Goal: Task Accomplishment & Management: Manage account settings

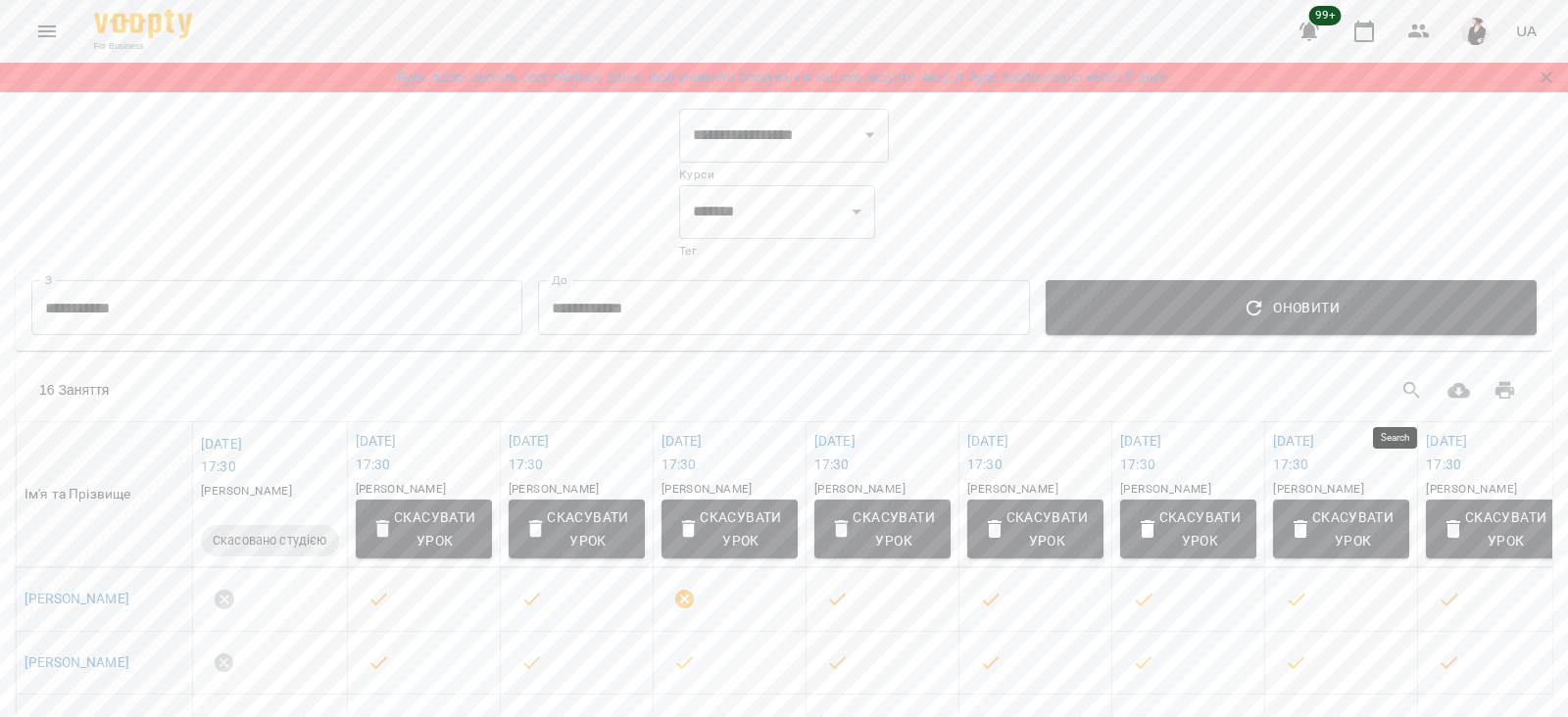
select select "**********"
select select "*******"
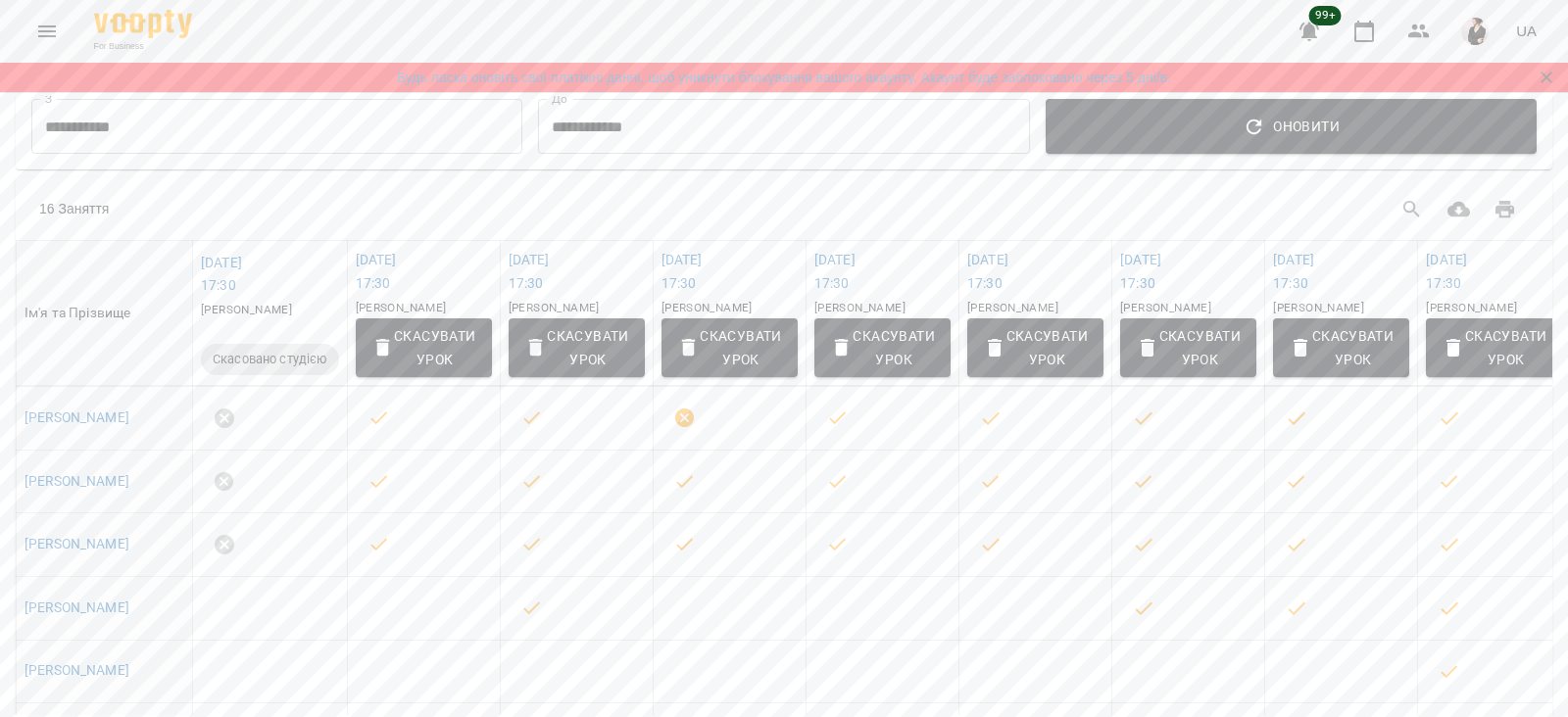
scroll to position [179, 0]
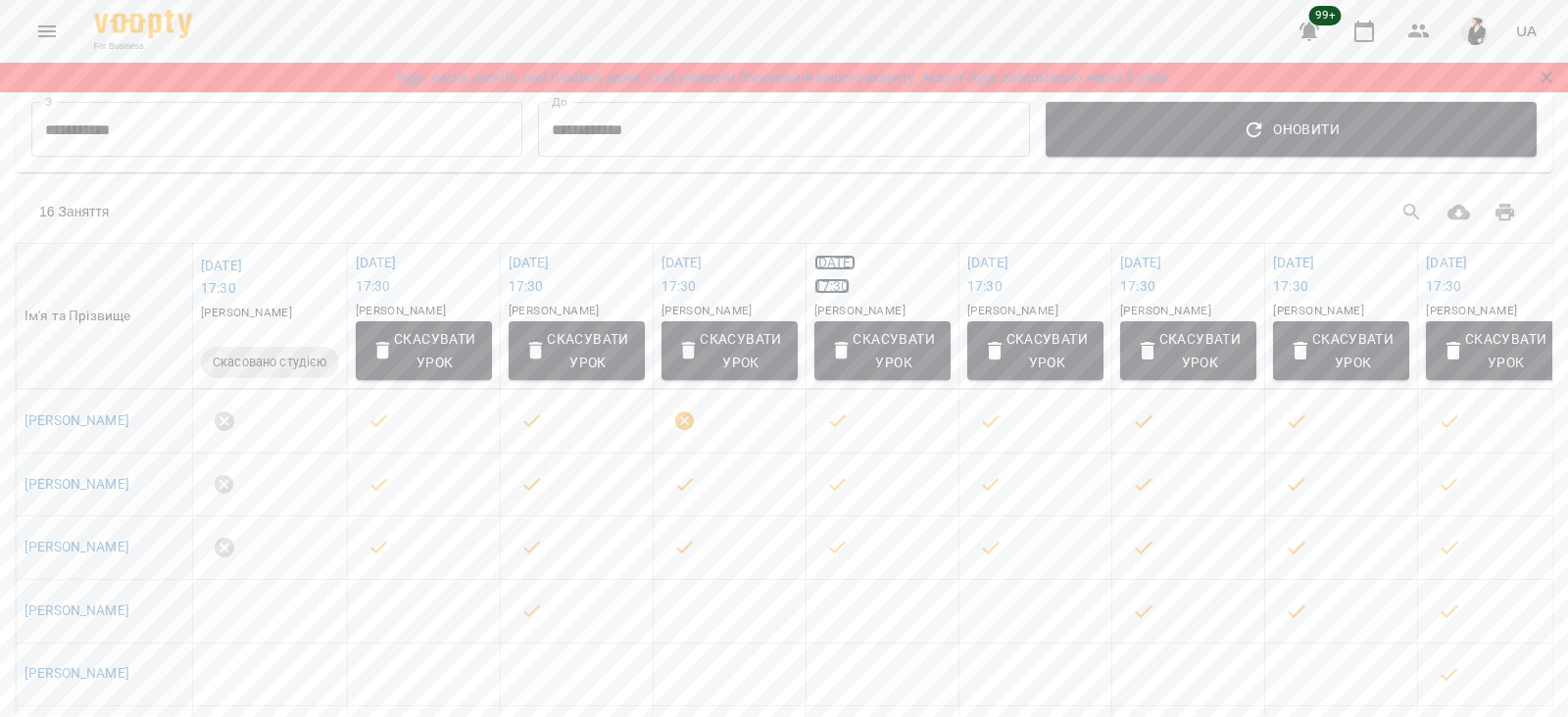
click at [855, 259] on link "[DATE] 17:30" at bounding box center [835, 275] width 41 height 40
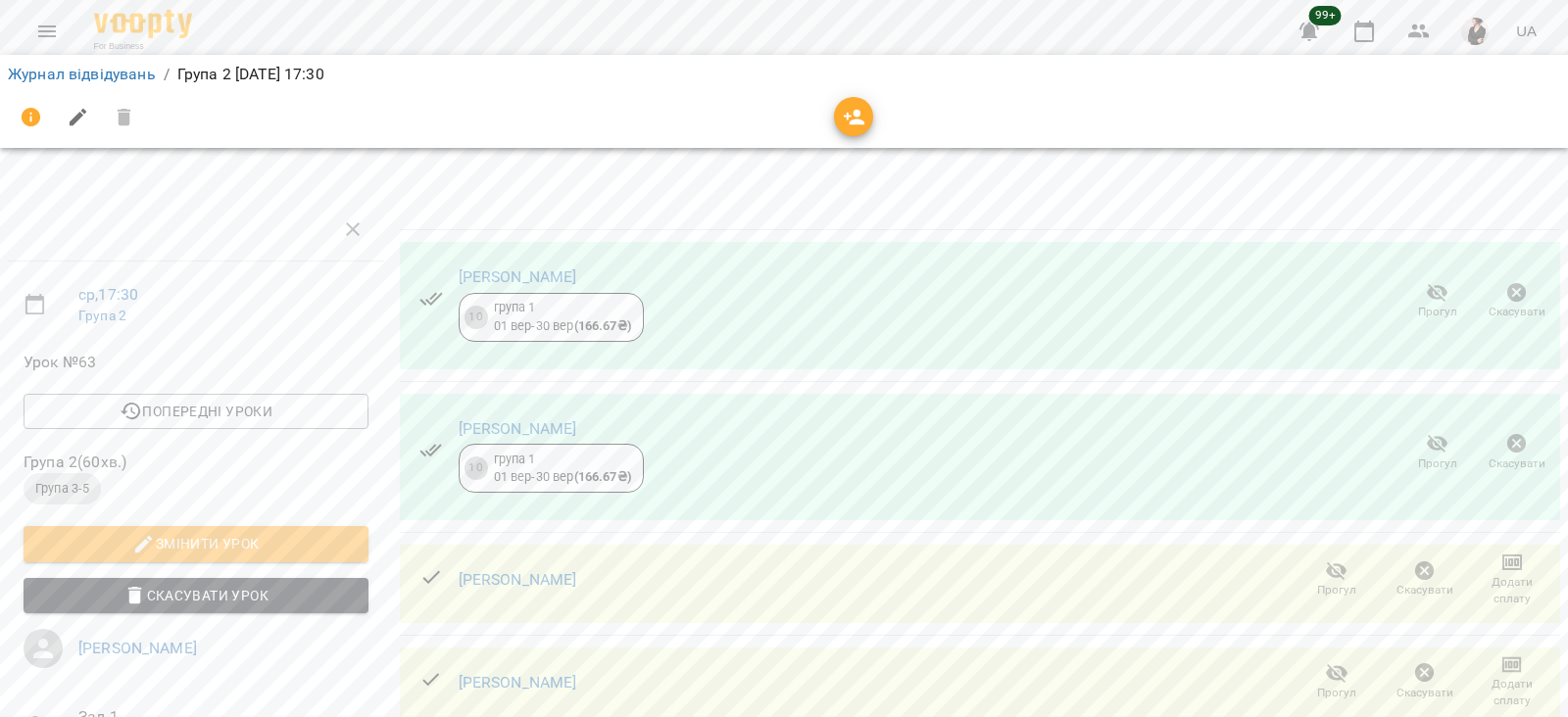
scroll to position [30, 0]
click at [1409, 281] on span "Прогул" at bounding box center [1437, 301] width 56 height 40
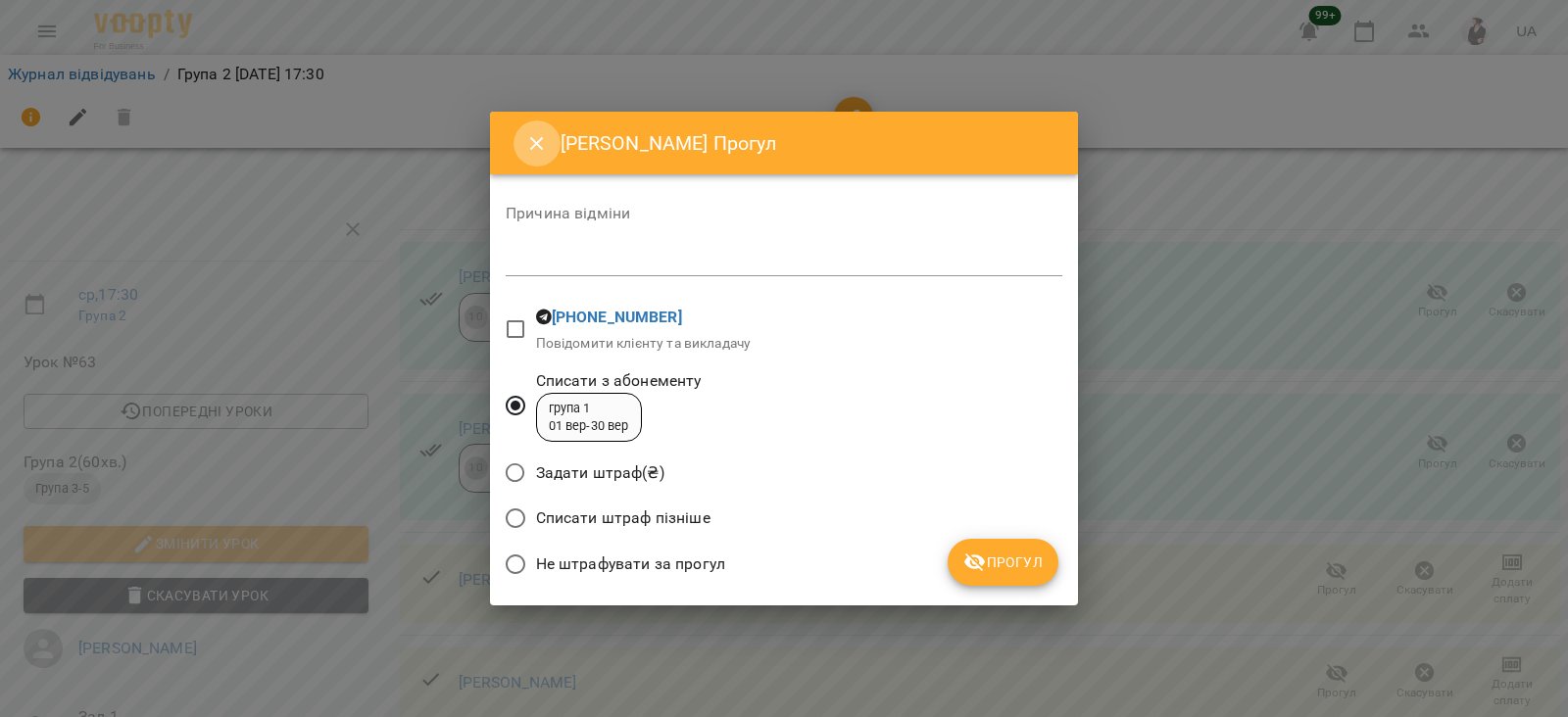
click at [530, 141] on icon "Close" at bounding box center [537, 144] width 24 height 24
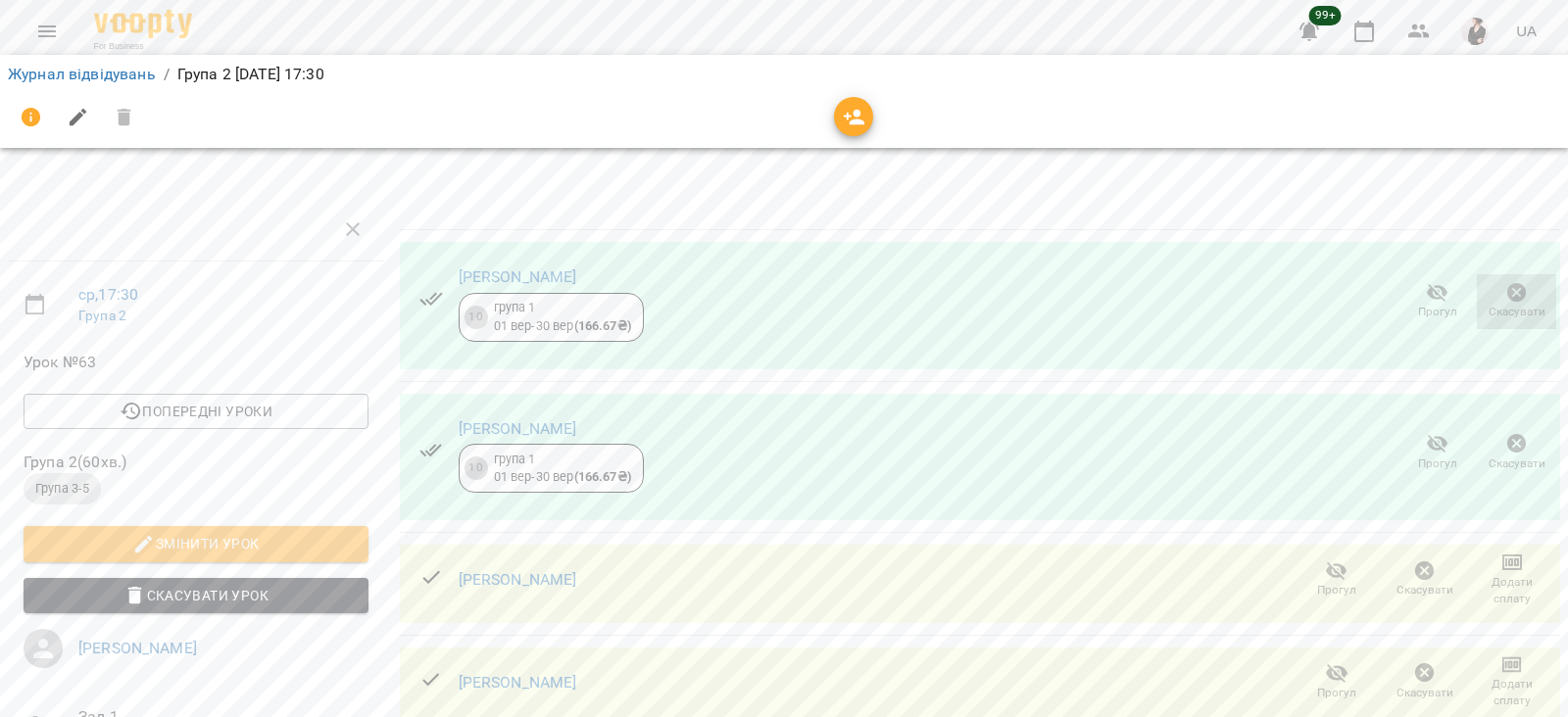
click at [1505, 281] on icon "button" at bounding box center [1517, 293] width 24 height 24
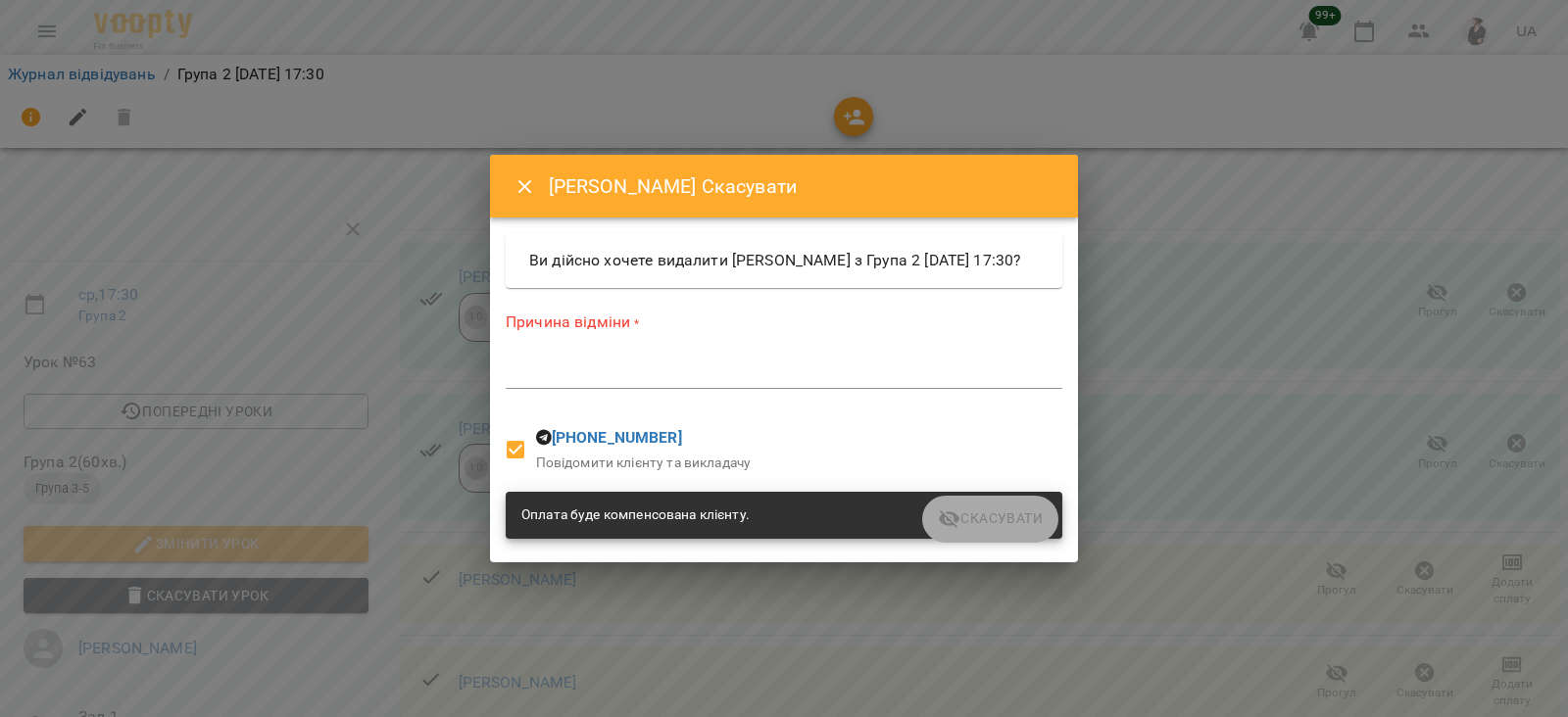
click at [588, 372] on div "*" at bounding box center [784, 373] width 557 height 32
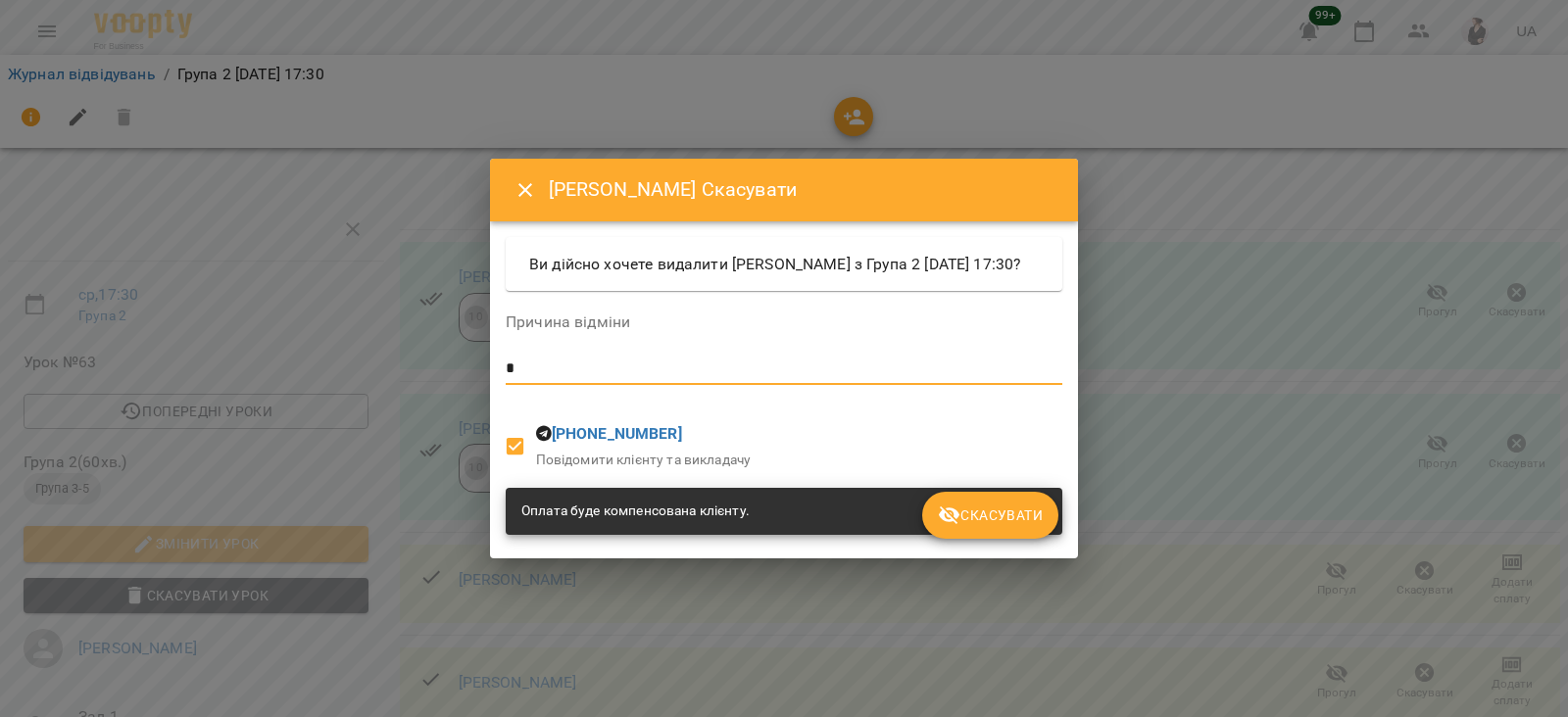
type textarea "*"
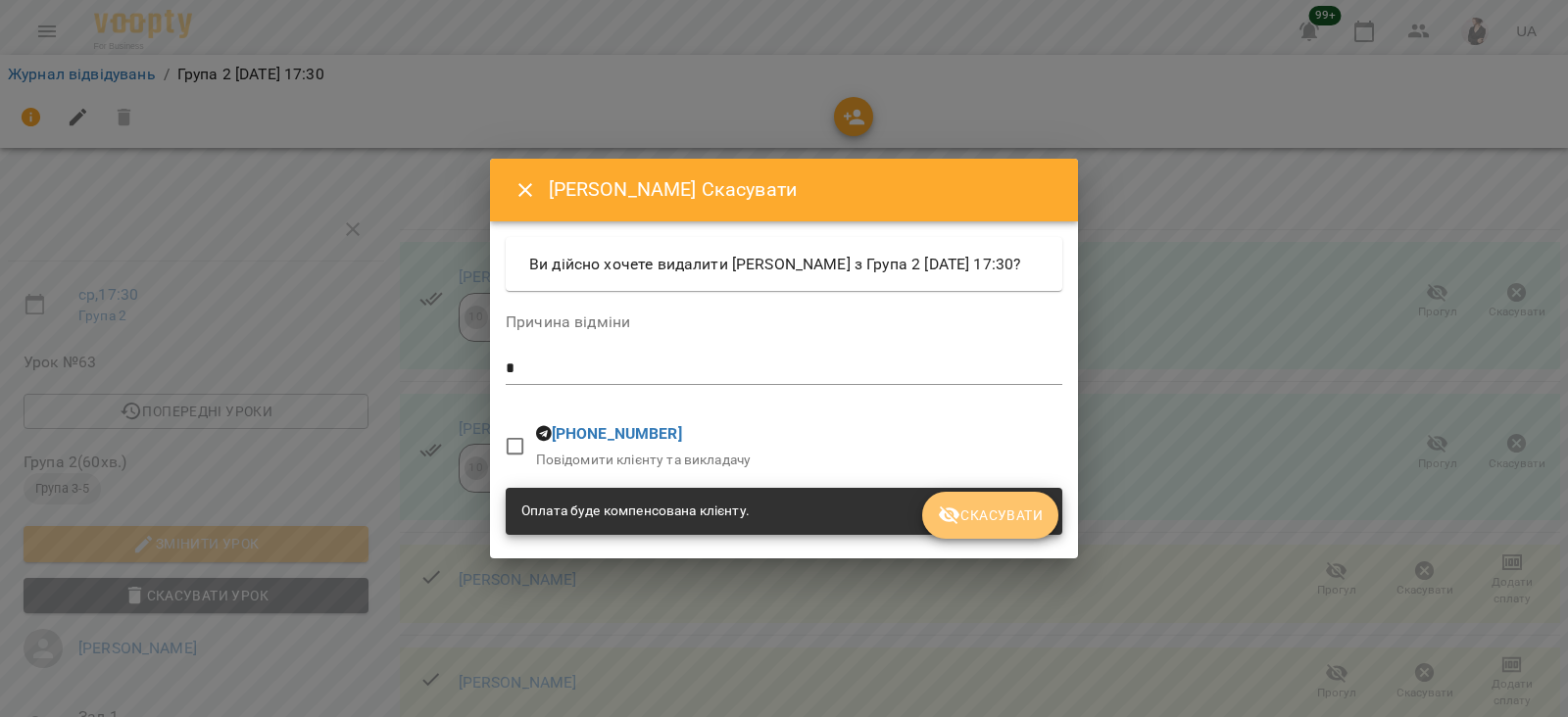
click at [1023, 520] on span "Скасувати" at bounding box center [990, 516] width 105 height 24
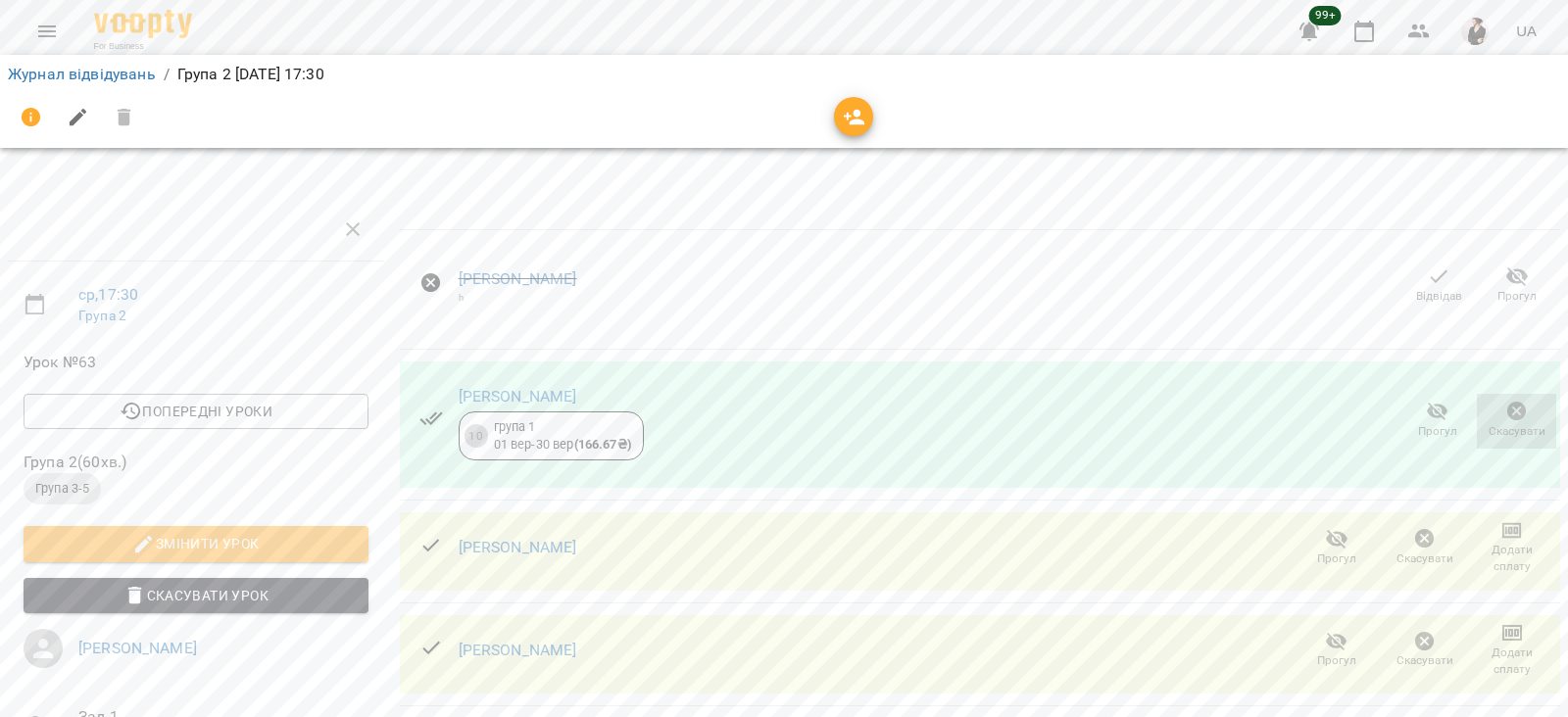
click at [1505, 400] on icon "button" at bounding box center [1517, 412] width 24 height 24
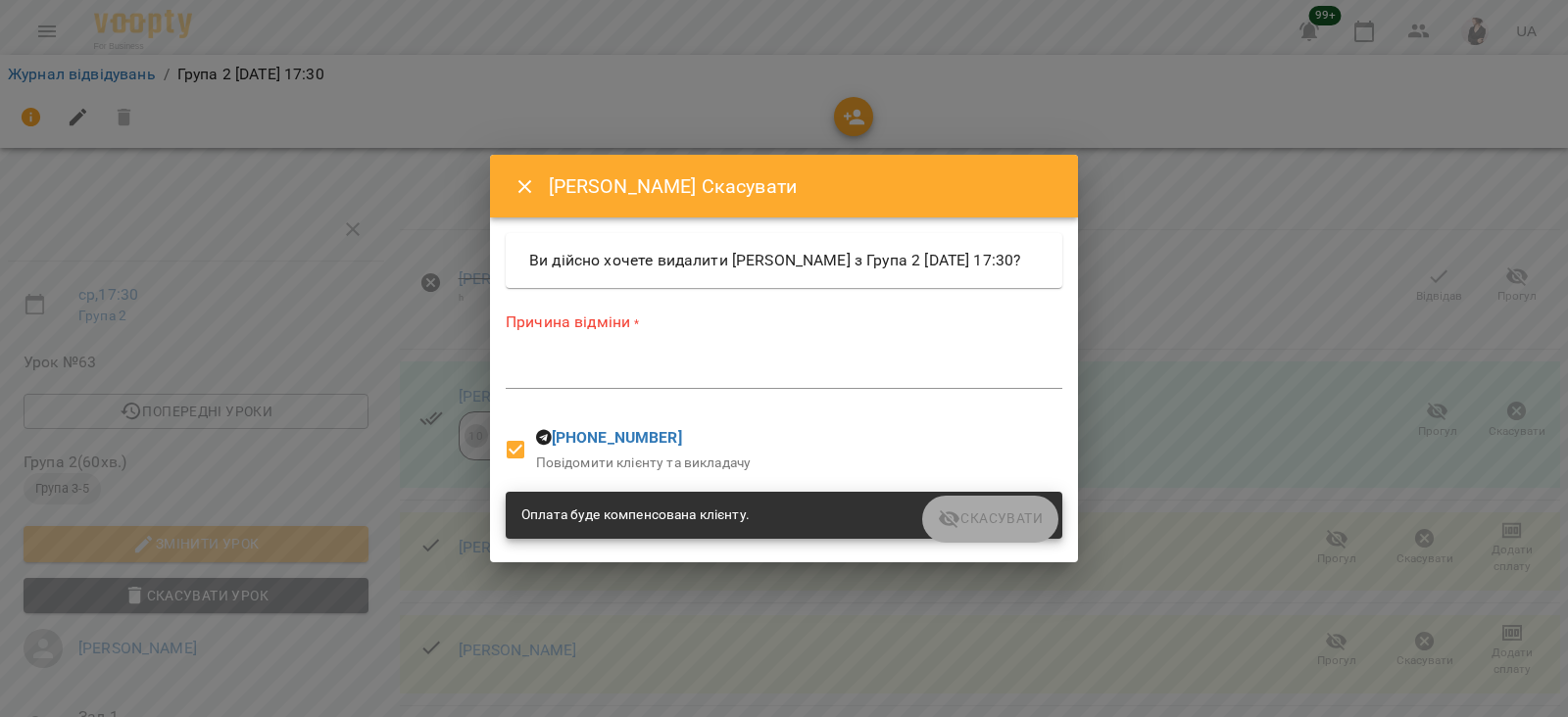
click at [763, 381] on textarea at bounding box center [784, 372] width 557 height 19
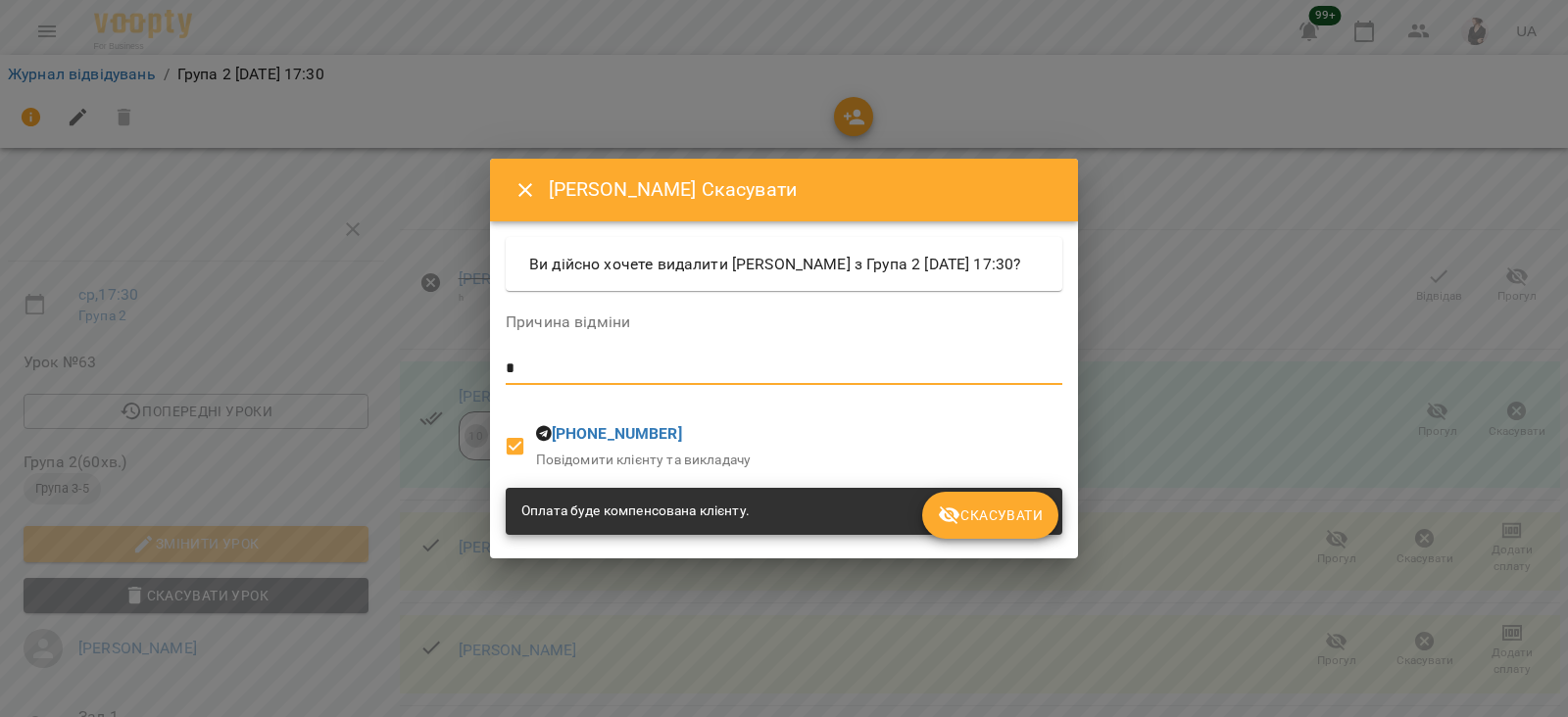
type textarea "*"
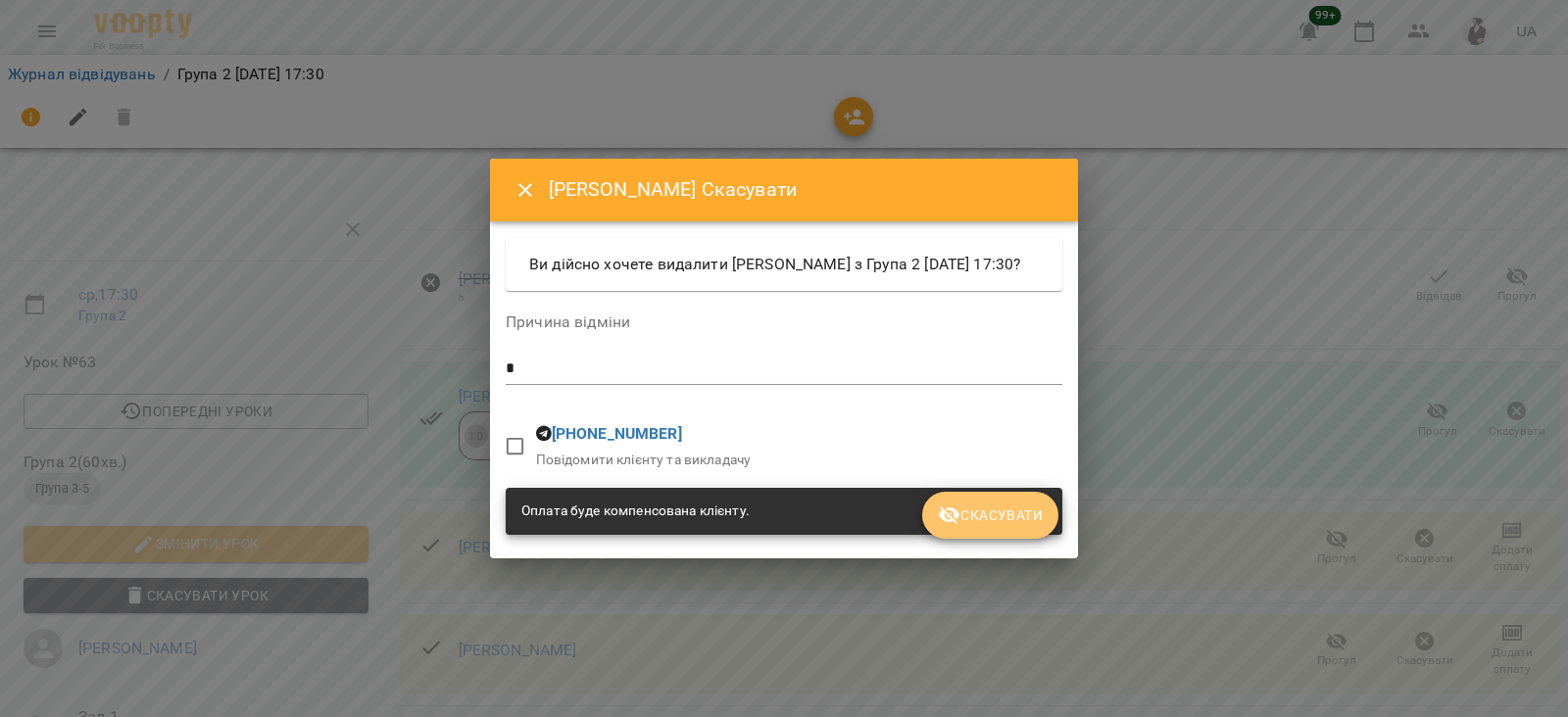
click at [953, 523] on icon "submit" at bounding box center [950, 516] width 24 height 24
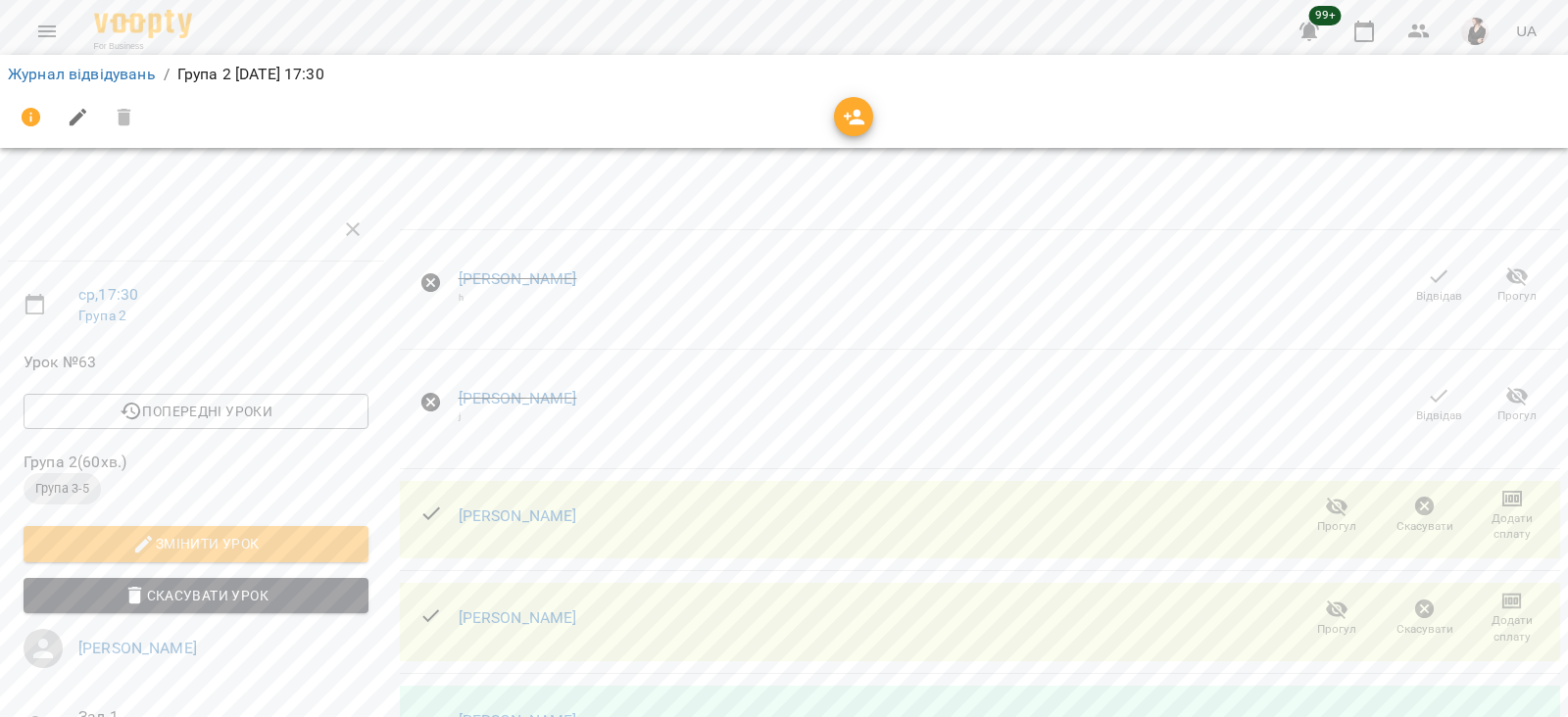
scroll to position [208, 0]
click at [1415, 497] on icon "button" at bounding box center [1425, 507] width 20 height 20
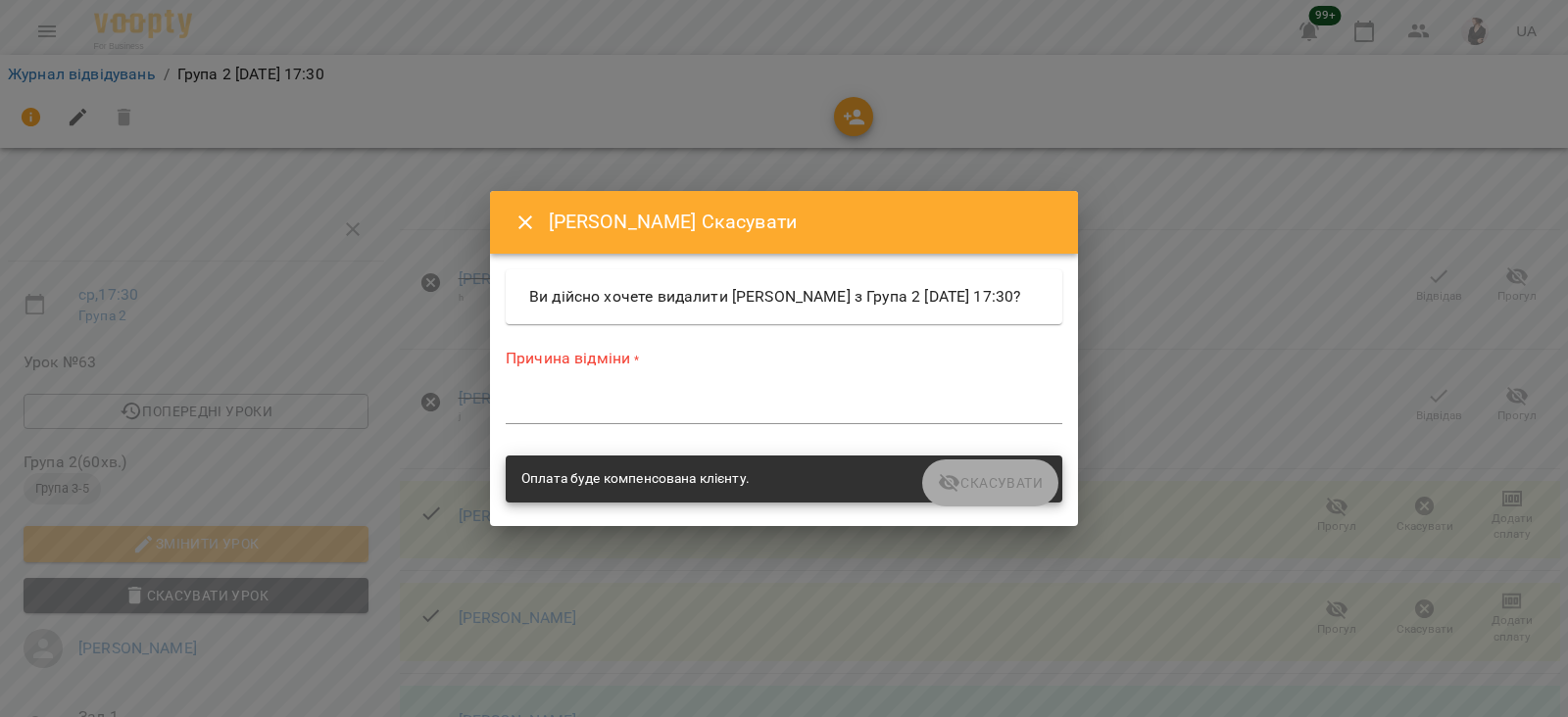
click at [749, 406] on div "*" at bounding box center [784, 409] width 557 height 32
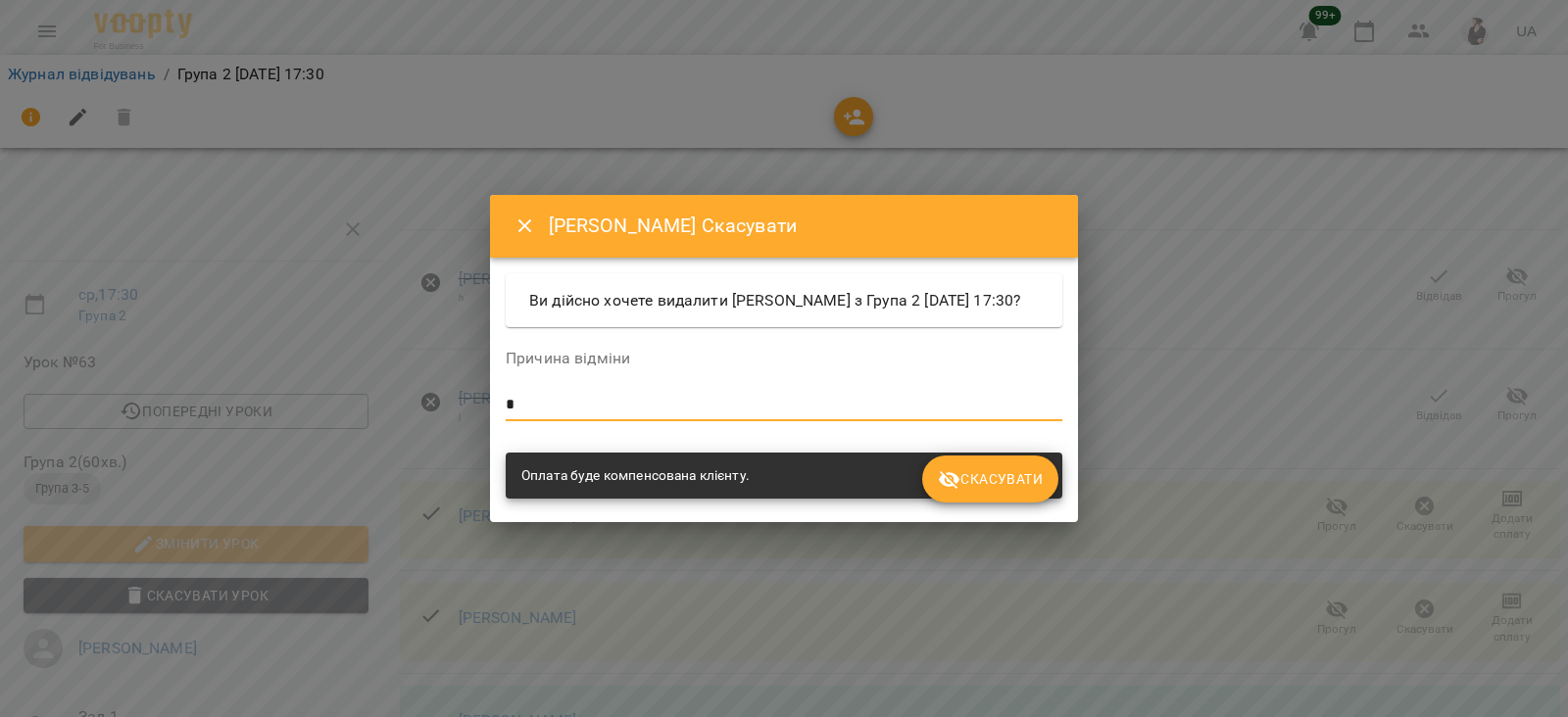
type textarea "*"
click at [958, 486] on icon "submit" at bounding box center [950, 480] width 22 height 19
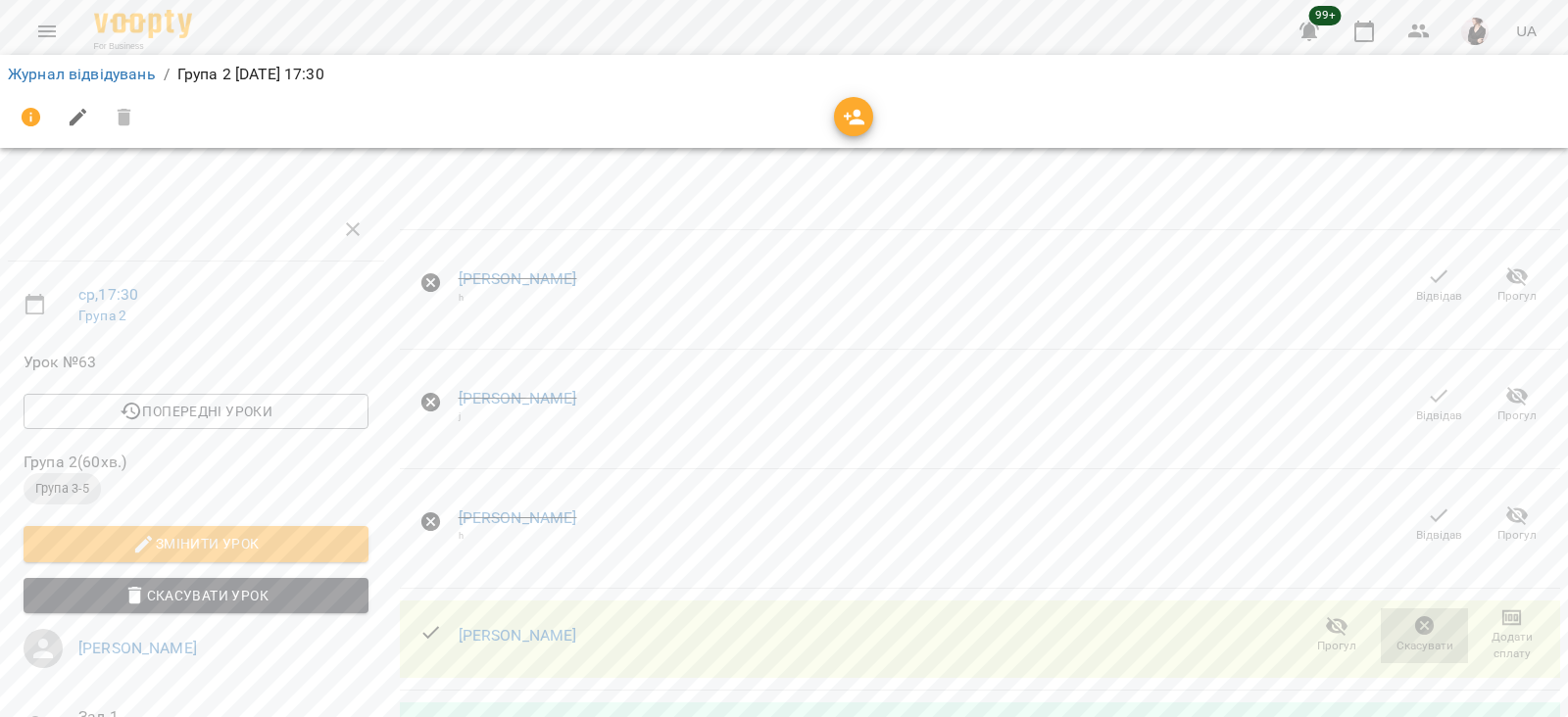
click at [1413, 614] on icon "button" at bounding box center [1425, 626] width 24 height 24
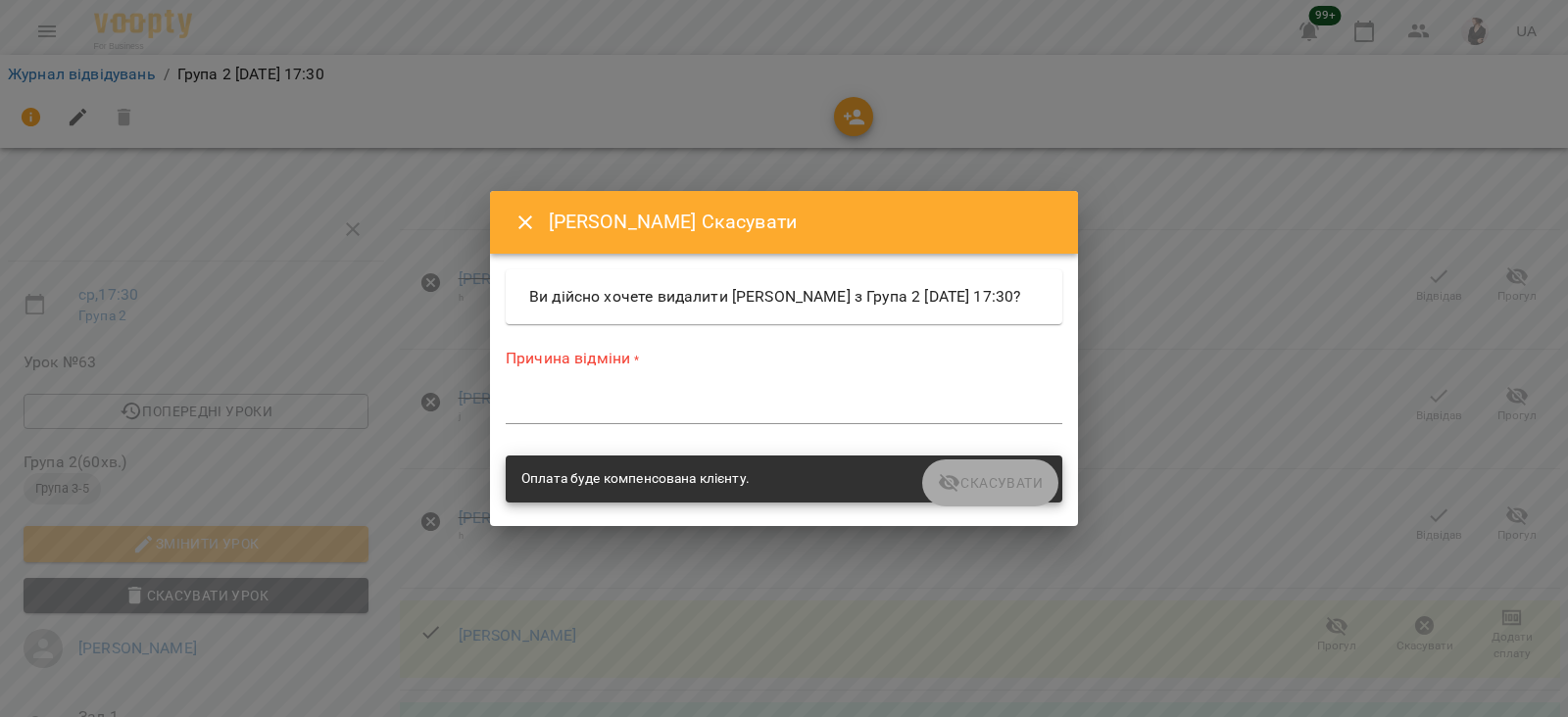
click at [678, 418] on textarea at bounding box center [784, 408] width 557 height 19
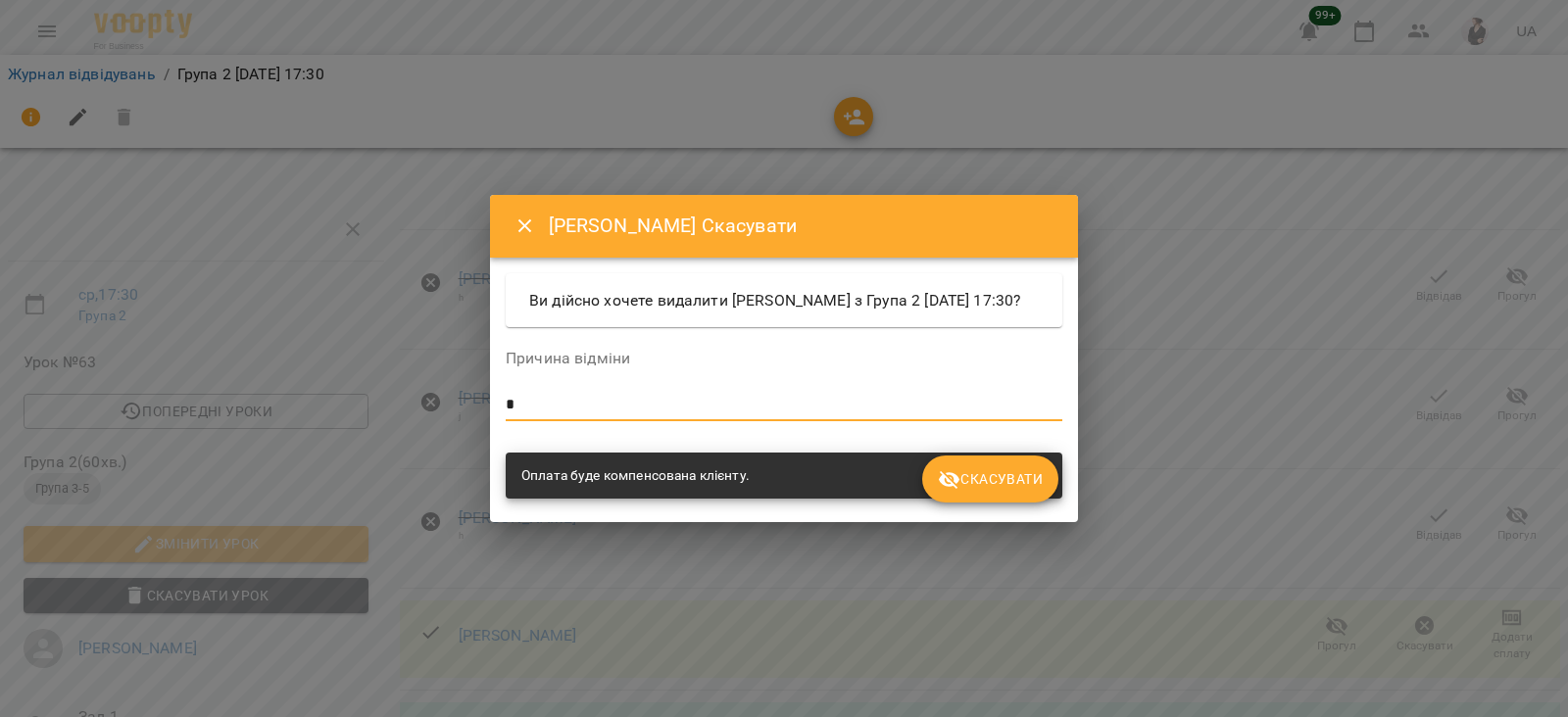
type textarea "*"
click at [971, 480] on span "Скасувати" at bounding box center [990, 479] width 105 height 24
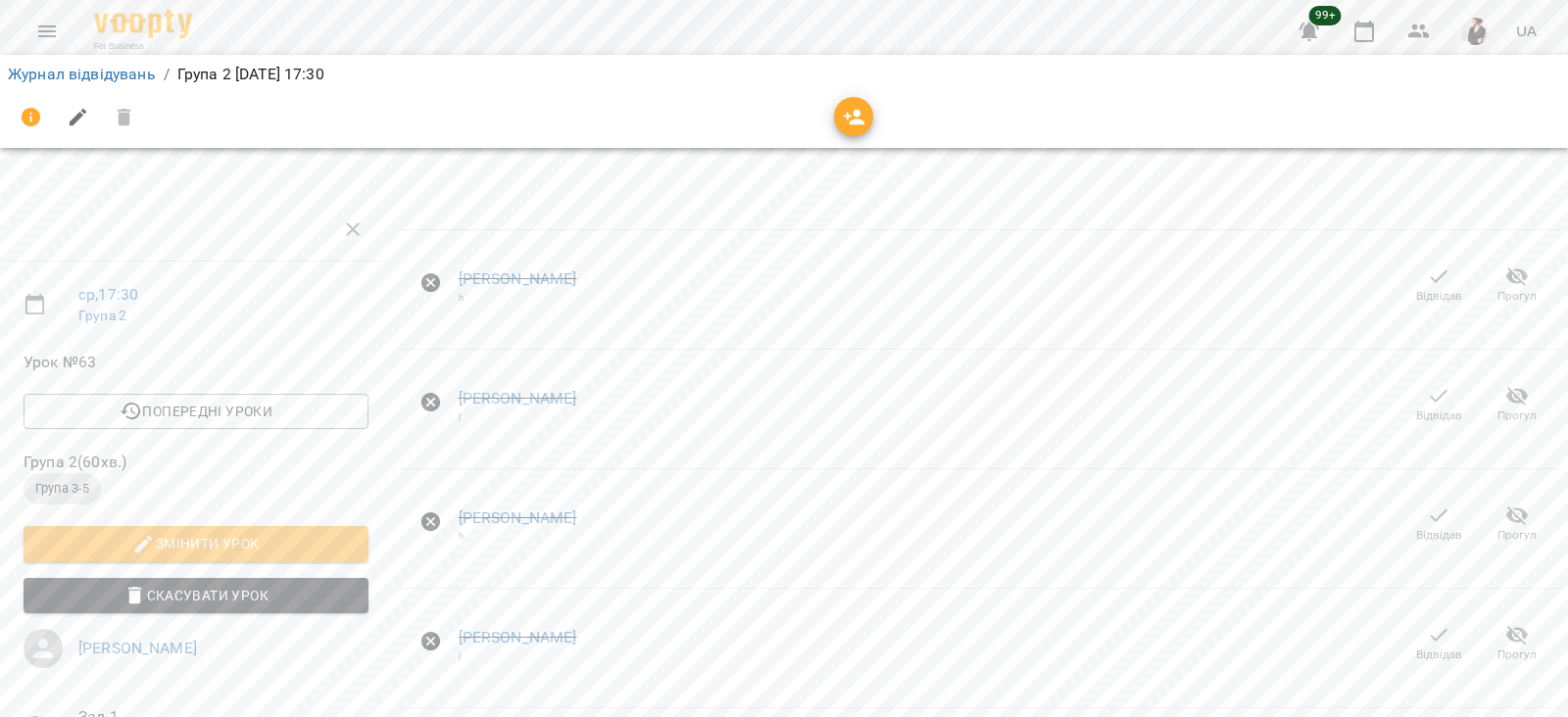
scroll to position [326, 0]
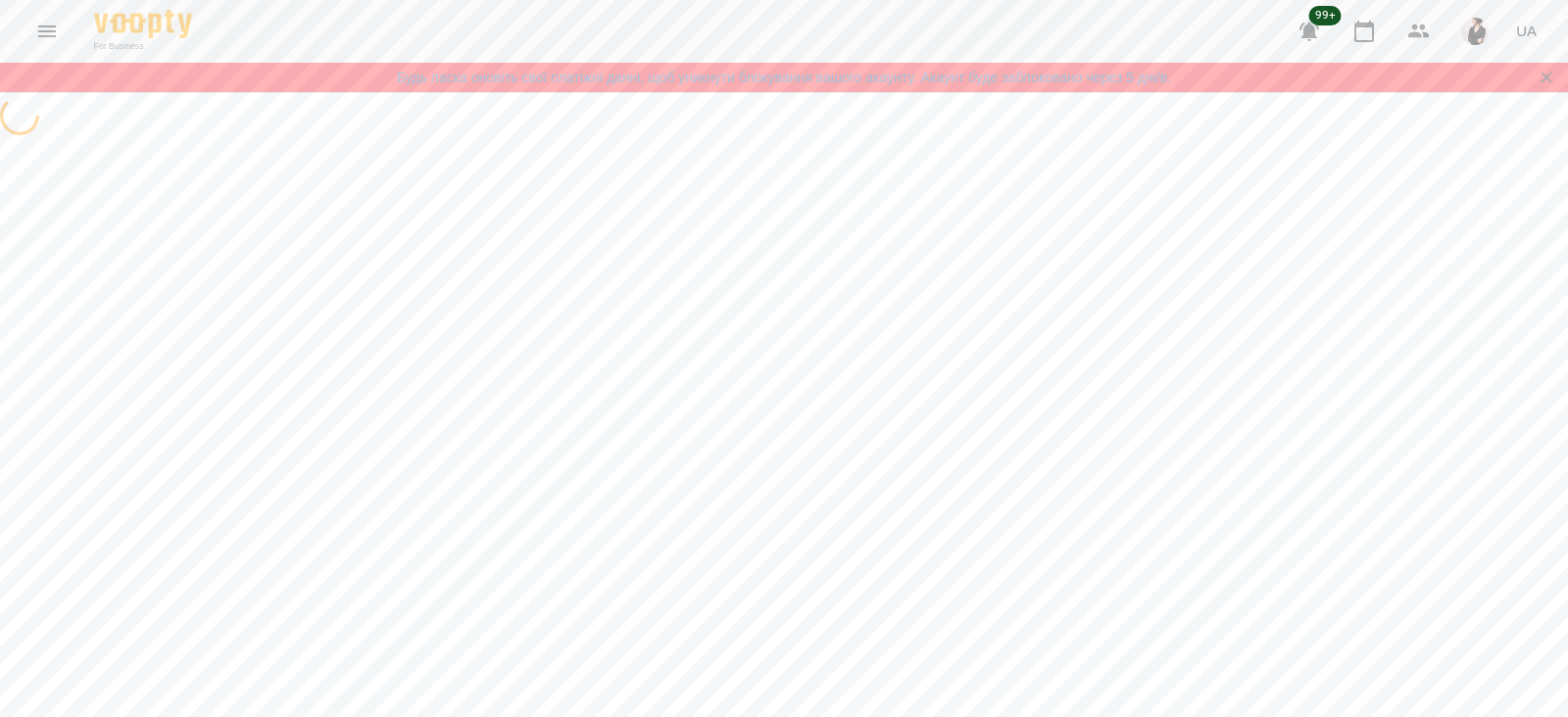
select select "**********"
select select "*******"
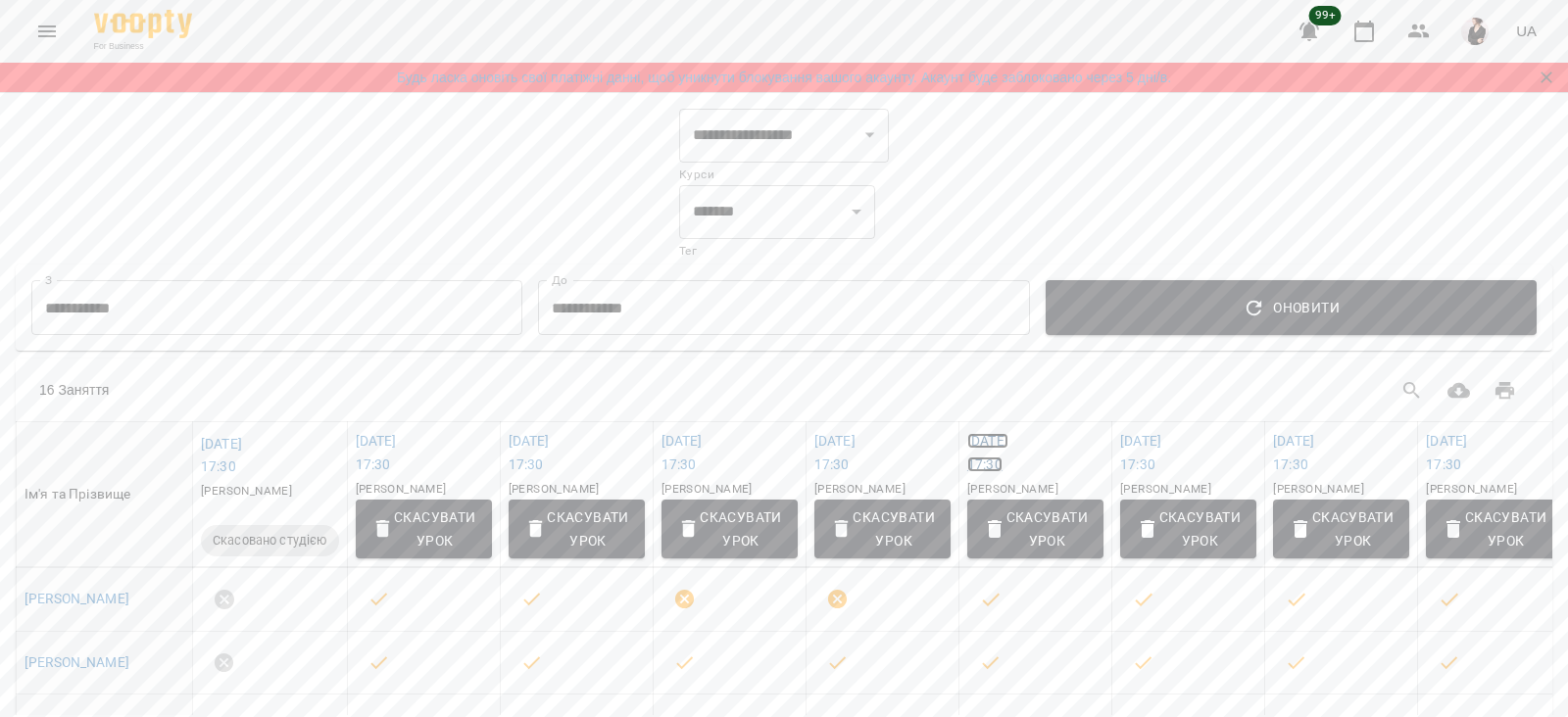
click at [1001, 442] on link "пт 12 вер 2025 17:30" at bounding box center [988, 453] width 41 height 40
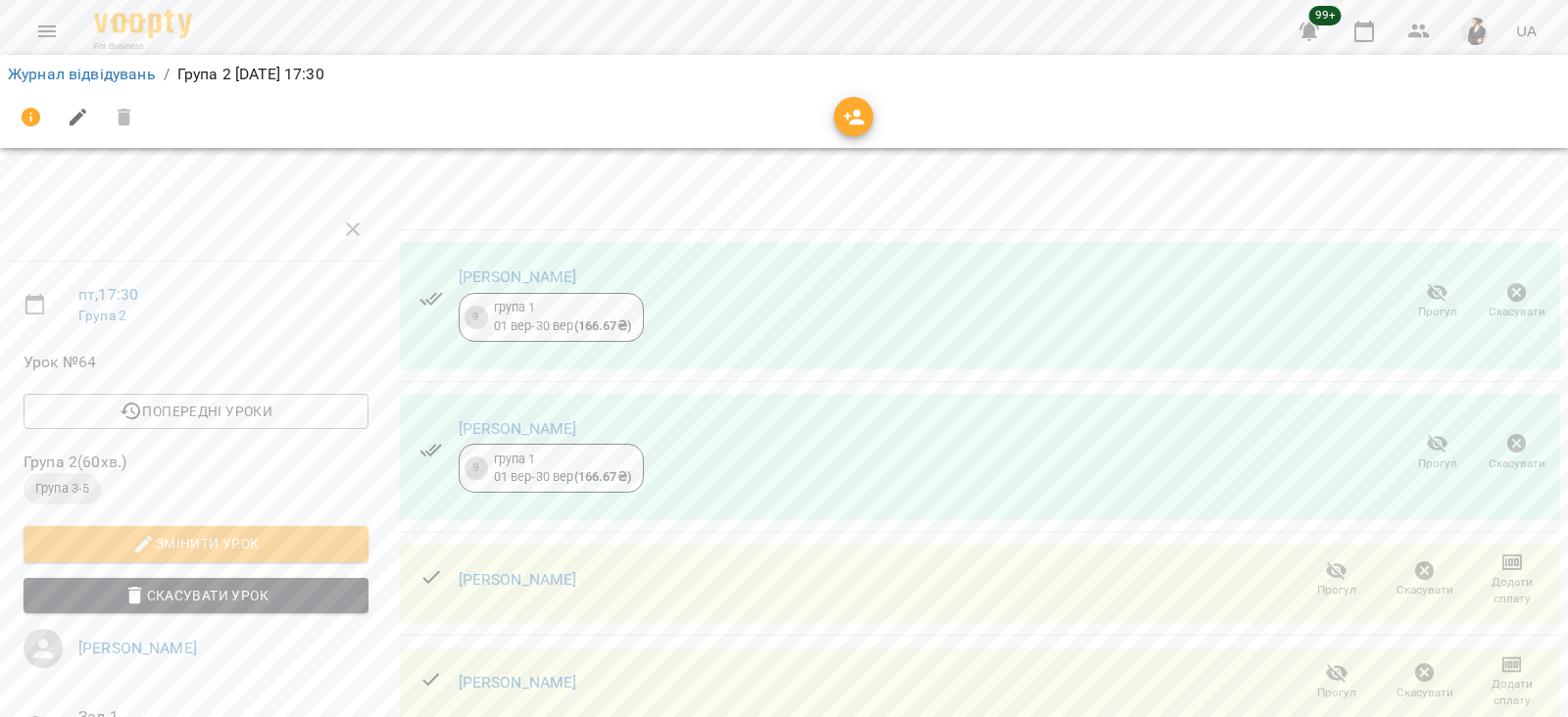
scroll to position [58, 0]
click at [1415, 562] on icon "button" at bounding box center [1425, 572] width 20 height 20
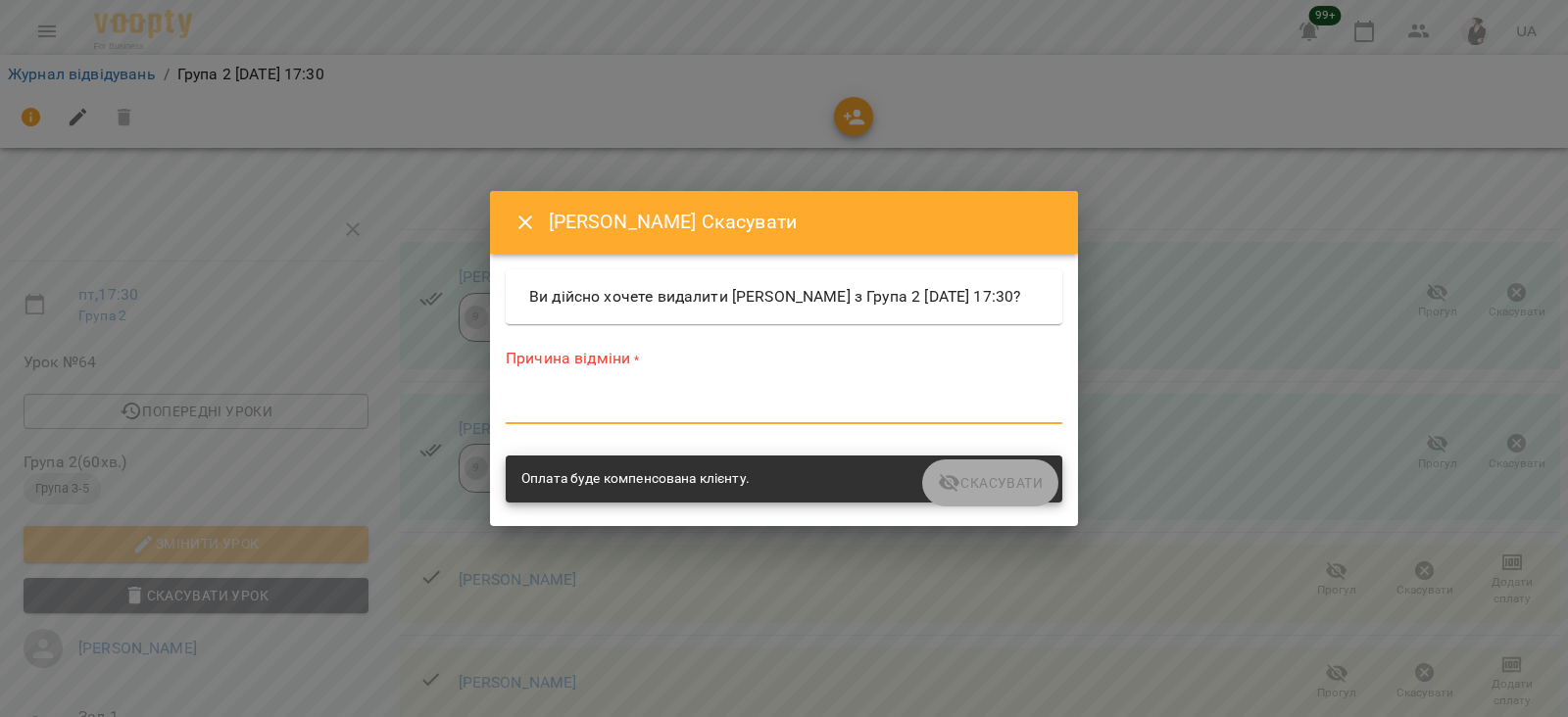
click at [759, 418] on textarea at bounding box center [784, 408] width 557 height 19
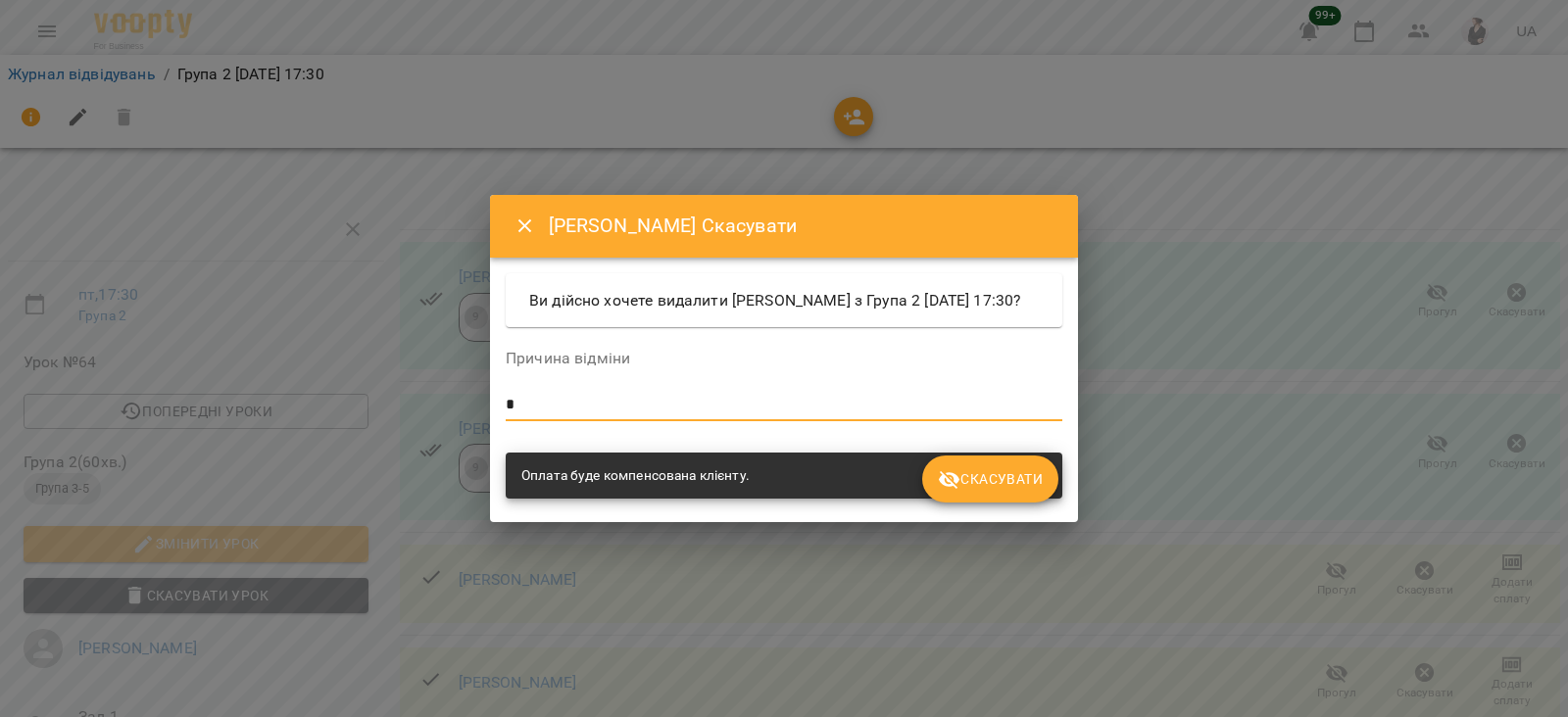
type textarea "*"
click at [1000, 491] on span "Скасувати" at bounding box center [990, 479] width 105 height 24
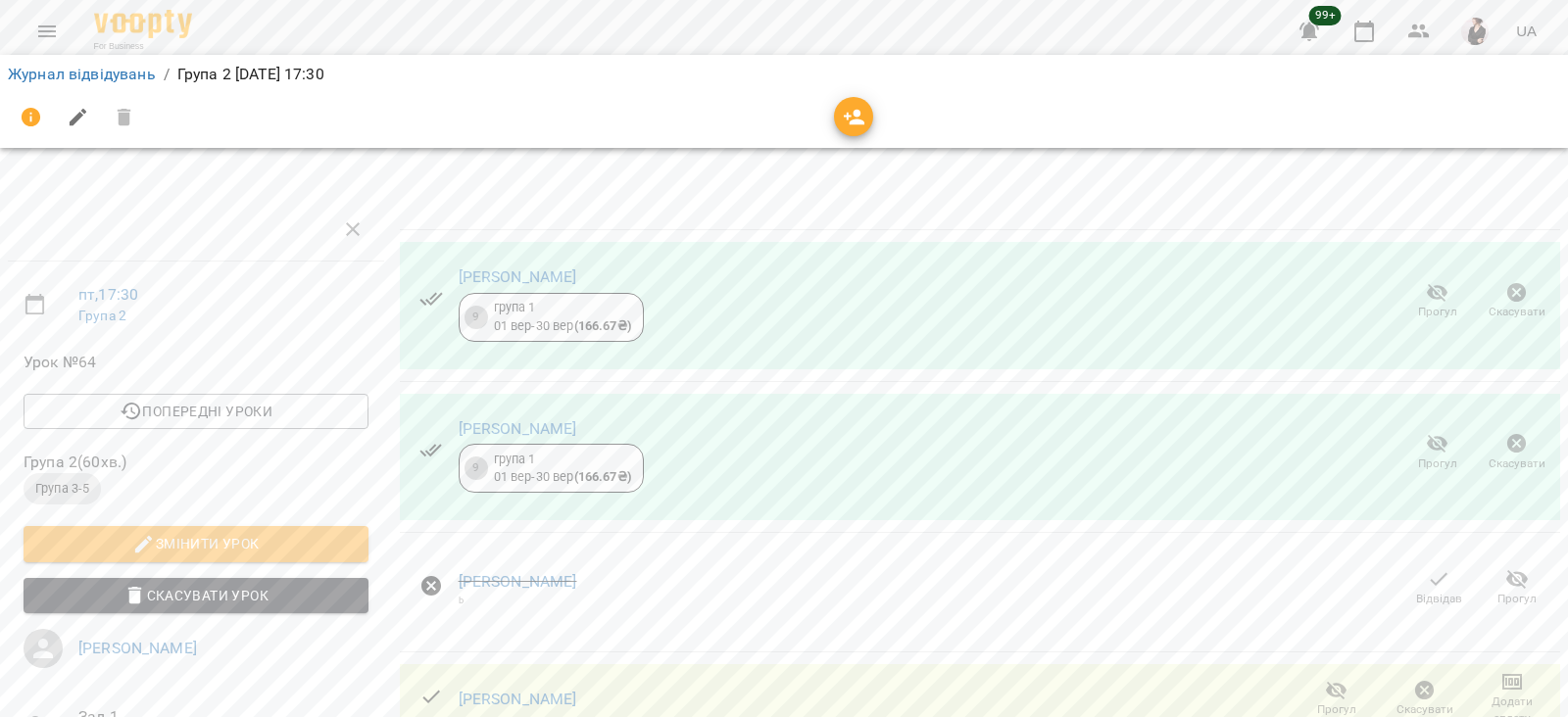
scroll to position [260, 0]
click at [1415, 681] on icon "button" at bounding box center [1425, 691] width 20 height 20
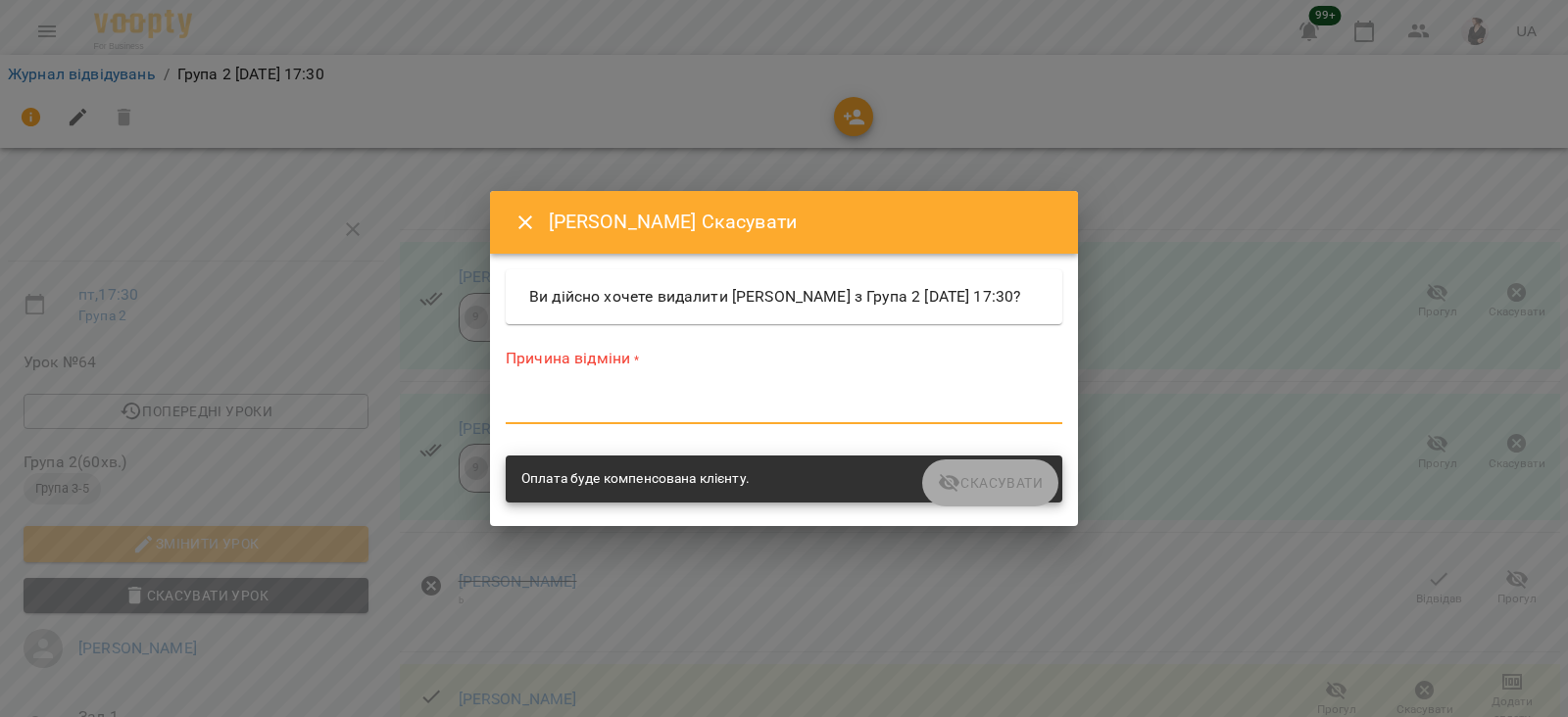
click at [744, 416] on textarea at bounding box center [784, 408] width 557 height 19
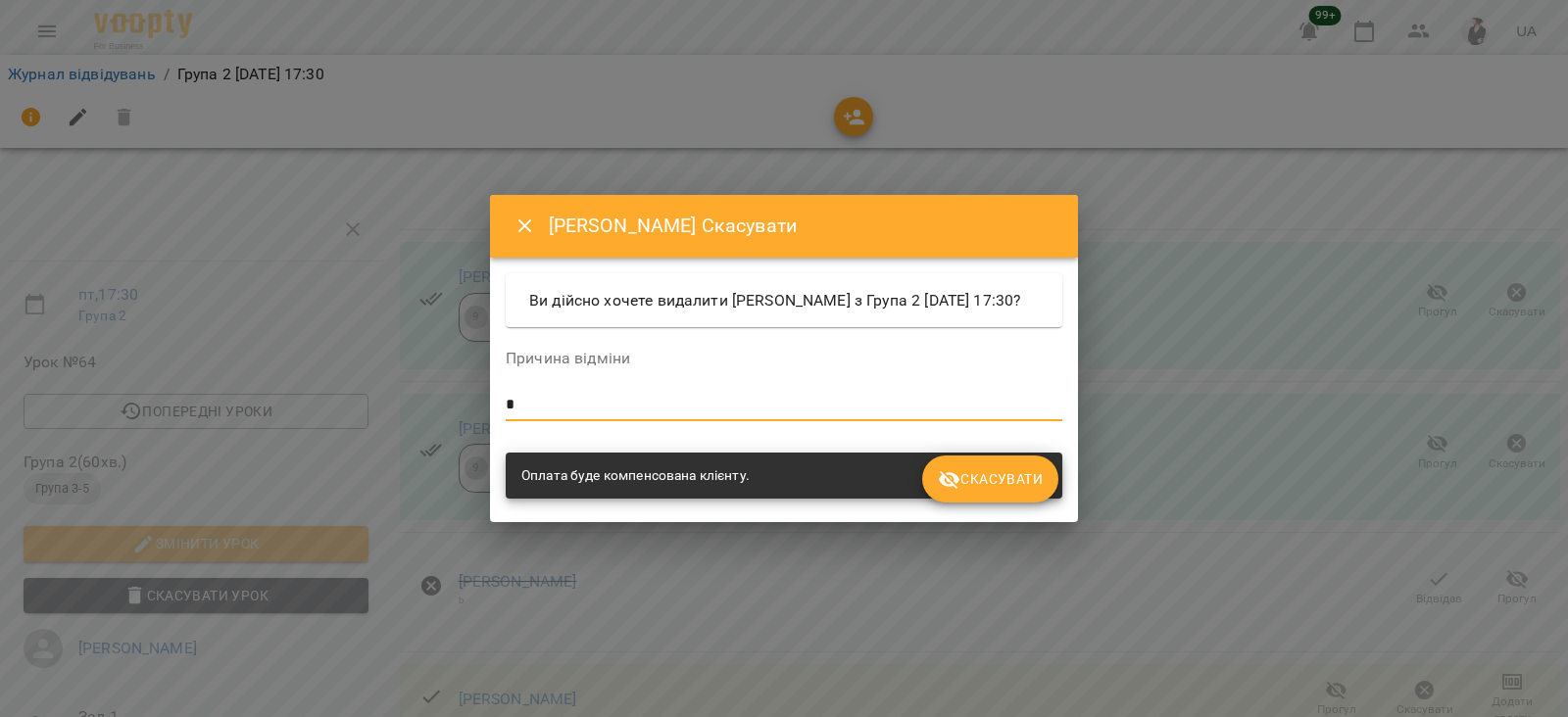
type textarea "*"
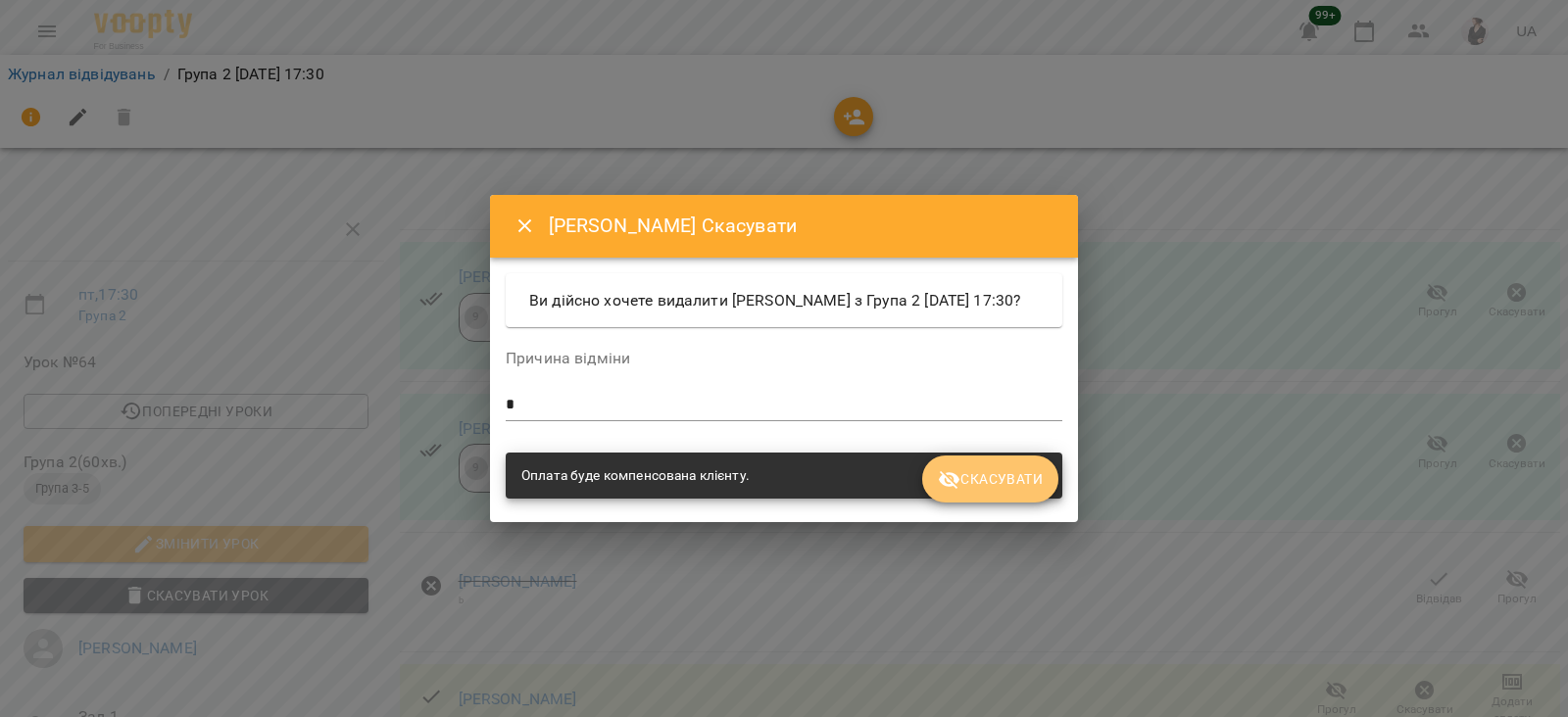
click at [1034, 483] on span "Скасувати" at bounding box center [990, 479] width 105 height 24
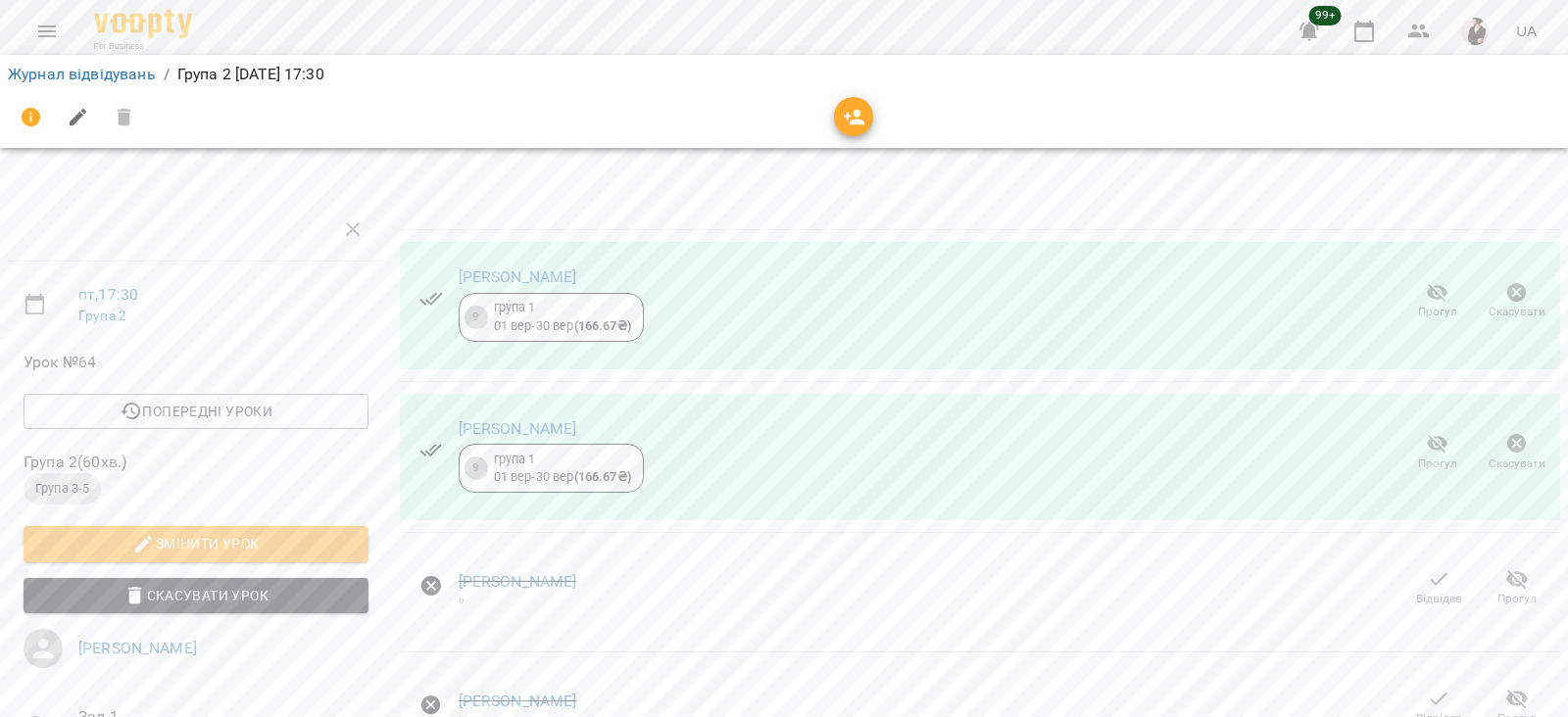
scroll to position [0, 0]
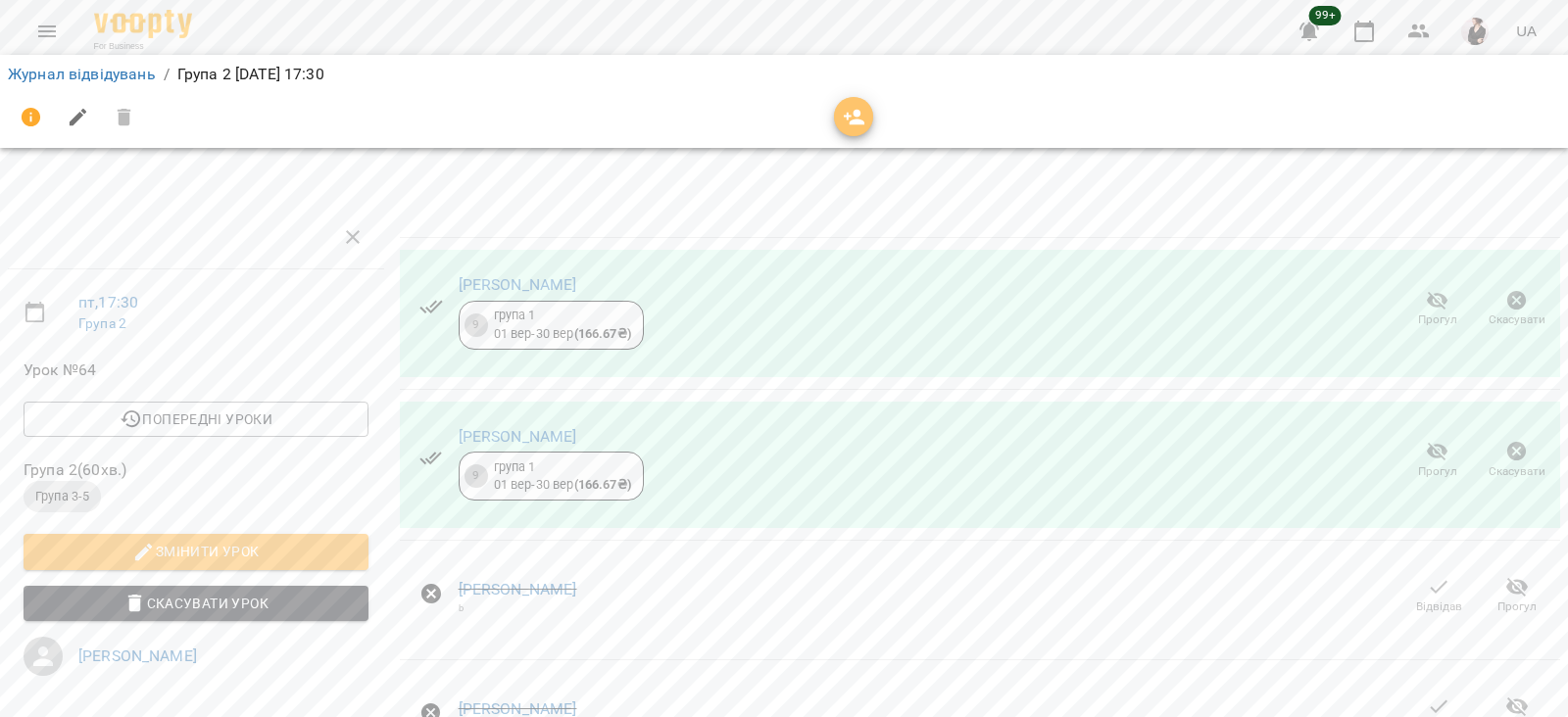
click at [861, 120] on icon "button" at bounding box center [855, 118] width 22 height 16
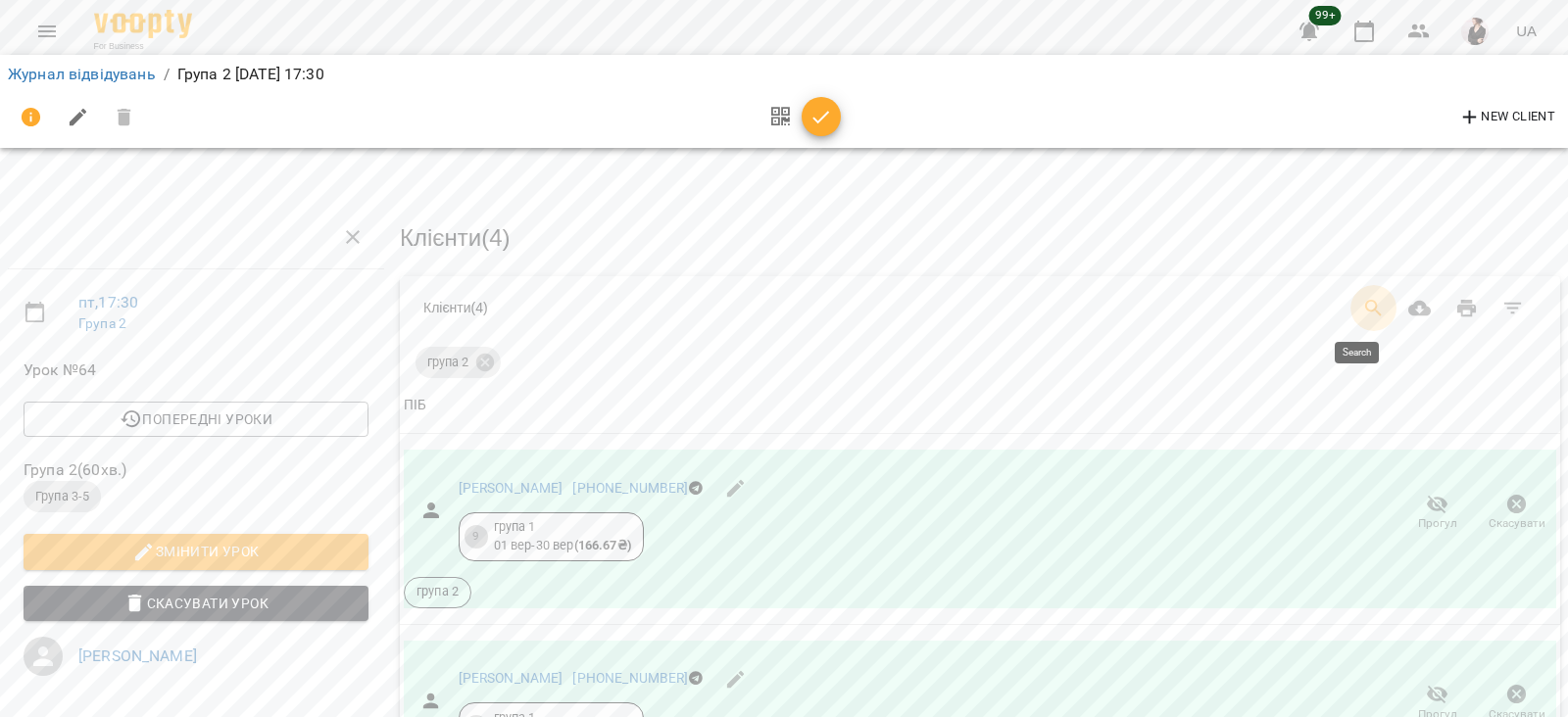
click at [1363, 308] on icon "Search" at bounding box center [1374, 309] width 24 height 24
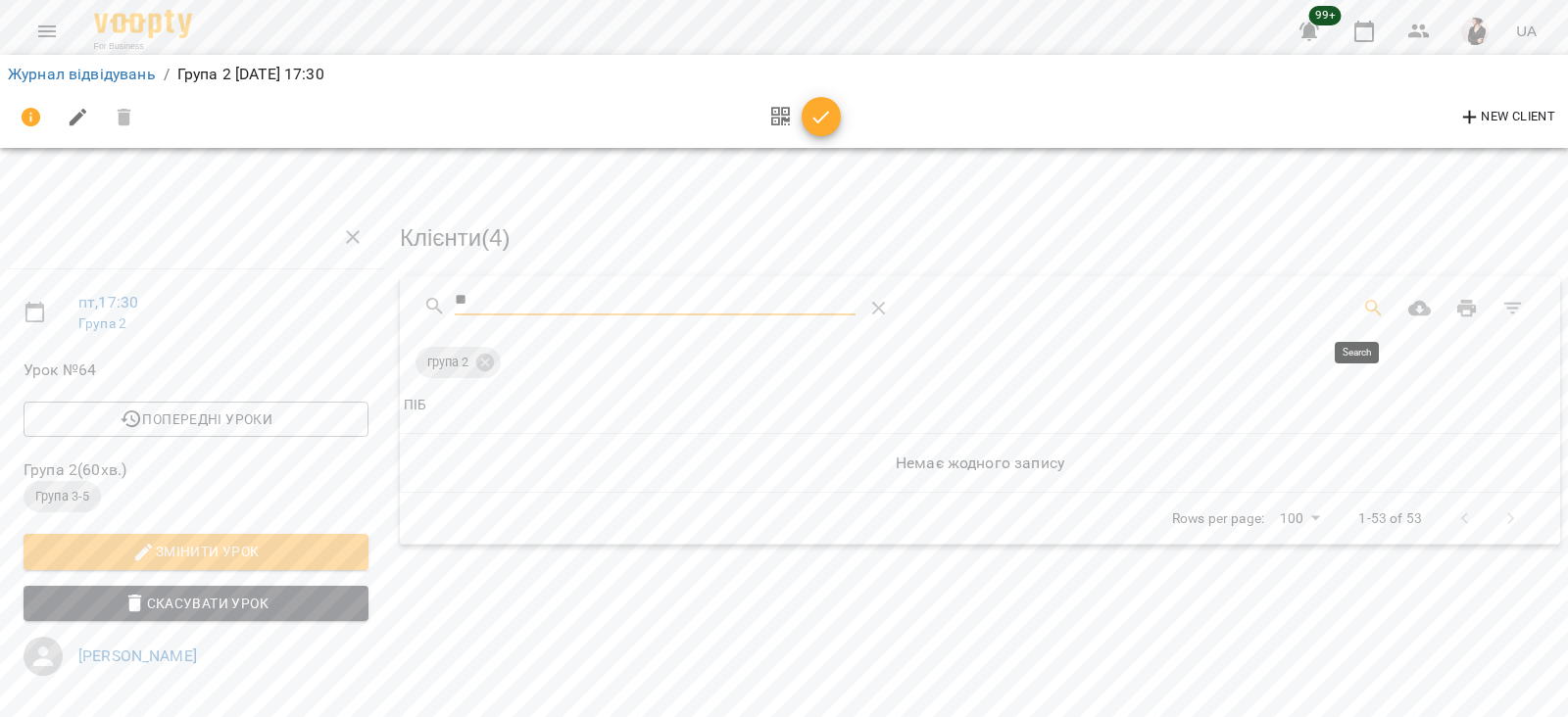
type input "*"
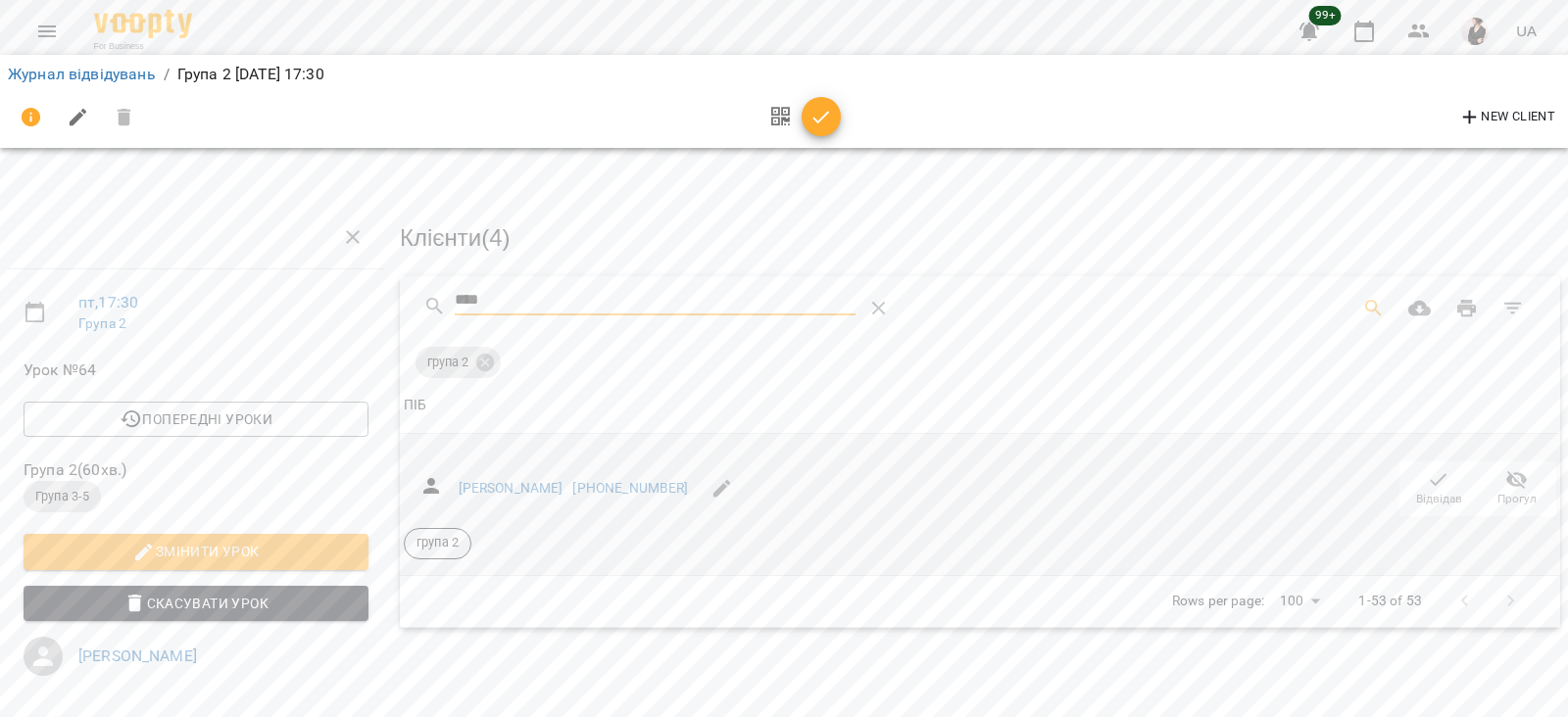
type input "****"
click at [1411, 483] on span "Відвідав" at bounding box center [1439, 488] width 55 height 40
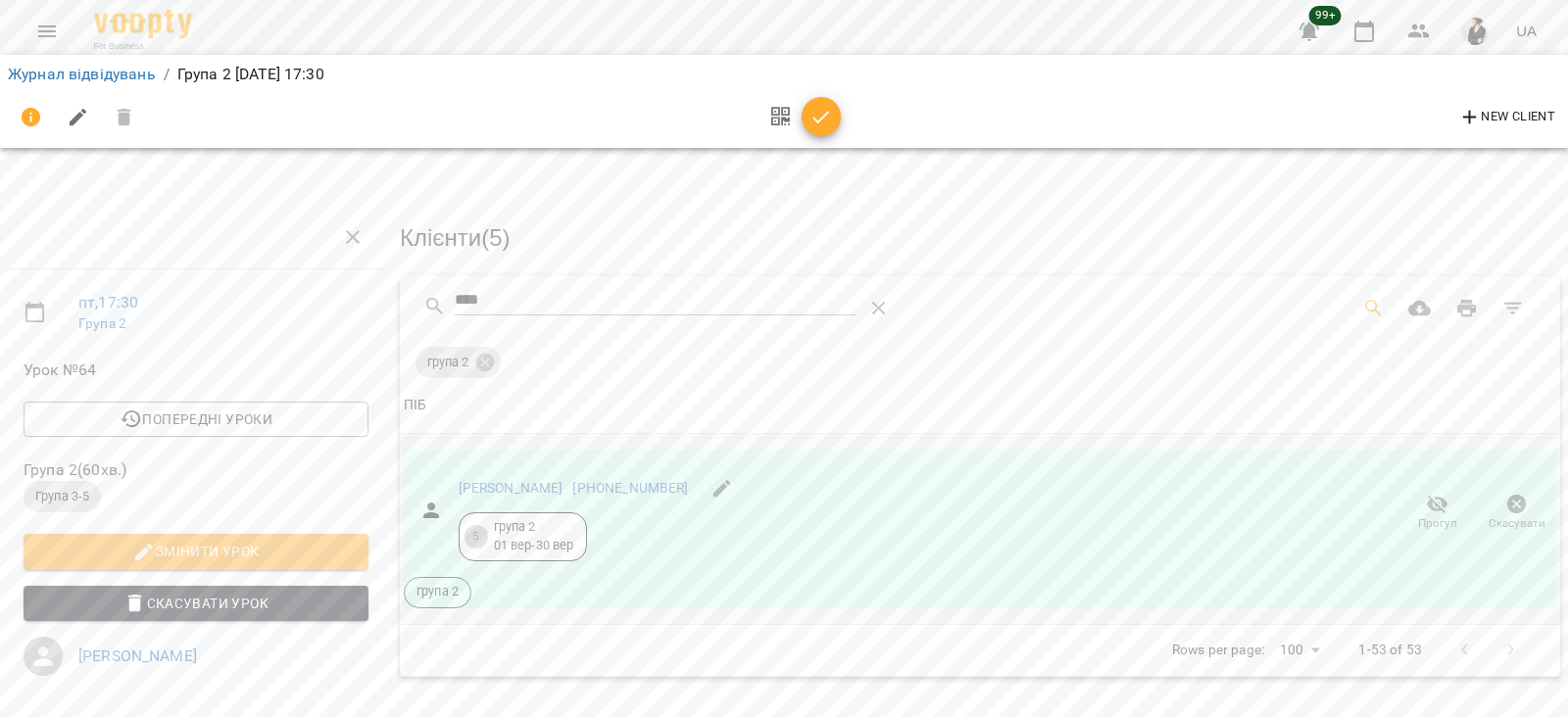
click at [815, 116] on icon "button" at bounding box center [822, 118] width 24 height 24
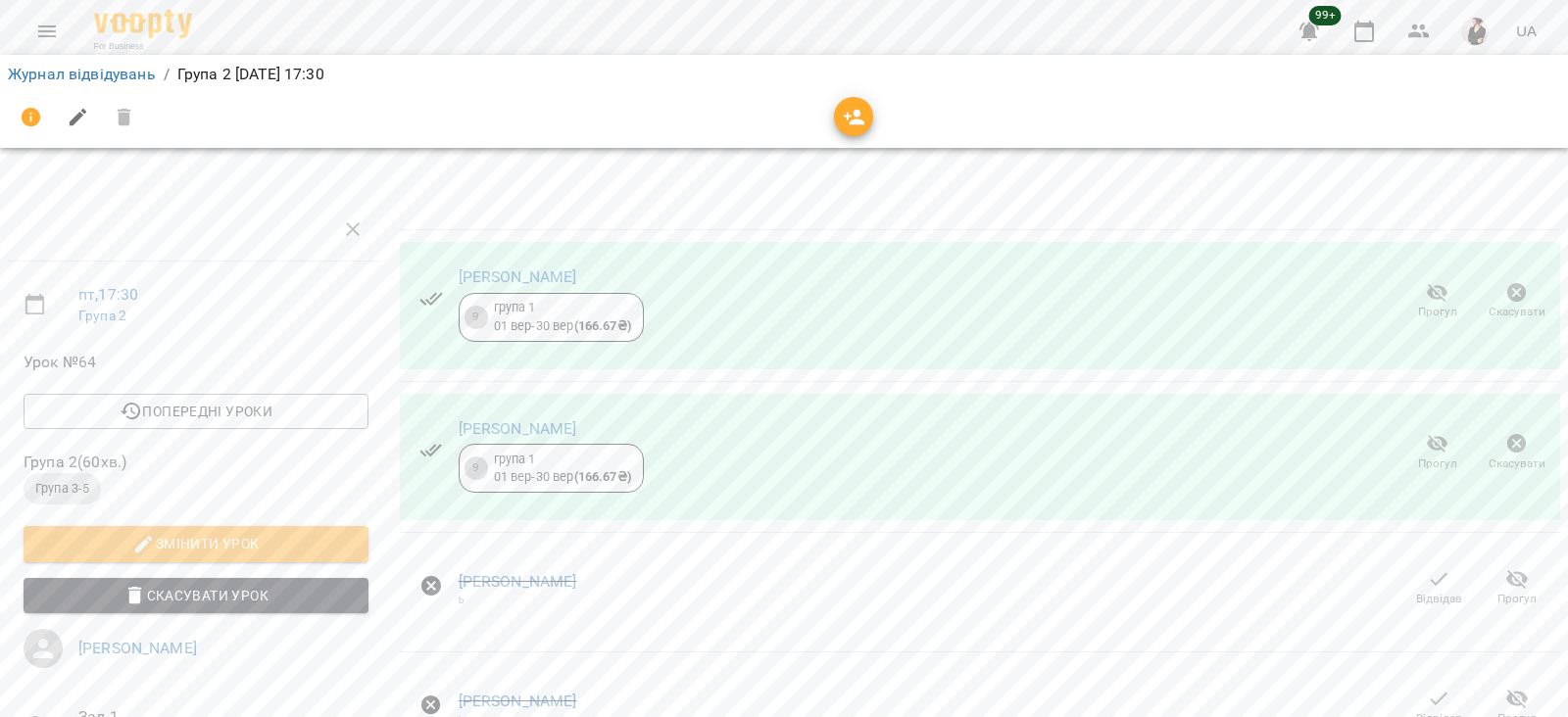
scroll to position [550, 0]
click at [77, 72] on link "Журнал відвідувань" at bounding box center [82, 74] width 148 height 19
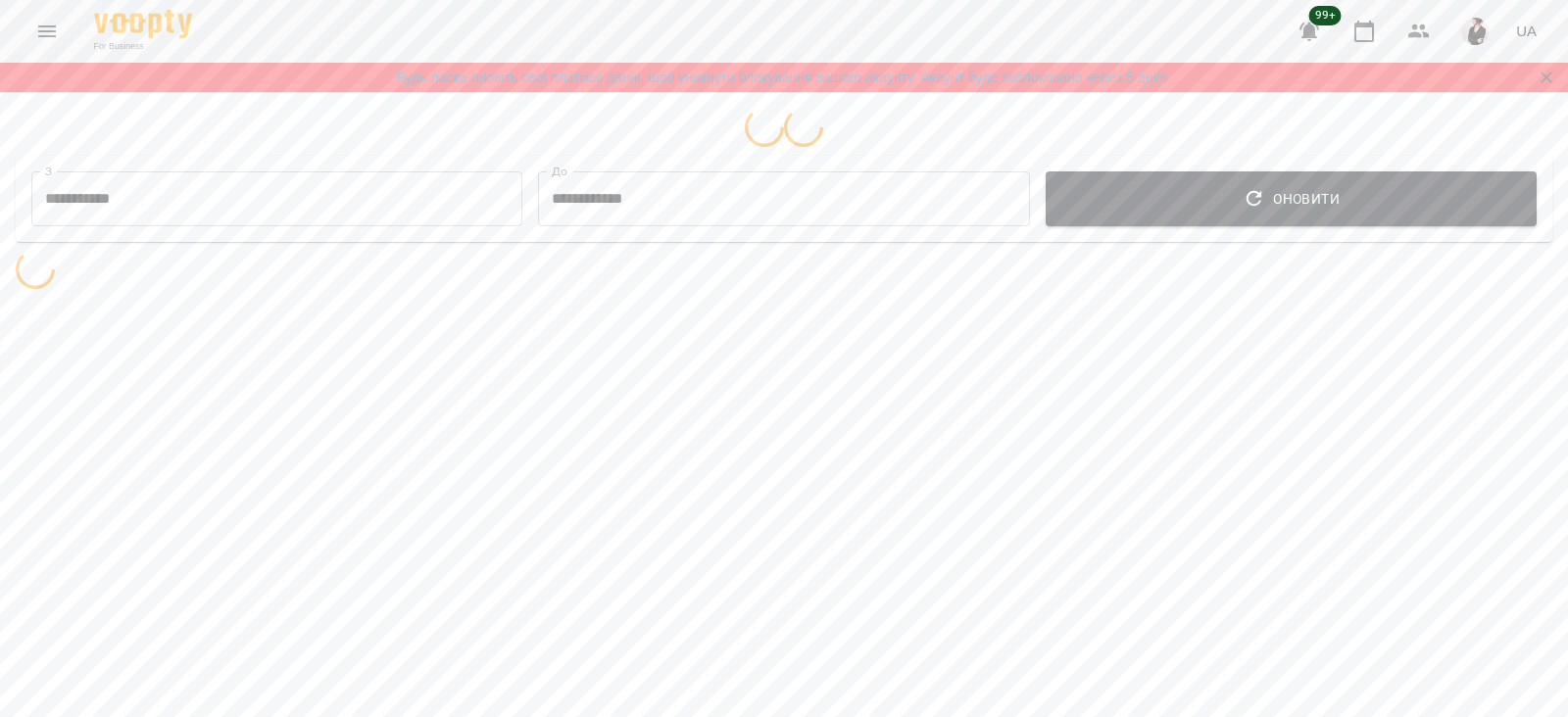
select select "**********"
select select "*******"
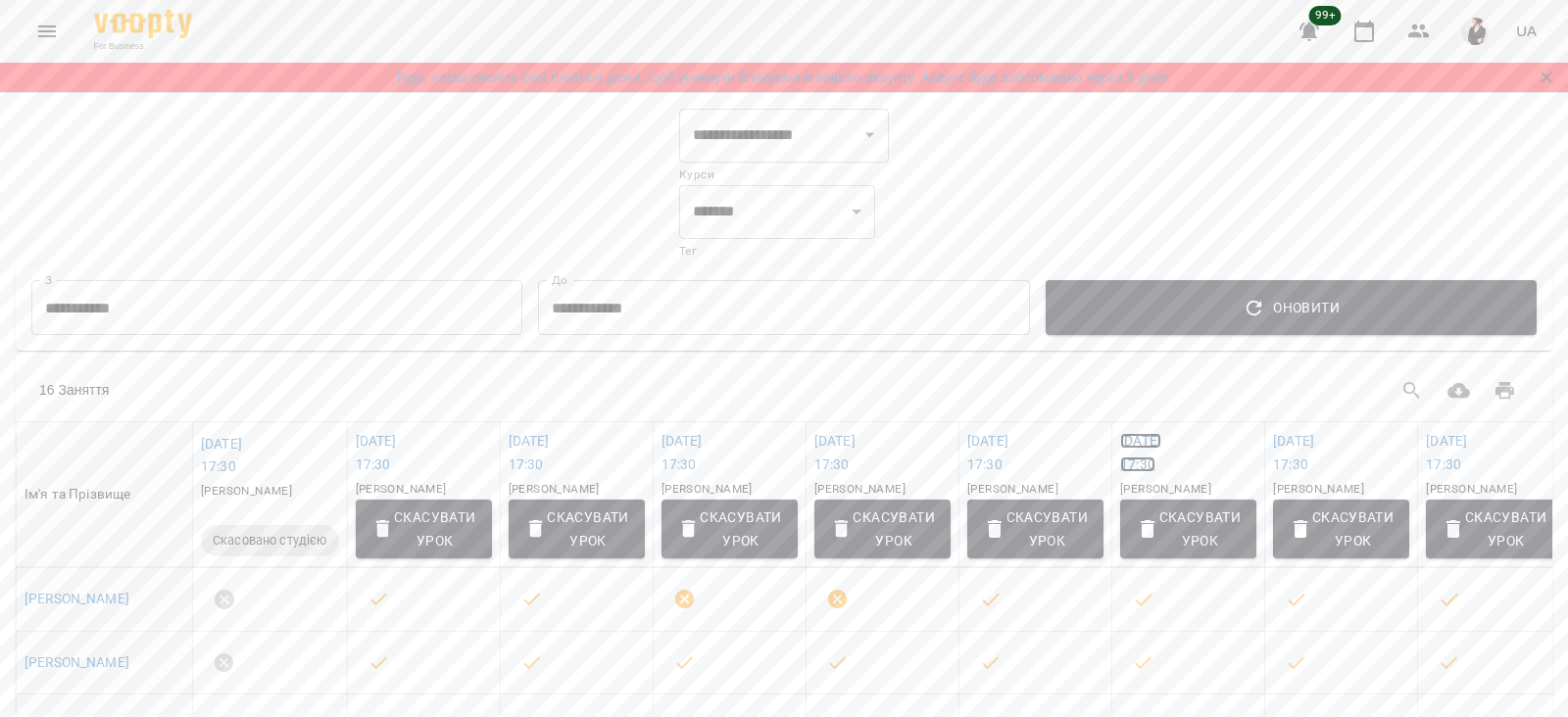
click at [1161, 442] on link "пн 15 вер 2025 17:30" at bounding box center [1140, 453] width 41 height 40
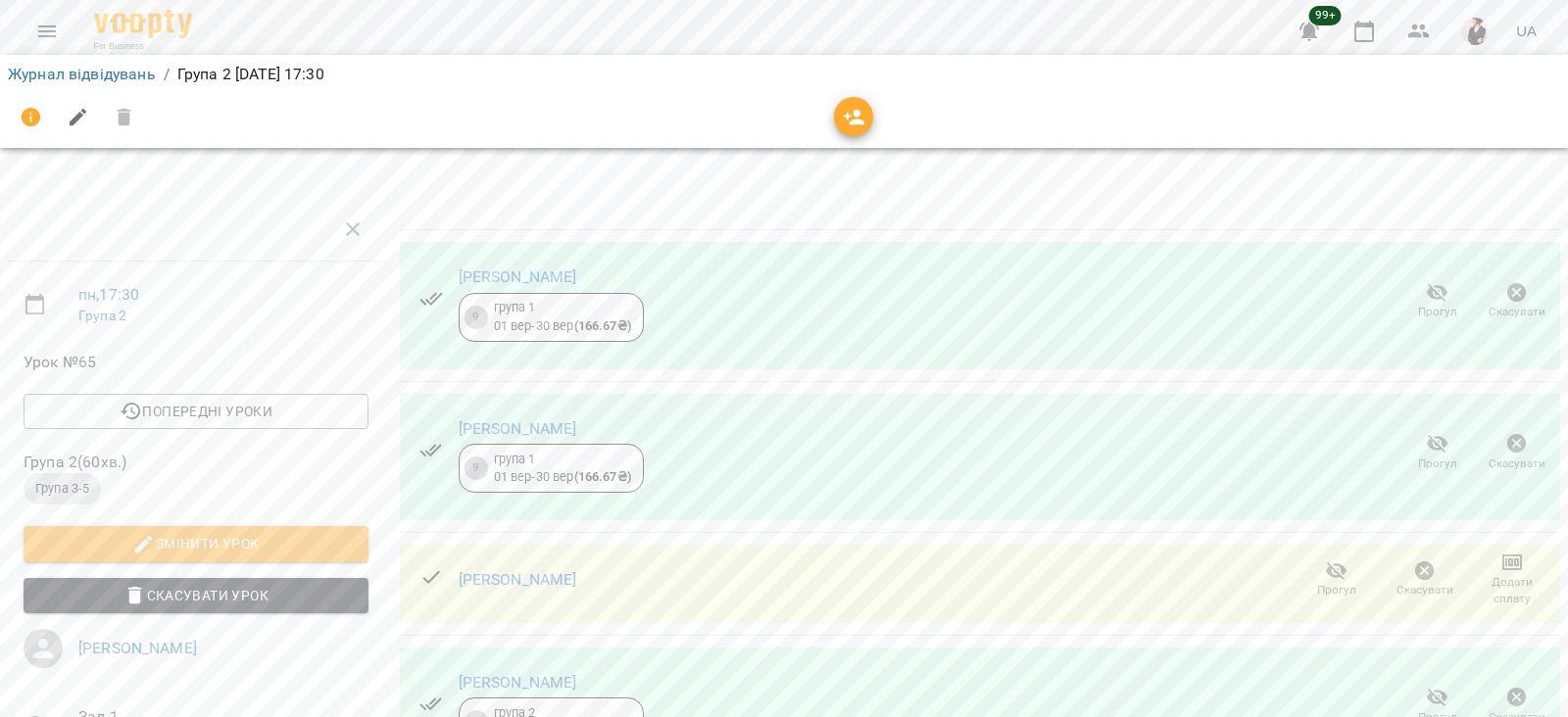
scroll to position [215, 0]
click at [1413, 560] on icon "button" at bounding box center [1425, 572] width 24 height 24
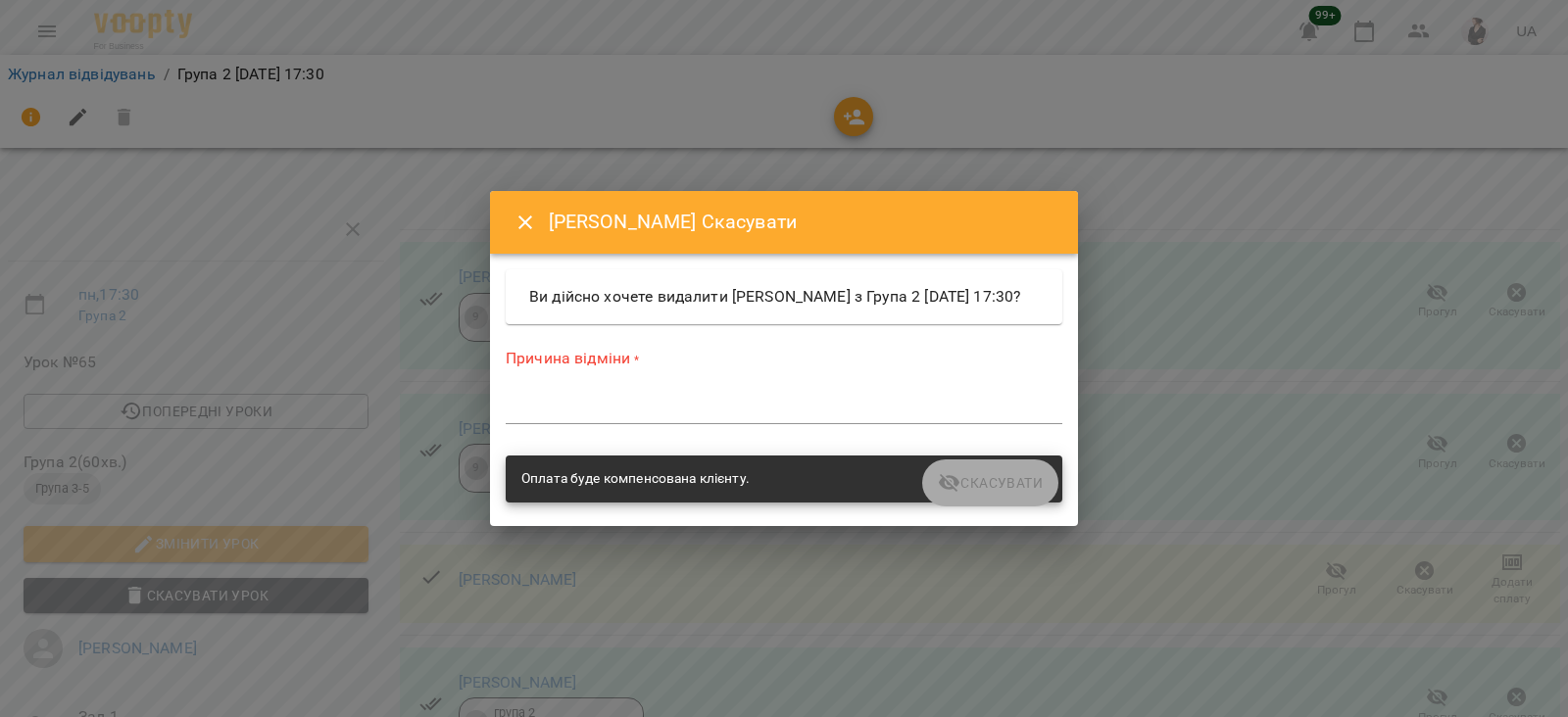
click at [593, 416] on textarea at bounding box center [784, 408] width 557 height 19
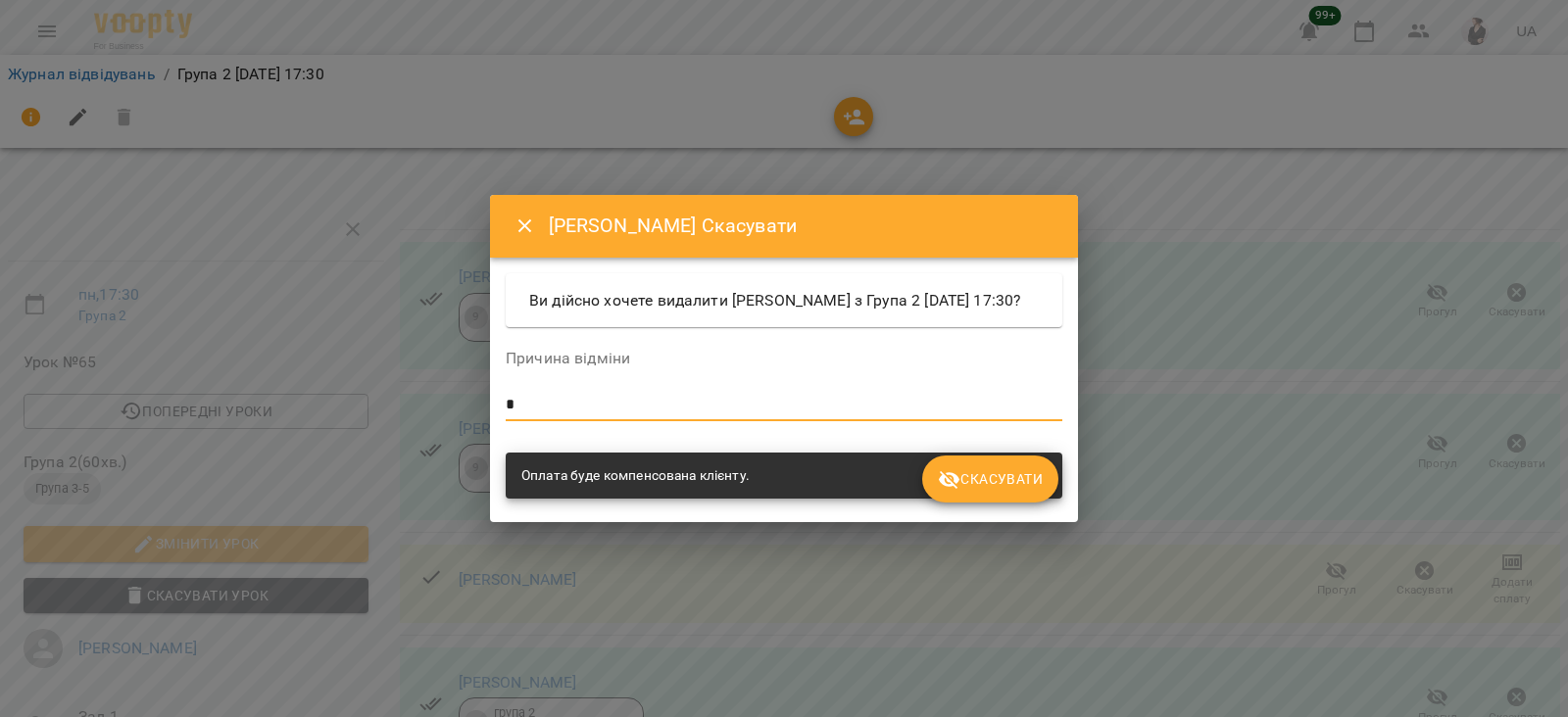
type textarea "*"
click at [962, 481] on icon "submit" at bounding box center [950, 480] width 24 height 24
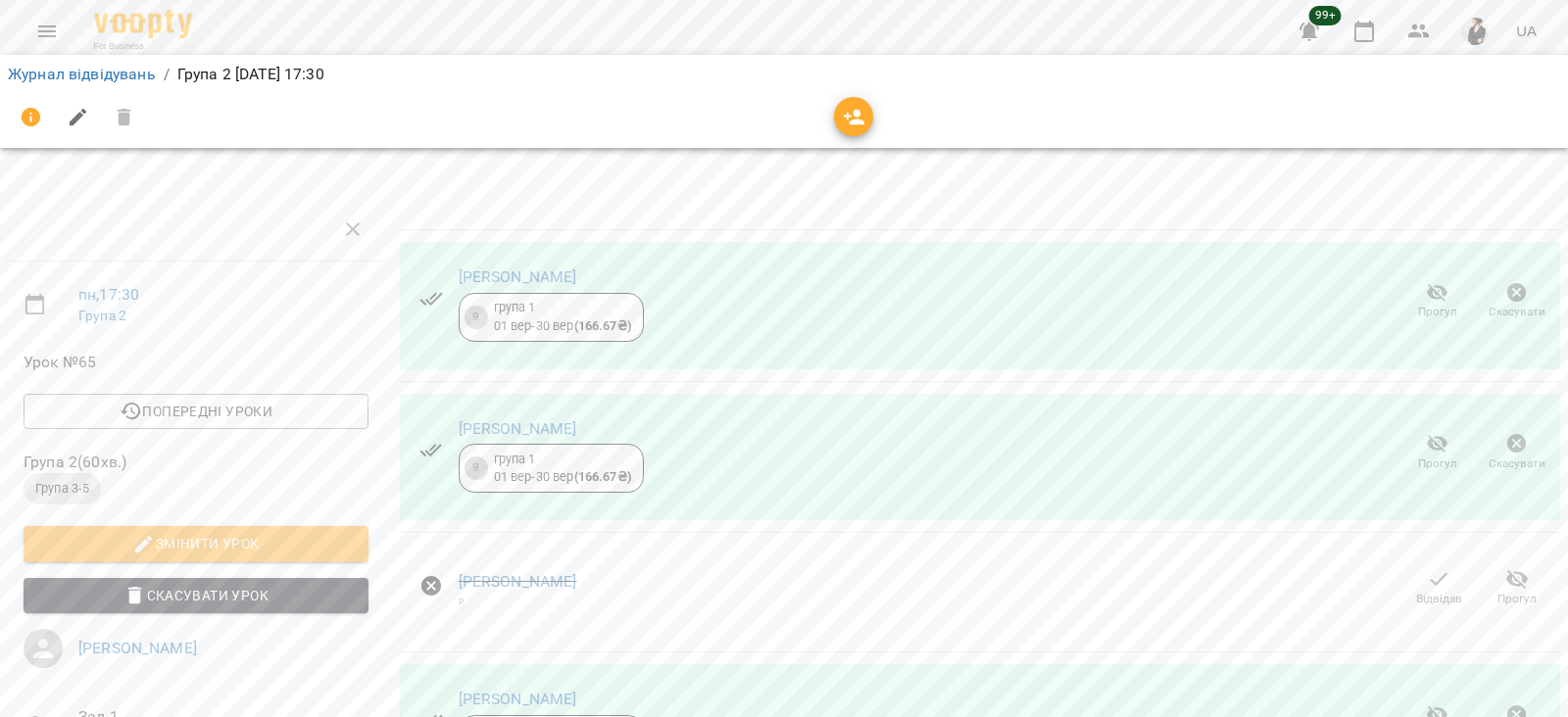
scroll to position [279, 0]
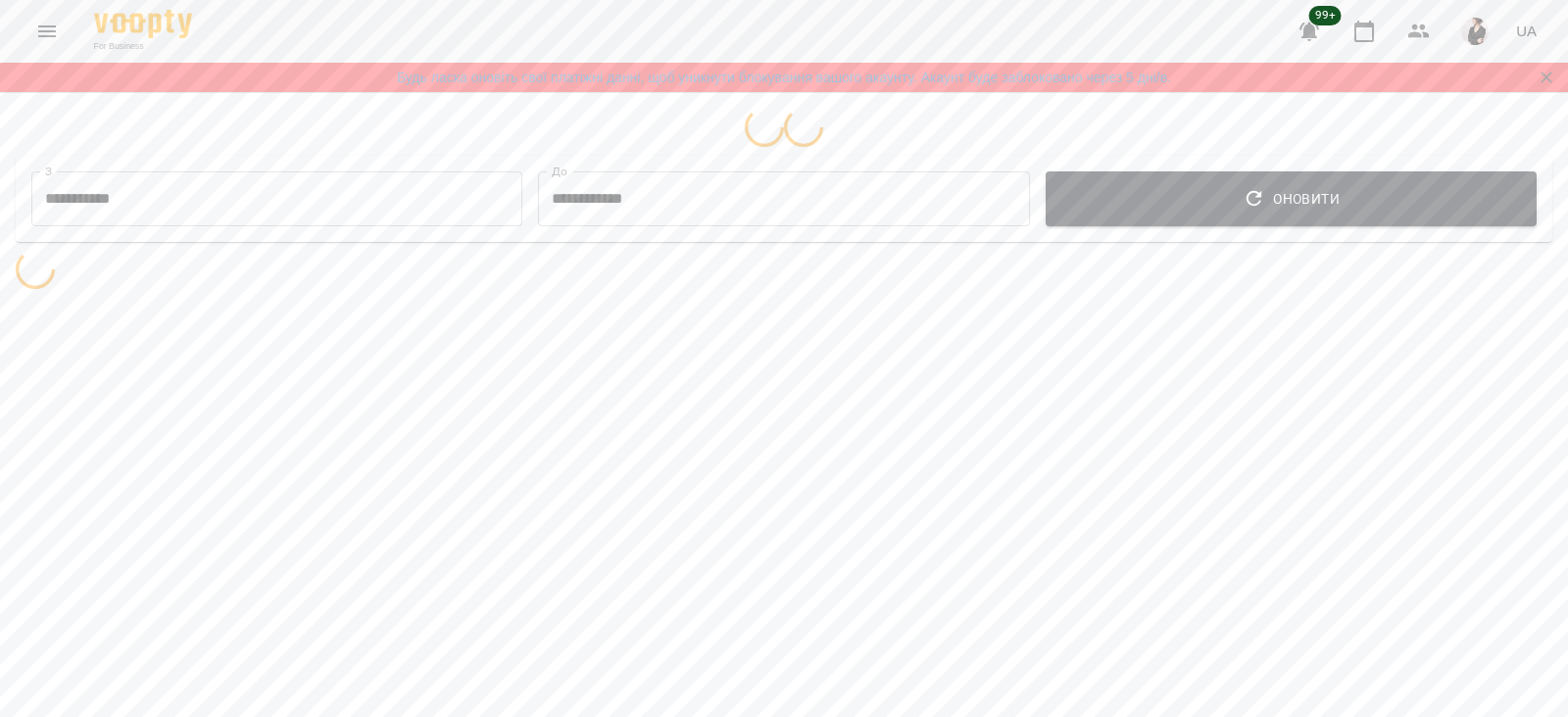
select select "**********"
select select "*******"
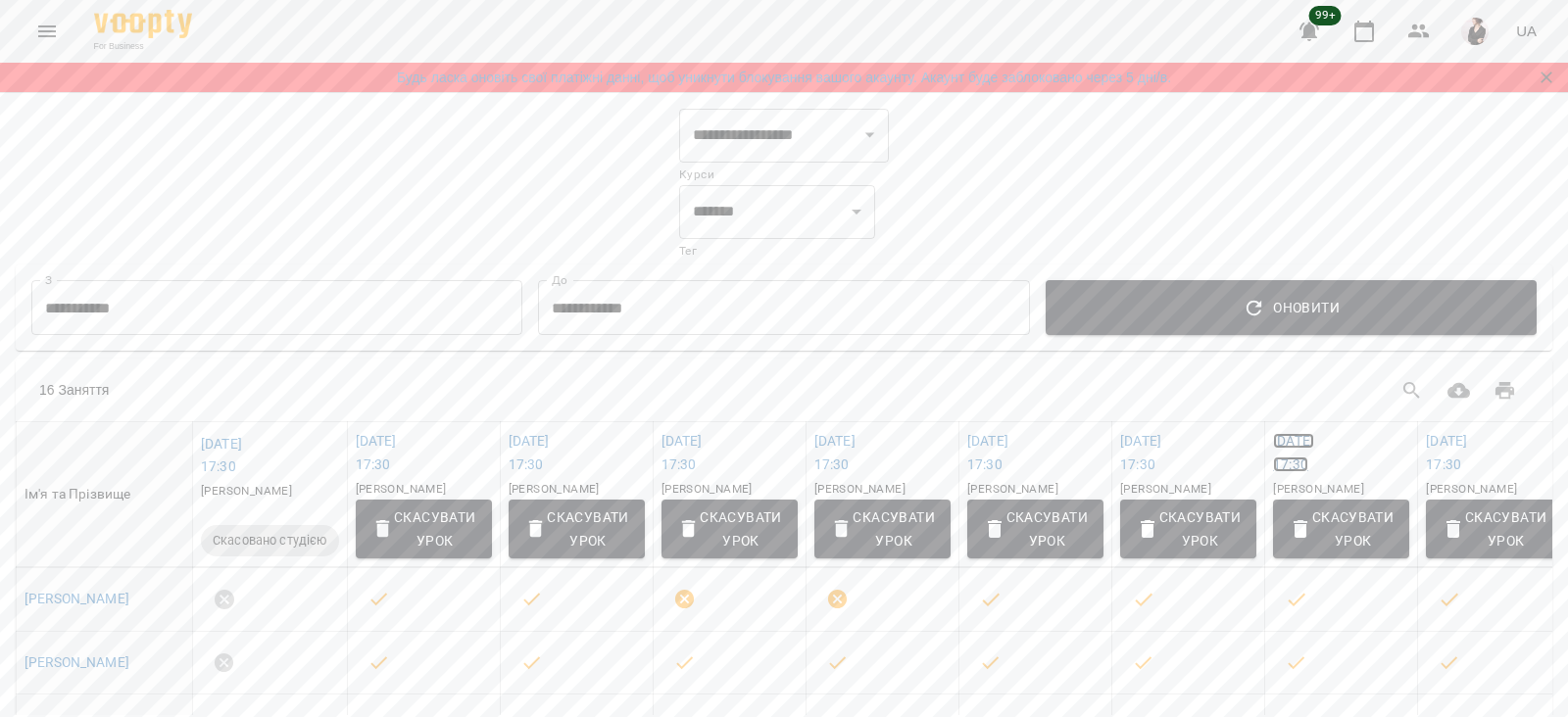
click at [1302, 441] on link "ср 17 вер 2025 17:30" at bounding box center [1294, 453] width 41 height 40
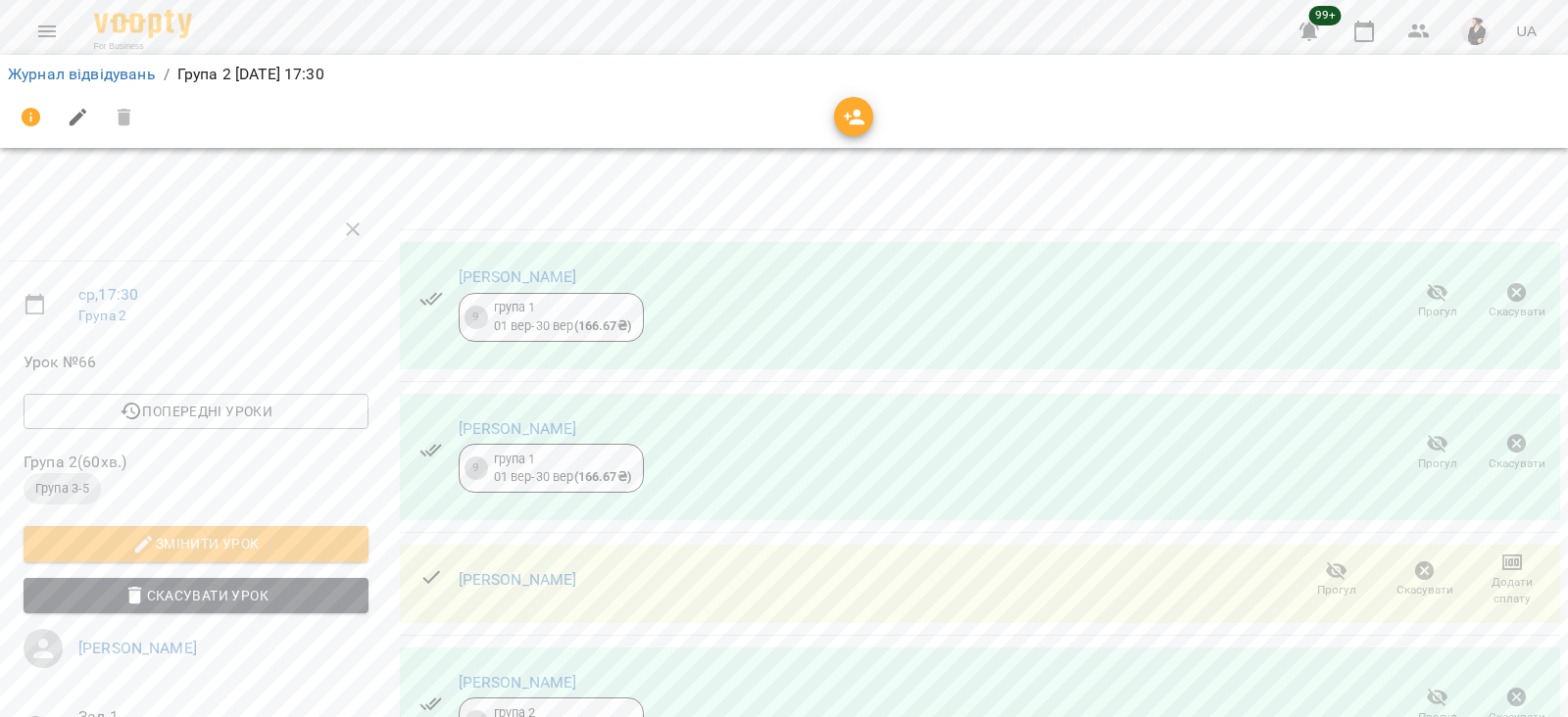
scroll to position [262, 0]
click at [1415, 562] on icon "button" at bounding box center [1425, 572] width 20 height 20
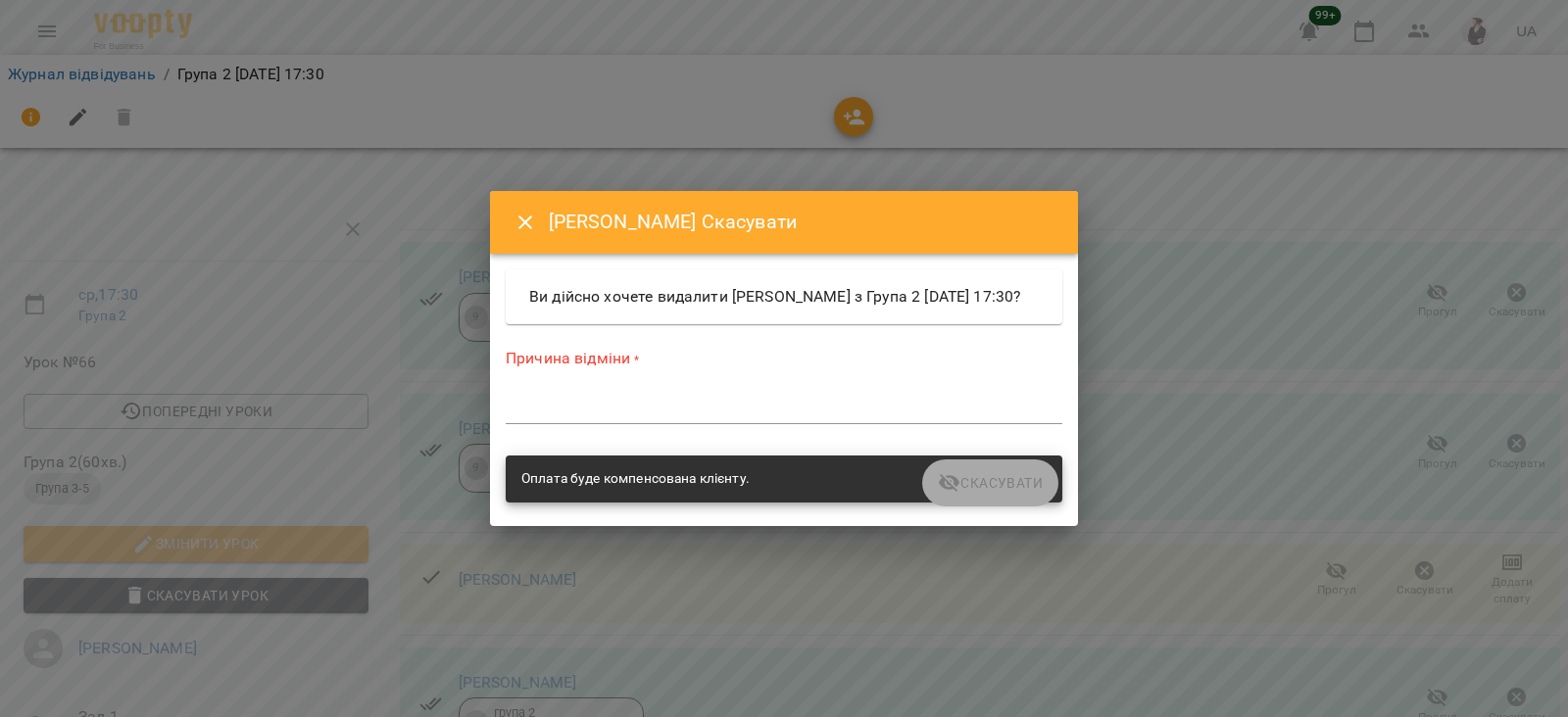
click at [645, 399] on div "Причина відміни * *" at bounding box center [784, 390] width 557 height 85
click at [639, 413] on textarea at bounding box center [784, 408] width 557 height 19
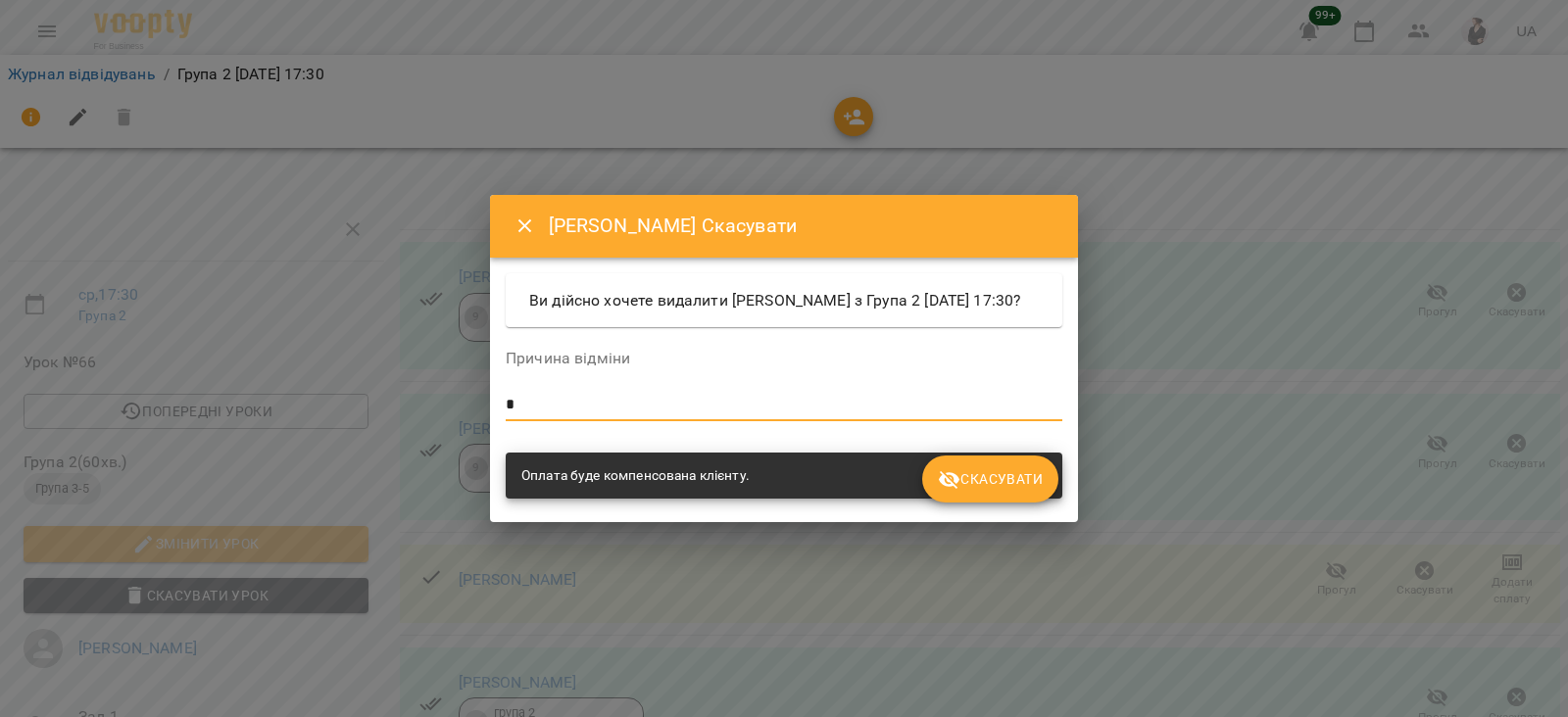
type textarea "*"
click at [1008, 485] on span "Скасувати" at bounding box center [990, 479] width 105 height 24
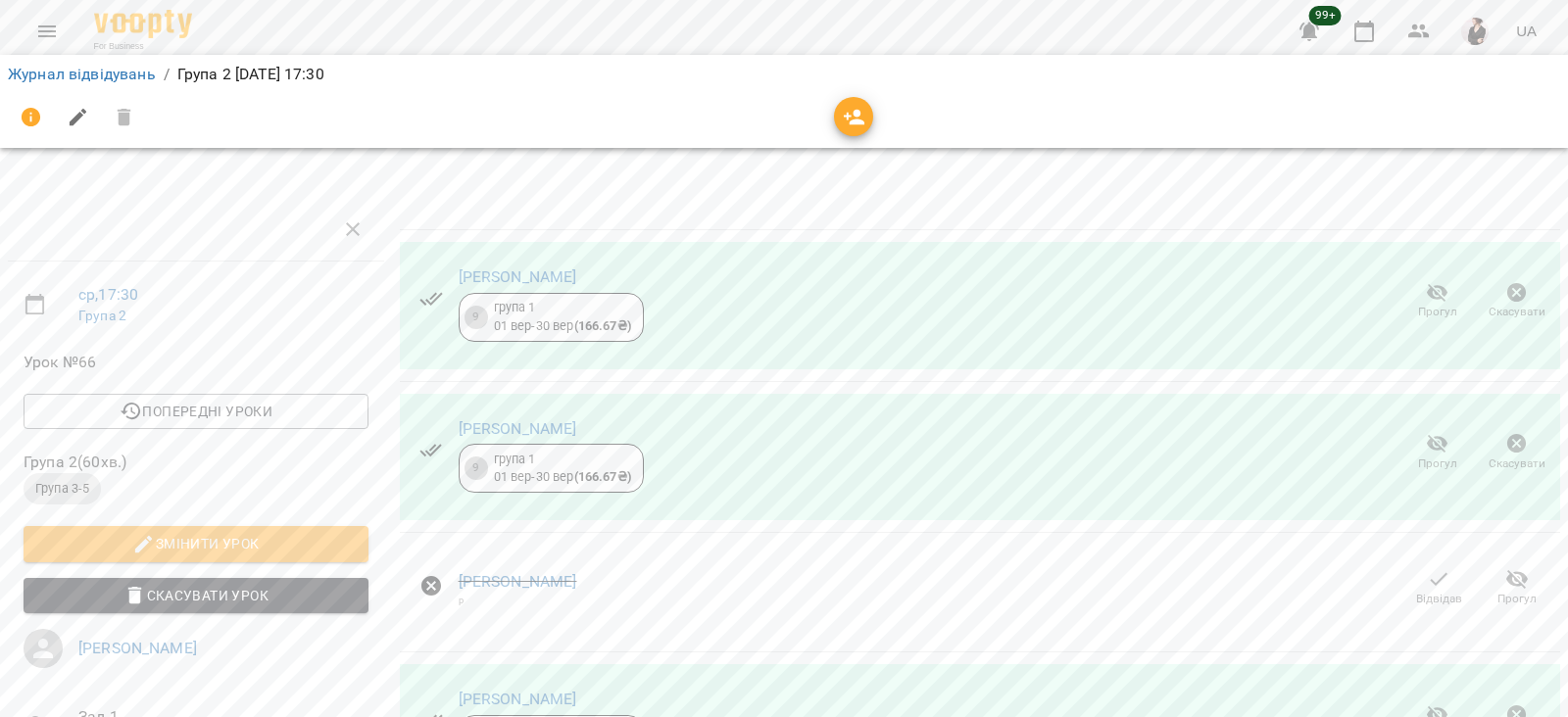
scroll to position [279, 0]
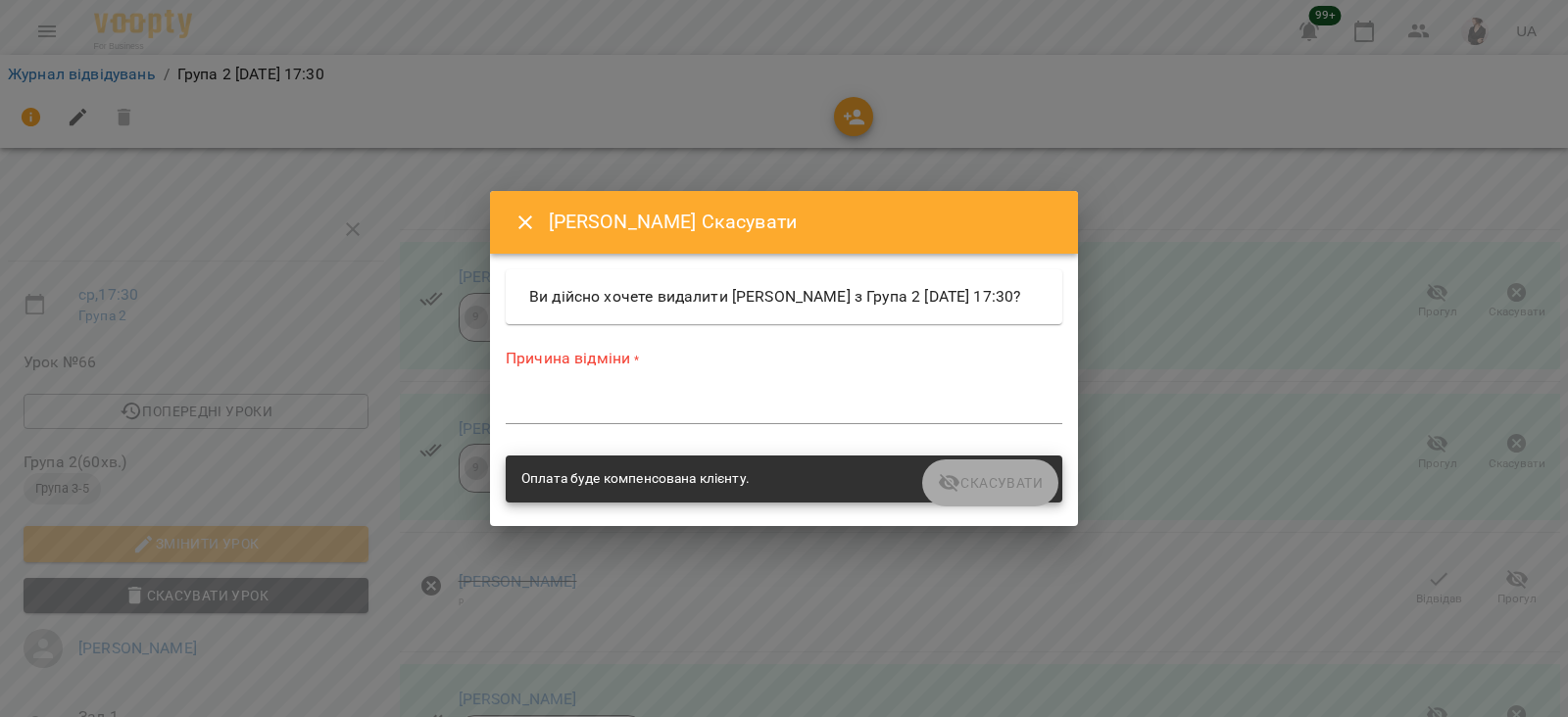
click at [726, 417] on textarea at bounding box center [784, 408] width 557 height 19
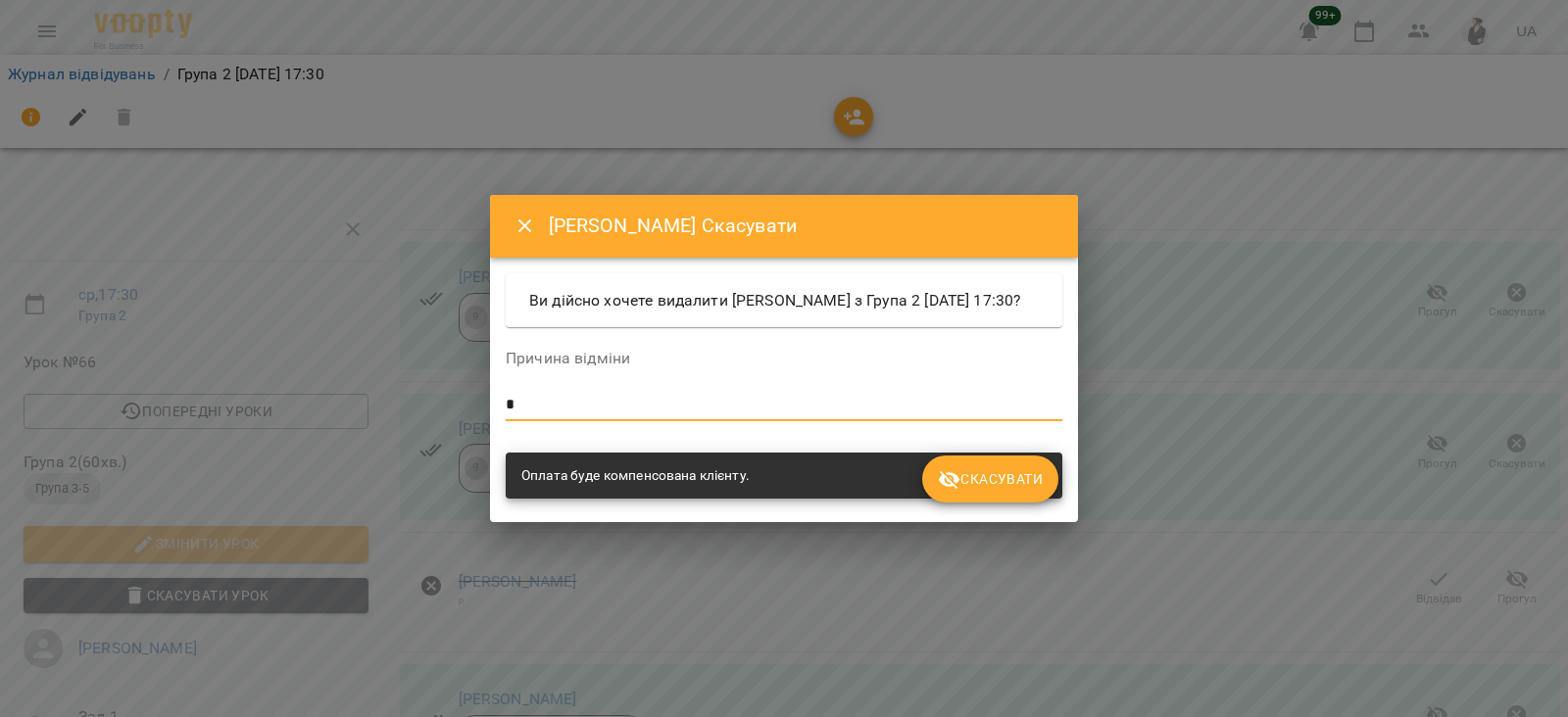
type textarea "*"
click at [1008, 487] on span "Скасувати" at bounding box center [990, 479] width 105 height 24
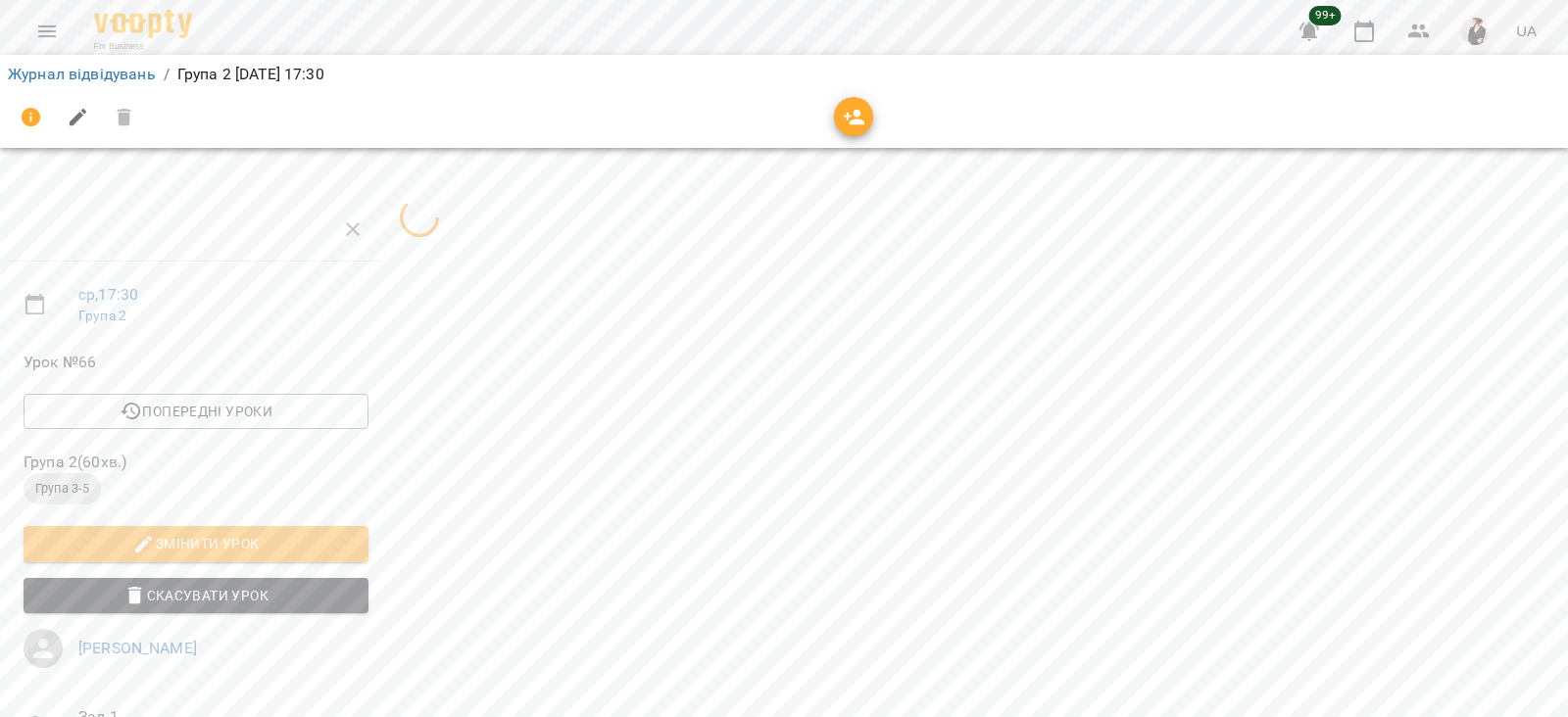
scroll to position [233, 0]
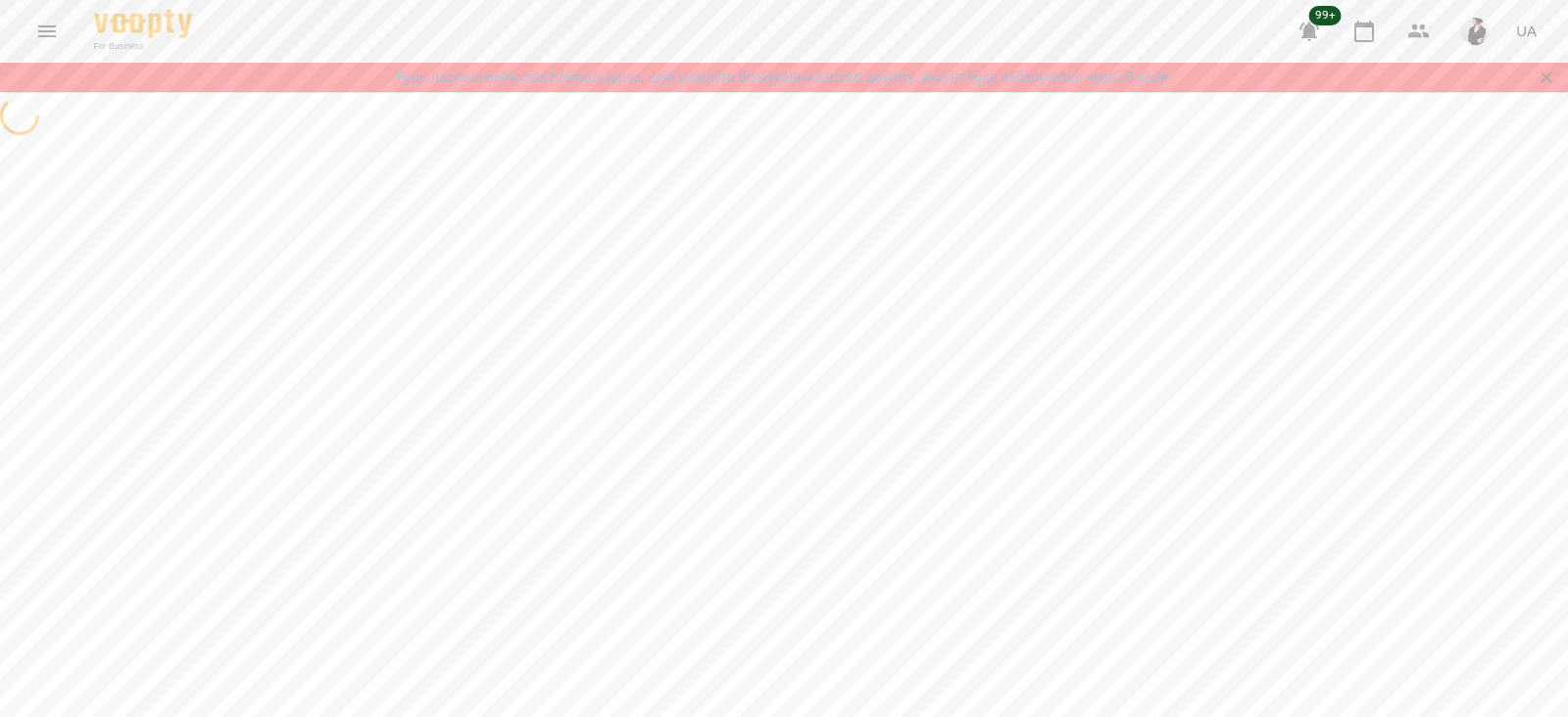
select select "**********"
select select "*******"
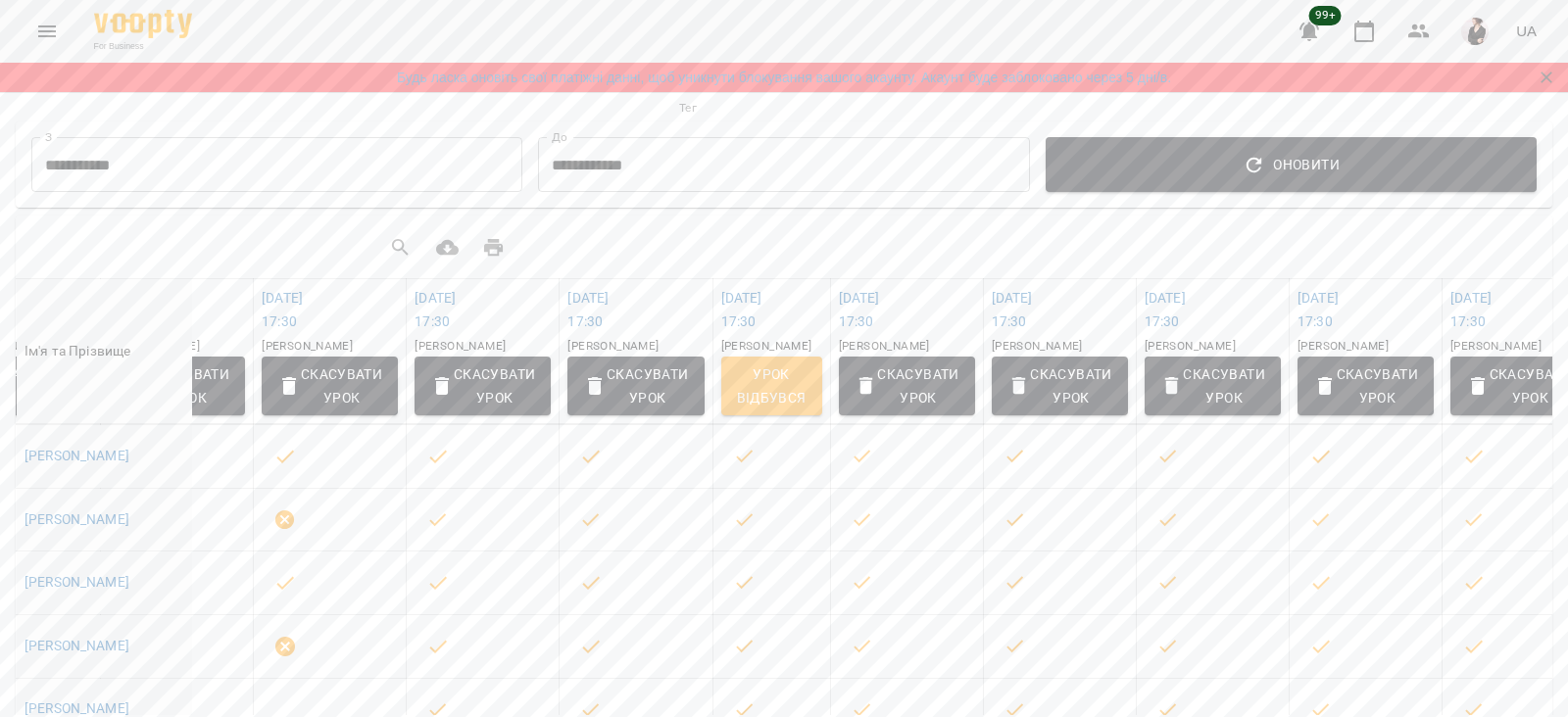
scroll to position [141, 0]
click at [456, 300] on link "пт 19 вер 2025 17:30" at bounding box center [435, 312] width 41 height 40
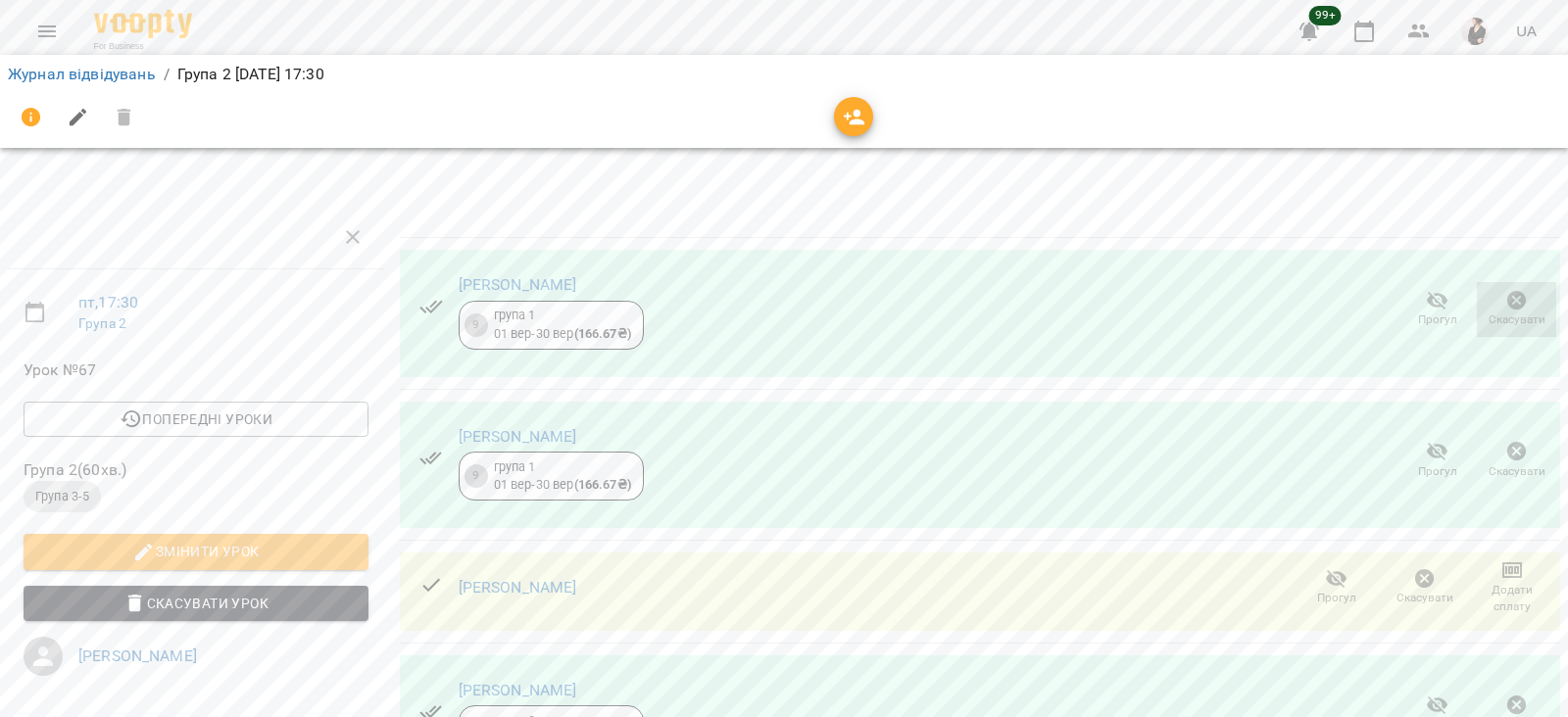
click at [1507, 299] on icon "button" at bounding box center [1517, 301] width 20 height 20
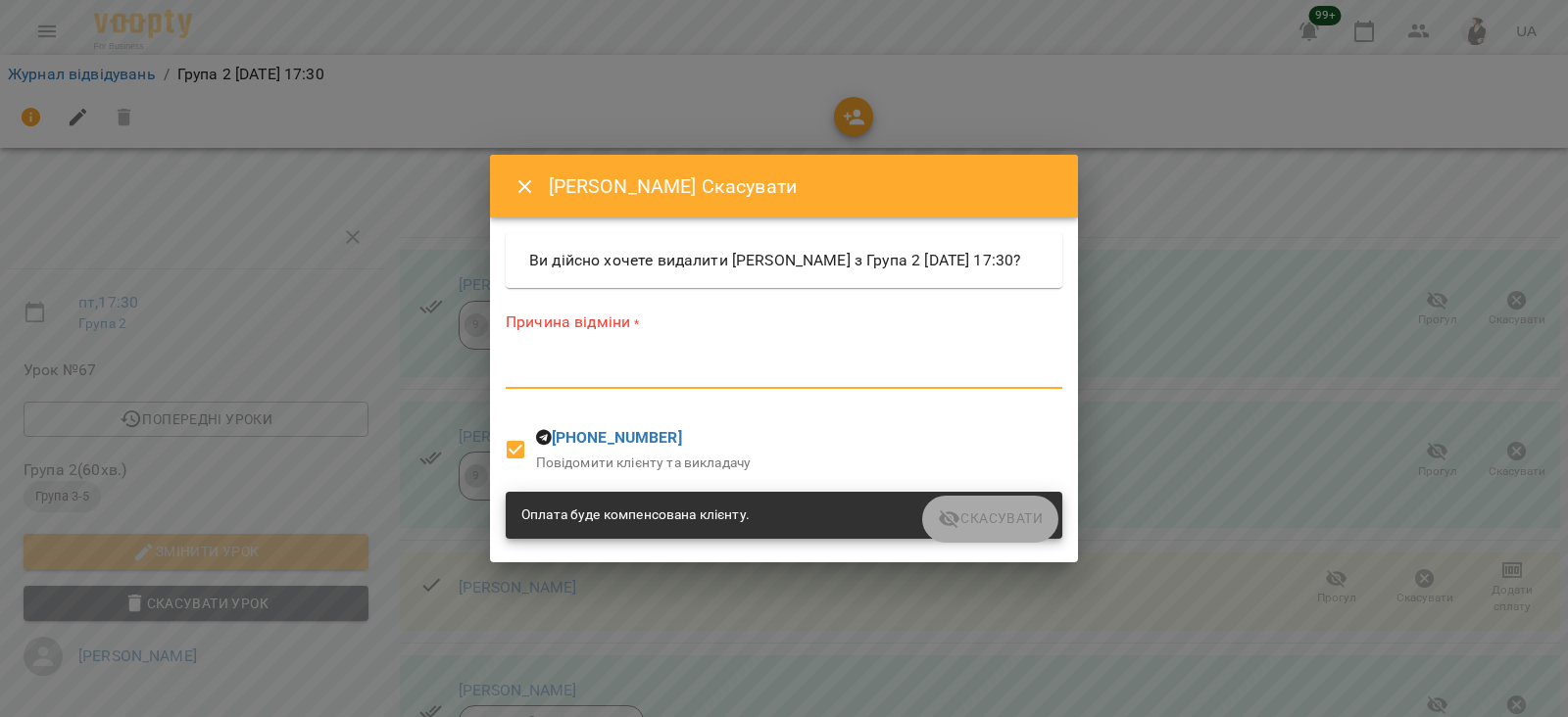
click at [687, 376] on textarea at bounding box center [784, 372] width 557 height 19
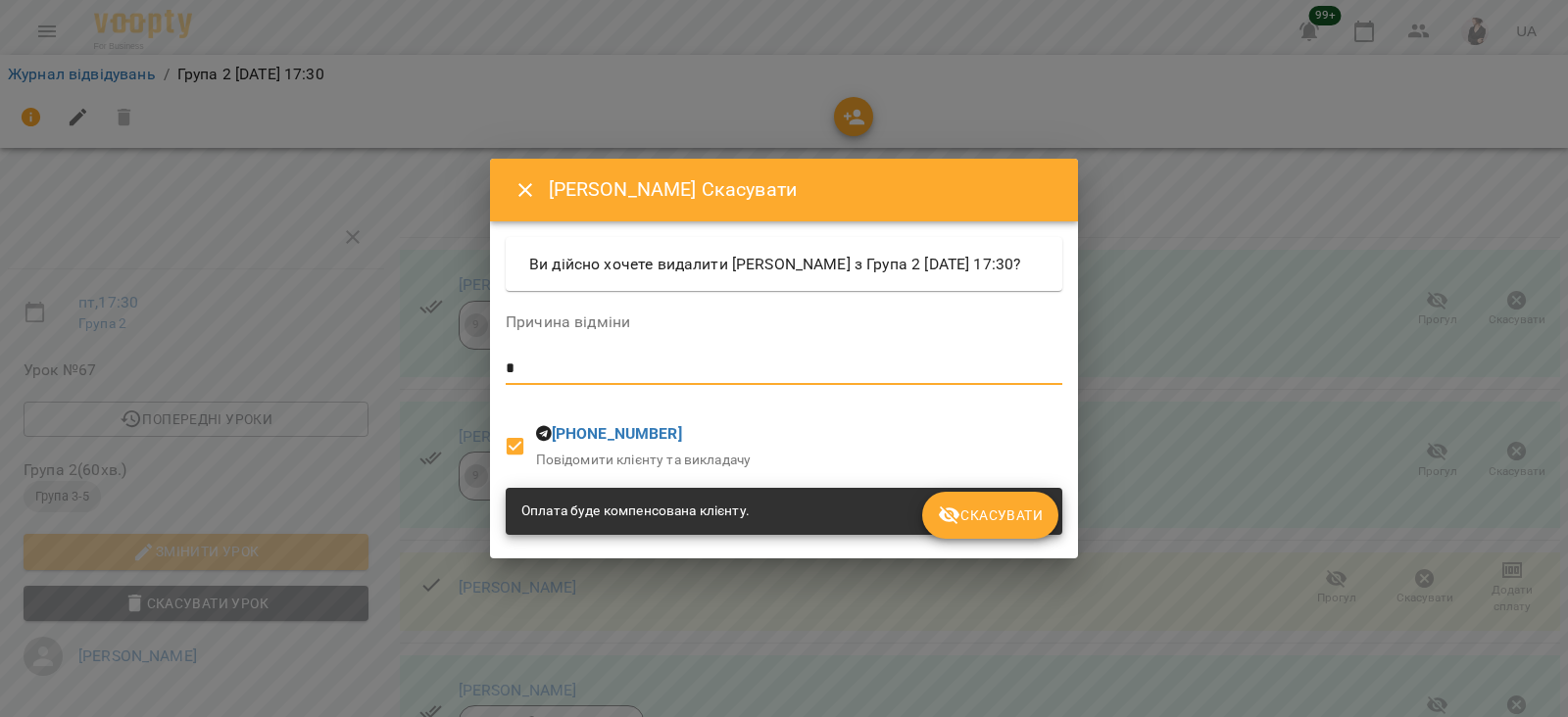
type textarea "*"
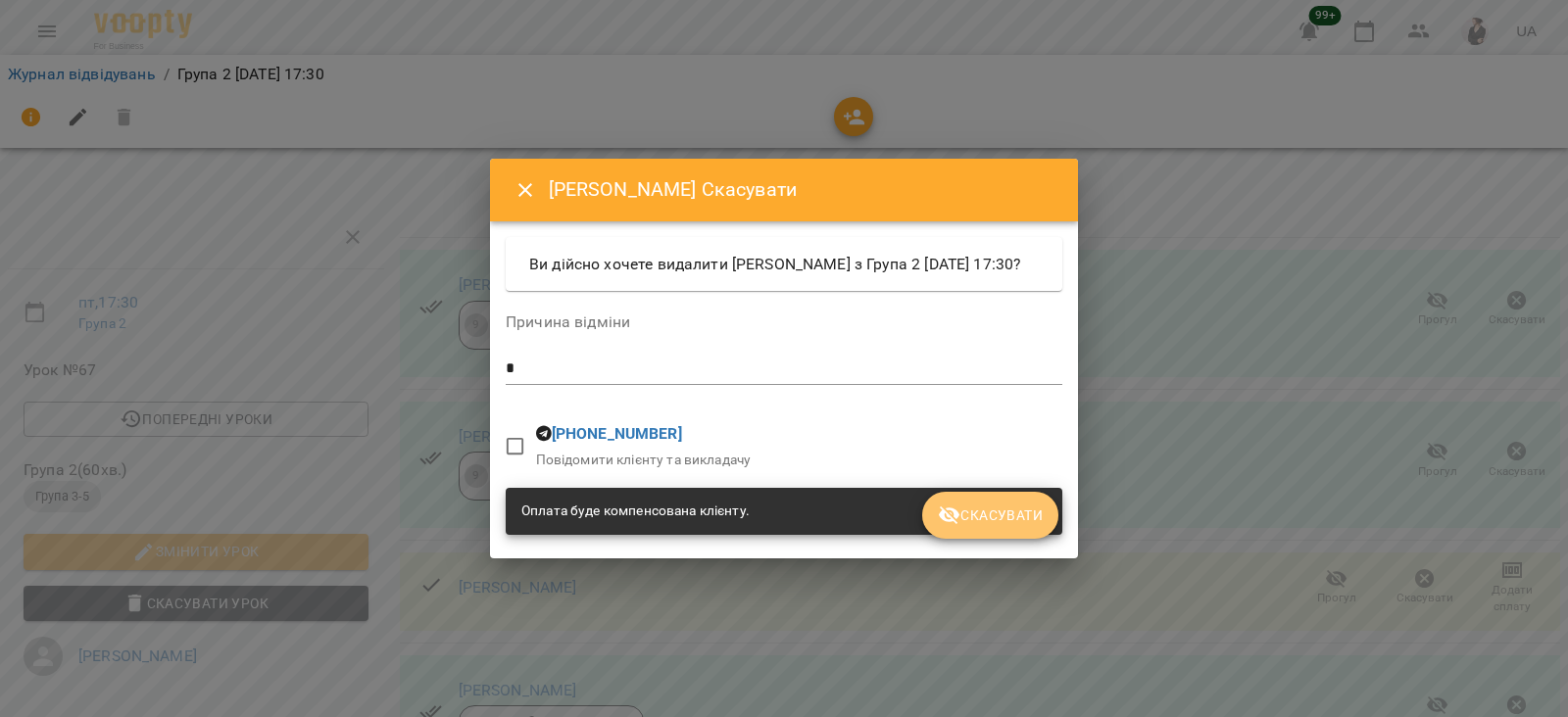
click at [969, 526] on span "Скасувати" at bounding box center [990, 516] width 105 height 24
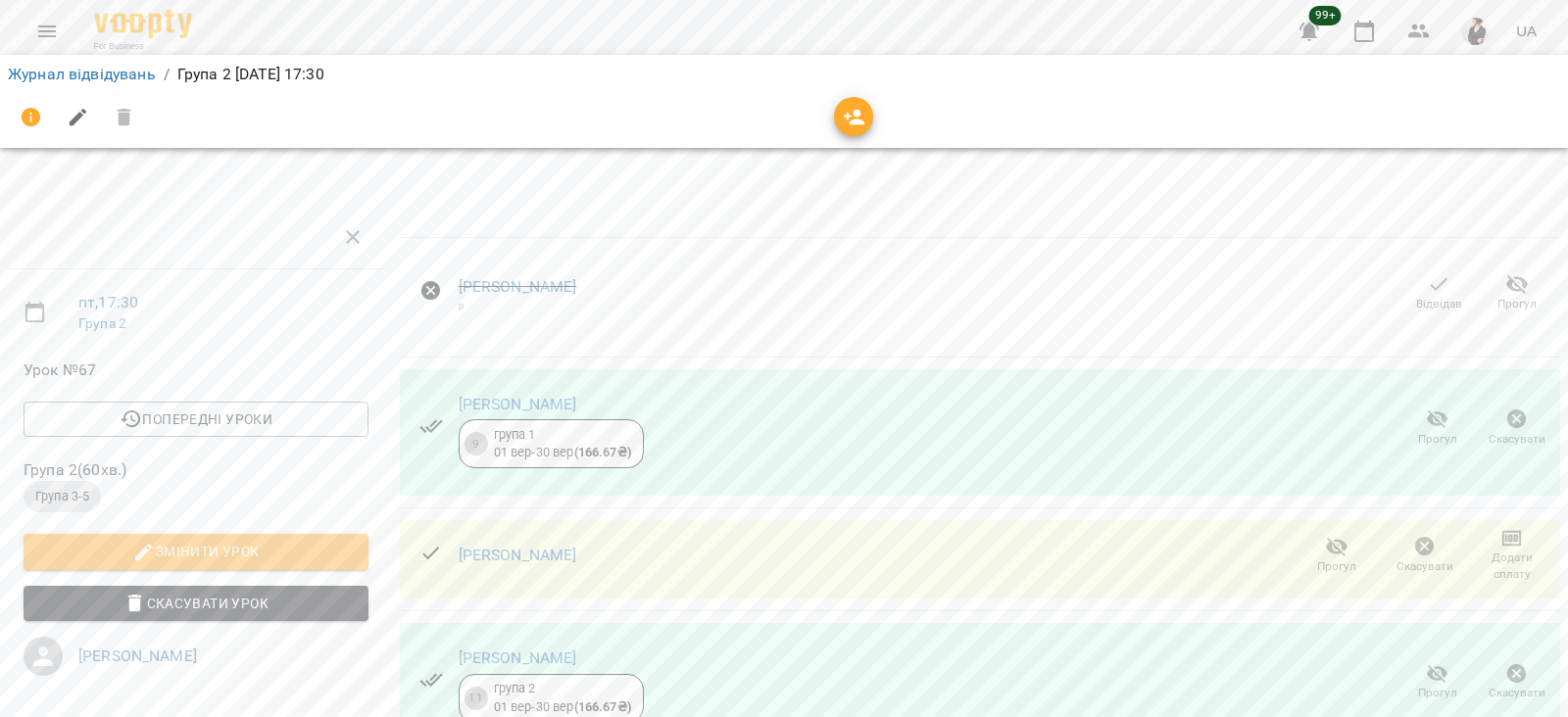
click at [1507, 415] on icon "button" at bounding box center [1517, 420] width 20 height 20
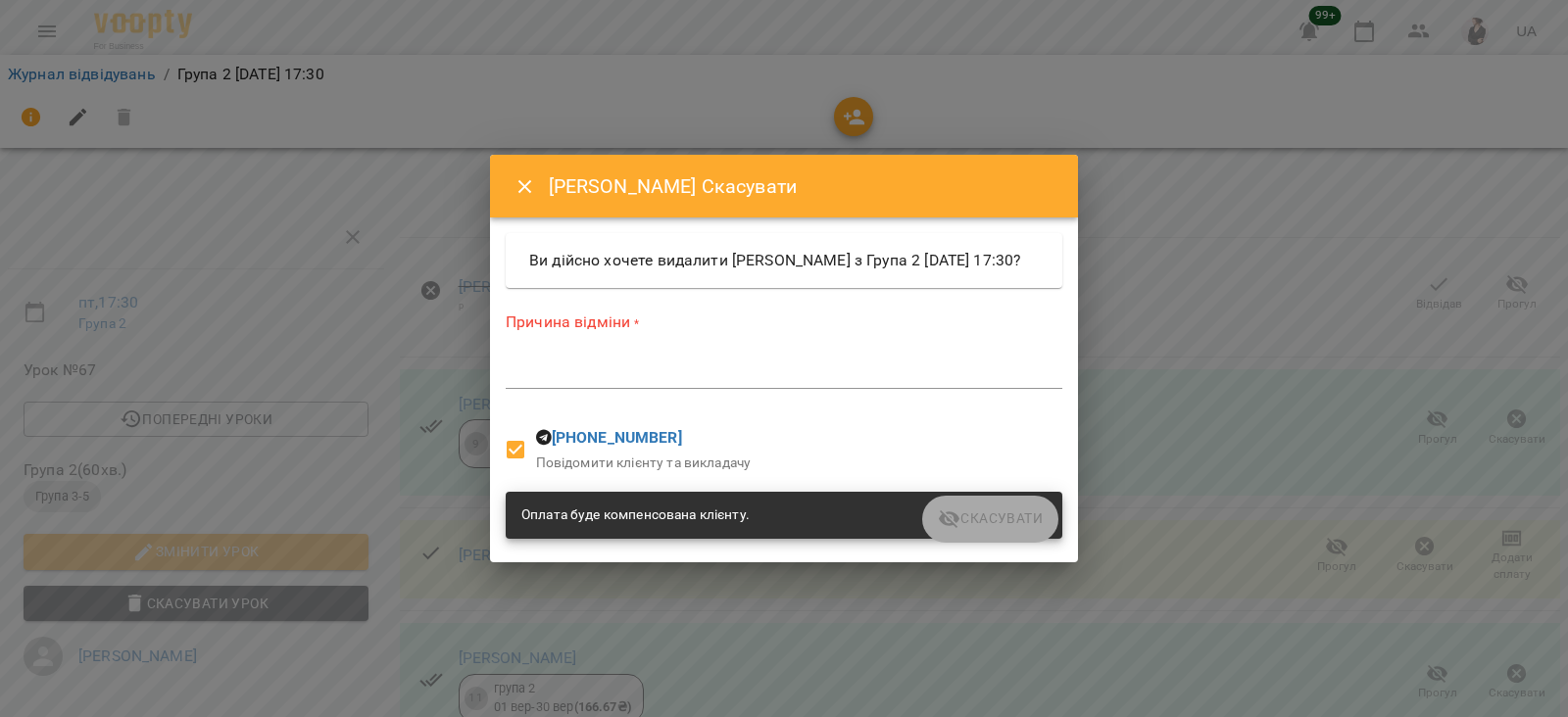
click at [697, 382] on textarea at bounding box center [784, 372] width 557 height 19
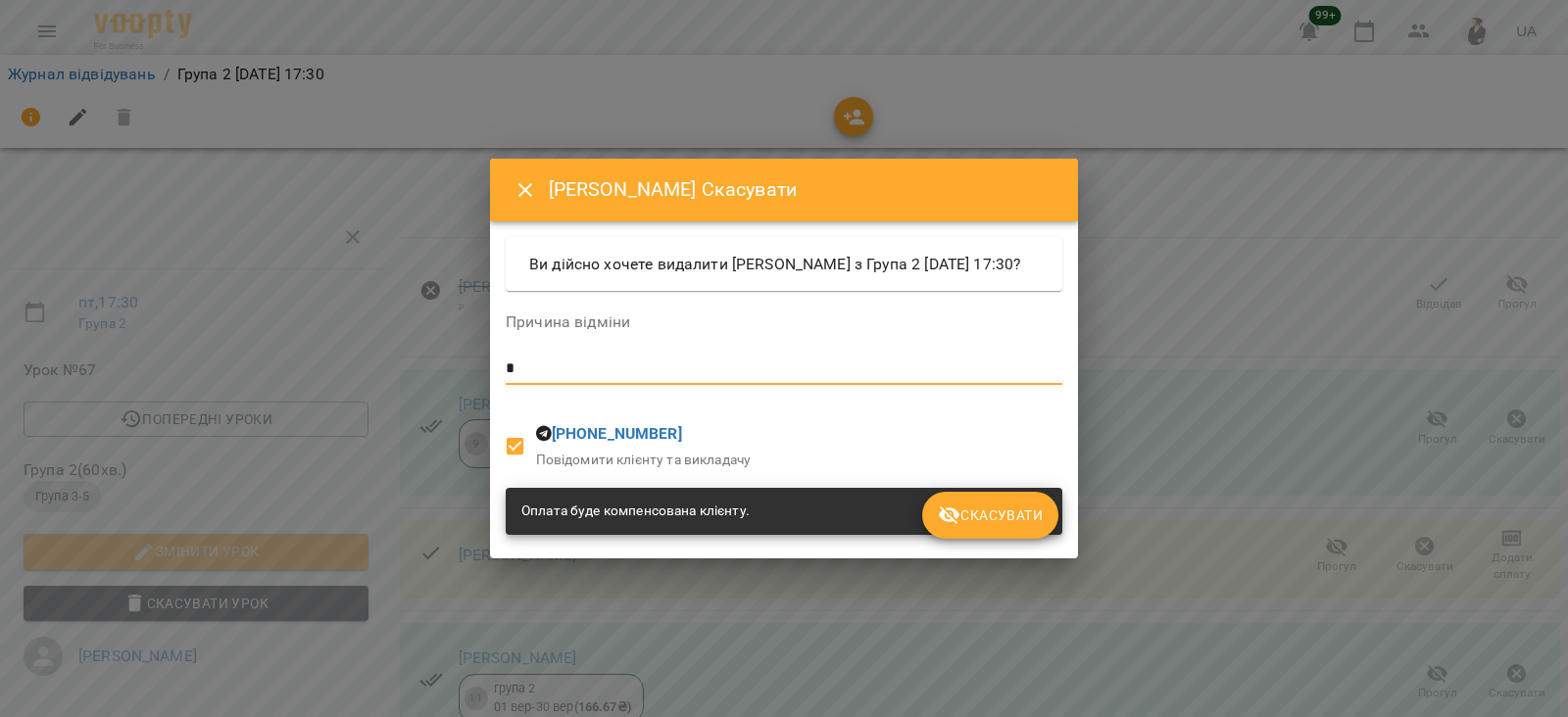
type textarea "*"
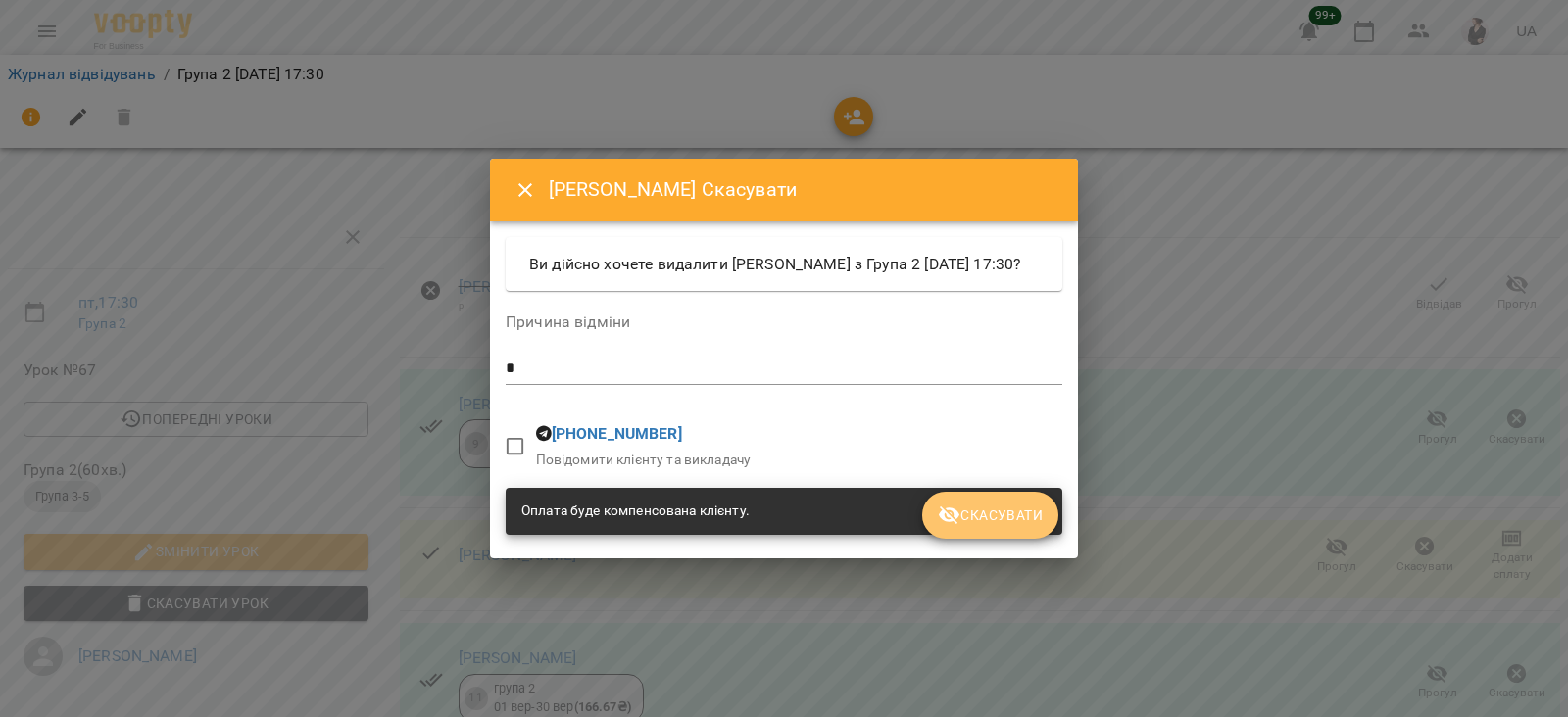
click at [1000, 526] on span "Скасувати" at bounding box center [990, 516] width 105 height 24
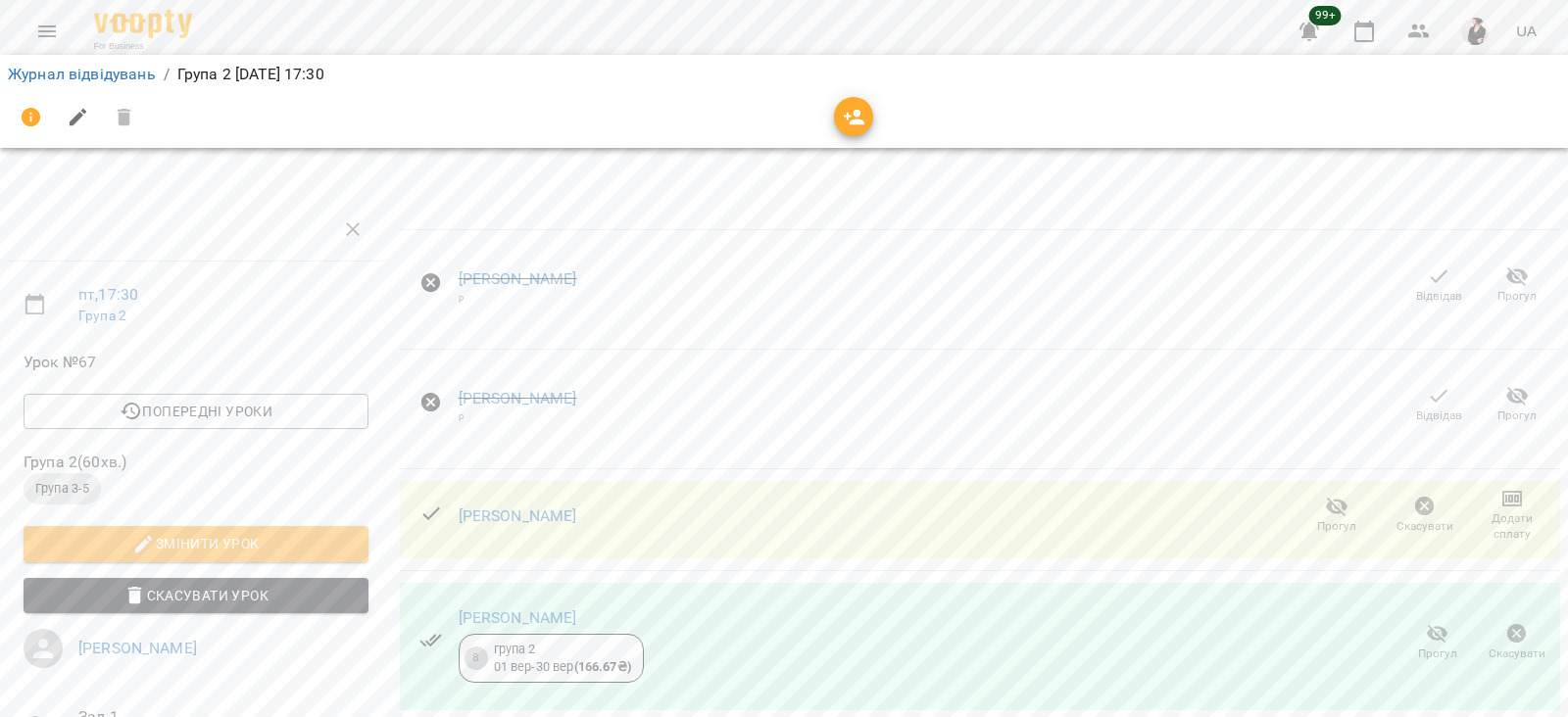
scroll to position [134, 0]
click at [1415, 497] on icon "button" at bounding box center [1425, 507] width 20 height 20
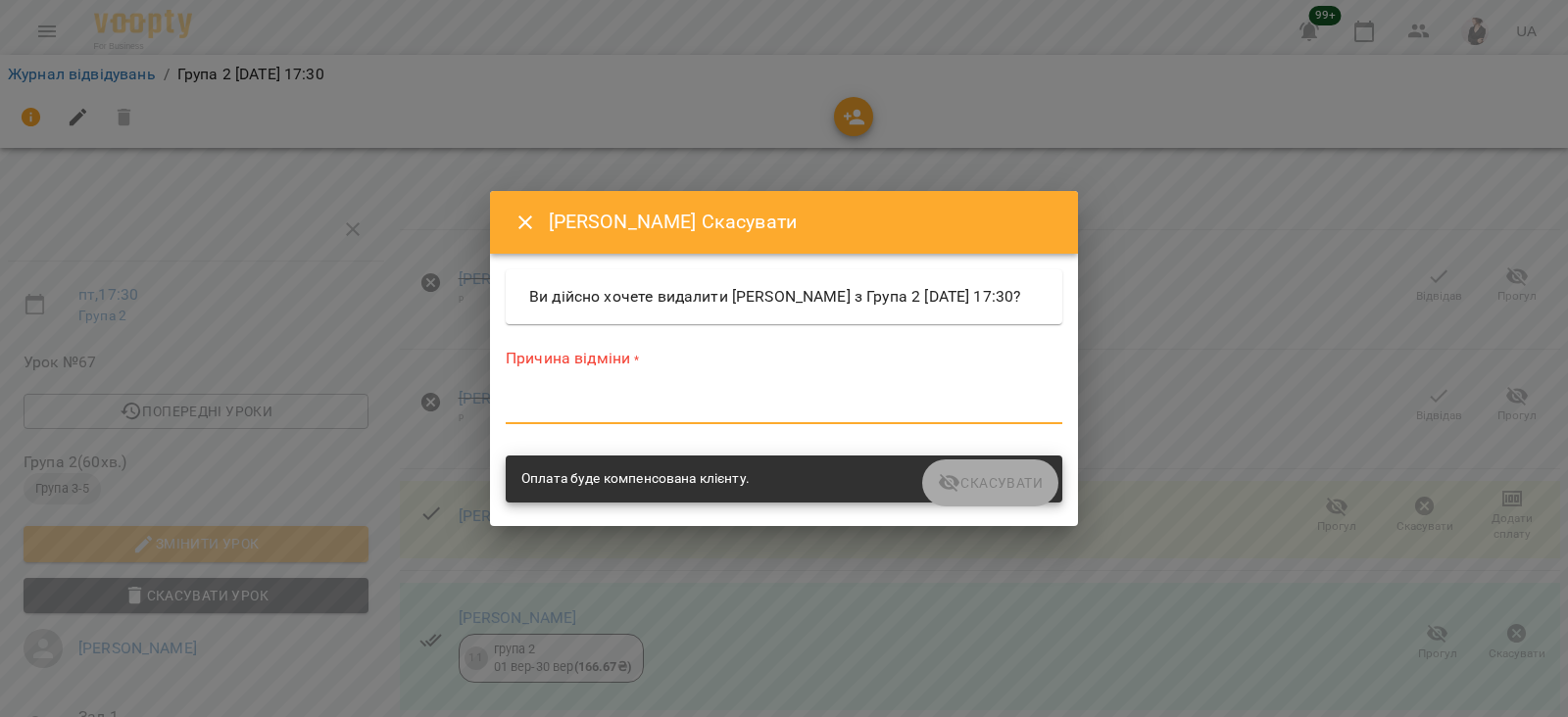
click at [634, 418] on textarea at bounding box center [784, 408] width 557 height 19
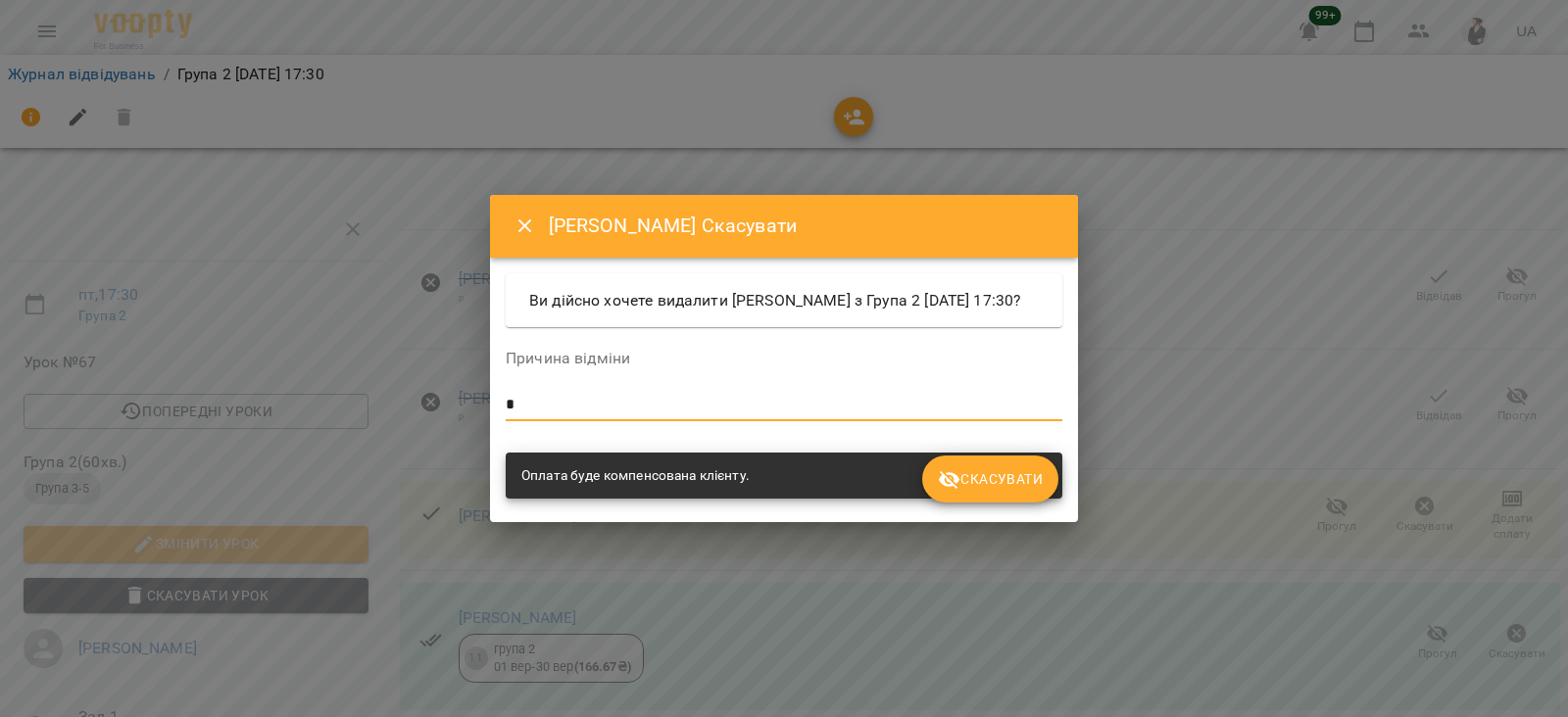
type textarea "*"
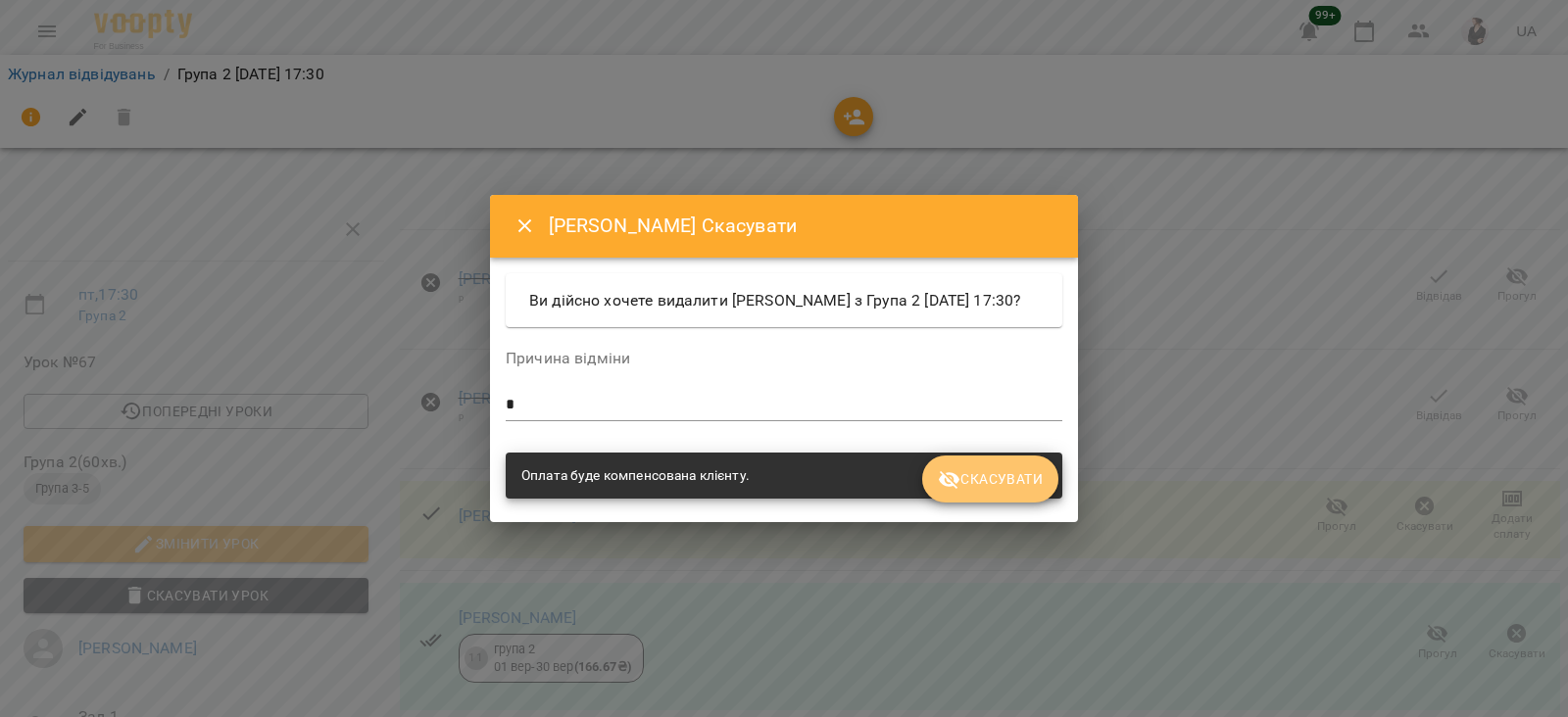
click at [989, 491] on span "Скасувати" at bounding box center [990, 479] width 105 height 24
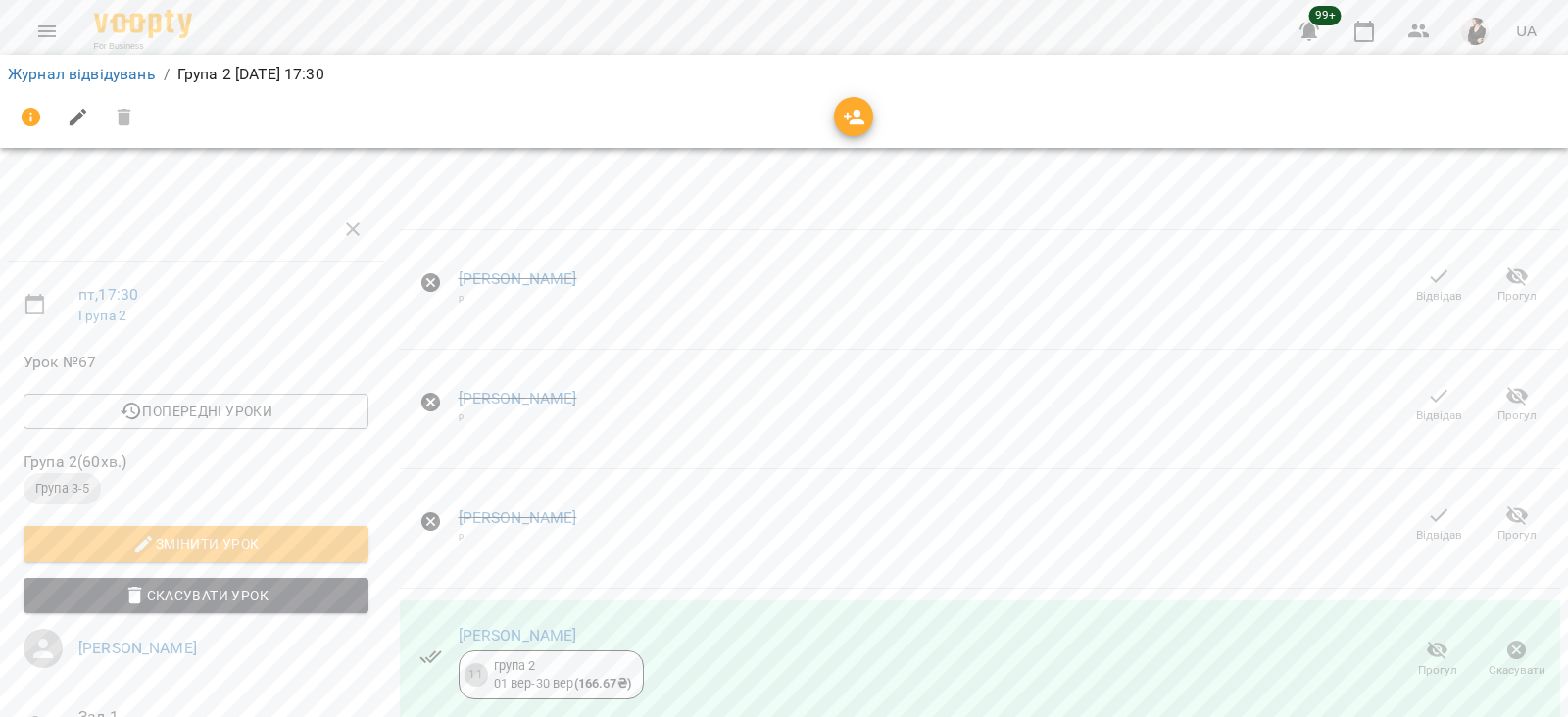
scroll to position [343, 0]
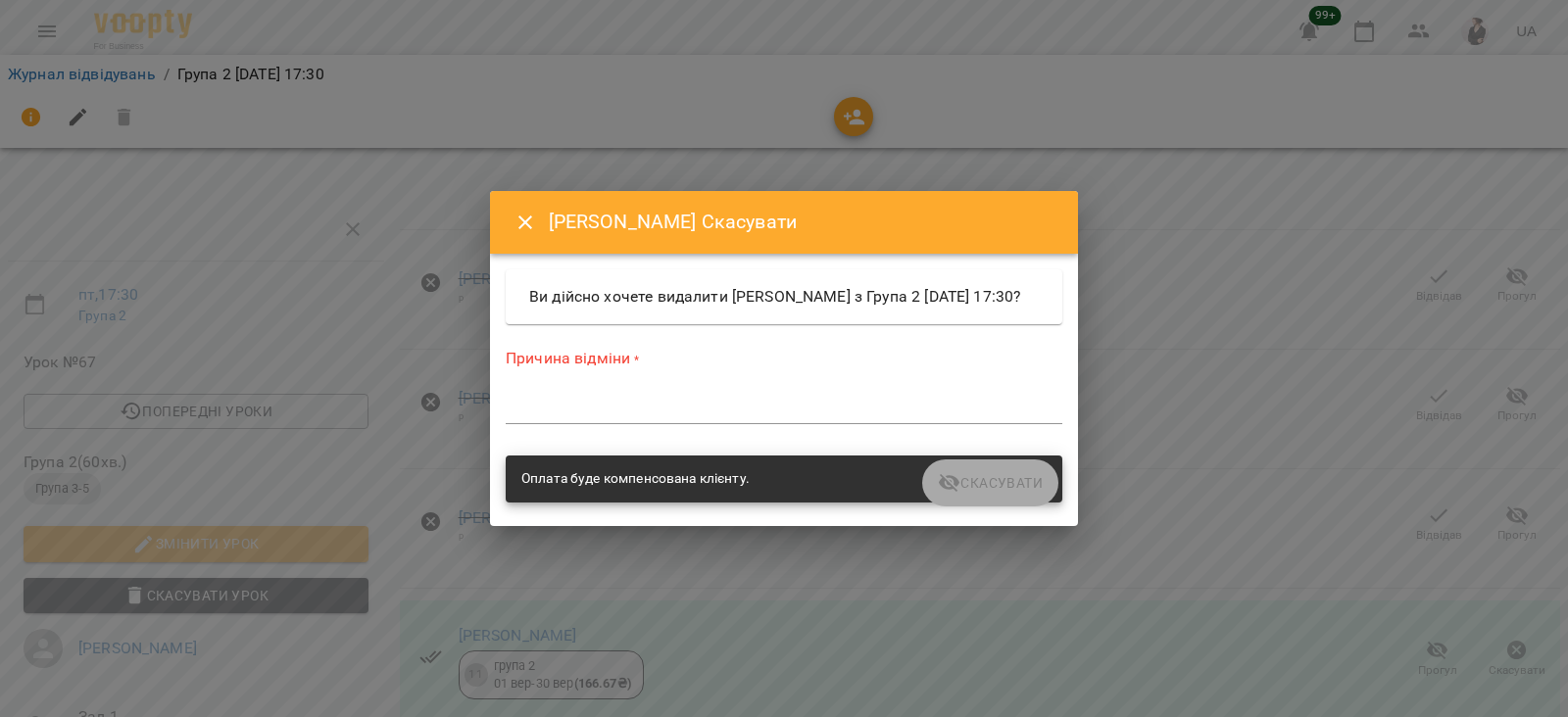
click at [661, 418] on textarea at bounding box center [784, 408] width 557 height 19
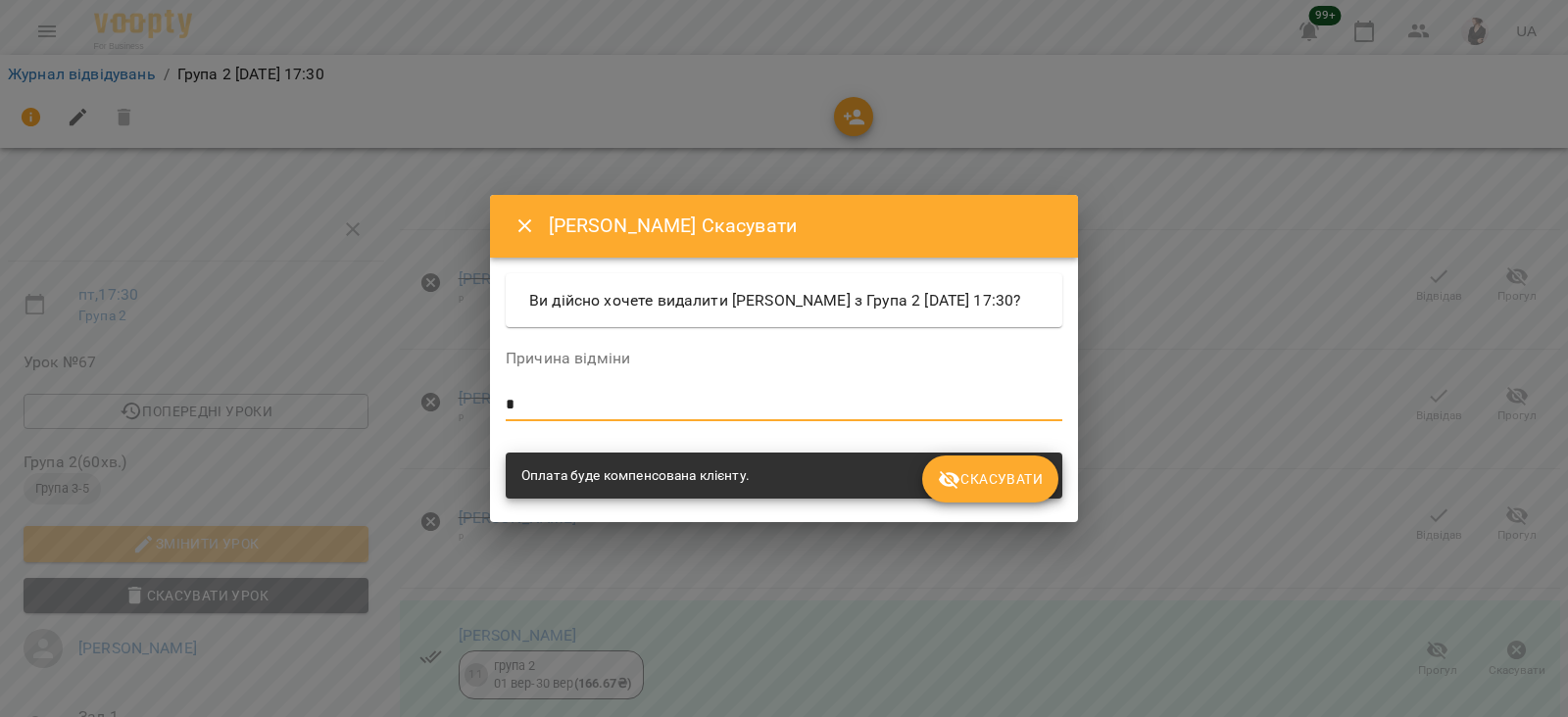
type textarea "*"
click at [958, 503] on button "Скасувати" at bounding box center [990, 480] width 136 height 47
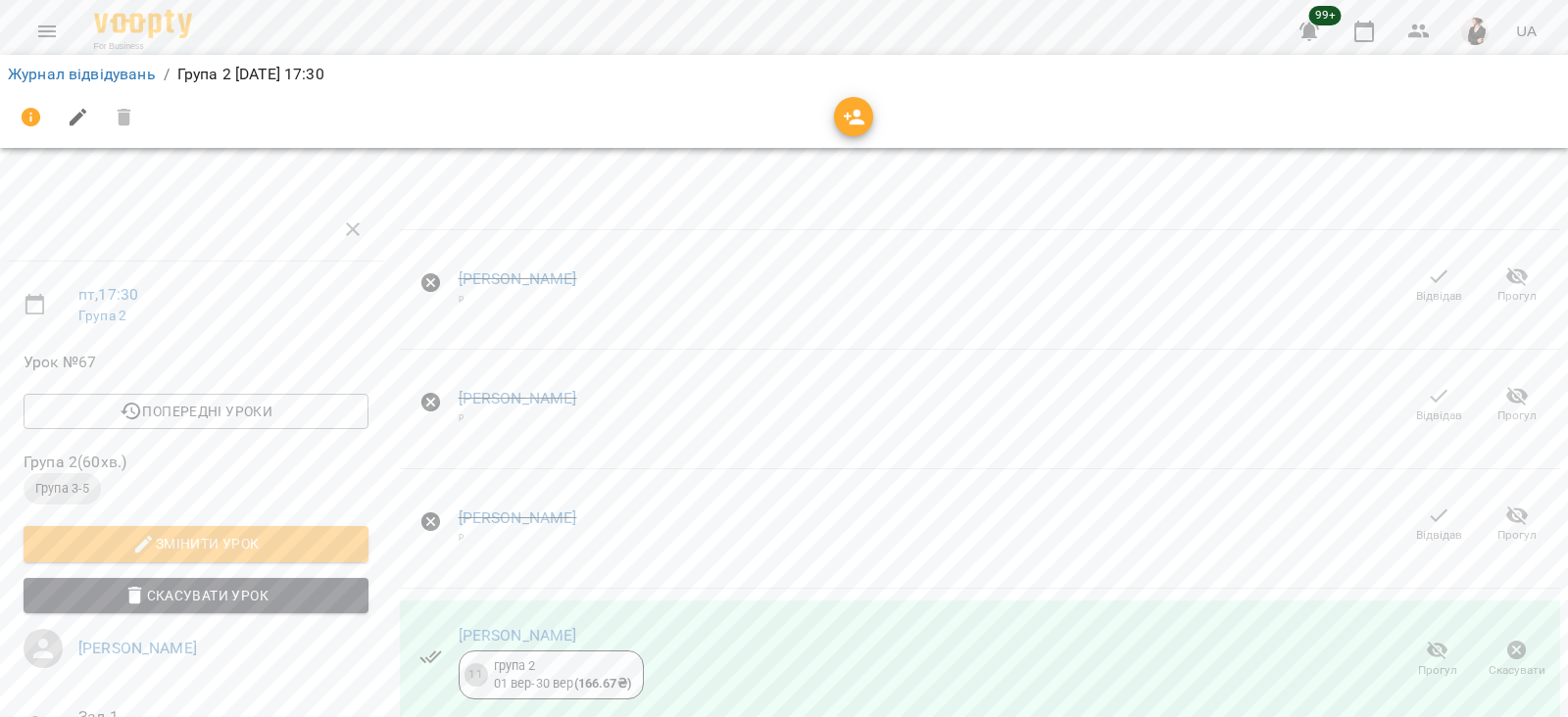
scroll to position [334, 0]
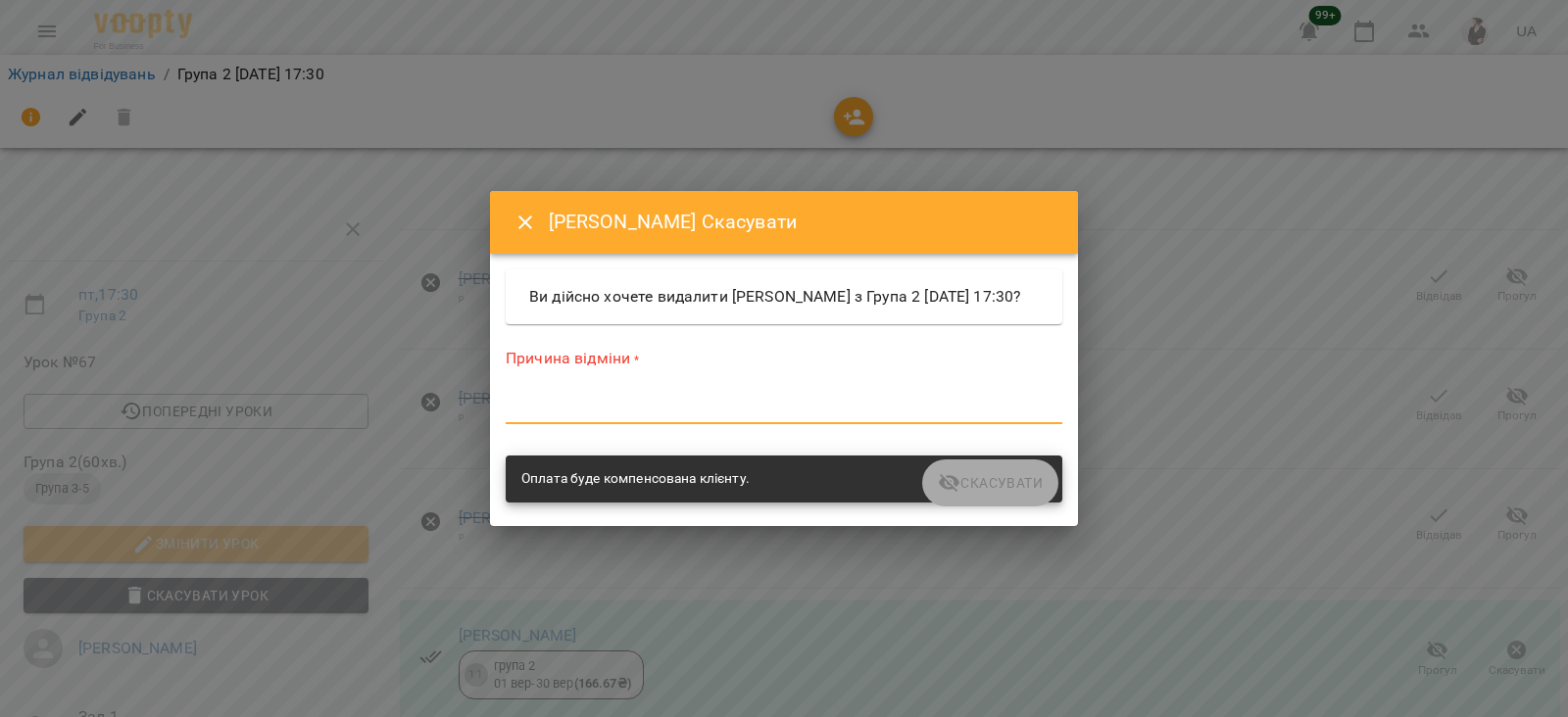
click at [798, 416] on textarea at bounding box center [784, 408] width 557 height 19
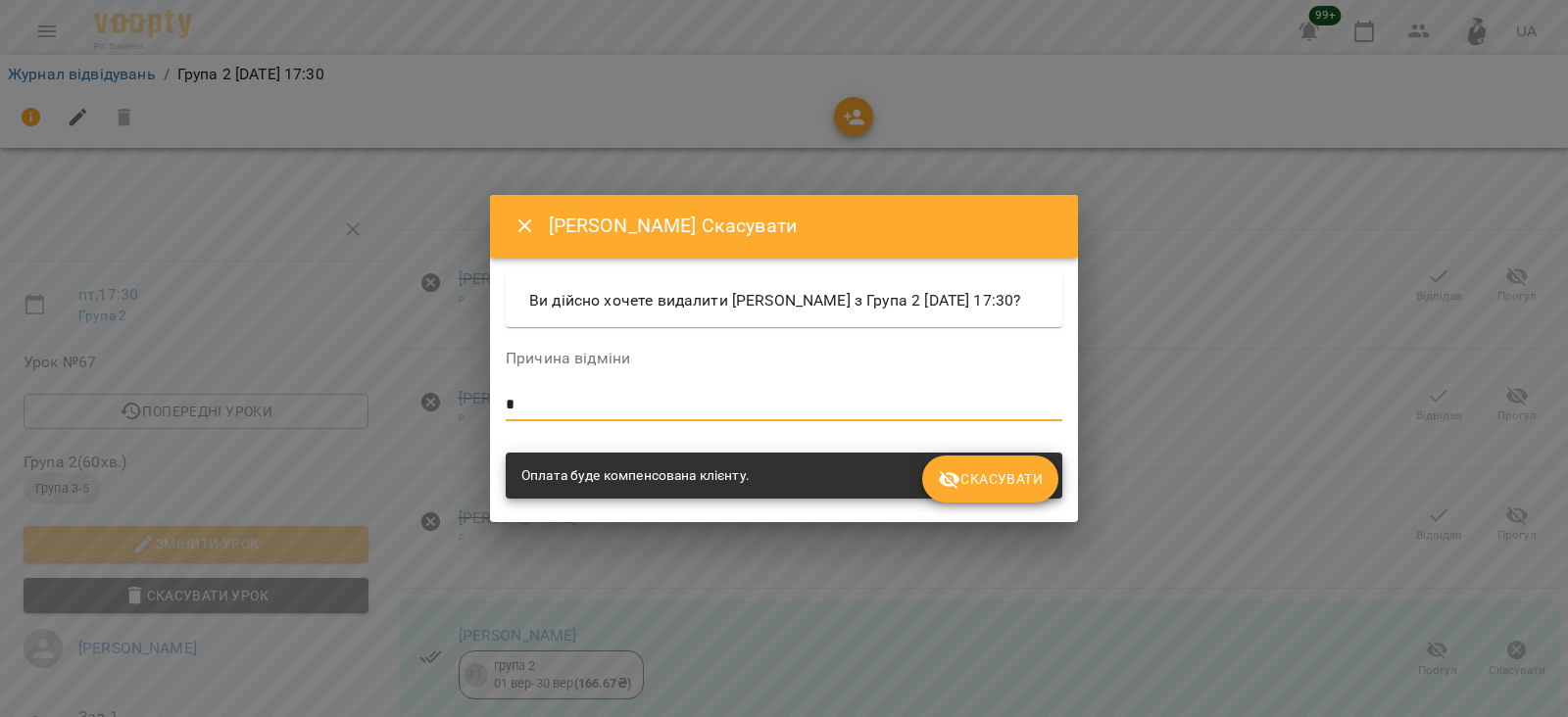
type textarea "*"
click at [987, 478] on button "Скасувати" at bounding box center [990, 480] width 136 height 47
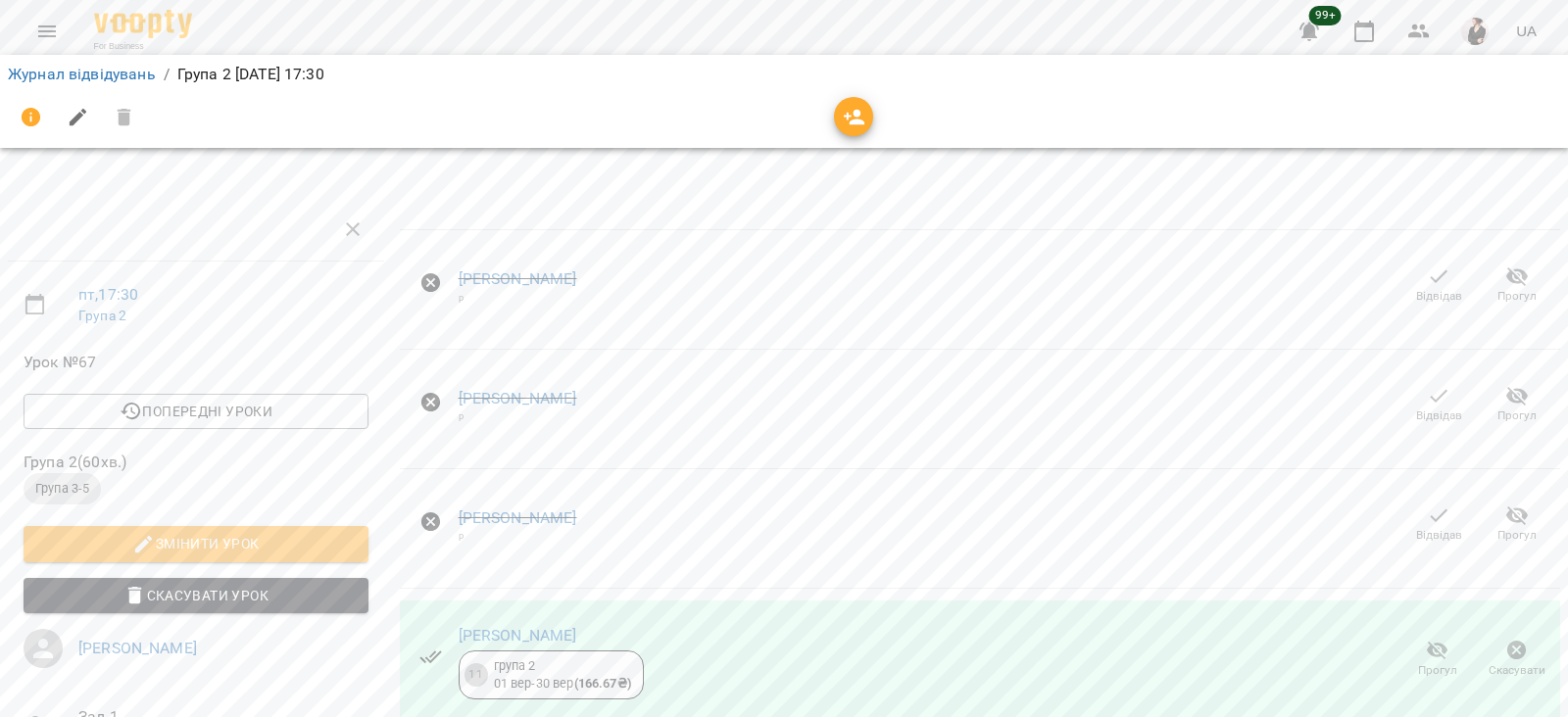
scroll to position [302, 0]
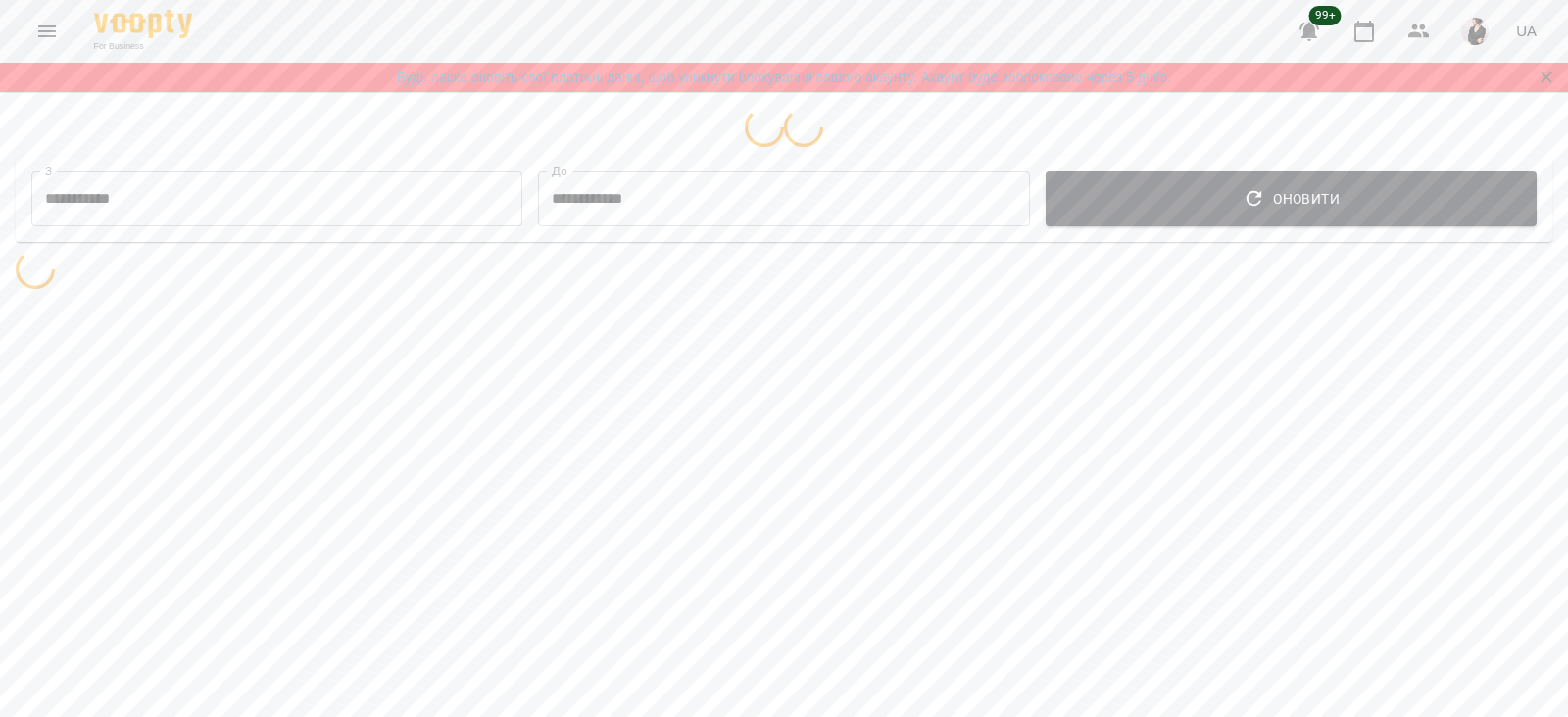
select select "**********"
select select "*******"
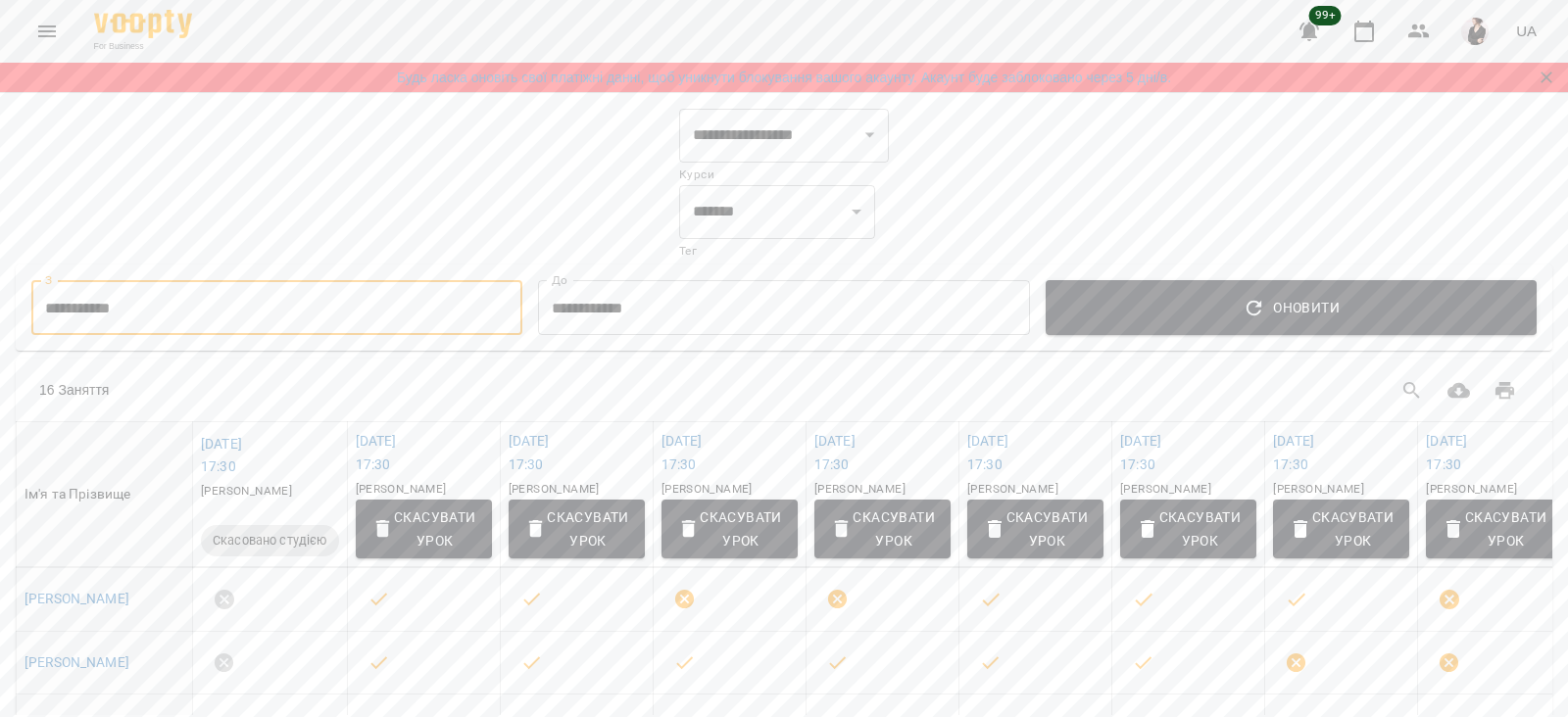
click at [225, 306] on input "**********" at bounding box center [276, 308] width 491 height 55
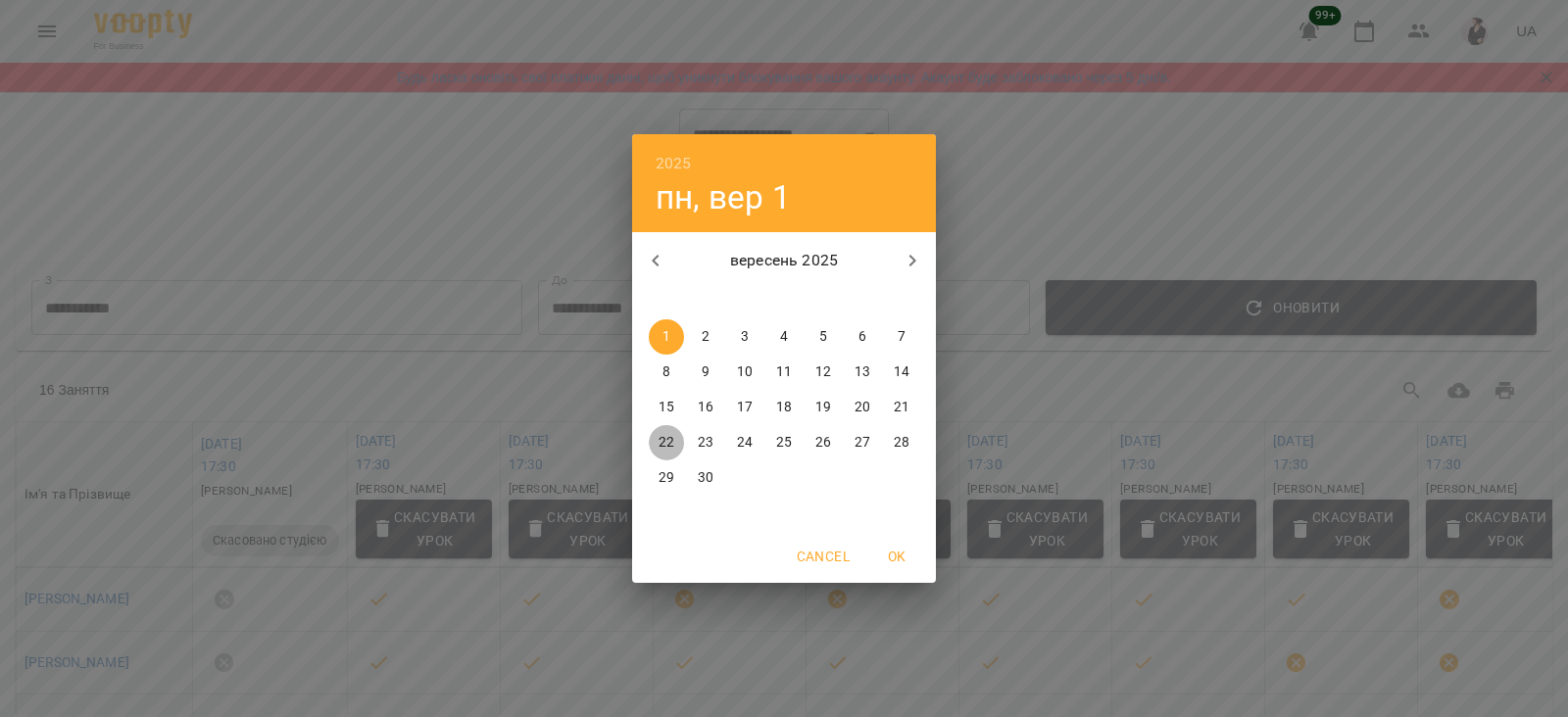
click at [662, 442] on p "22" at bounding box center [666, 443] width 16 height 20
type input "**********"
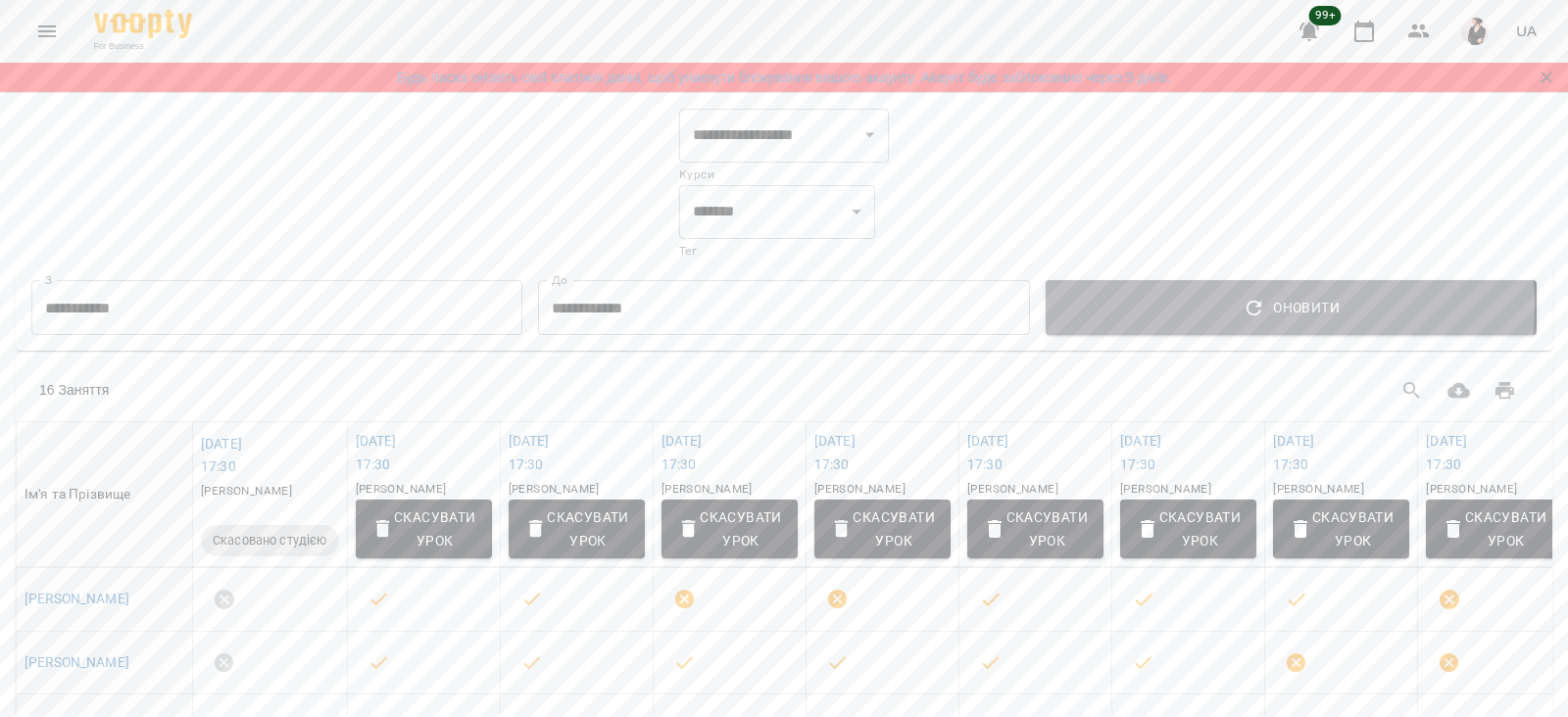
click at [1277, 306] on span "Оновити" at bounding box center [1291, 308] width 459 height 24
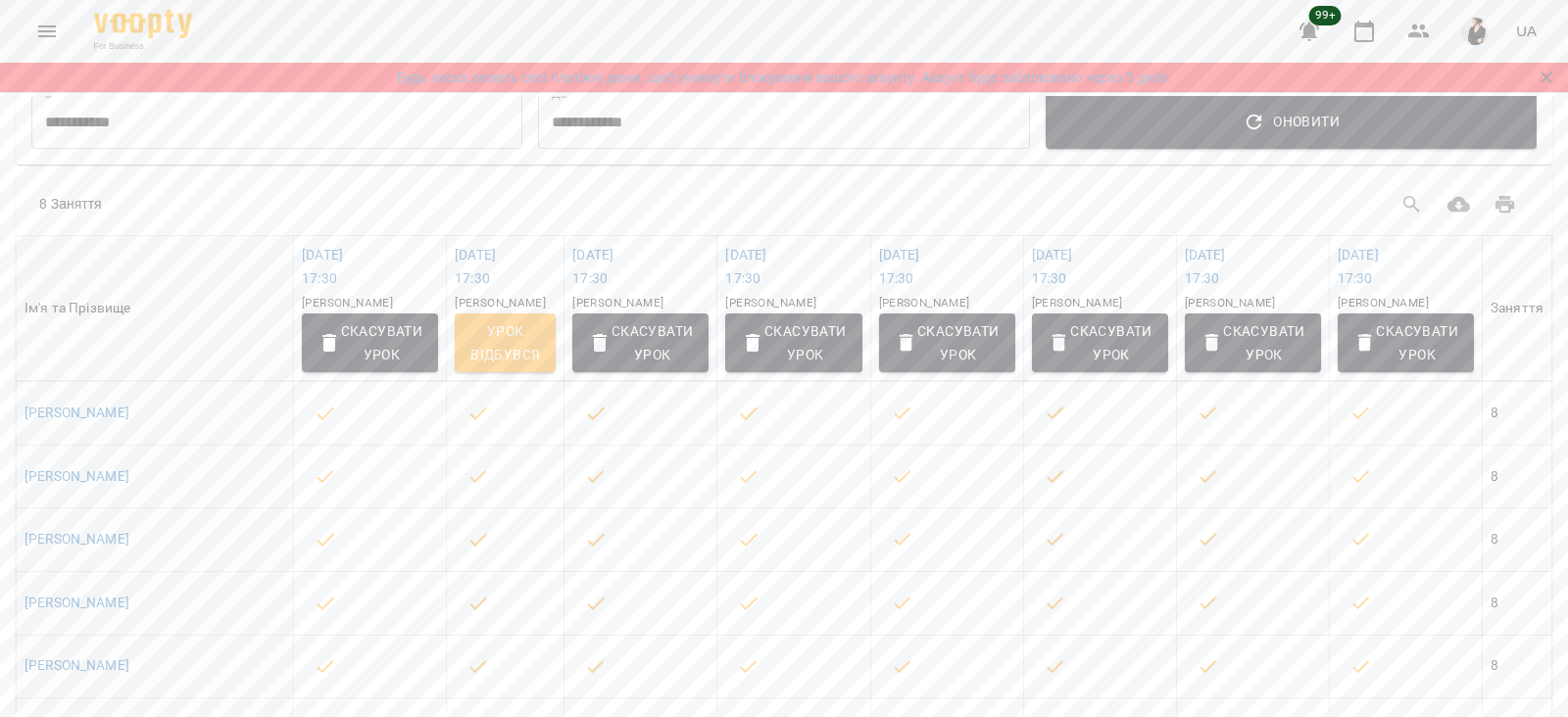
scroll to position [195, 0]
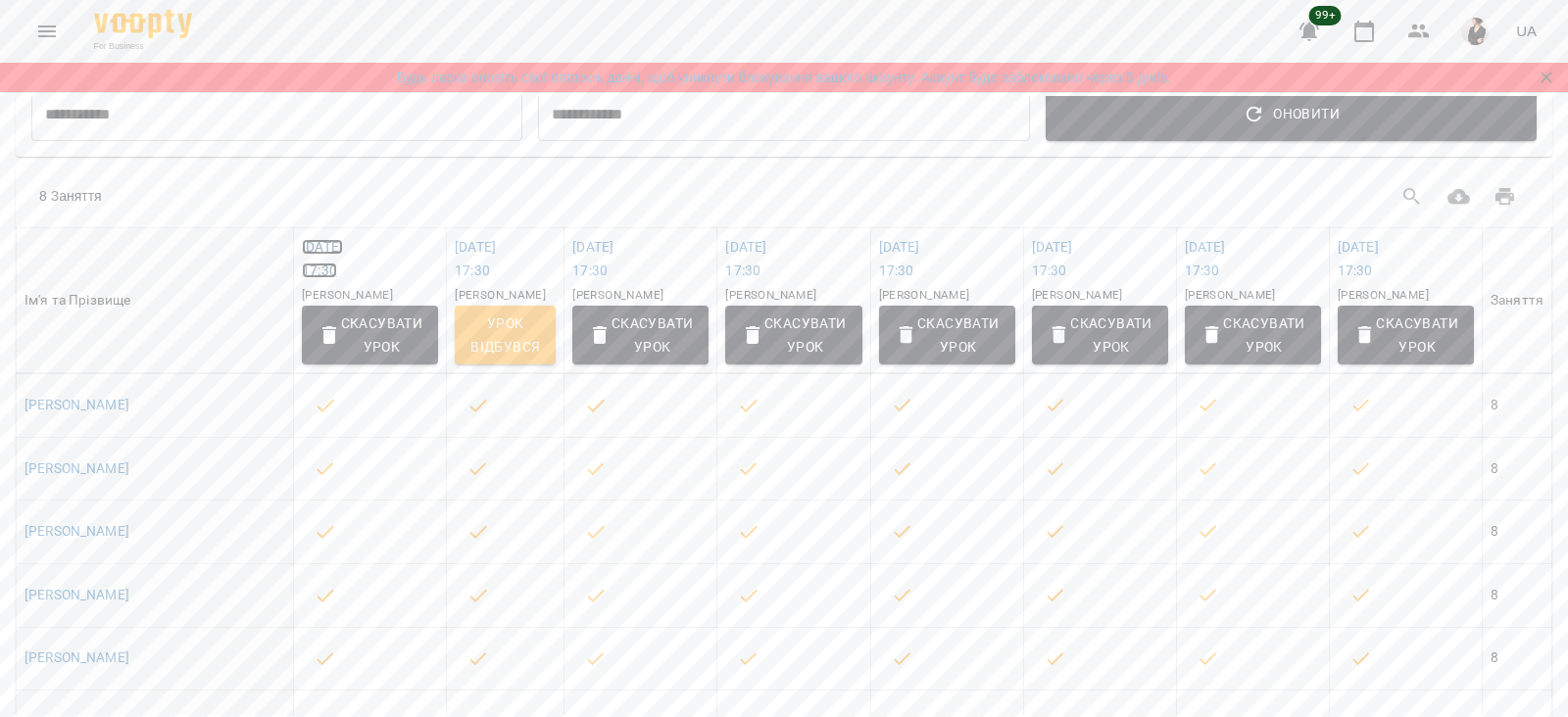
click at [318, 246] on link "пн 22 вер 2025 17:30" at bounding box center [323, 259] width 41 height 40
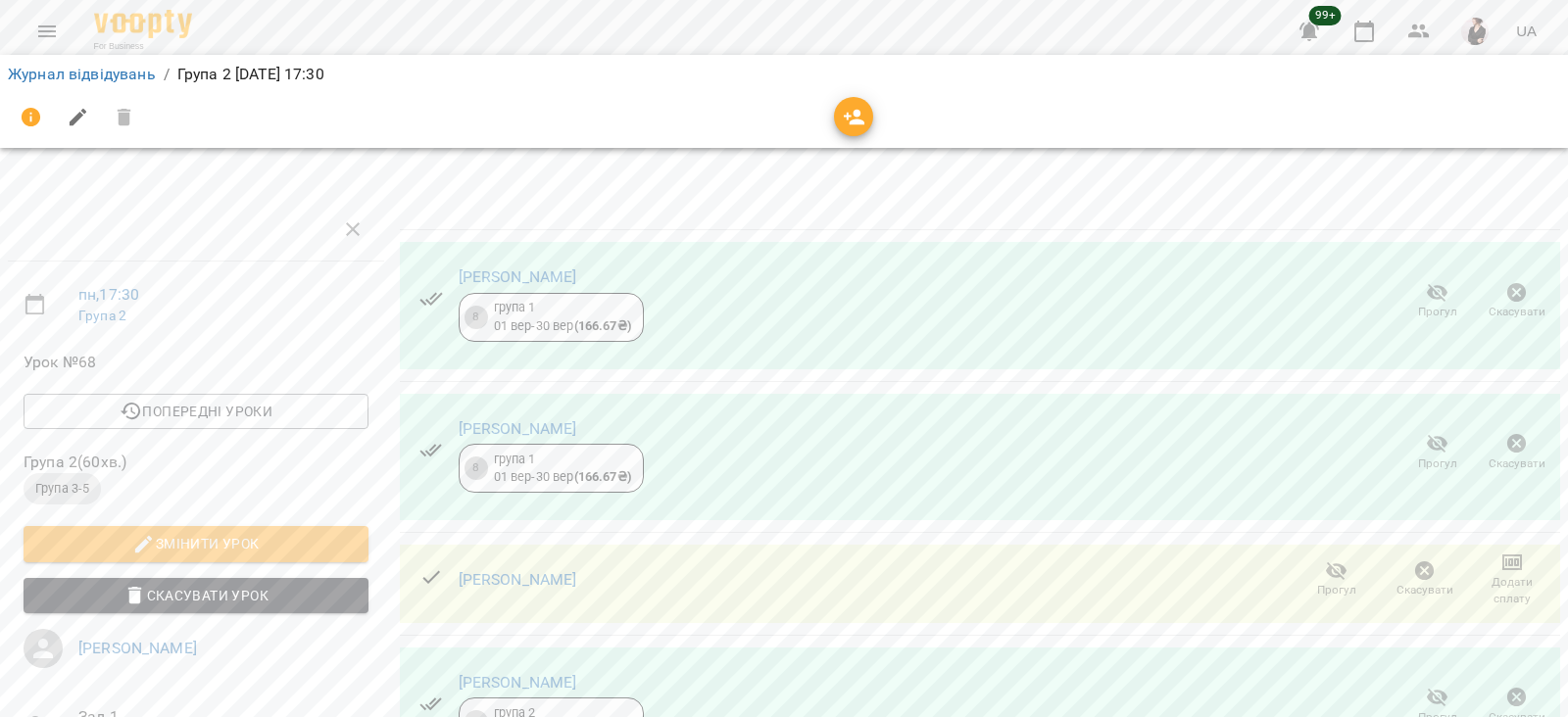
scroll to position [172, 0]
click at [1413, 560] on icon "button" at bounding box center [1425, 572] width 24 height 24
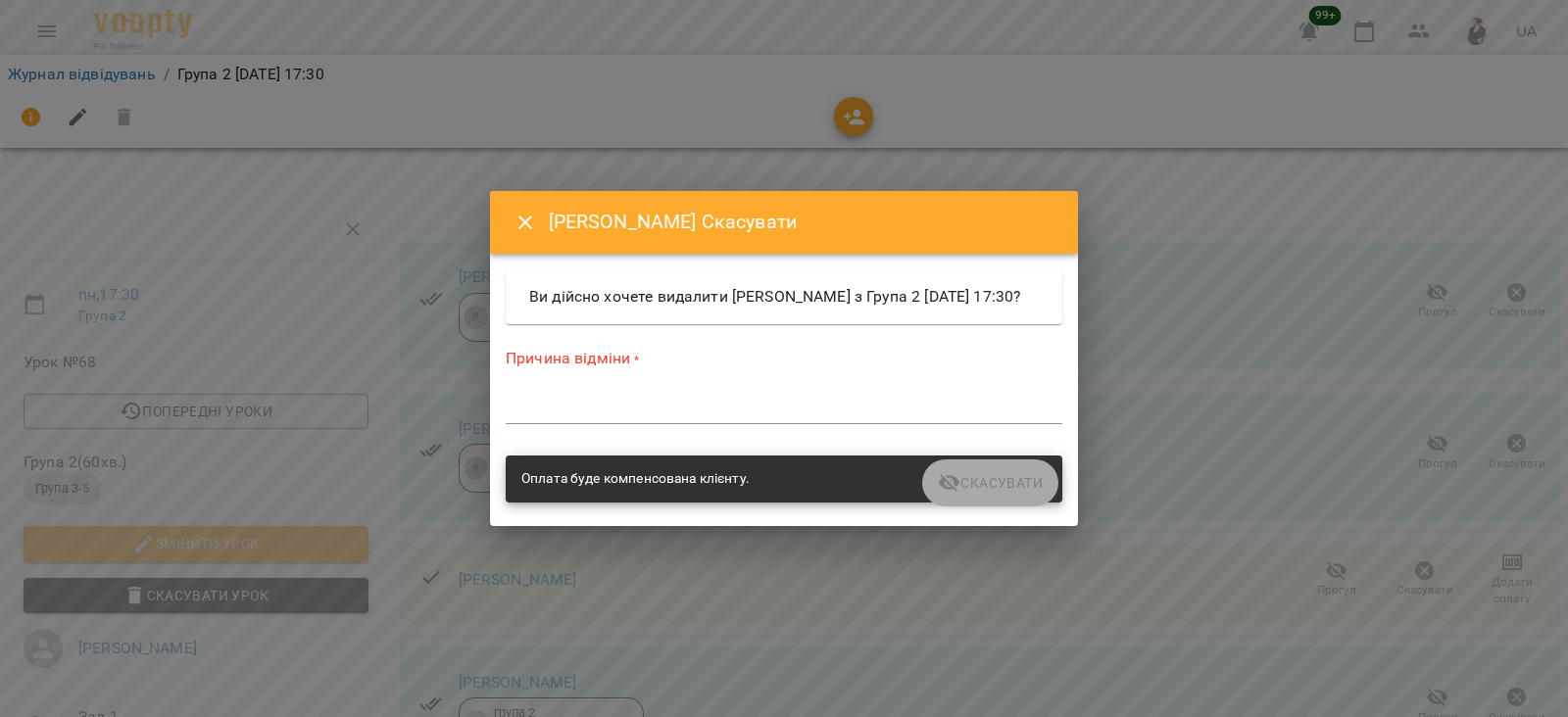
click at [547, 418] on textarea at bounding box center [784, 408] width 557 height 19
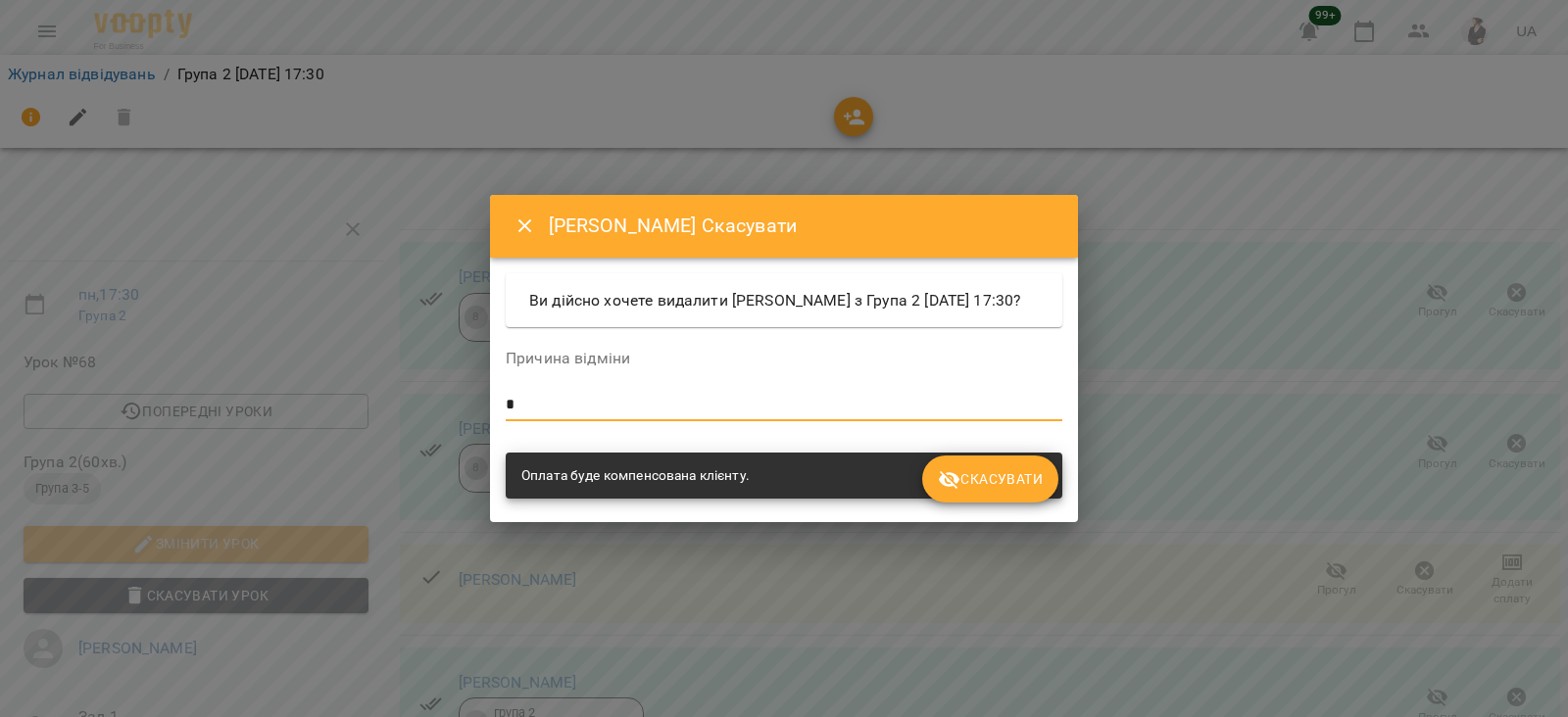
type textarea "*"
click at [997, 476] on button "Скасувати" at bounding box center [990, 480] width 136 height 47
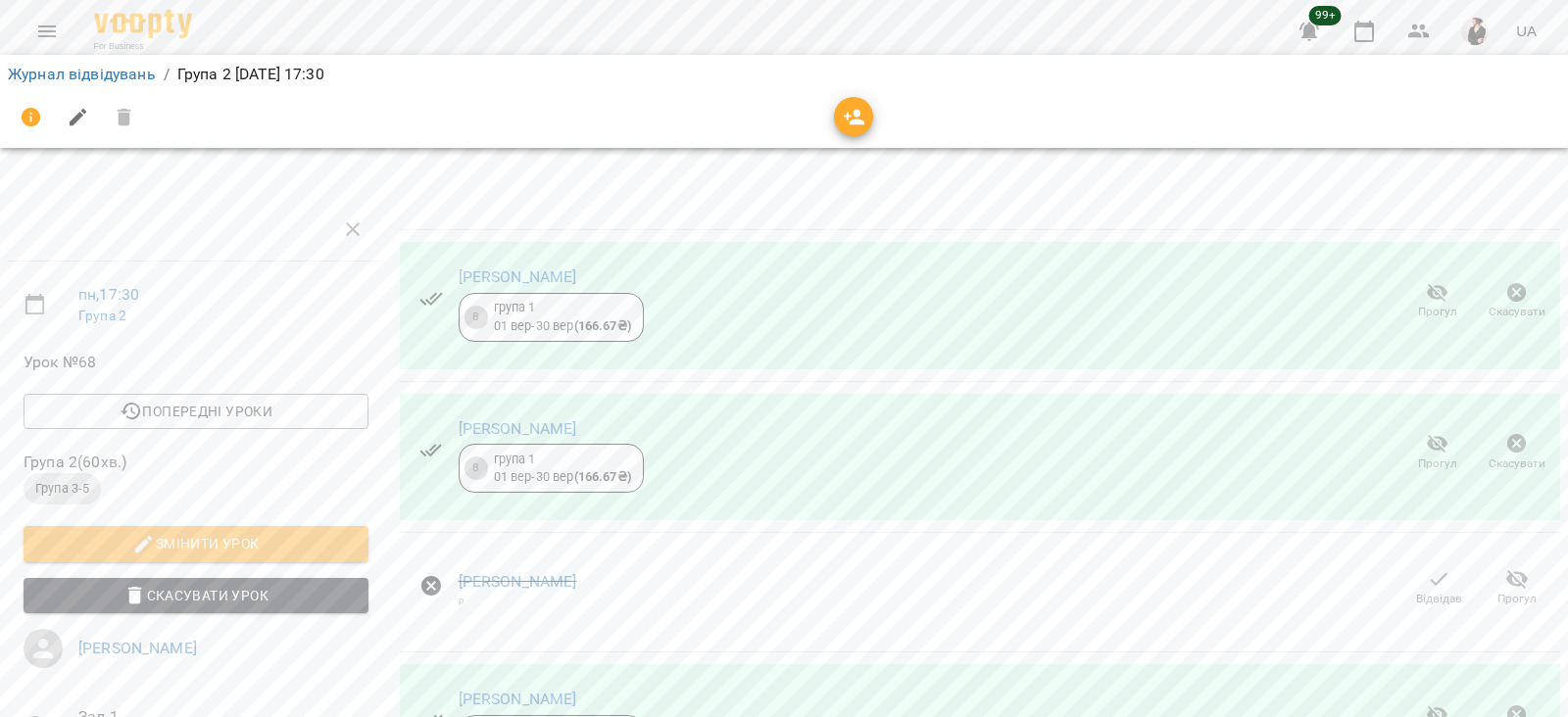
scroll to position [431, 0]
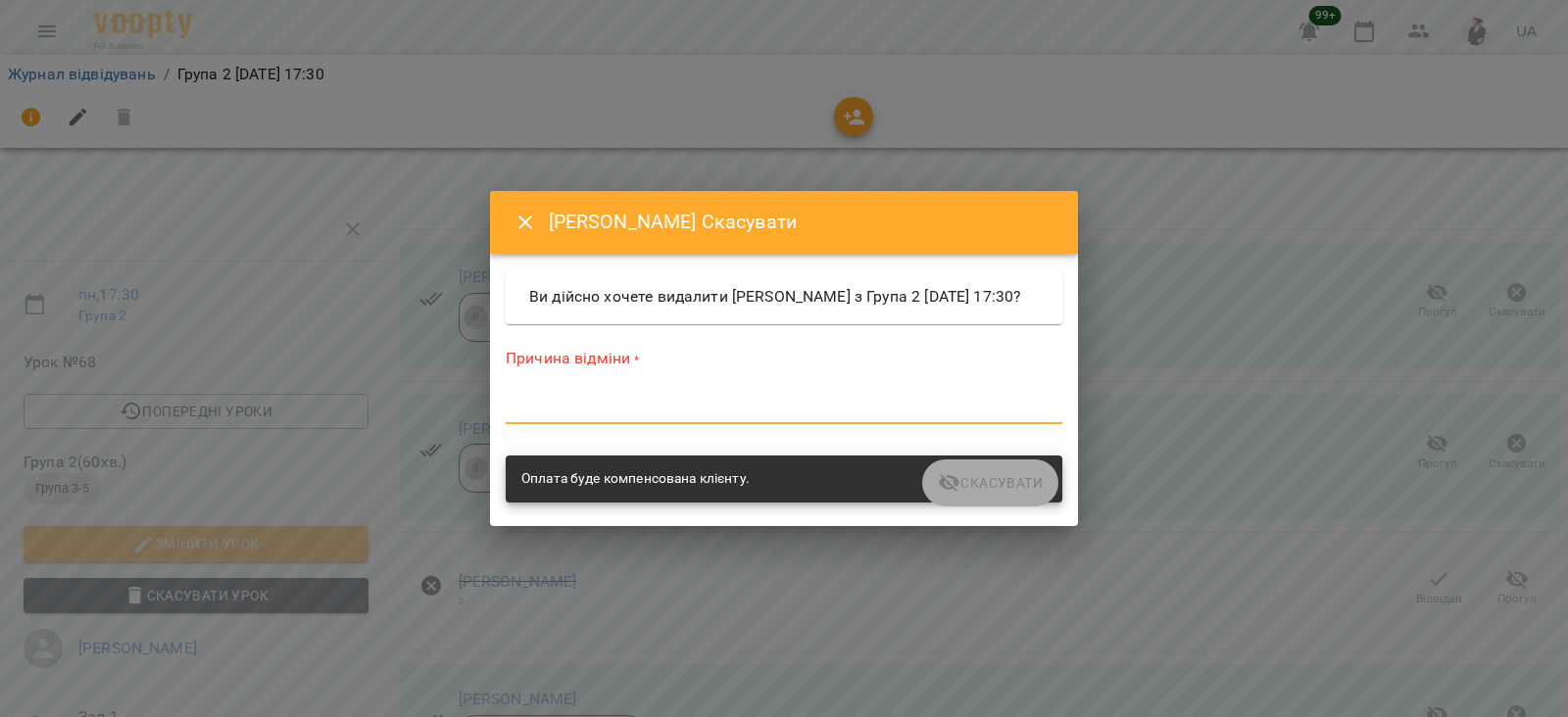
click at [643, 418] on textarea at bounding box center [784, 408] width 557 height 19
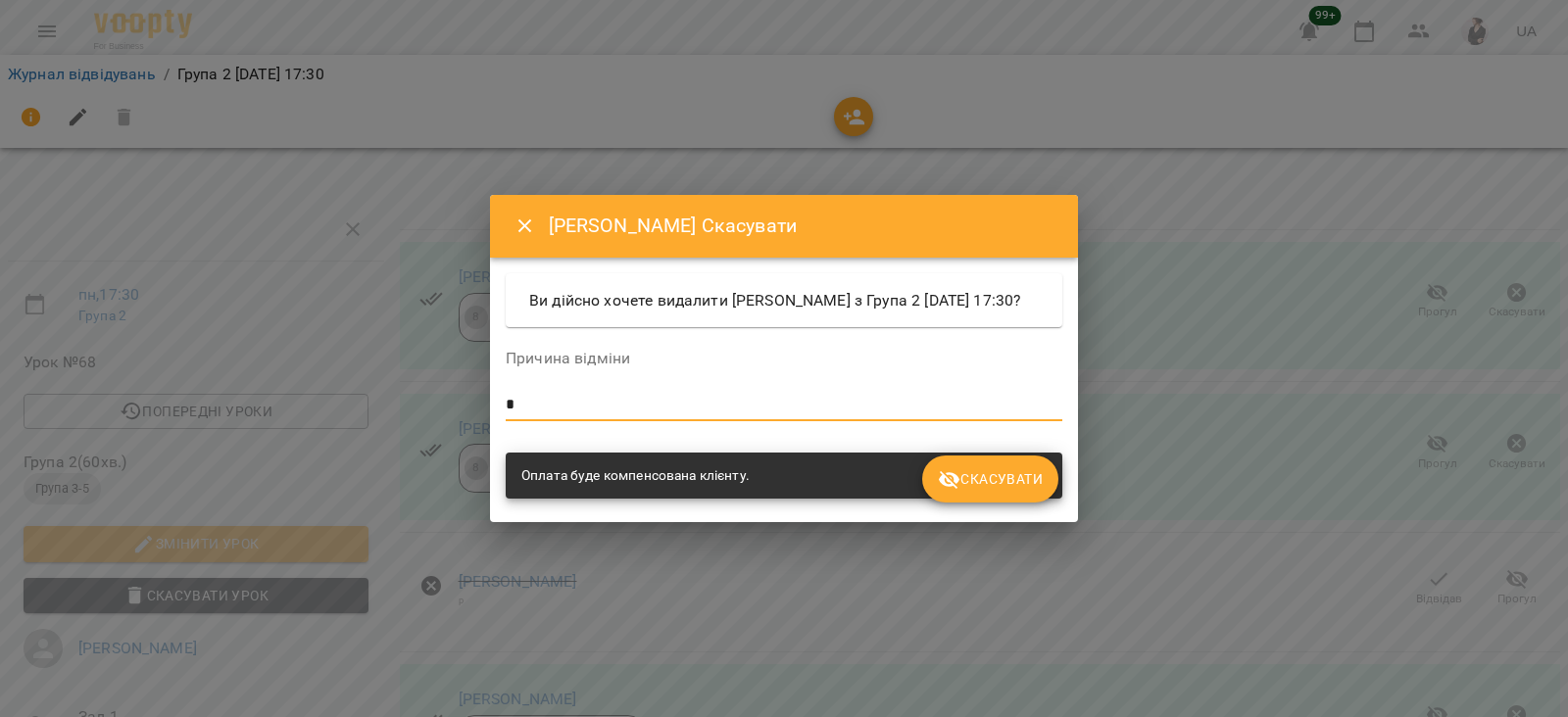
type textarea "*"
click at [988, 487] on span "Скасувати" at bounding box center [990, 479] width 105 height 24
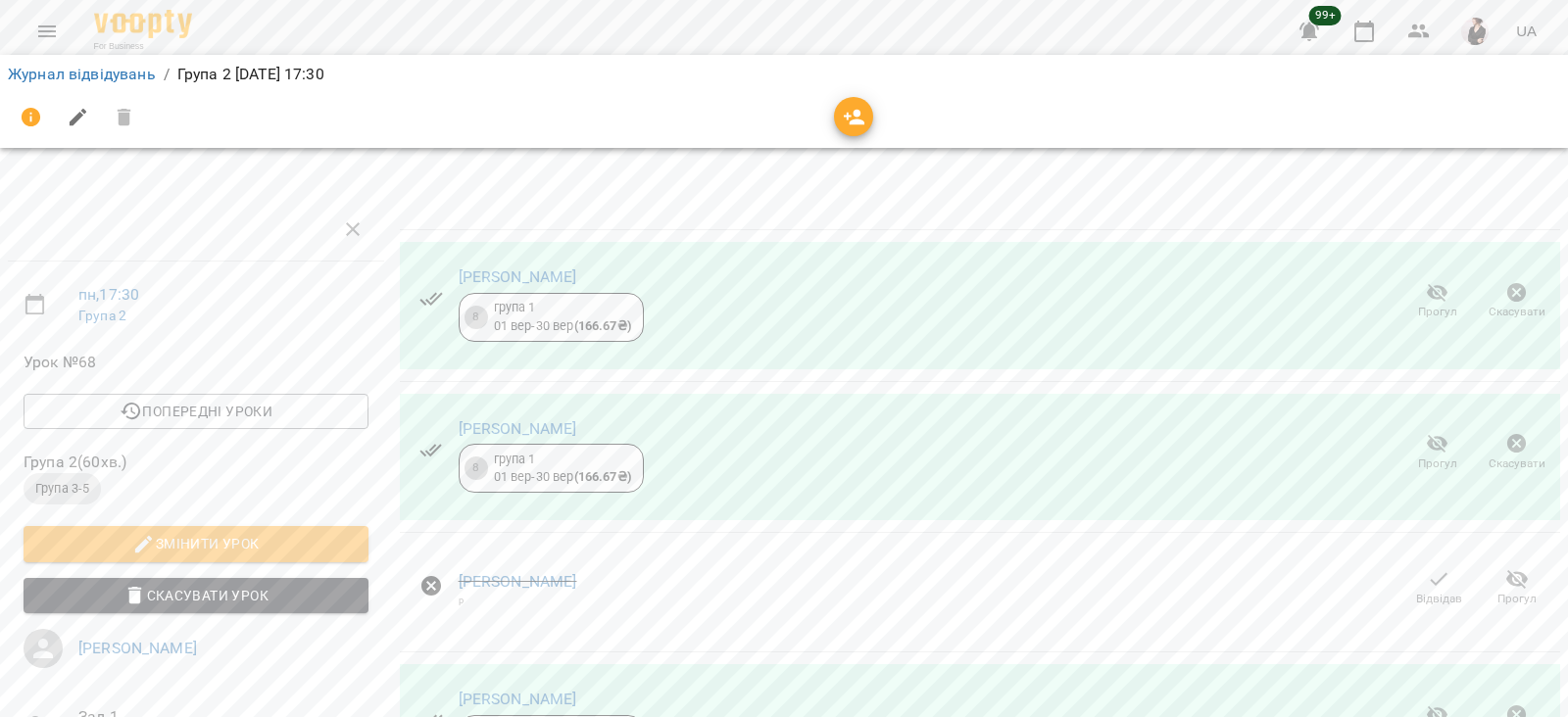
scroll to position [398, 0]
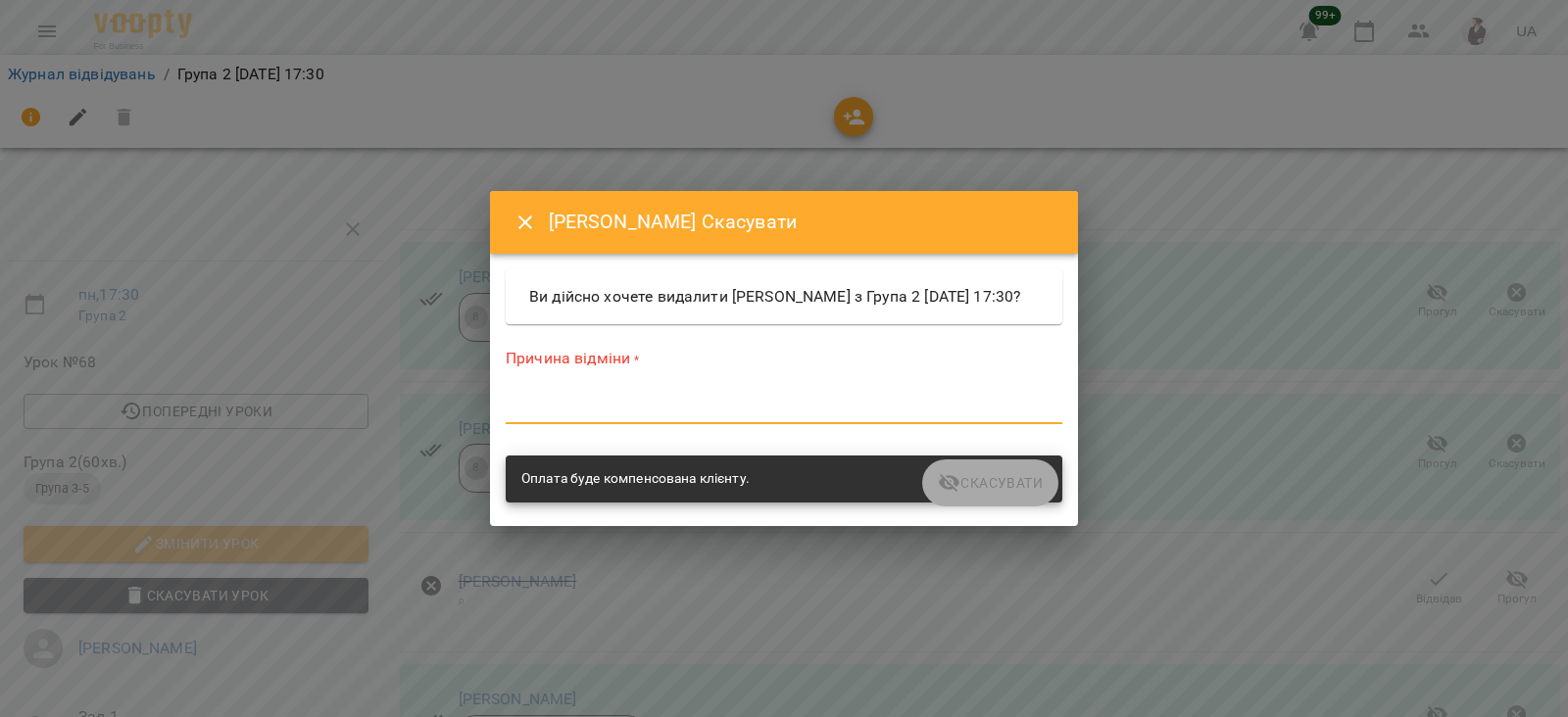
click at [809, 417] on textarea at bounding box center [784, 408] width 557 height 19
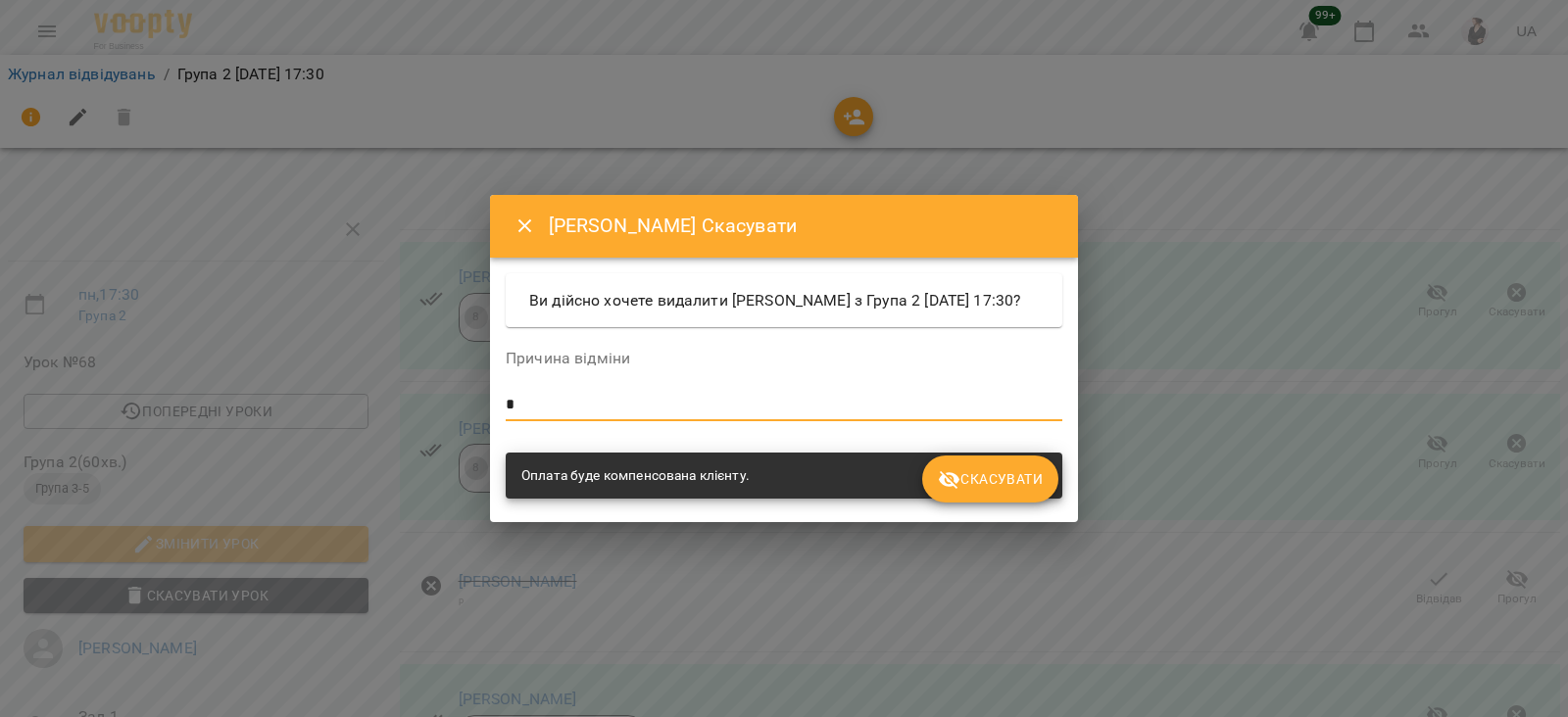
type textarea "*"
click at [978, 486] on span "Скасувати" at bounding box center [990, 479] width 105 height 24
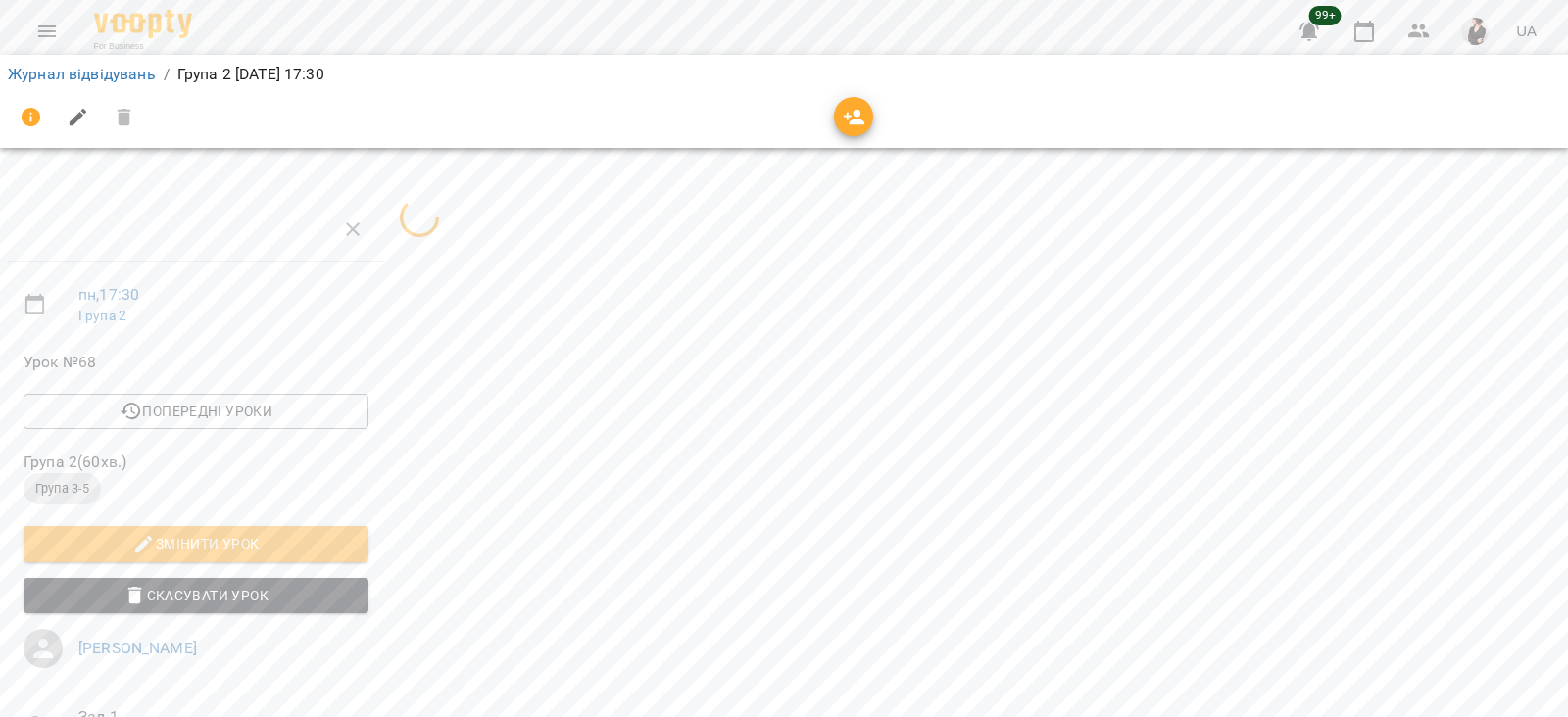
scroll to position [233, 0]
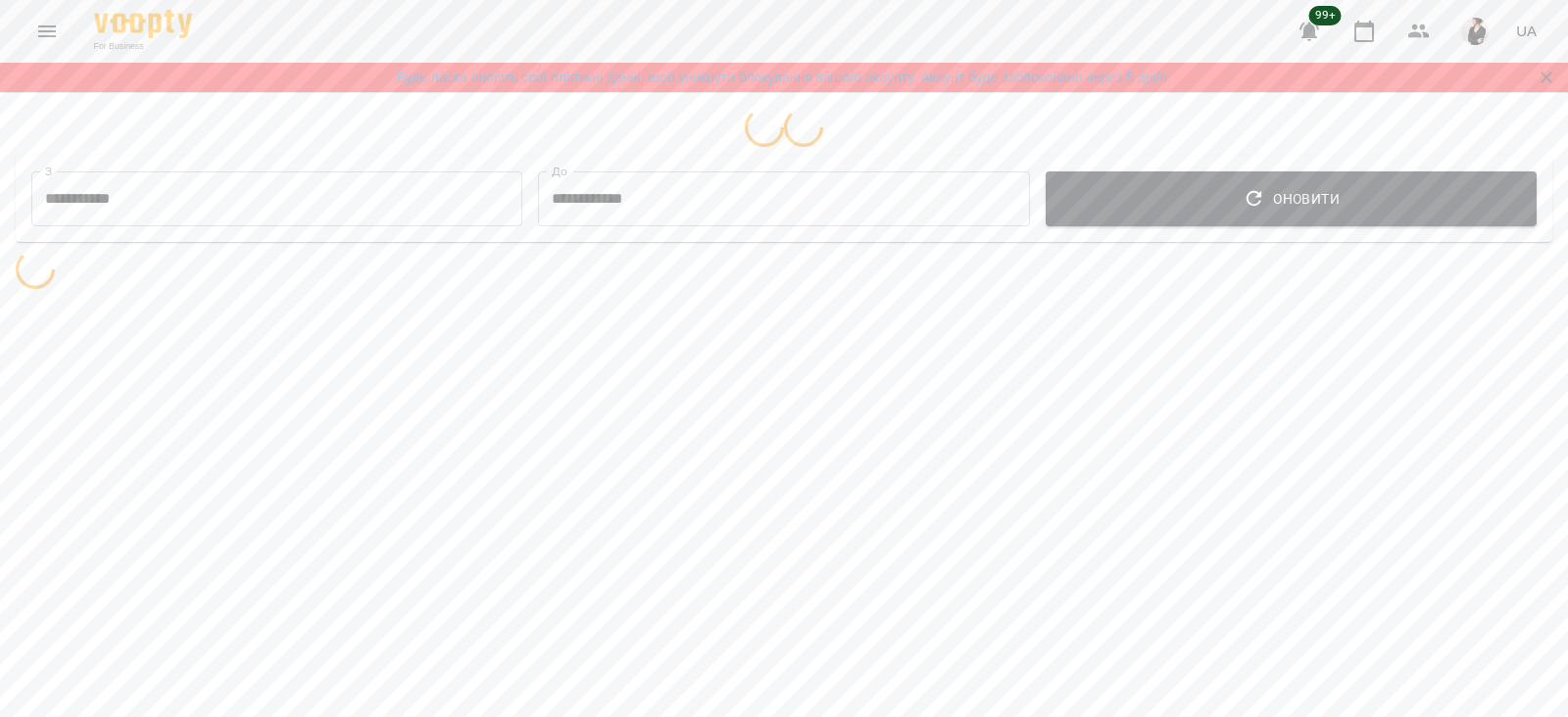
select select "**********"
select select "*******"
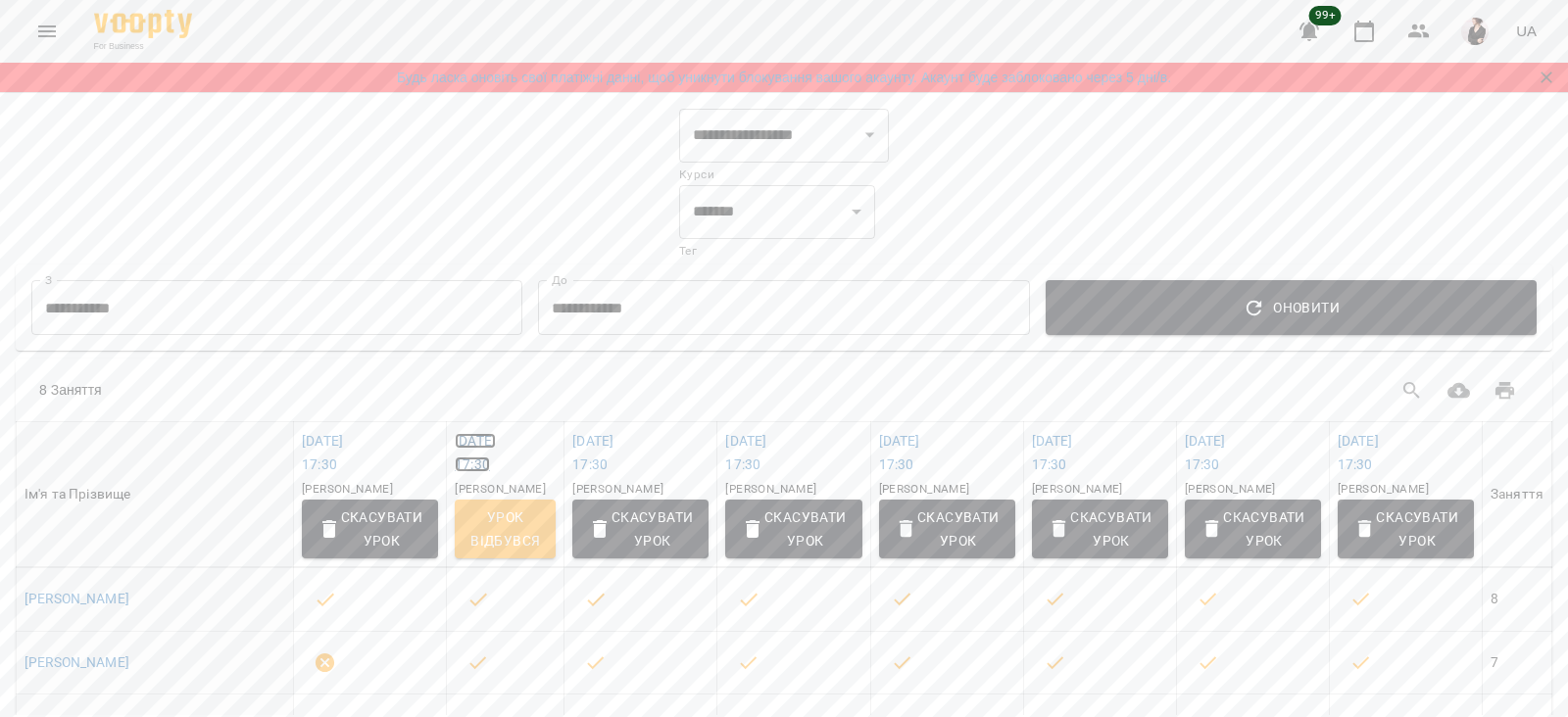
click at [484, 442] on link "ср 24 вер 2025 17:30" at bounding box center [476, 453] width 41 height 40
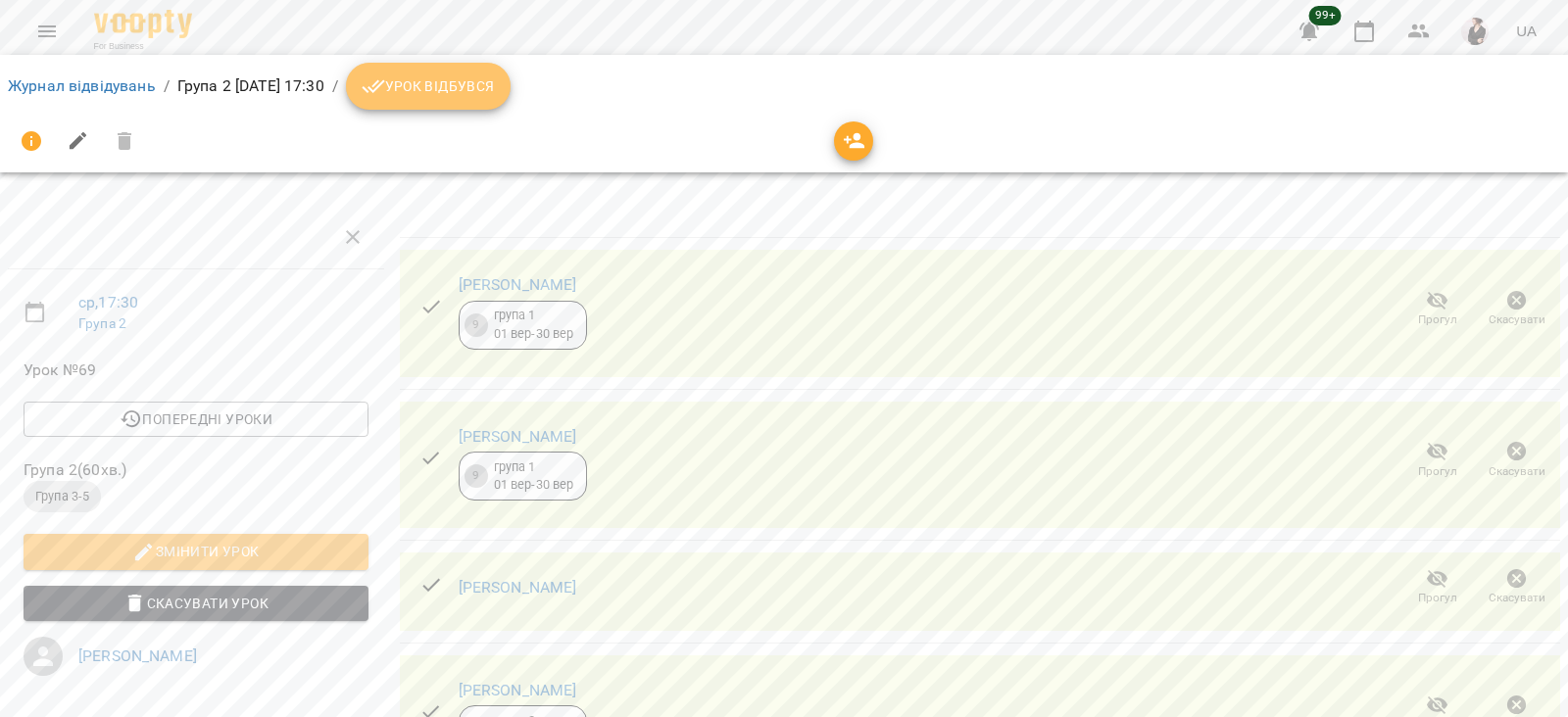
click at [495, 94] on span "Урок відбувся" at bounding box center [428, 86] width 133 height 24
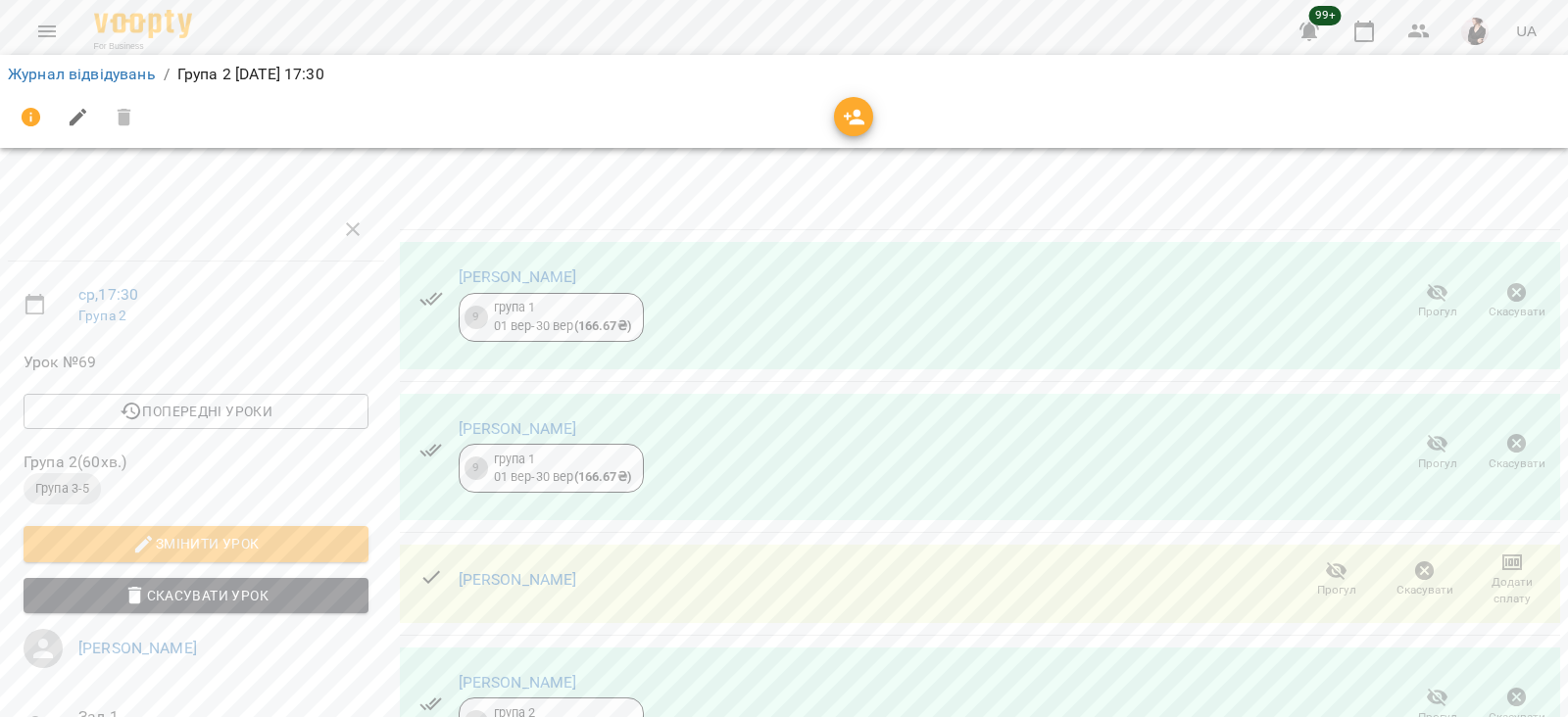
scroll to position [200, 0]
click at [1415, 562] on icon "button" at bounding box center [1425, 572] width 20 height 20
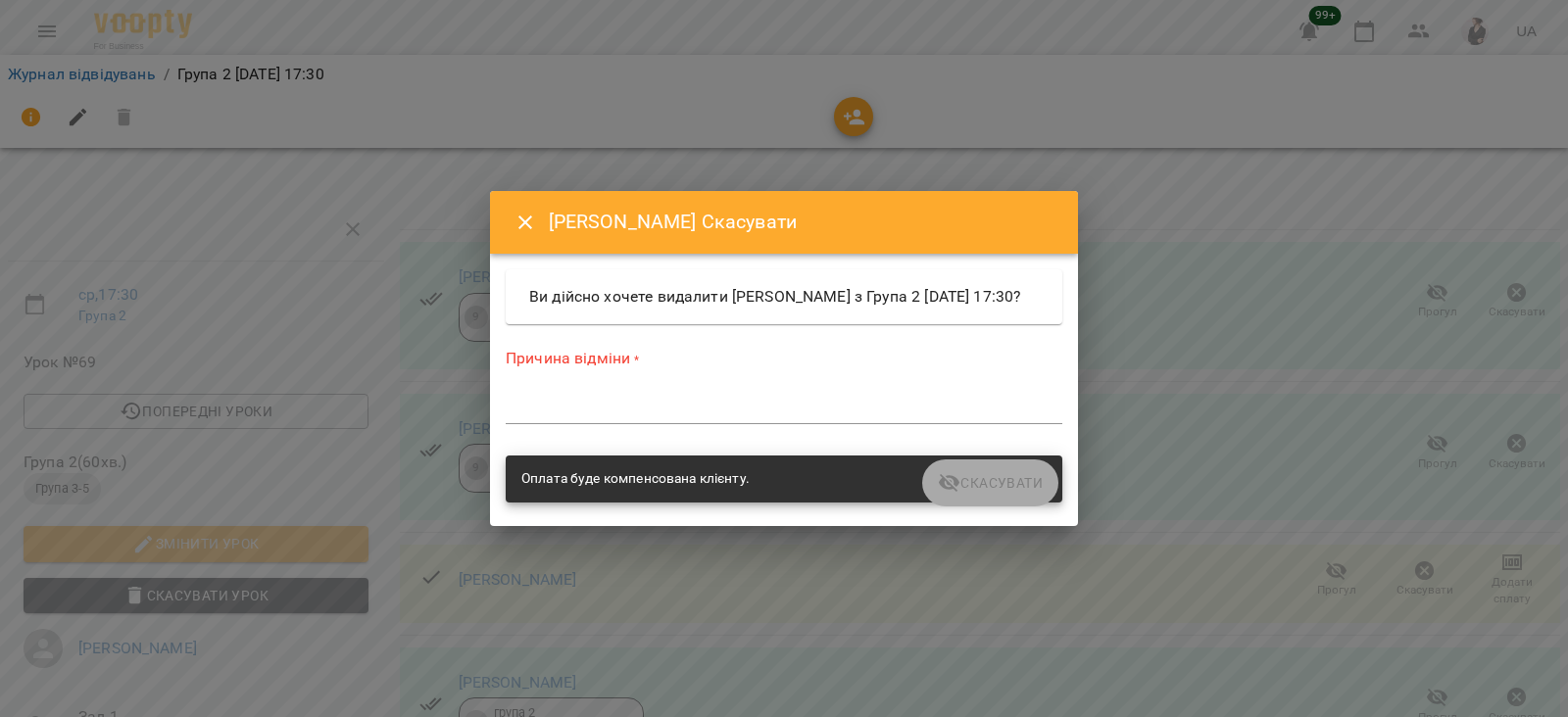
click at [636, 418] on textarea at bounding box center [784, 408] width 557 height 19
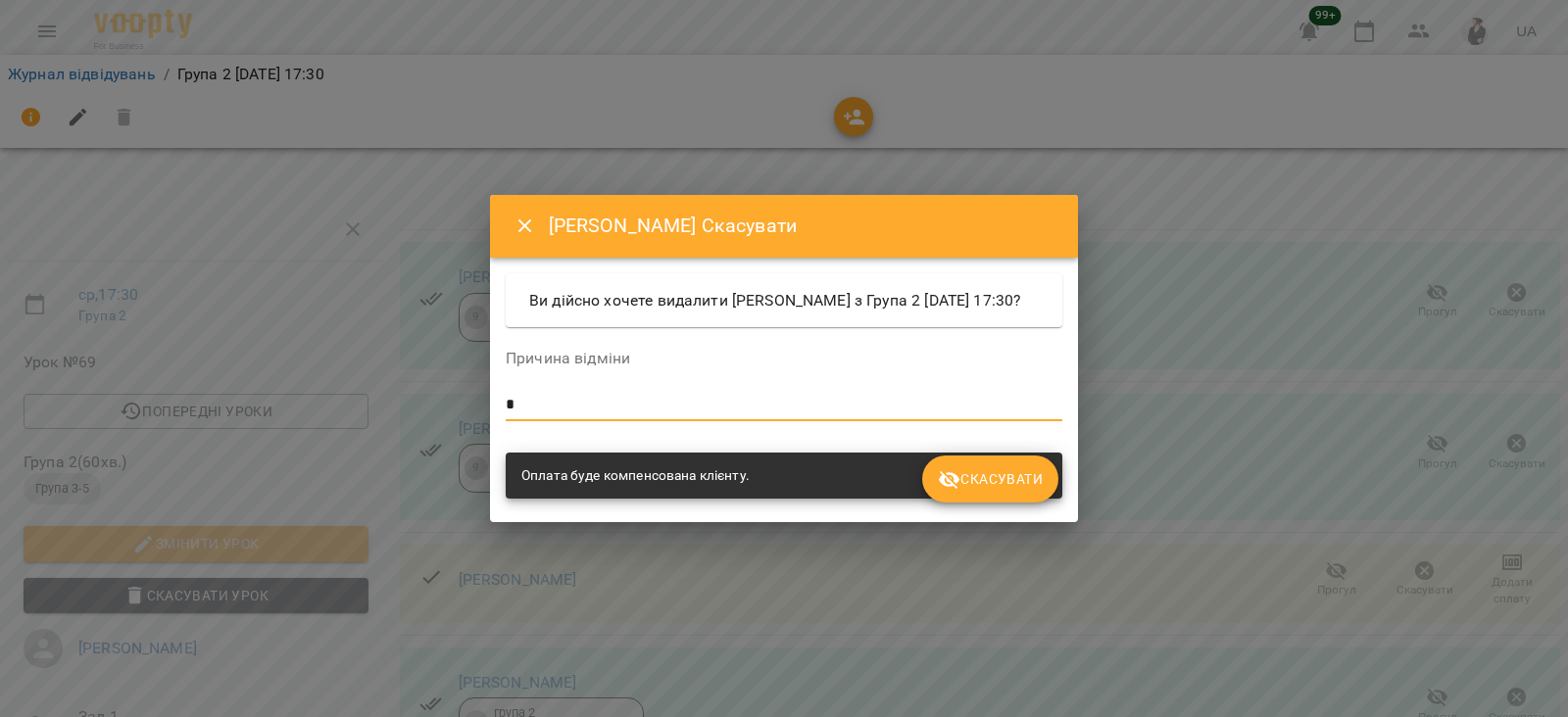
type textarea "*"
click at [963, 482] on span "Скасувати" at bounding box center [990, 479] width 105 height 24
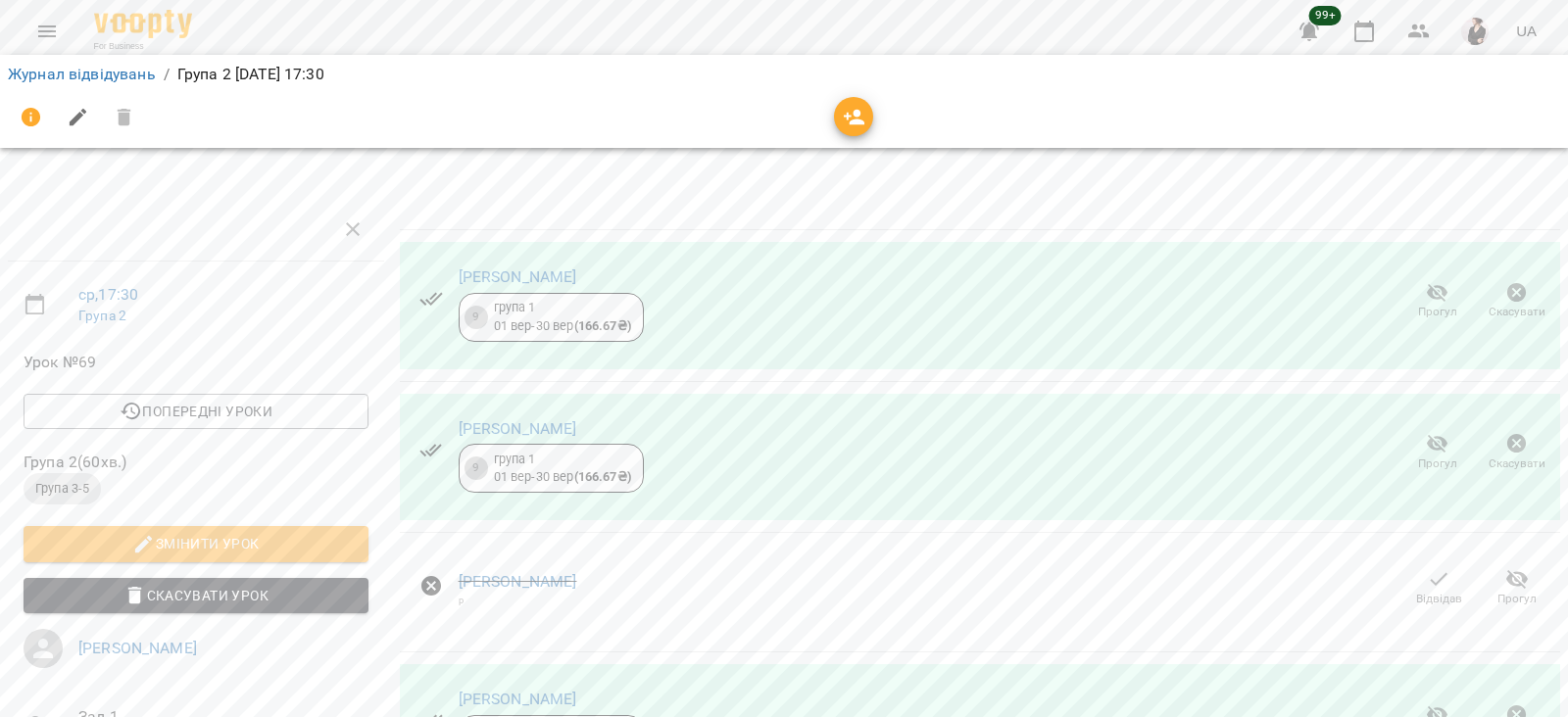
scroll to position [431, 0]
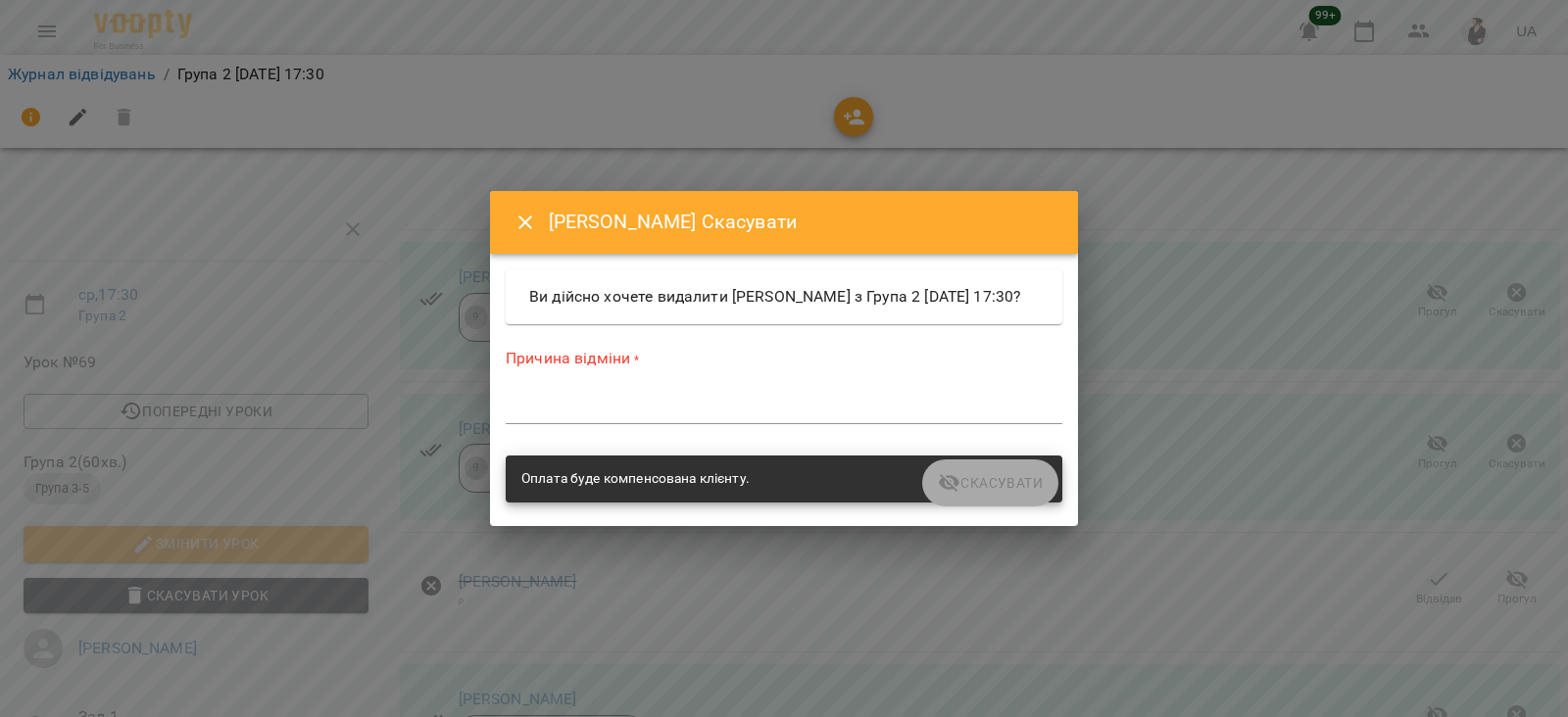
click at [598, 425] on div "*" at bounding box center [784, 409] width 557 height 32
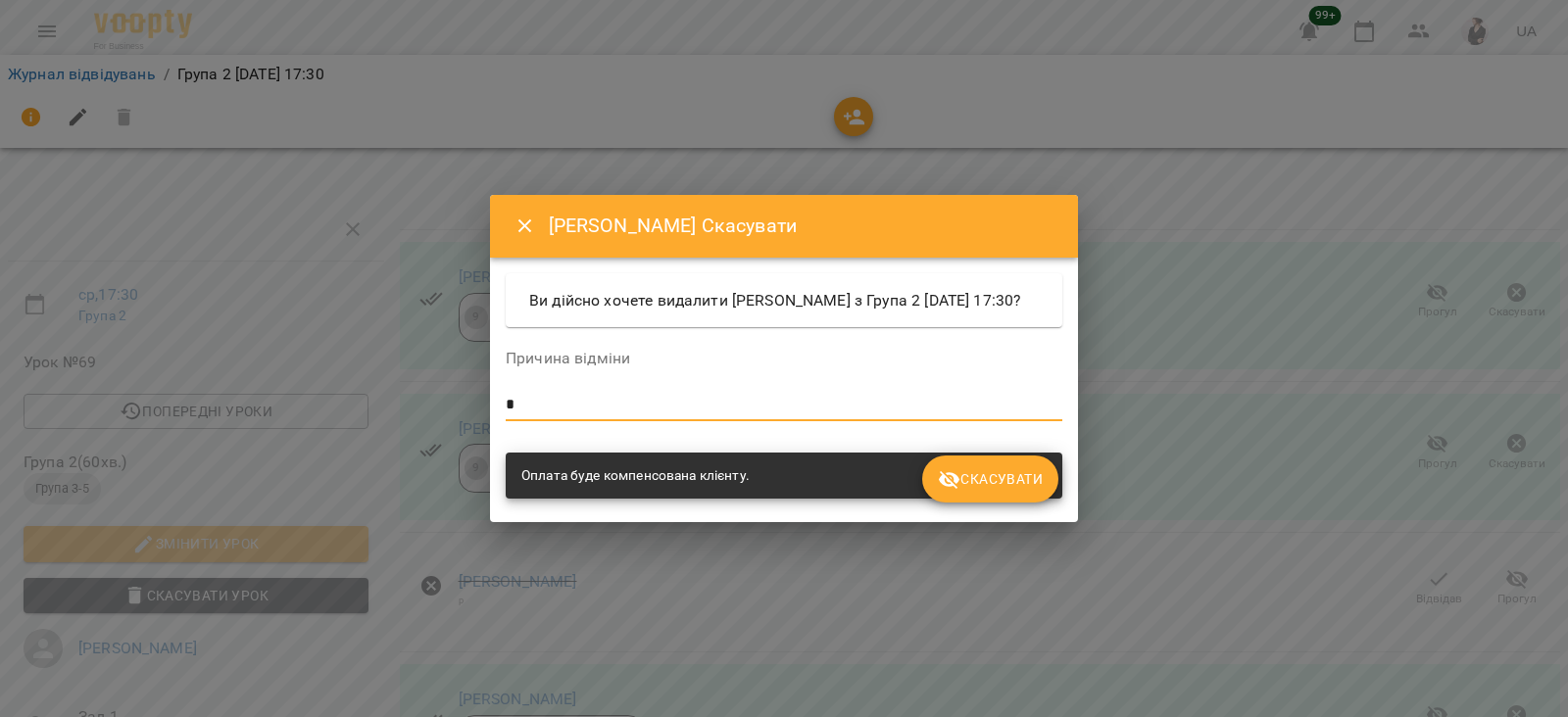
type textarea "*"
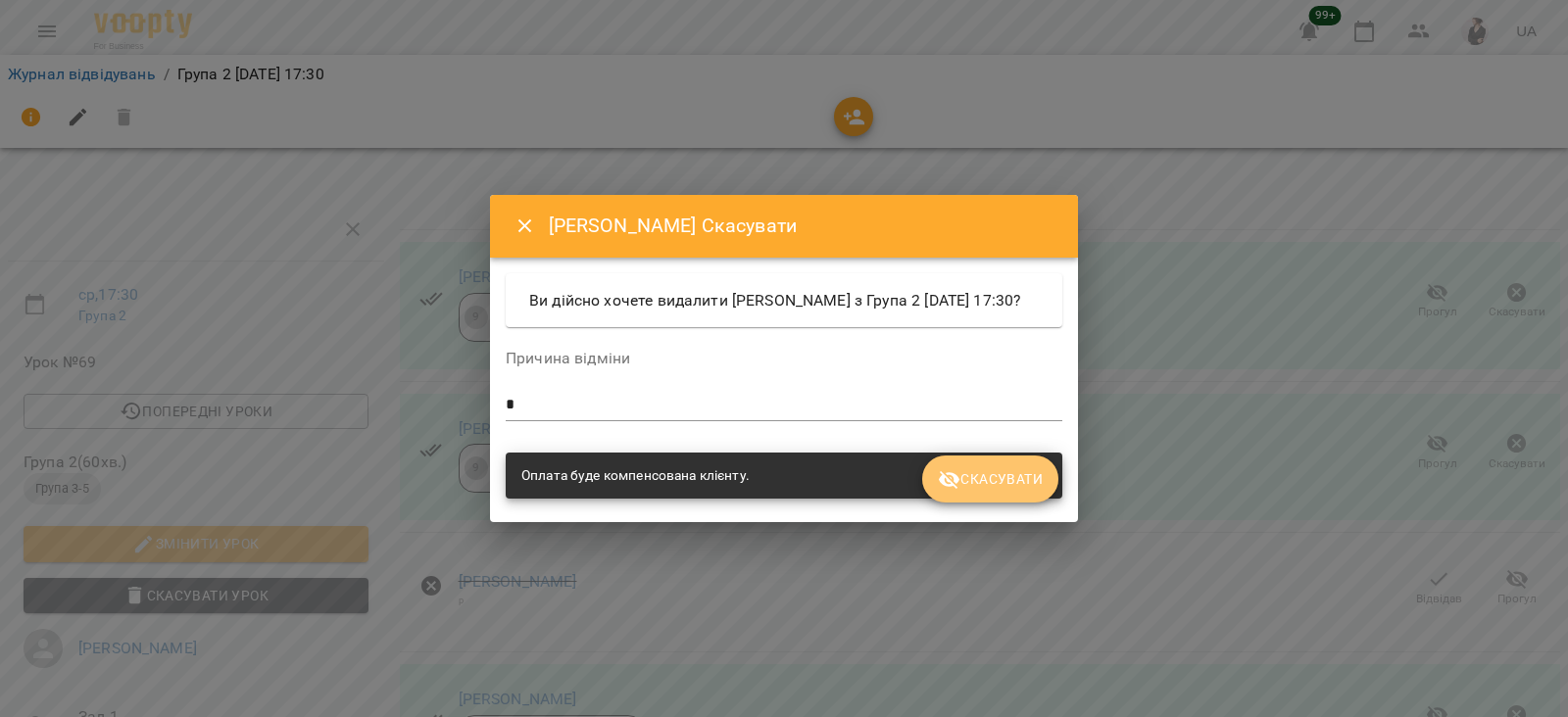
click at [982, 491] on span "Скасувати" at bounding box center [990, 479] width 105 height 24
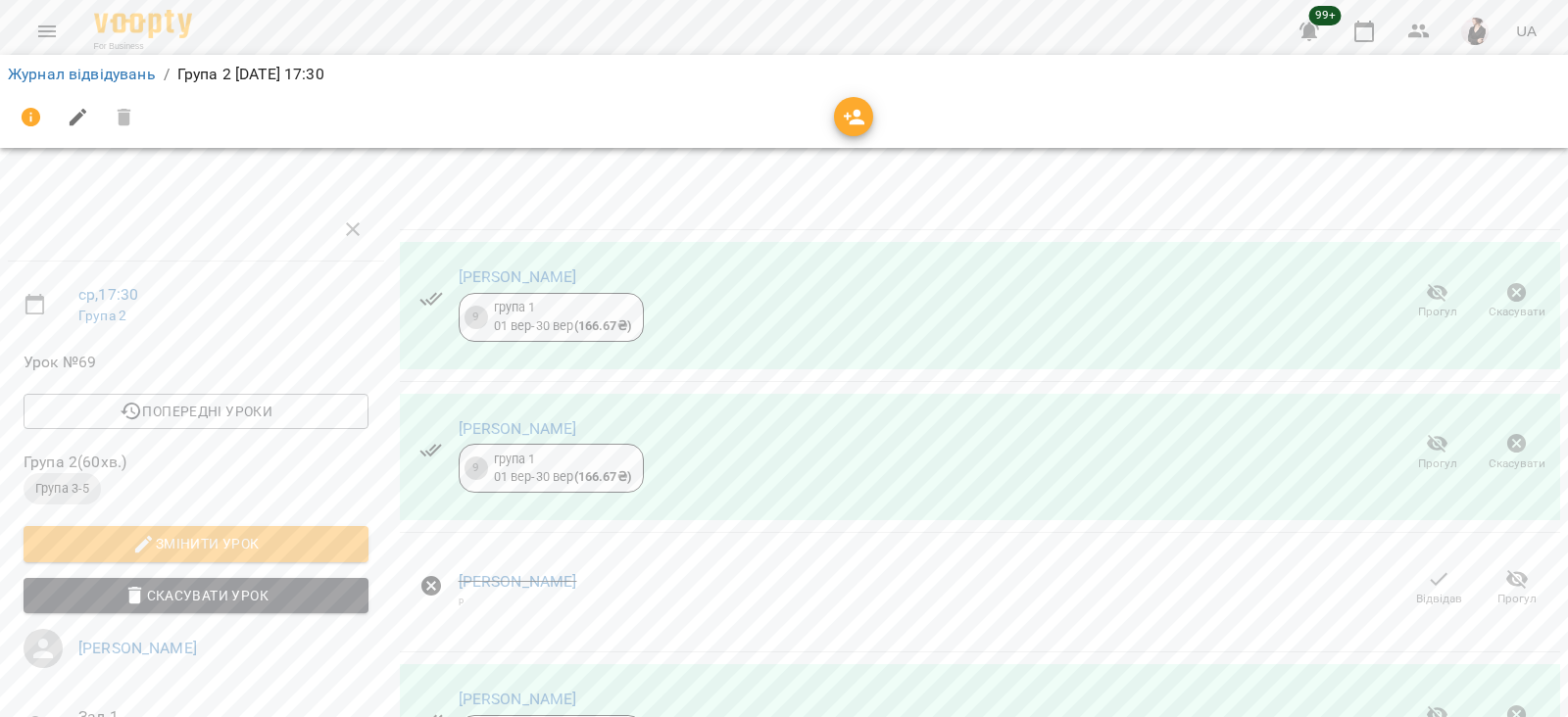
scroll to position [398, 0]
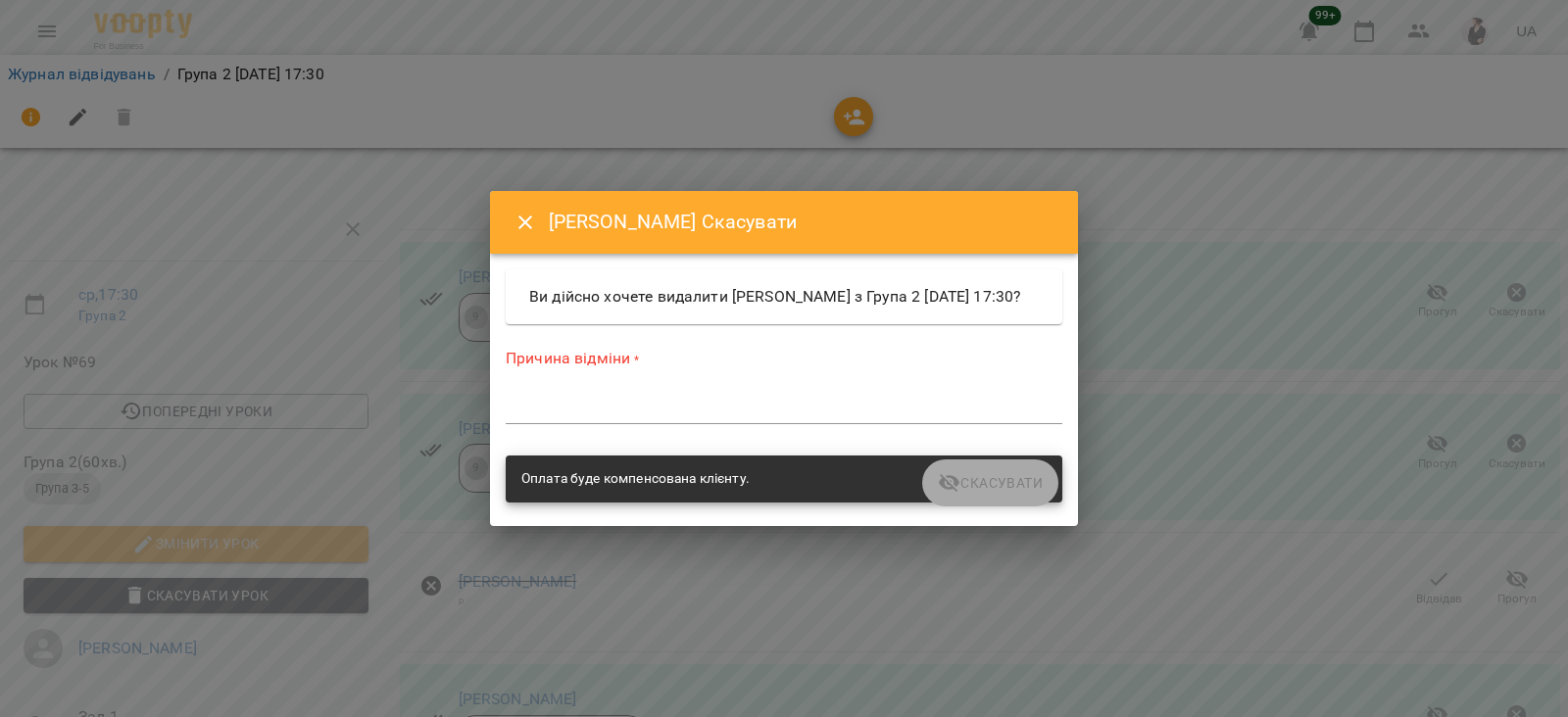
click at [572, 416] on textarea at bounding box center [784, 408] width 557 height 19
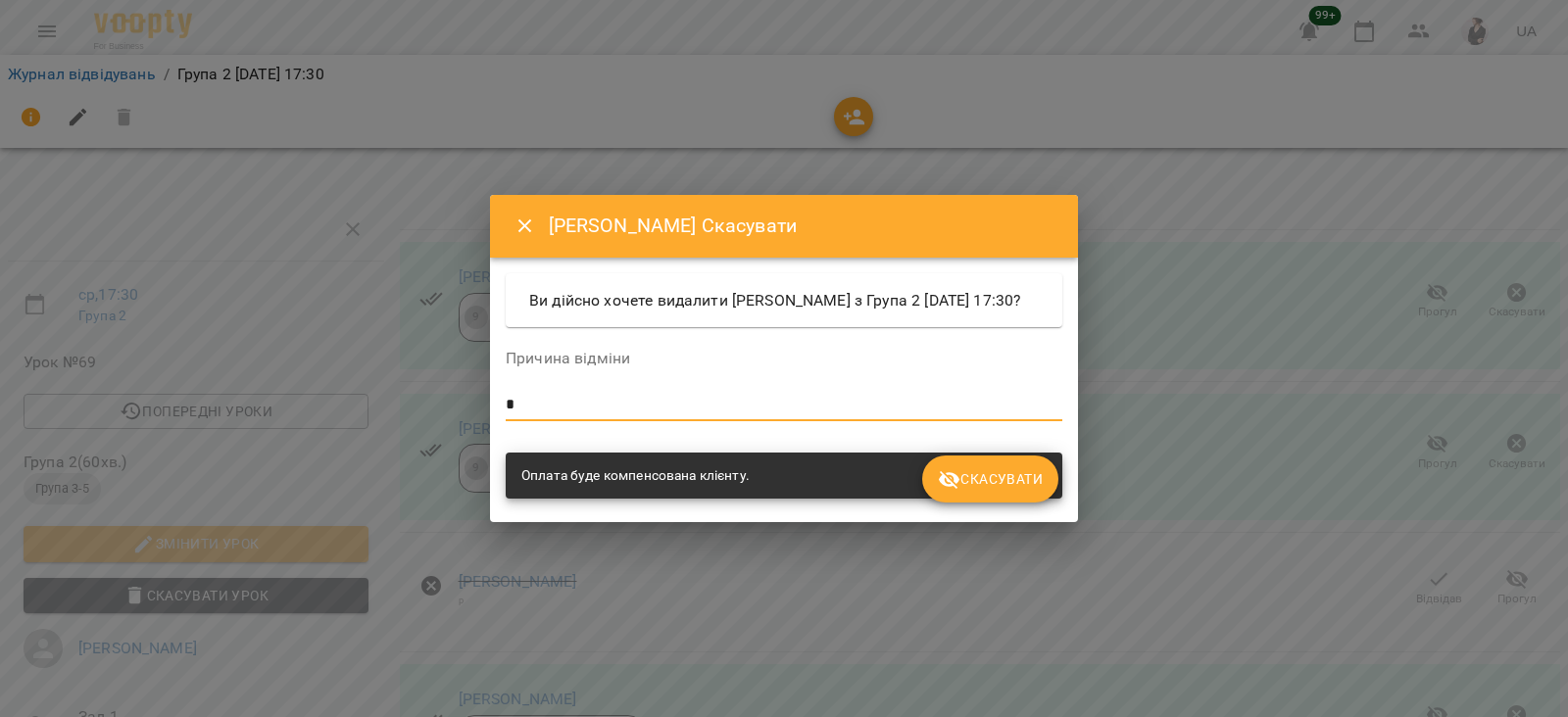
type textarea "*"
click at [1014, 491] on span "Скасувати" at bounding box center [990, 479] width 105 height 24
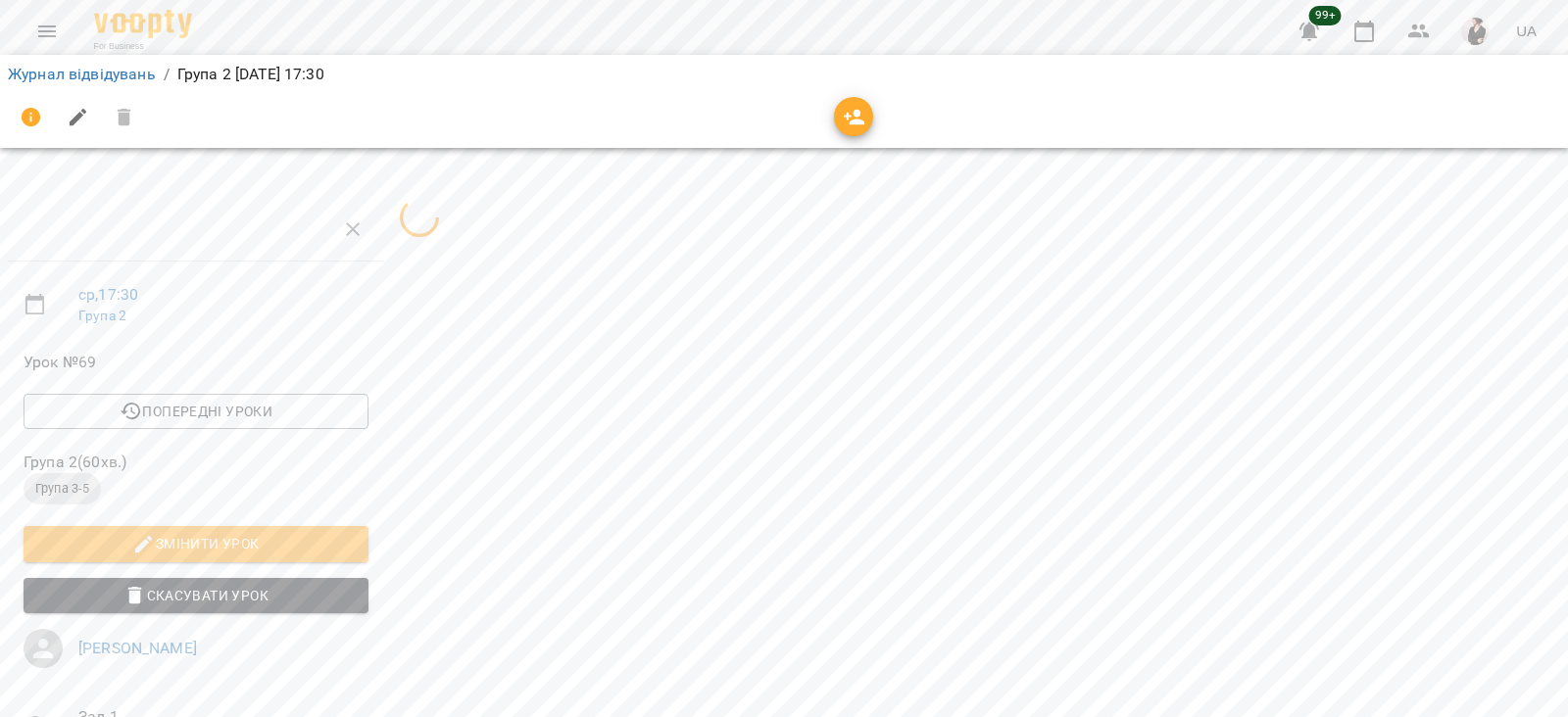
scroll to position [233, 0]
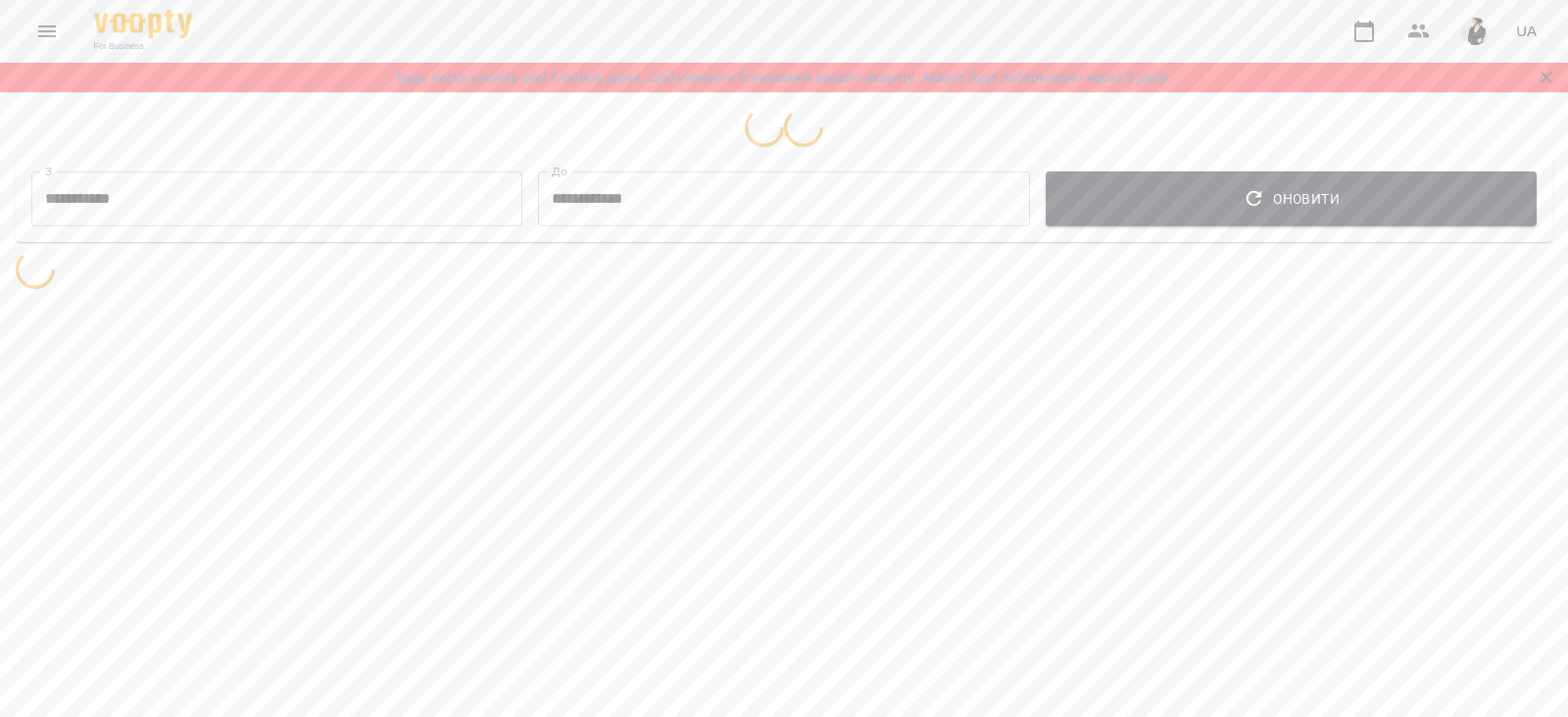
select select "**********"
select select "*******"
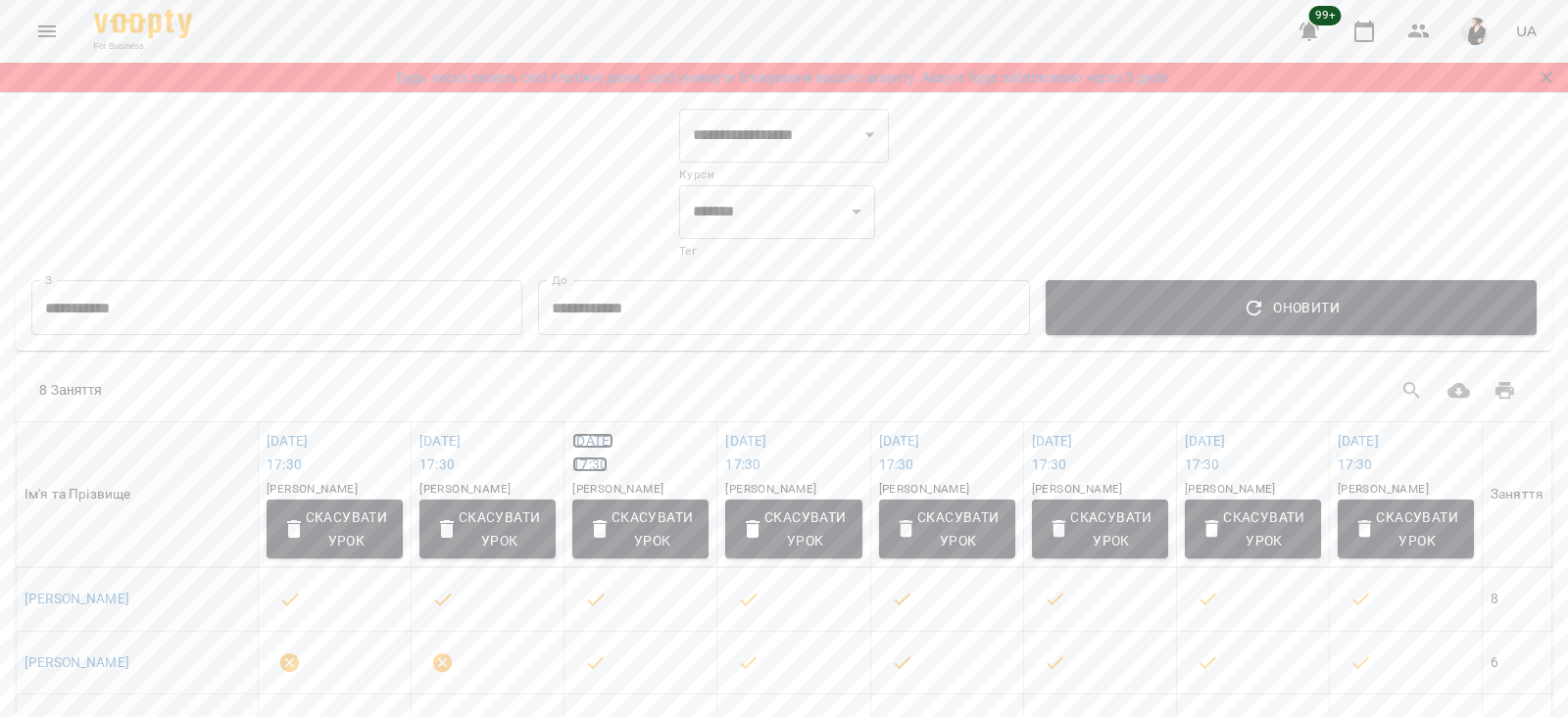
click at [613, 436] on link "пт 26 вер 2025 17:30" at bounding box center [593, 453] width 41 height 40
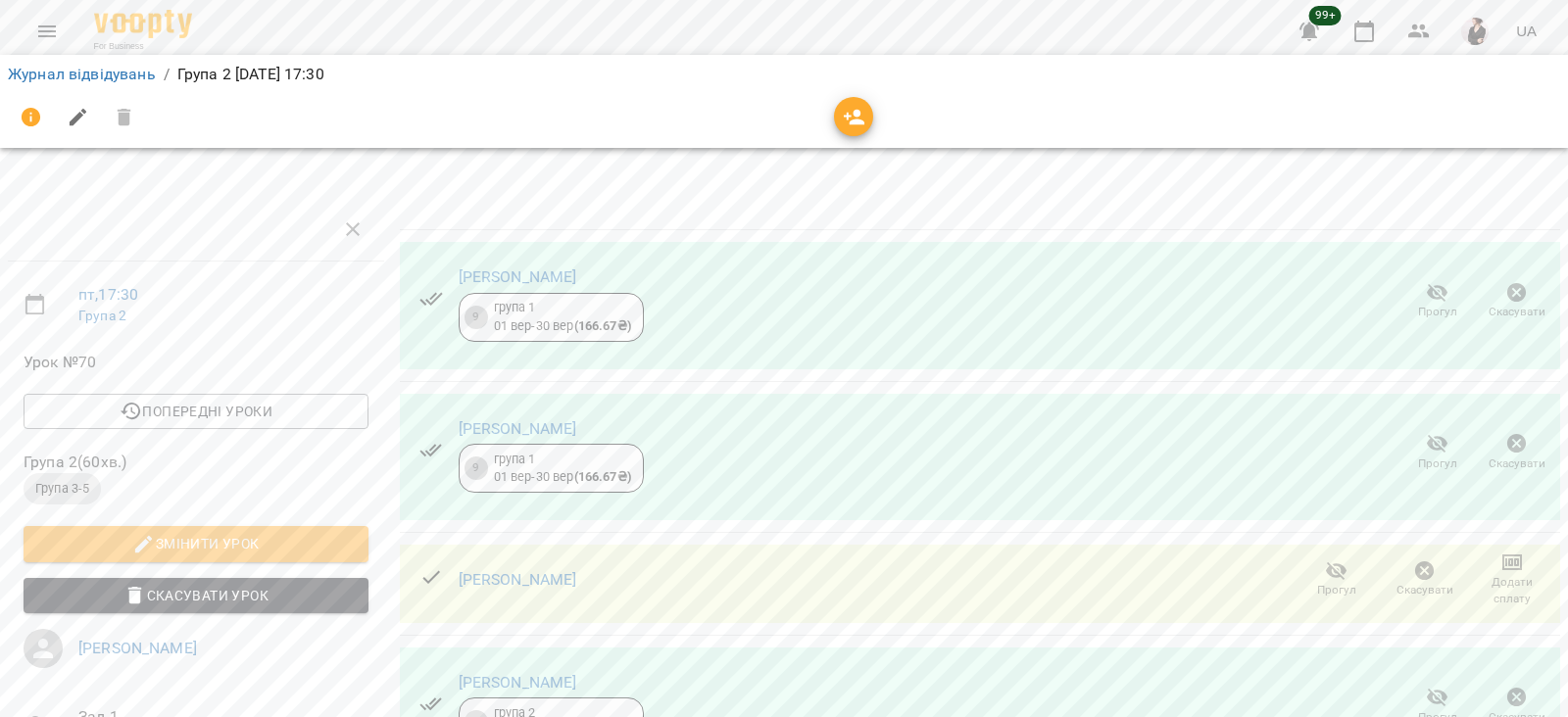
scroll to position [215, 0]
click at [1415, 562] on icon "button" at bounding box center [1425, 572] width 20 height 20
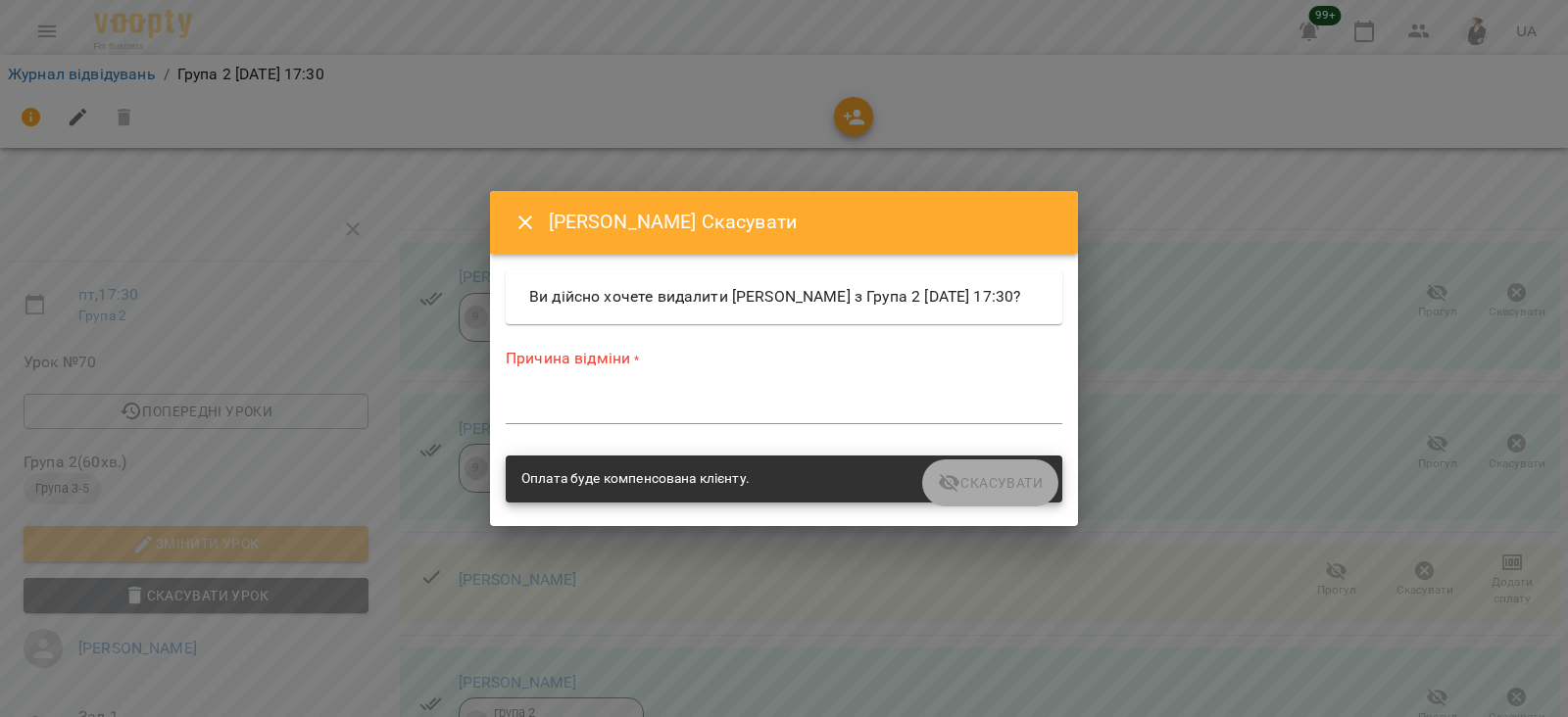
click at [581, 418] on textarea at bounding box center [784, 408] width 557 height 19
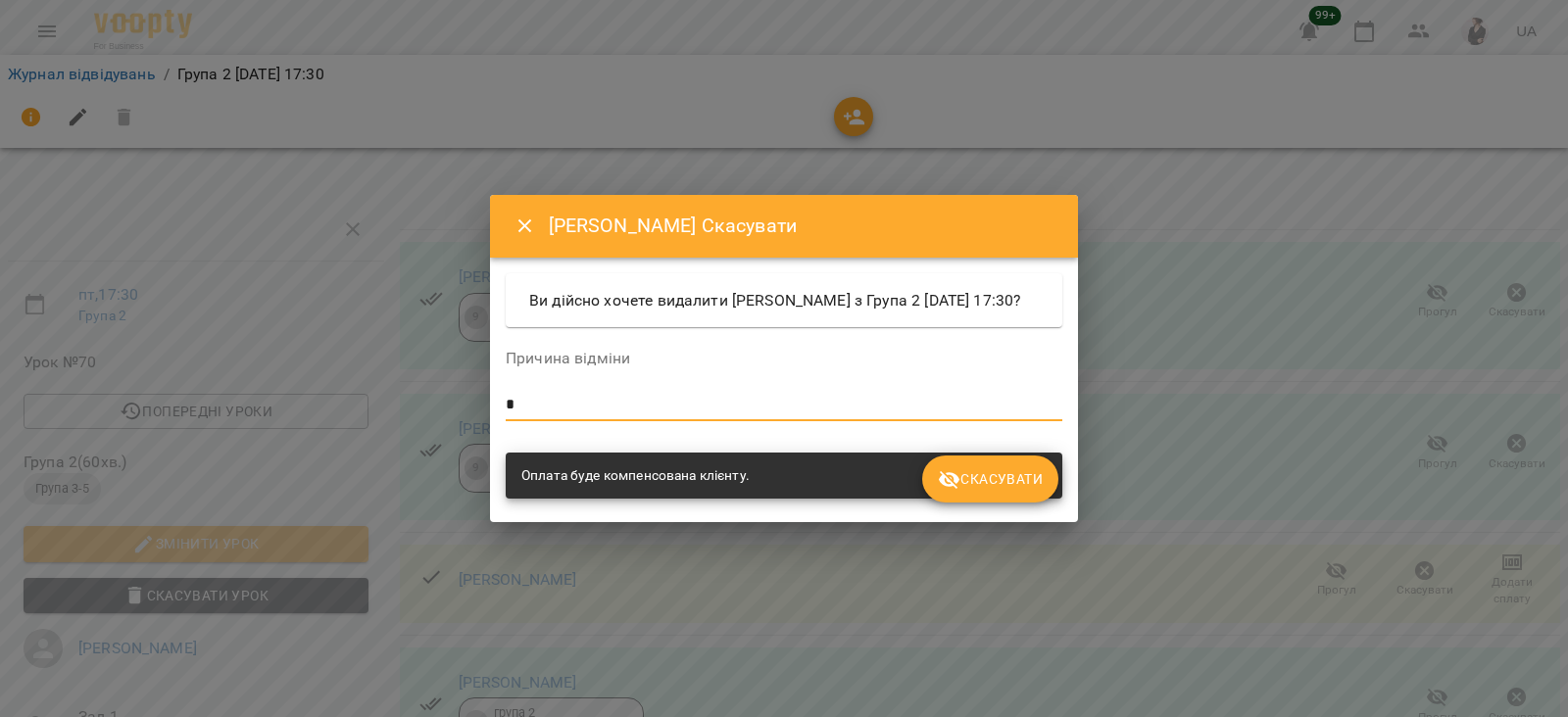
type textarea "*"
click at [1025, 491] on span "Скасувати" at bounding box center [990, 479] width 105 height 24
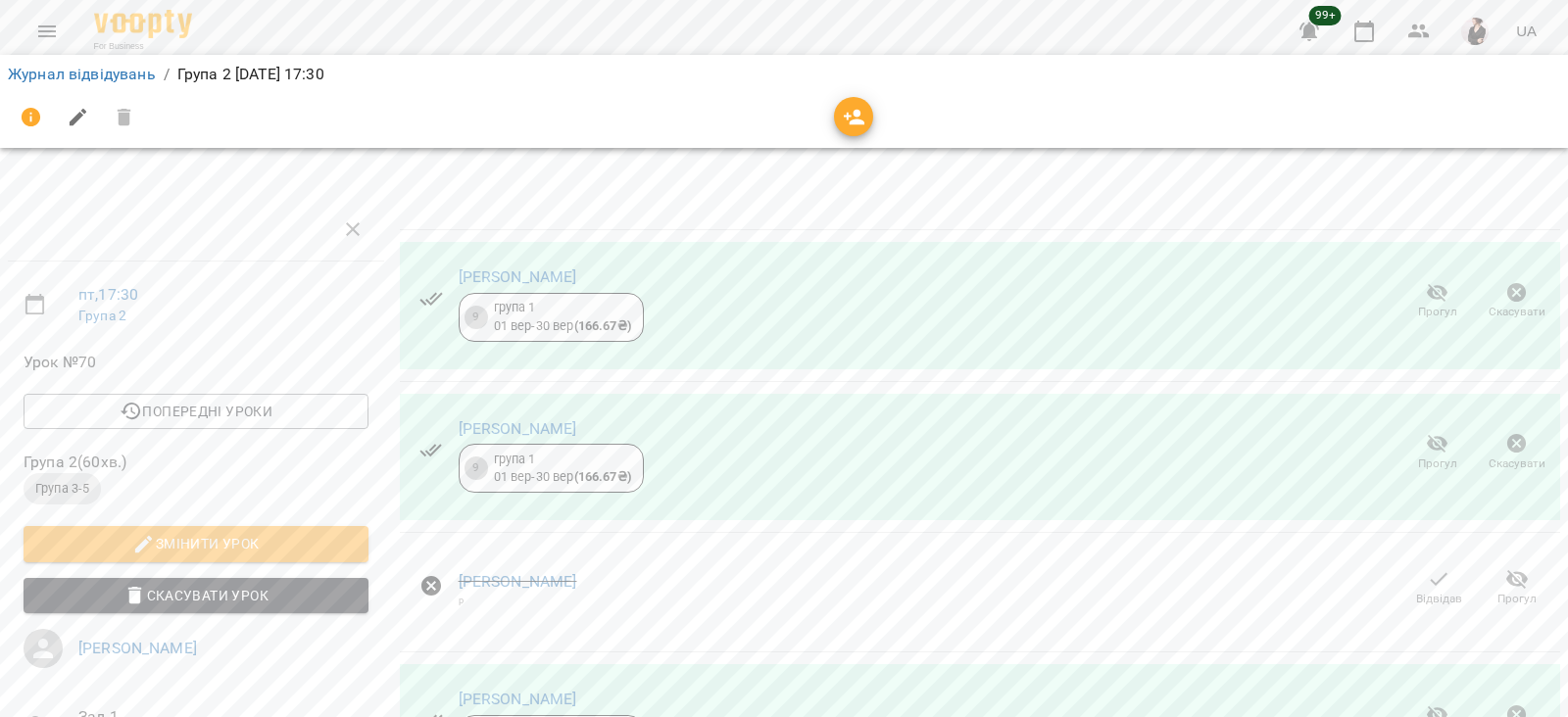
scroll to position [431, 0]
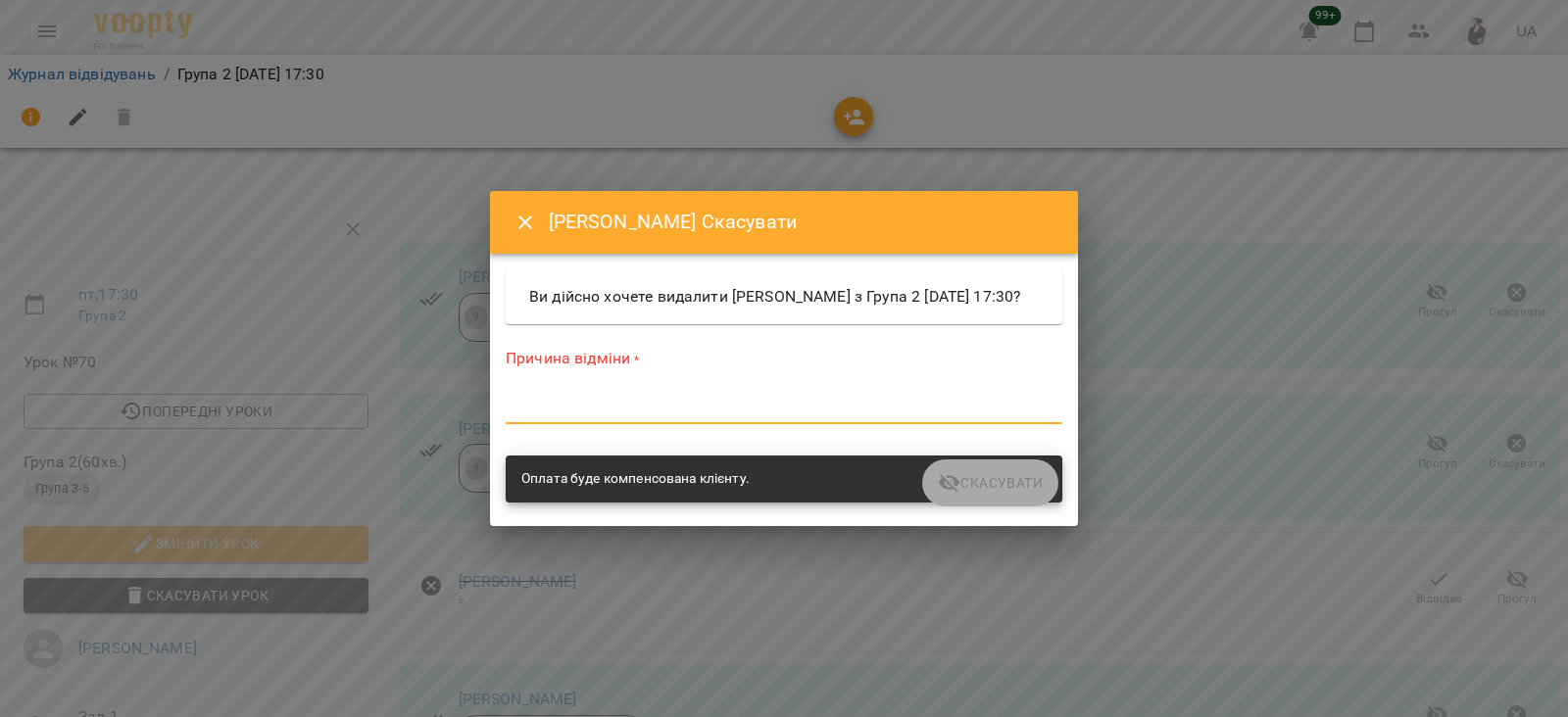
click at [703, 418] on textarea at bounding box center [784, 408] width 557 height 19
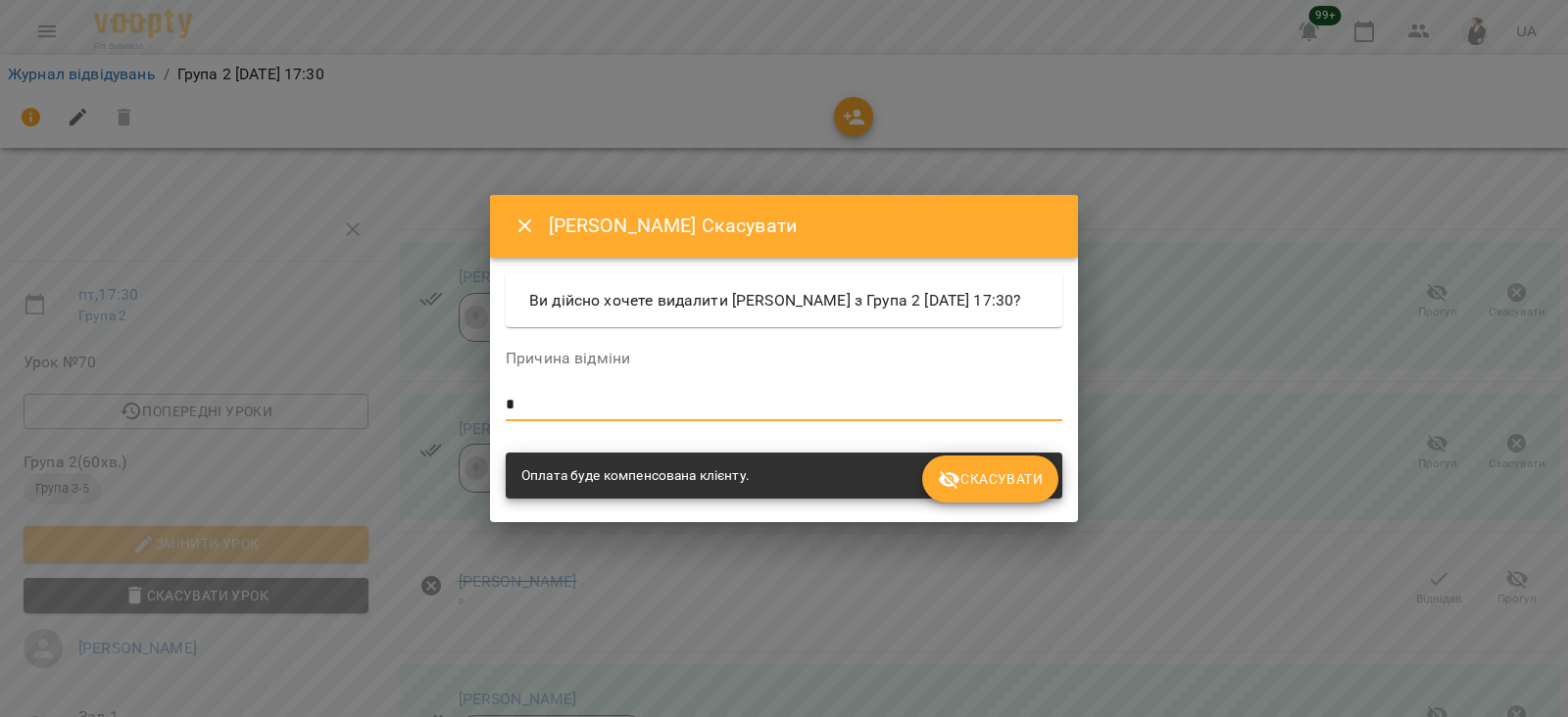
type textarea "*"
click at [1003, 491] on span "Скасувати" at bounding box center [990, 479] width 105 height 24
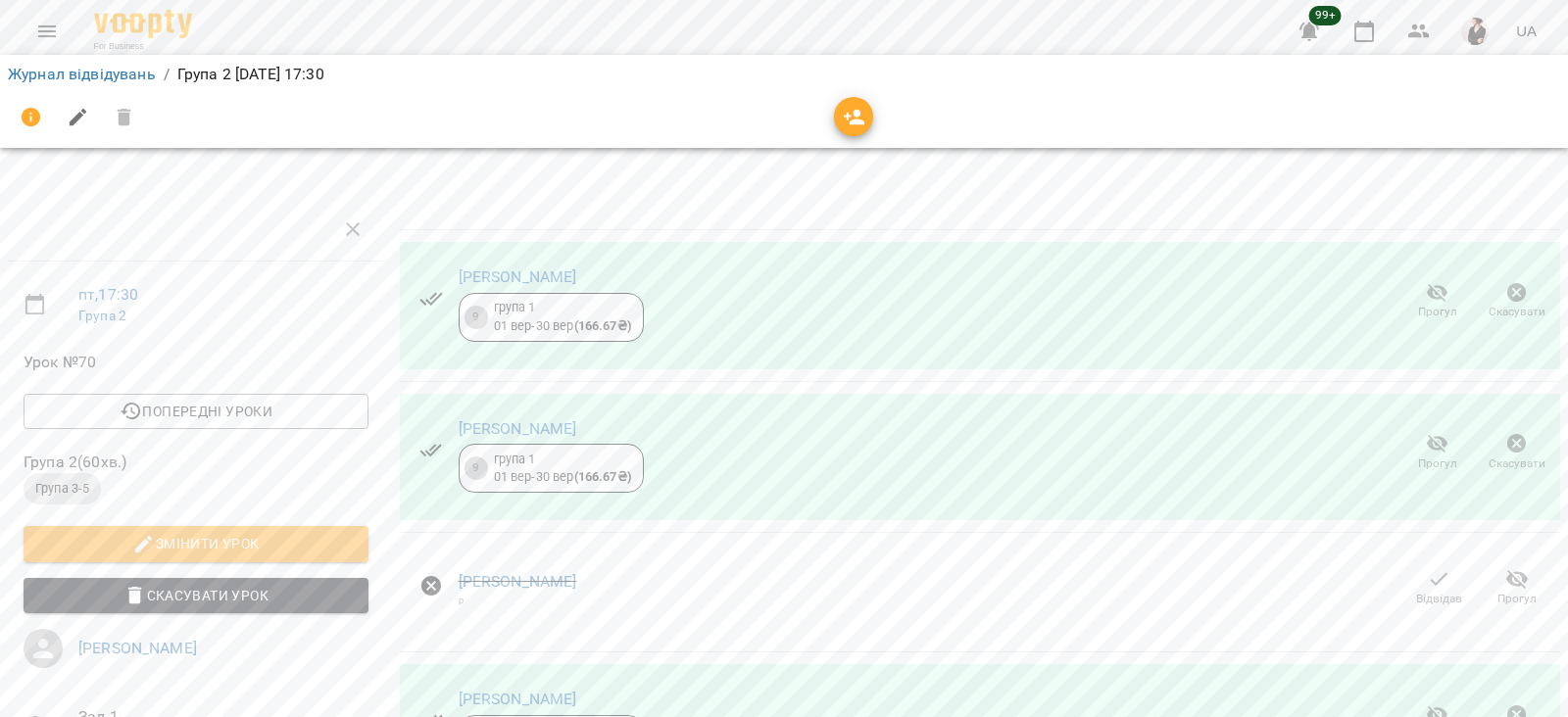
scroll to position [398, 0]
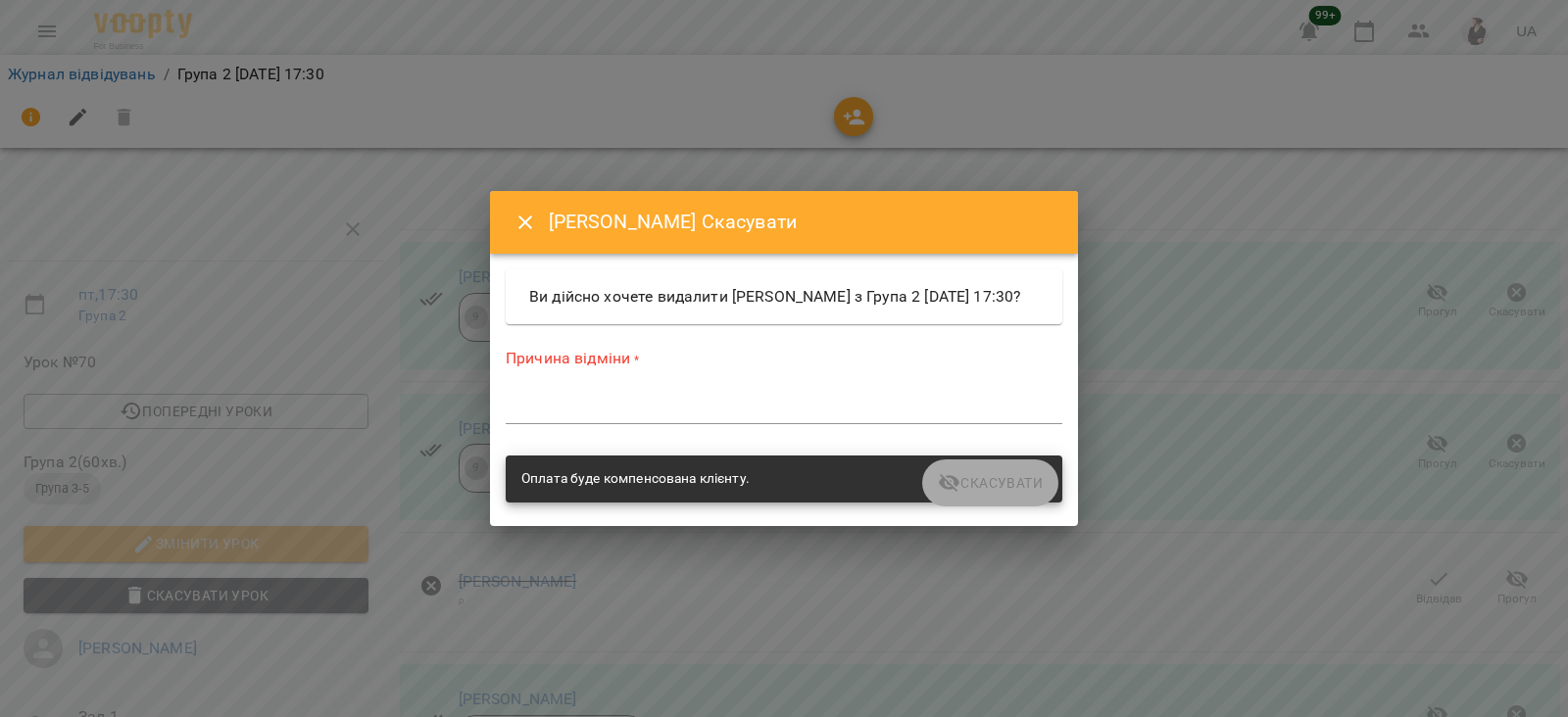
click at [772, 425] on div "*" at bounding box center [784, 409] width 557 height 32
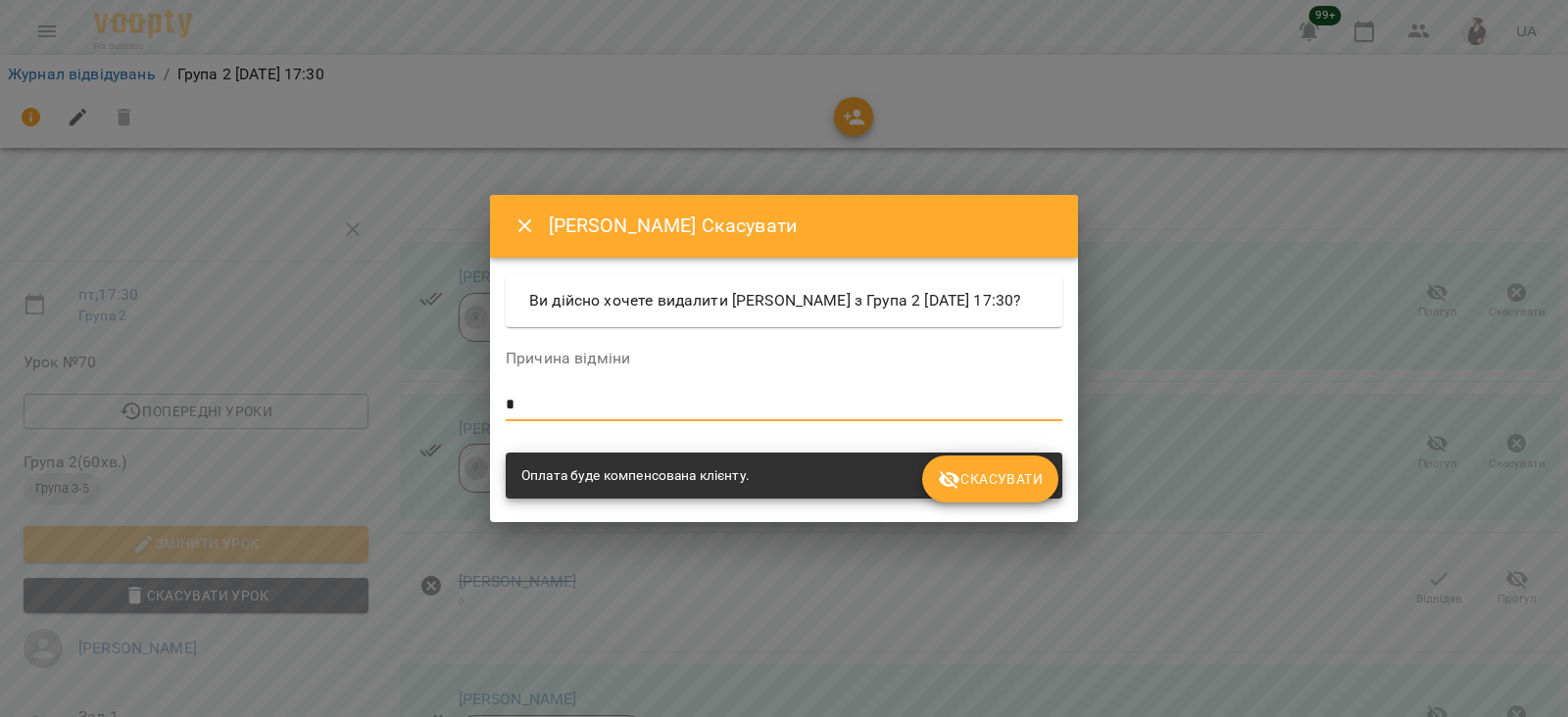
type textarea "*"
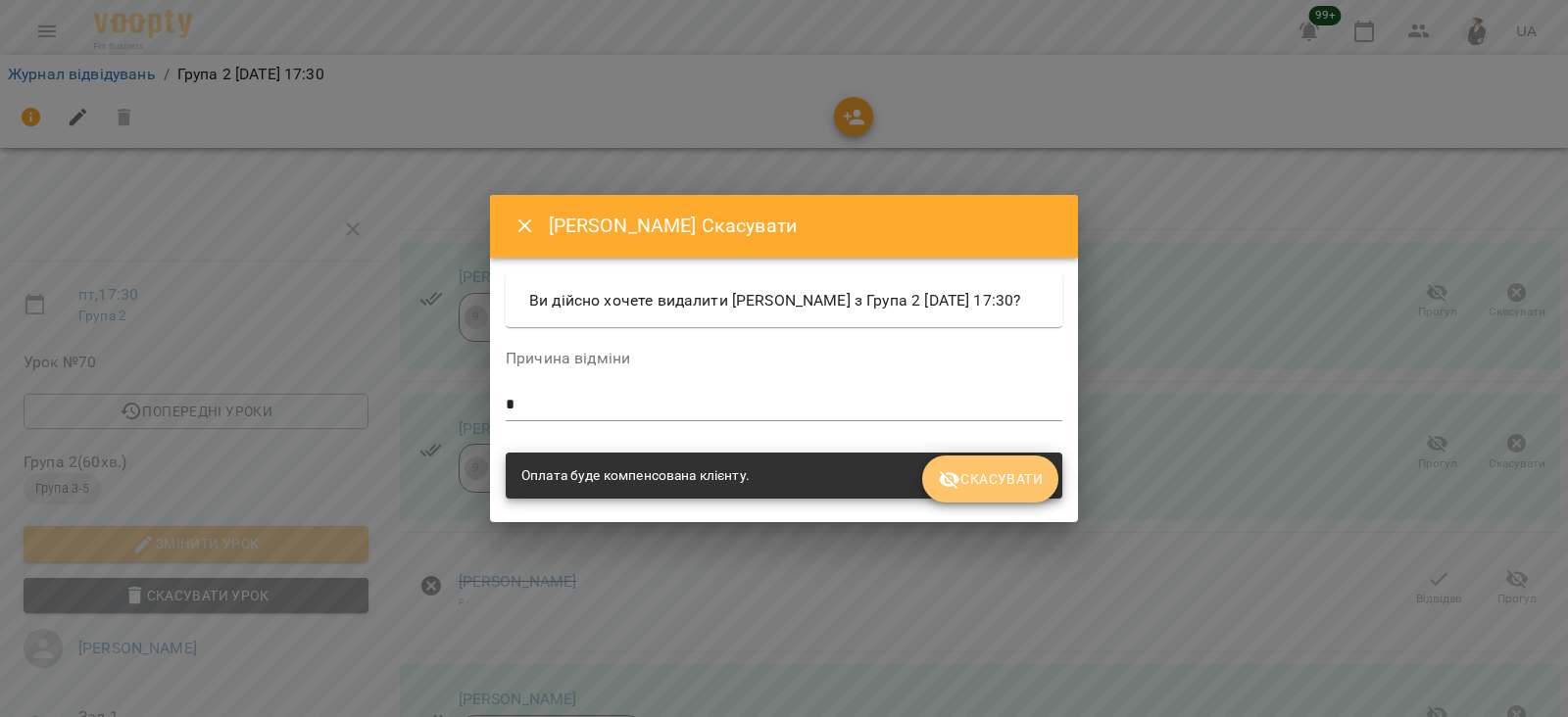
click at [963, 484] on span "Скасувати" at bounding box center [990, 479] width 105 height 24
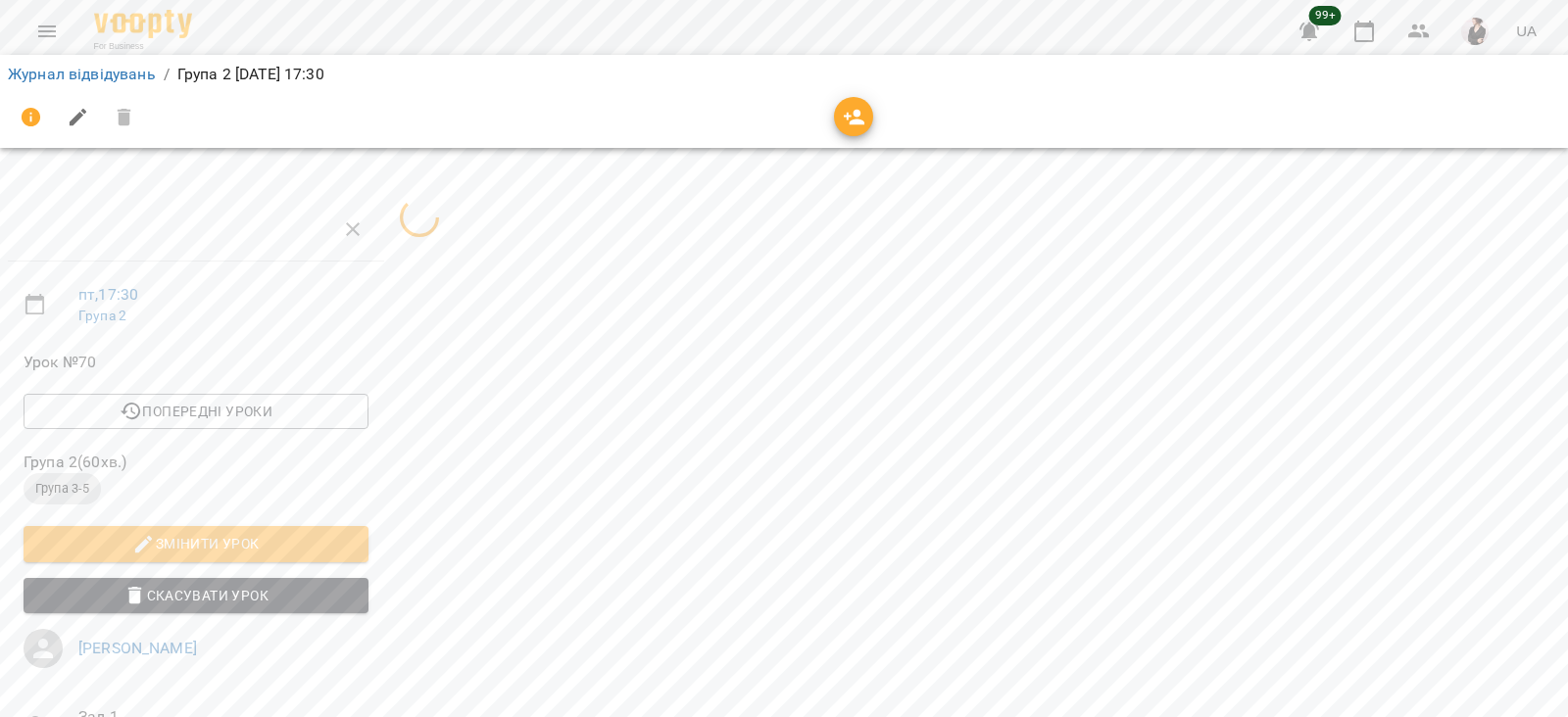
scroll to position [233, 0]
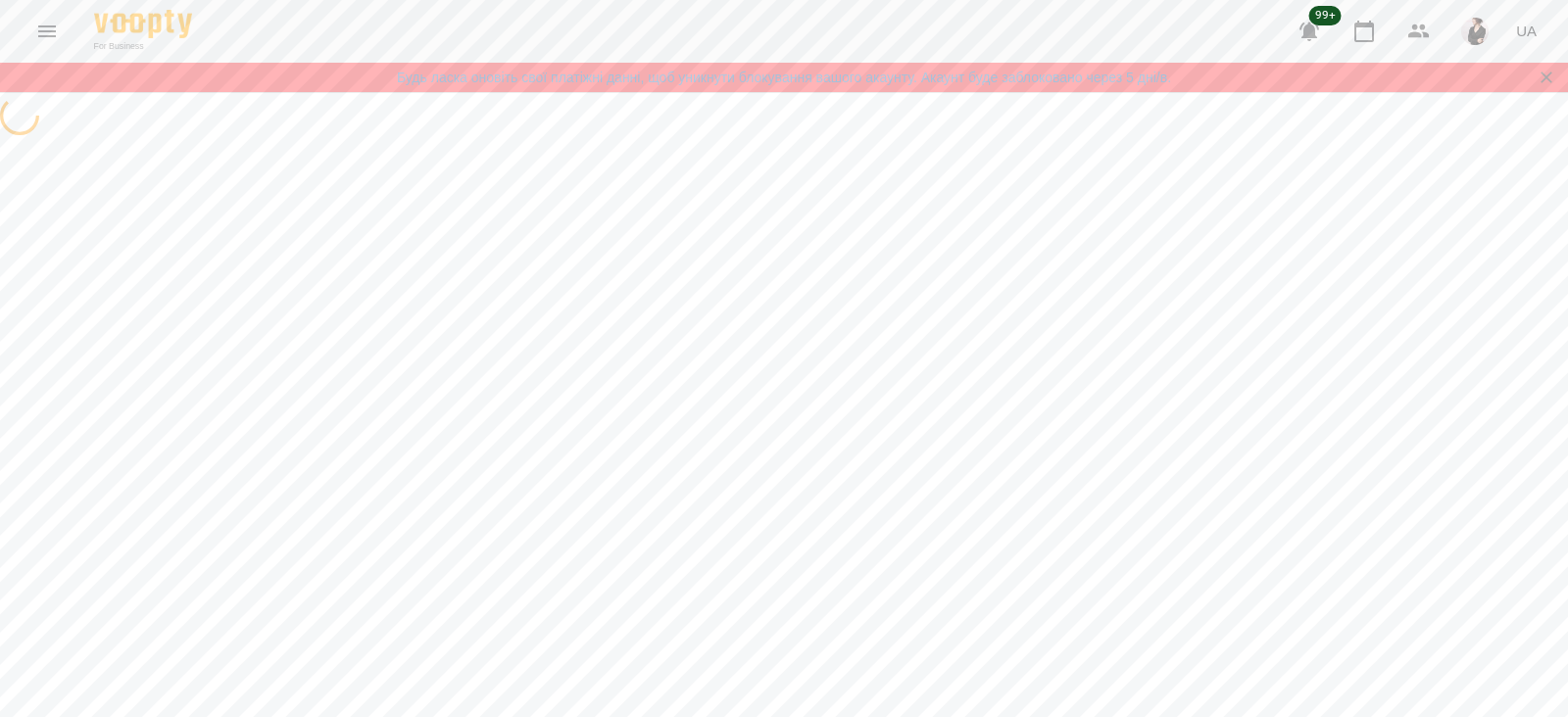
select select "**********"
select select "*******"
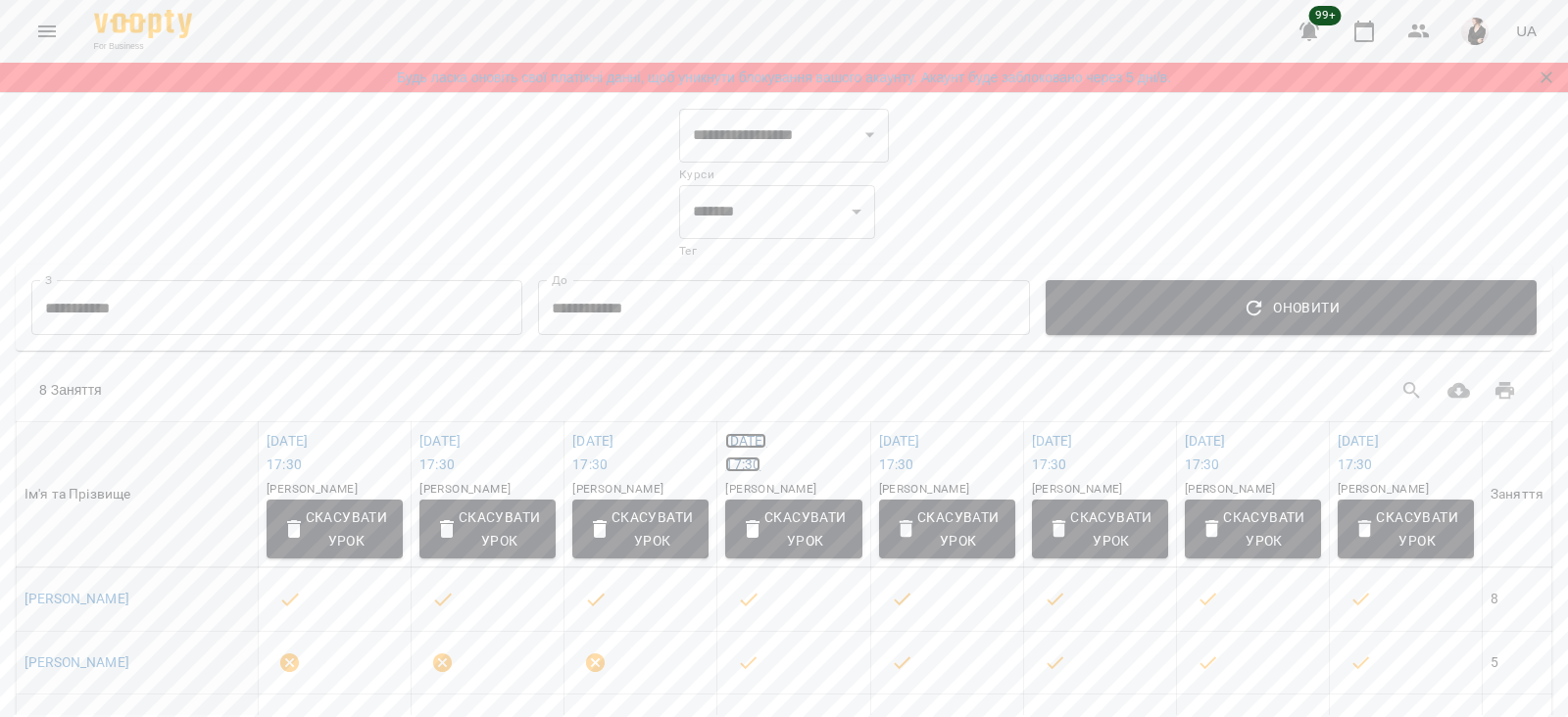
click at [732, 448] on link "пн 29 вер 2025 17:30" at bounding box center [745, 453] width 41 height 40
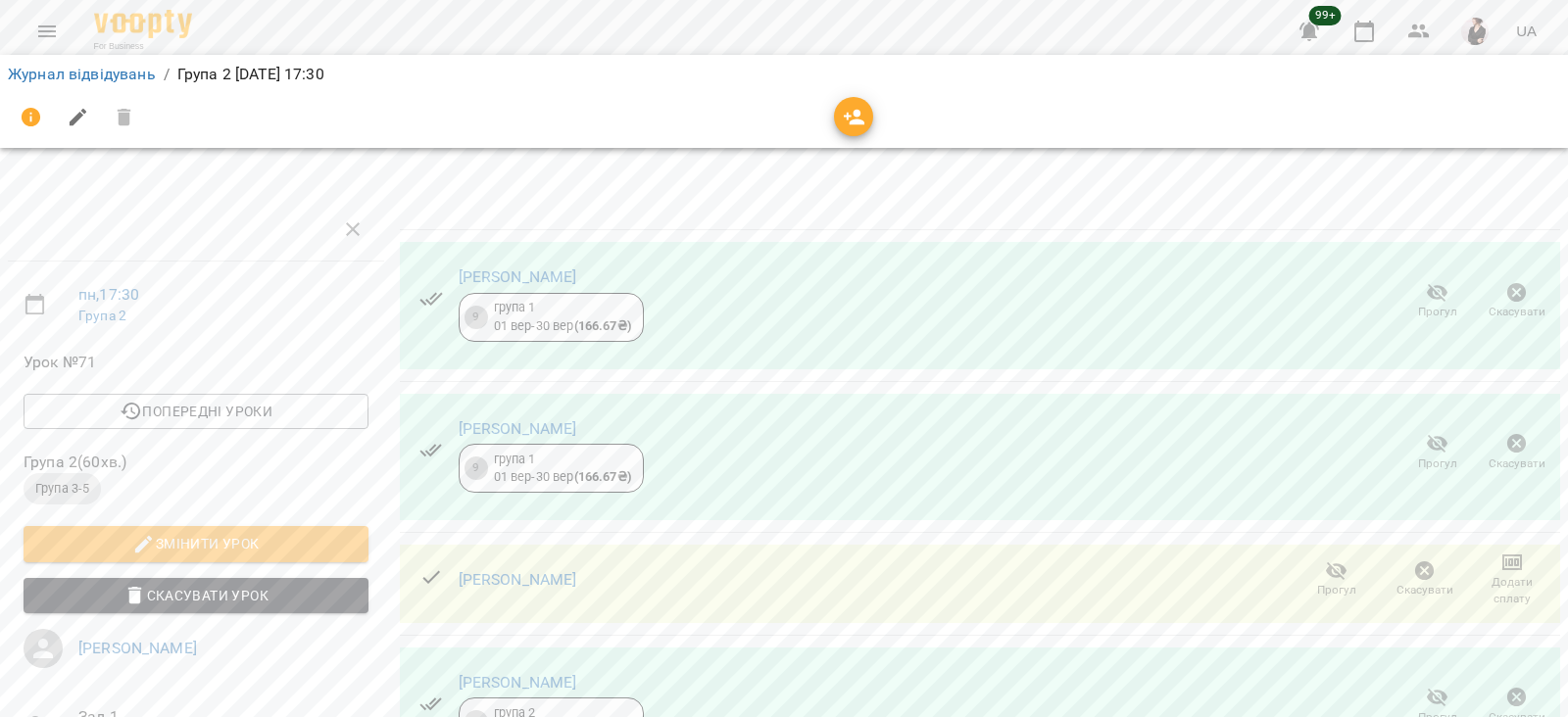
scroll to position [215, 0]
click at [1415, 562] on icon "button" at bounding box center [1425, 572] width 20 height 20
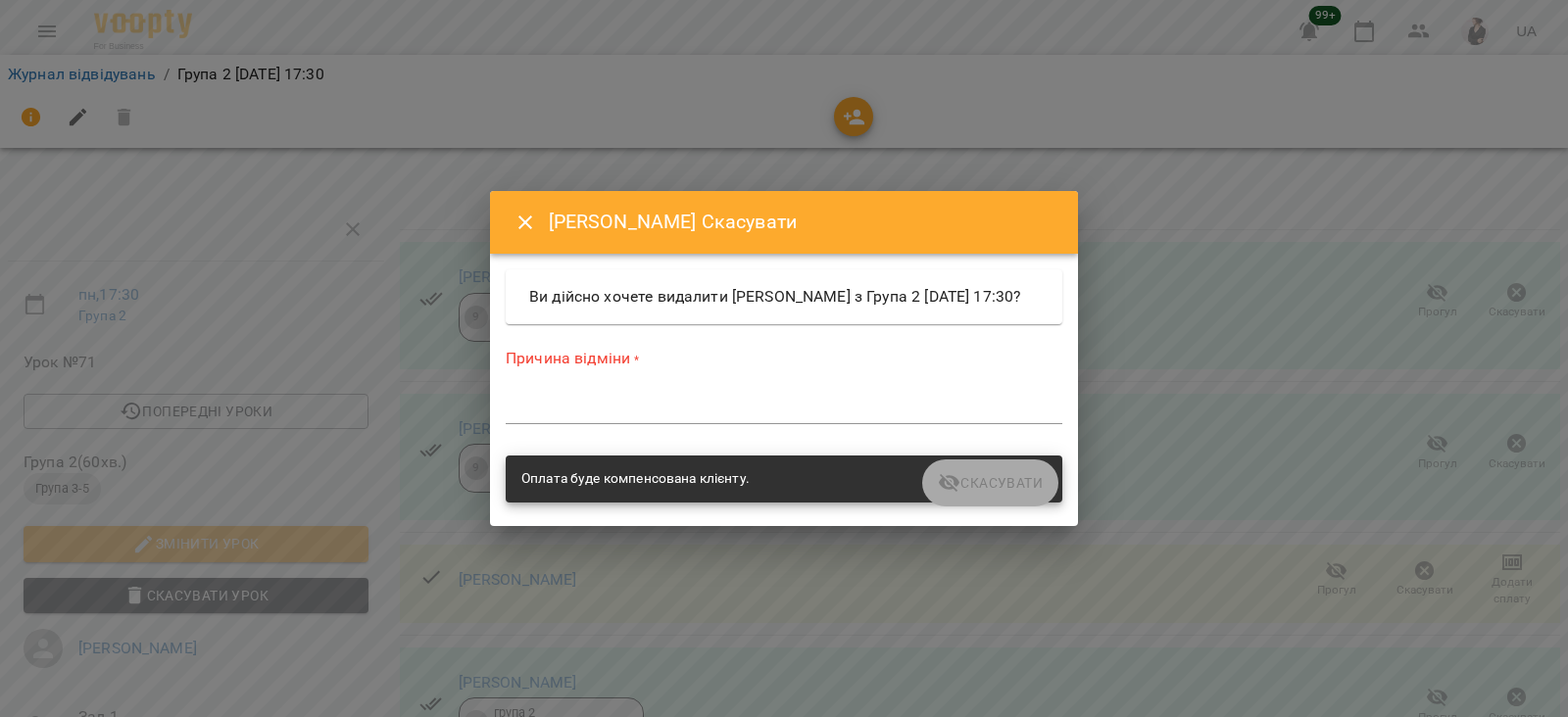
click at [624, 418] on textarea at bounding box center [784, 408] width 557 height 19
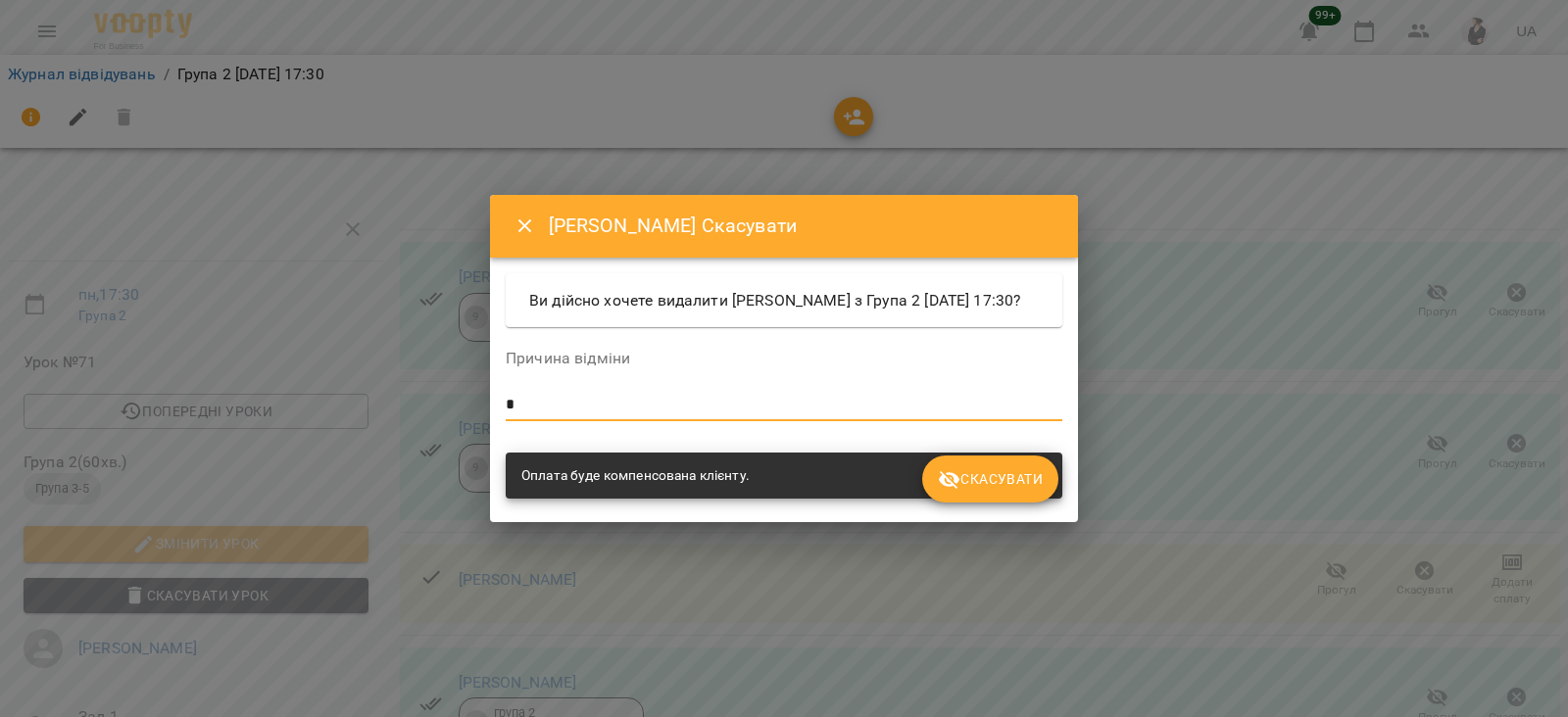
type textarea "*"
click at [995, 491] on span "Скасувати" at bounding box center [990, 479] width 105 height 24
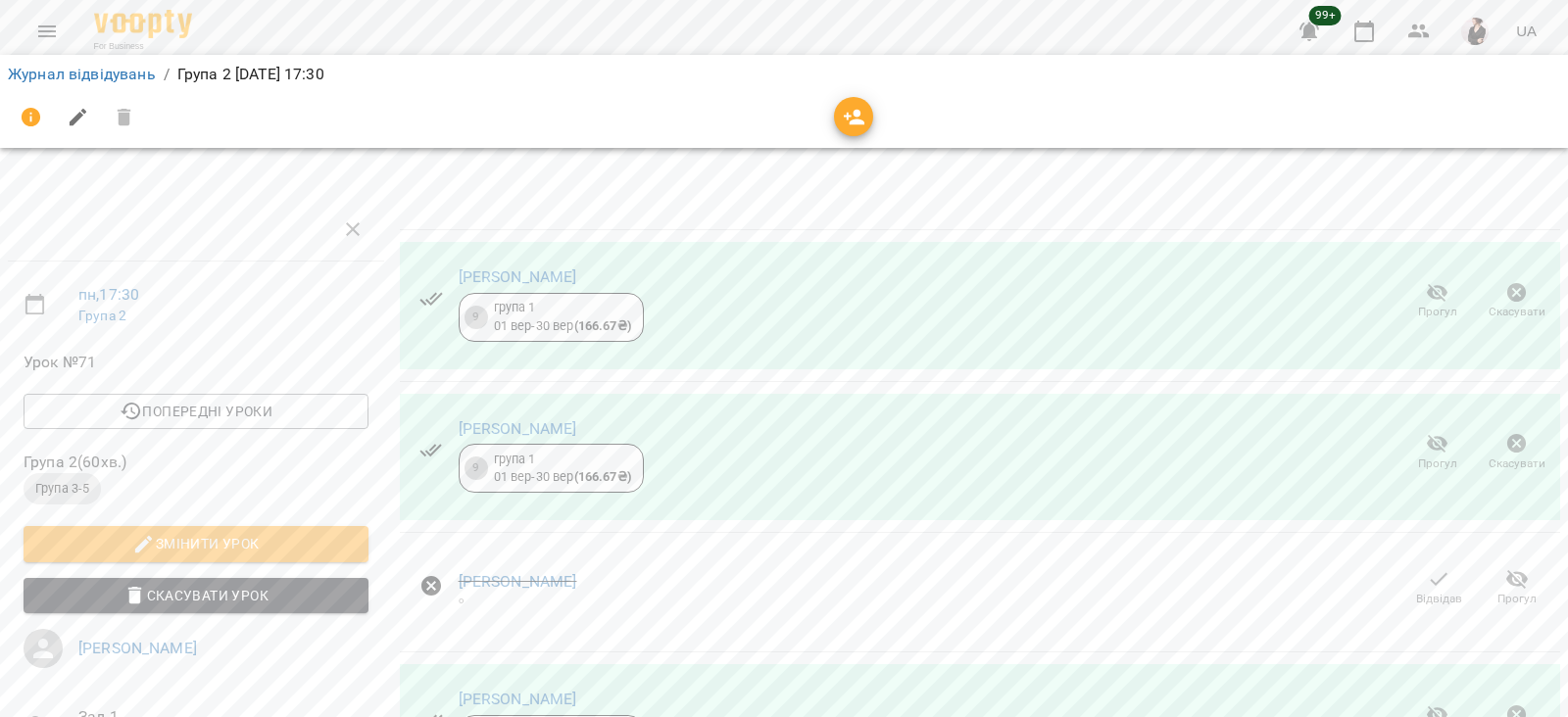
scroll to position [431, 0]
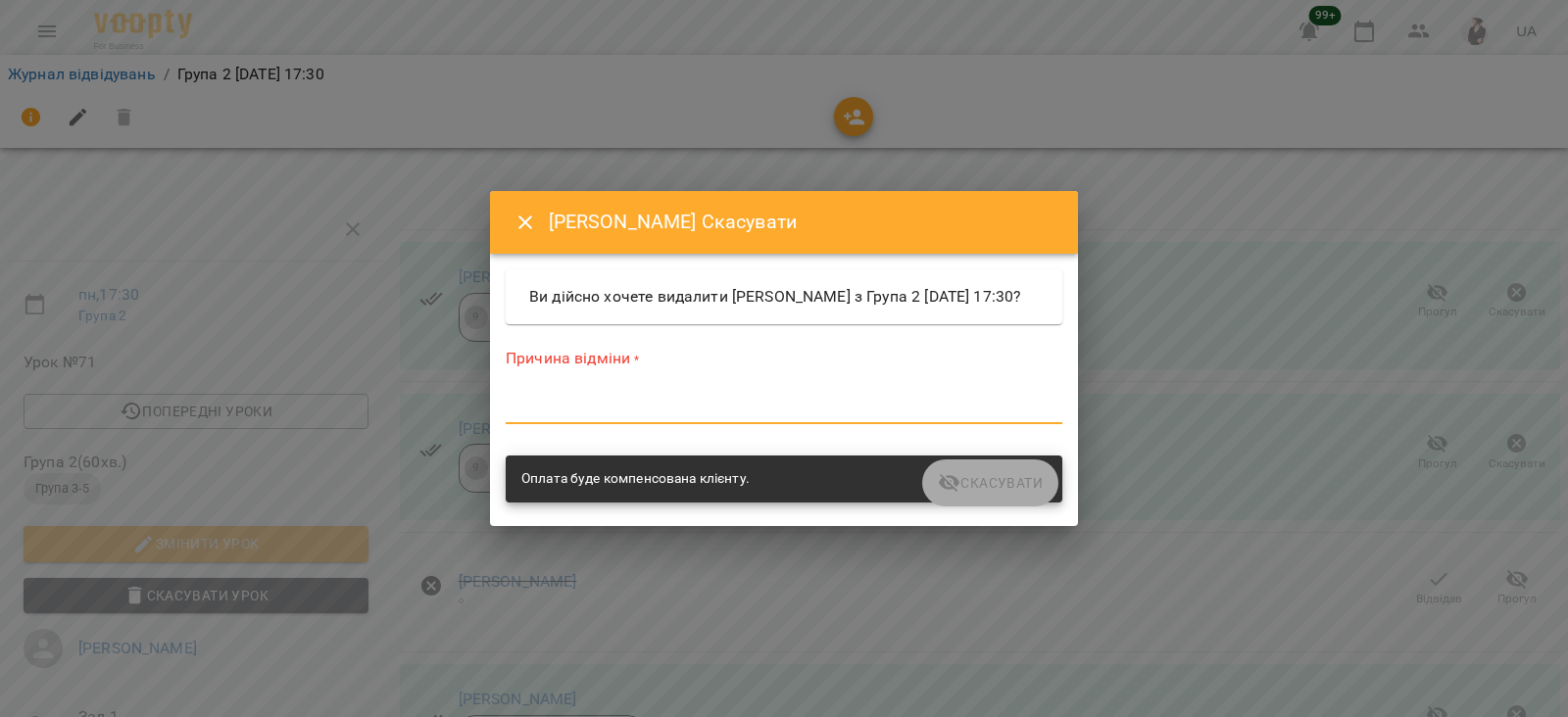
click at [694, 418] on textarea at bounding box center [784, 408] width 557 height 19
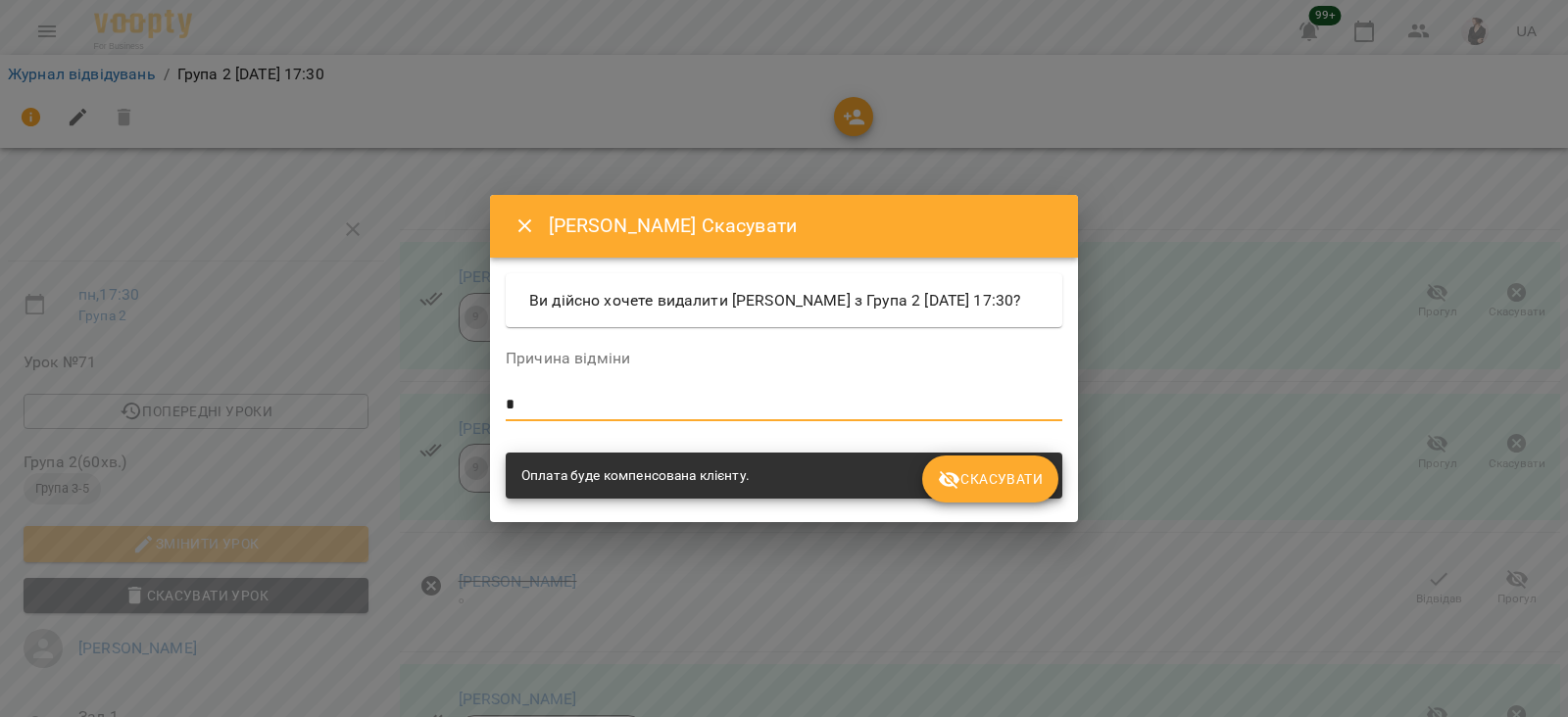
type textarea "*"
click at [1010, 482] on span "Скасувати" at bounding box center [990, 479] width 105 height 24
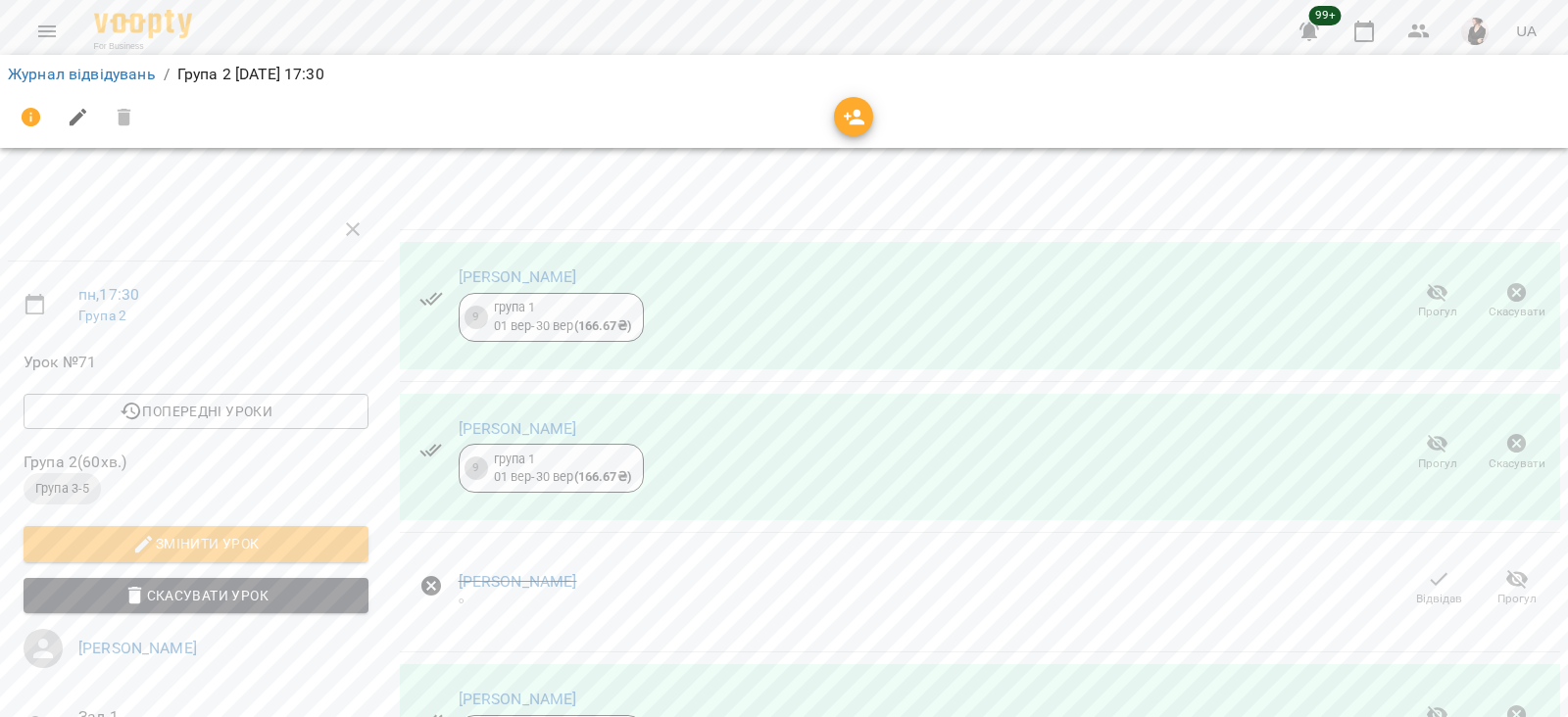
scroll to position [398, 0]
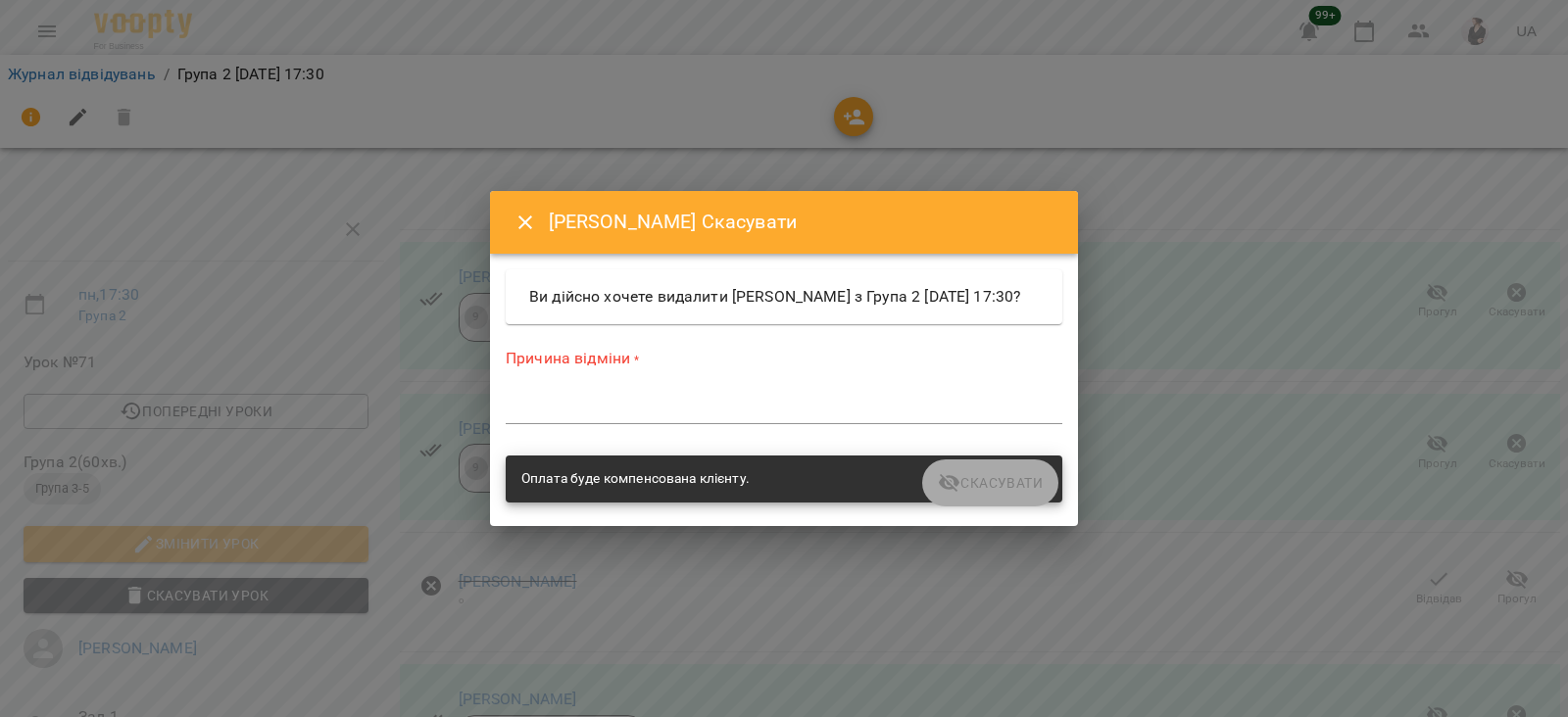
click at [766, 417] on textarea at bounding box center [784, 408] width 557 height 19
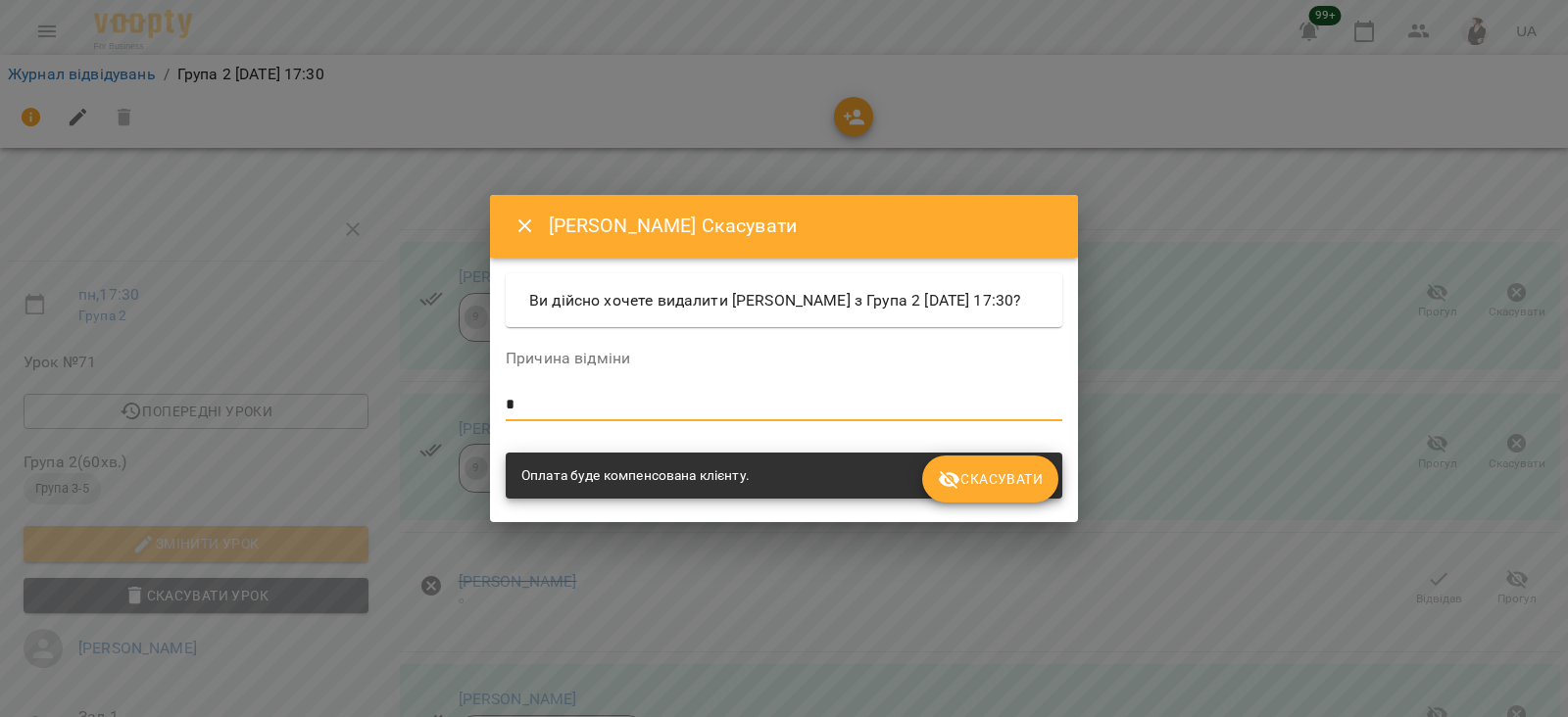
type textarea "*"
click at [1001, 491] on span "Скасувати" at bounding box center [990, 479] width 105 height 24
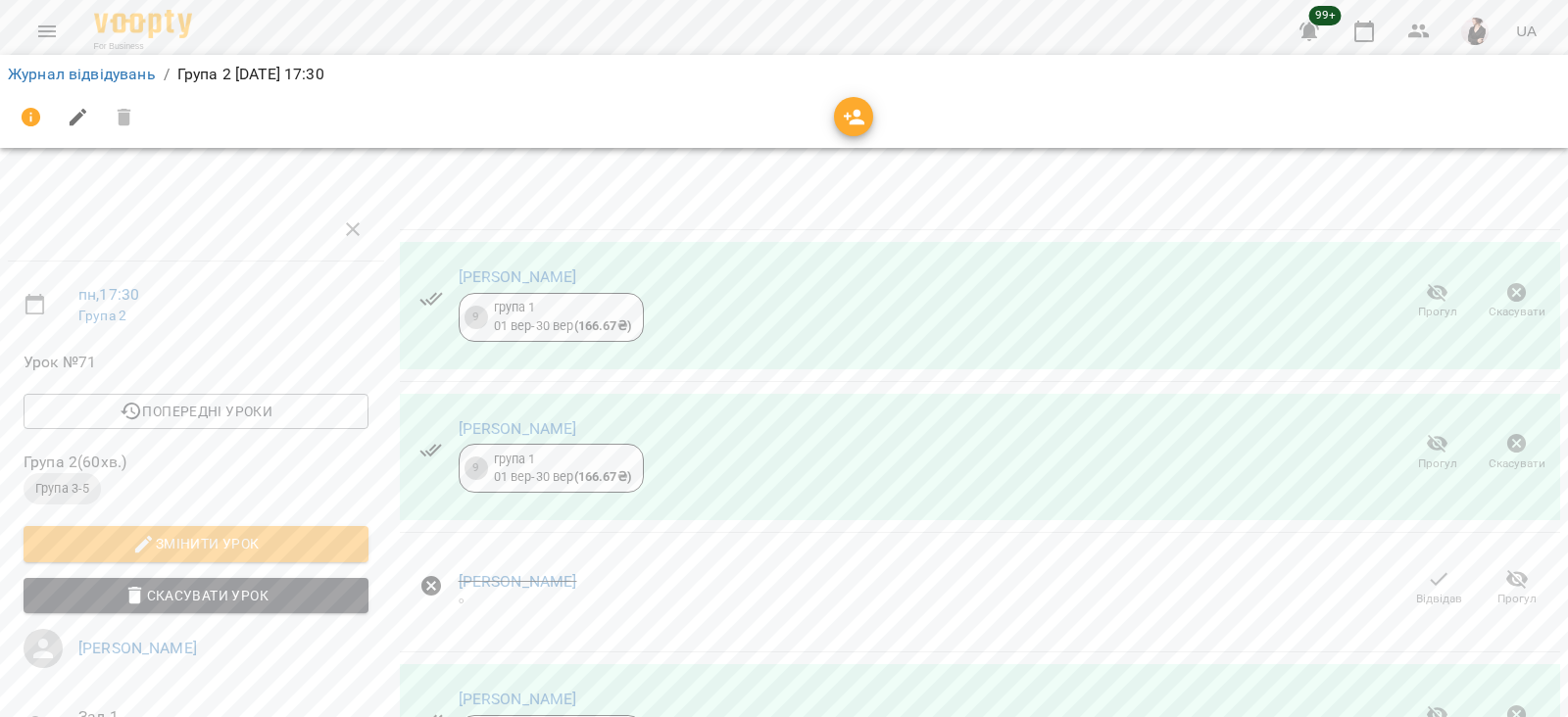
scroll to position [0, 0]
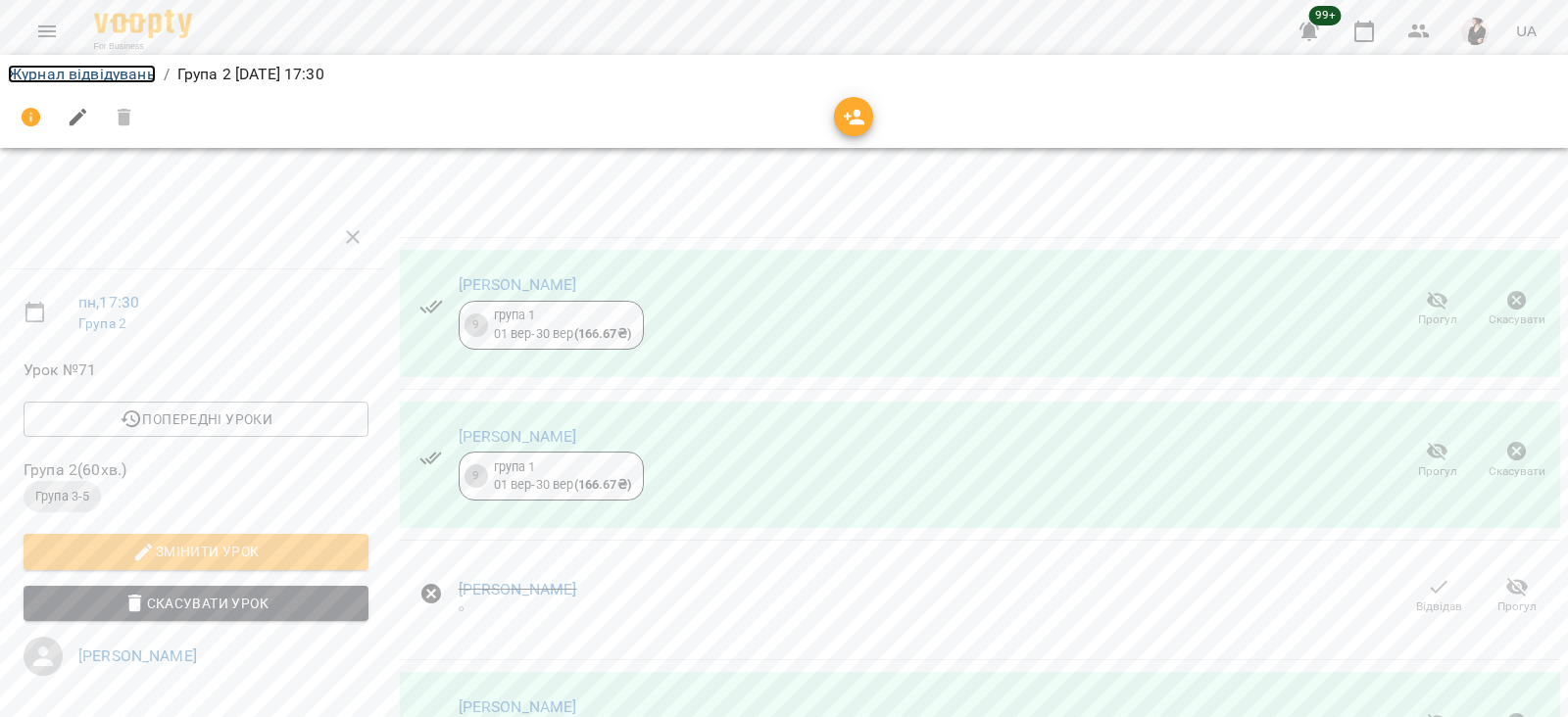
click at [37, 72] on link "Журнал відвідувань" at bounding box center [82, 74] width 148 height 19
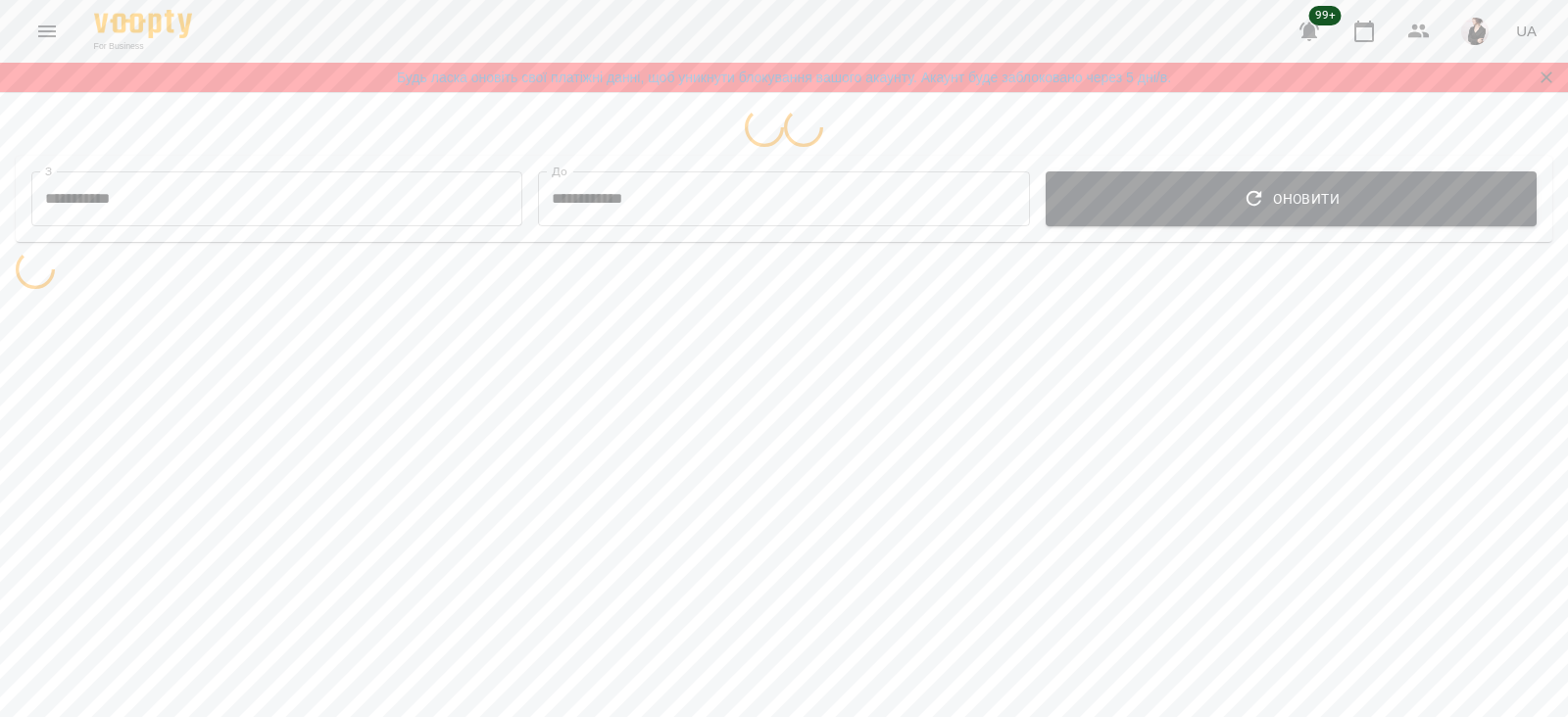
select select "**********"
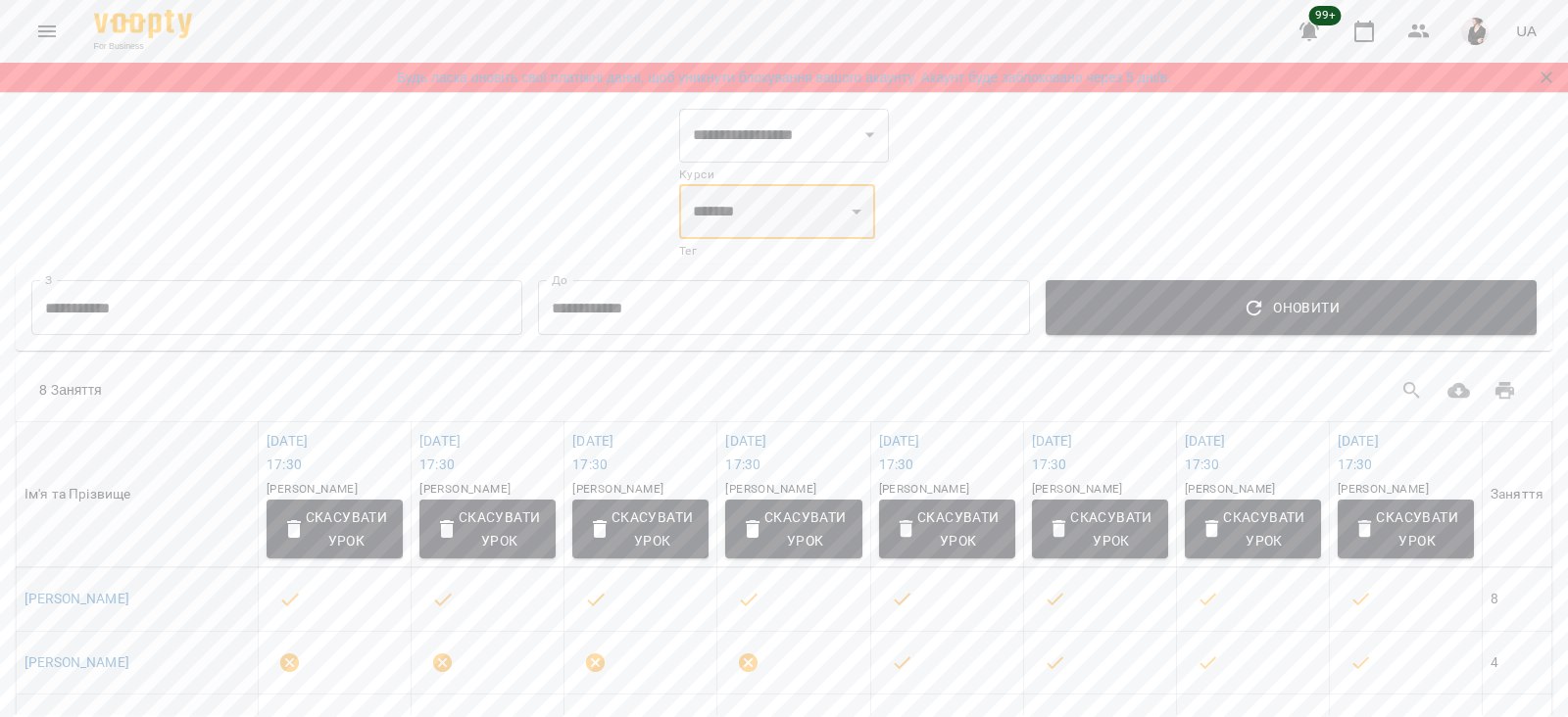
click at [760, 214] on select "*** *** ******* ******* ******* ******* ******* ******* **** ******" at bounding box center [777, 212] width 196 height 55
select select "*******"
click option "*******" at bounding box center [0, 0] width 0 height 0
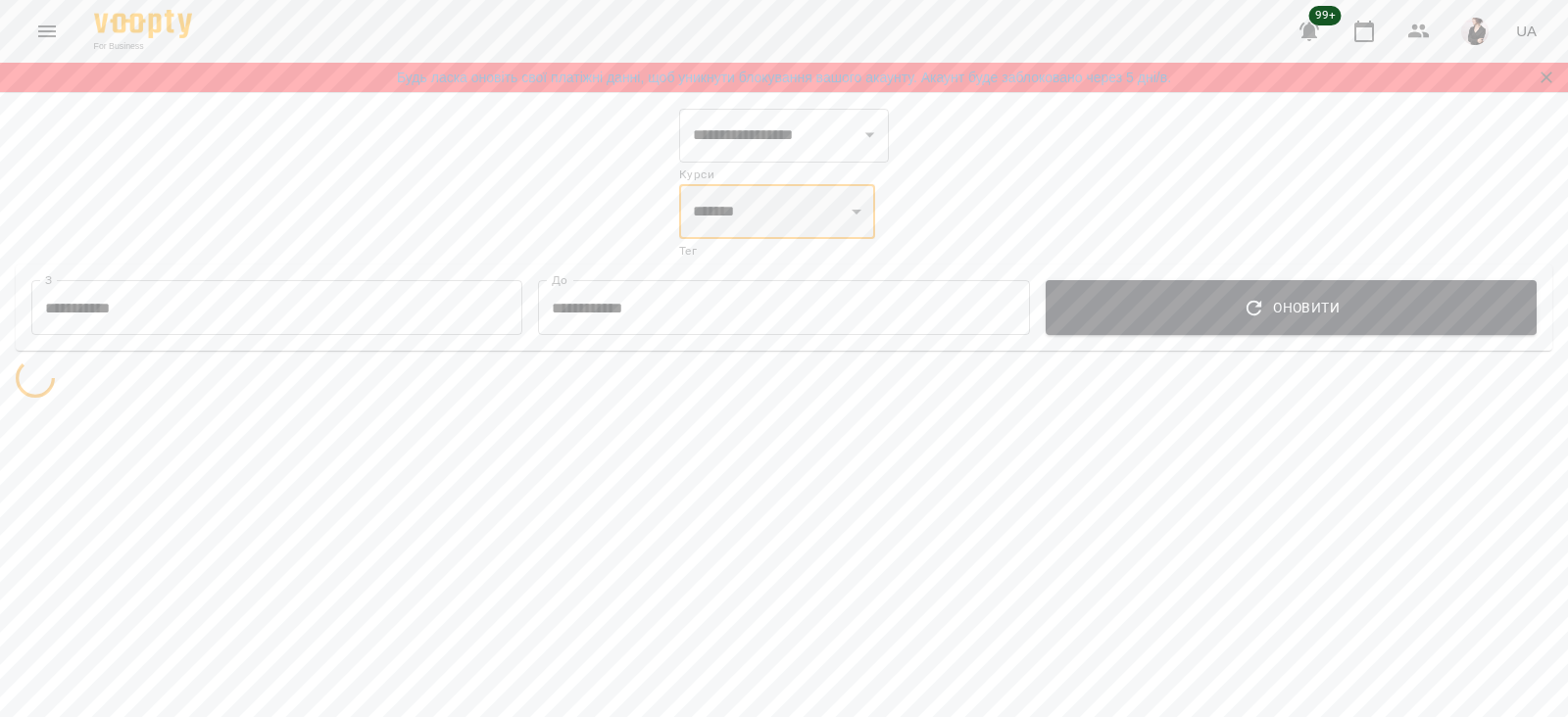
select select "**********"
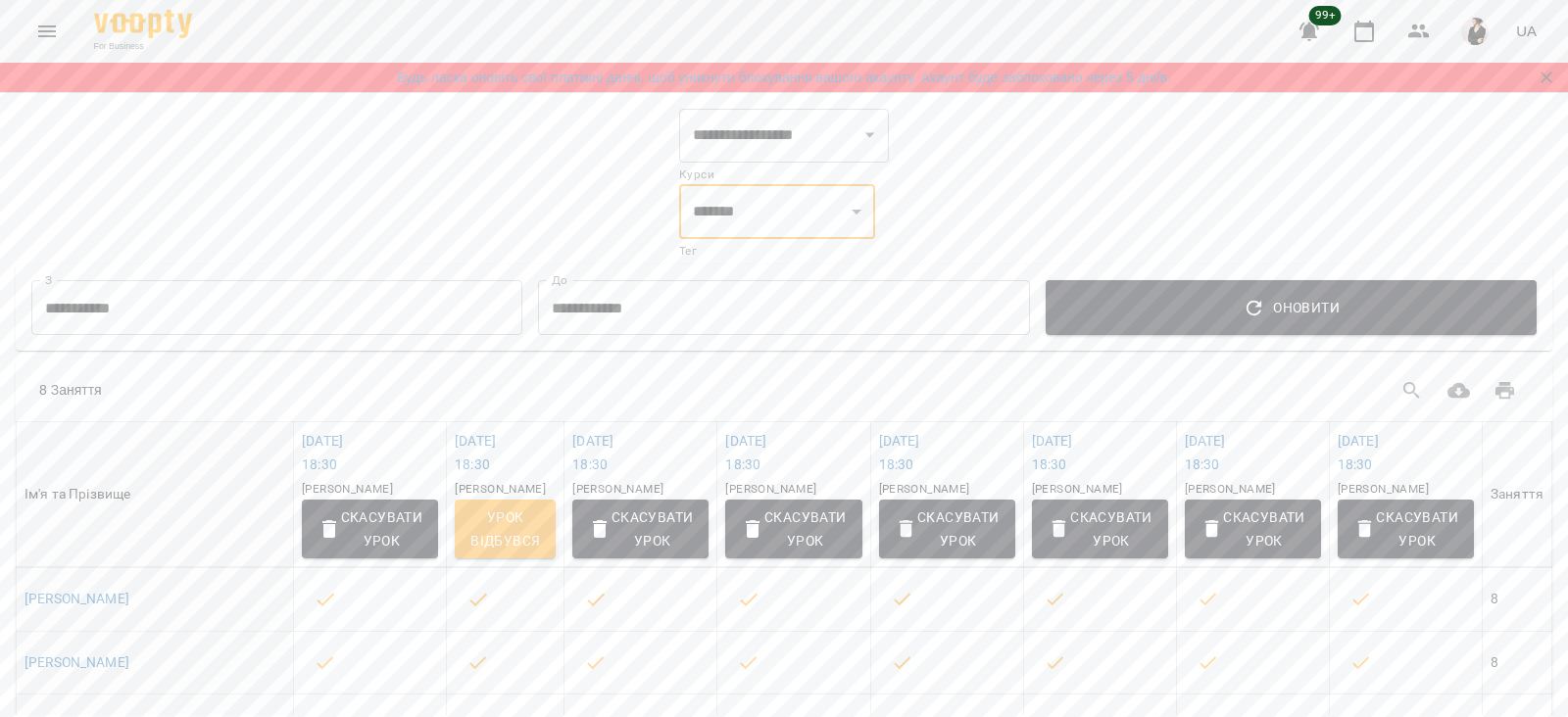
click at [194, 297] on input "**********" at bounding box center [276, 308] width 491 height 55
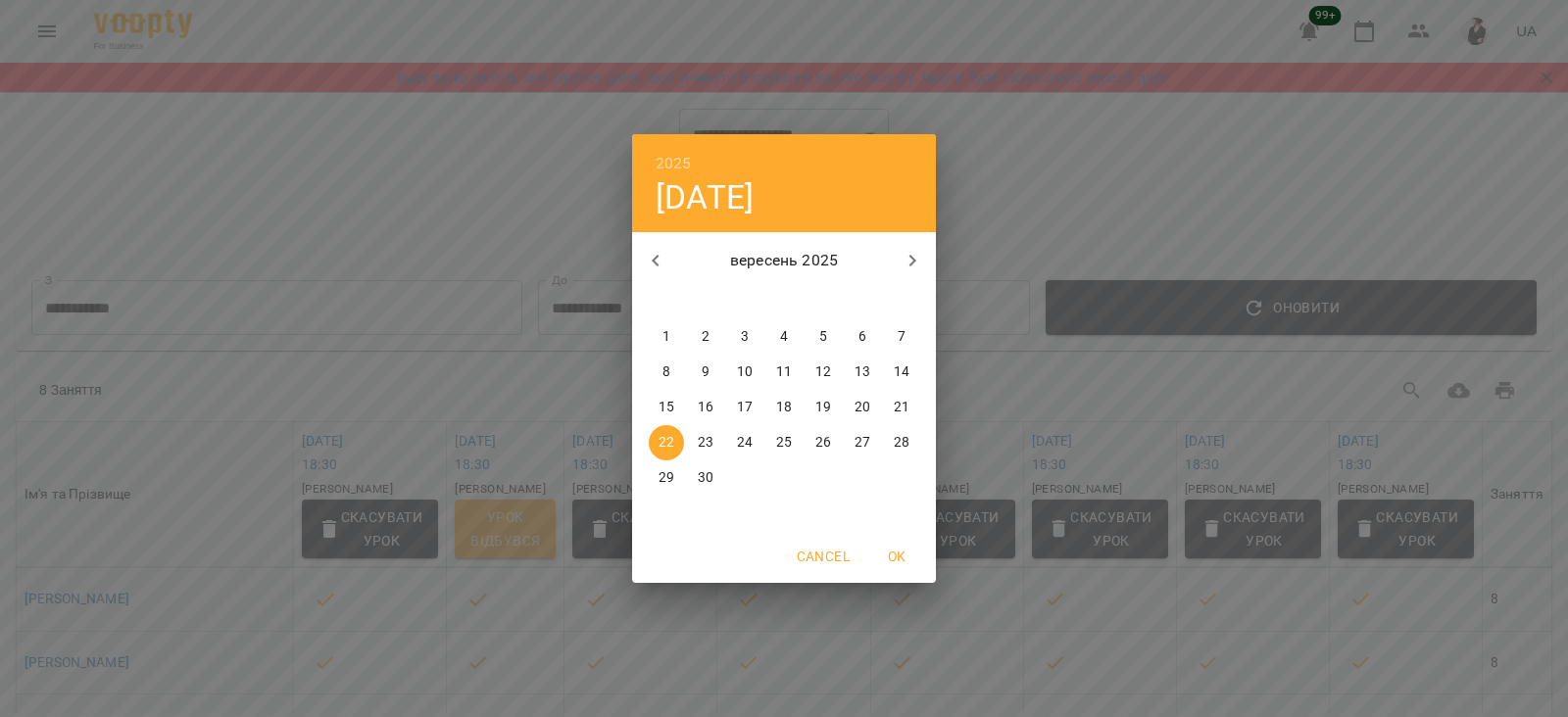
click at [742, 375] on p "10" at bounding box center [745, 372] width 16 height 20
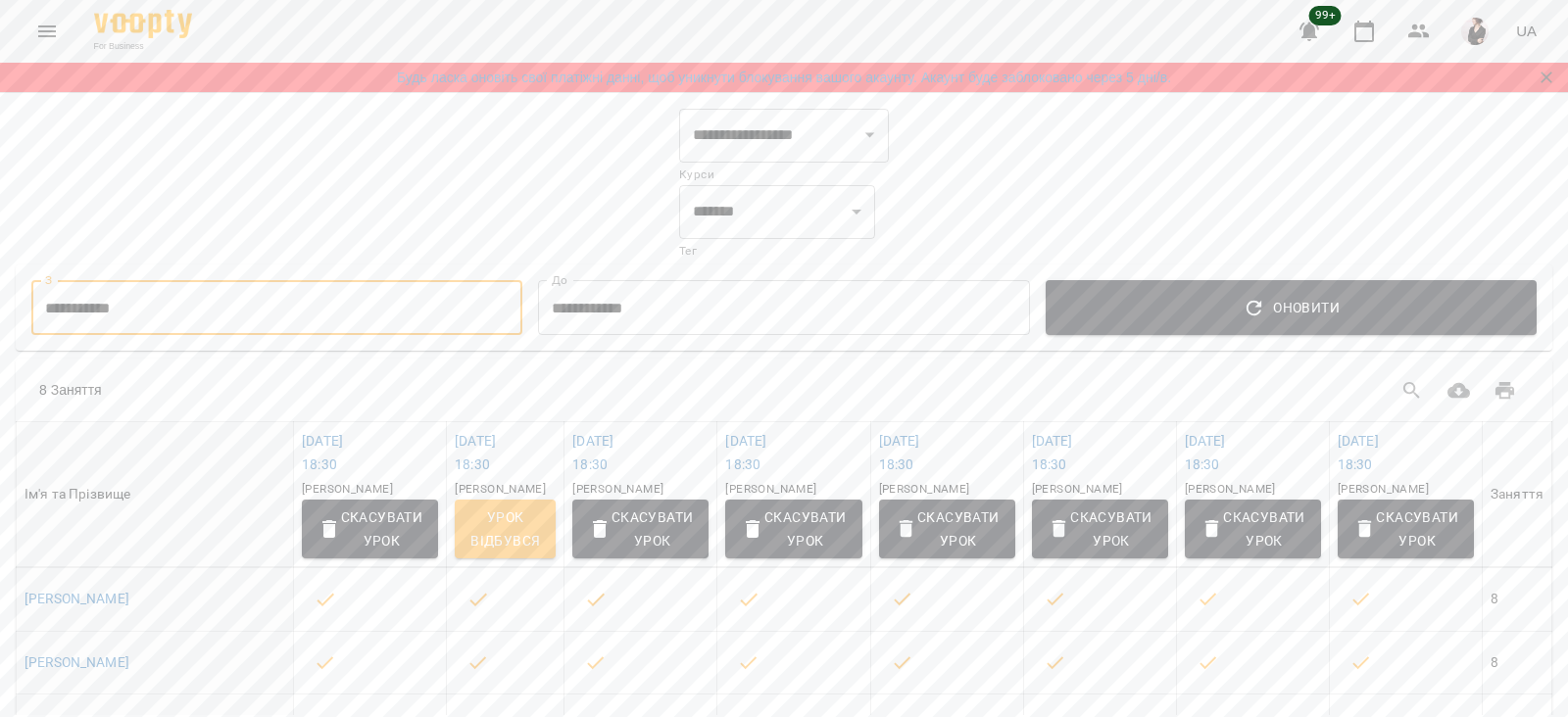
type input "**********"
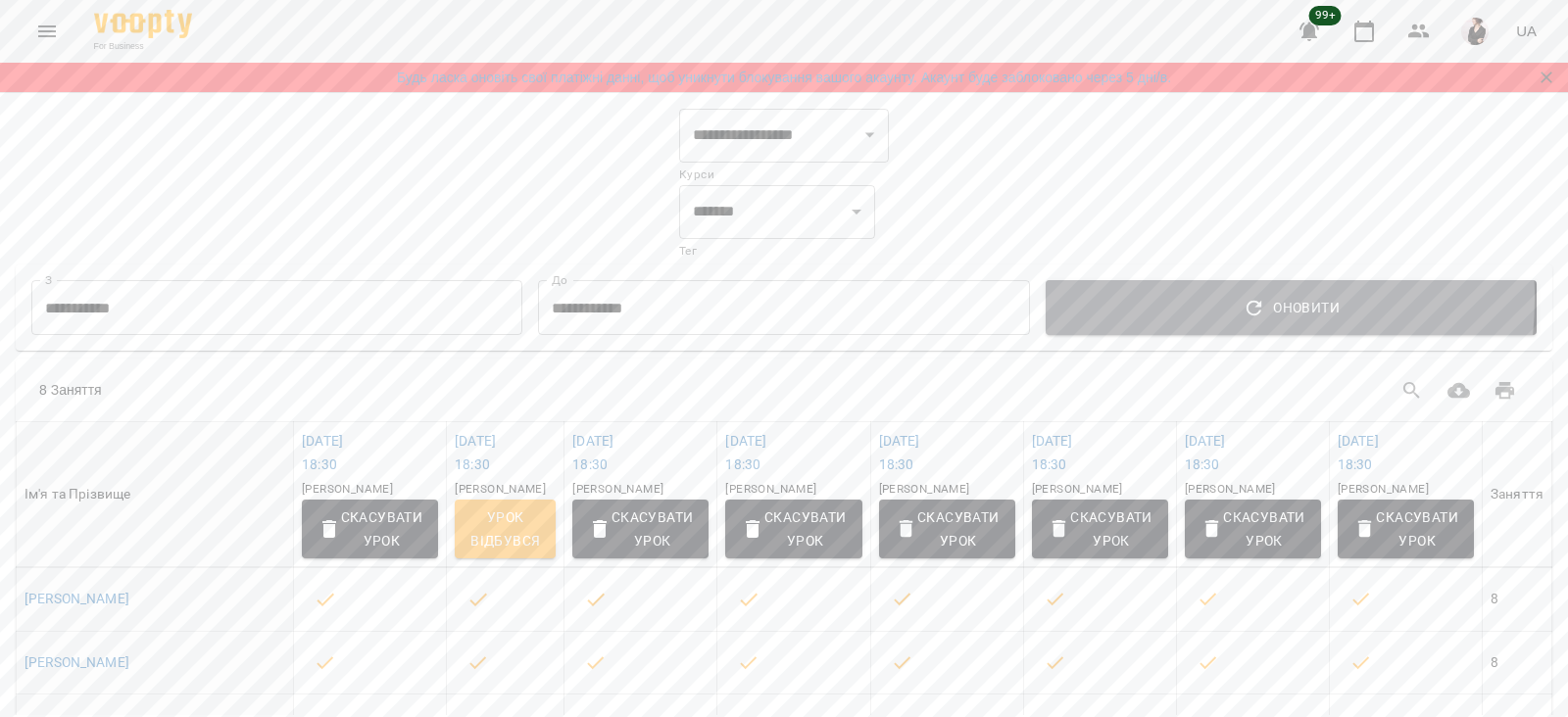
click at [1139, 298] on span "Оновити" at bounding box center [1291, 308] width 459 height 24
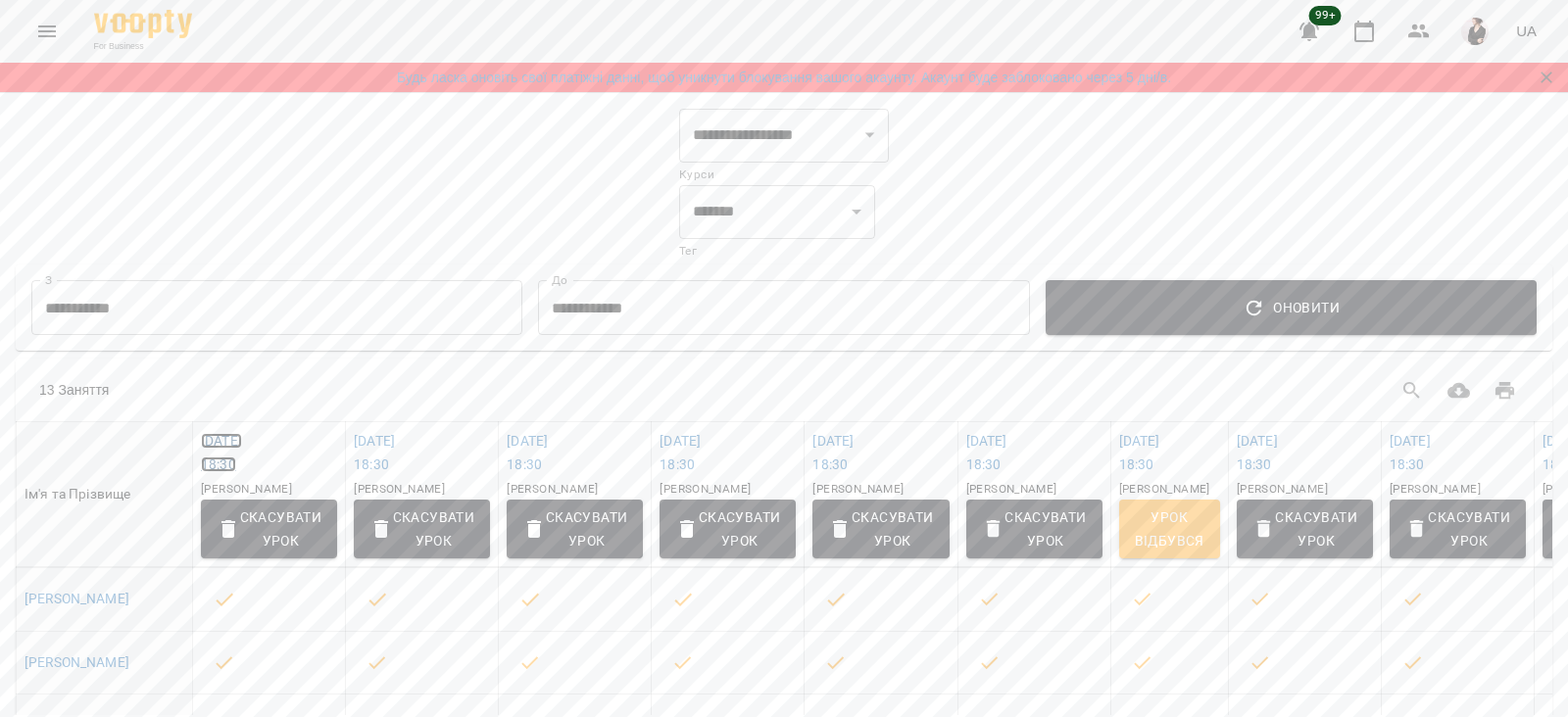
click at [242, 442] on link "ср 10 вер 2025 18:30" at bounding box center [221, 453] width 41 height 40
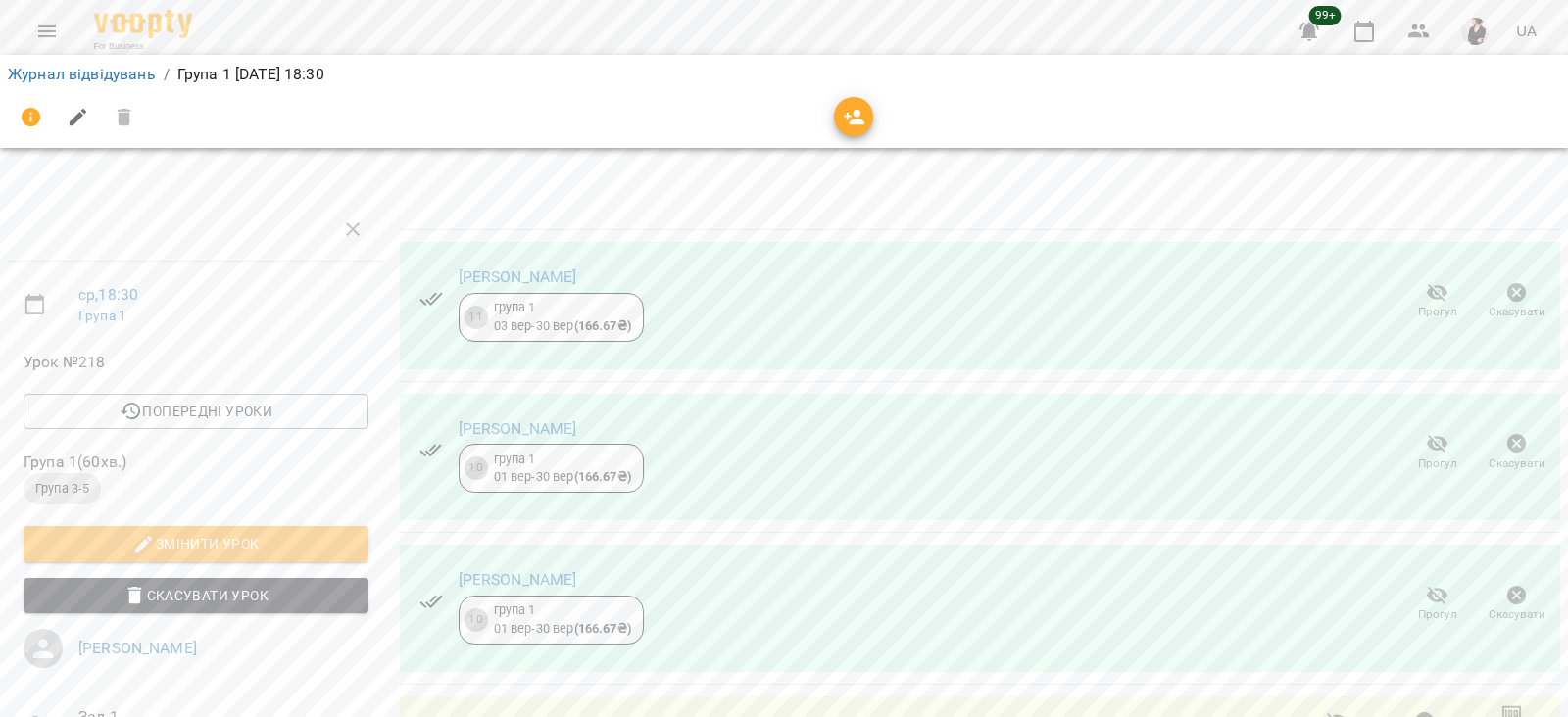
scroll to position [233, 0]
click at [1413, 711] on icon "button" at bounding box center [1425, 723] width 24 height 24
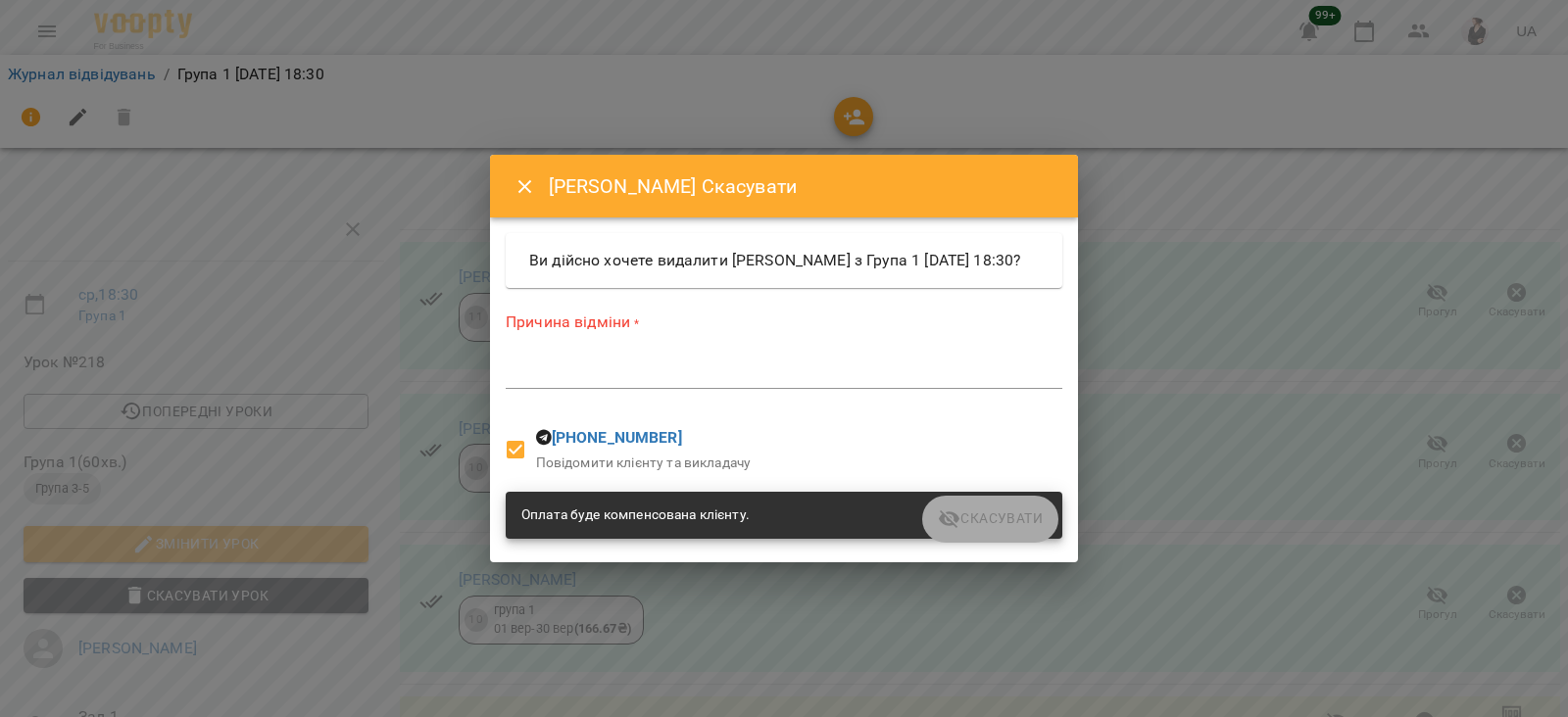
click at [639, 382] on textarea at bounding box center [784, 372] width 557 height 19
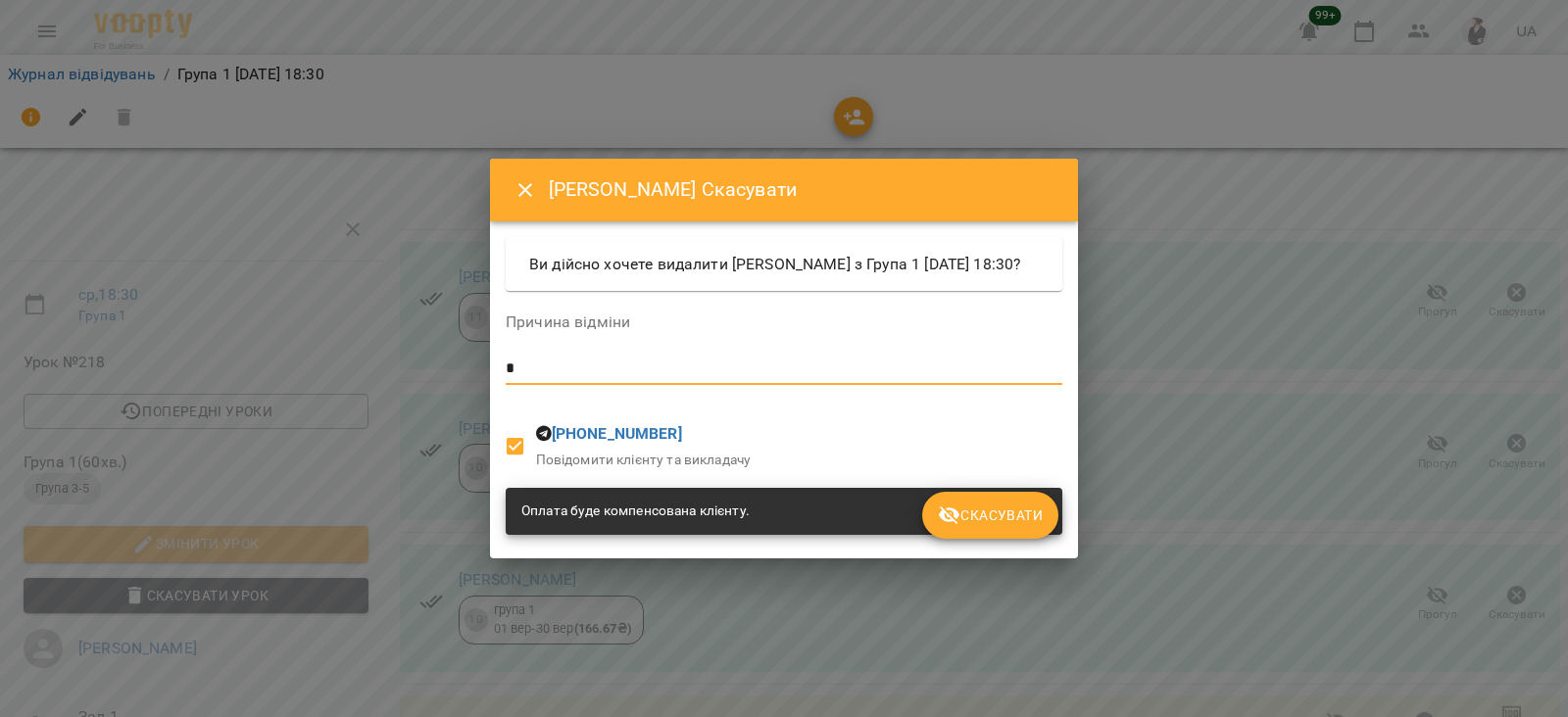
type textarea "*"
click at [977, 527] on span "Скасувати" at bounding box center [990, 516] width 105 height 24
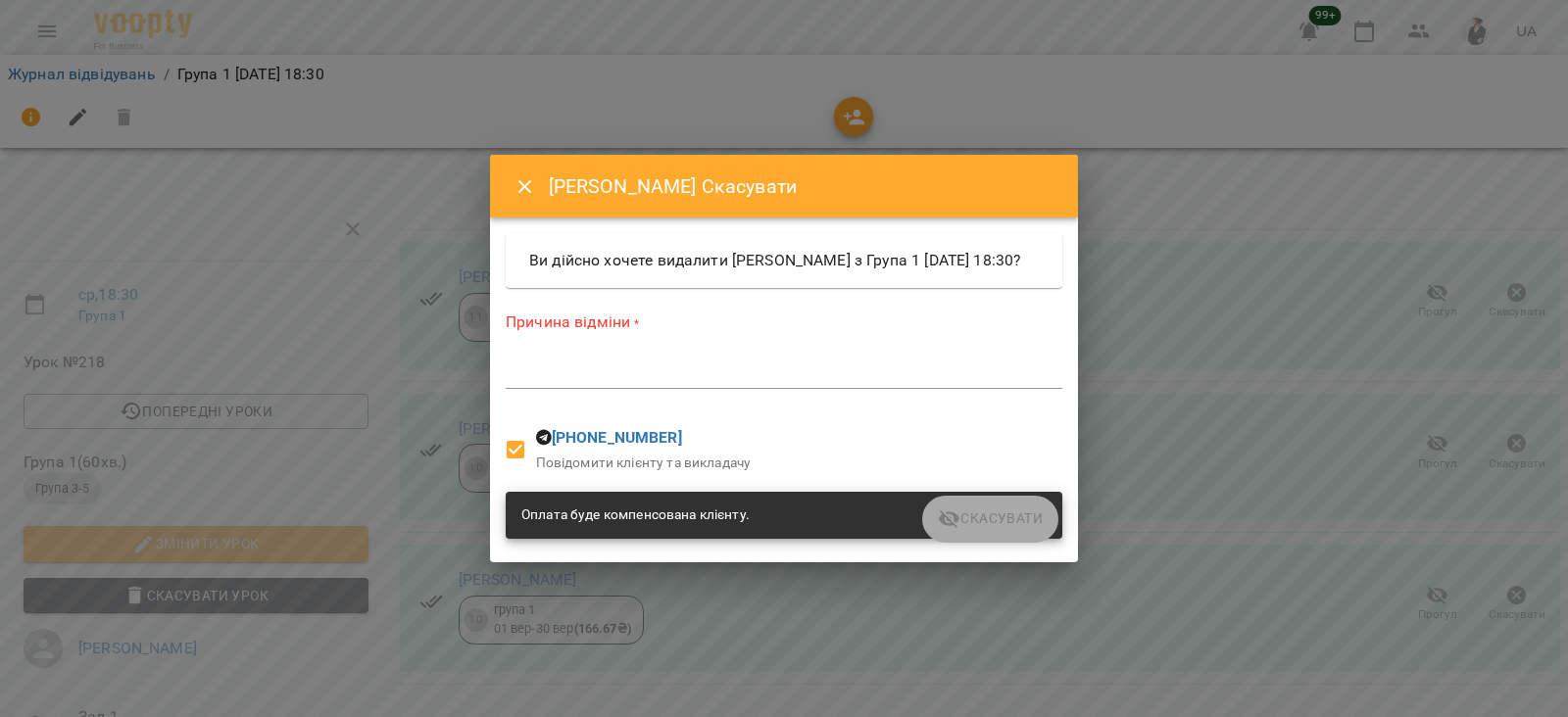
click at [786, 382] on textarea at bounding box center [784, 372] width 557 height 19
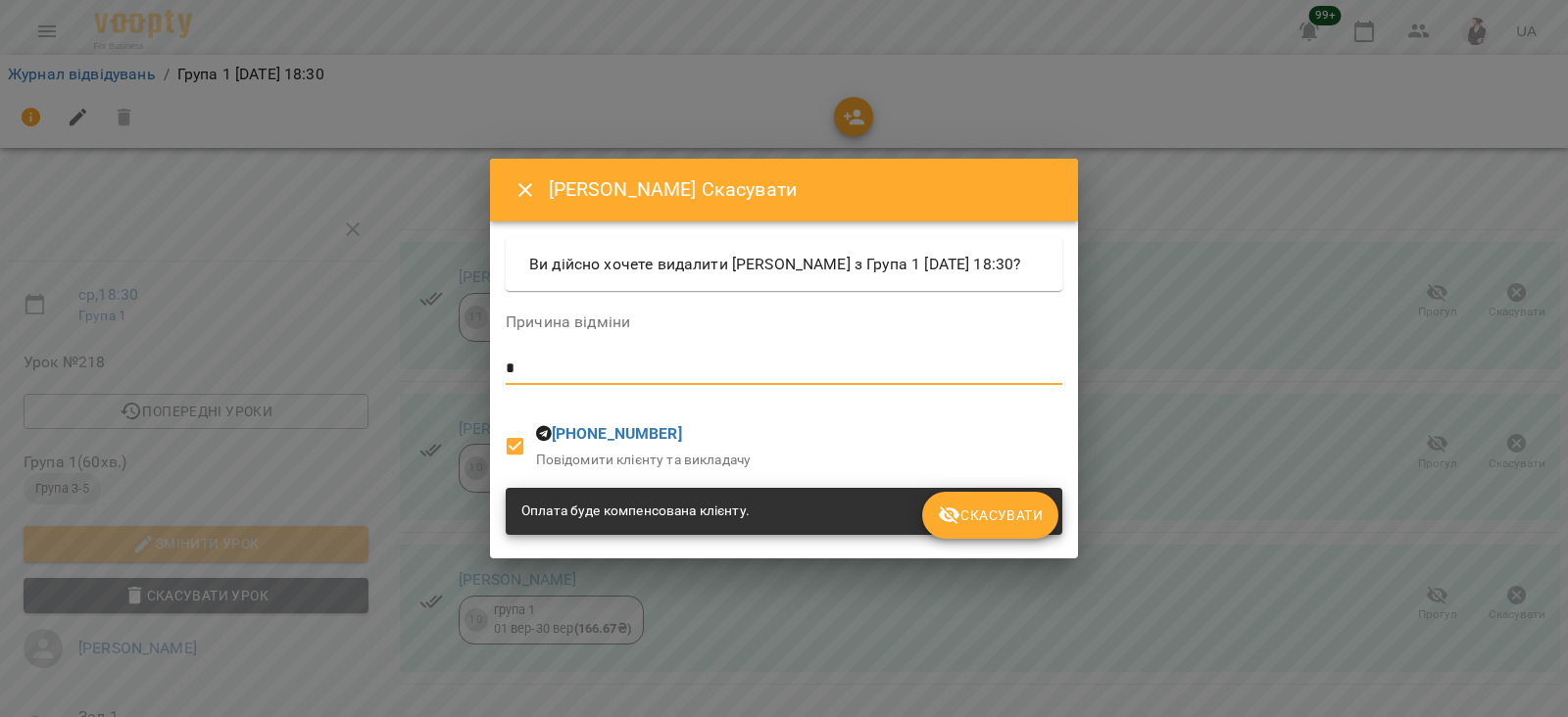
type textarea "*"
click at [957, 522] on icon "submit" at bounding box center [950, 516] width 22 height 19
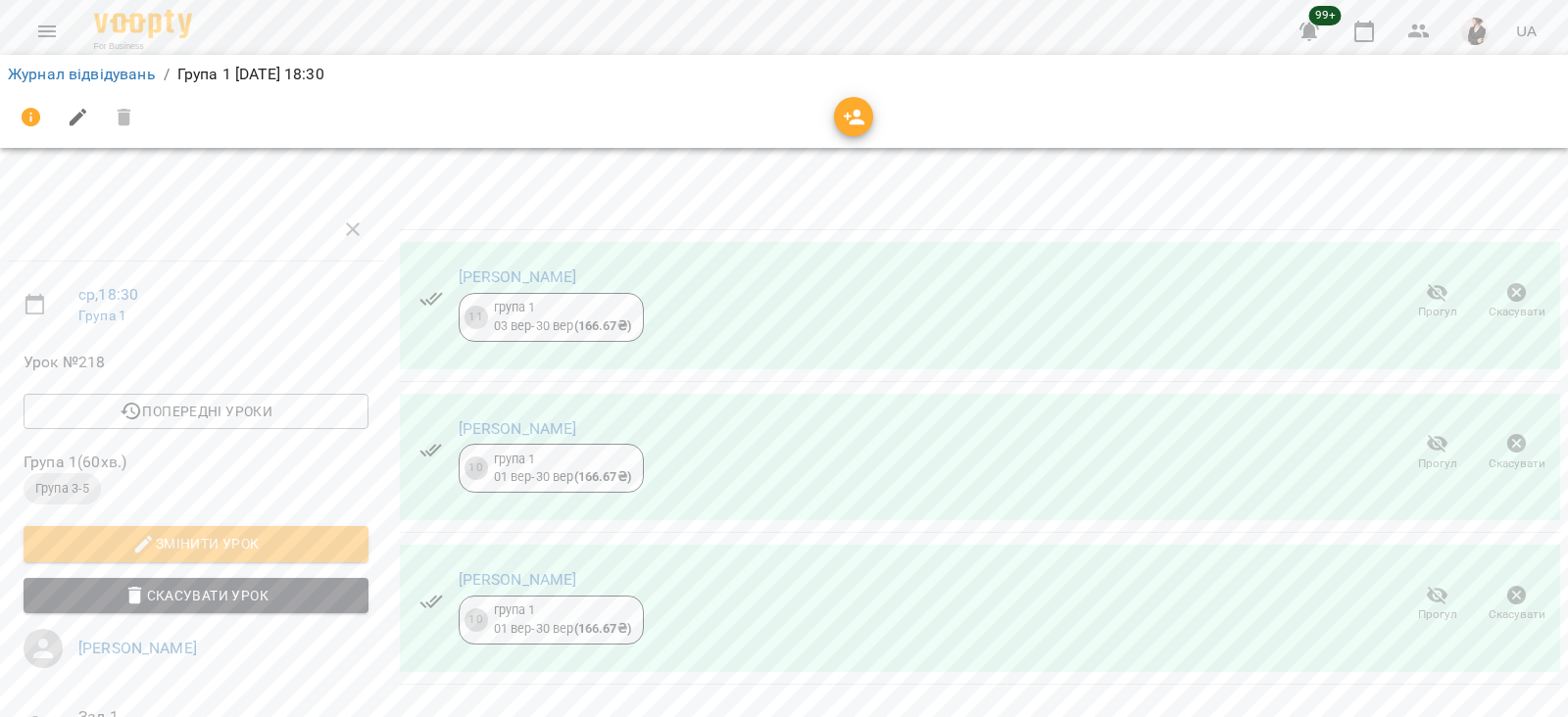
scroll to position [0, 0]
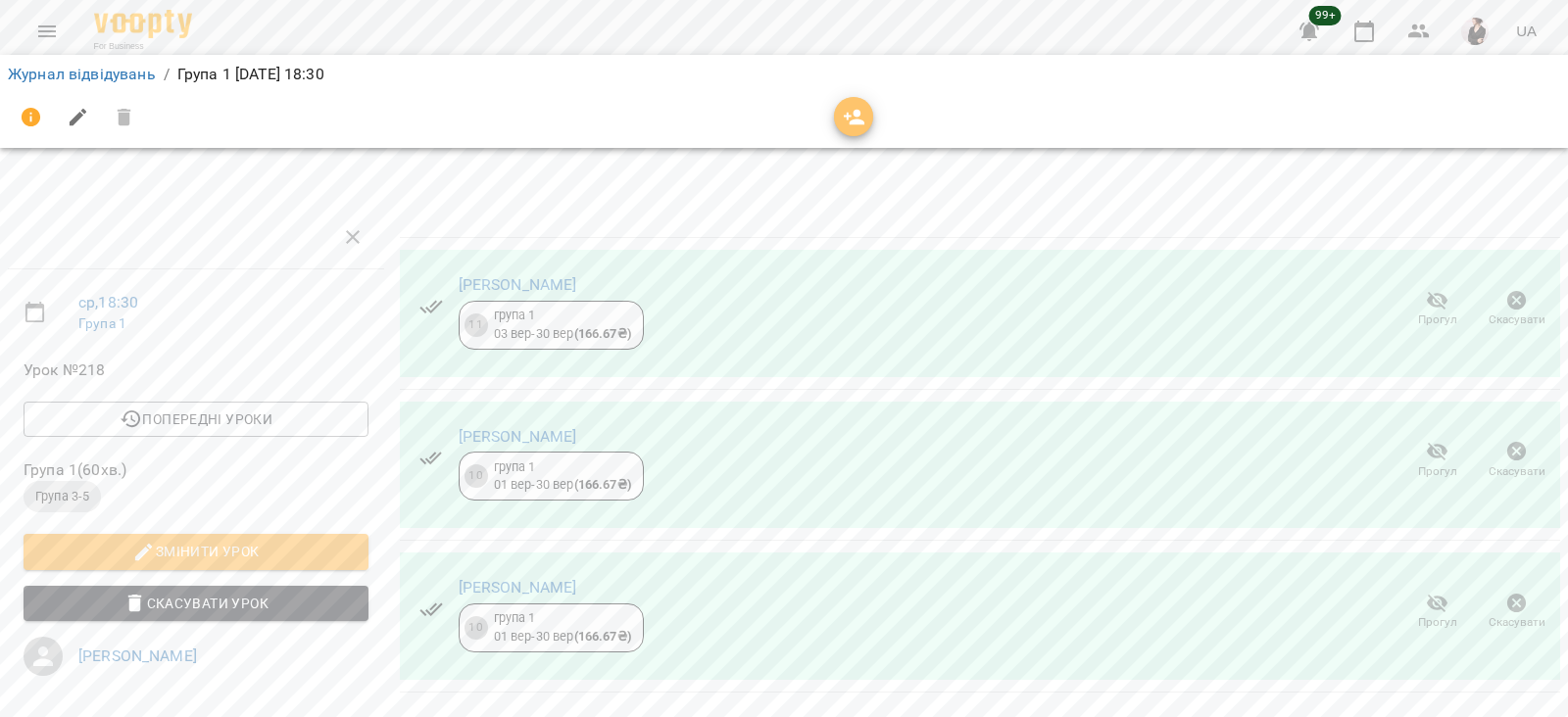
click at [858, 116] on icon "button" at bounding box center [855, 118] width 22 height 16
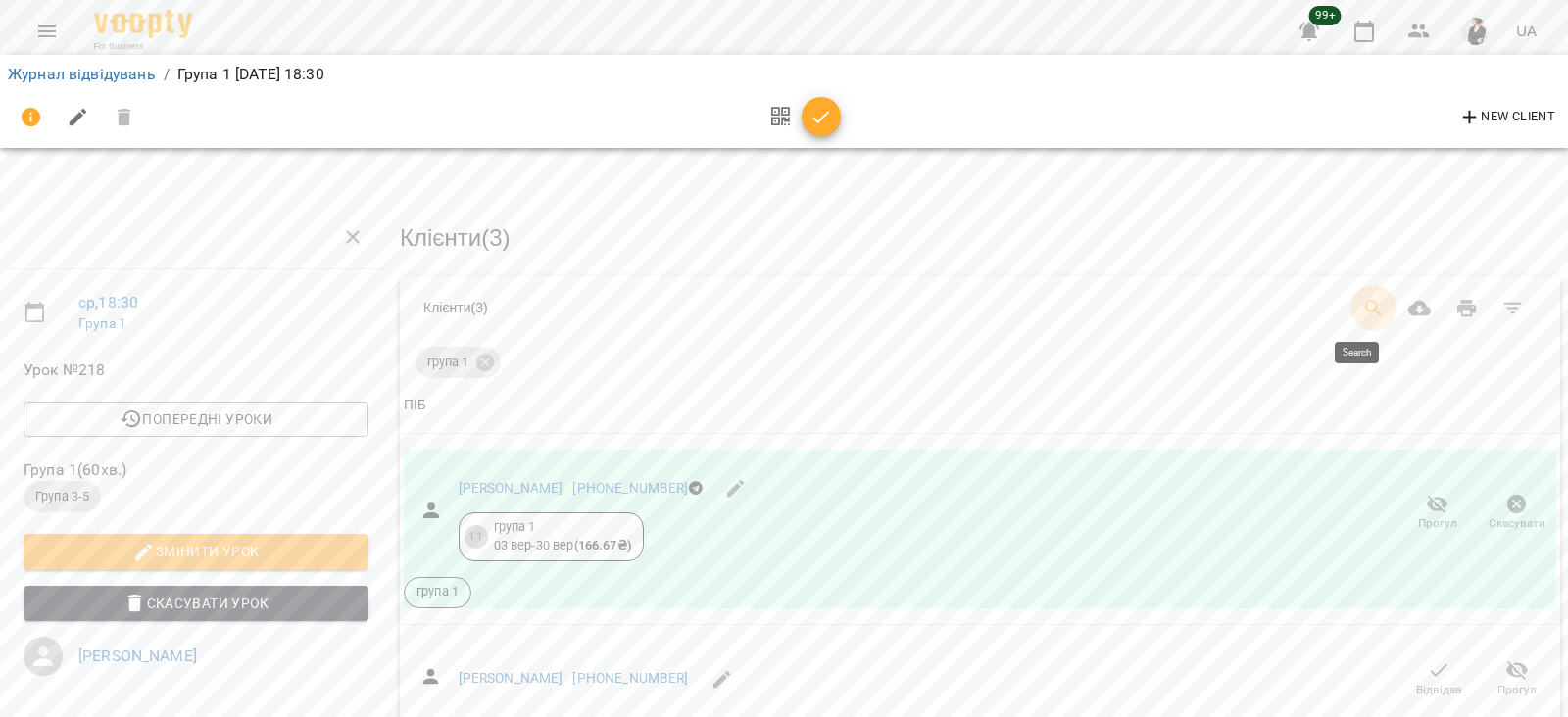
click at [1366, 302] on icon "Search" at bounding box center [1373, 308] width 17 height 17
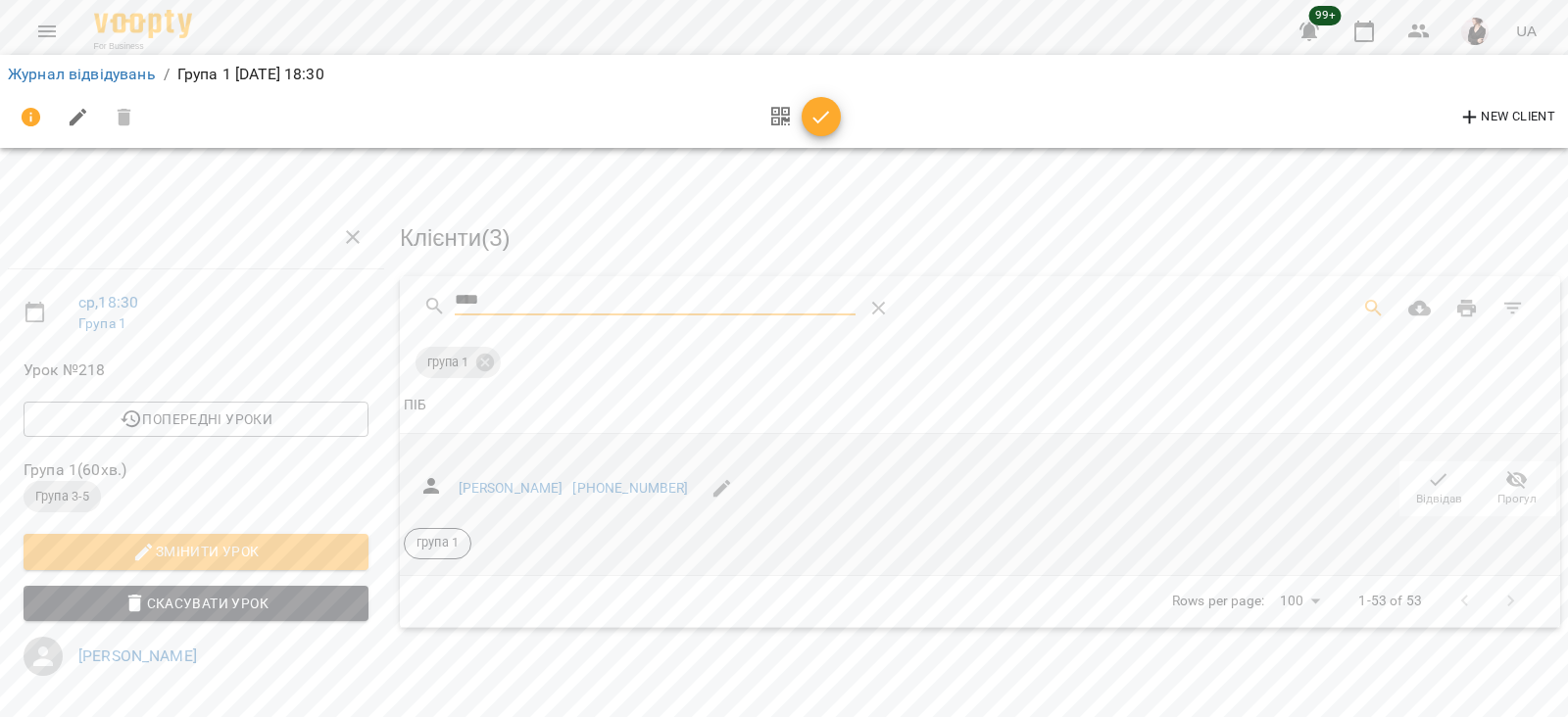
type input "****"
click at [1411, 483] on span "Відвідав" at bounding box center [1439, 488] width 55 height 40
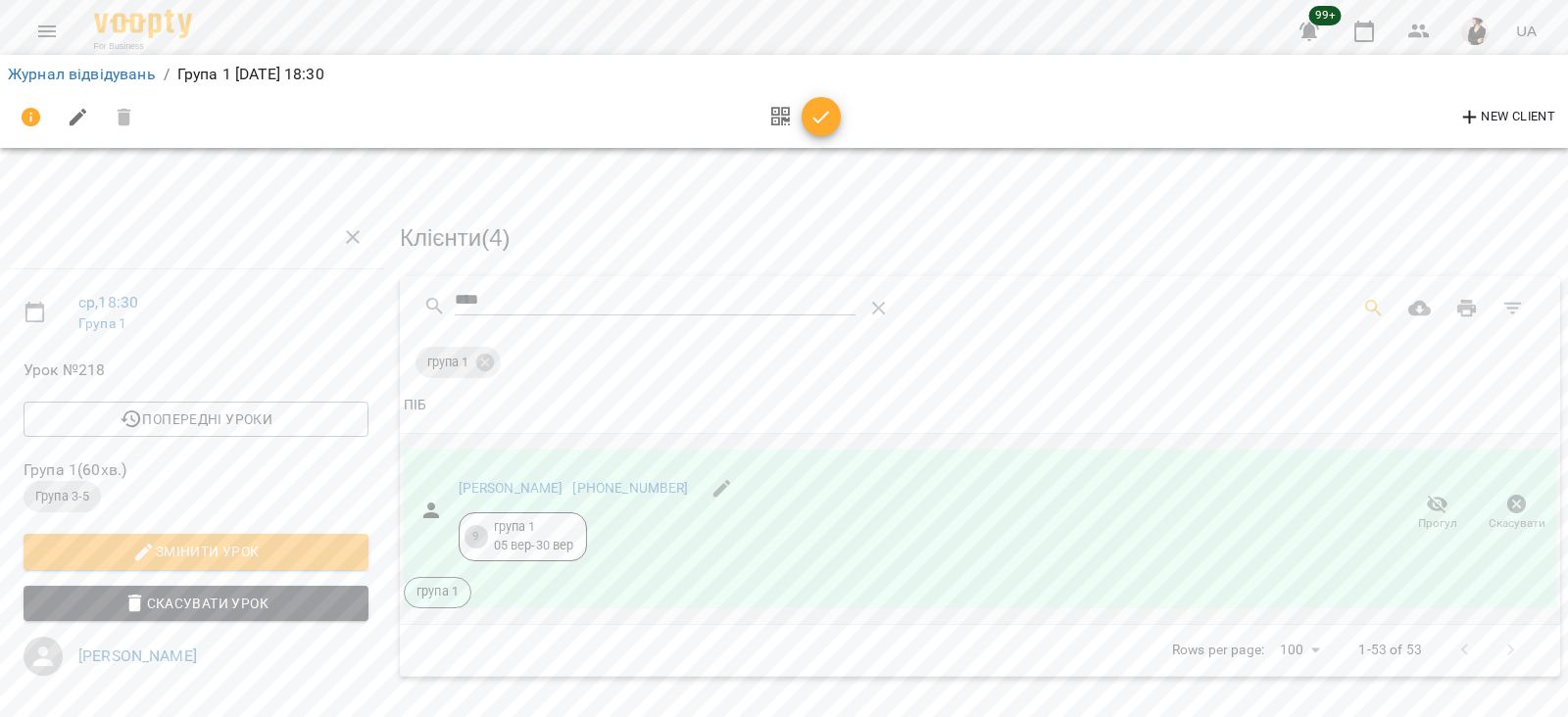
click at [827, 120] on icon "button" at bounding box center [822, 118] width 24 height 24
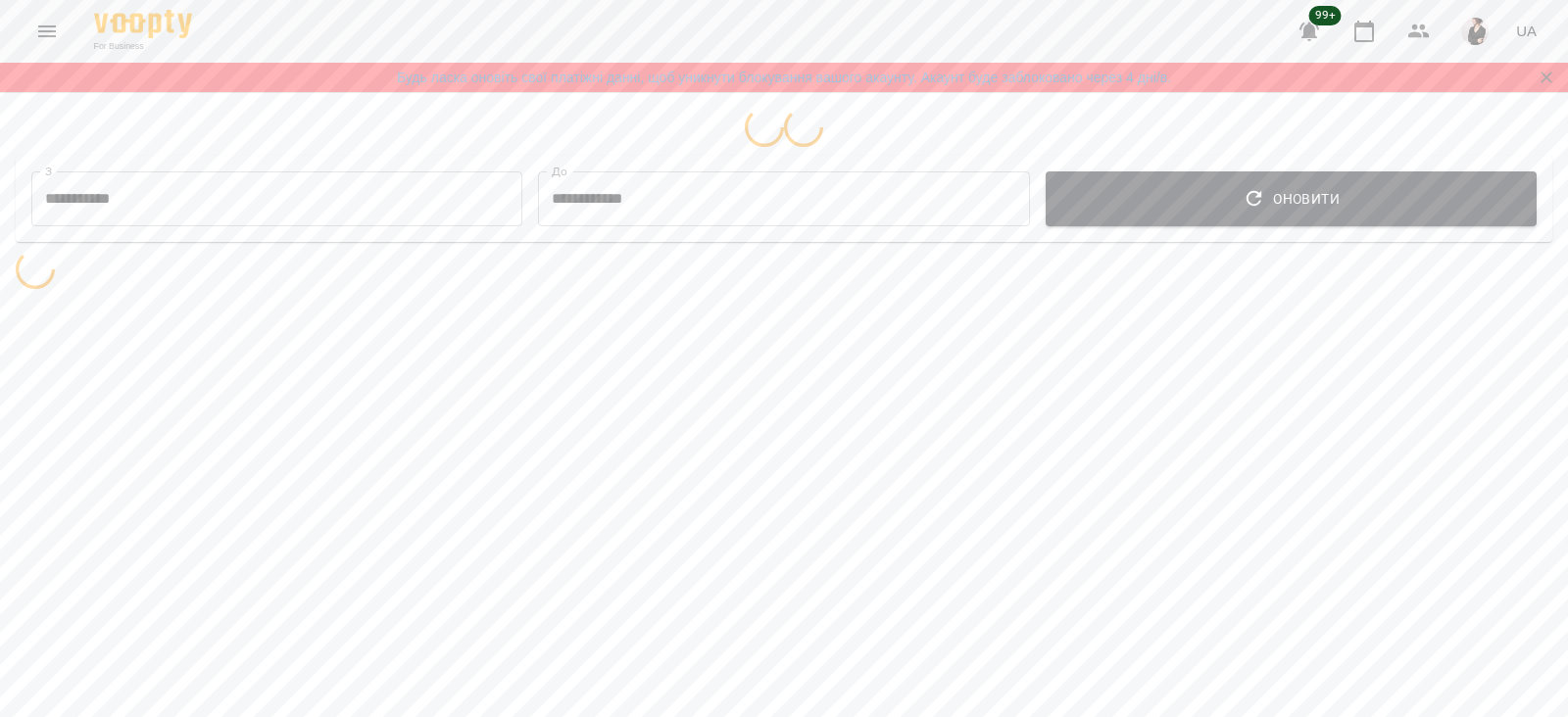
select select "**********"
select select "*******"
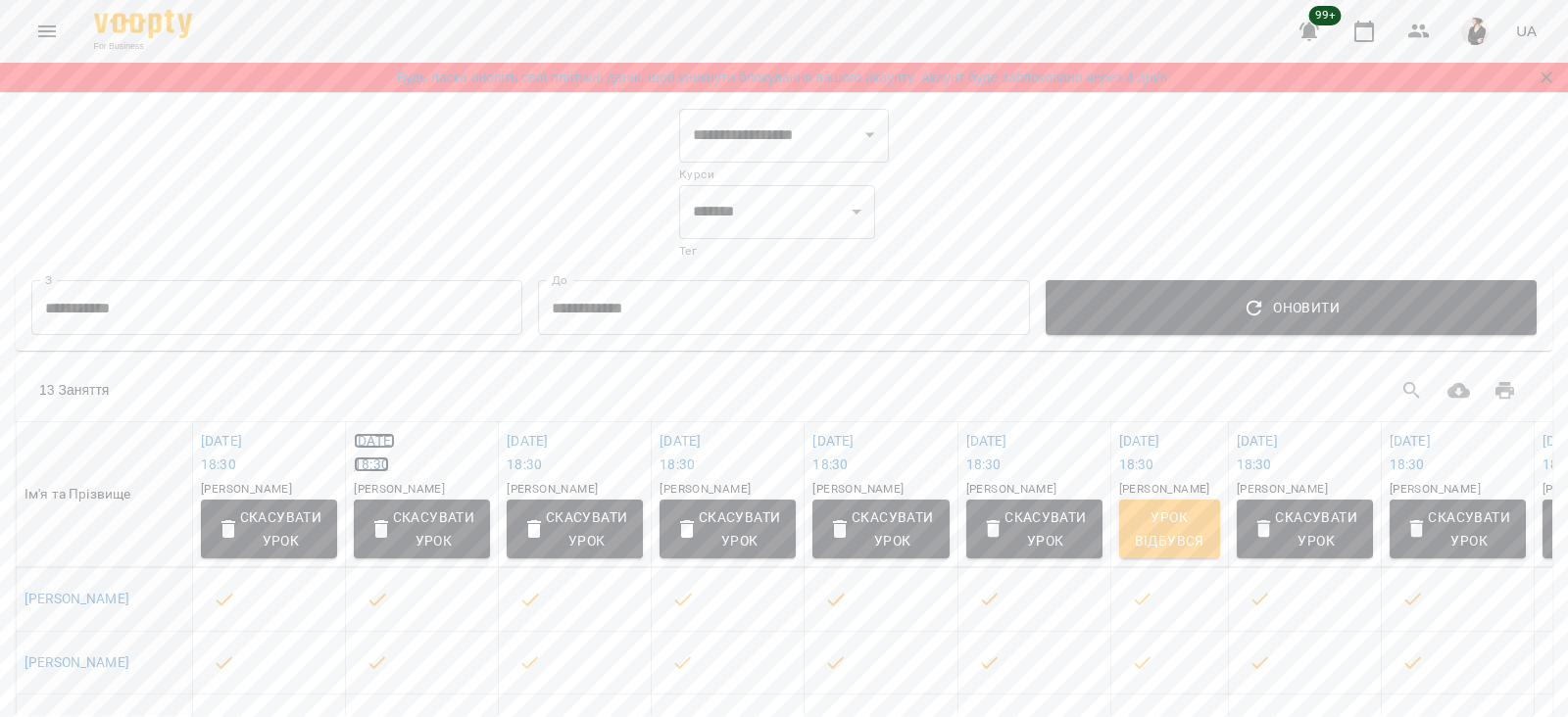
click at [395, 446] on link "пт 12 вер 2025 18:30" at bounding box center [374, 453] width 41 height 40
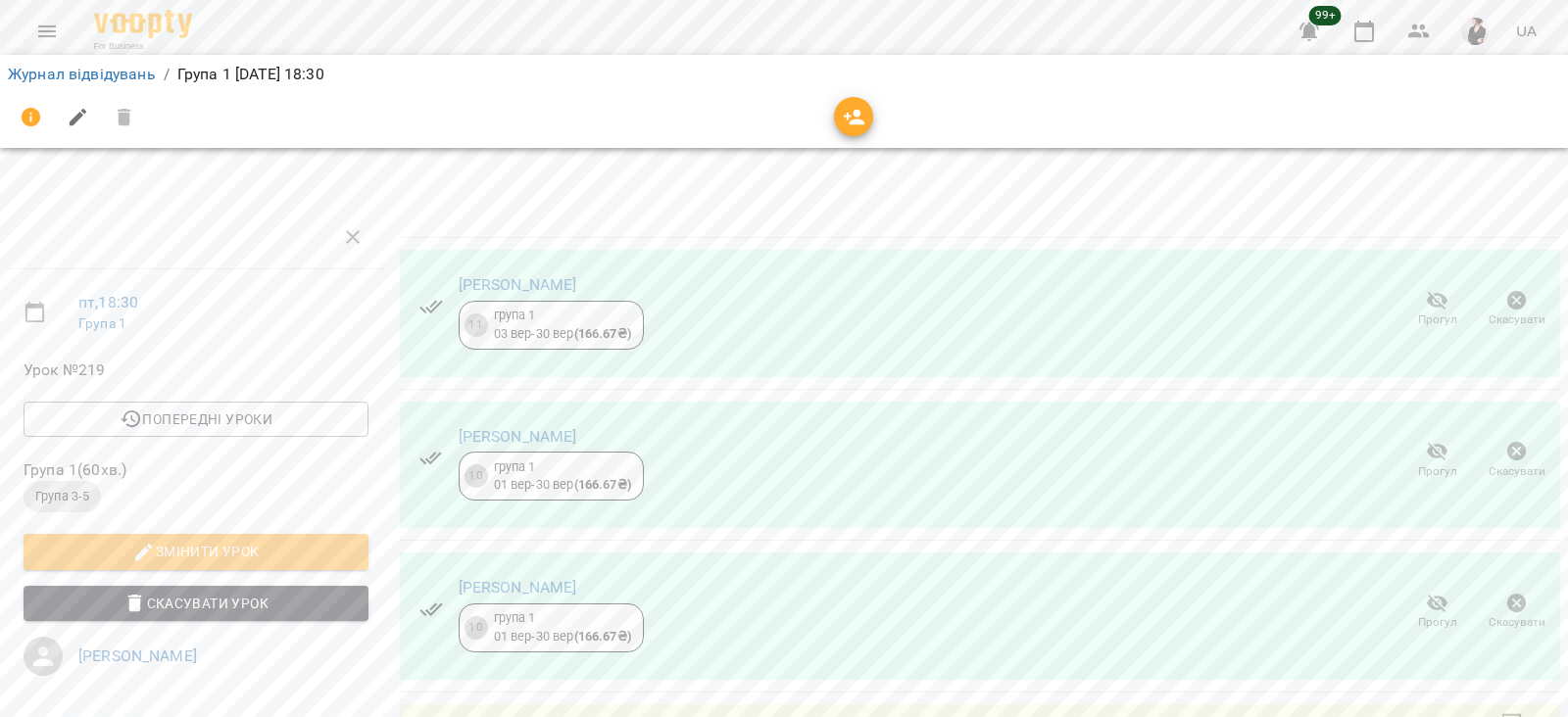
click at [1507, 454] on icon "button" at bounding box center [1517, 452] width 20 height 20
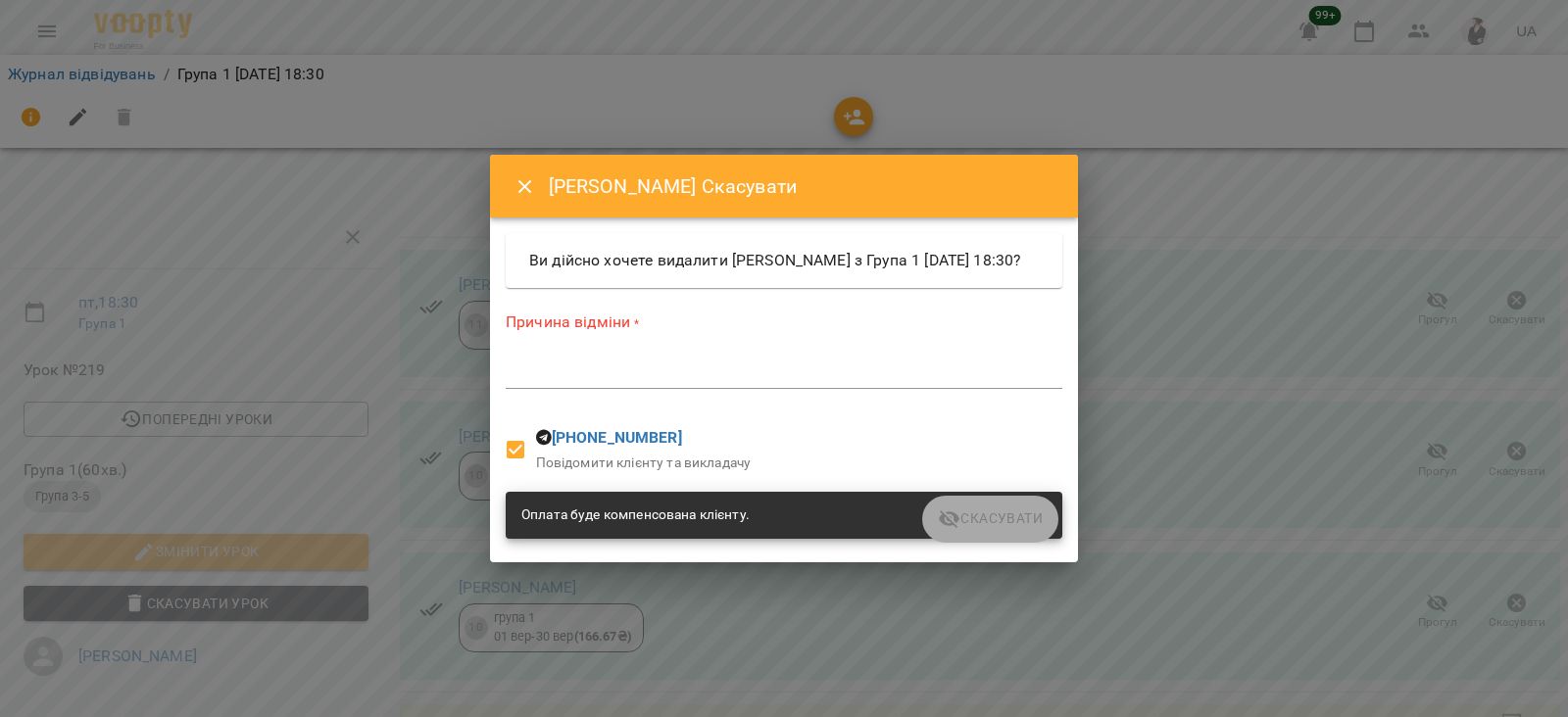
click at [673, 382] on textarea at bounding box center [784, 372] width 557 height 19
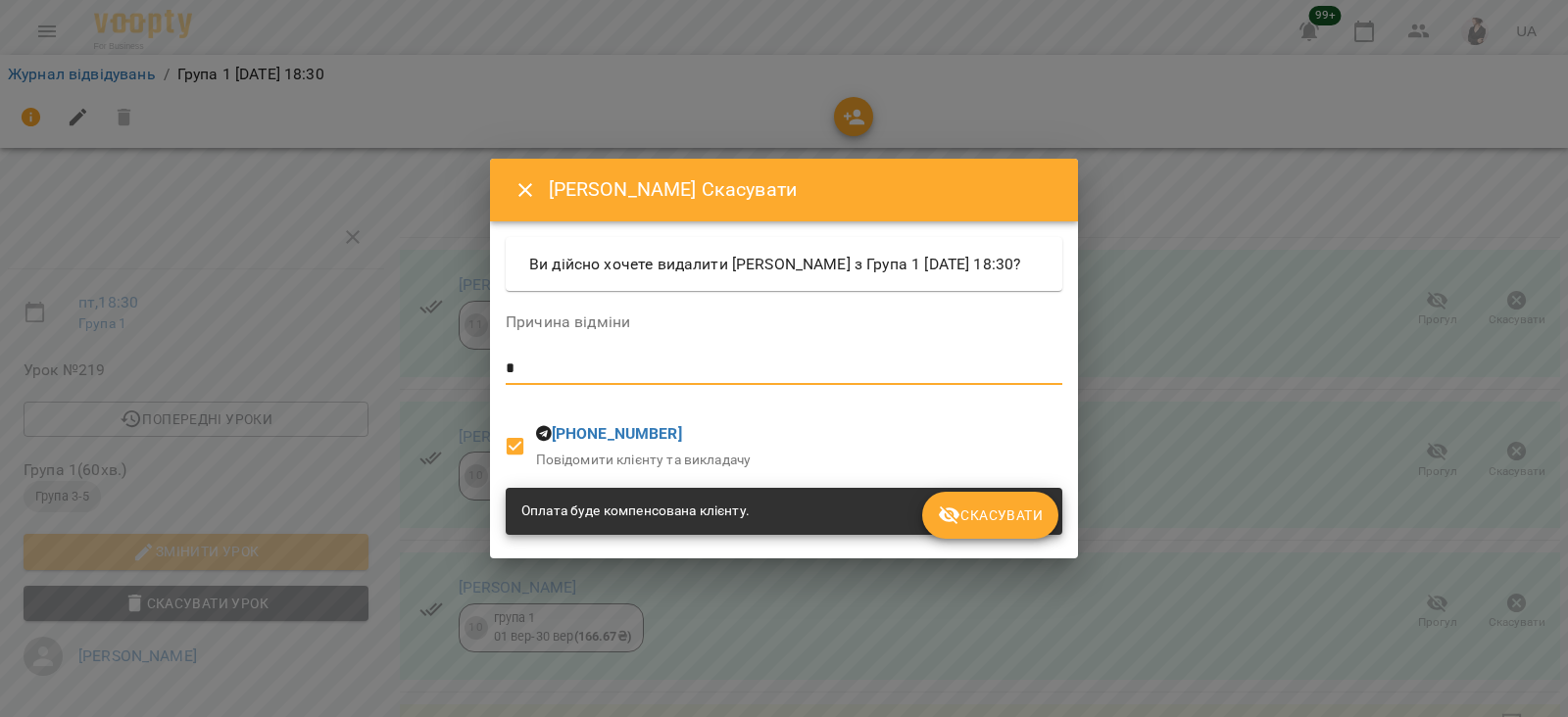
type textarea "*"
click at [969, 527] on span "Скасувати" at bounding box center [990, 516] width 105 height 24
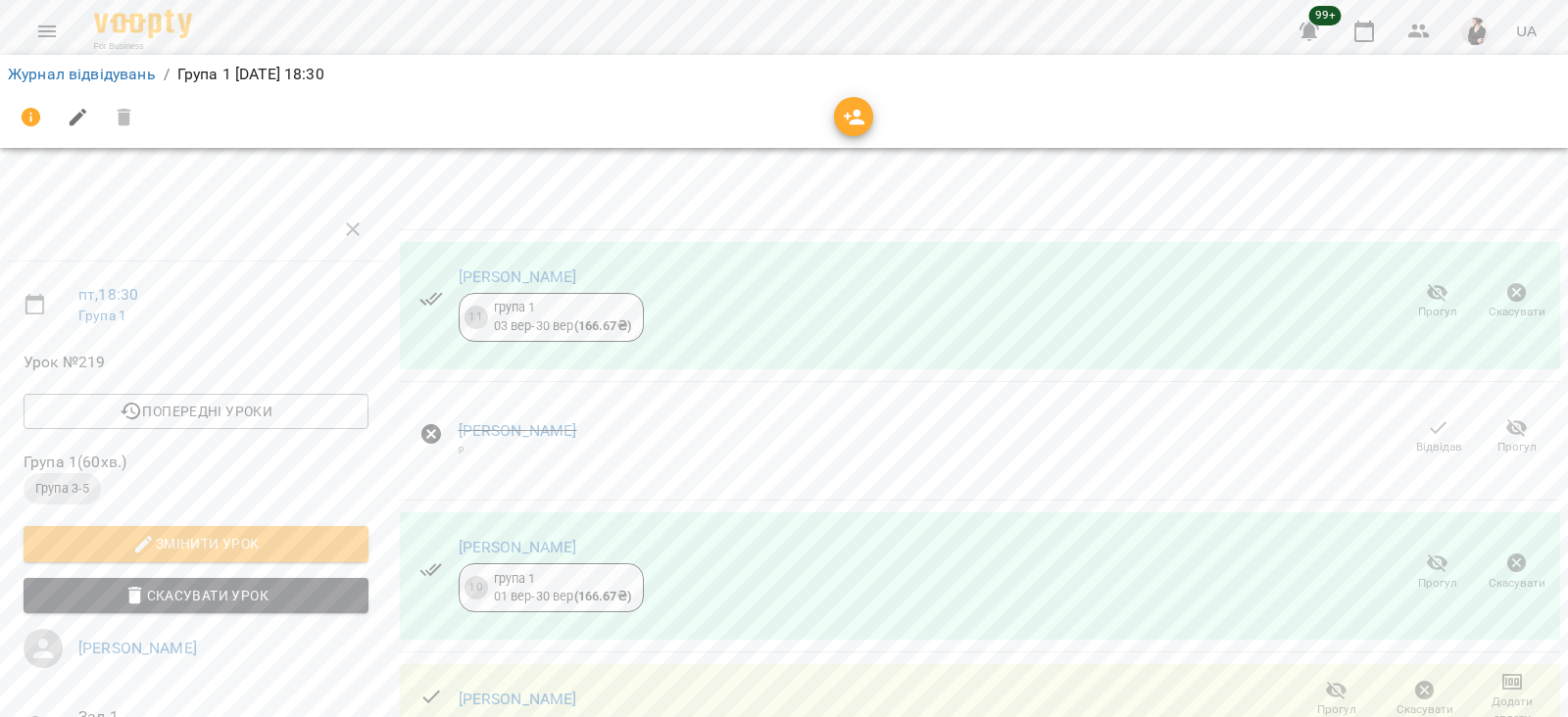
scroll to position [223, 0]
click at [1505, 552] on icon "button" at bounding box center [1517, 564] width 24 height 24
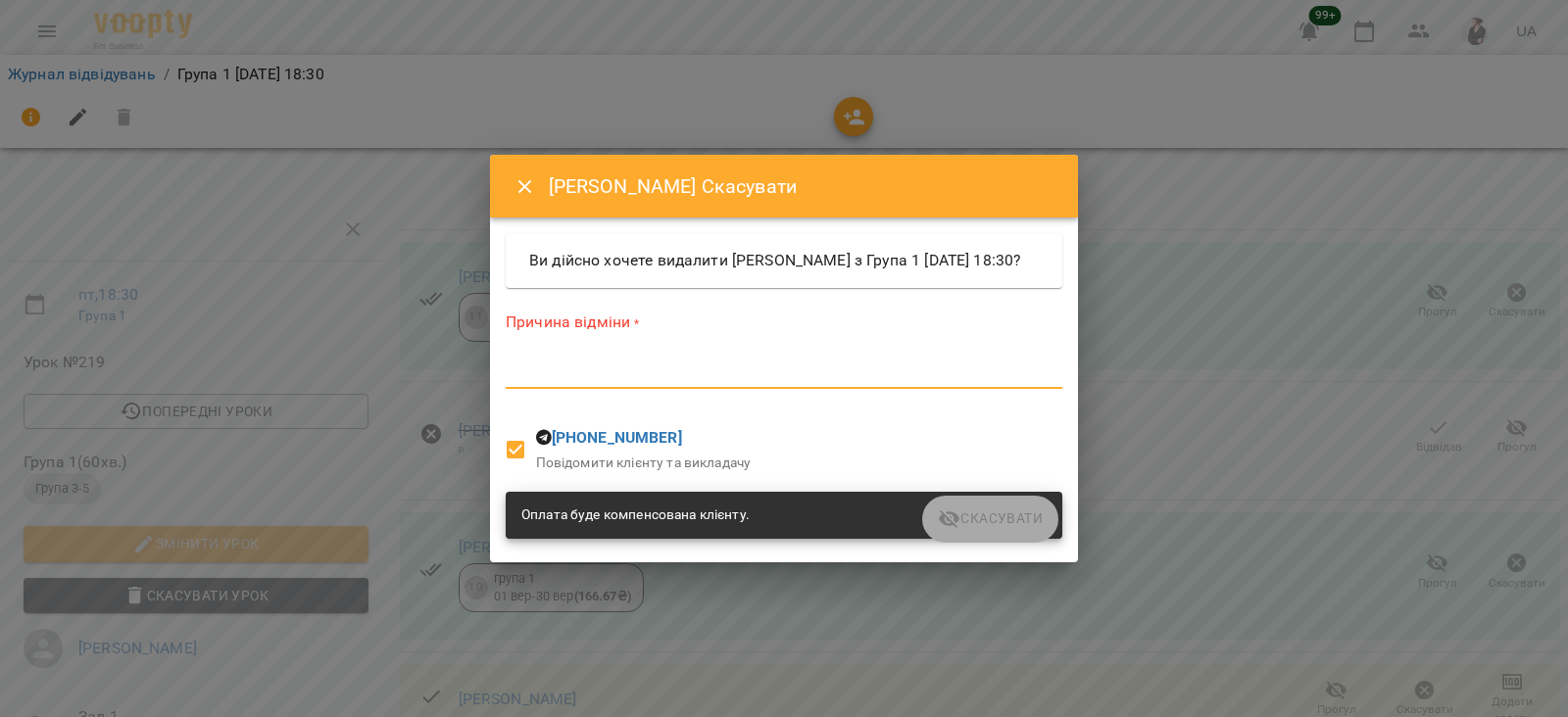
click at [683, 376] on textarea at bounding box center [784, 372] width 557 height 19
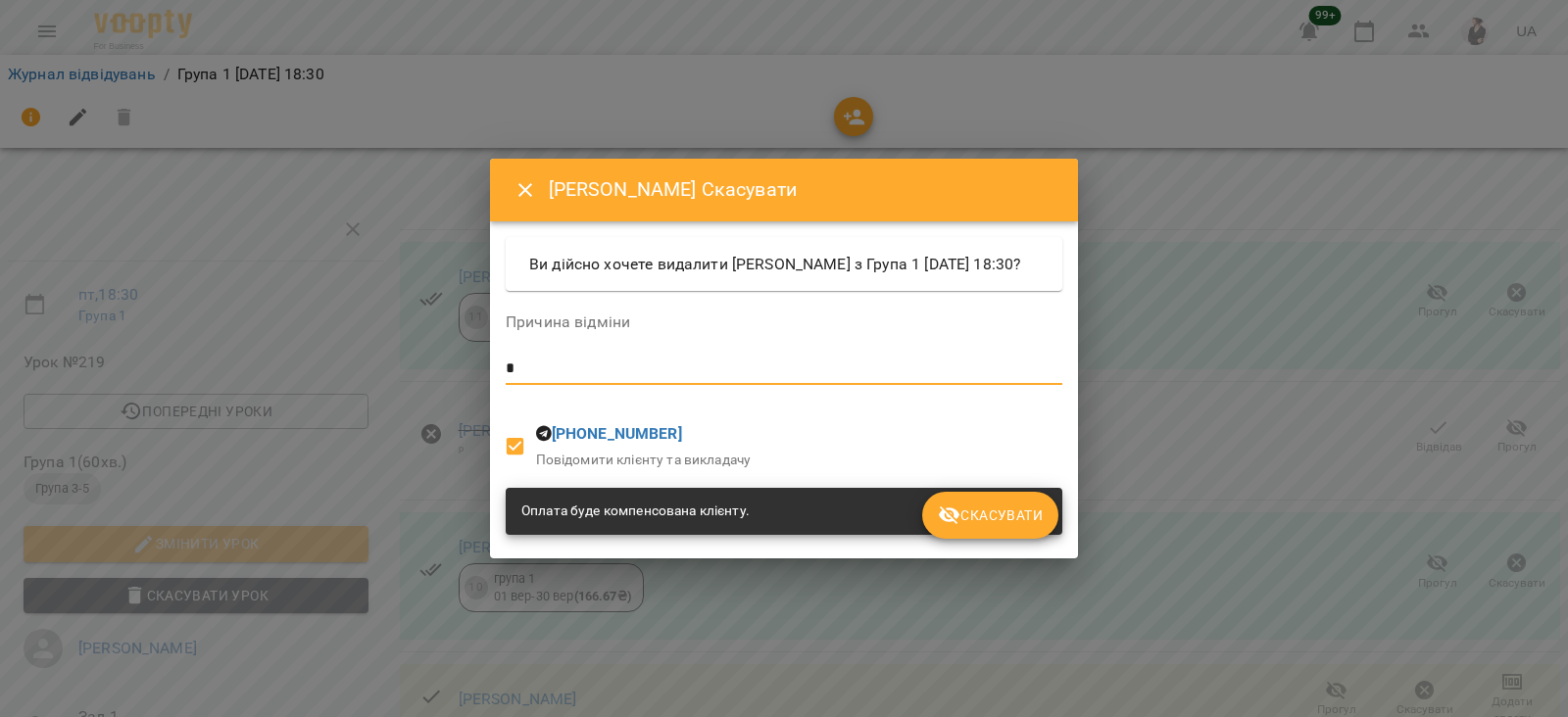
type textarea "*"
click at [949, 518] on icon "submit" at bounding box center [950, 516] width 24 height 24
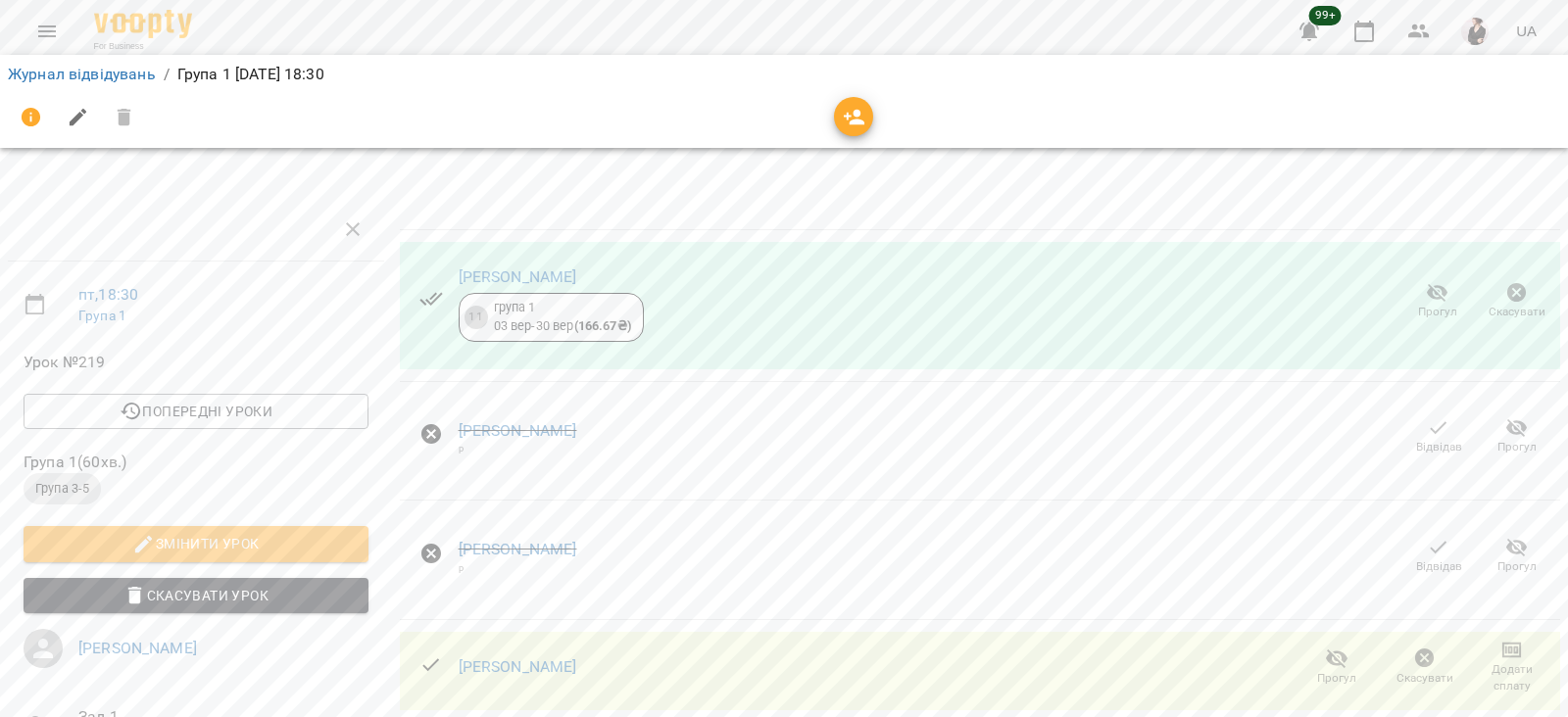
scroll to position [233, 0]
click at [1413, 647] on icon "button" at bounding box center [1425, 659] width 24 height 24
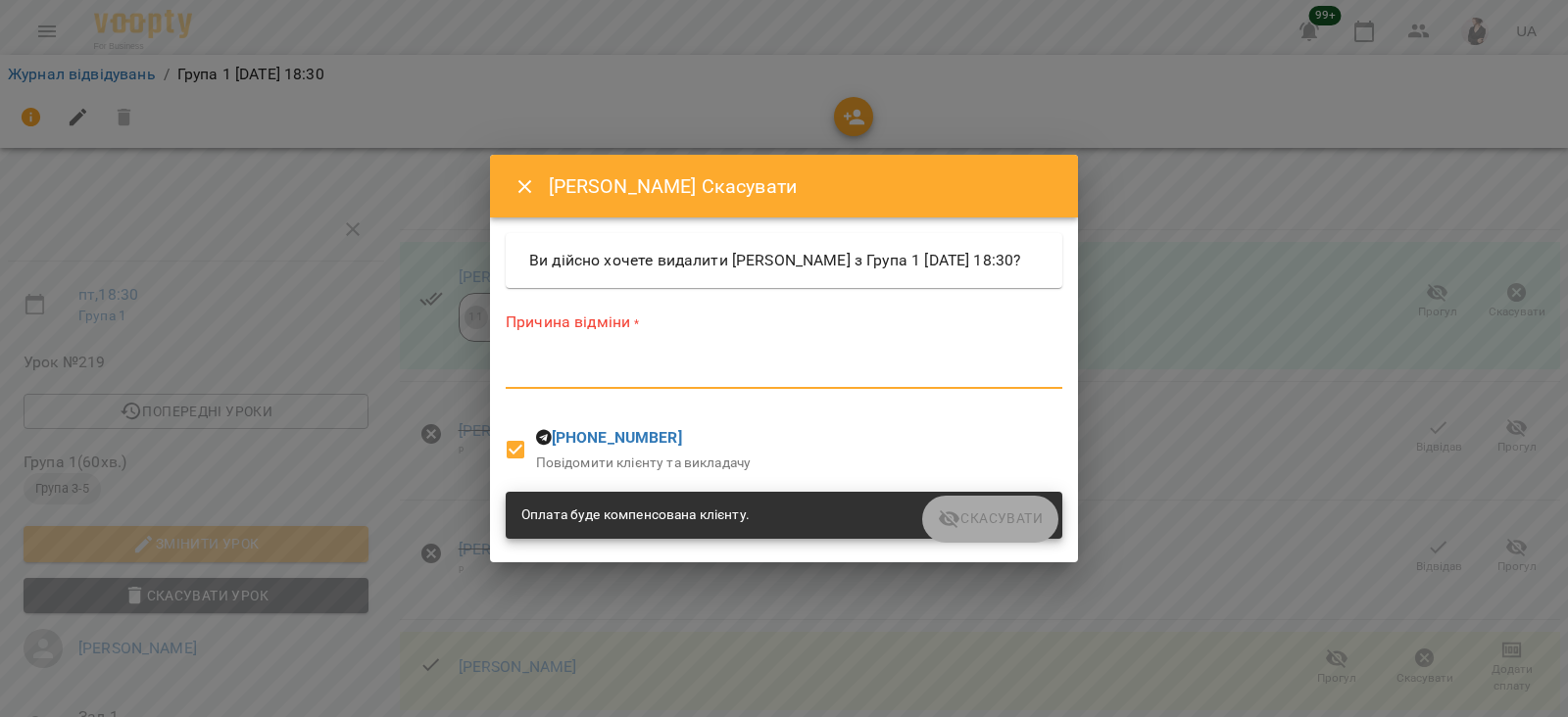
click at [706, 382] on textarea at bounding box center [784, 372] width 557 height 19
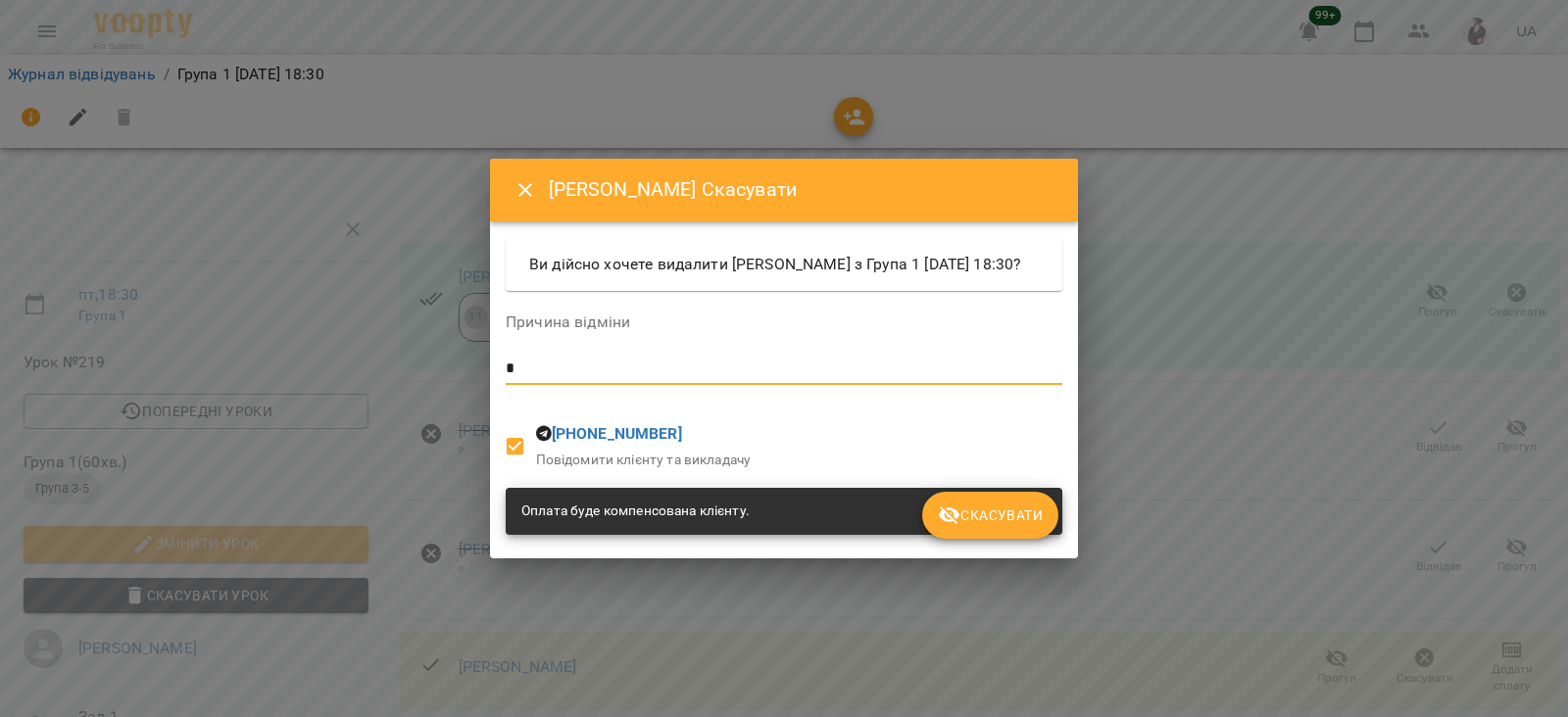
type textarea "*"
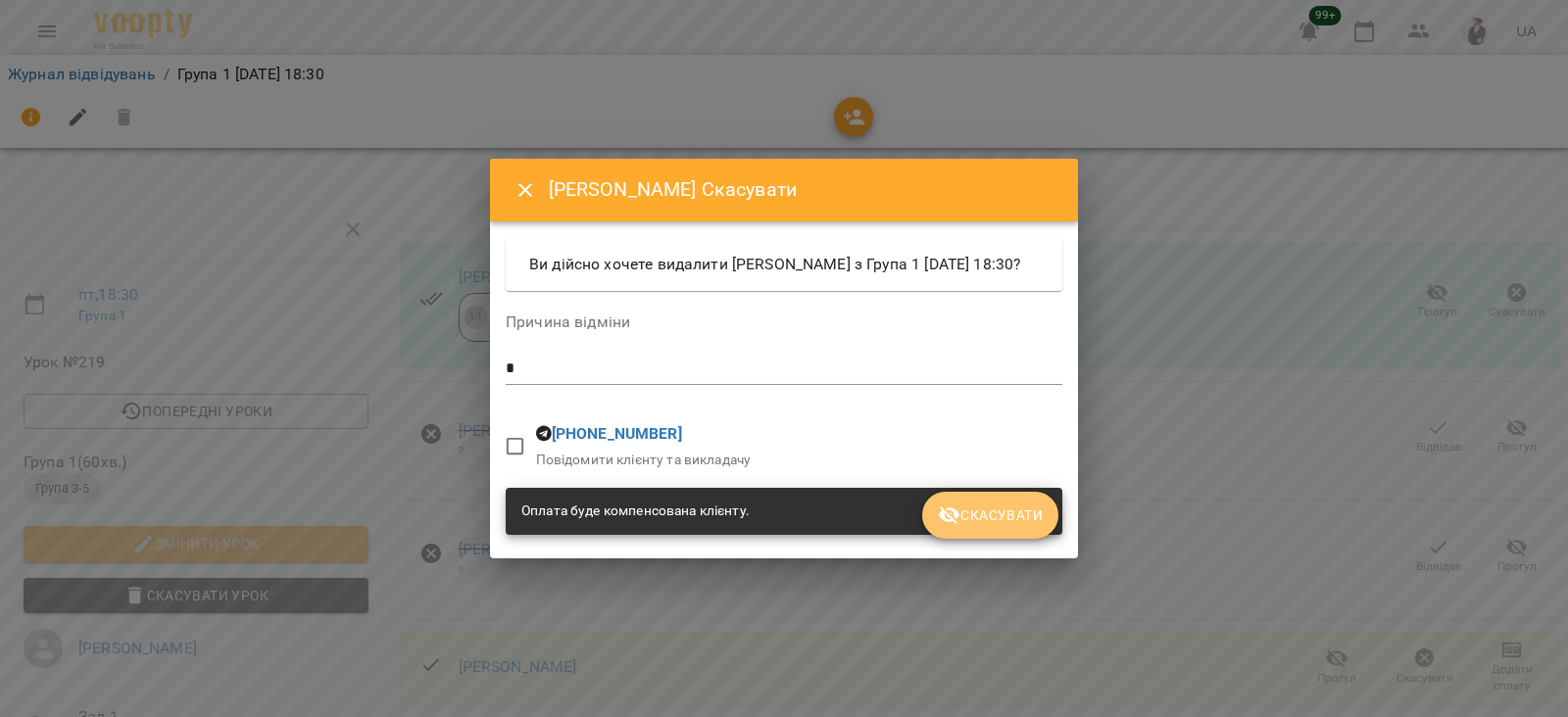
click at [960, 517] on icon "submit" at bounding box center [950, 516] width 24 height 24
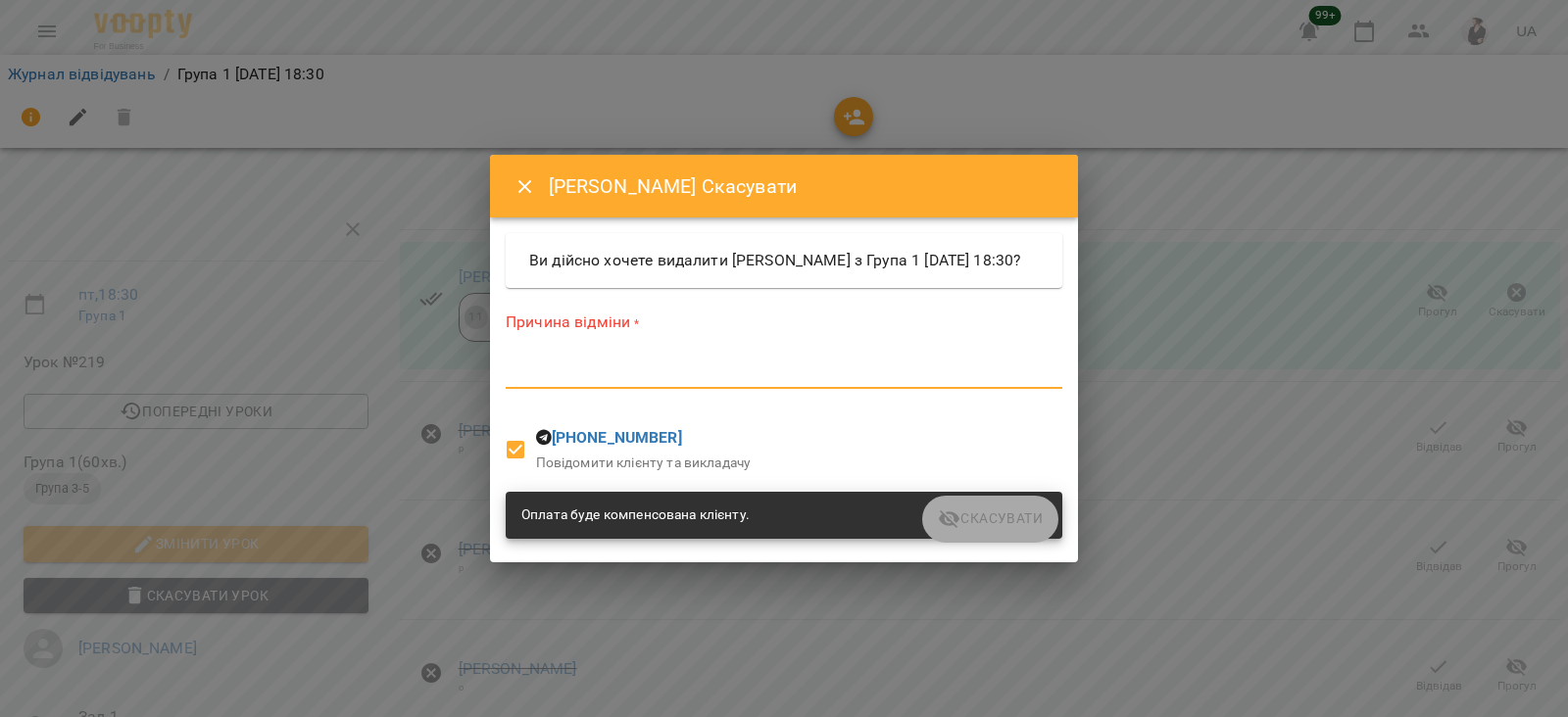
click at [696, 382] on textarea at bounding box center [784, 372] width 557 height 19
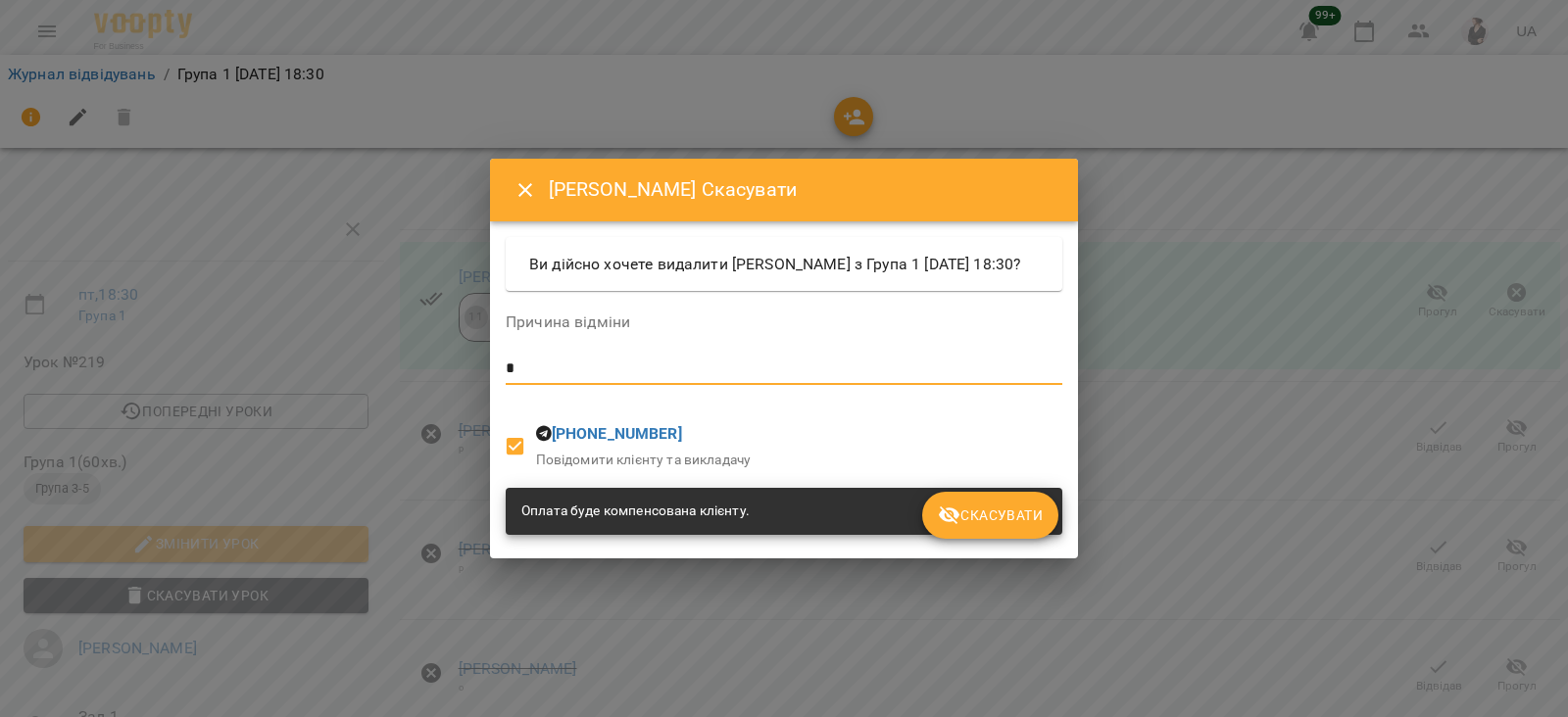
type textarea "*"
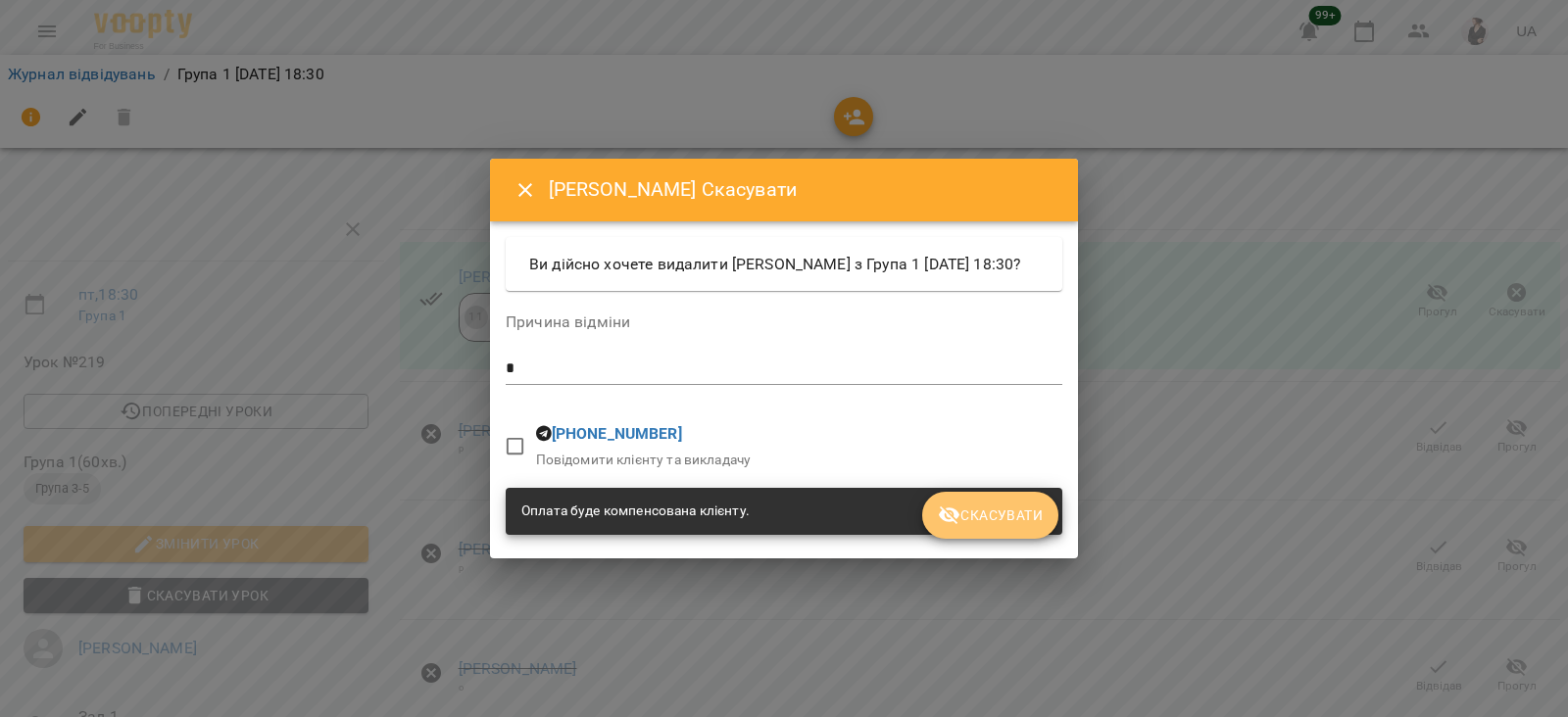
click at [983, 527] on span "Скасувати" at bounding box center [990, 516] width 105 height 24
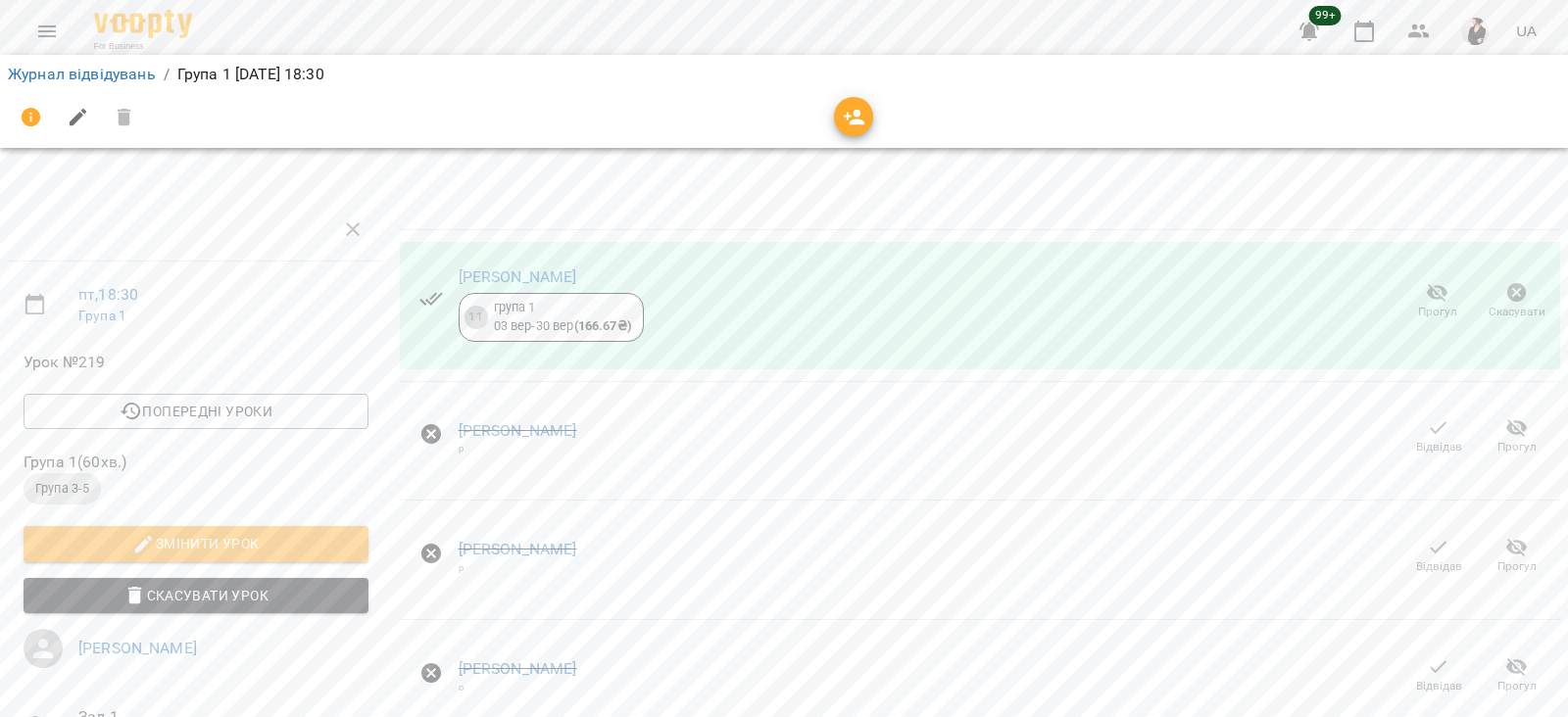
scroll to position [0, 0]
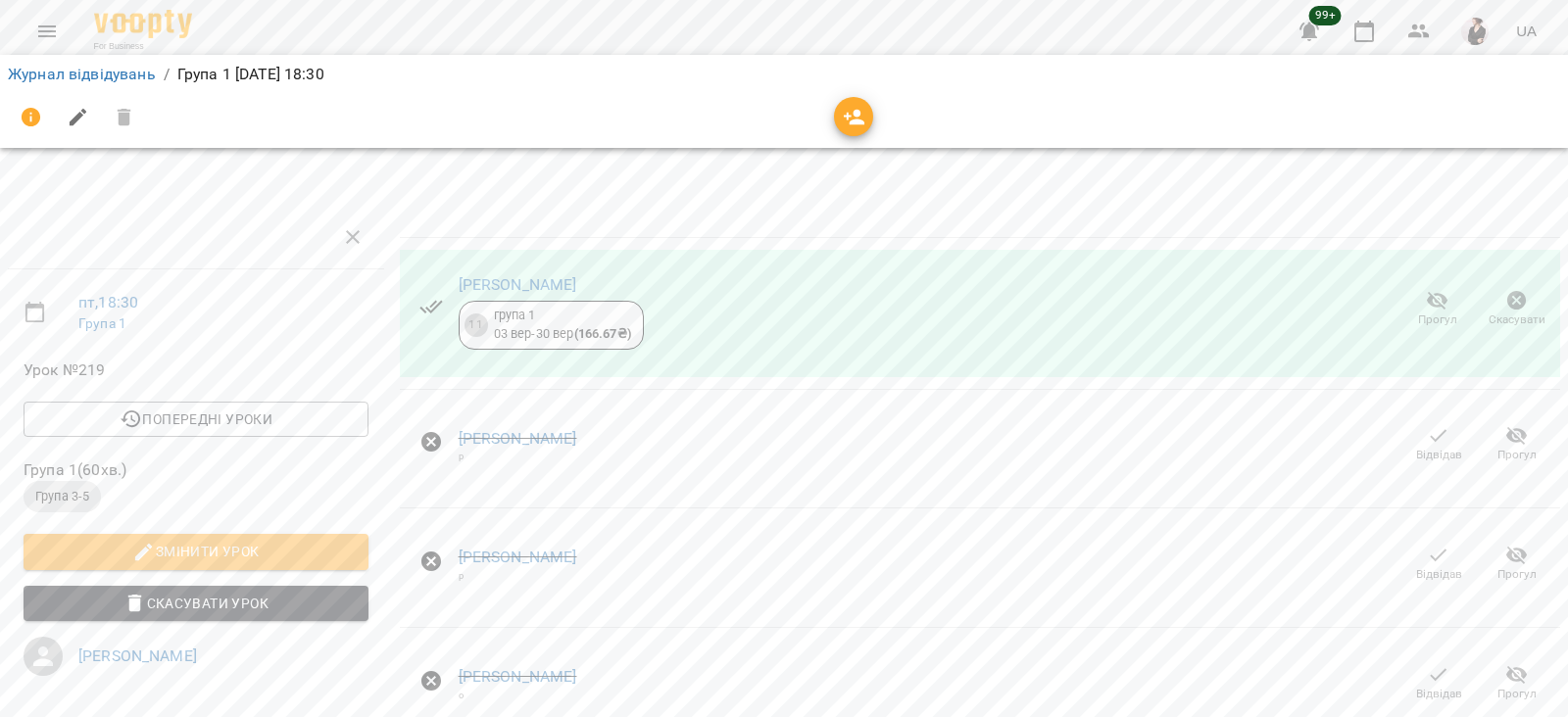
click at [851, 112] on icon "button" at bounding box center [855, 118] width 24 height 24
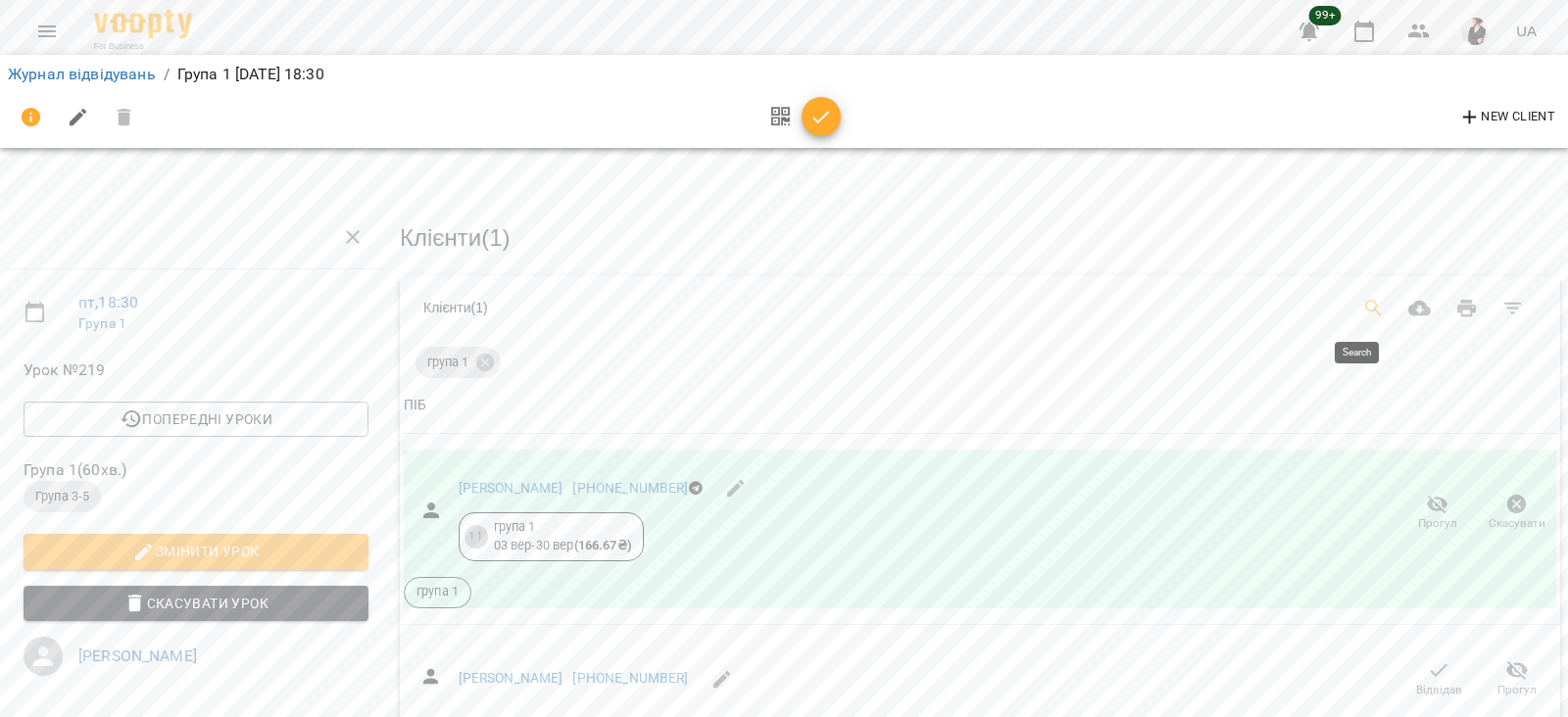
click at [1351, 301] on button "Search" at bounding box center [1374, 309] width 47 height 47
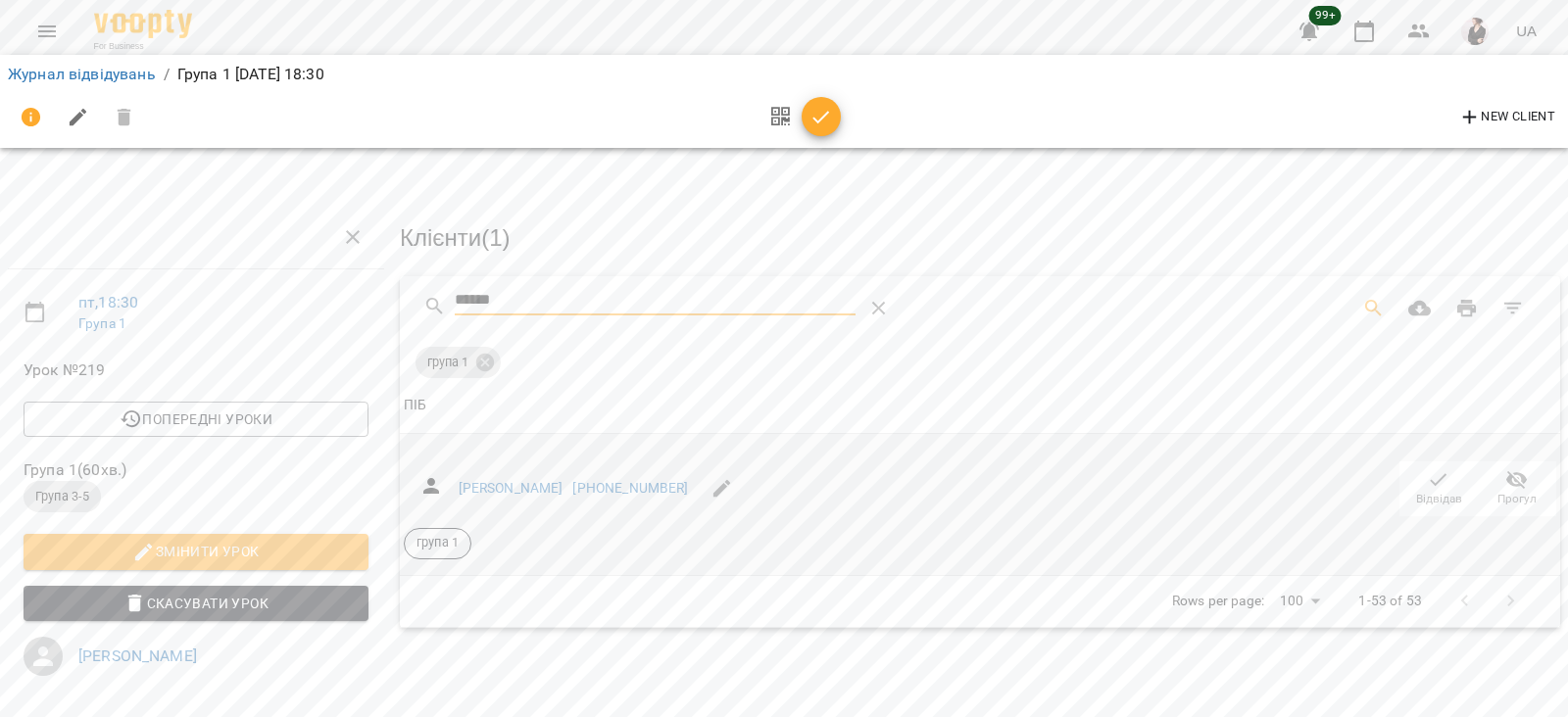
type input "******"
click at [1427, 487] on icon "button" at bounding box center [1439, 480] width 24 height 24
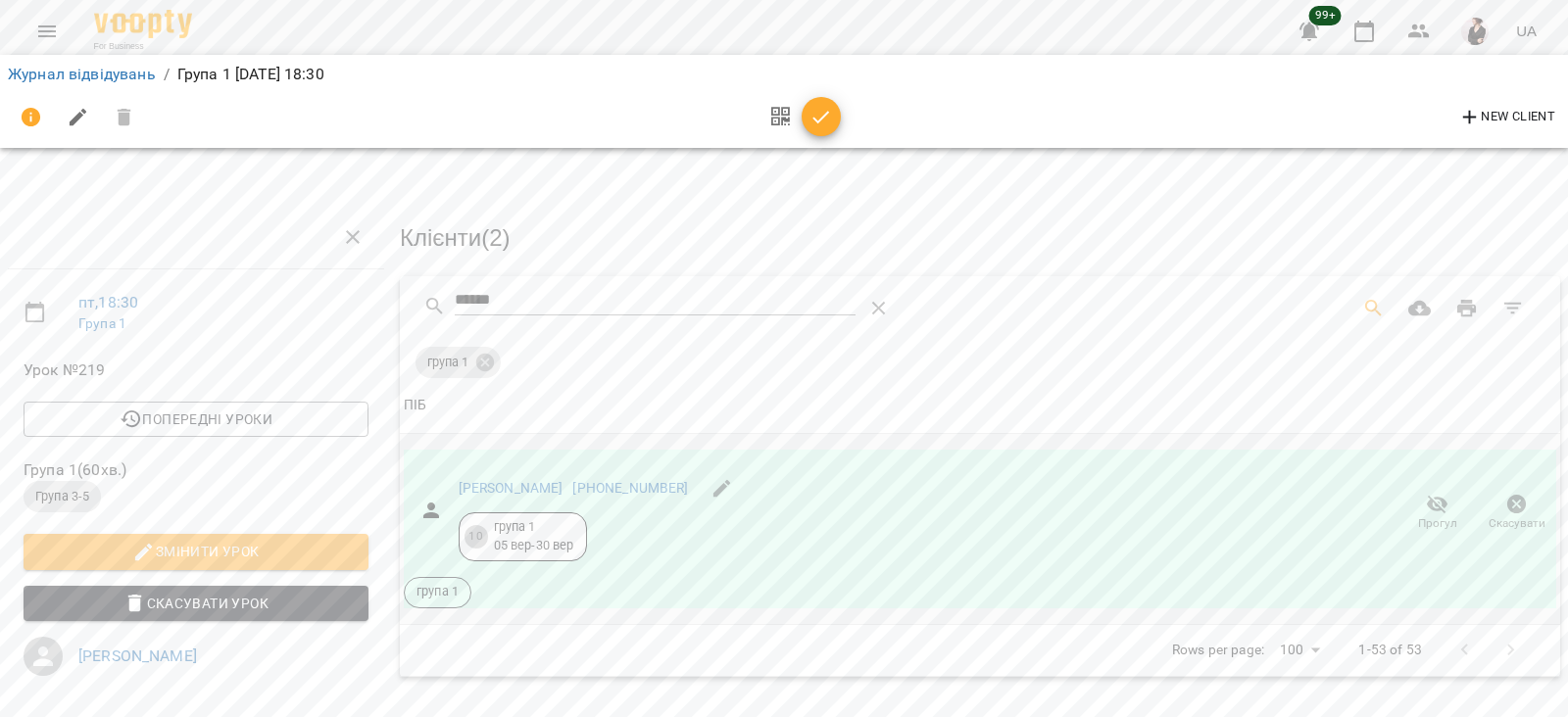
click at [808, 112] on span "button" at bounding box center [822, 118] width 39 height 24
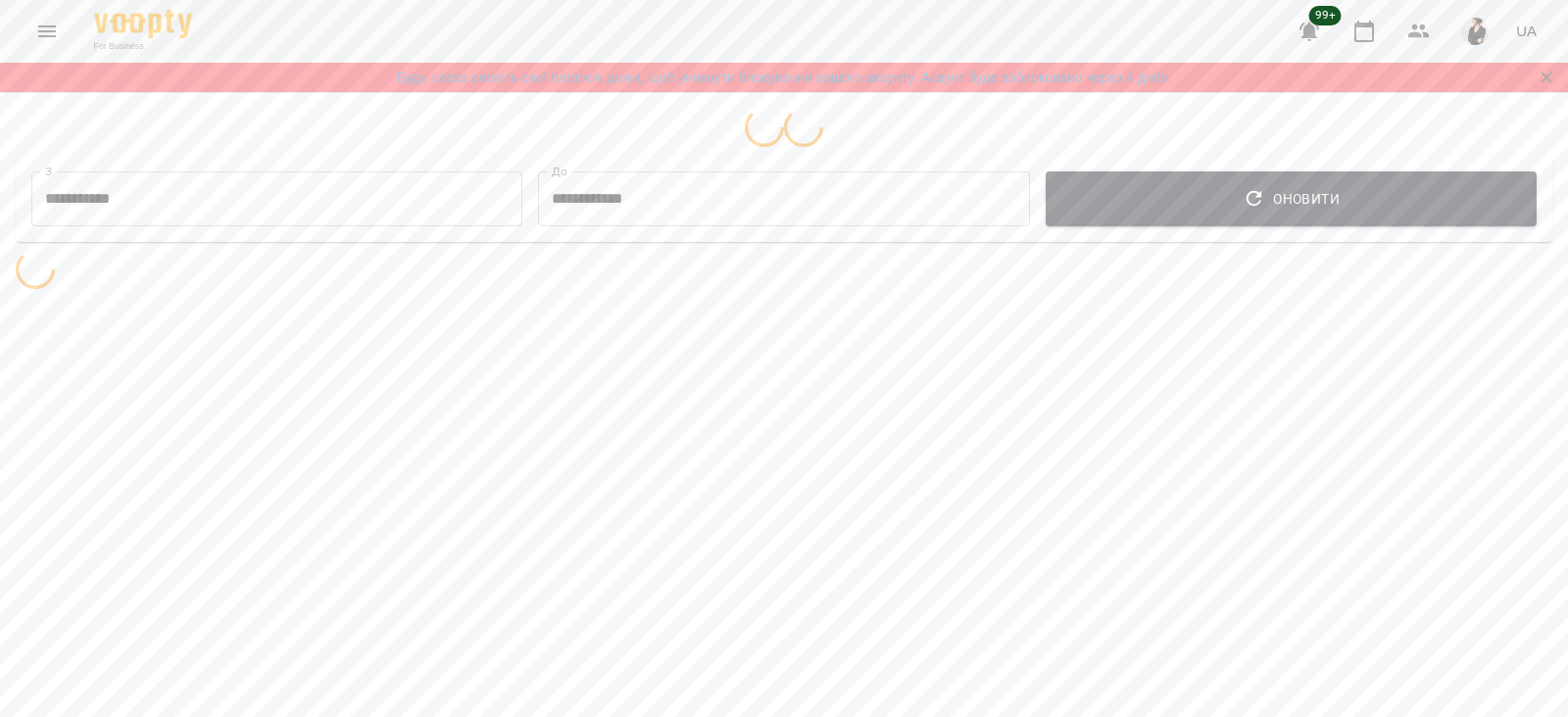
select select "**********"
select select "*******"
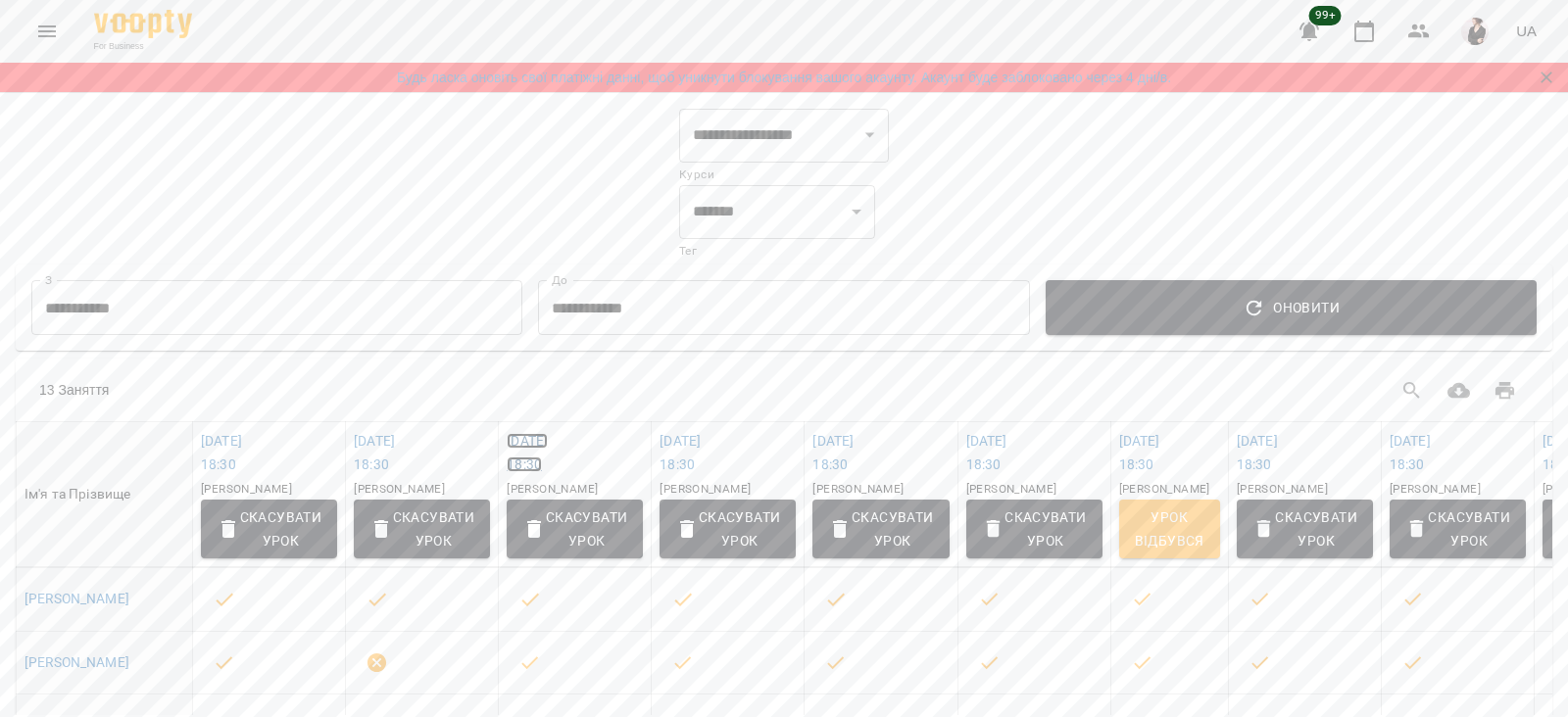
click at [548, 442] on link "пн 15 вер 2025 18:30" at bounding box center [527, 453] width 41 height 40
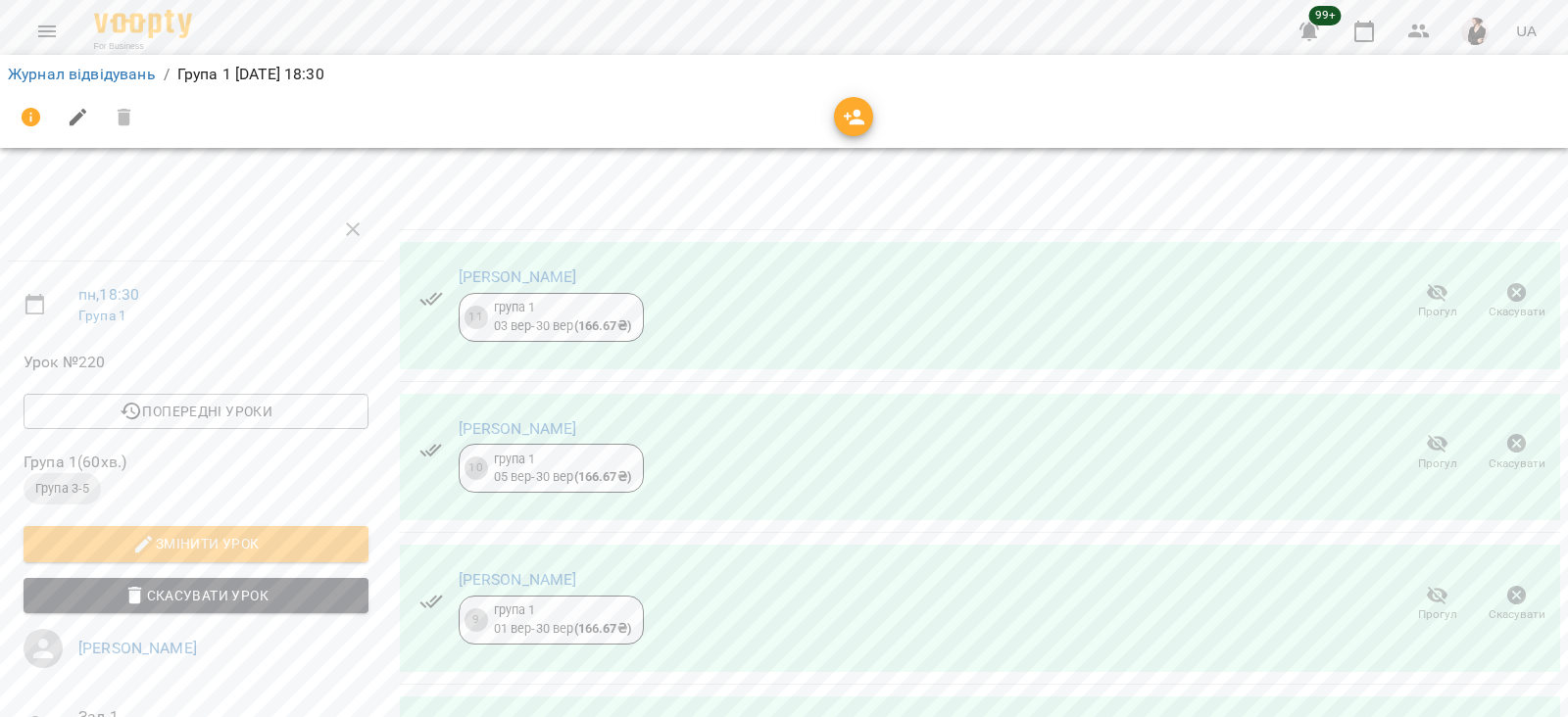
scroll to position [363, 0]
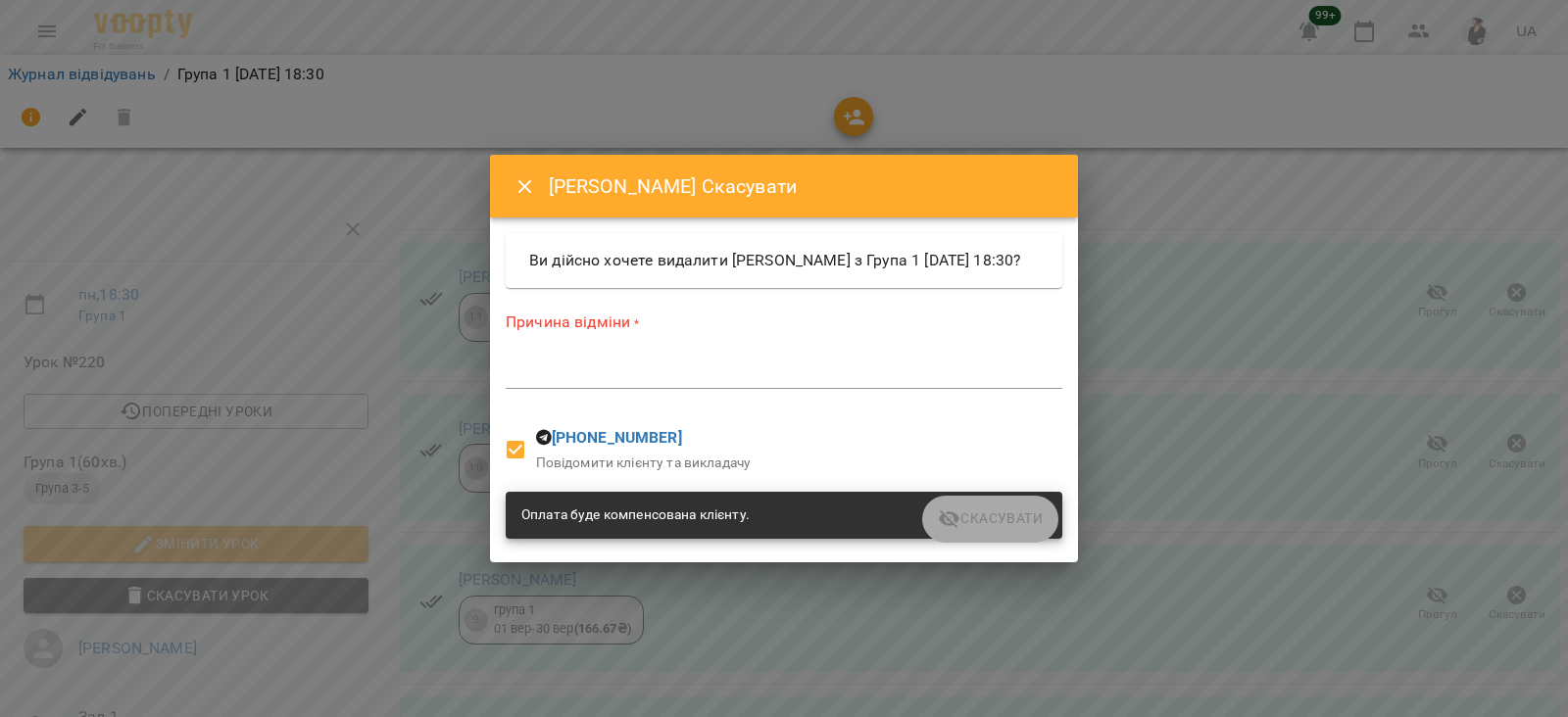
click at [757, 382] on textarea at bounding box center [784, 372] width 557 height 19
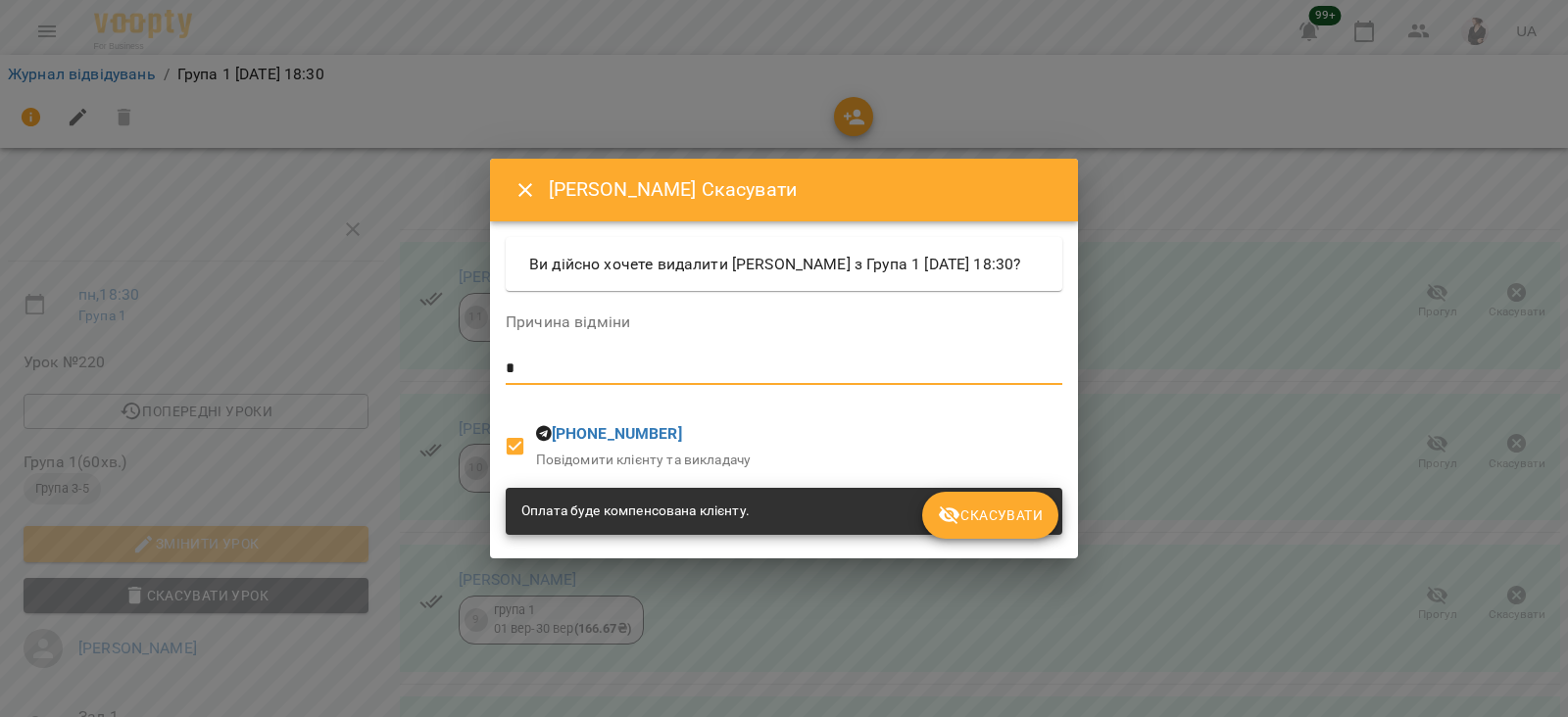
type textarea "*"
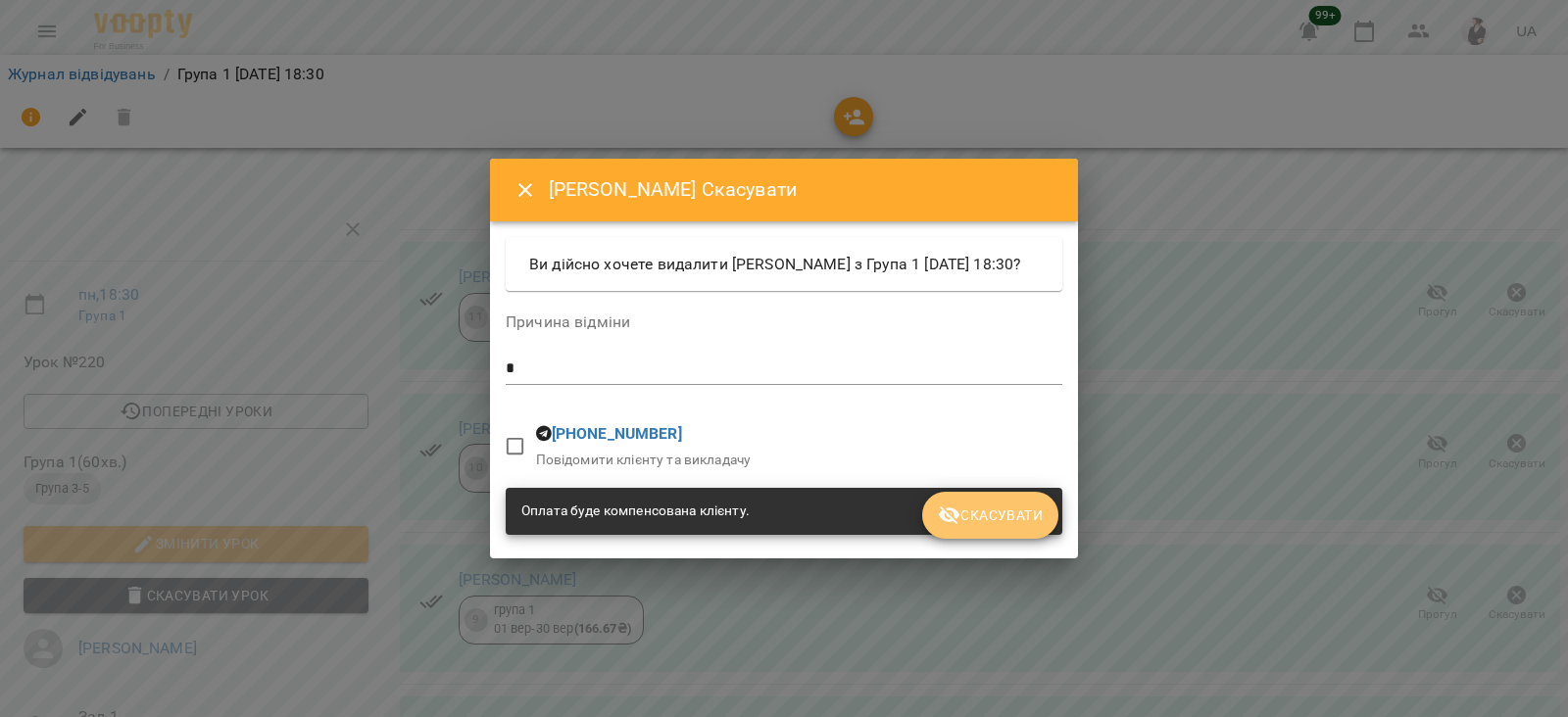
click at [977, 527] on span "Скасувати" at bounding box center [990, 516] width 105 height 24
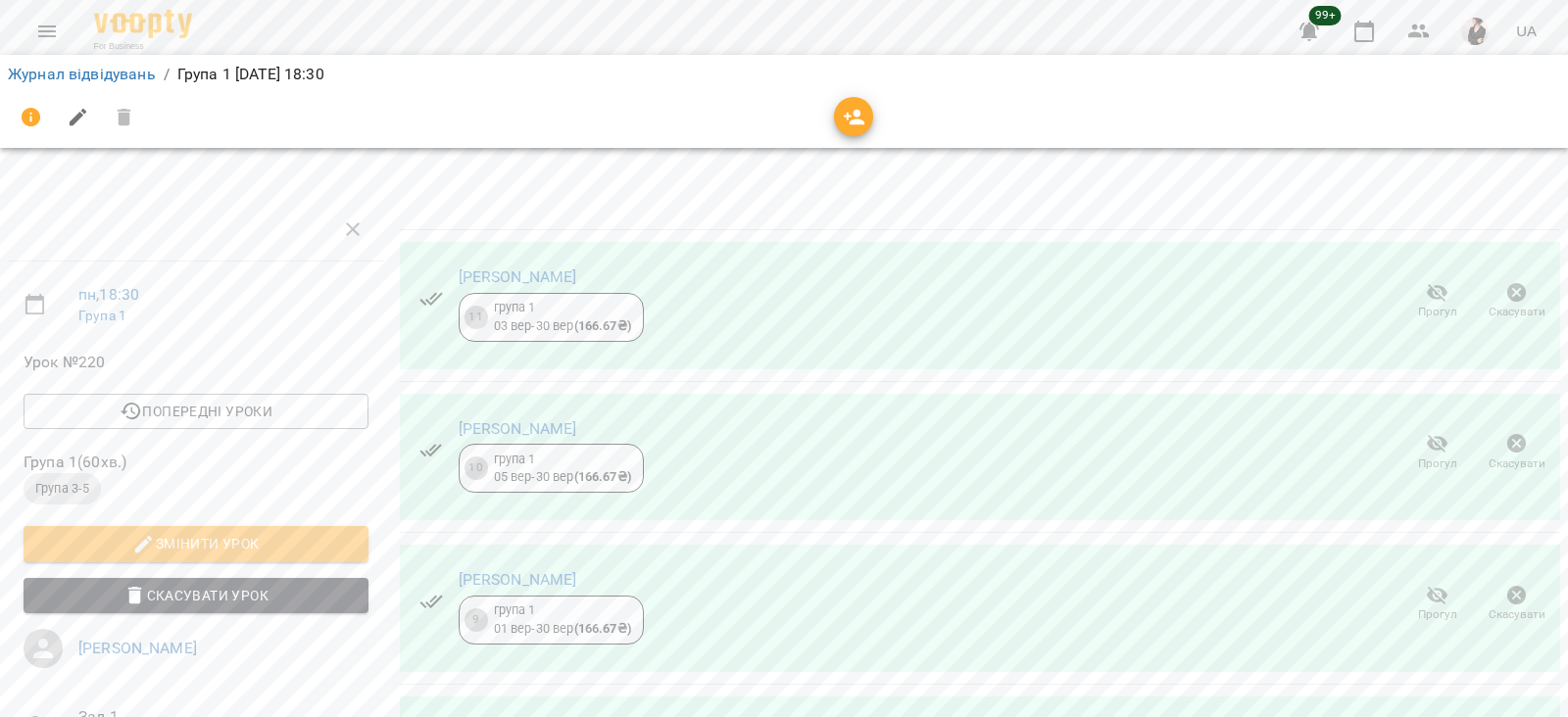
scroll to position [381, 0]
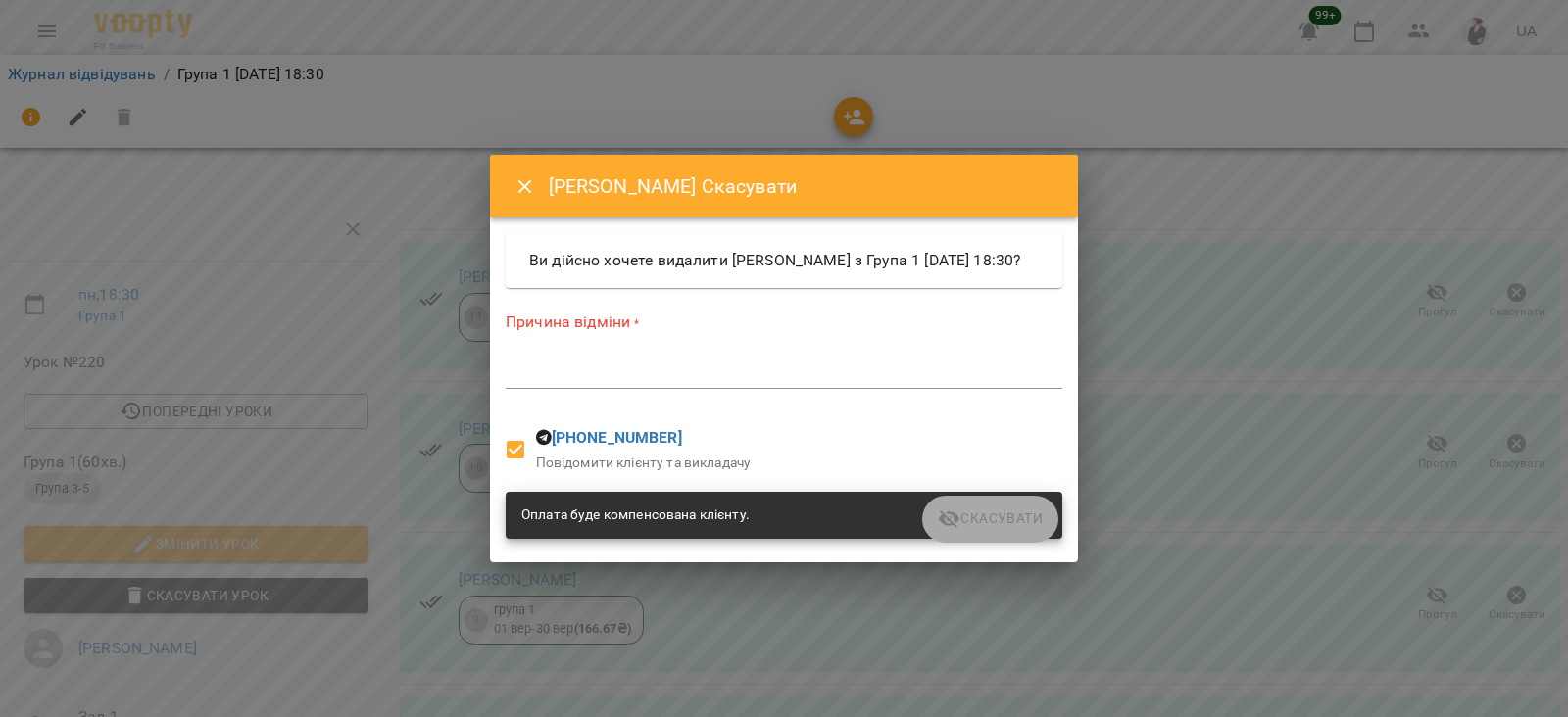
click at [693, 376] on textarea at bounding box center [784, 372] width 557 height 19
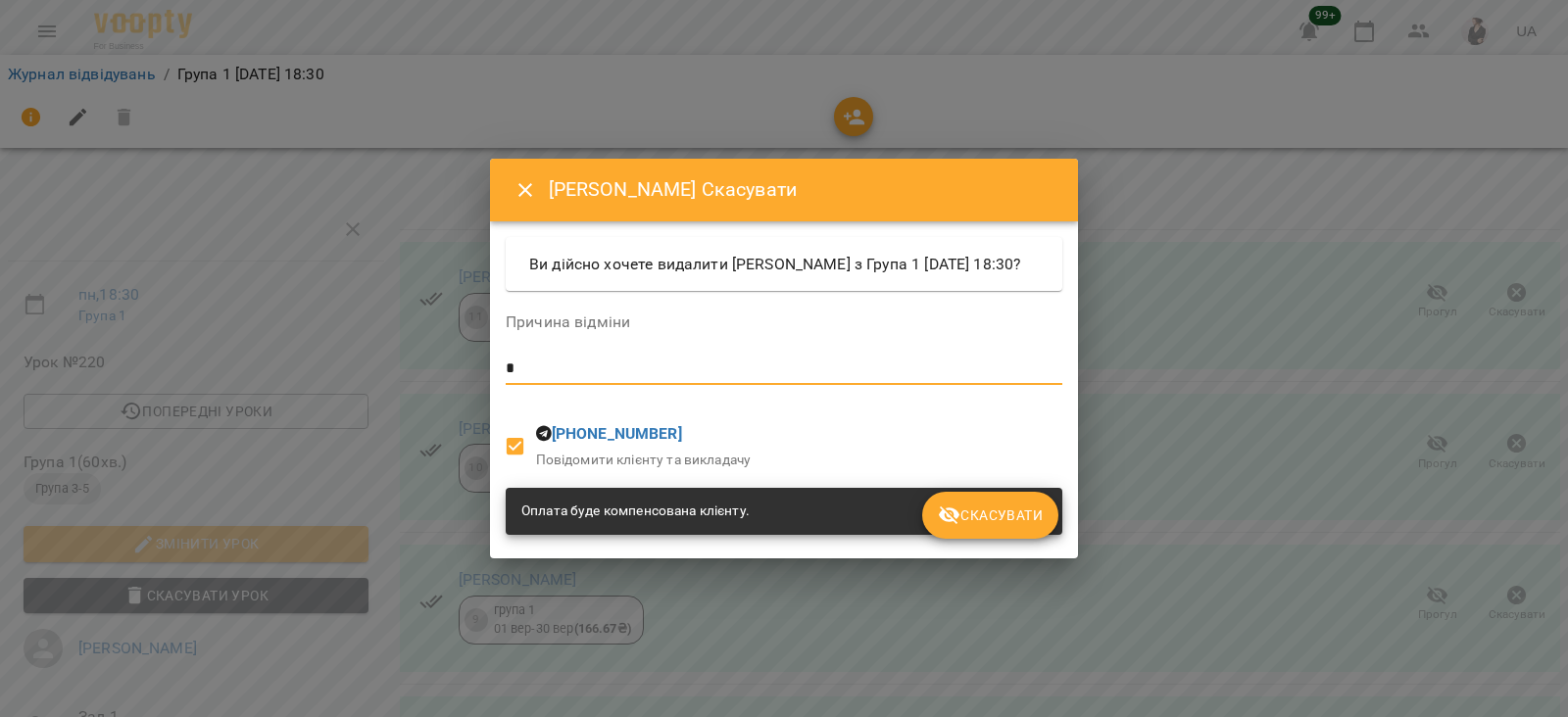
type textarea "*"
click at [1016, 527] on span "Скасувати" at bounding box center [990, 516] width 105 height 24
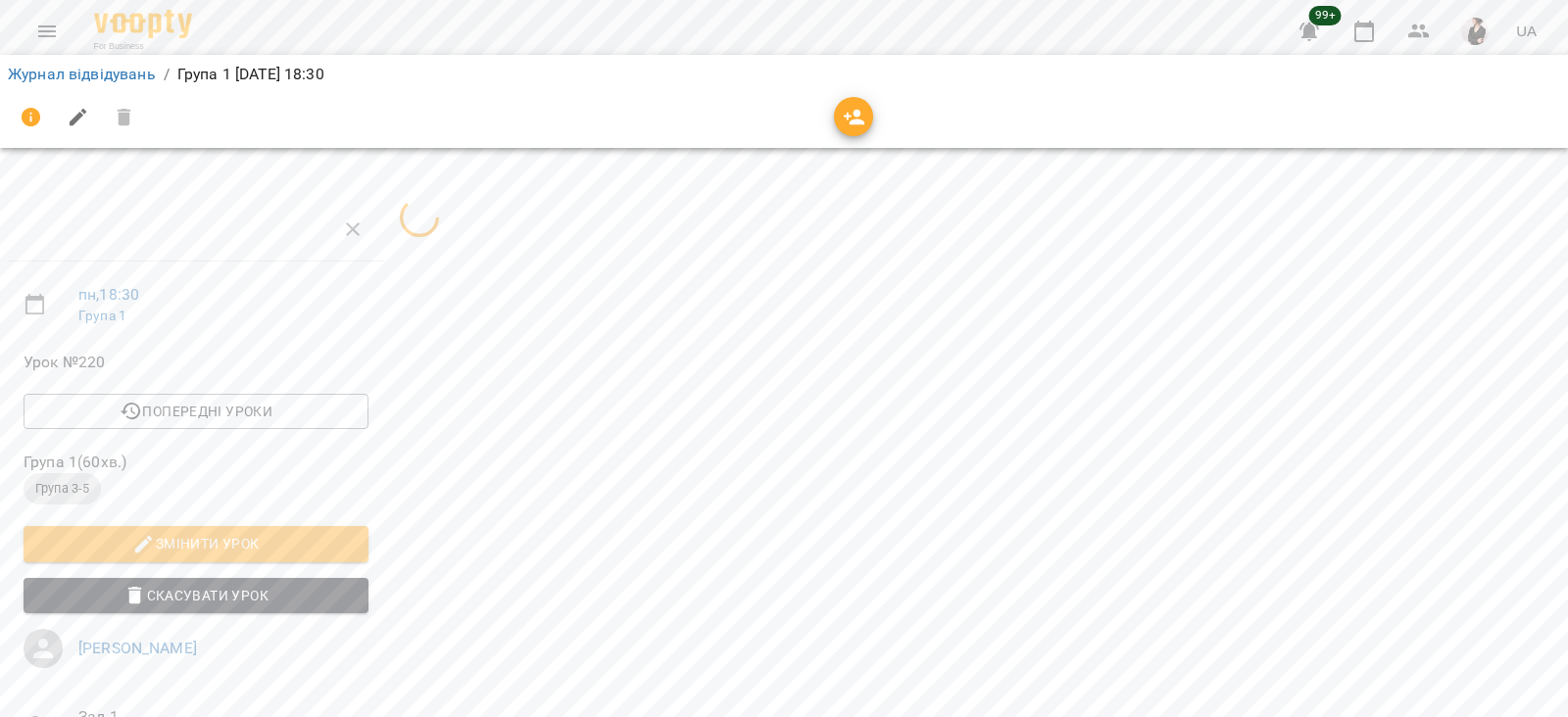
scroll to position [233, 0]
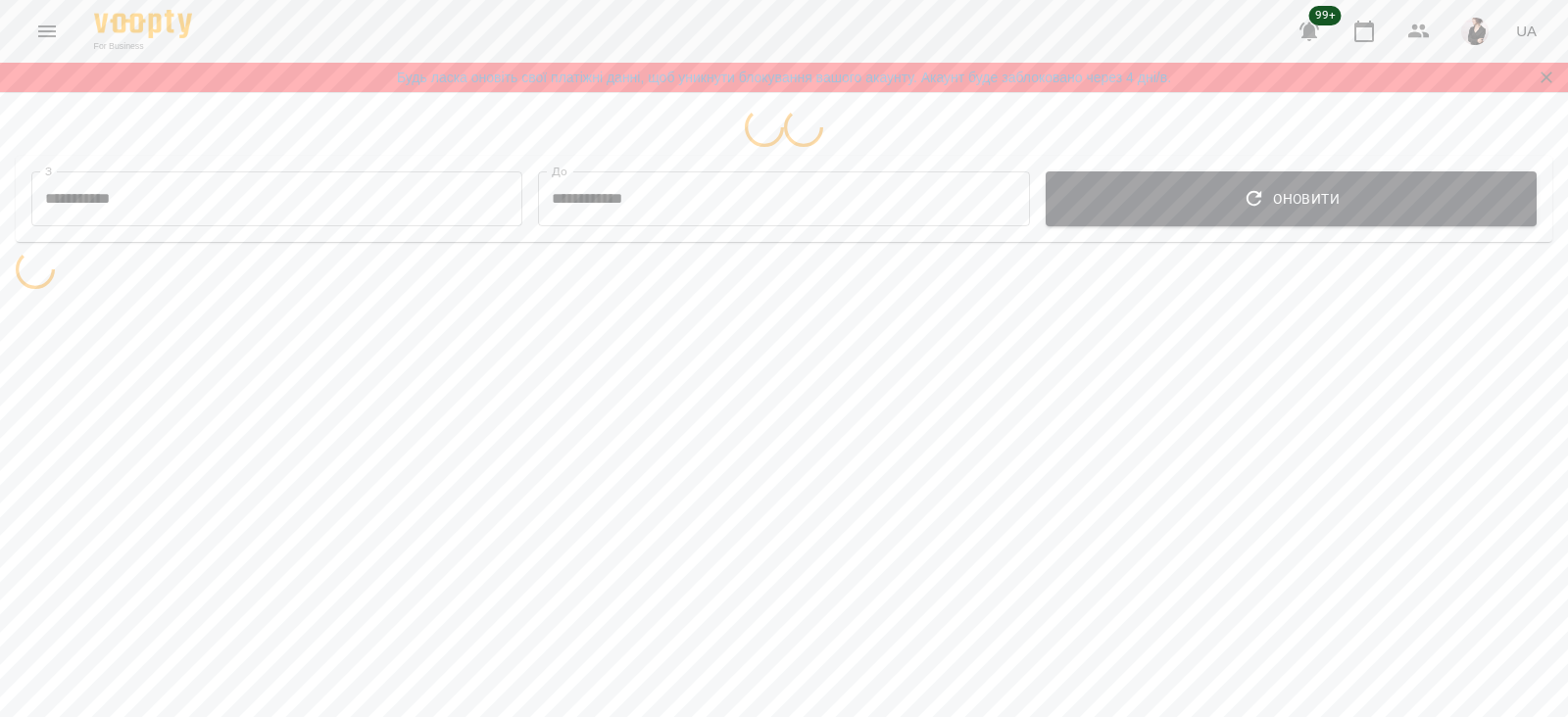
select select "**********"
select select "*******"
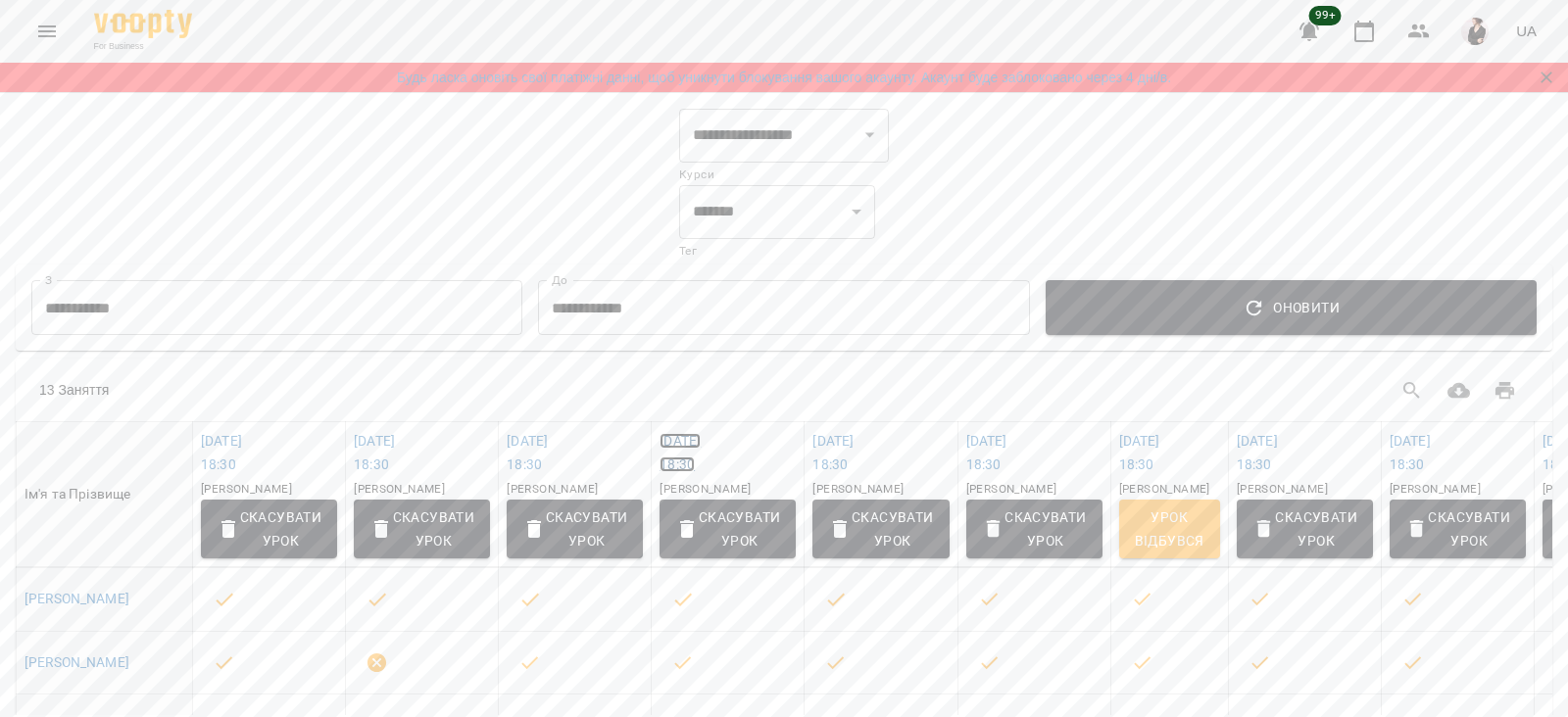
click at [701, 448] on link "ср 17 вер 2025 18:30" at bounding box center [680, 453] width 41 height 40
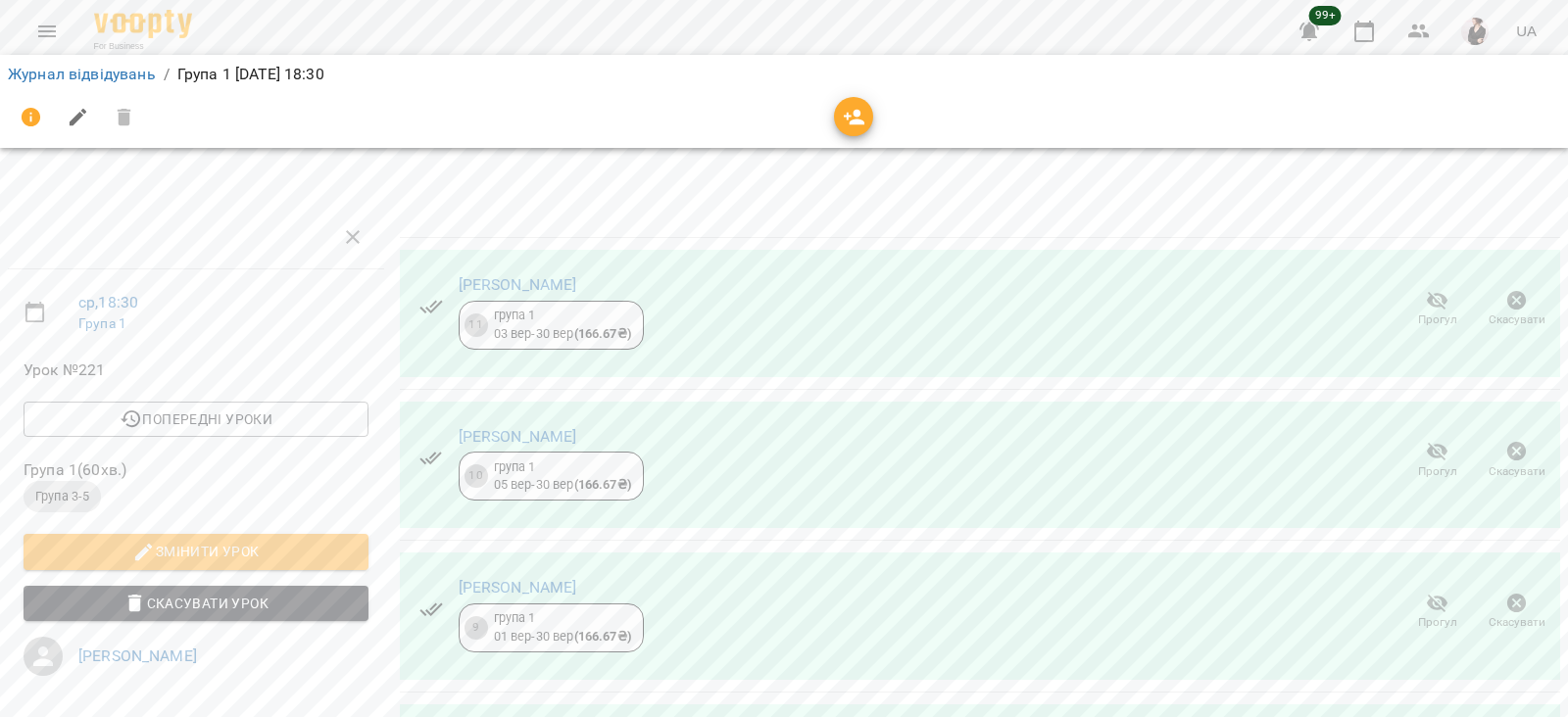
scroll to position [327, 0]
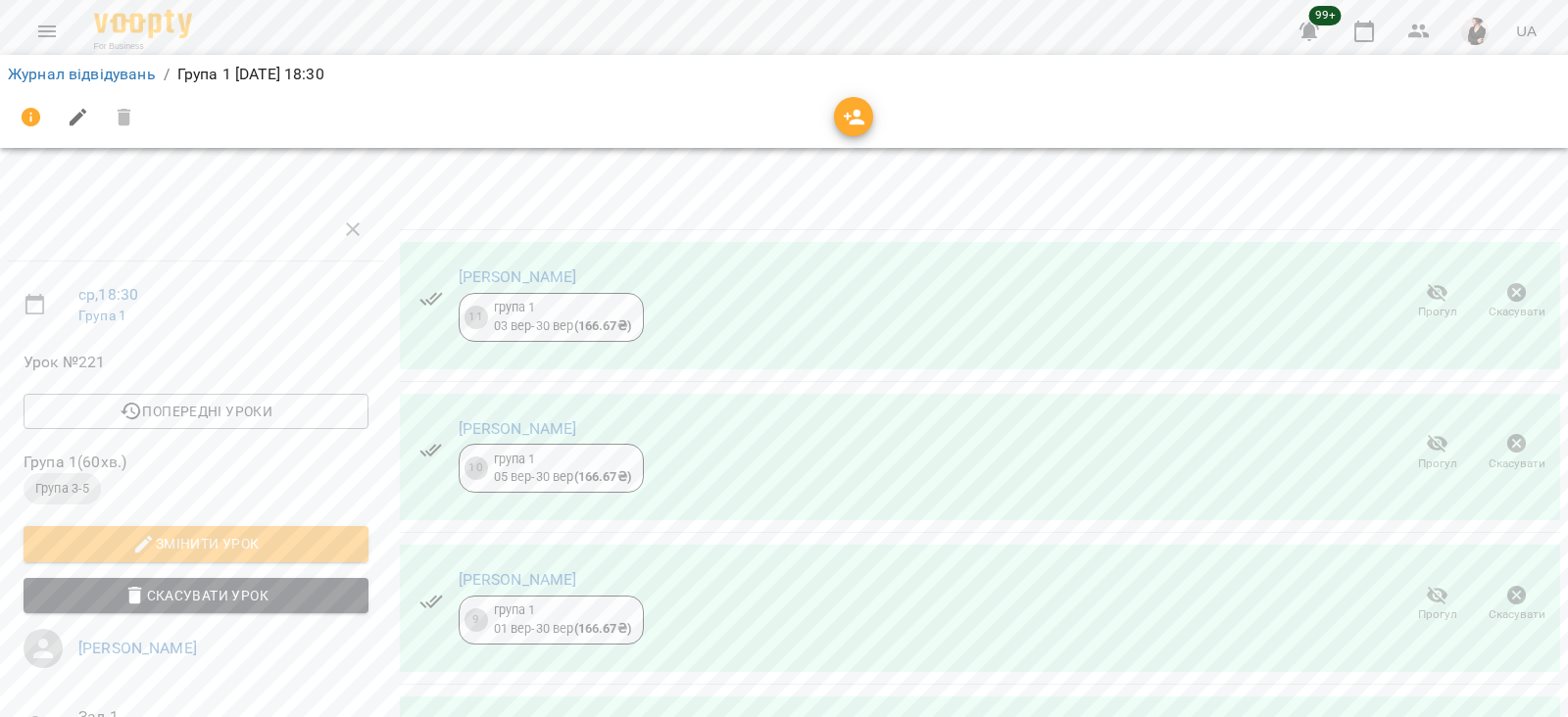
click at [1505, 585] on icon "button" at bounding box center [1517, 597] width 24 height 24
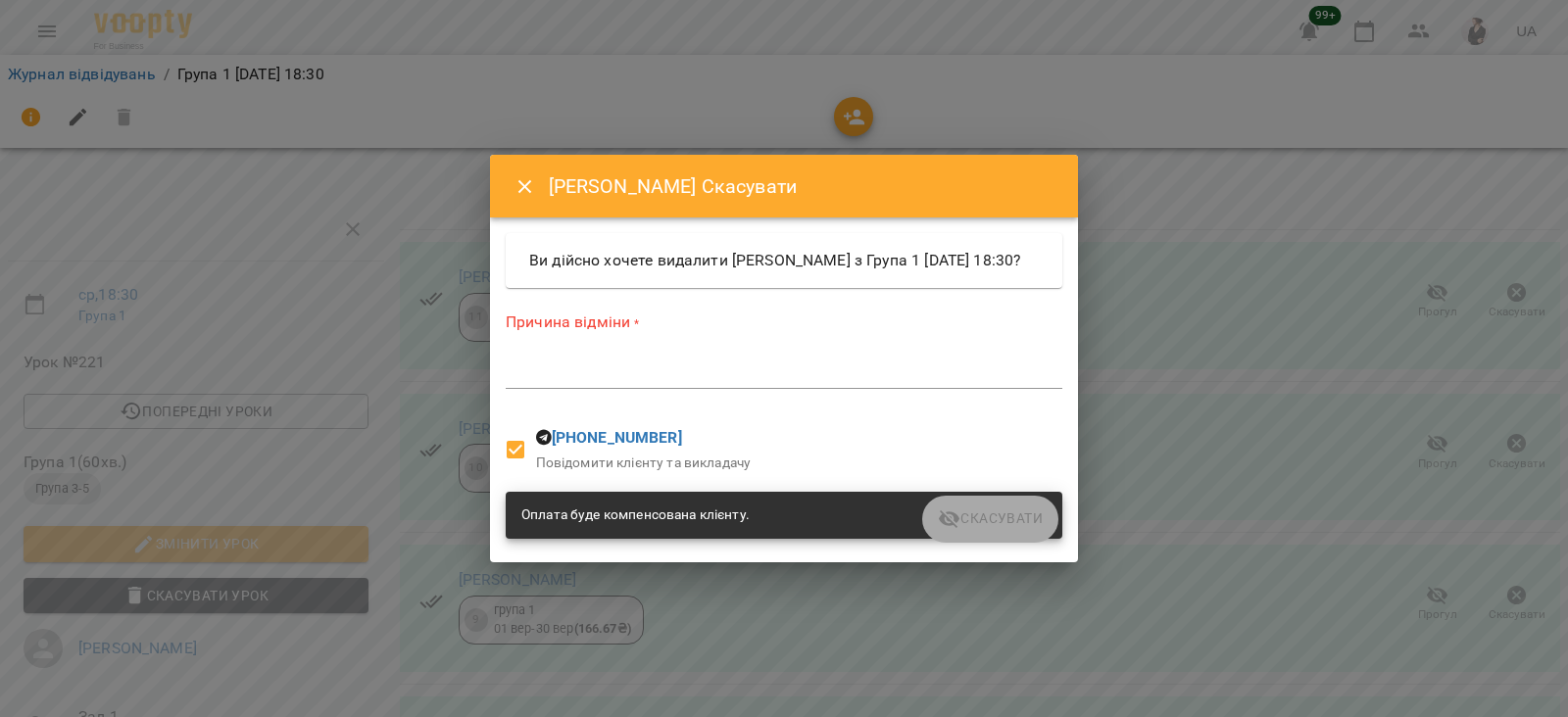
click at [676, 380] on textarea at bounding box center [784, 372] width 557 height 19
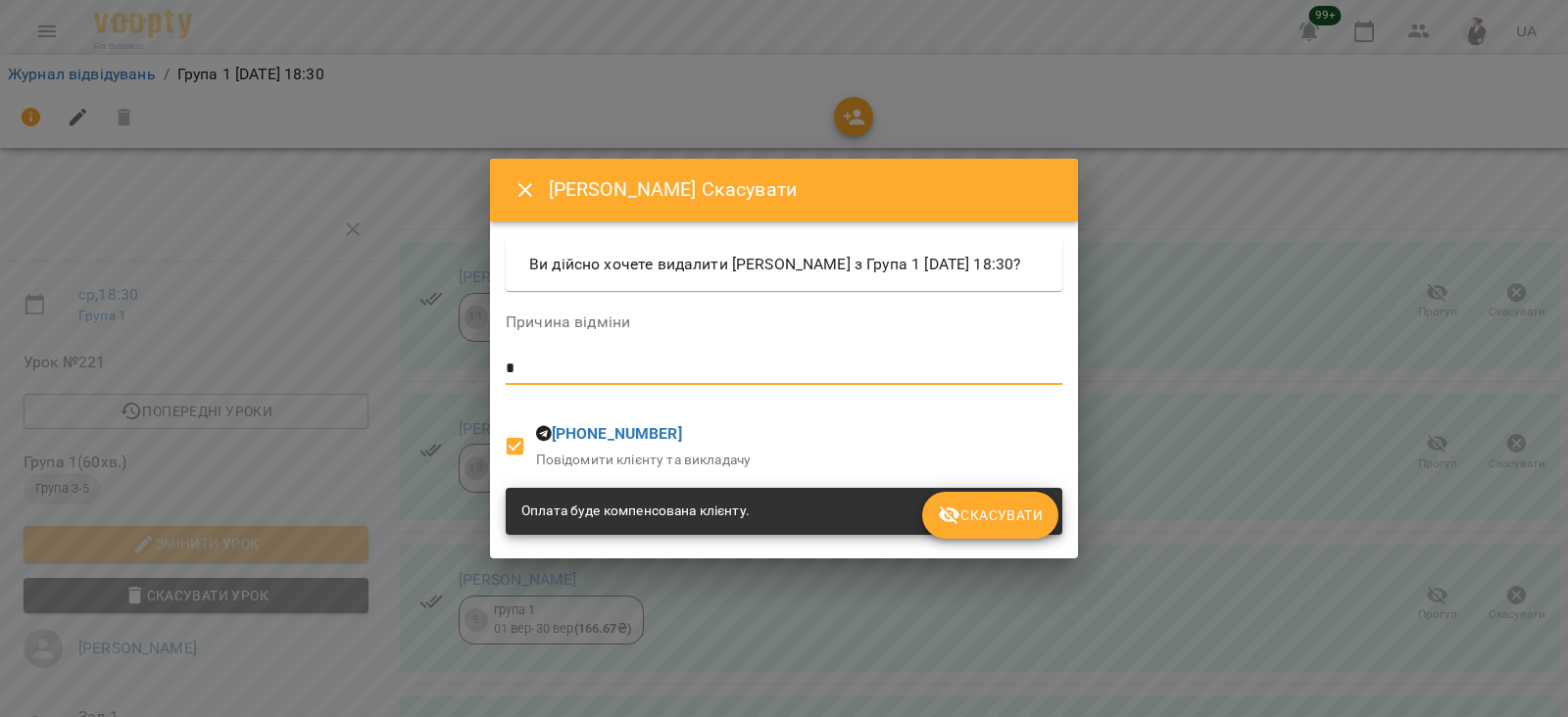
type textarea "*"
click at [964, 522] on span "Скасувати" at bounding box center [990, 516] width 105 height 24
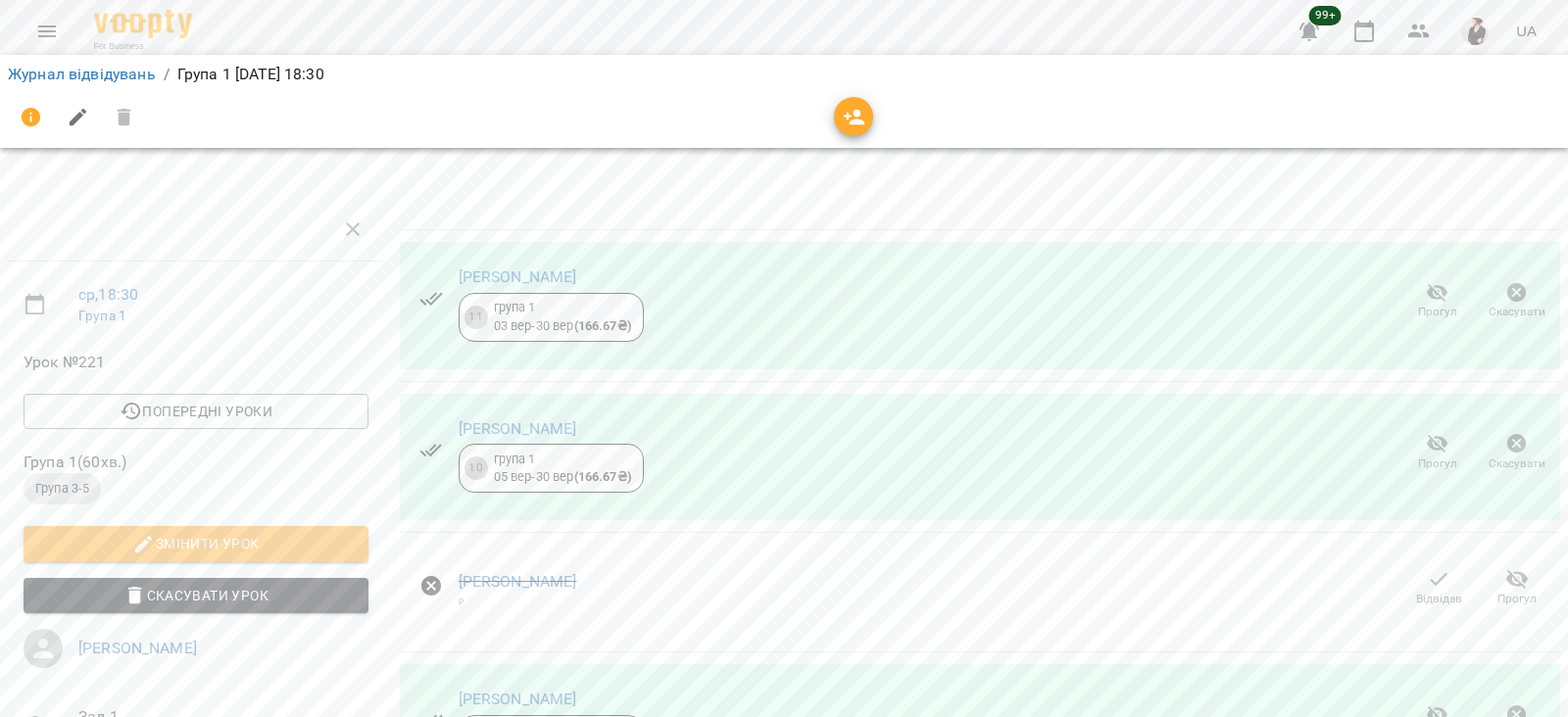
scroll to position [332, 0]
click at [1505, 704] on icon "button" at bounding box center [1517, 716] width 24 height 24
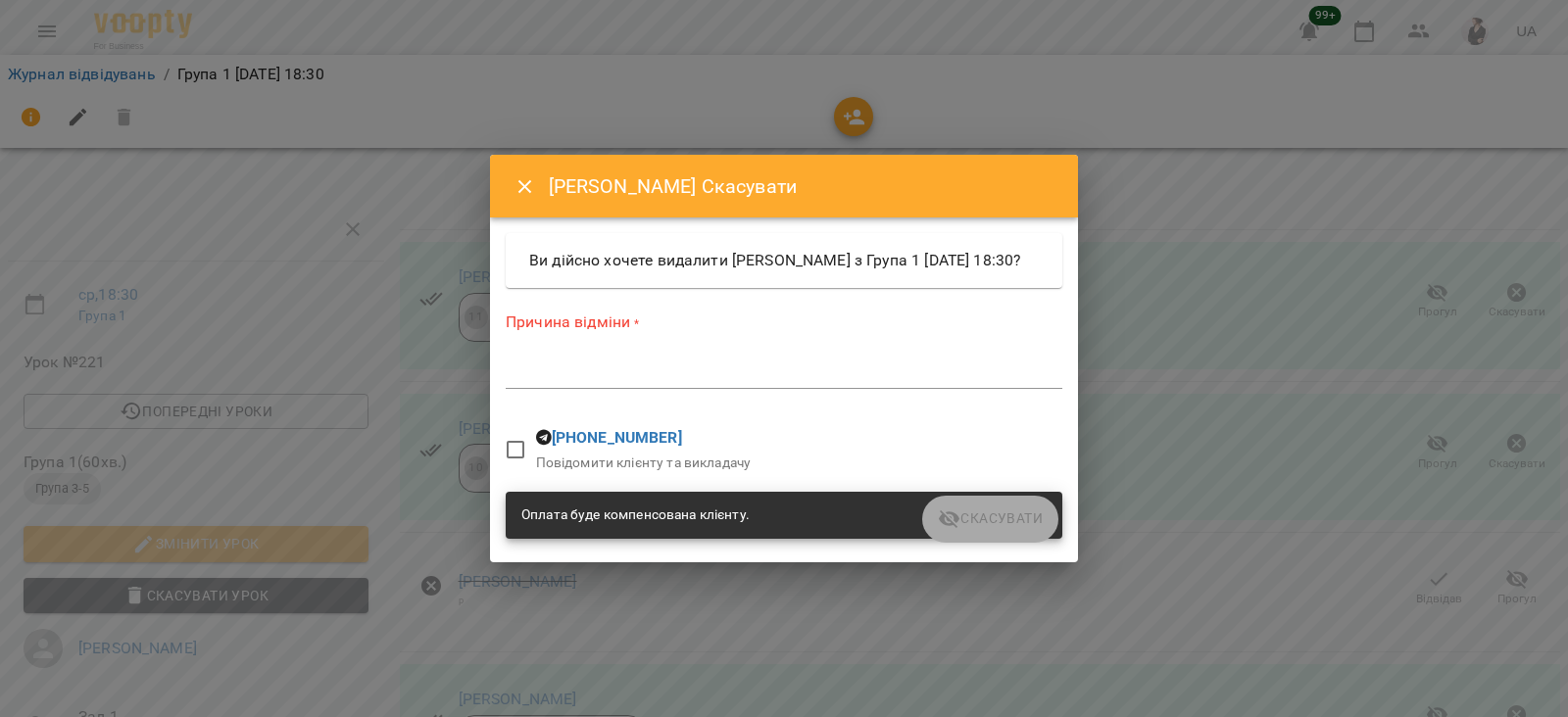
click at [593, 382] on textarea at bounding box center [784, 372] width 557 height 19
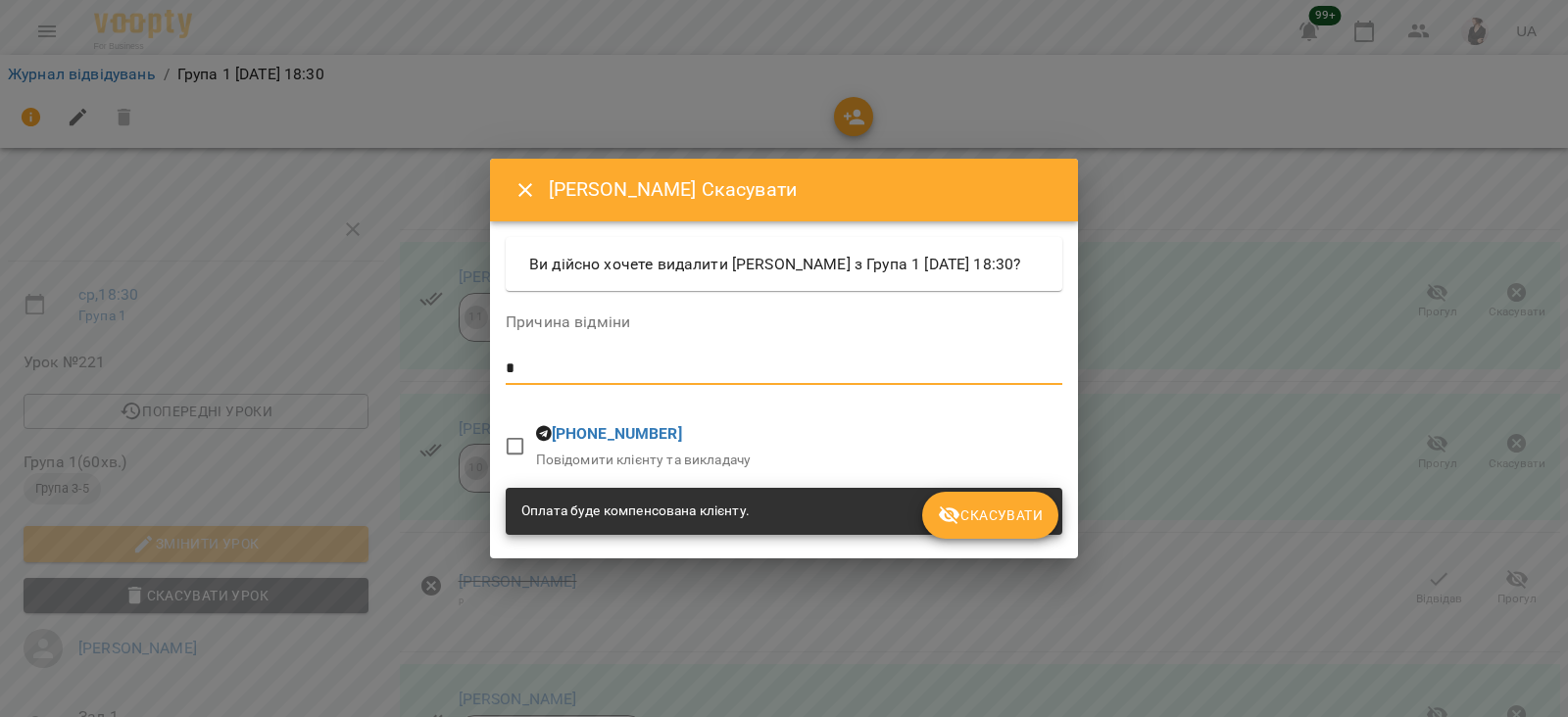
type textarea "*"
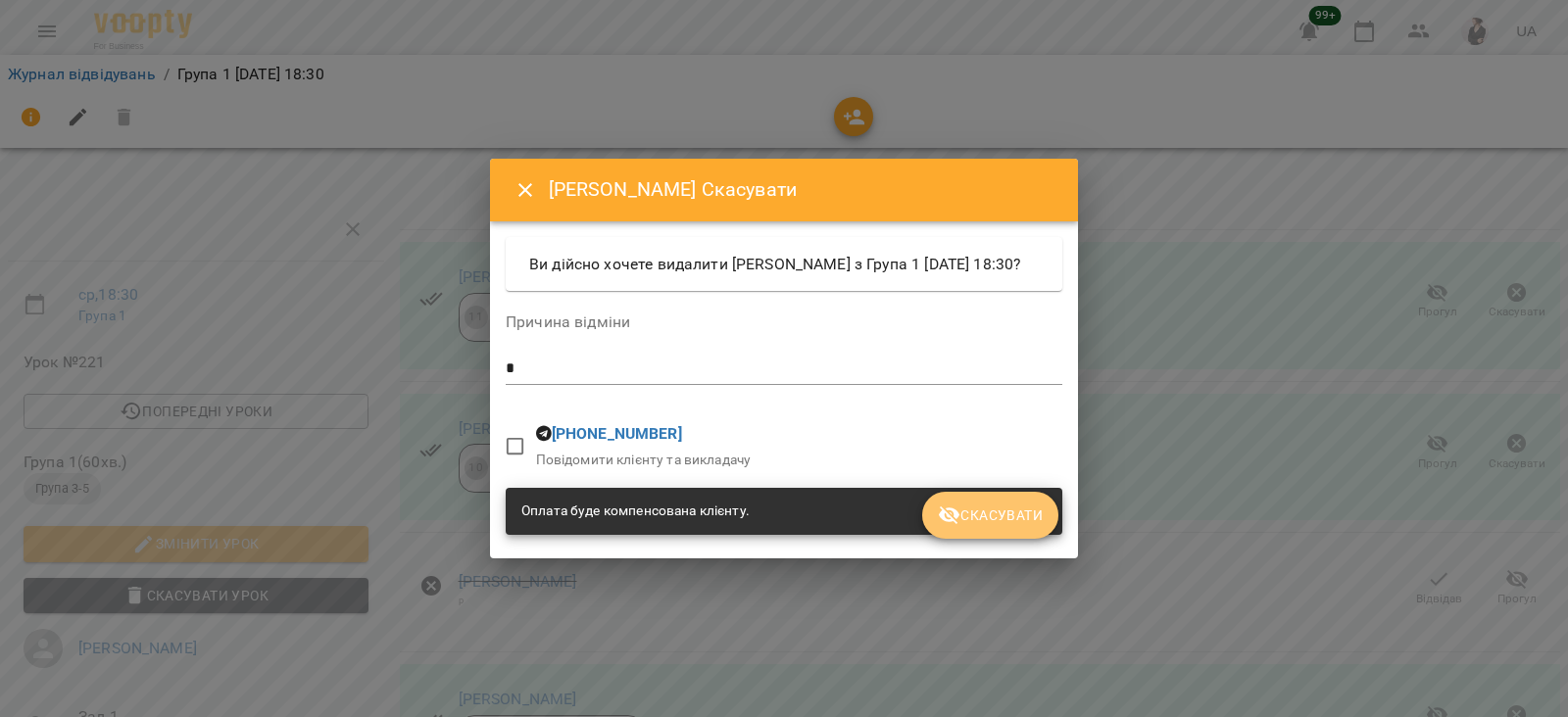
click at [970, 521] on span "Скасувати" at bounding box center [990, 516] width 105 height 24
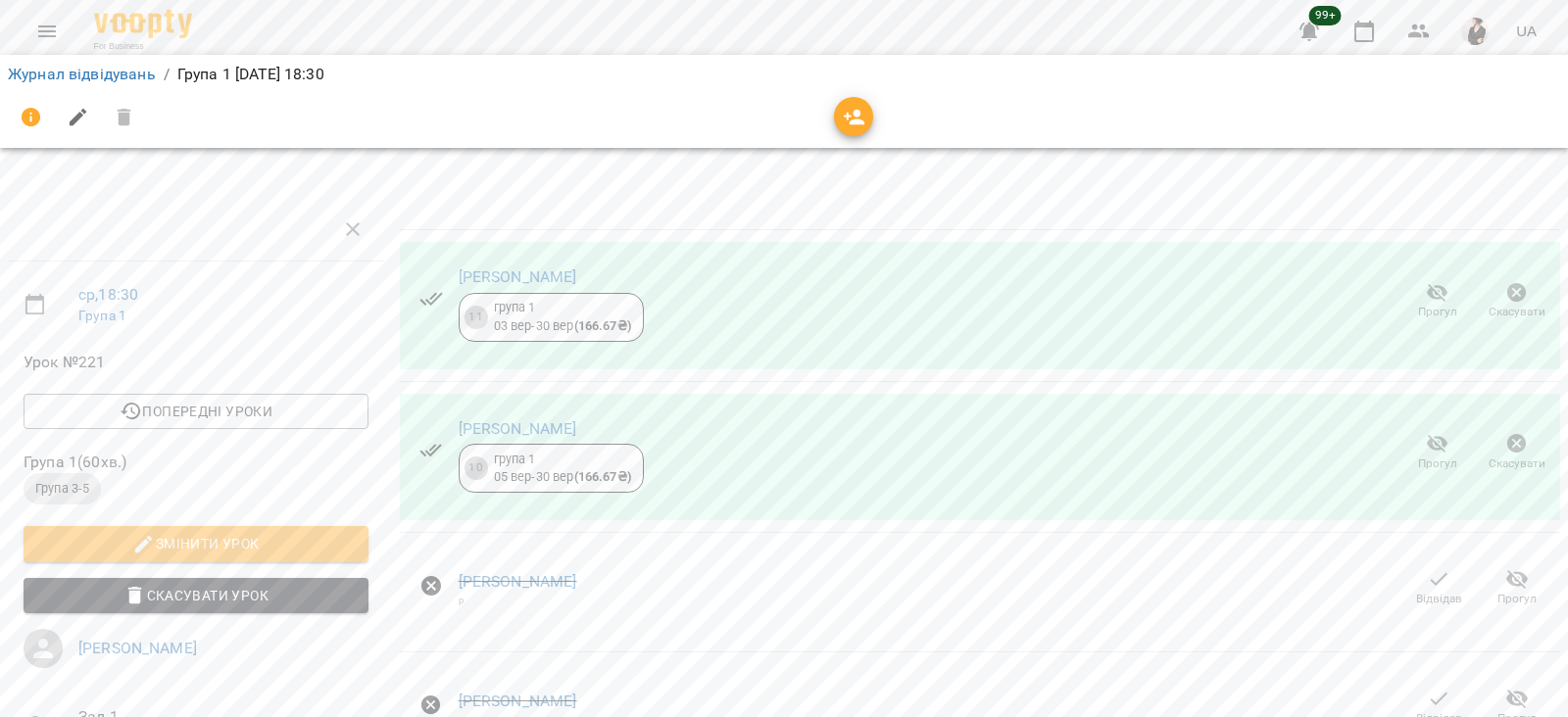
scroll to position [300, 0]
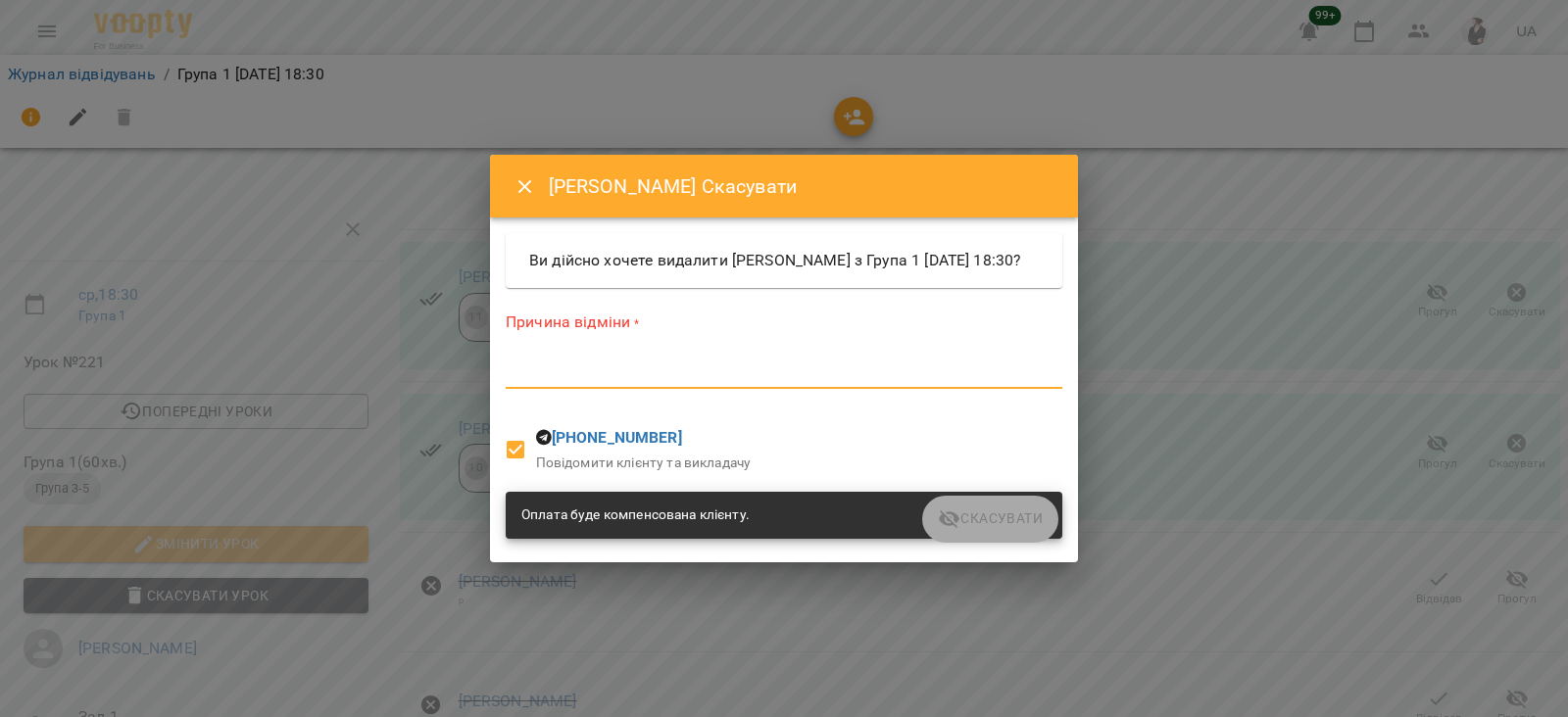
click at [721, 382] on textarea at bounding box center [784, 372] width 557 height 19
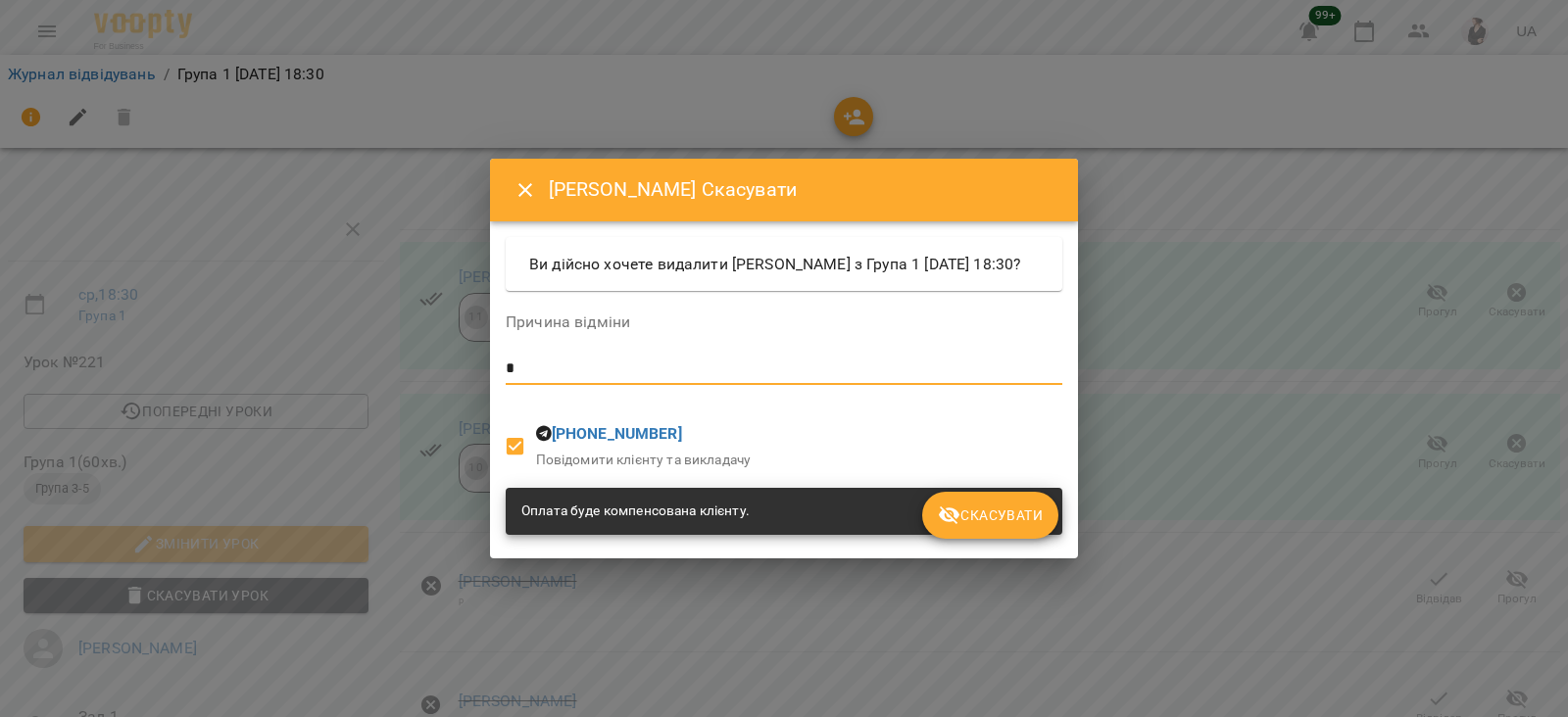
type textarea "*"
click at [971, 518] on span "Скасувати" at bounding box center [990, 516] width 105 height 24
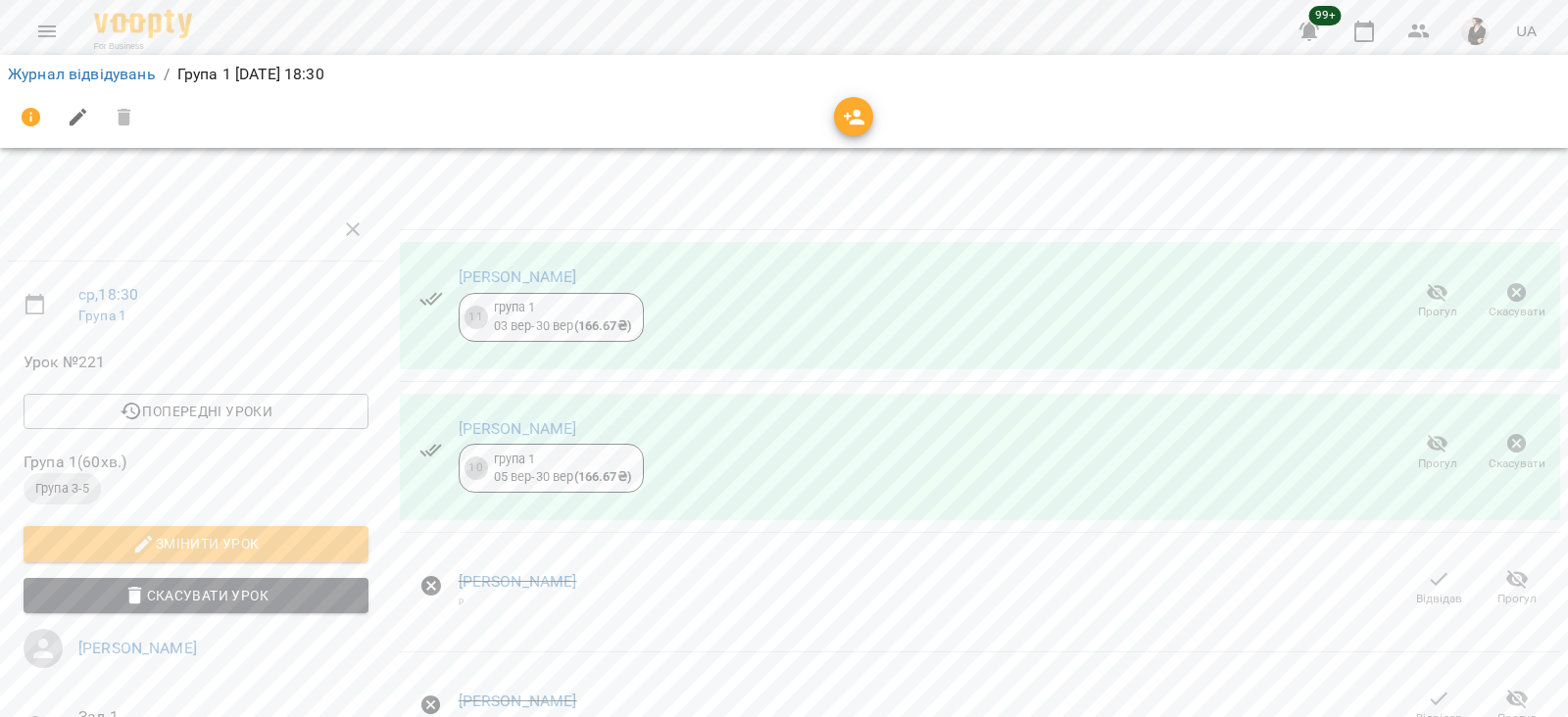
scroll to position [317, 0]
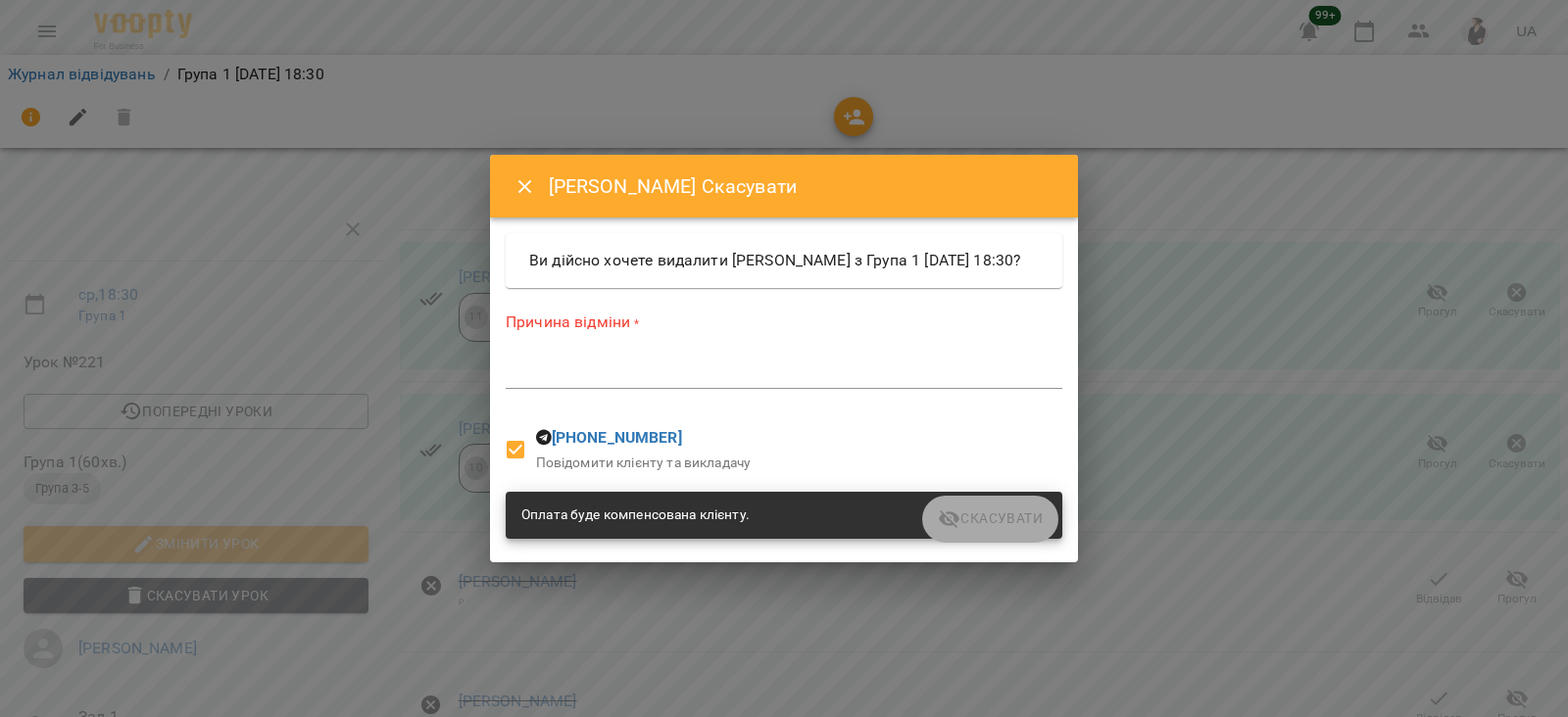
click at [691, 382] on textarea at bounding box center [784, 372] width 557 height 19
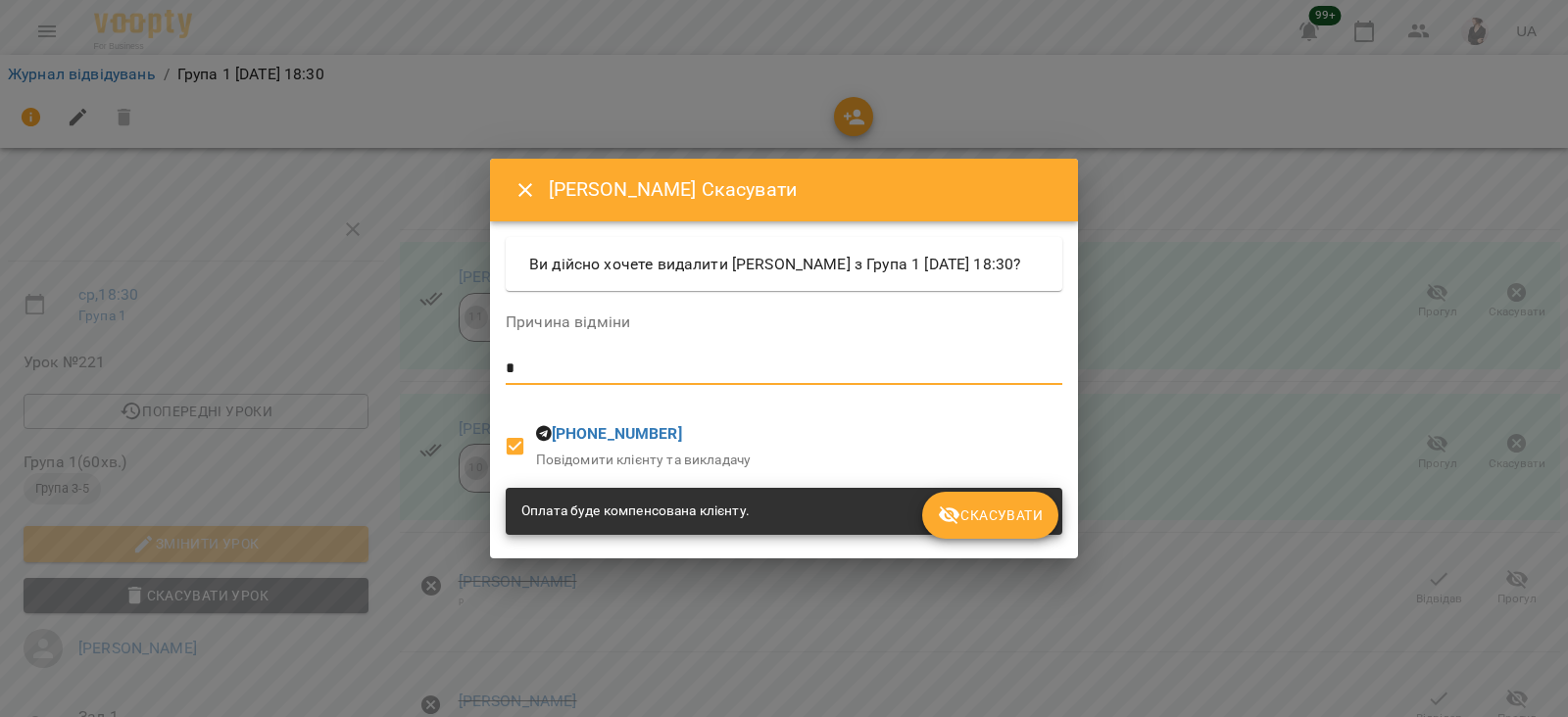
type textarea "*"
click at [999, 527] on span "Скасувати" at bounding box center [990, 516] width 105 height 24
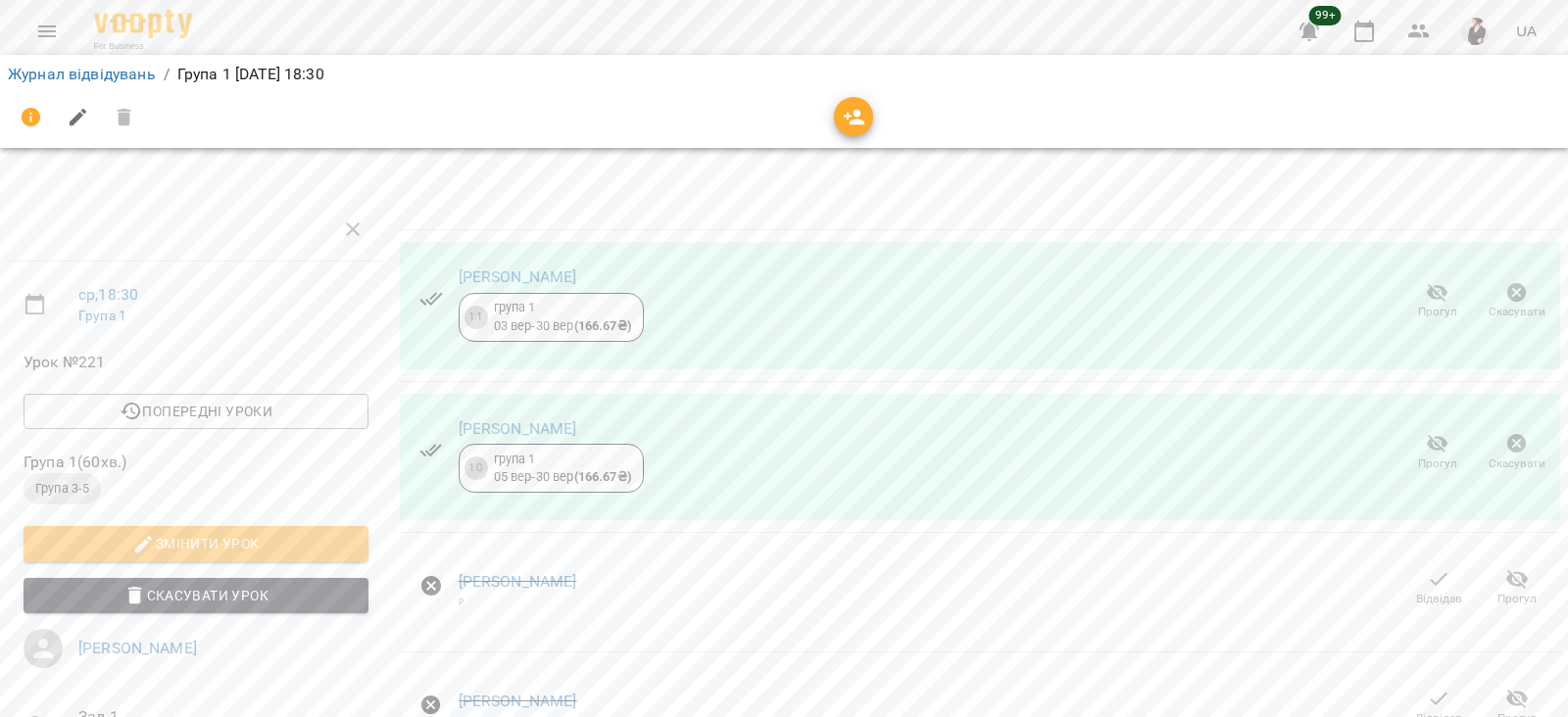
scroll to position [334, 0]
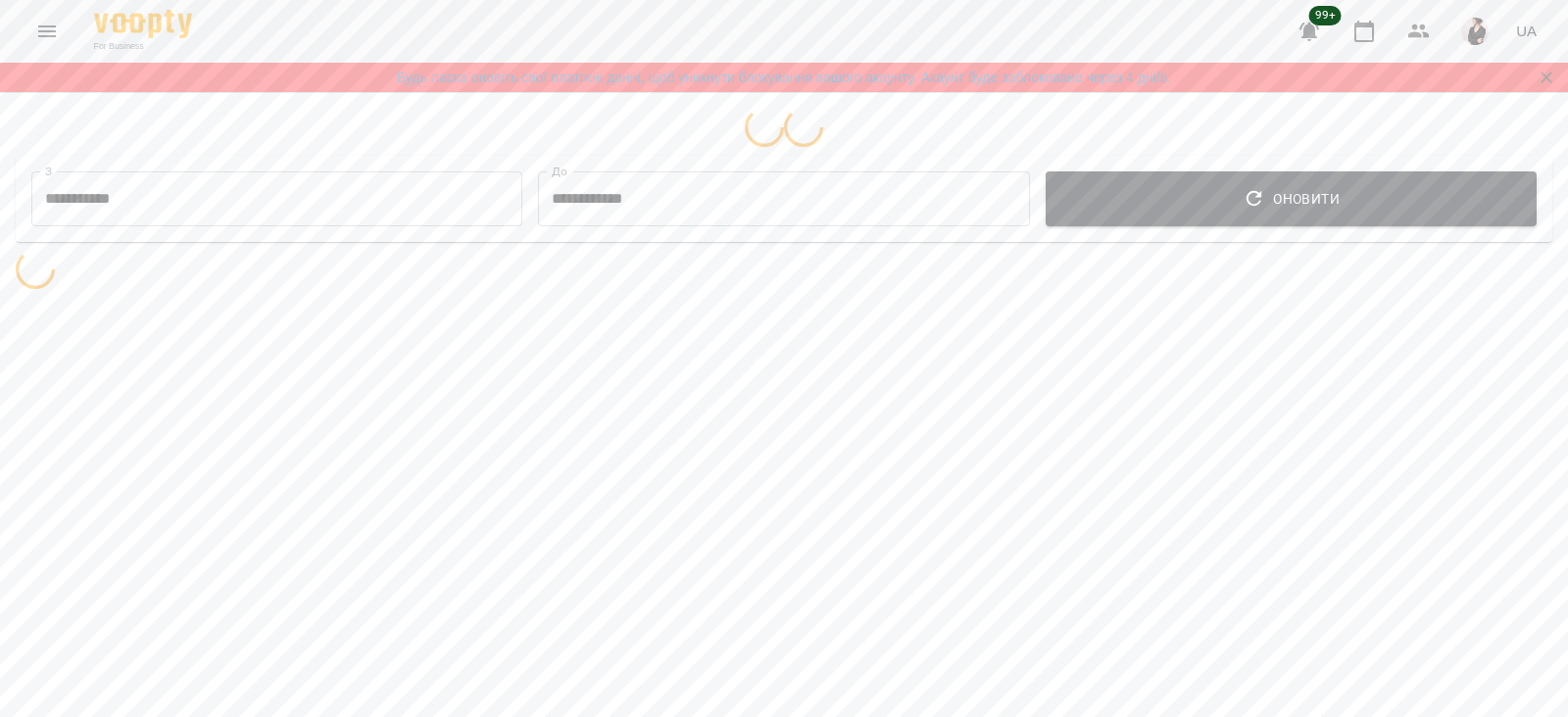
select select "**********"
select select "*******"
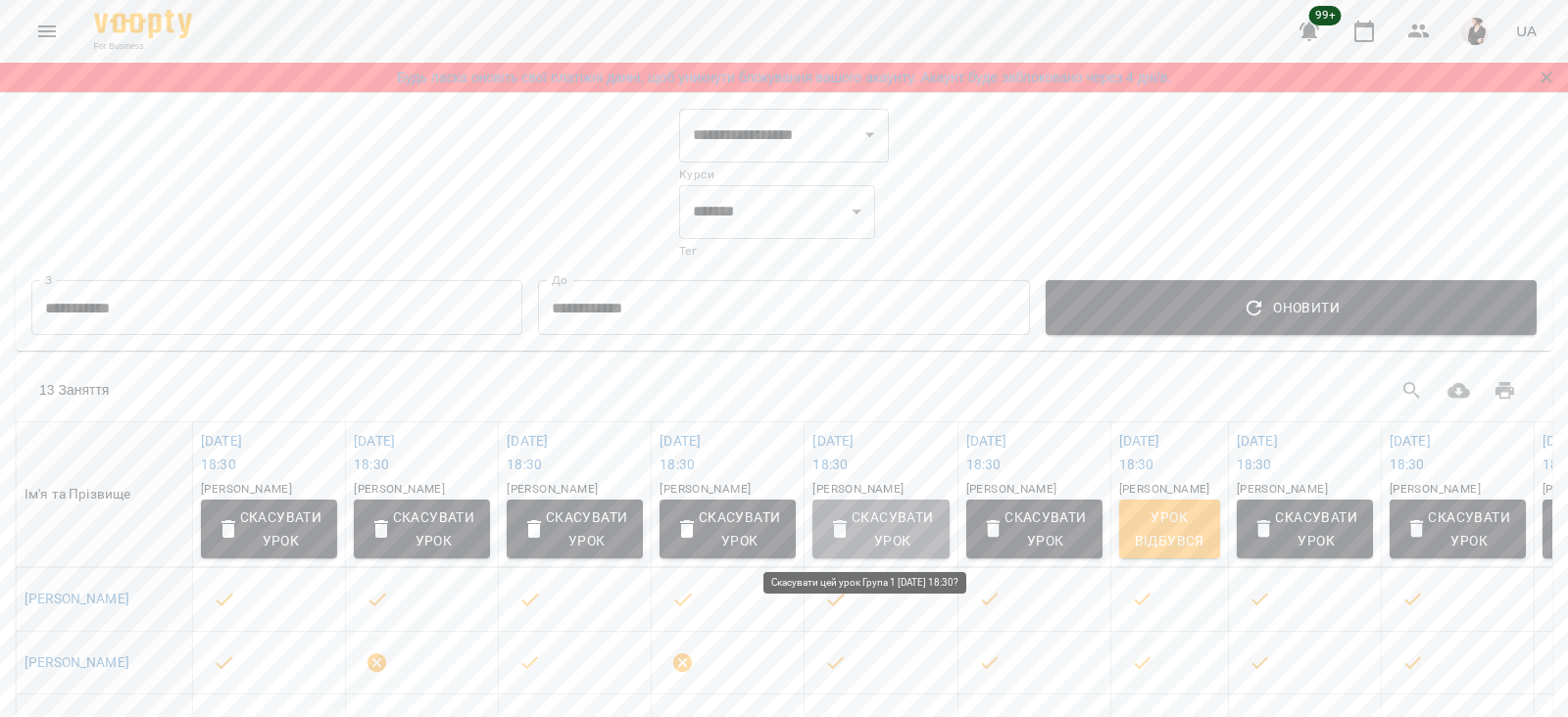
click at [870, 531] on span "Скасувати Урок" at bounding box center [881, 529] width 105 height 47
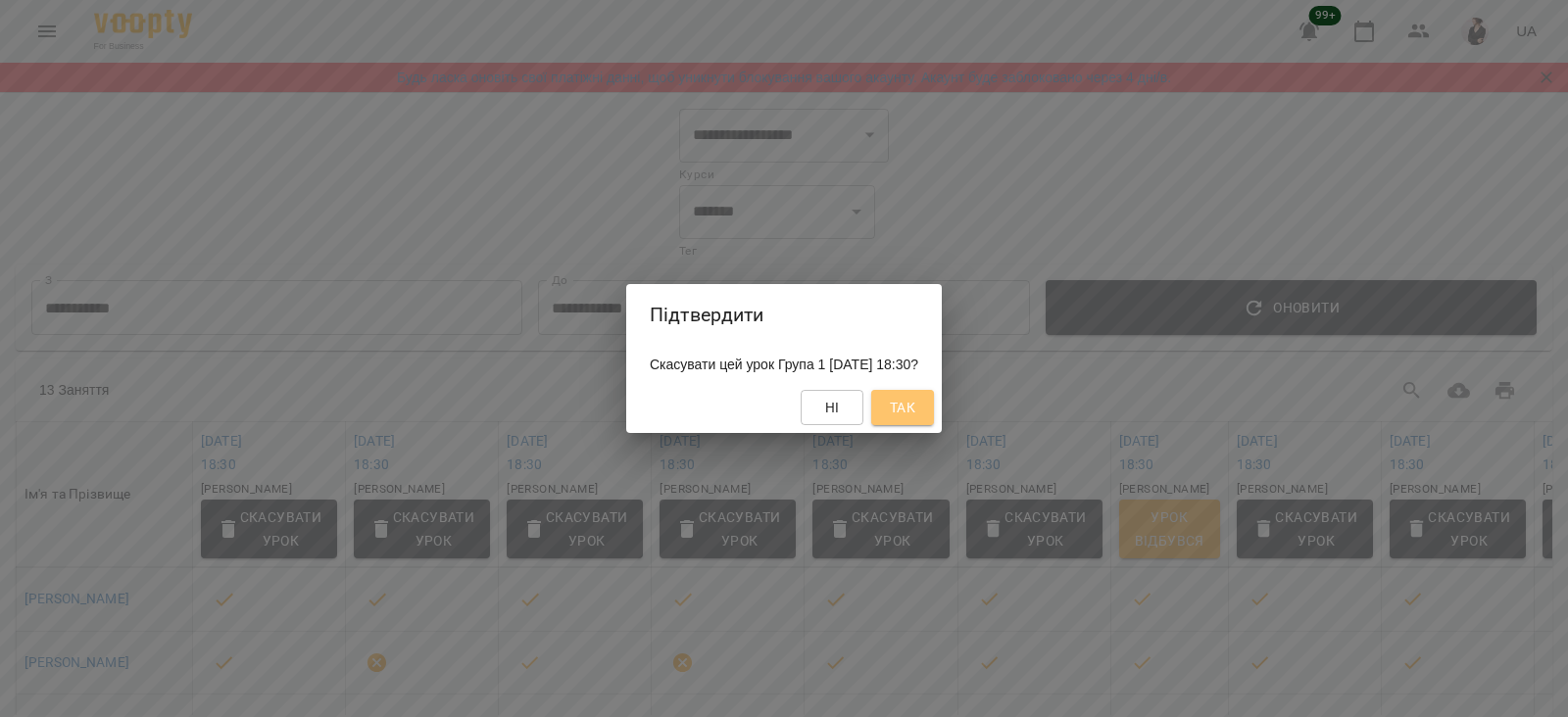
click at [922, 402] on button "Так" at bounding box center [902, 408] width 63 height 36
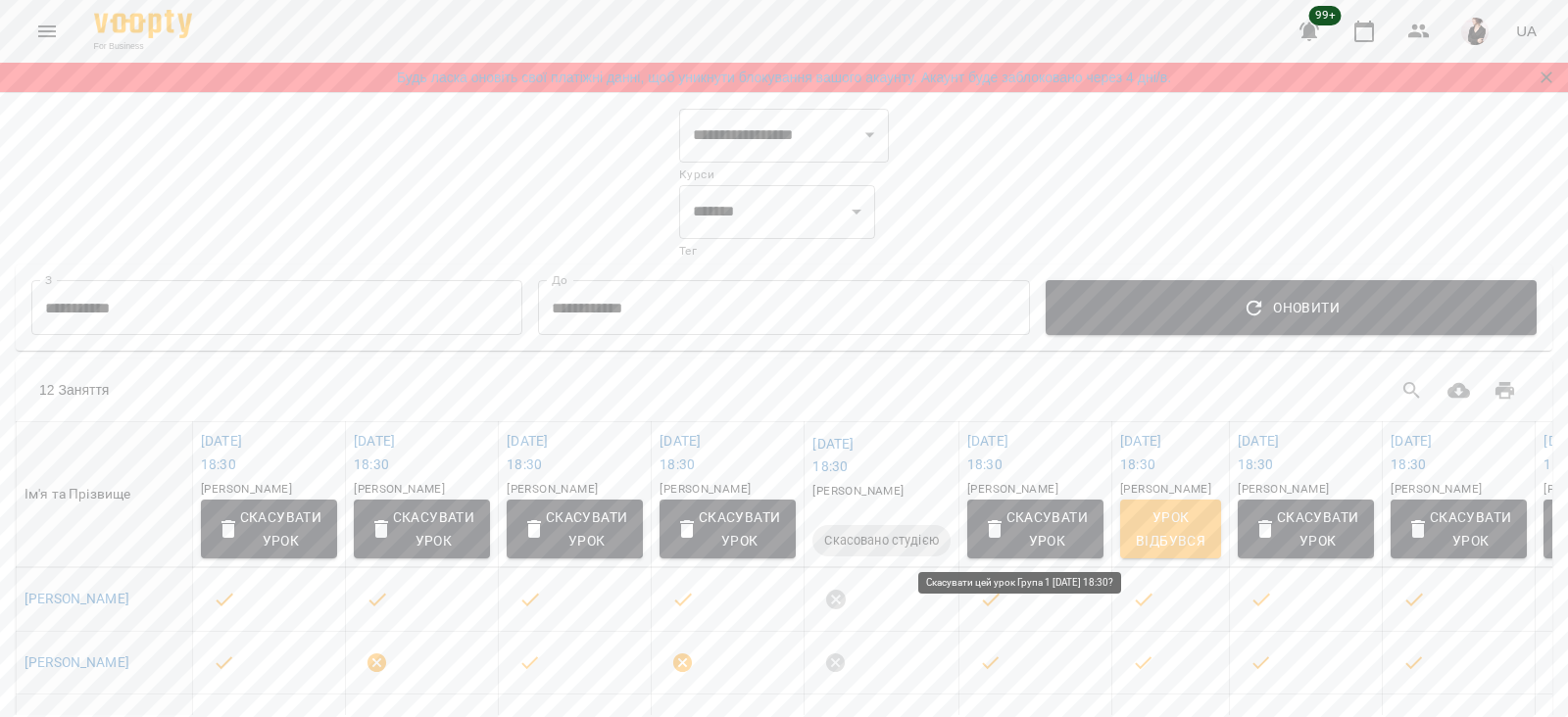
click at [1012, 536] on span "Скасувати Урок" at bounding box center [1035, 529] width 105 height 47
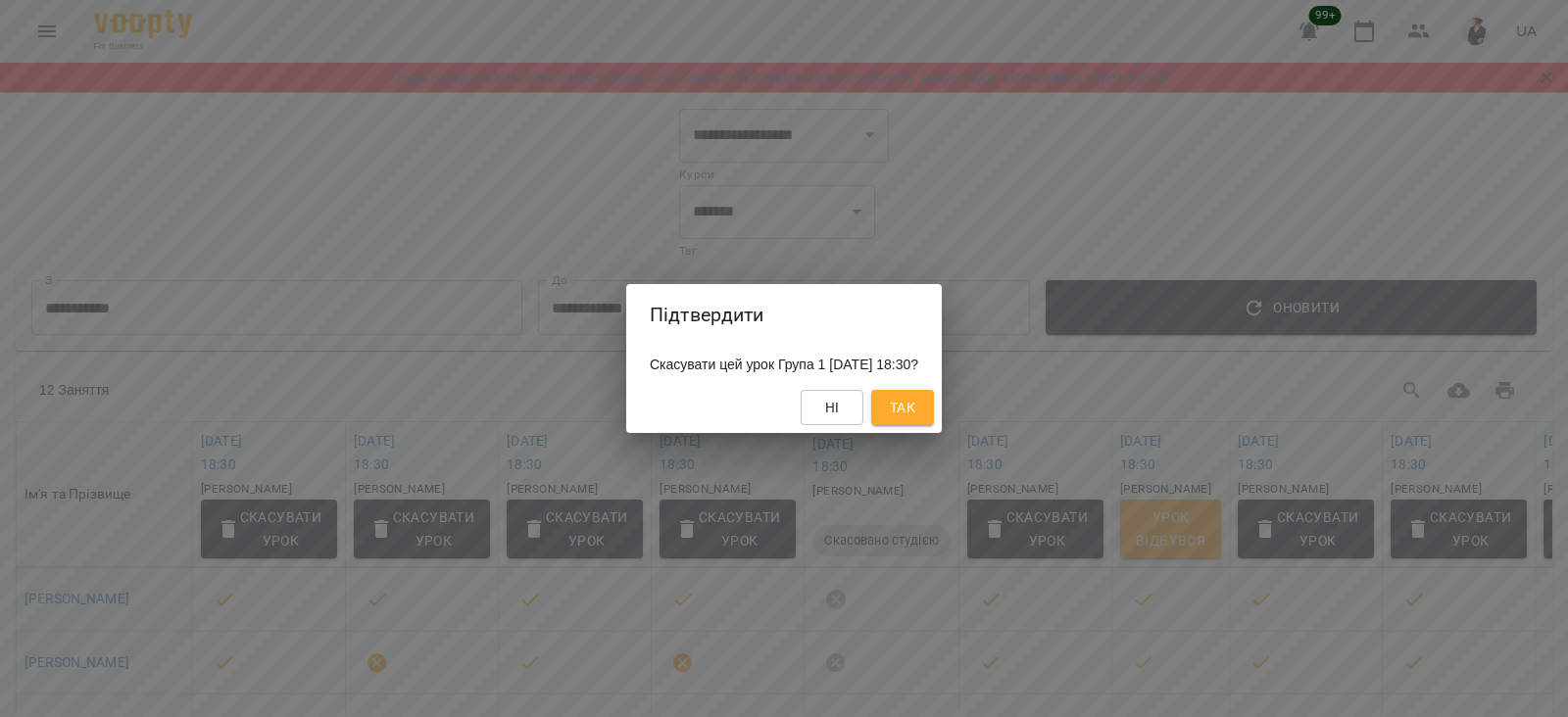
click at [923, 412] on button "Так" at bounding box center [902, 408] width 63 height 36
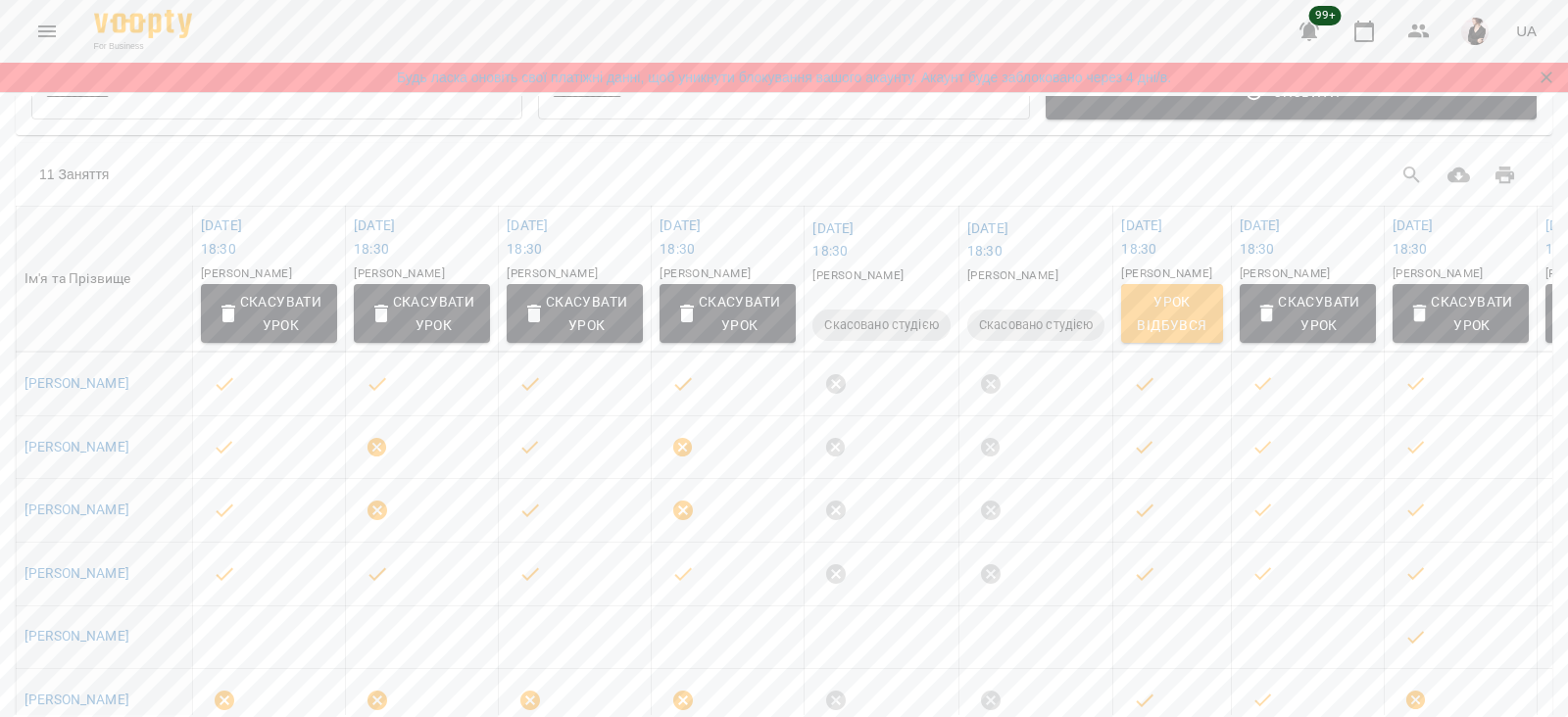
scroll to position [208, 0]
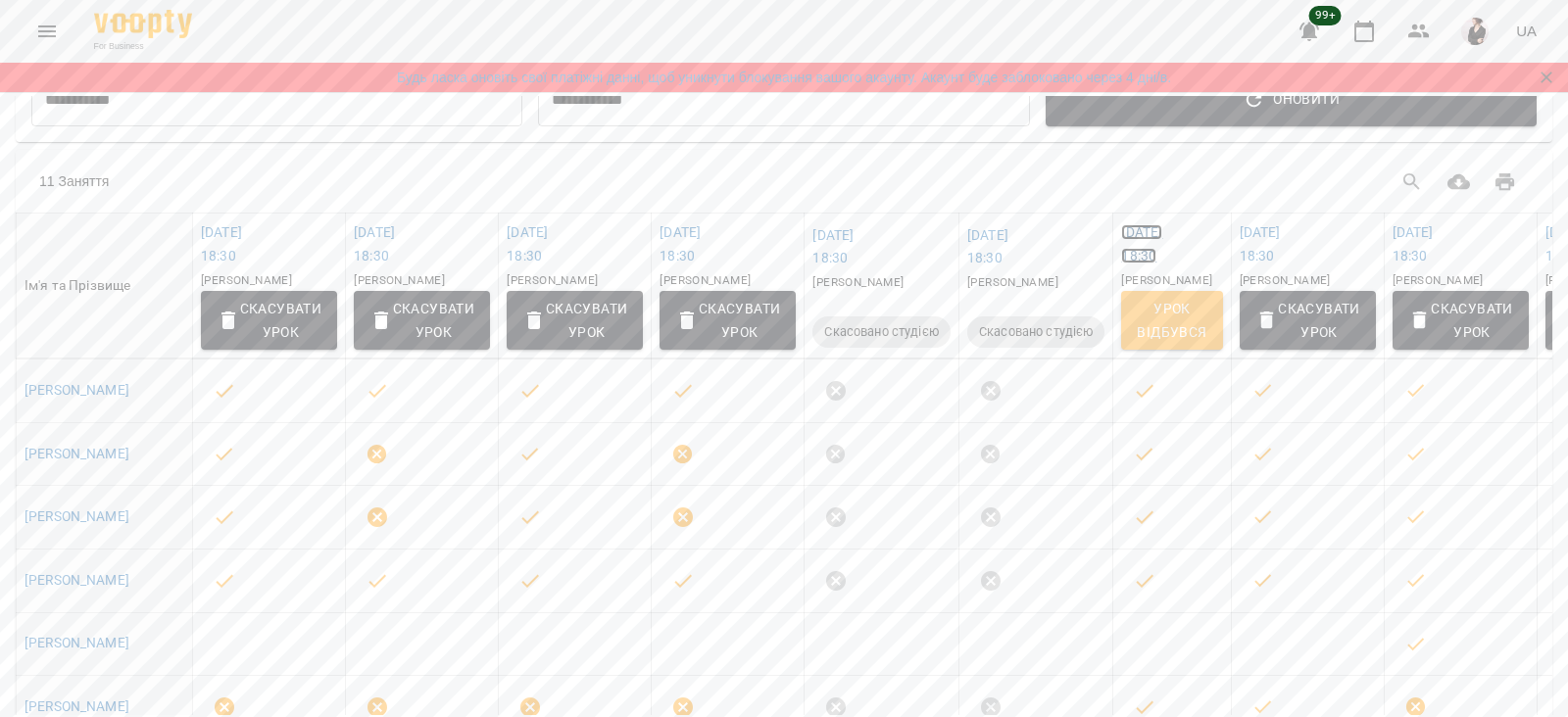
click at [1150, 231] on link "ср 24 вер 2025 18:30" at bounding box center [1141, 244] width 41 height 40
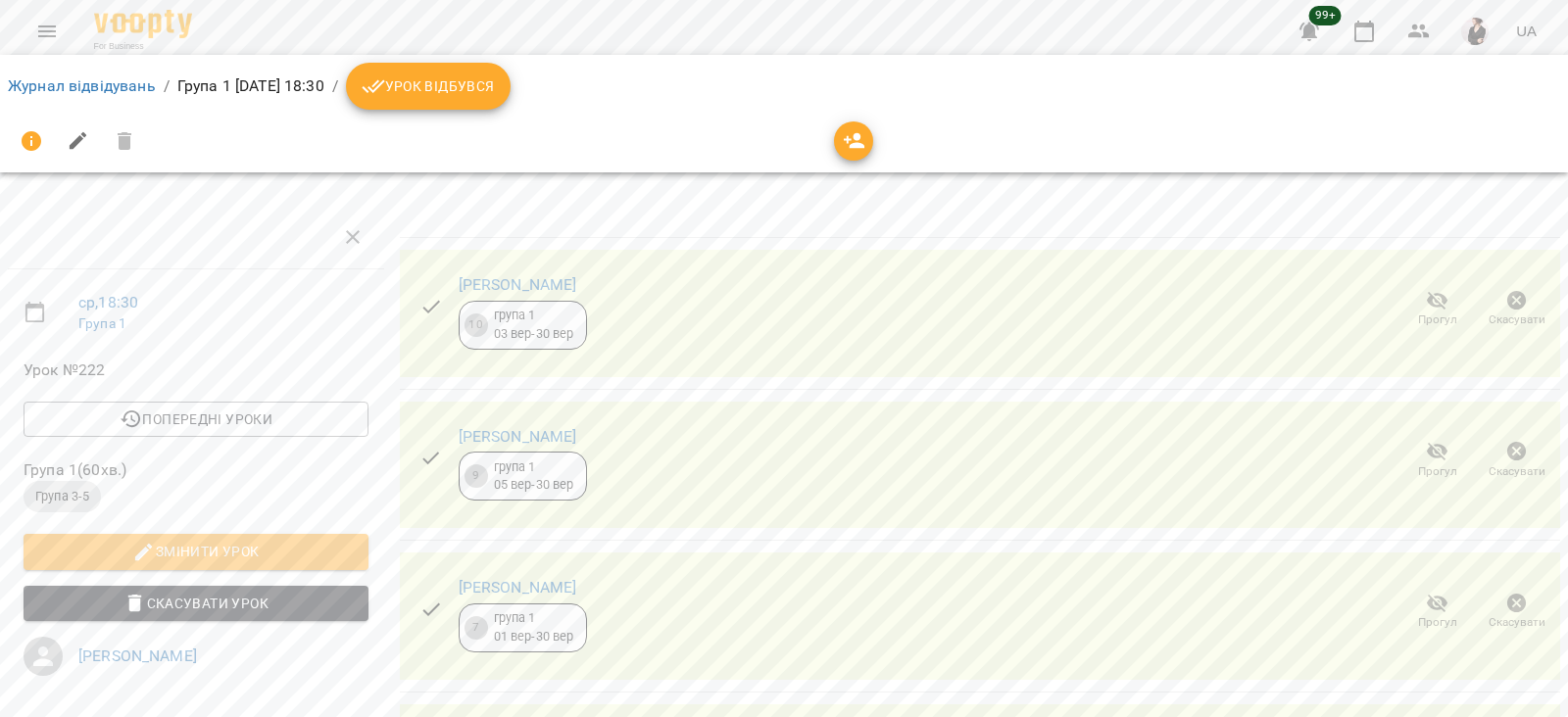
click at [472, 70] on button "Урок відбувся" at bounding box center [428, 87] width 165 height 47
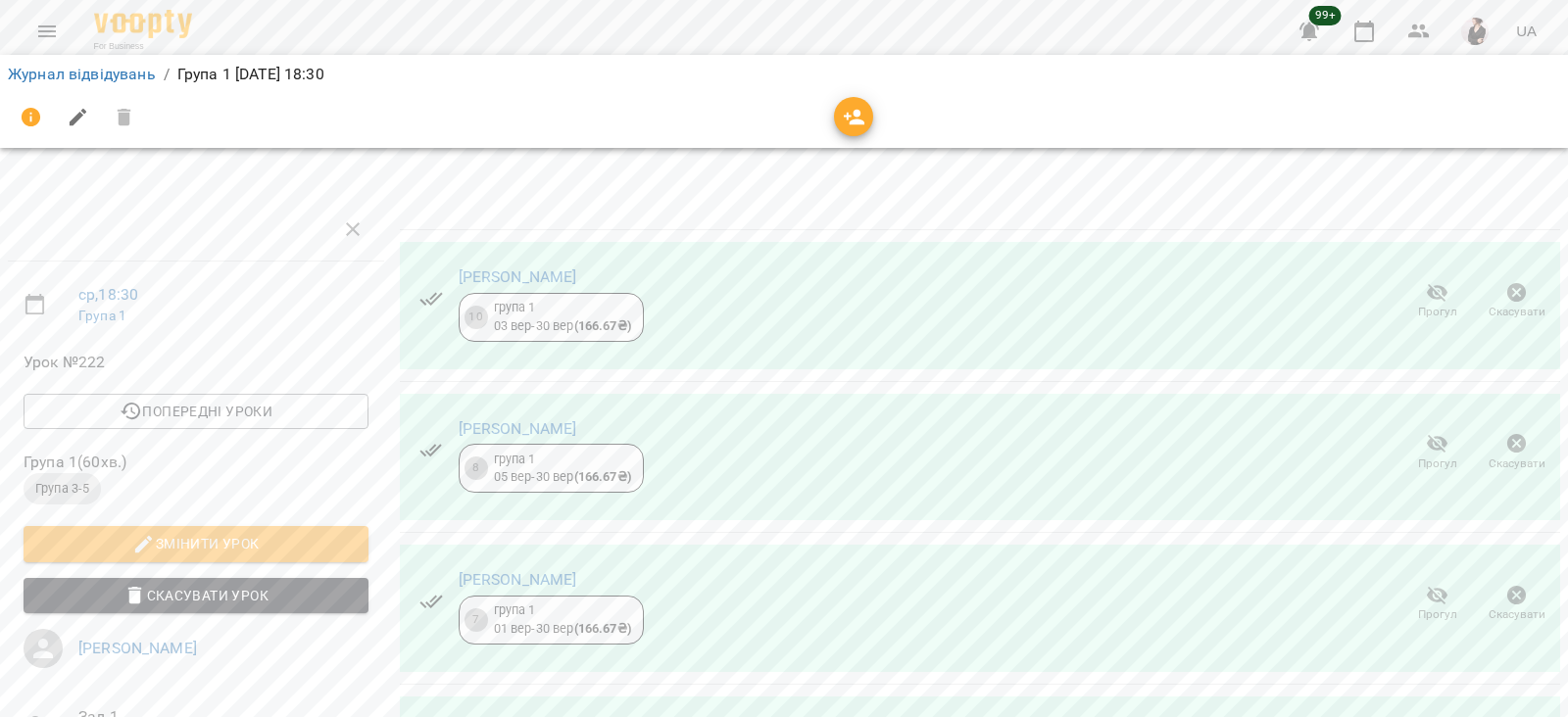
scroll to position [358, 0]
click at [1505, 585] on icon "button" at bounding box center [1517, 597] width 24 height 24
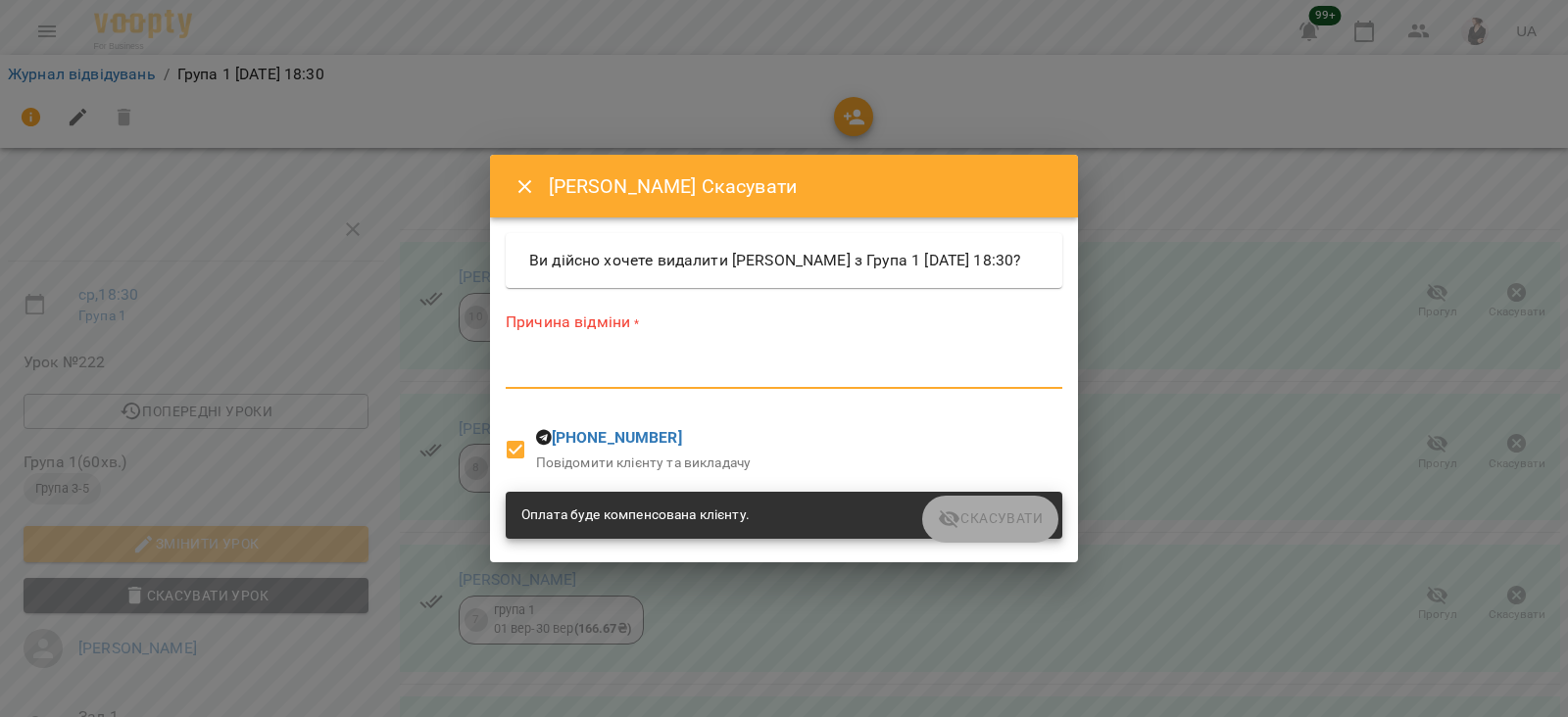
click at [661, 382] on textarea at bounding box center [784, 372] width 557 height 19
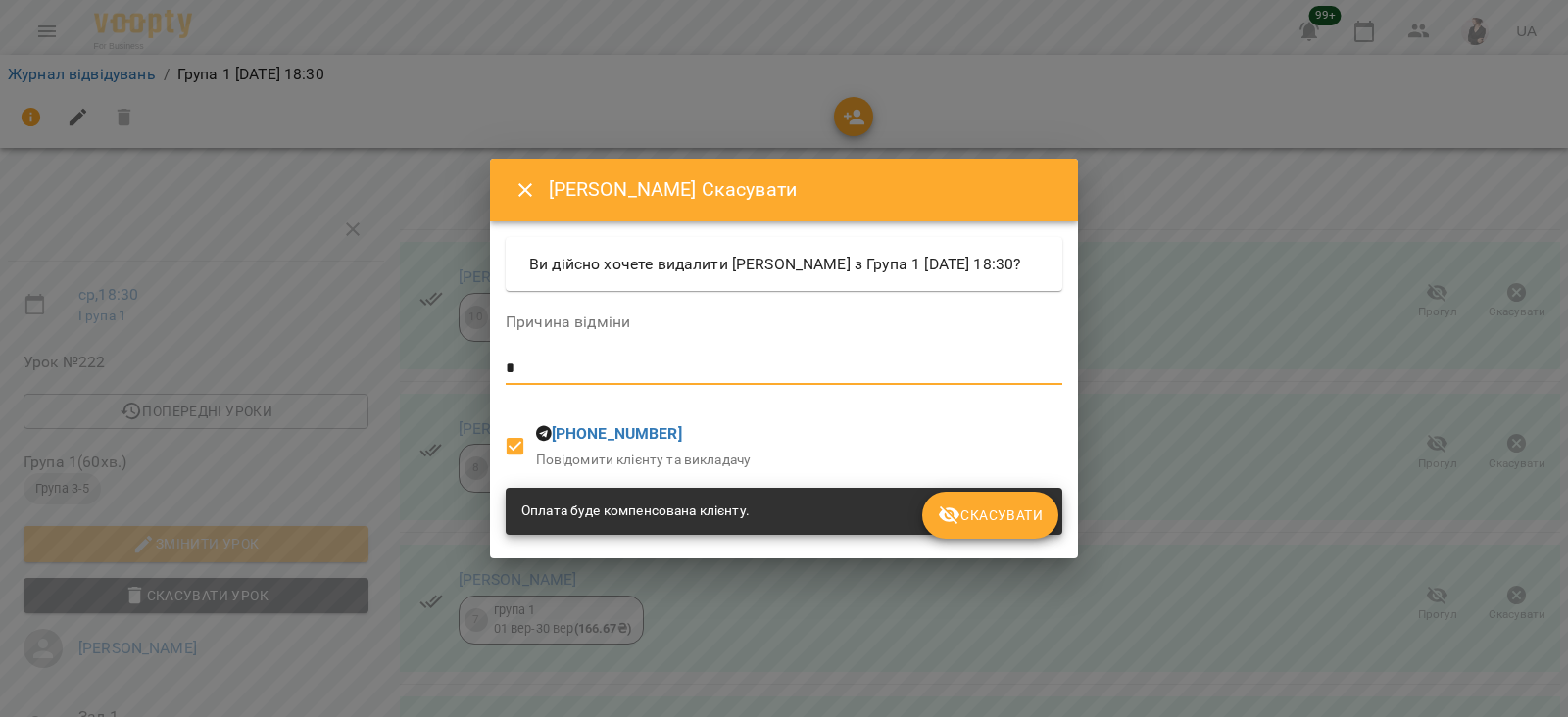
type textarea "*"
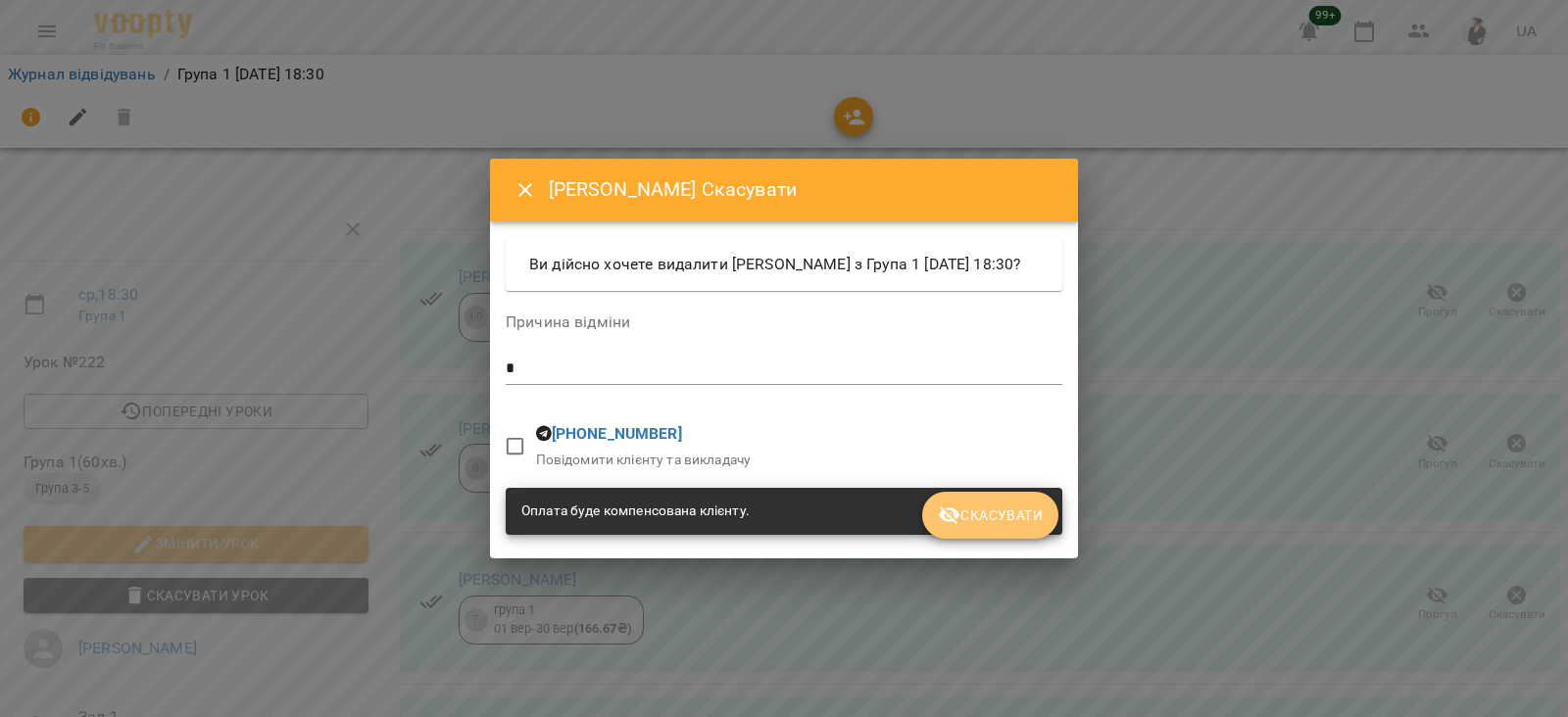
click at [970, 526] on span "Скасувати" at bounding box center [990, 516] width 105 height 24
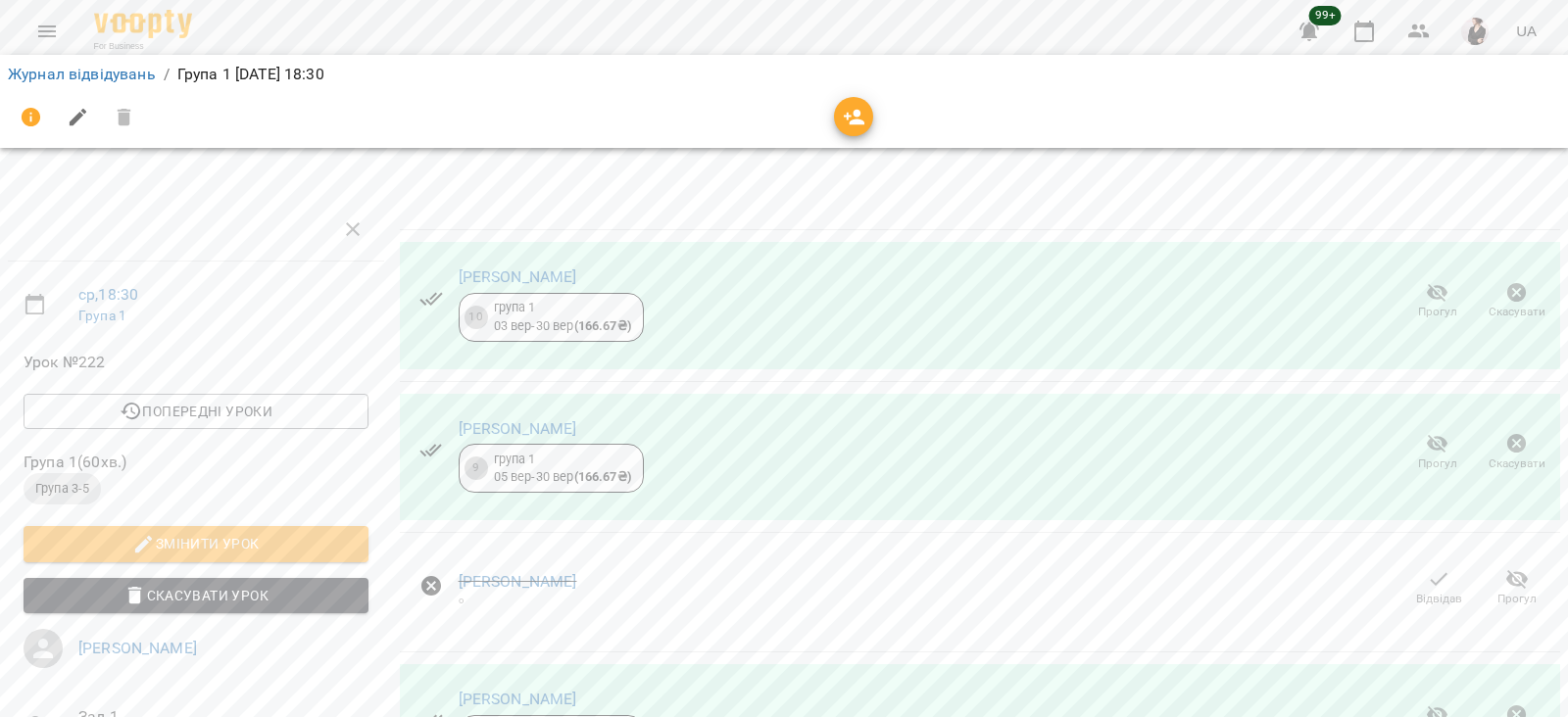
scroll to position [332, 0]
click at [1507, 706] on icon "button" at bounding box center [1517, 716] width 20 height 20
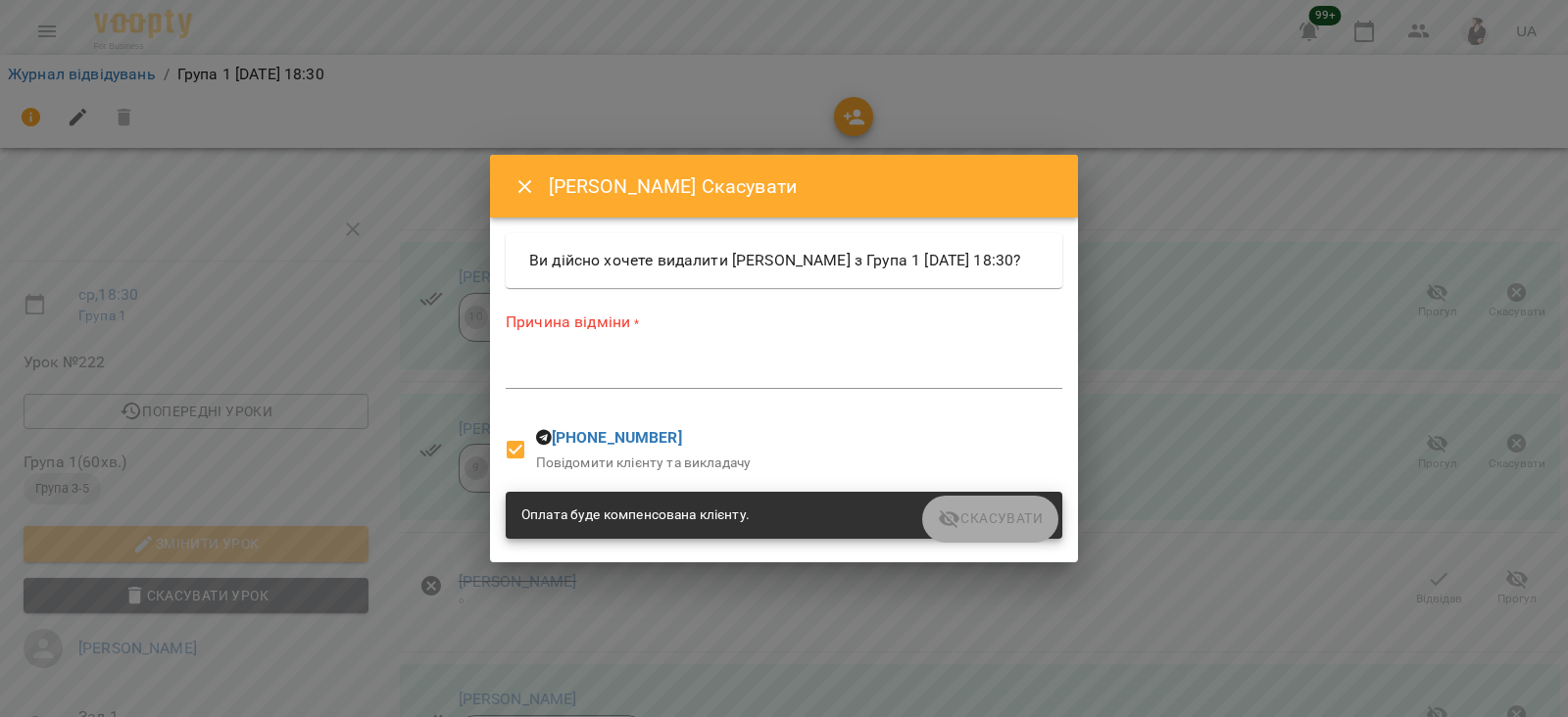
click at [682, 374] on div "*" at bounding box center [784, 373] width 557 height 32
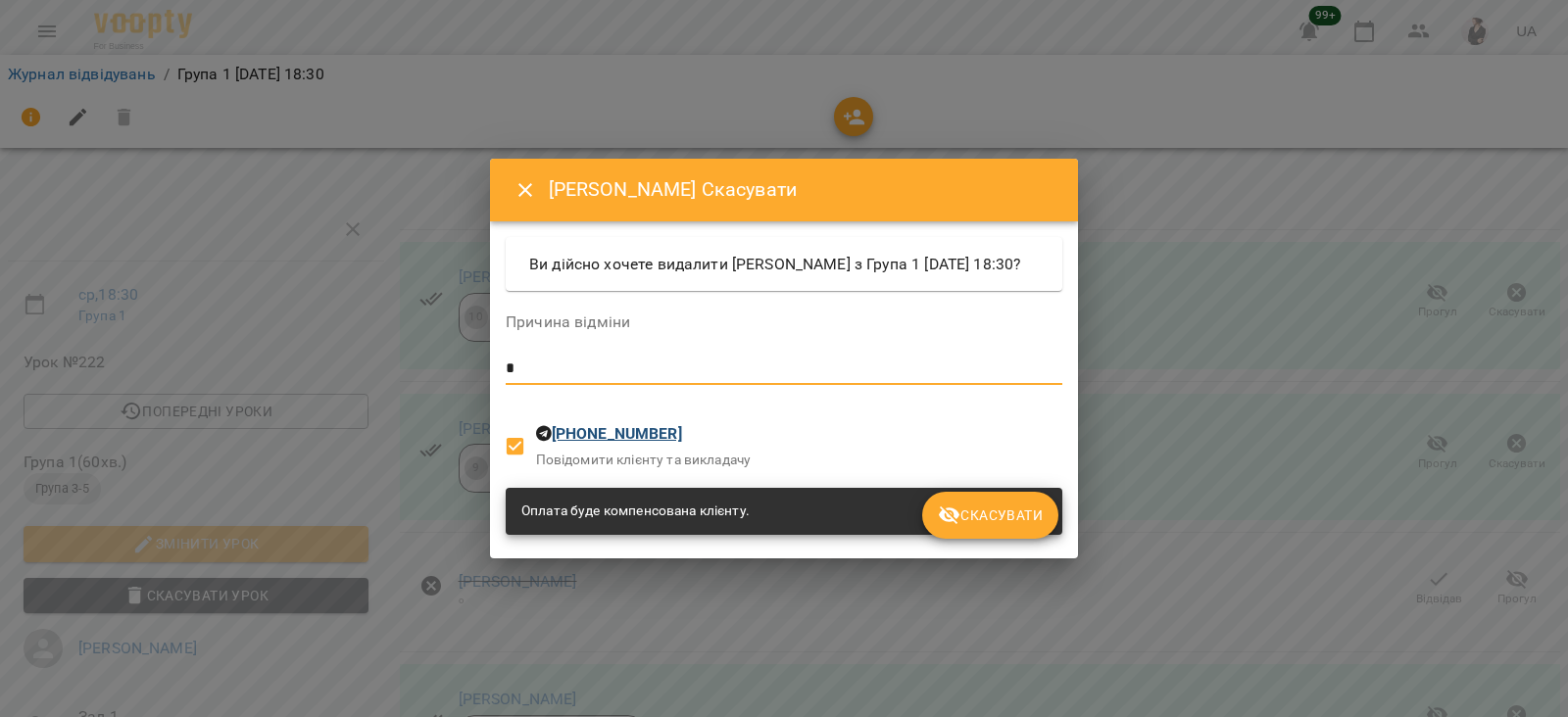
type textarea "*"
click at [958, 520] on icon "submit" at bounding box center [950, 516] width 24 height 24
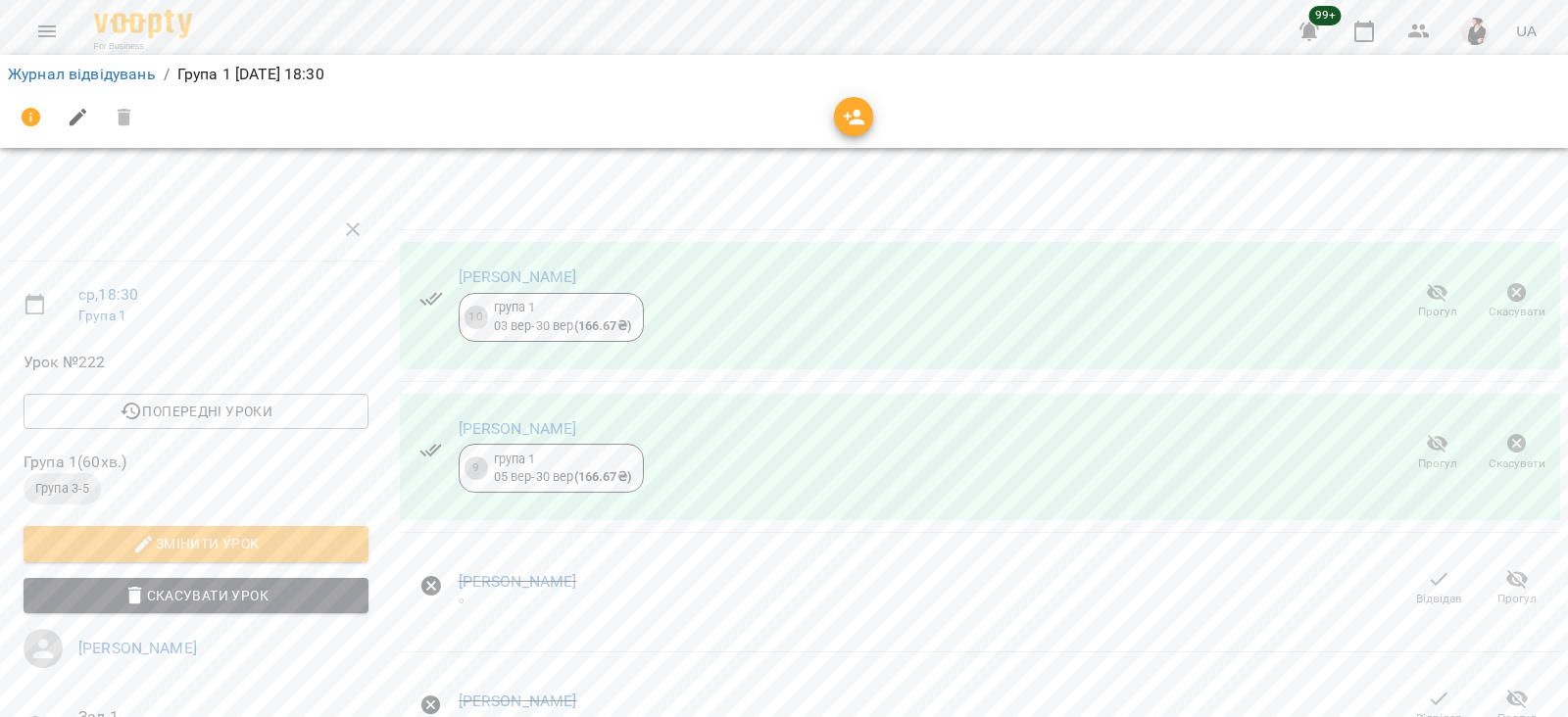
scroll to position [300, 0]
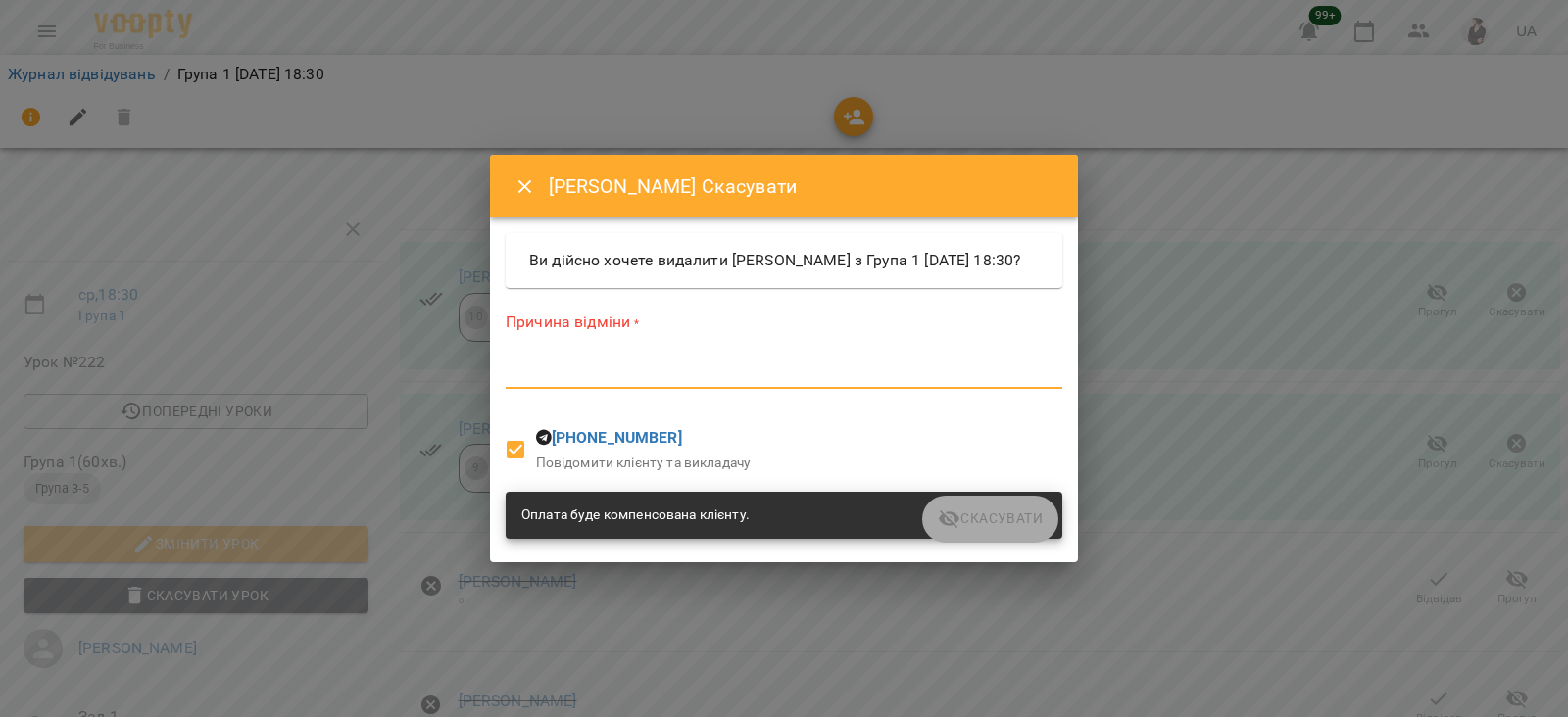
click at [746, 382] on textarea at bounding box center [784, 372] width 557 height 19
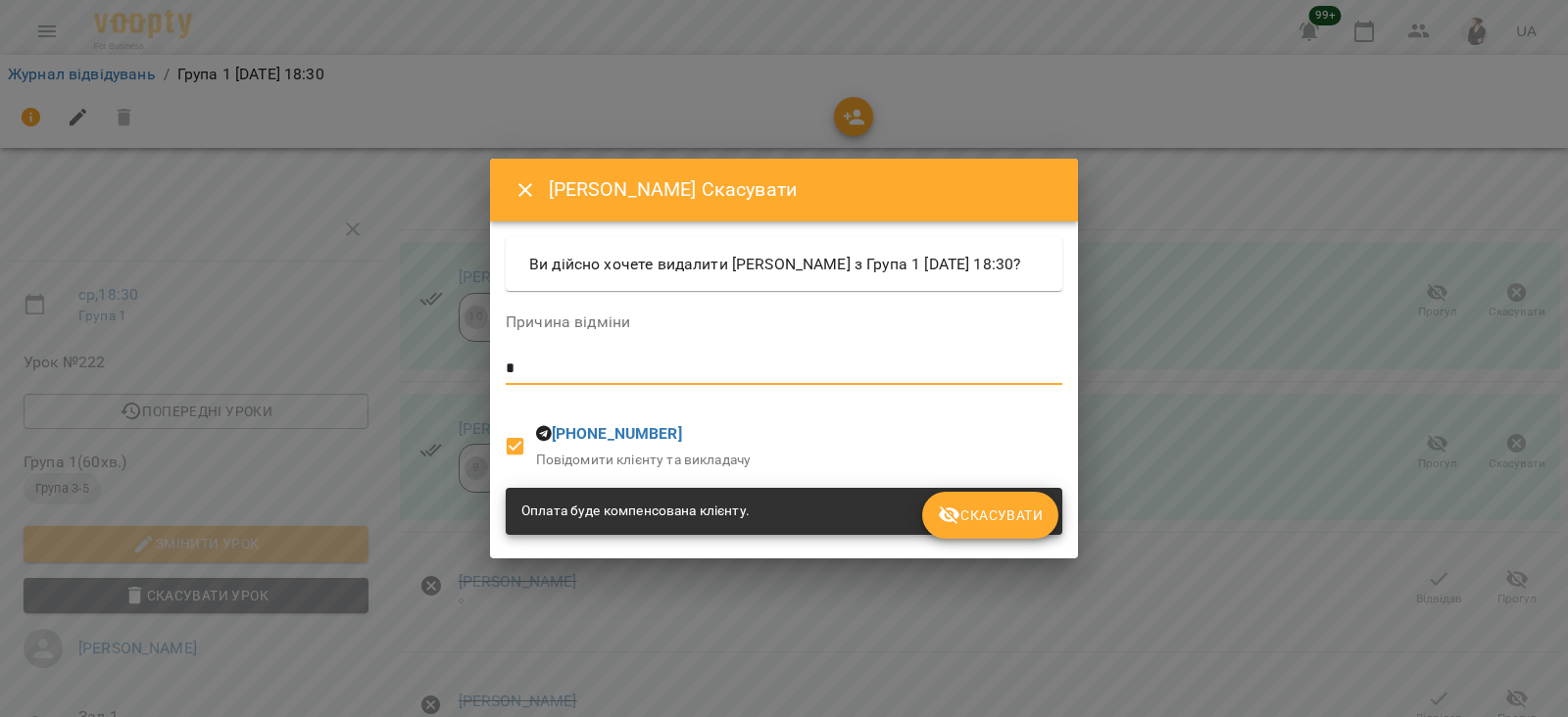
type textarea "*"
click at [963, 521] on span "Скасувати" at bounding box center [990, 516] width 105 height 24
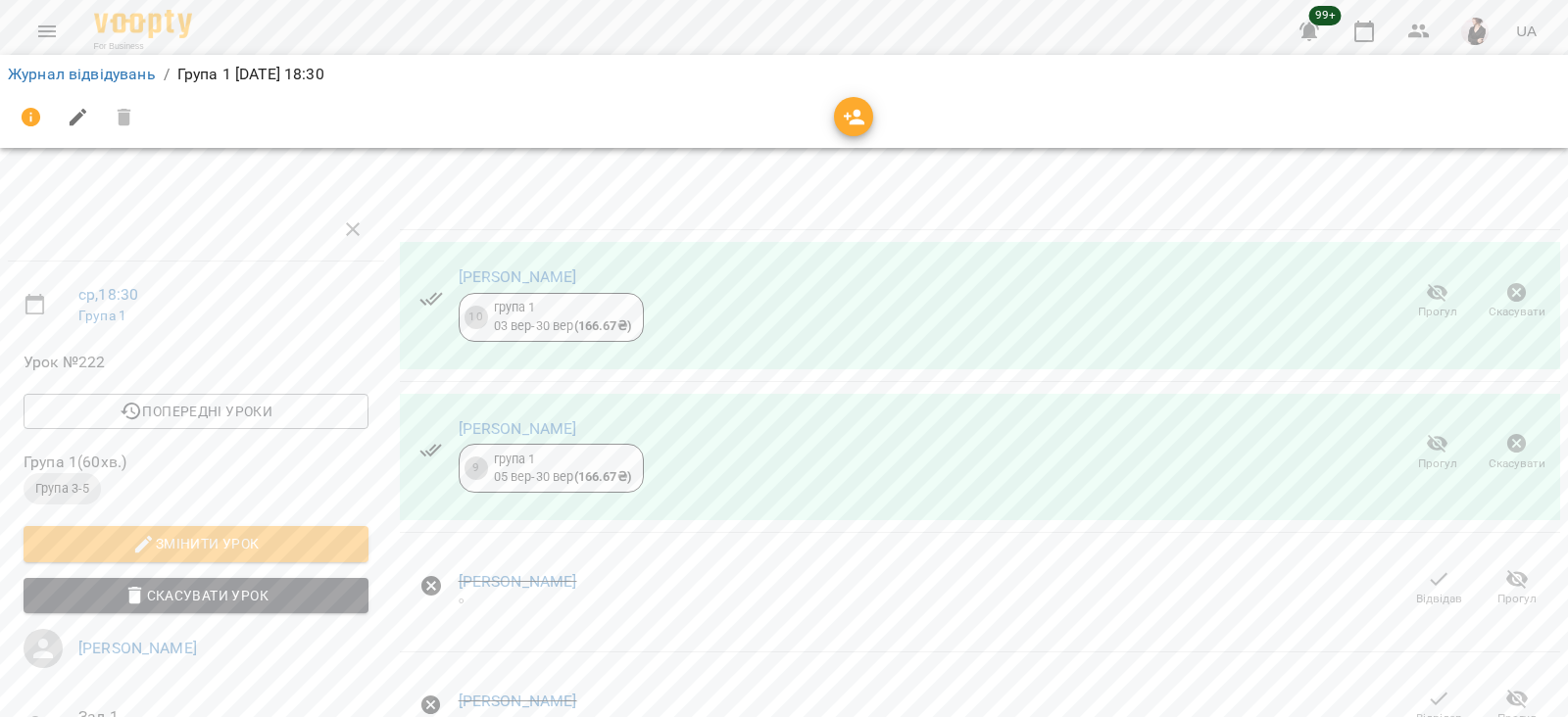
scroll to position [317, 0]
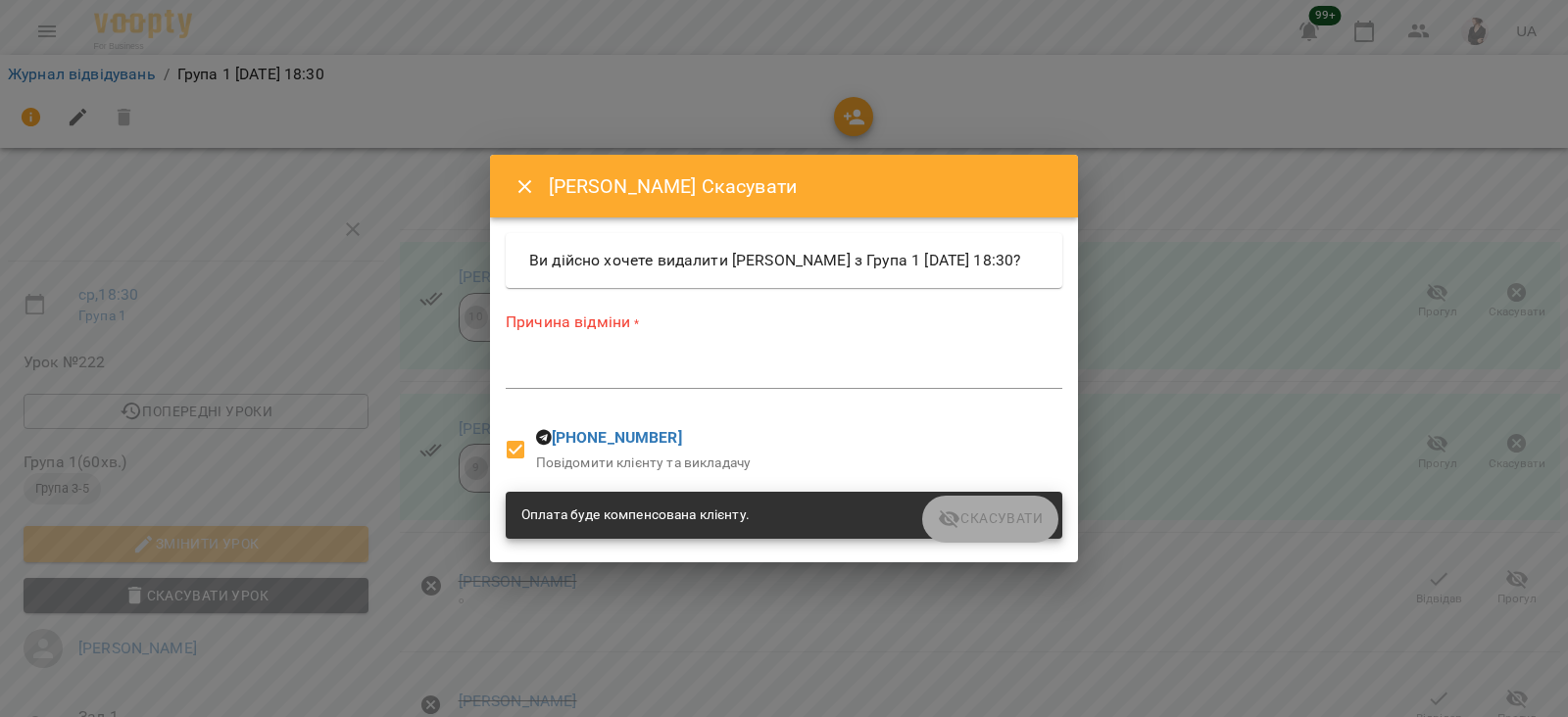
click at [776, 382] on textarea at bounding box center [784, 372] width 557 height 19
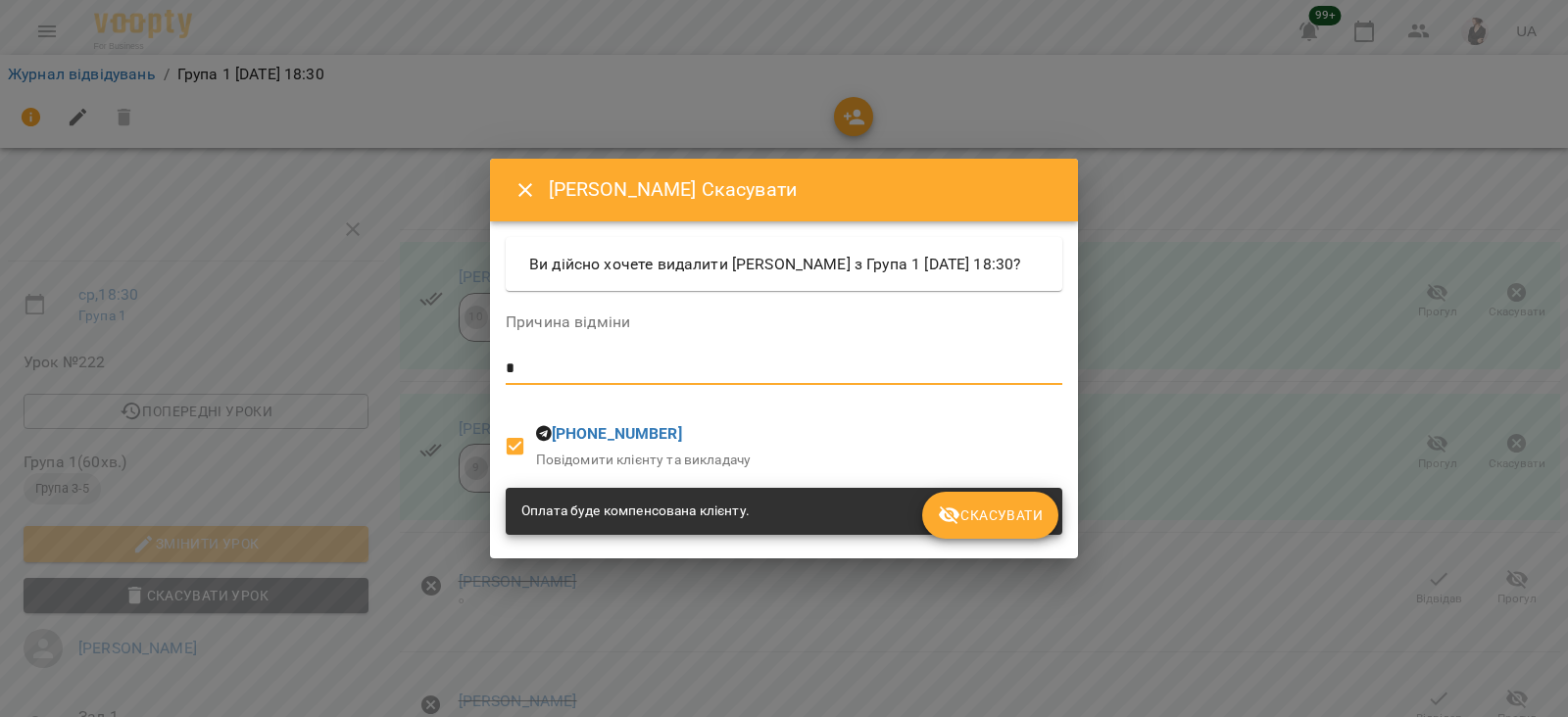
type textarea "*"
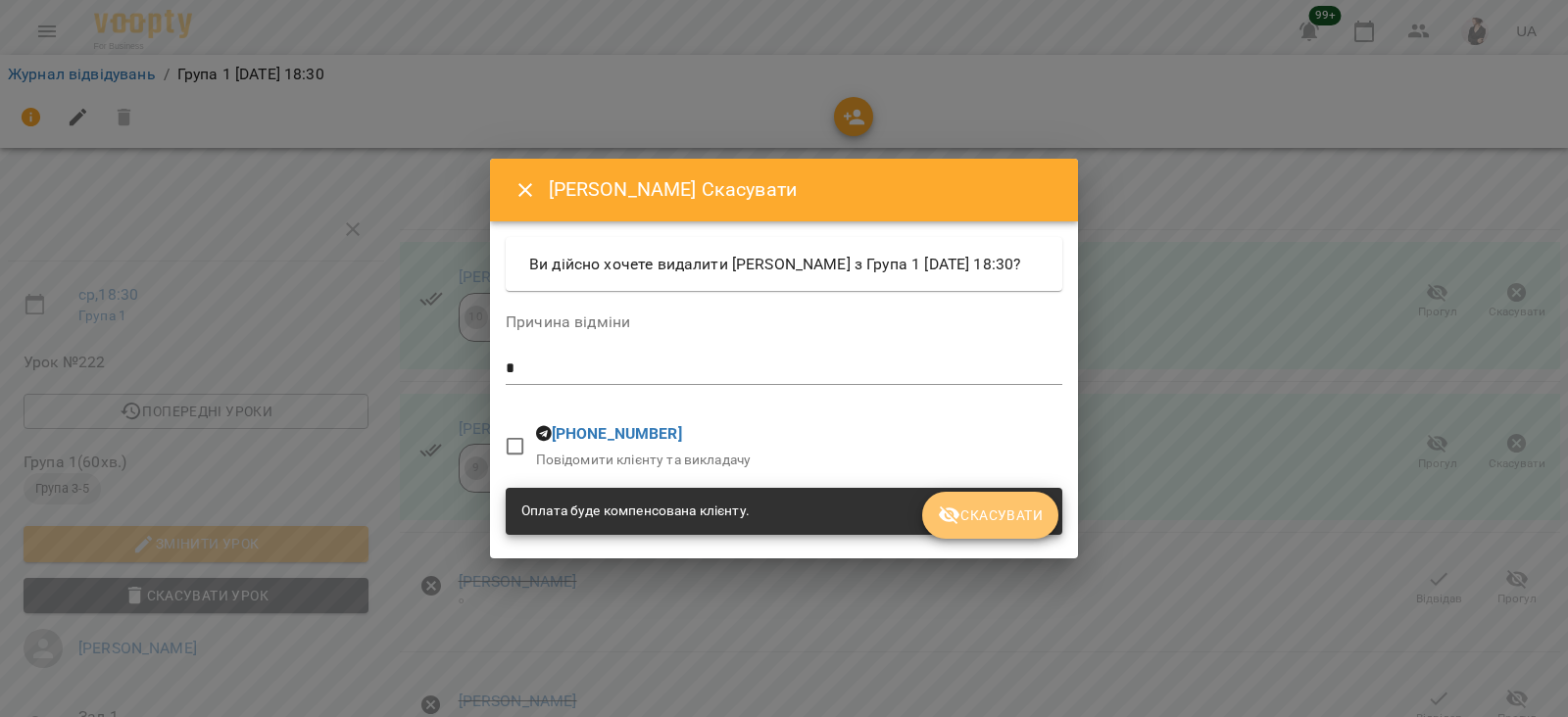
click at [998, 525] on span "Скасувати" at bounding box center [990, 516] width 105 height 24
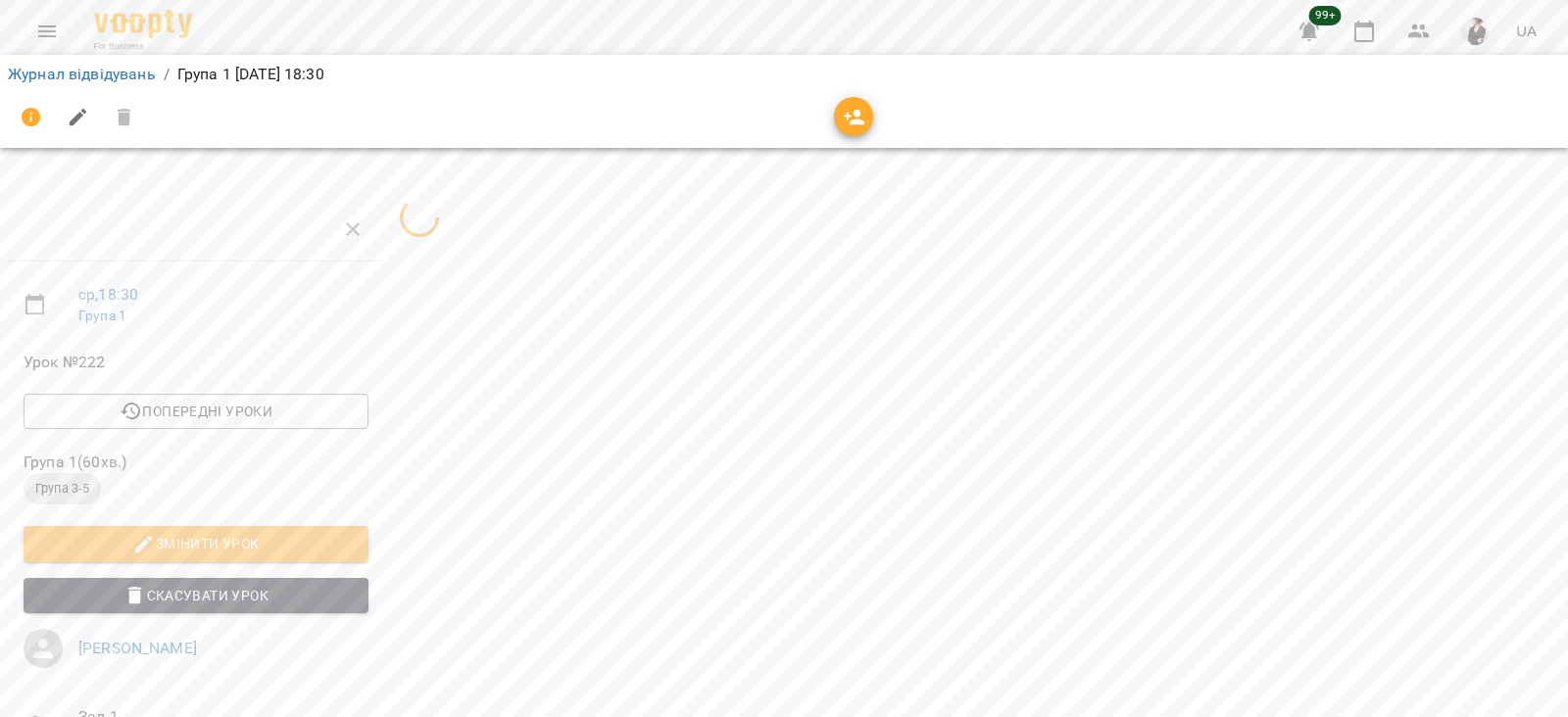
scroll to position [233, 0]
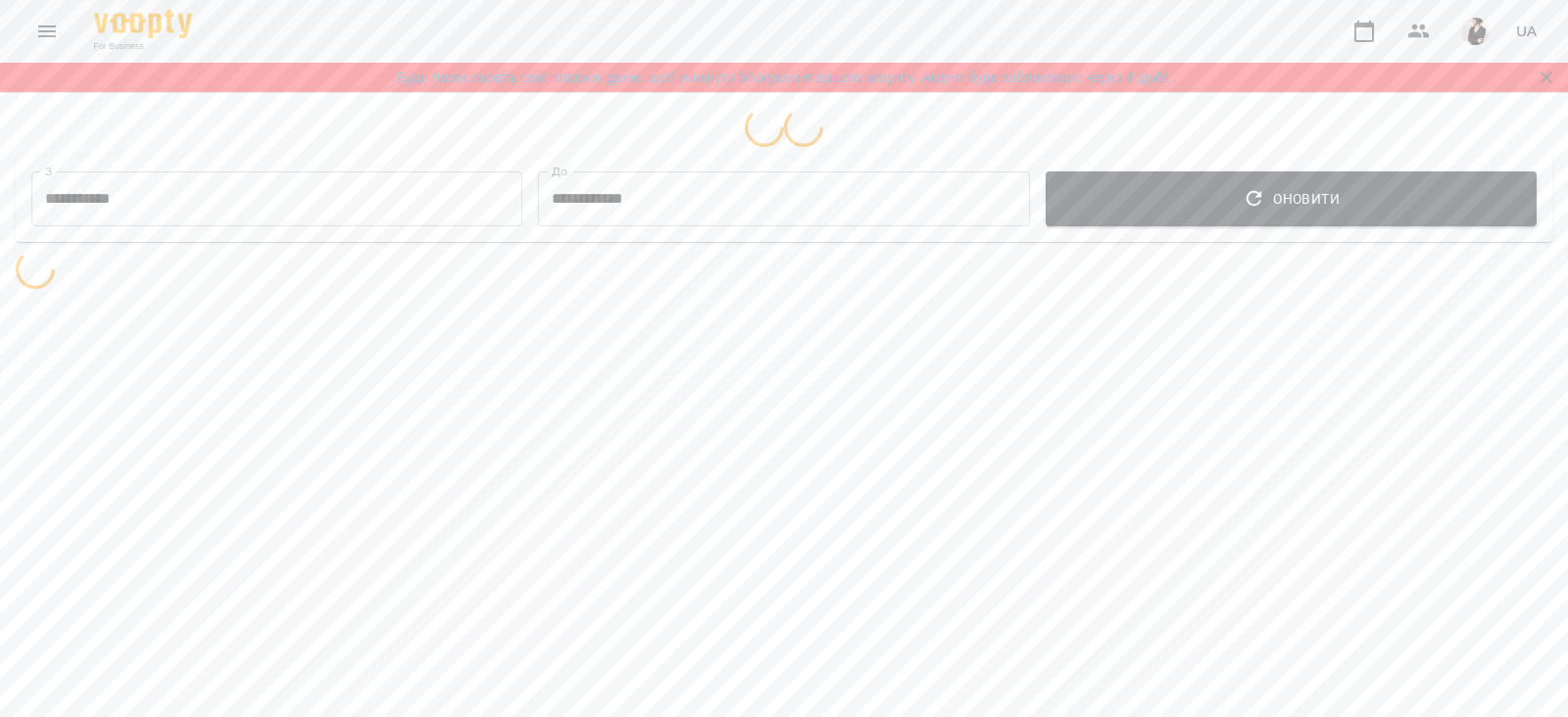
select select "**********"
select select "*******"
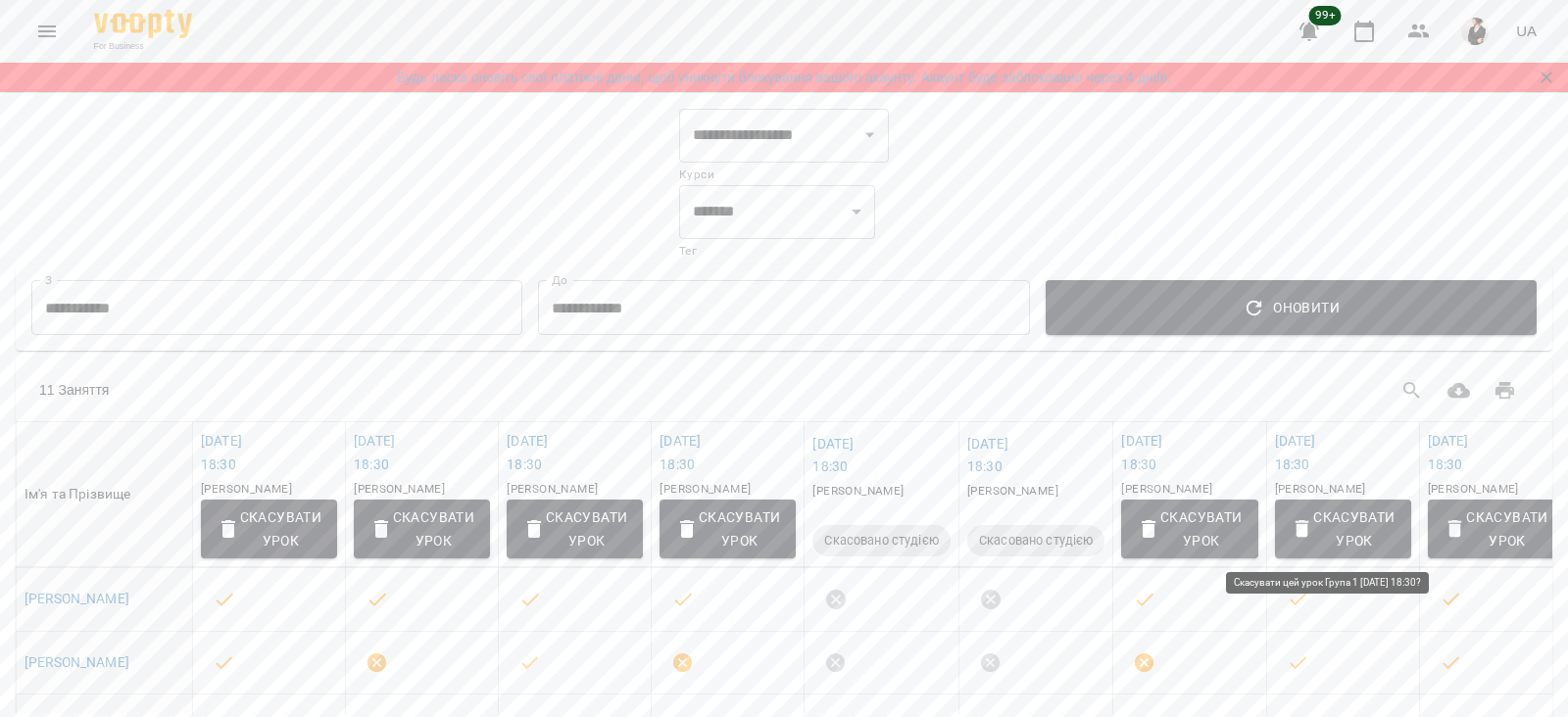
click at [1338, 518] on span "Скасувати Урок" at bounding box center [1343, 529] width 105 height 47
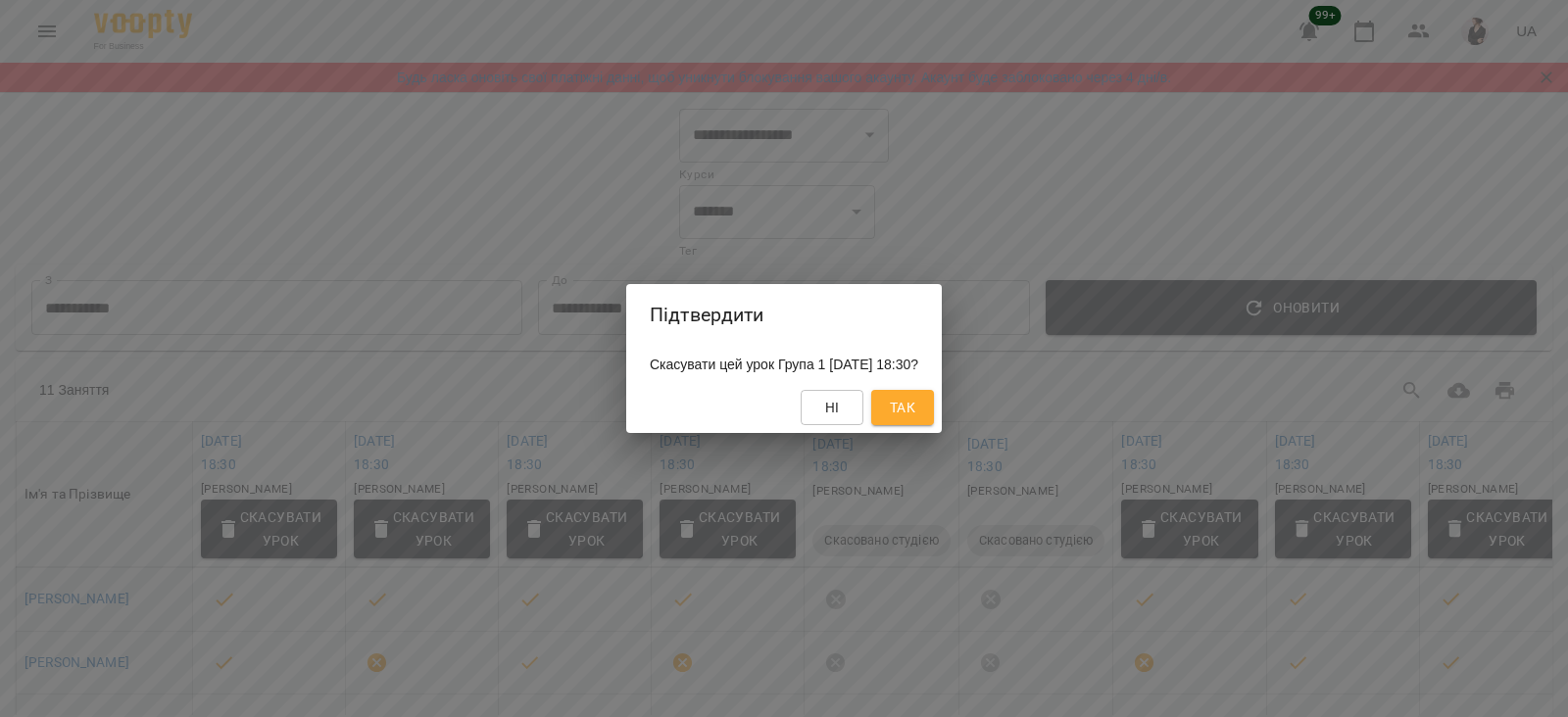
click at [924, 409] on button "Так" at bounding box center [902, 408] width 63 height 36
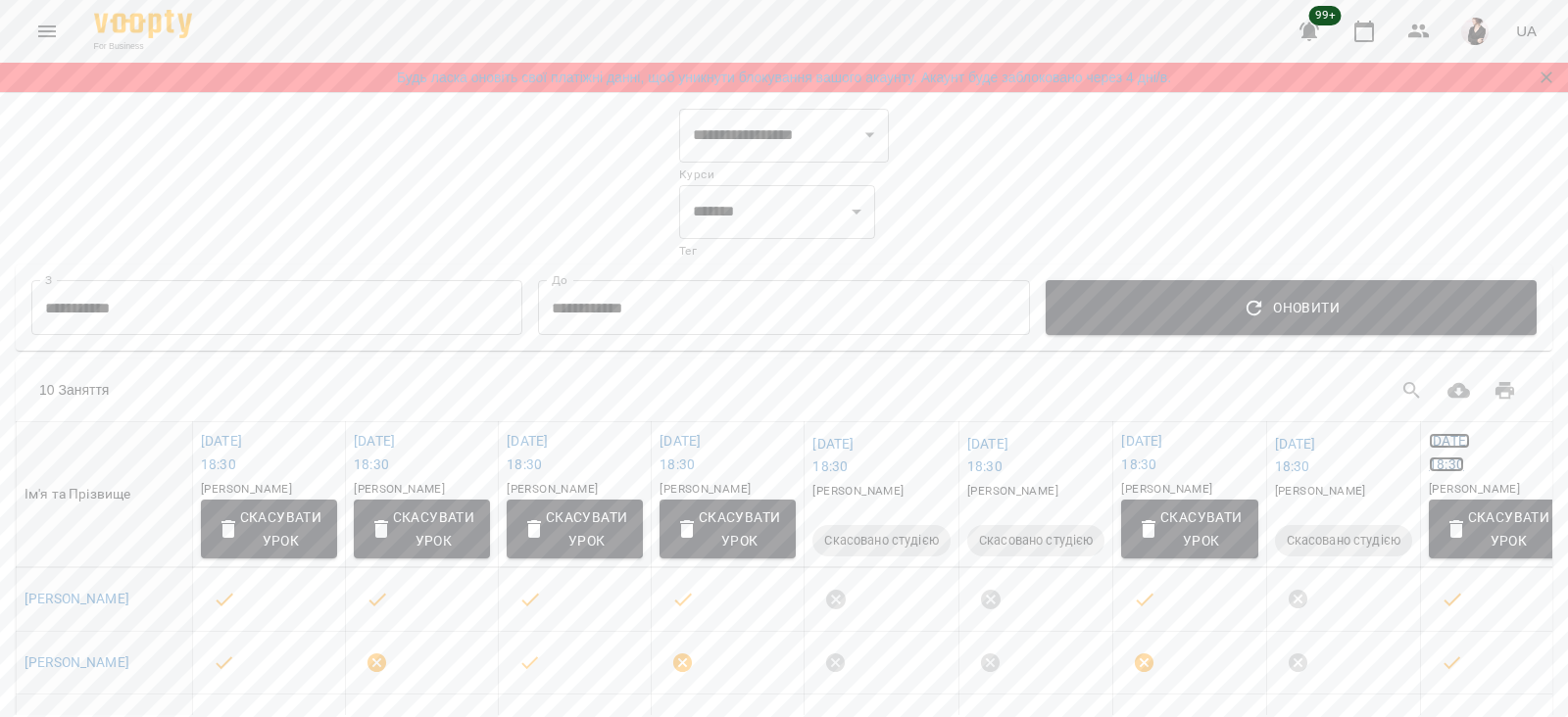
click at [1470, 438] on link "[DATE] 18:30" at bounding box center [1450, 453] width 41 height 40
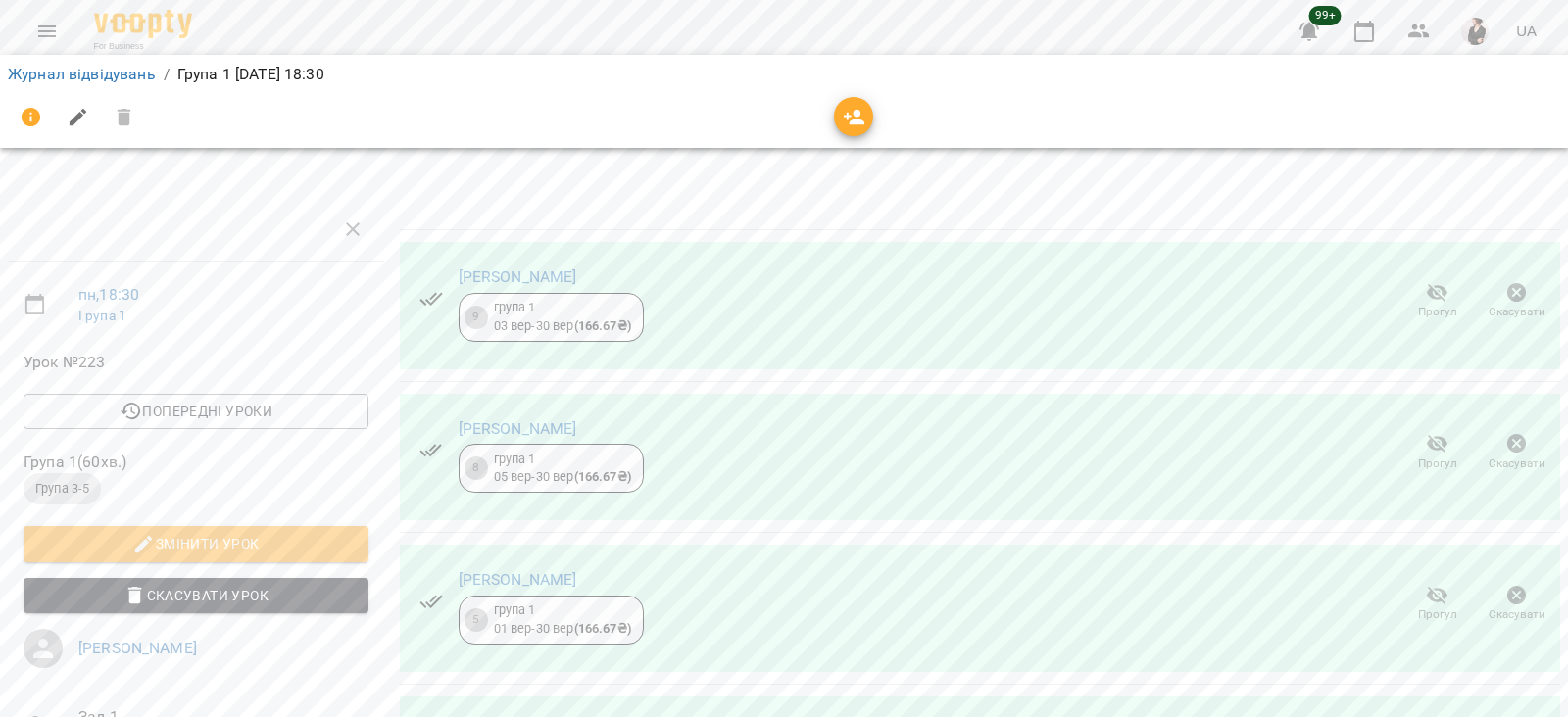
scroll to position [52, 0]
click at [858, 105] on button "button" at bounding box center [854, 117] width 39 height 40
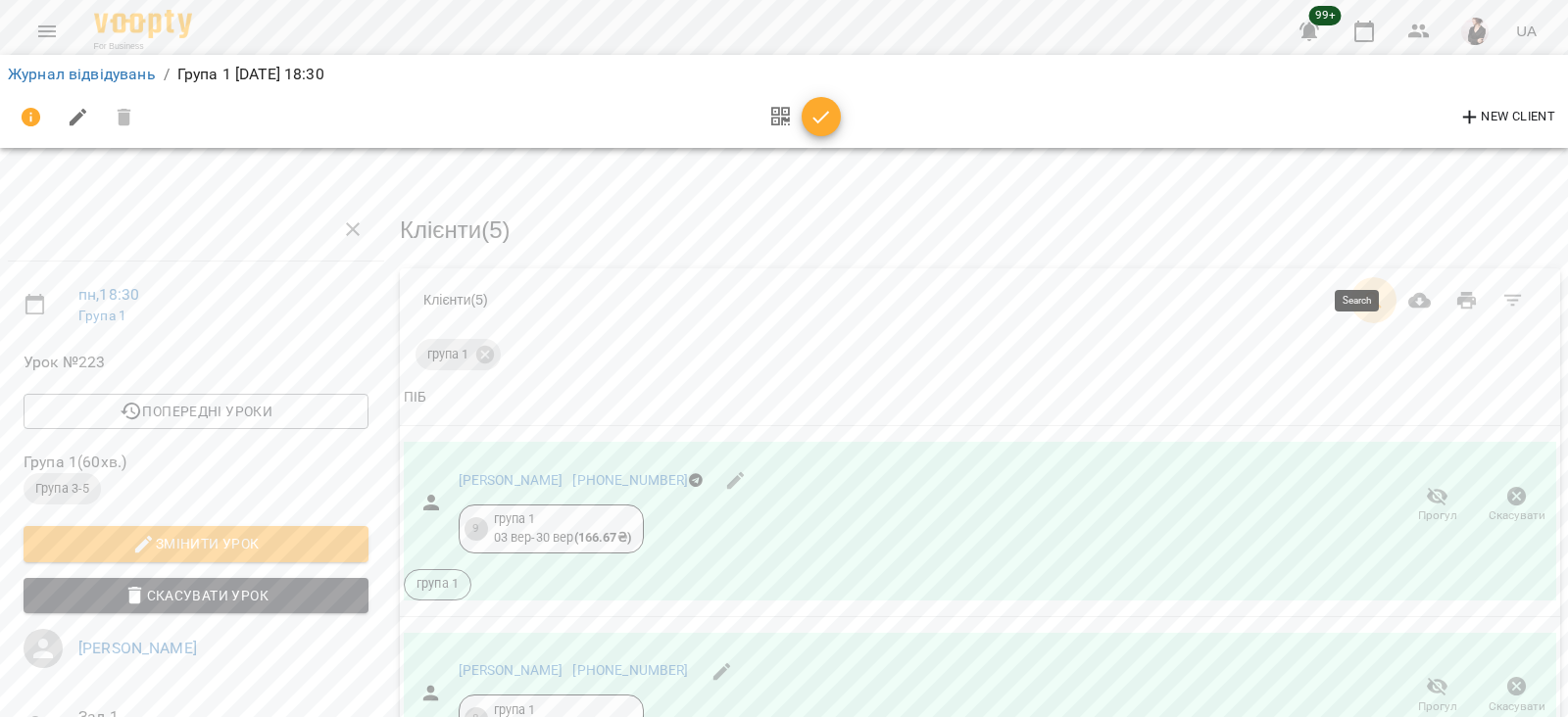
click at [1363, 289] on icon "Search" at bounding box center [1374, 301] width 24 height 24
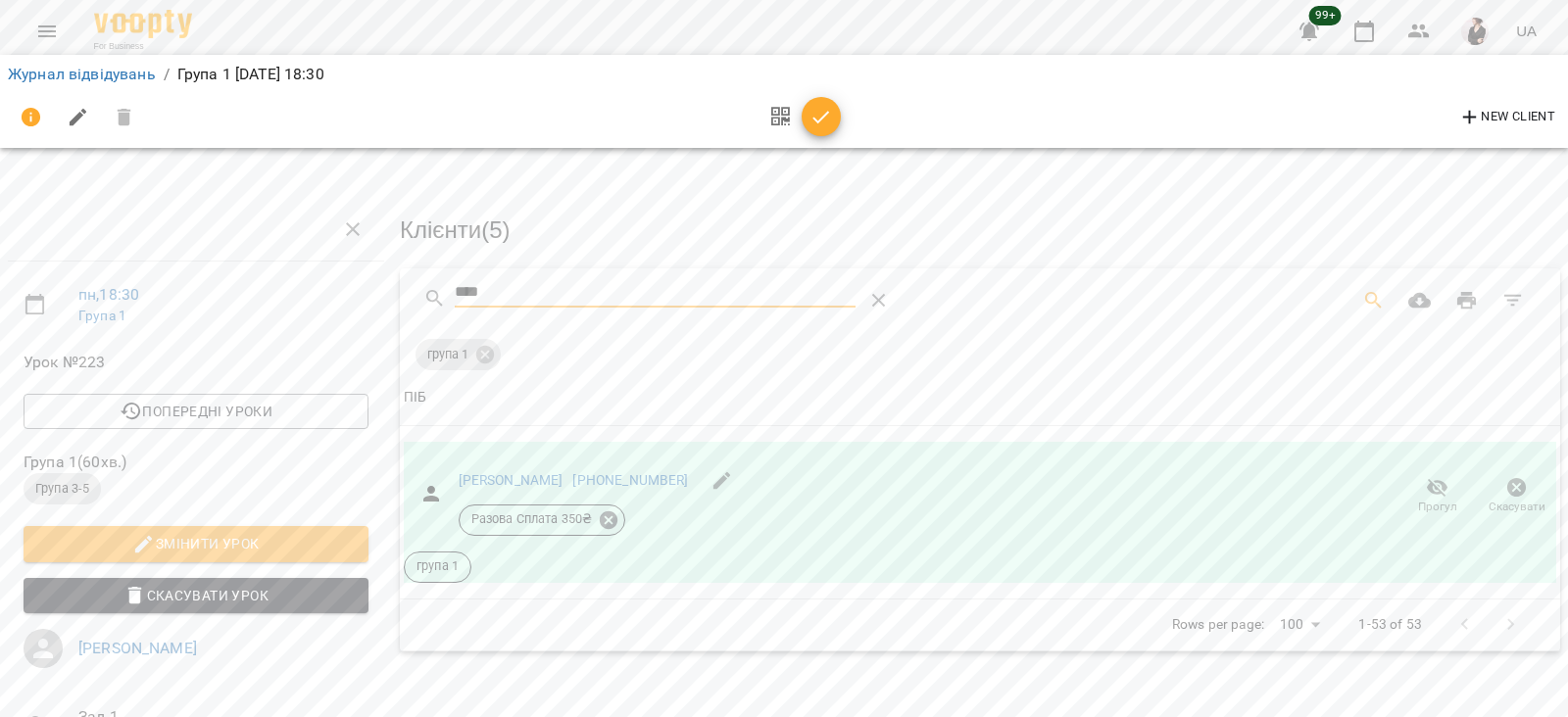
type input "****"
click at [816, 113] on icon "button" at bounding box center [822, 118] width 24 height 24
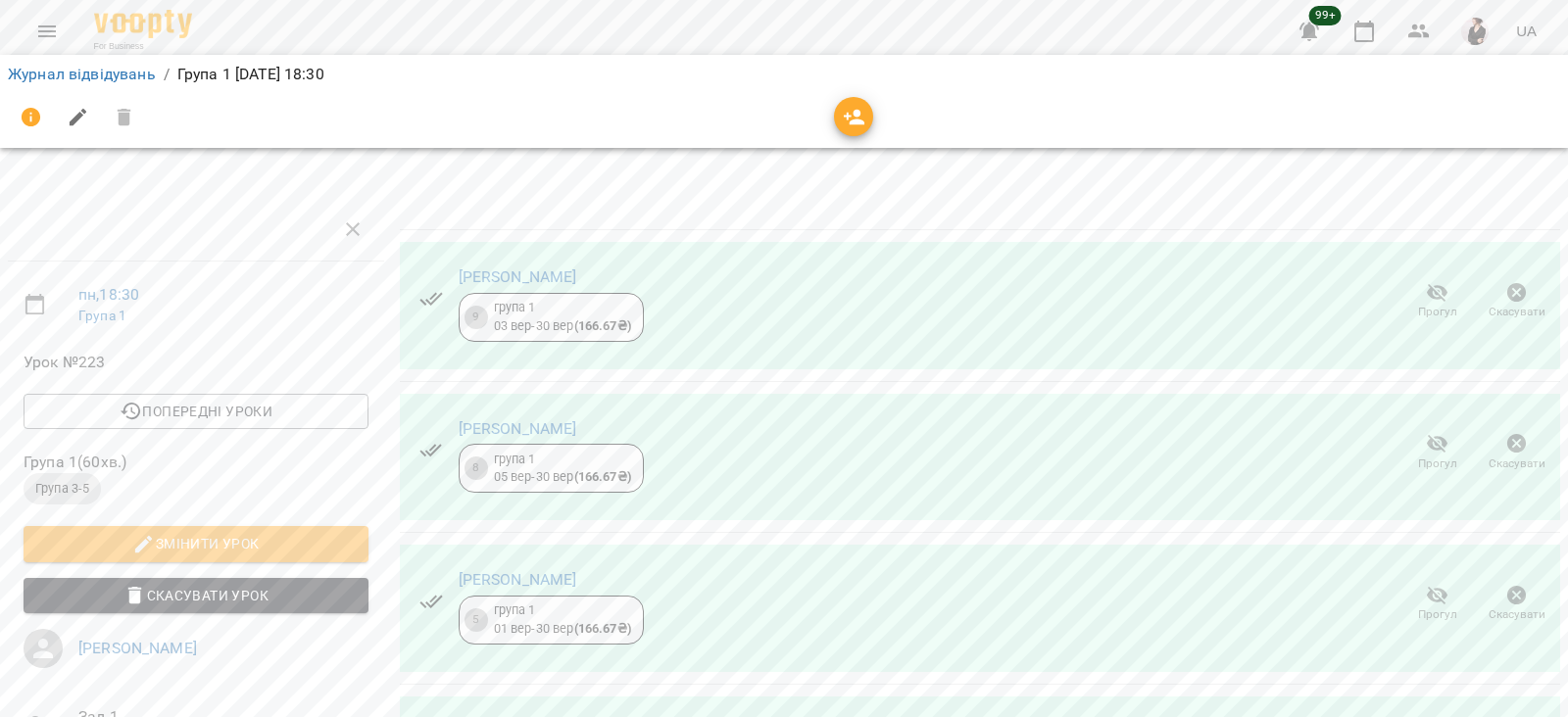
scroll to position [309, 0]
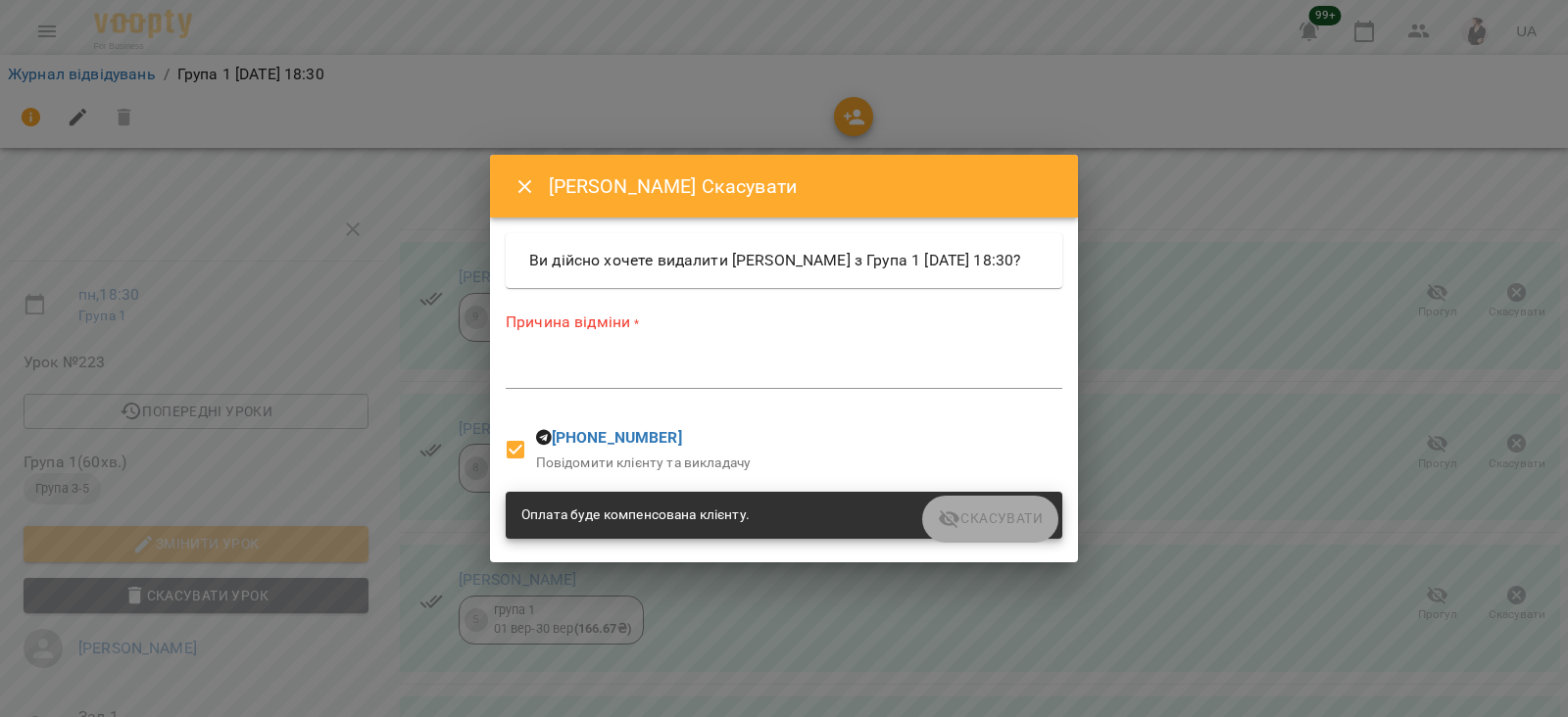
click at [782, 382] on textarea at bounding box center [784, 372] width 557 height 19
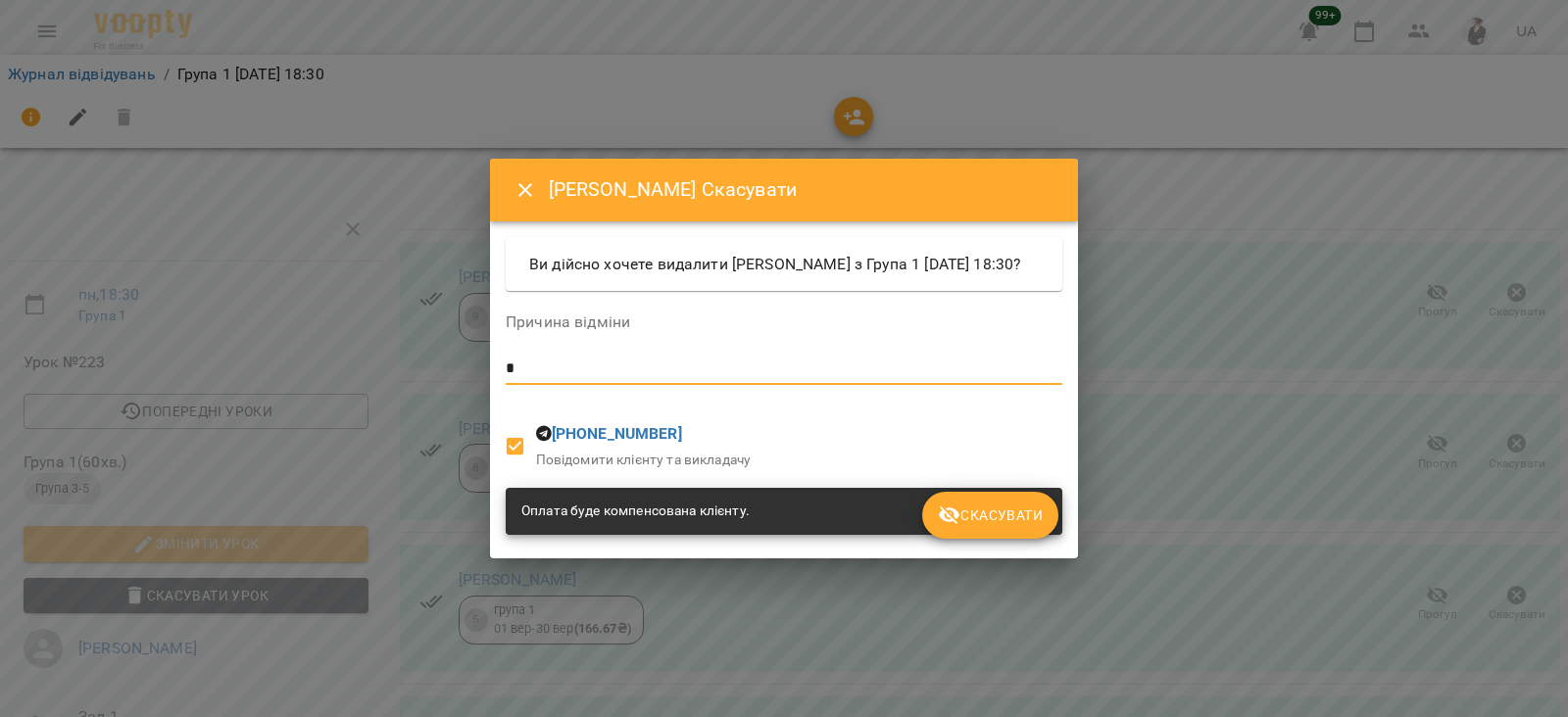
type textarea "*"
click at [969, 517] on span "Скасувати" at bounding box center [990, 516] width 105 height 24
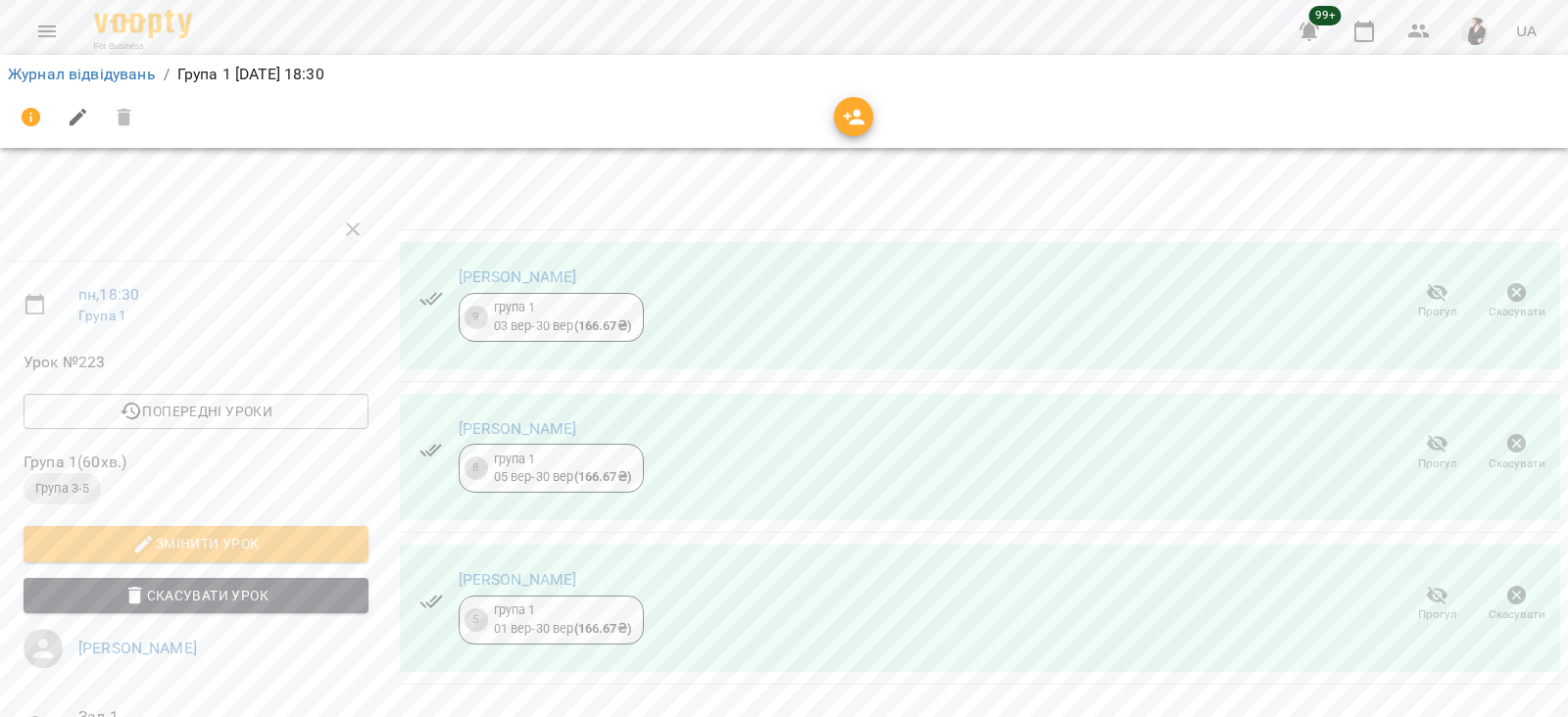
scroll to position [113, 0]
click at [1505, 585] on icon "button" at bounding box center [1517, 597] width 24 height 24
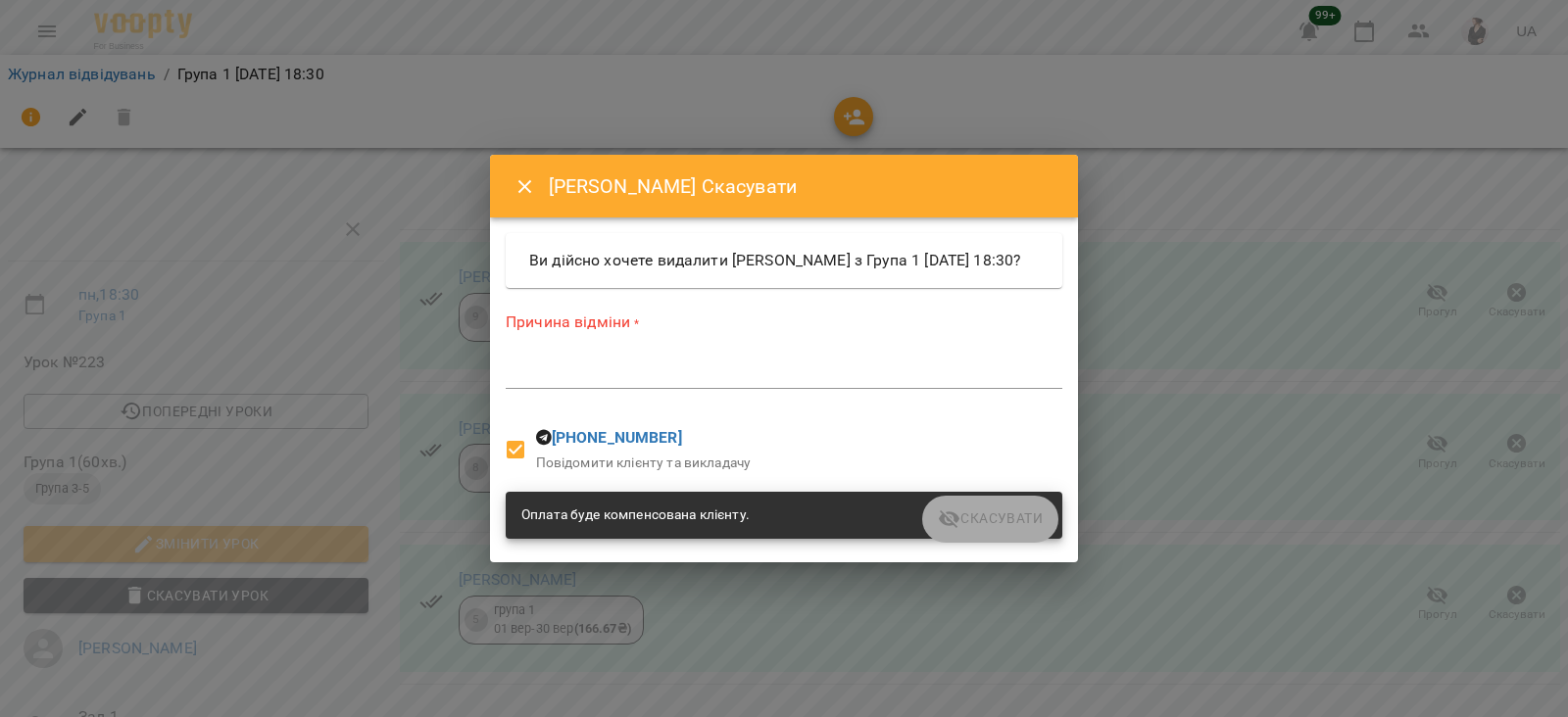
click at [651, 382] on textarea at bounding box center [784, 372] width 557 height 19
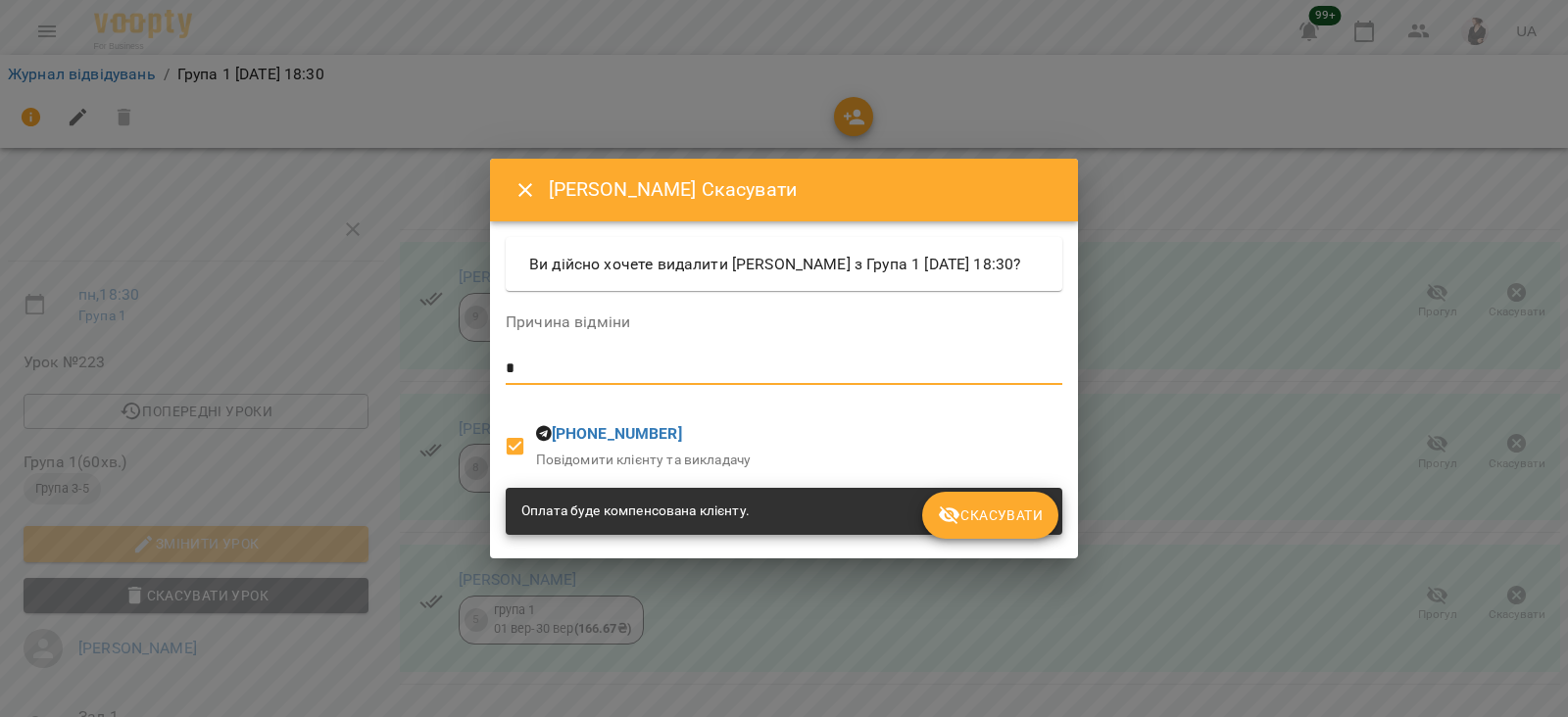
type textarea "*"
click at [1025, 521] on span "Скасувати" at bounding box center [990, 516] width 105 height 24
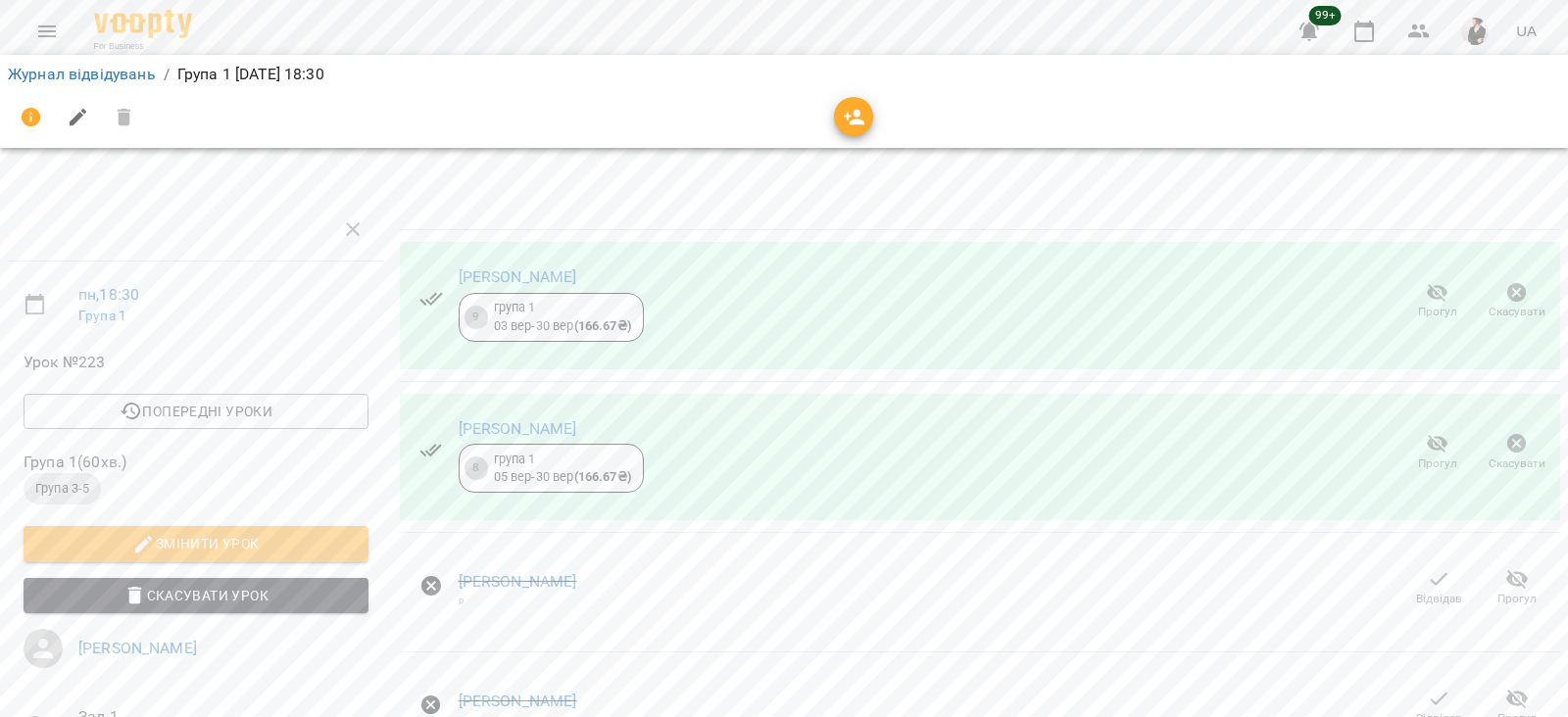
scroll to position [0, 0]
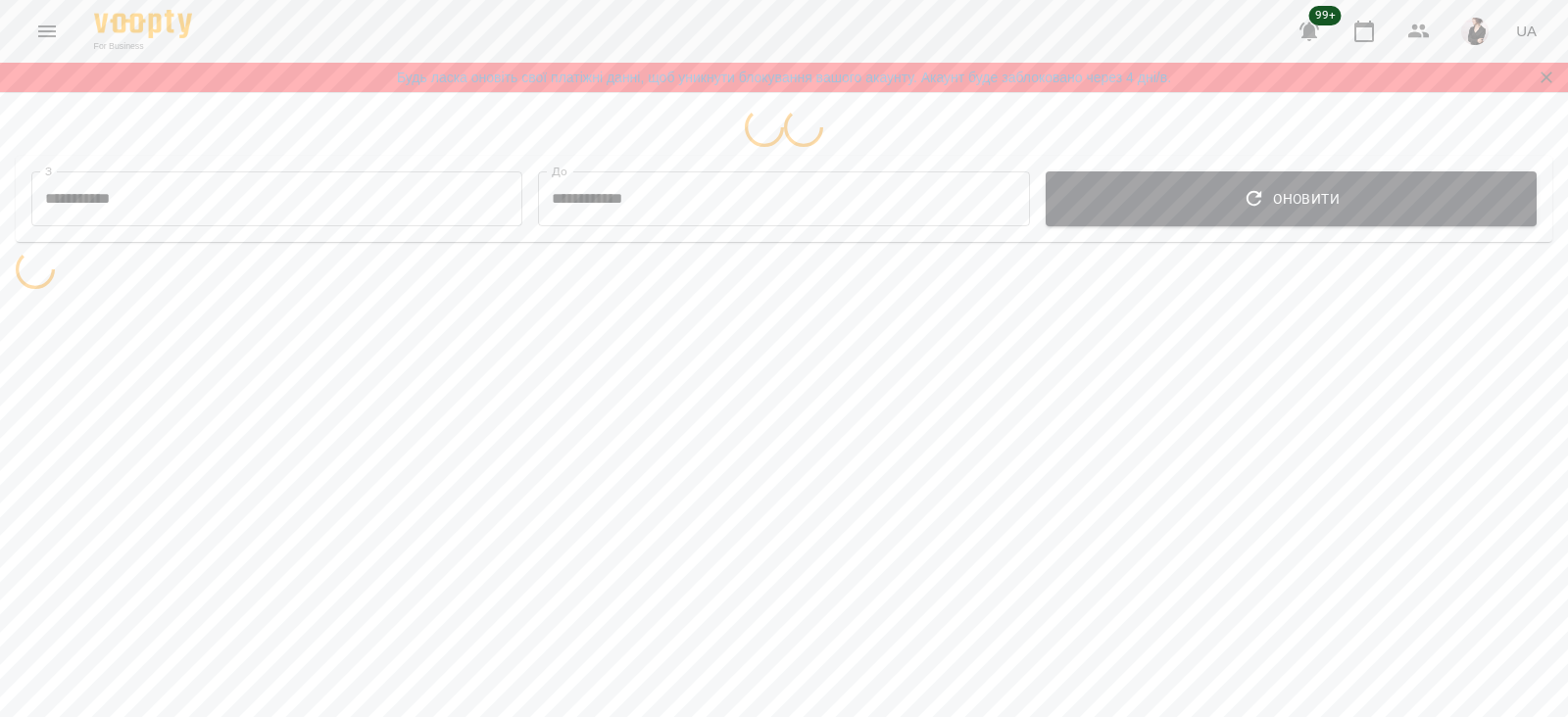
select select "**********"
select select "*******"
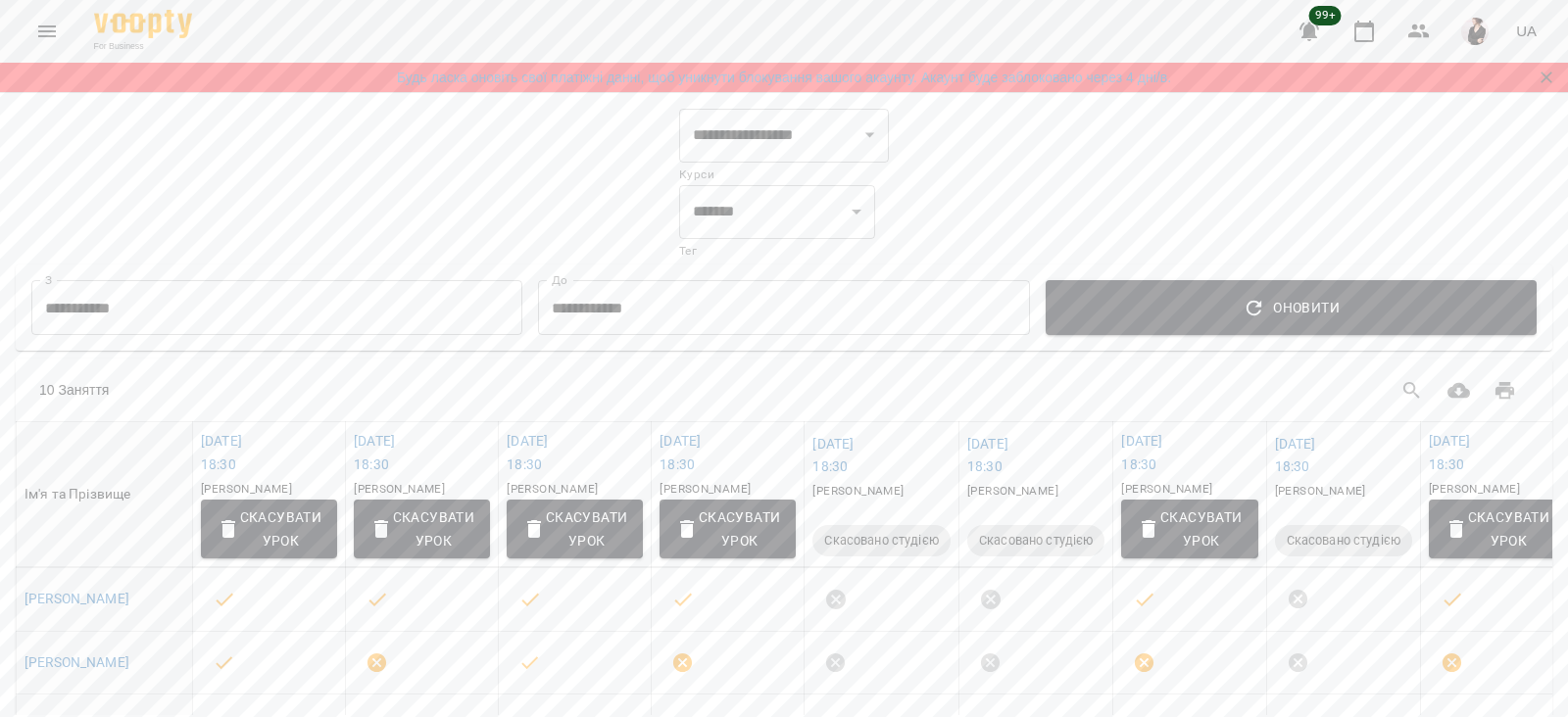
click at [44, 25] on icon "Menu" at bounding box center [47, 32] width 24 height 24
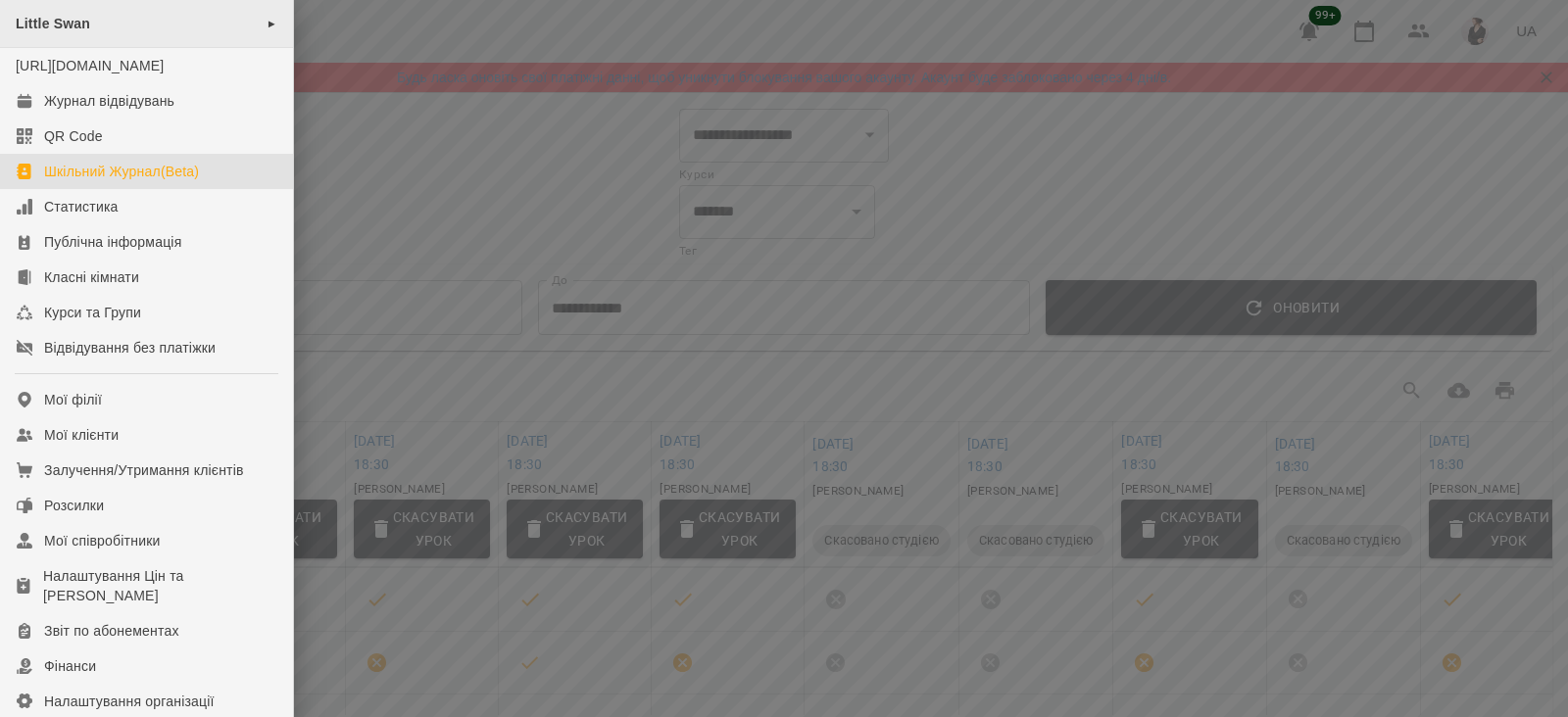
click at [152, 20] on div "[PERSON_NAME] ►" at bounding box center [146, 24] width 293 height 48
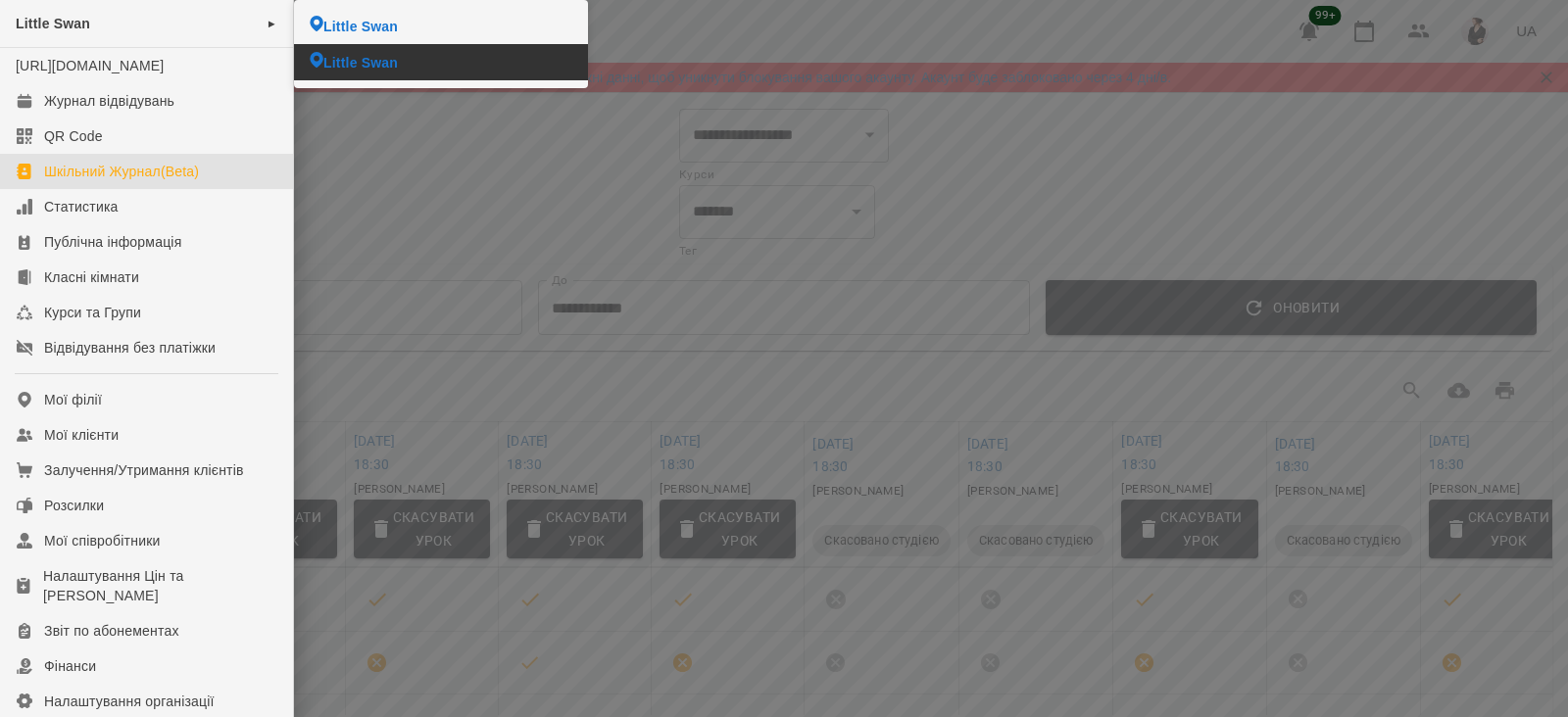
click at [376, 55] on span "Little Swan" at bounding box center [360, 63] width 74 height 20
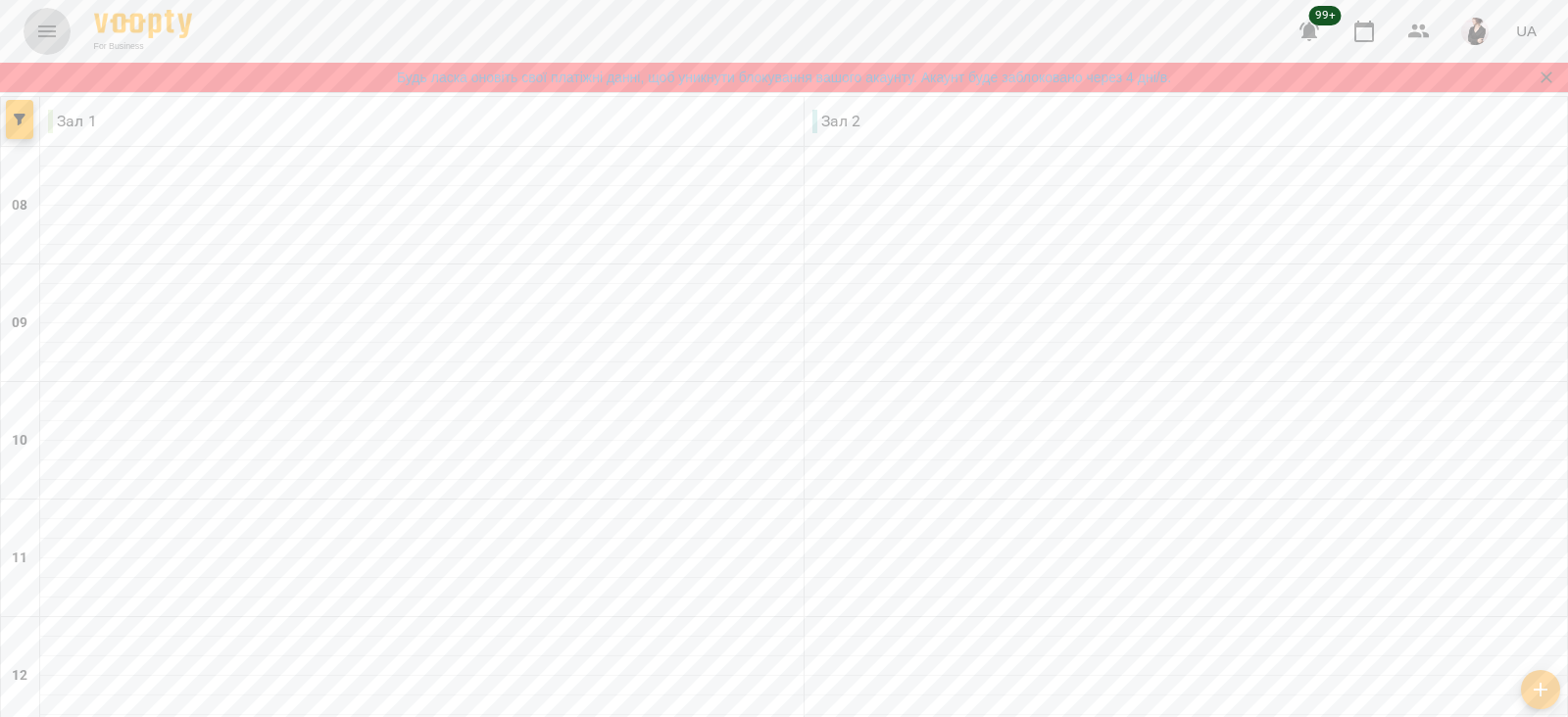
click at [39, 21] on icon "Menu" at bounding box center [47, 32] width 24 height 24
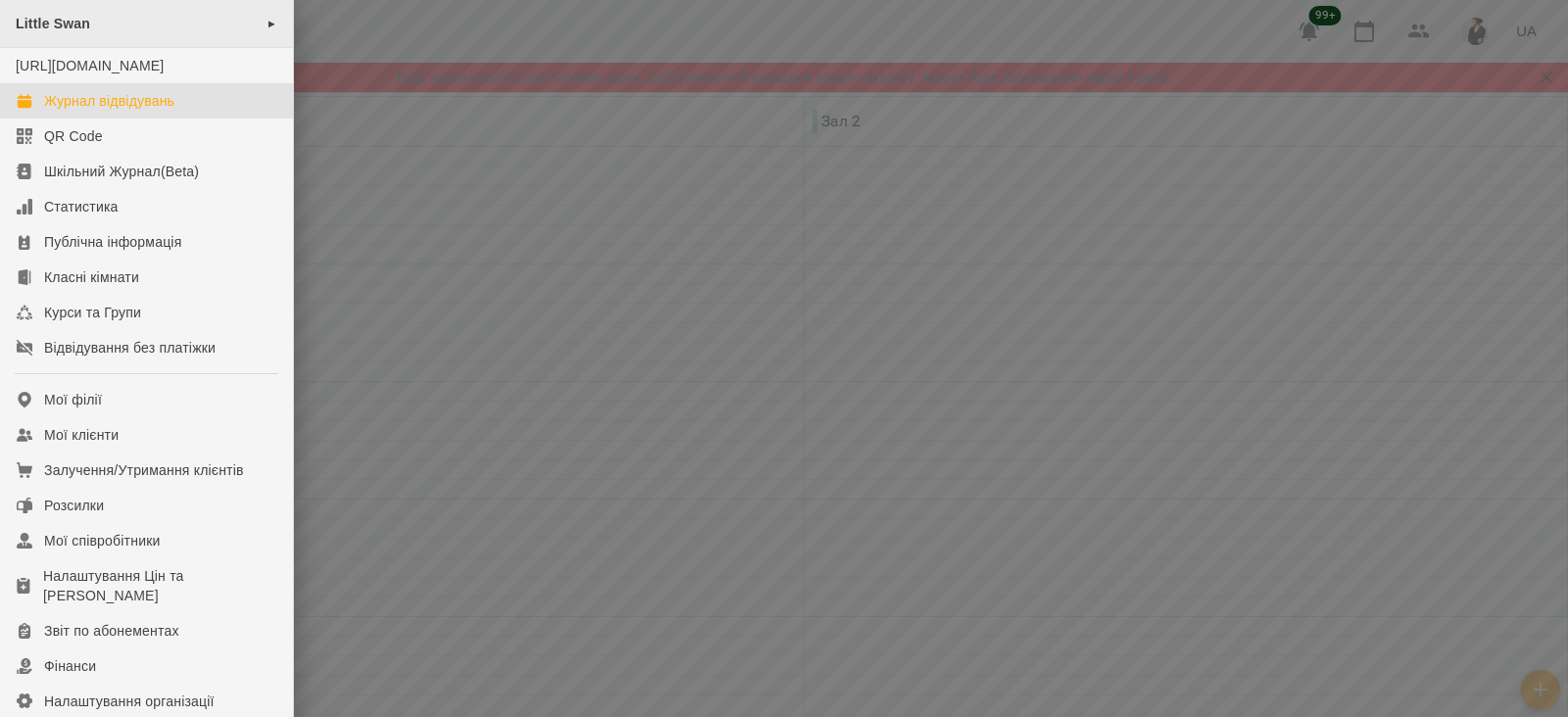
click at [200, 27] on div "[PERSON_NAME] ►" at bounding box center [146, 24] width 293 height 48
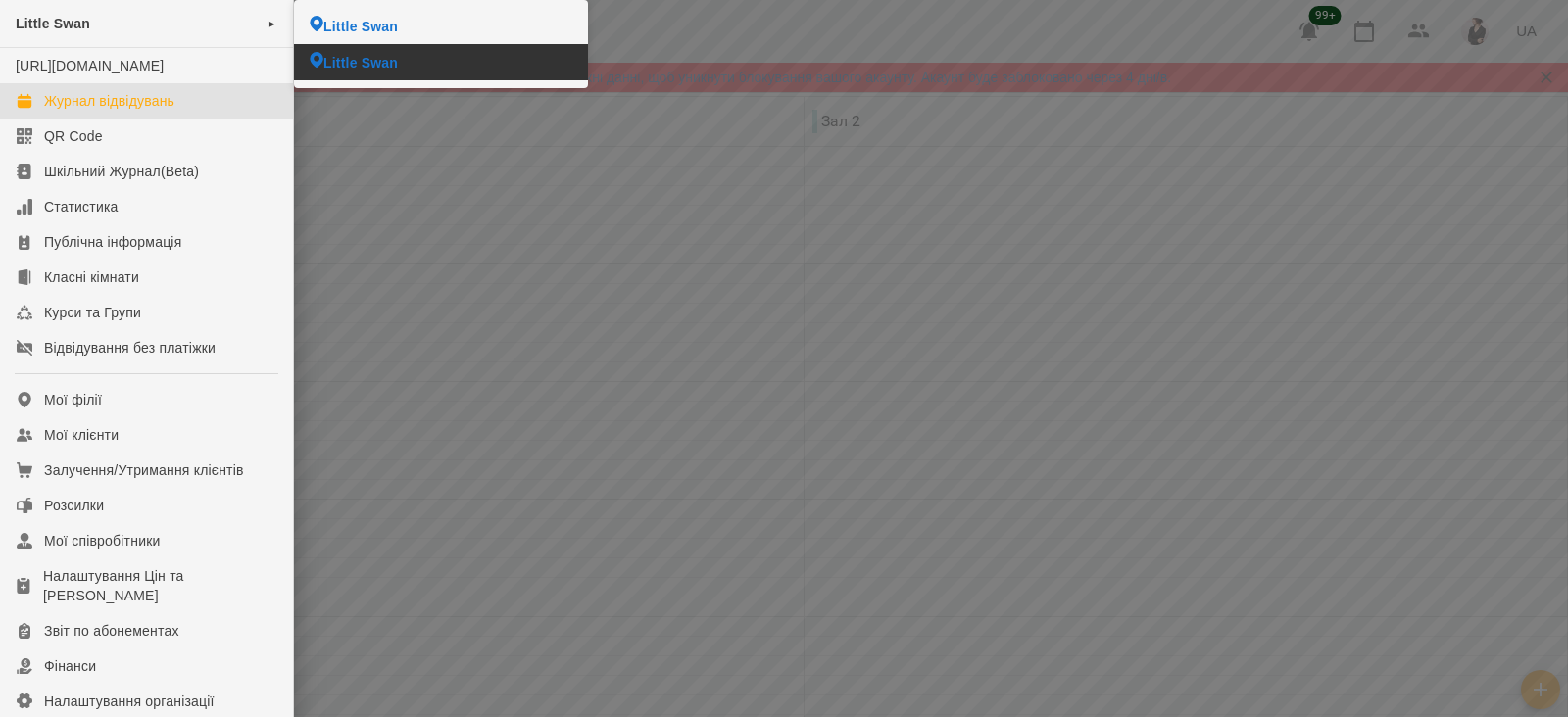
click at [353, 62] on span "Little Swan" at bounding box center [360, 63] width 74 height 20
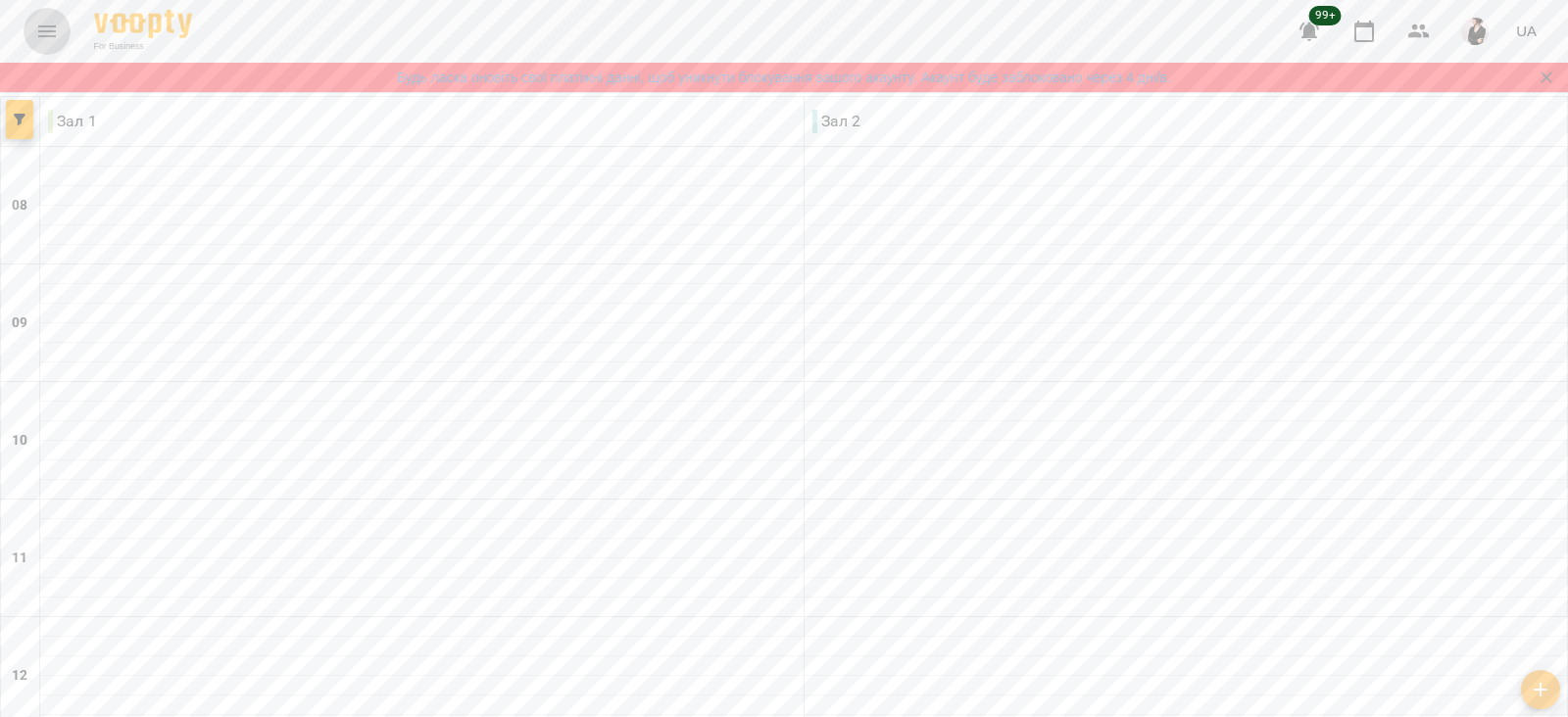
click at [34, 24] on button "Menu" at bounding box center [47, 32] width 47 height 47
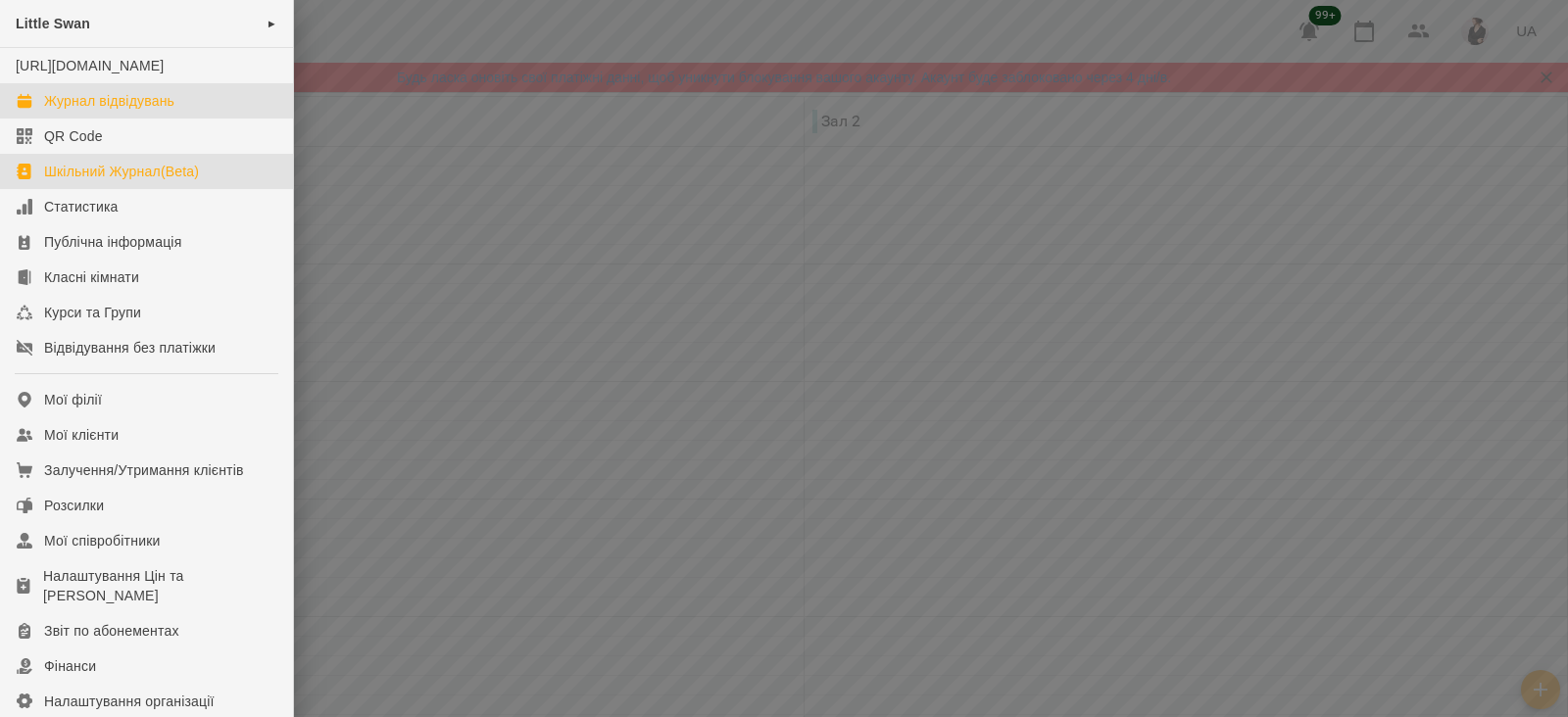
click at [45, 182] on div "Шкільний Журнал(Beta)" at bounding box center [121, 172] width 155 height 20
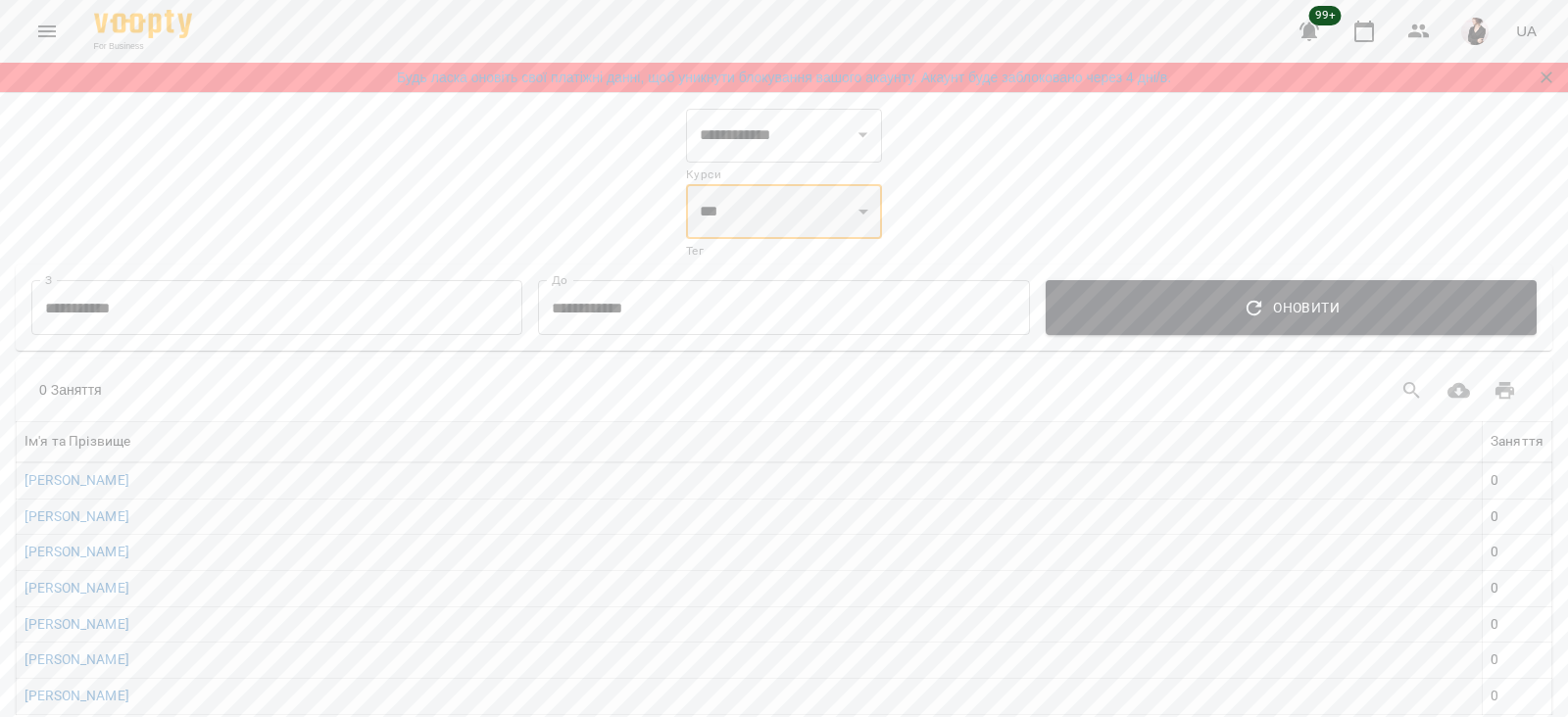
click at [686, 185] on select "*** *** ******* ******* ******* ********" at bounding box center [784, 212] width 196 height 55
select select "*******"
click option "*******" at bounding box center [0, 0] width 0 height 0
select select "**********"
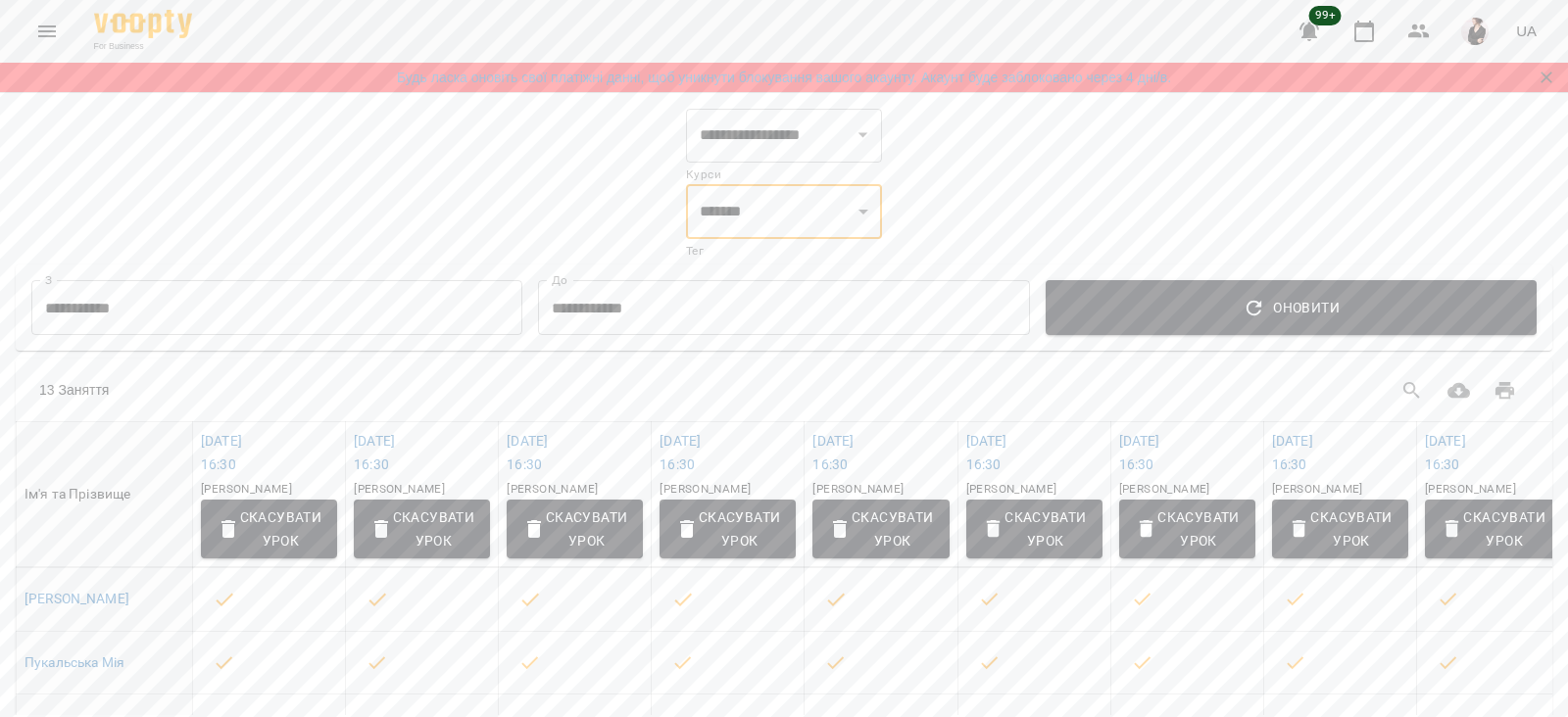
click at [300, 291] on input "**********" at bounding box center [276, 308] width 491 height 55
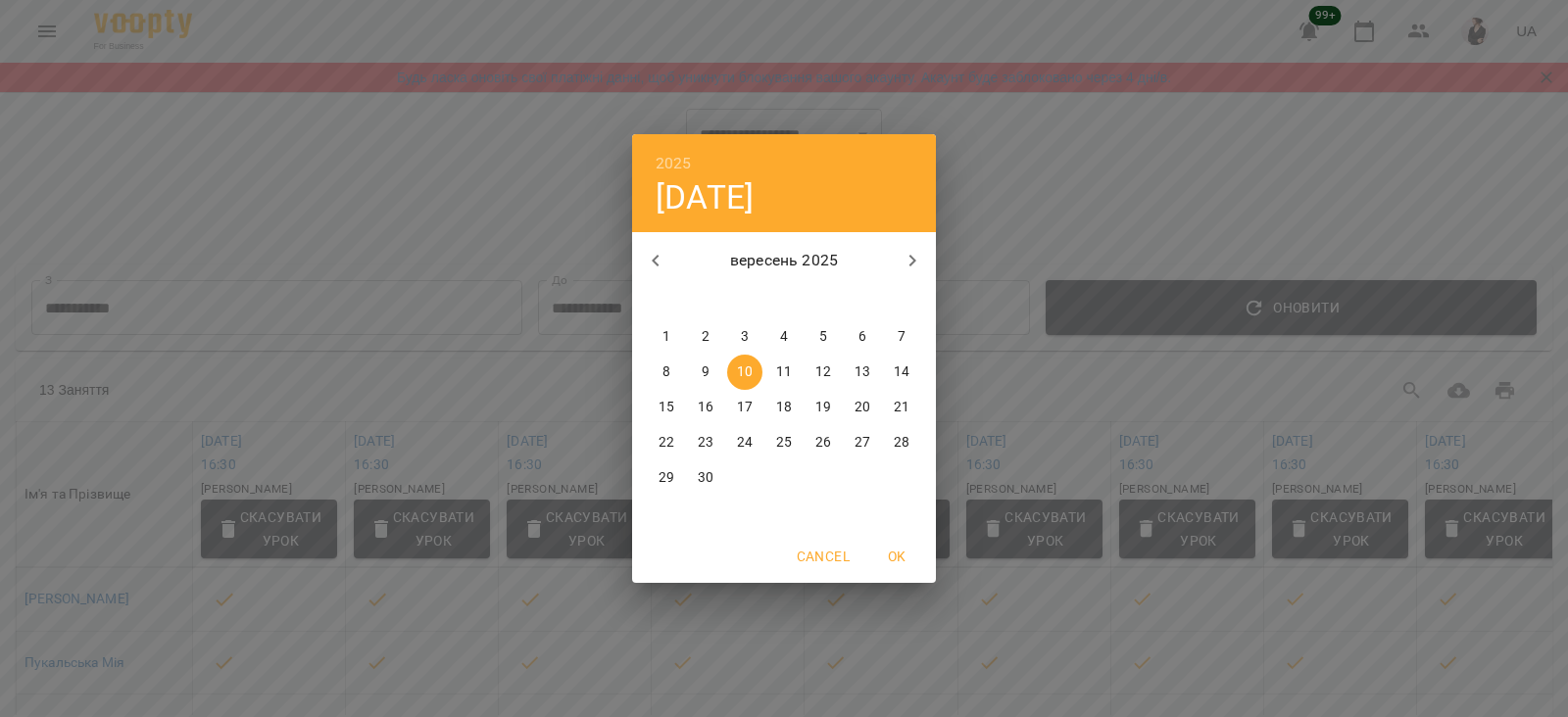
click at [659, 257] on icon "button" at bounding box center [656, 261] width 24 height 24
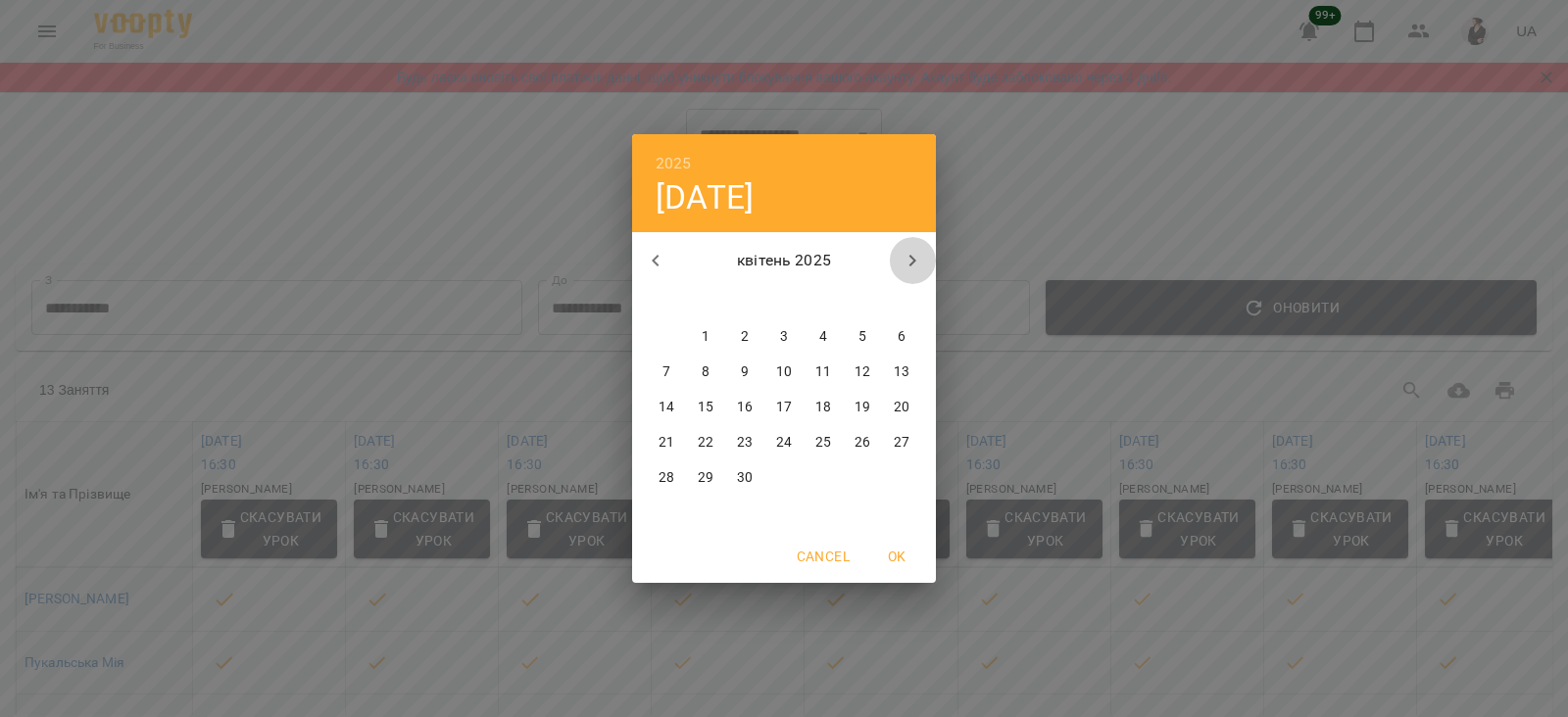
click at [902, 266] on icon "button" at bounding box center [912, 261] width 24 height 24
click at [653, 265] on icon "button" at bounding box center [656, 261] width 24 height 24
click at [658, 253] on icon "button" at bounding box center [656, 261] width 24 height 24
click at [917, 255] on icon "button" at bounding box center [912, 261] width 24 height 24
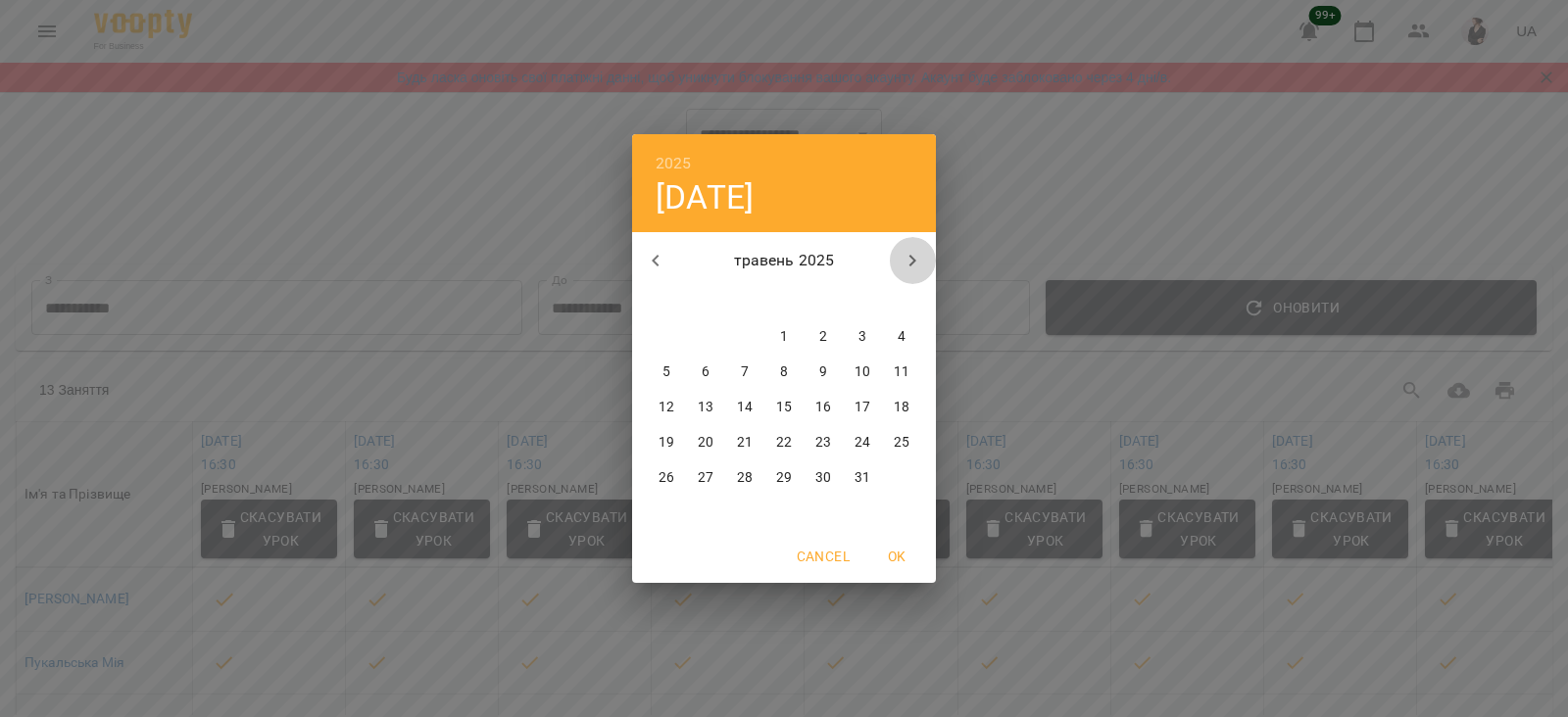
click at [917, 255] on icon "button" at bounding box center [912, 261] width 24 height 24
click at [904, 334] on p "1" at bounding box center [902, 337] width 8 height 20
type input "**********"
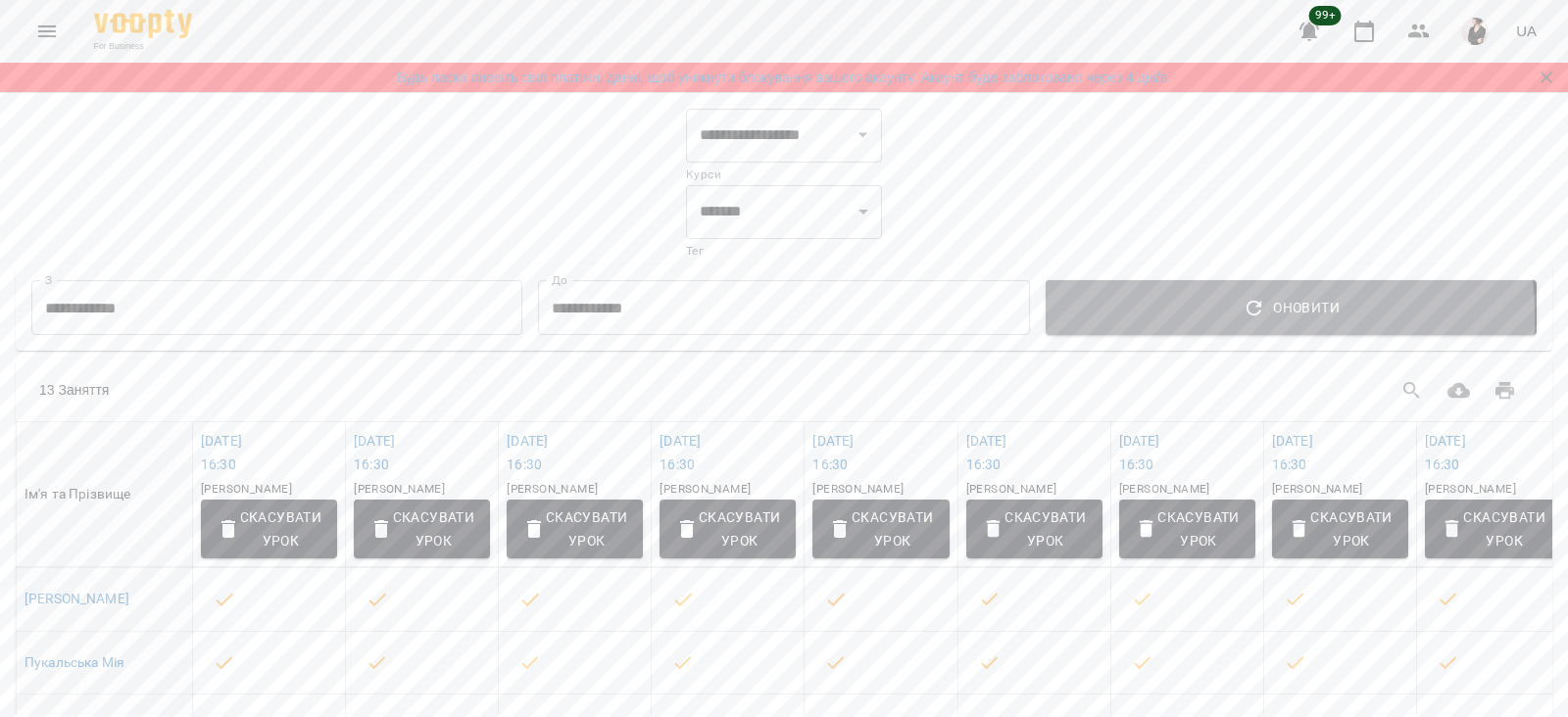
click at [1152, 318] on span "Оновити" at bounding box center [1291, 308] width 459 height 24
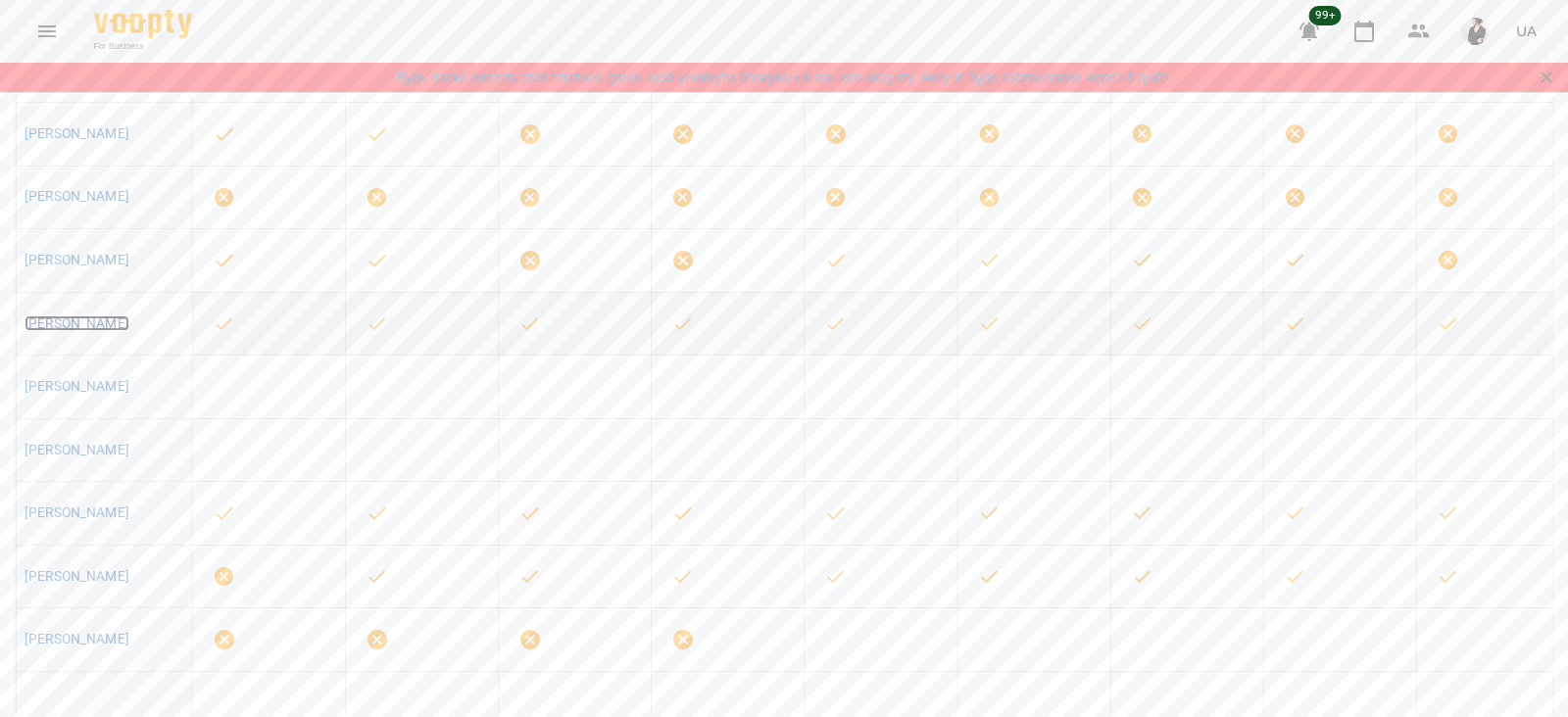
scroll to position [685, 0]
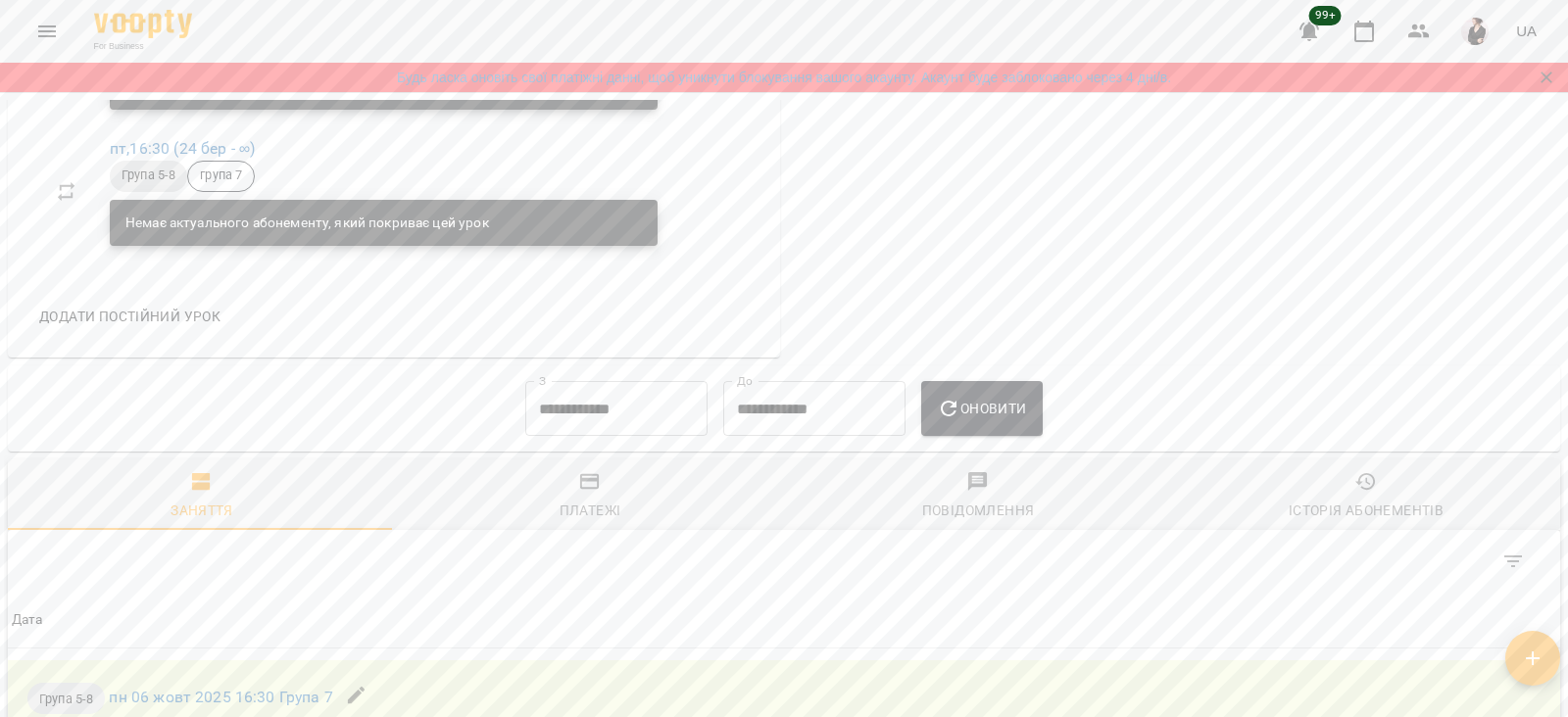
scroll to position [1349, 0]
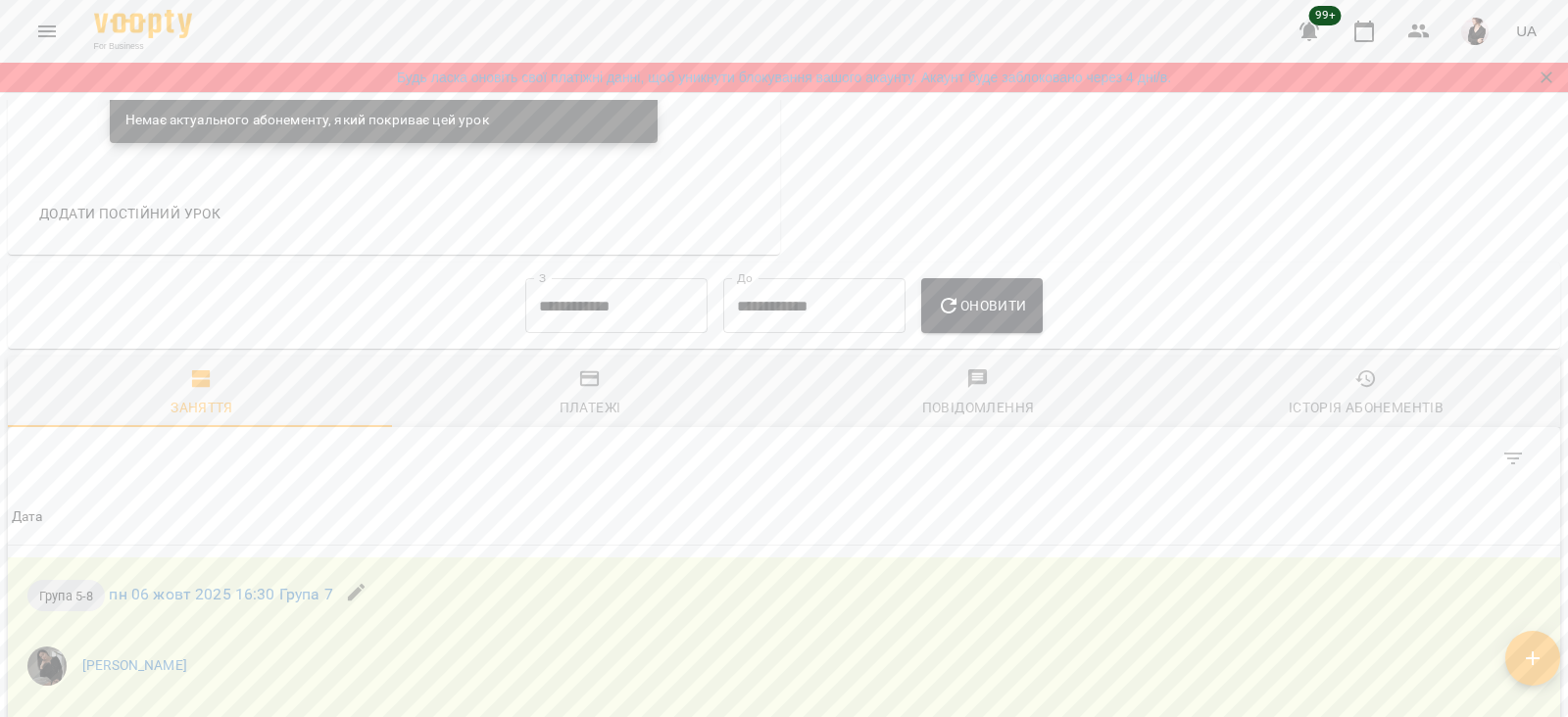
click at [569, 324] on input "**********" at bounding box center [616, 306] width 183 height 55
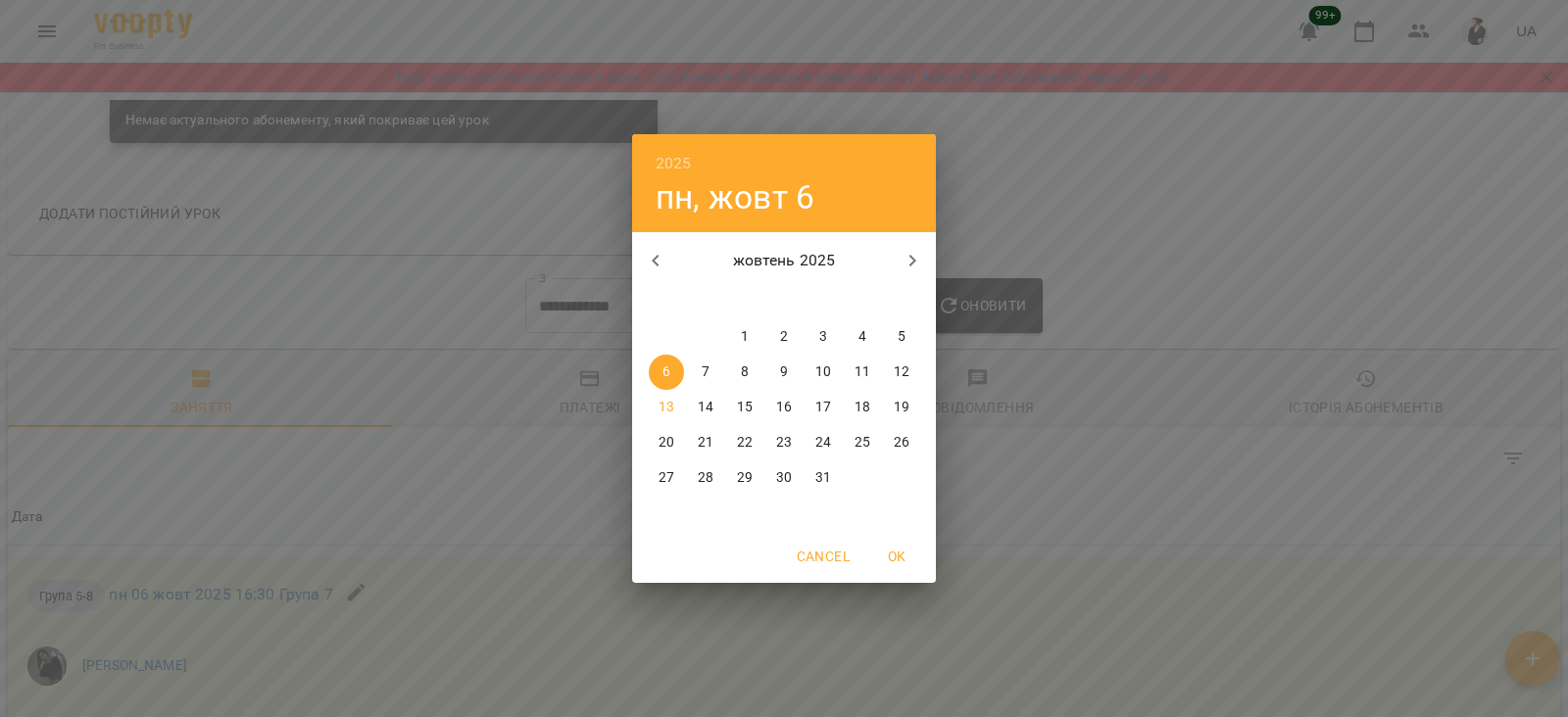
click at [656, 258] on icon "button" at bounding box center [655, 261] width 7 height 12
click at [894, 333] on span "1" at bounding box center [902, 337] width 36 height 20
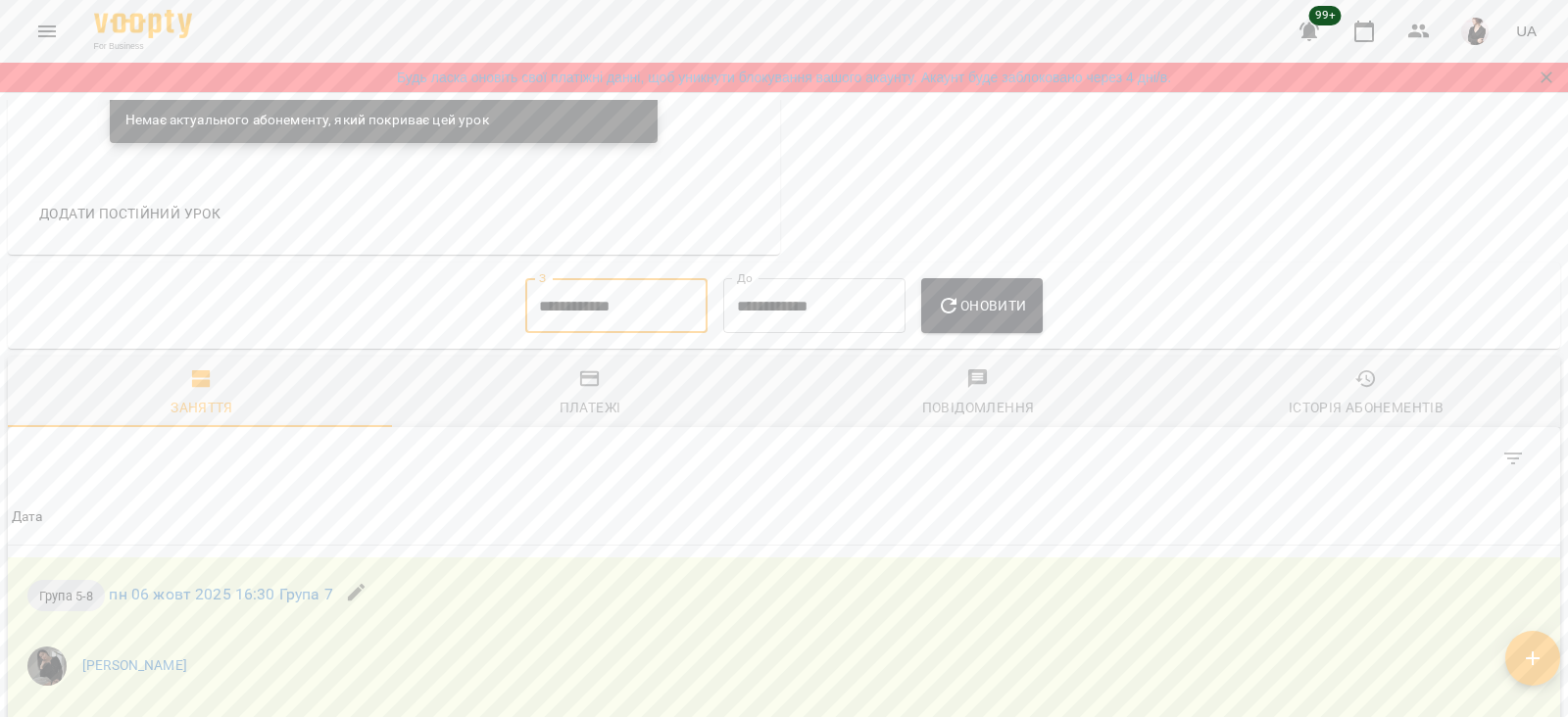
type input "**********"
click at [987, 315] on span "Оновити" at bounding box center [981, 306] width 89 height 24
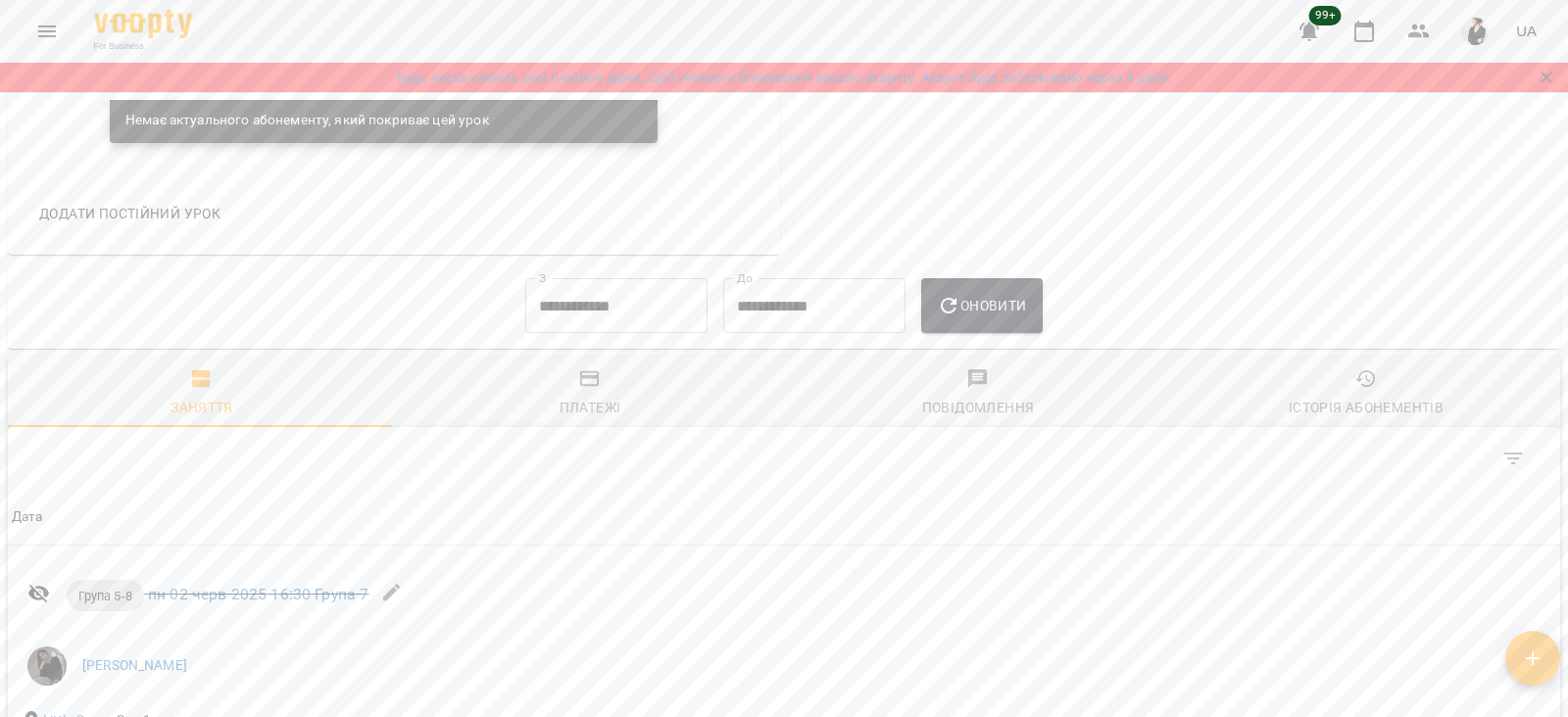
scroll to position [1329, 0]
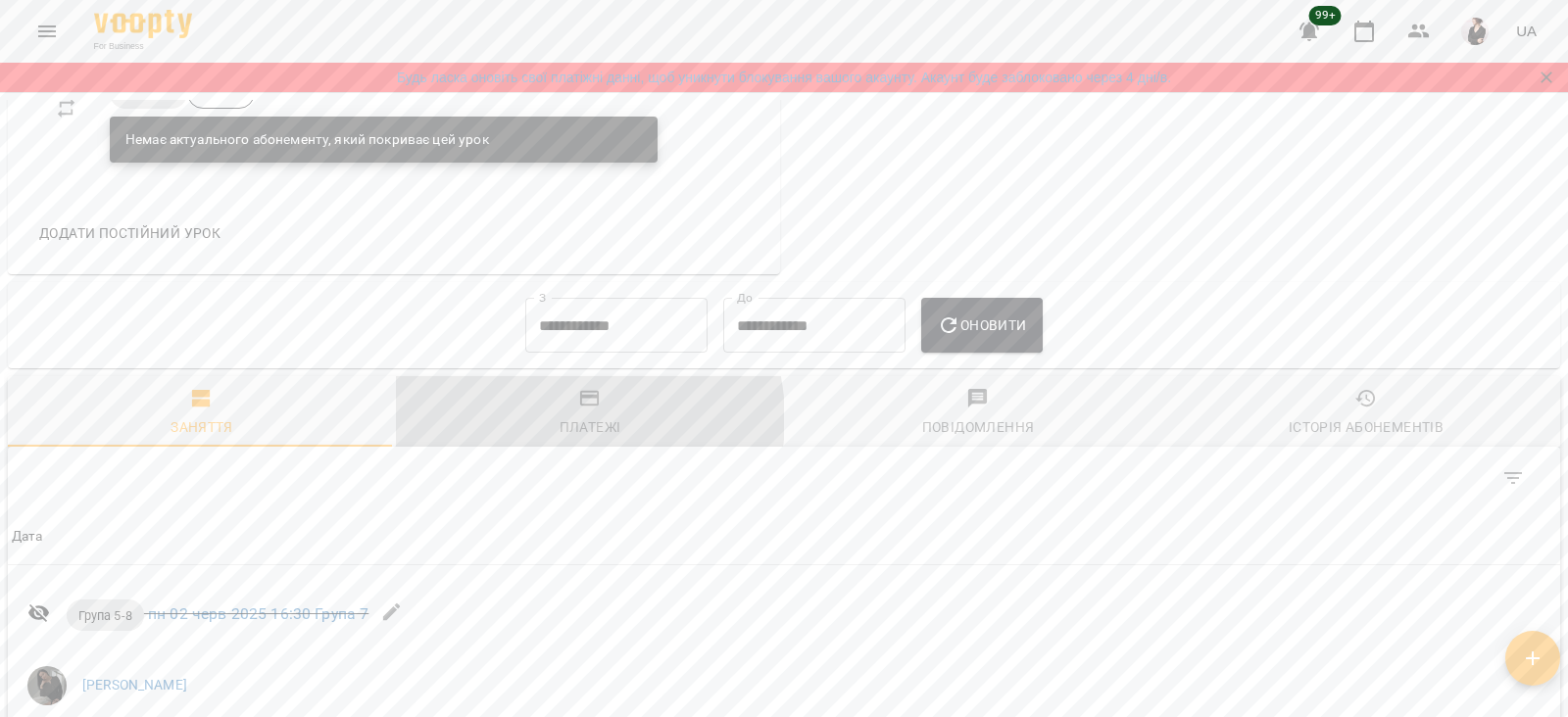
click at [561, 427] on div "Платежі" at bounding box center [590, 428] width 62 height 24
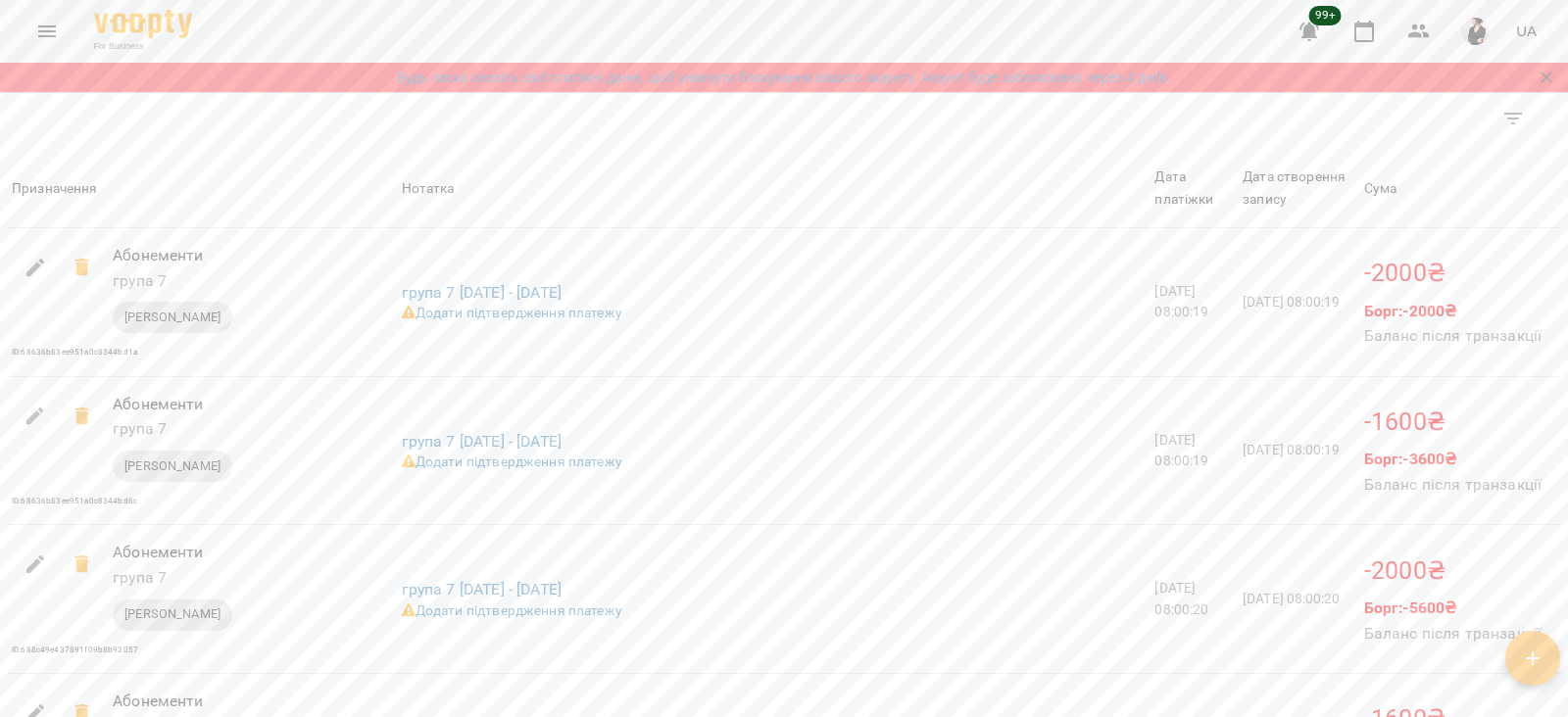
scroll to position [1902, 0]
click at [75, 275] on icon at bounding box center [82, 267] width 24 height 24
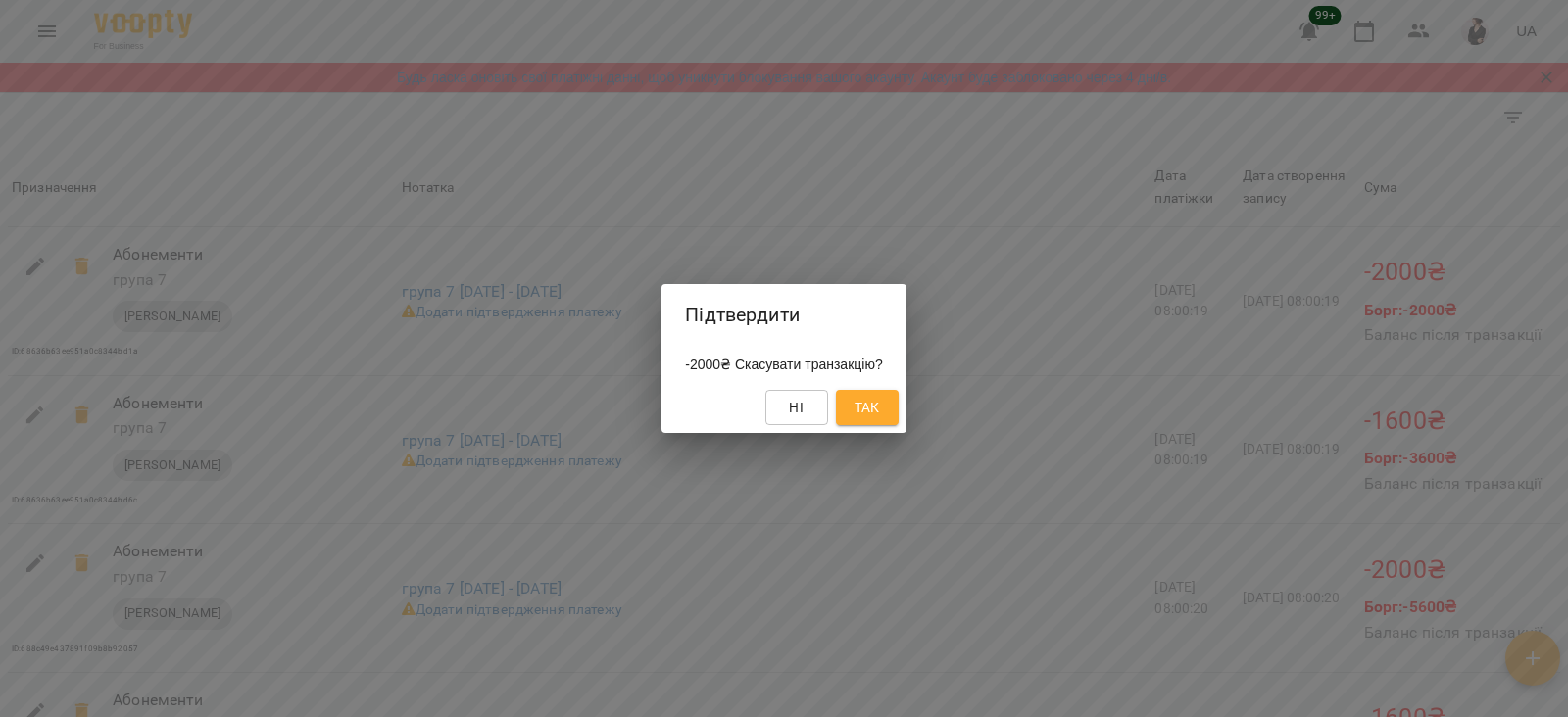
click at [870, 407] on span "Так" at bounding box center [867, 408] width 26 height 24
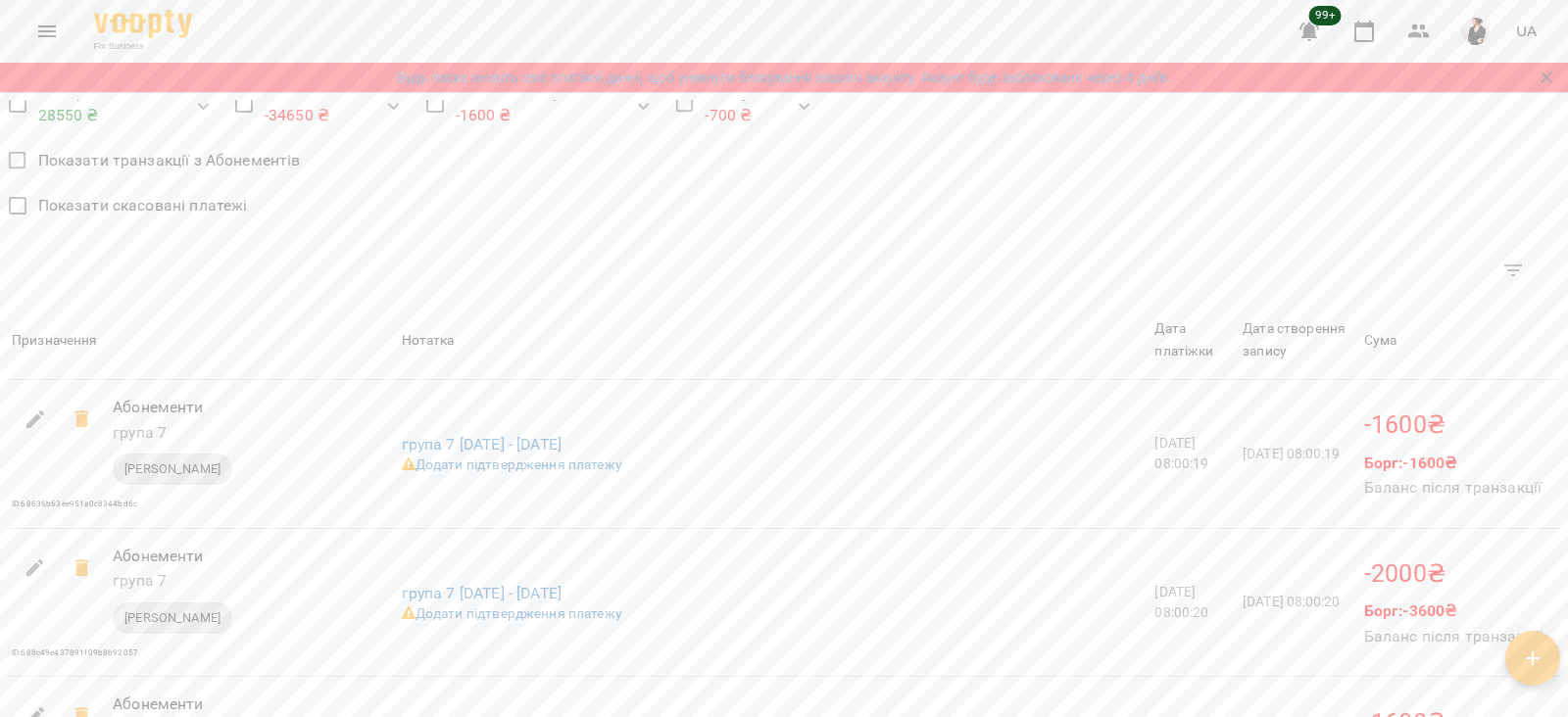
scroll to position [1754, 0]
click at [77, 425] on icon at bounding box center [81, 416] width 14 height 18
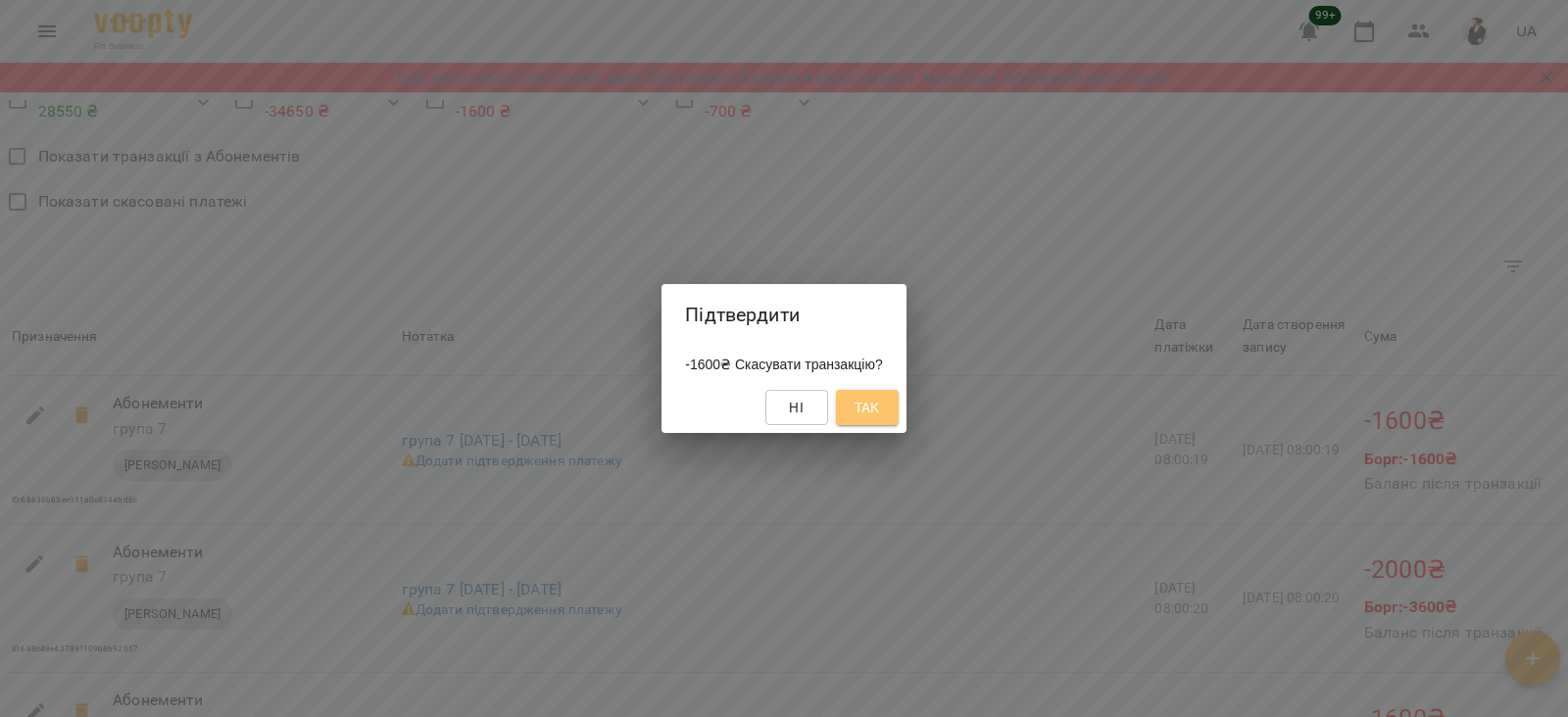
click at [879, 417] on span "Так" at bounding box center [867, 408] width 26 height 24
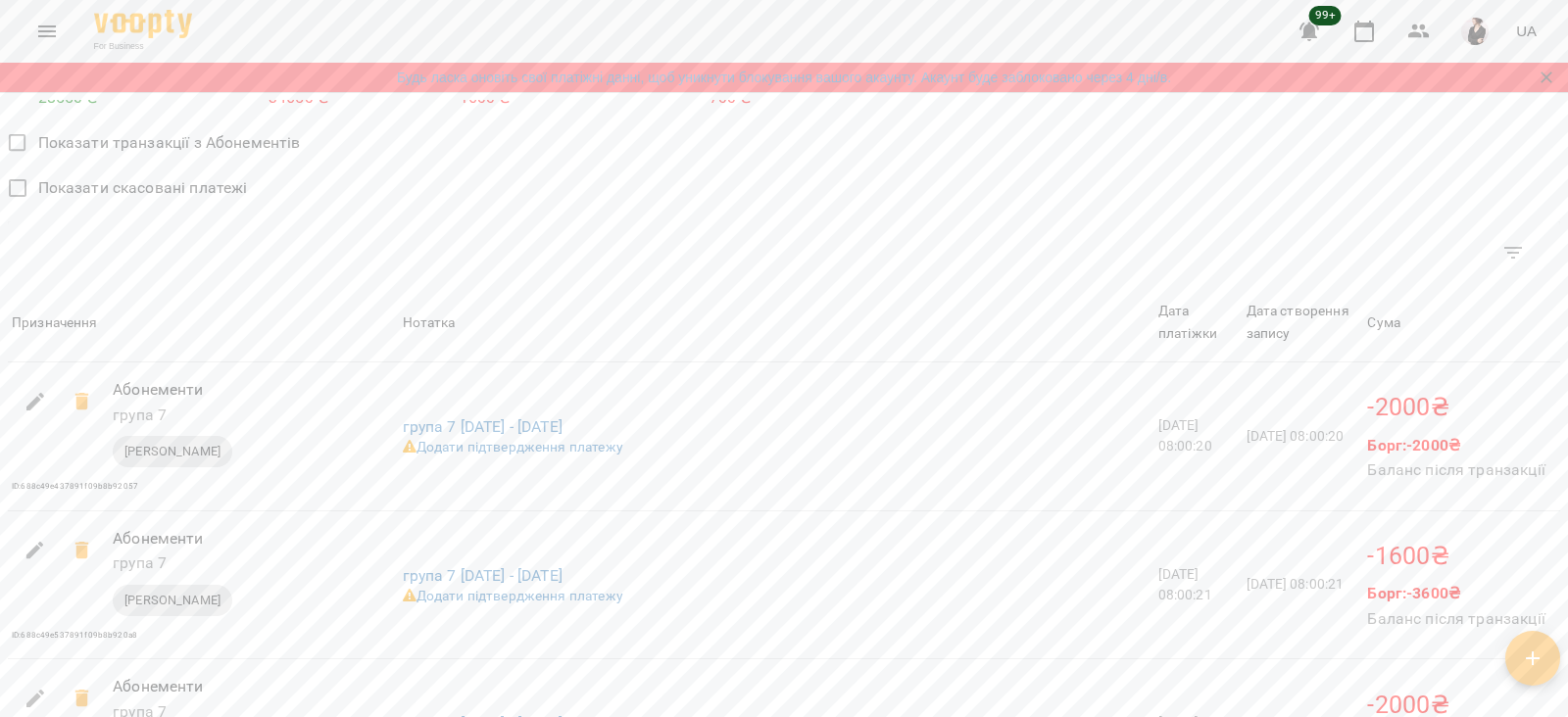
scroll to position [1784, 0]
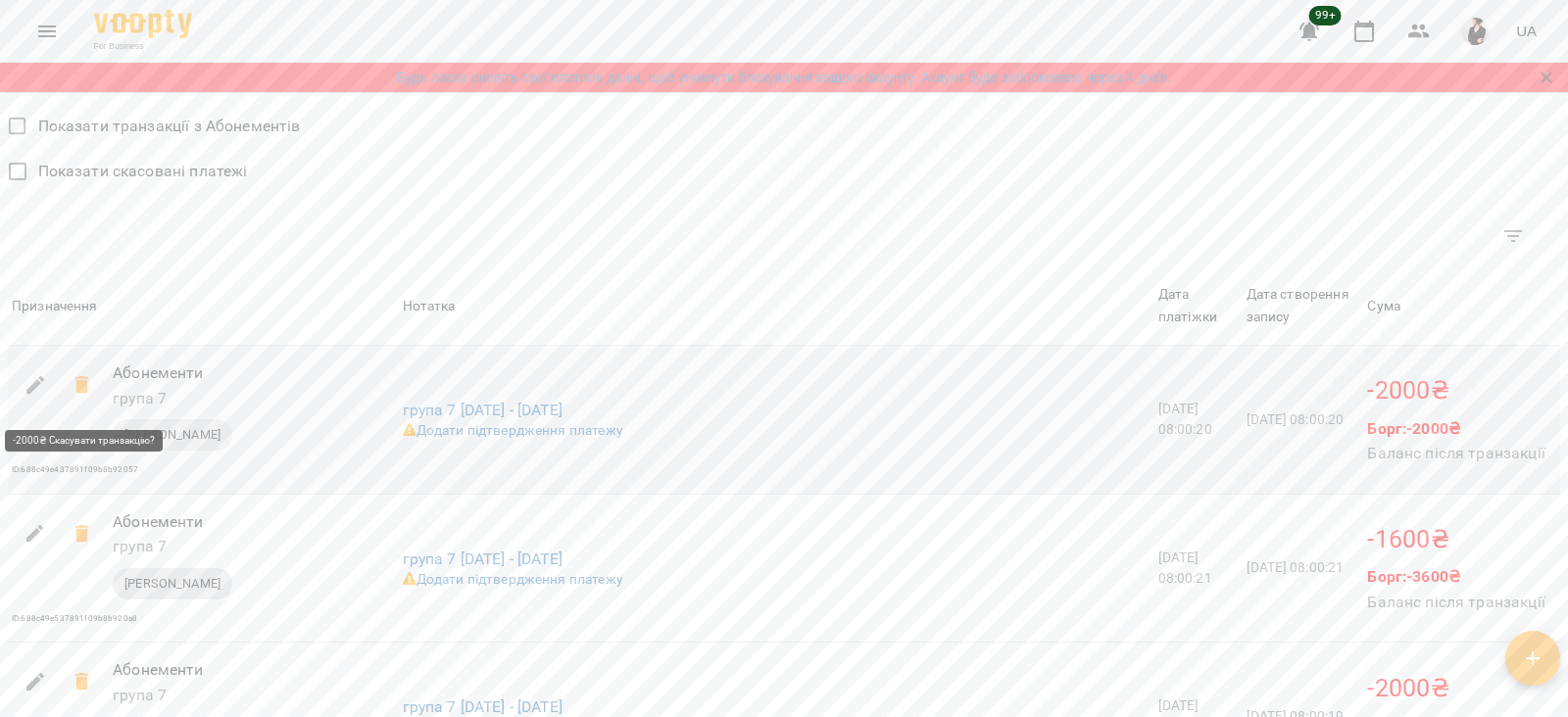
click at [72, 391] on icon at bounding box center [82, 385] width 24 height 24
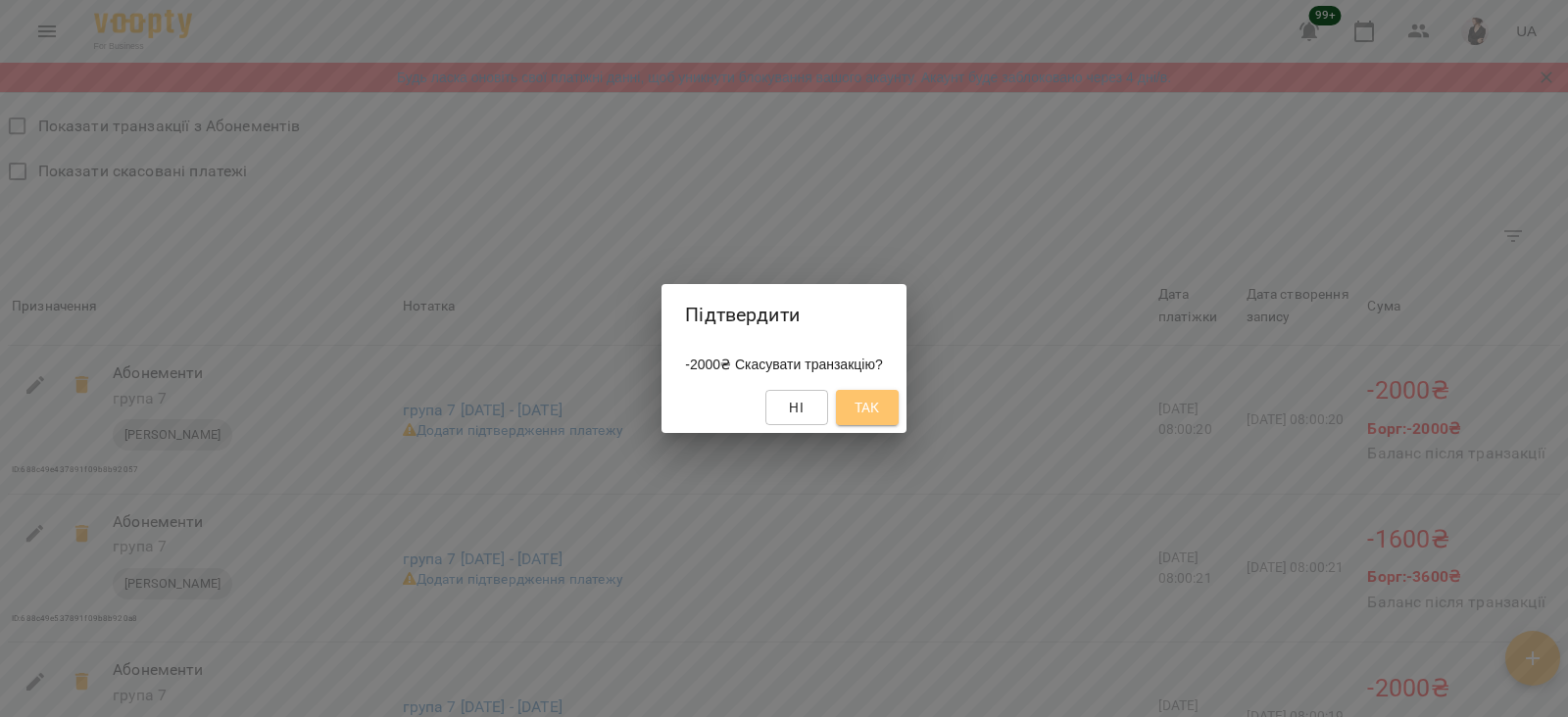
click at [868, 420] on span "Так" at bounding box center [867, 408] width 26 height 24
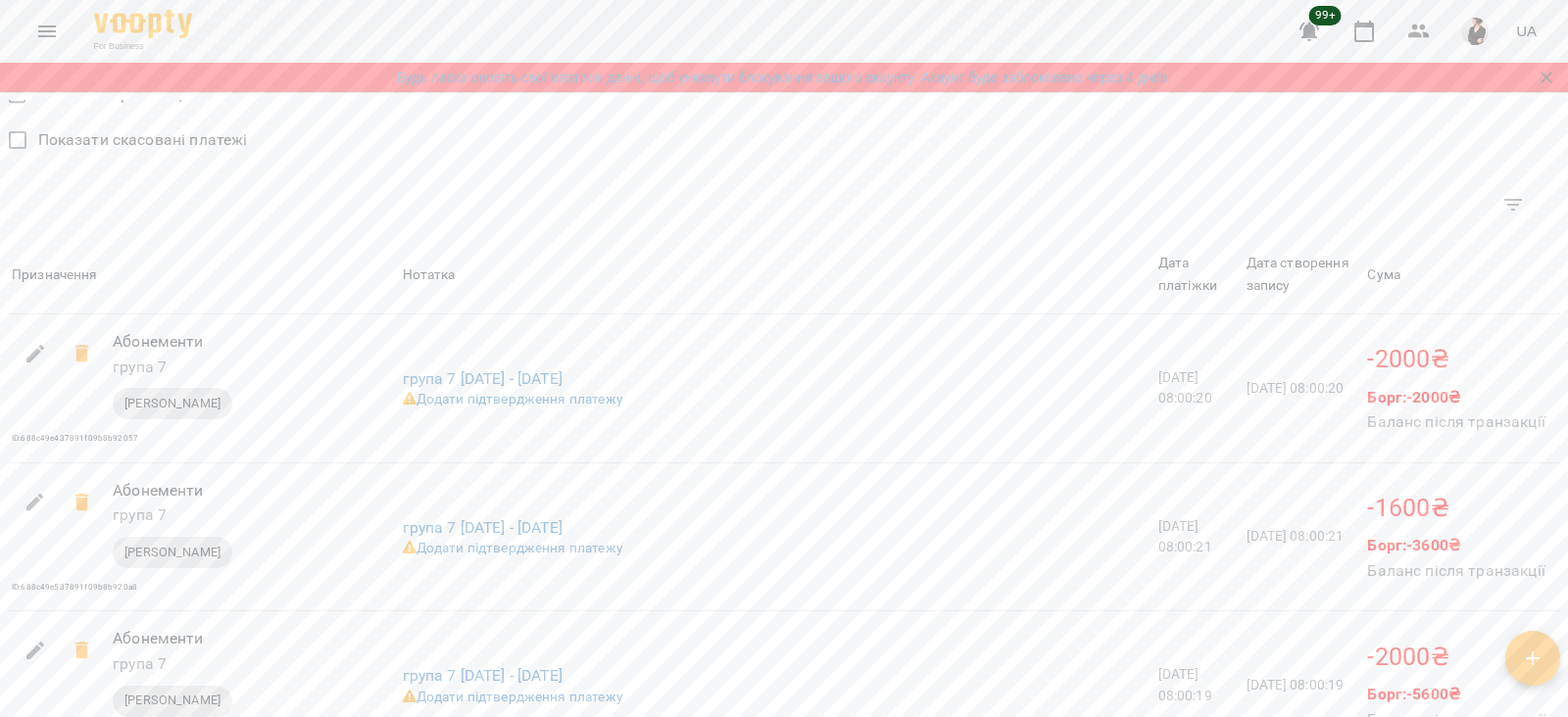
scroll to position [1821, 0]
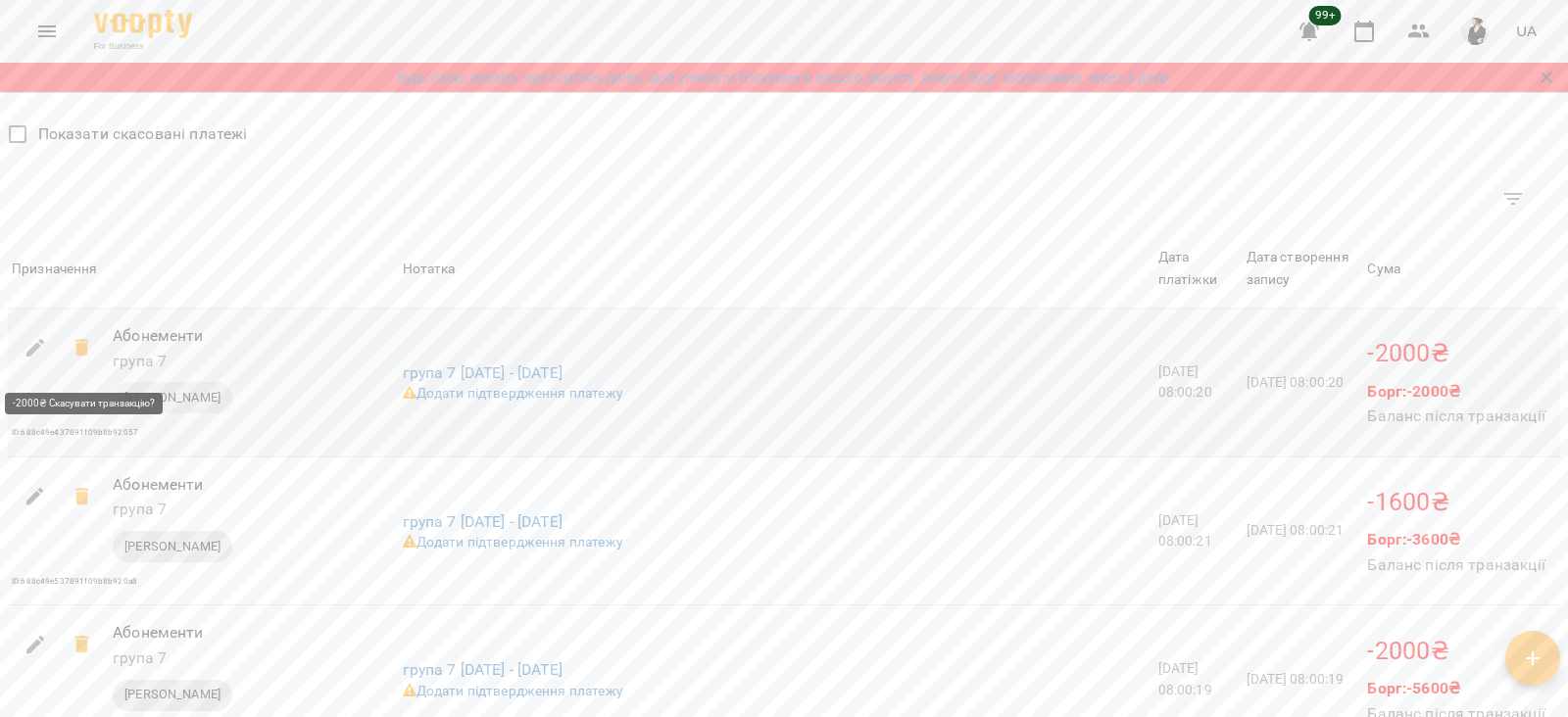
click at [72, 358] on icon at bounding box center [82, 348] width 24 height 24
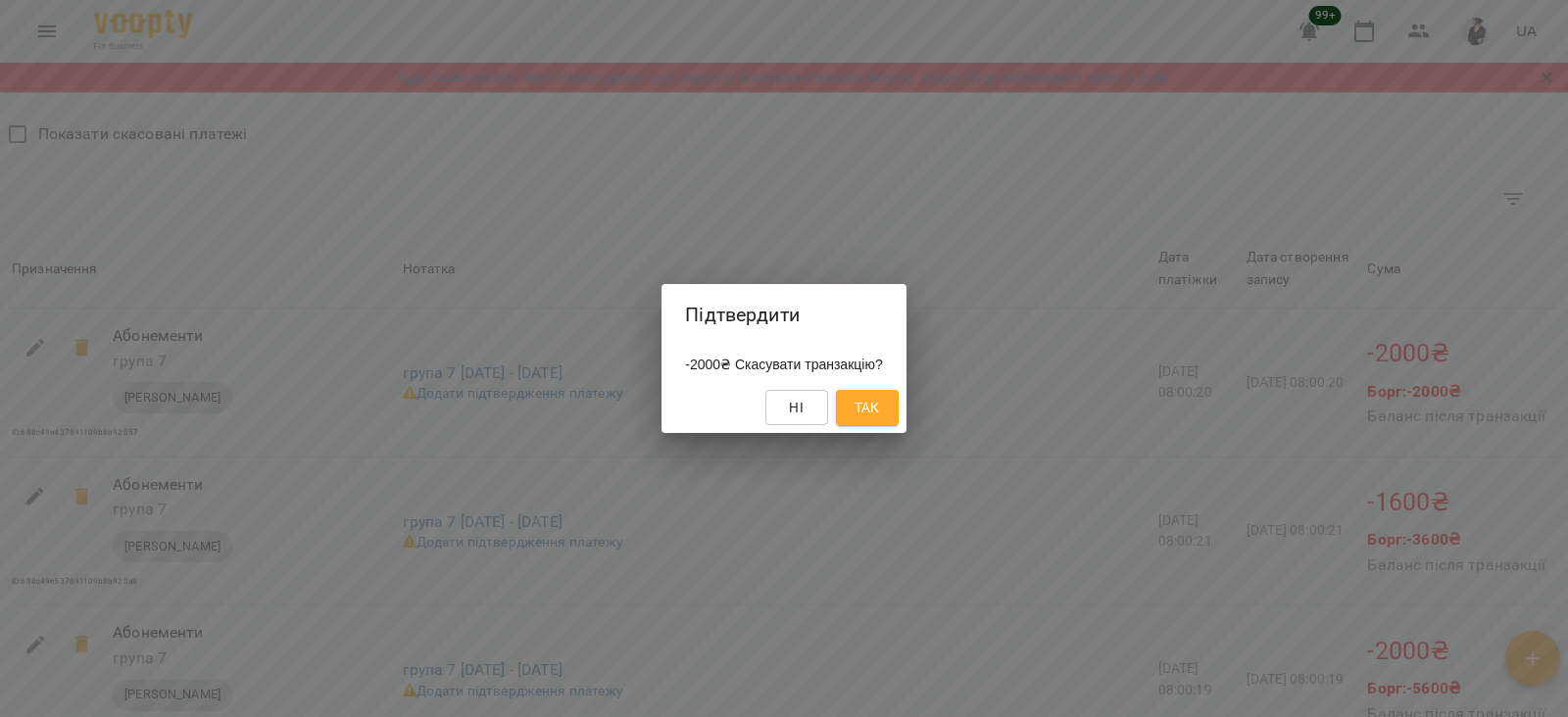
click at [880, 417] on span "Так" at bounding box center [867, 408] width 26 height 24
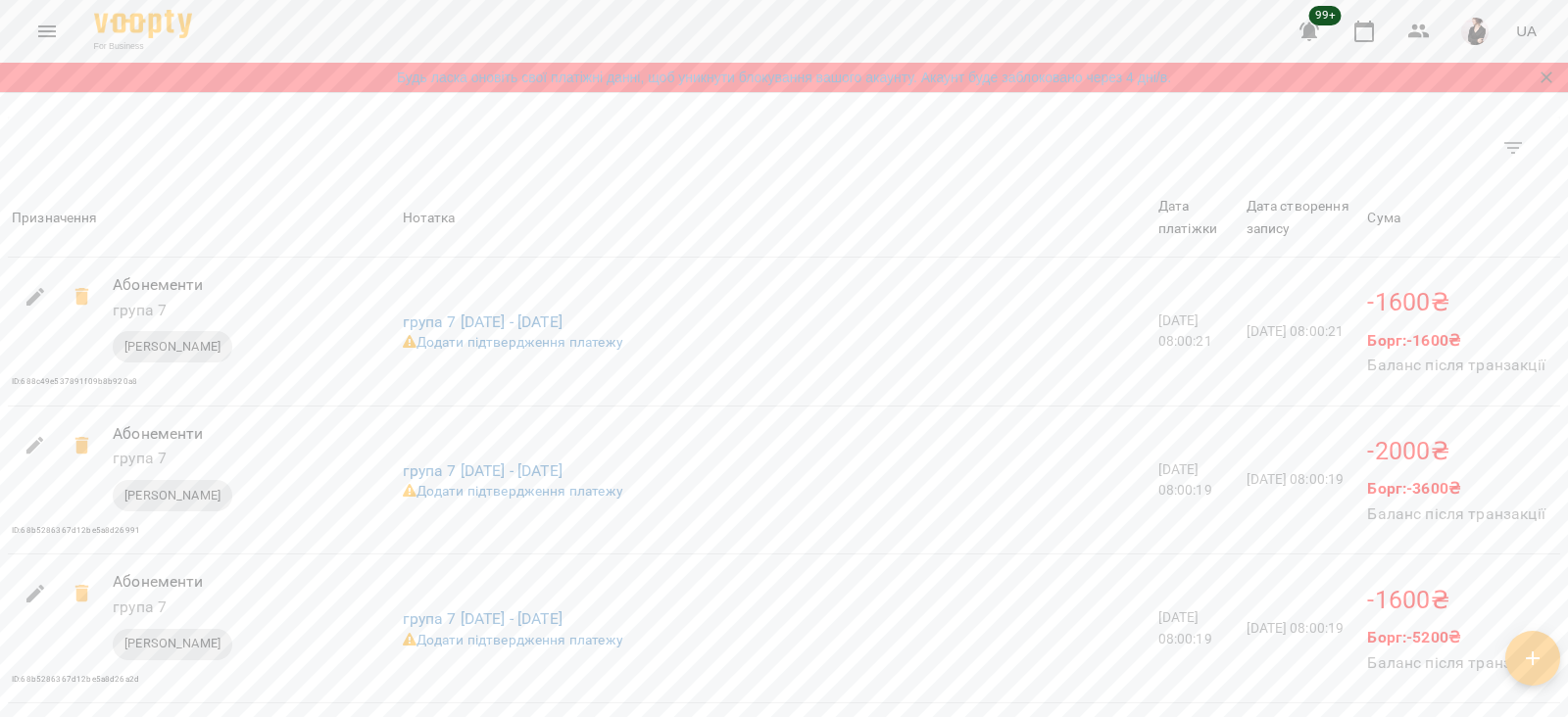
scroll to position [1851, 0]
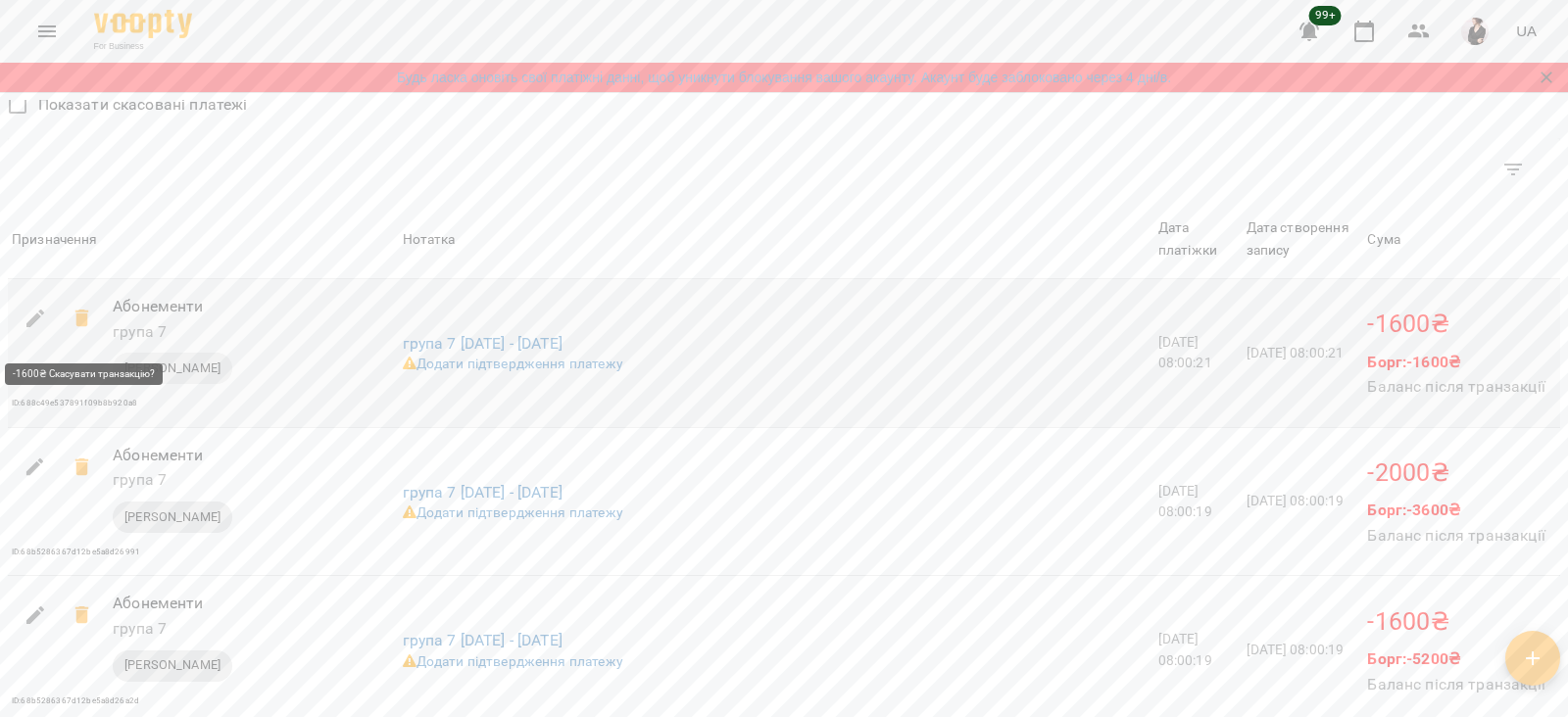
click at [76, 326] on icon at bounding box center [81, 319] width 14 height 18
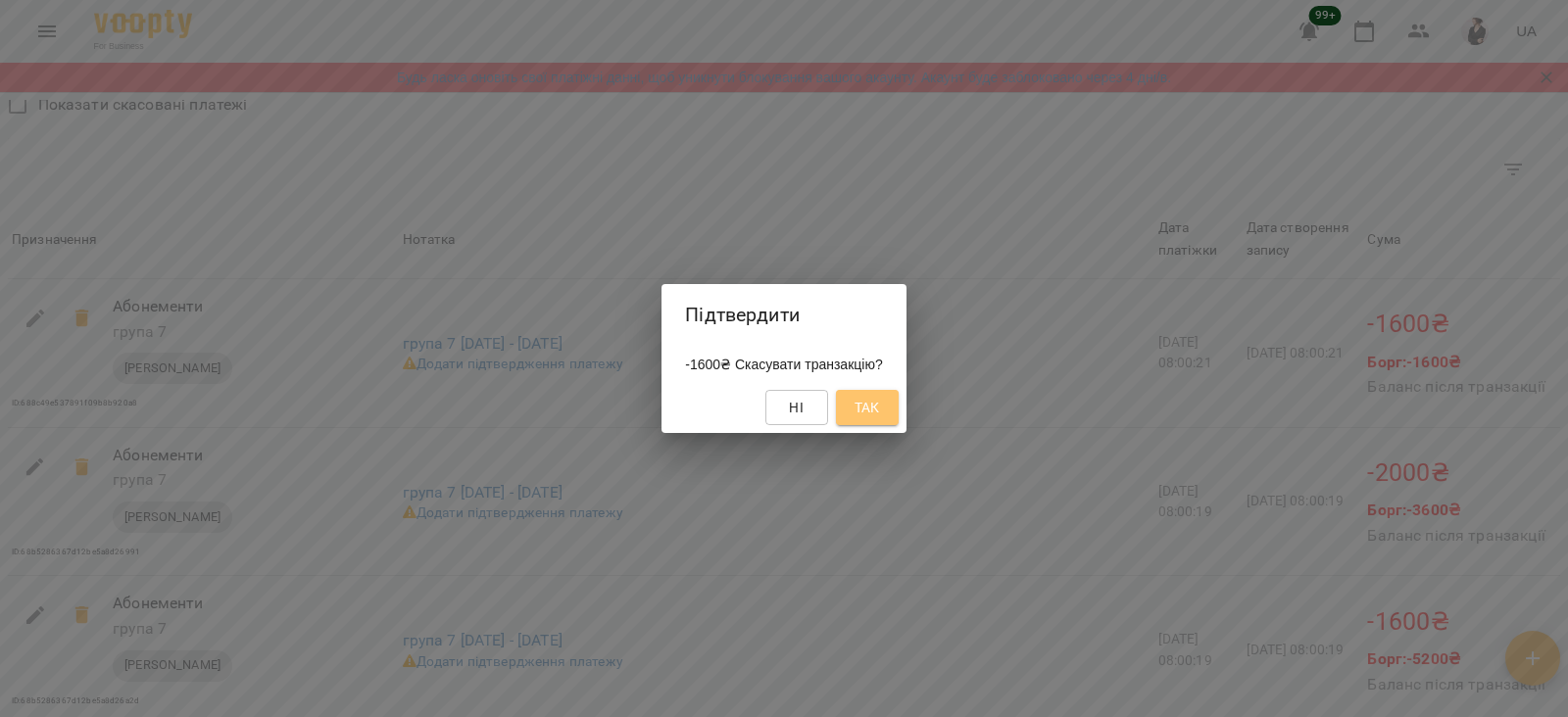
click at [874, 401] on span "Так" at bounding box center [867, 408] width 26 height 24
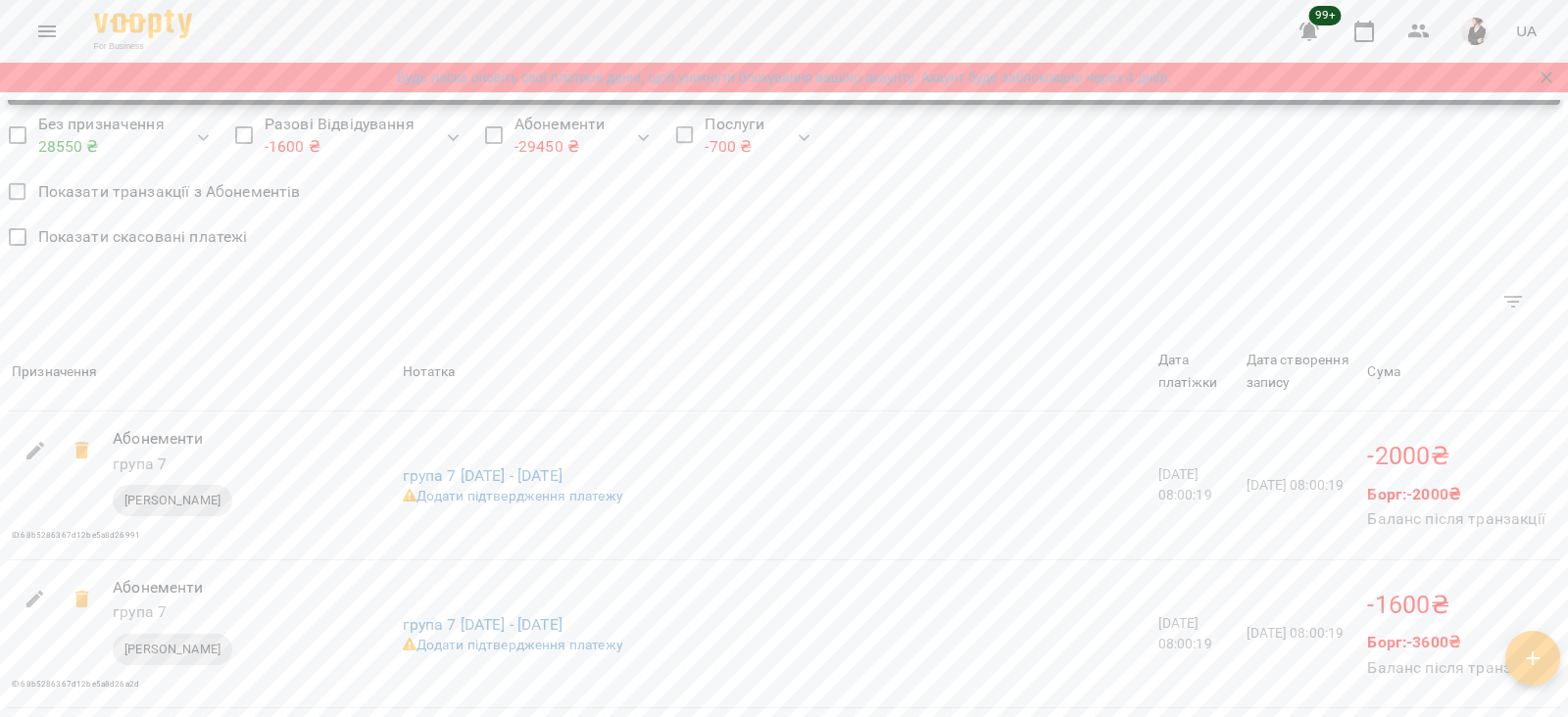
scroll to position [1859, 0]
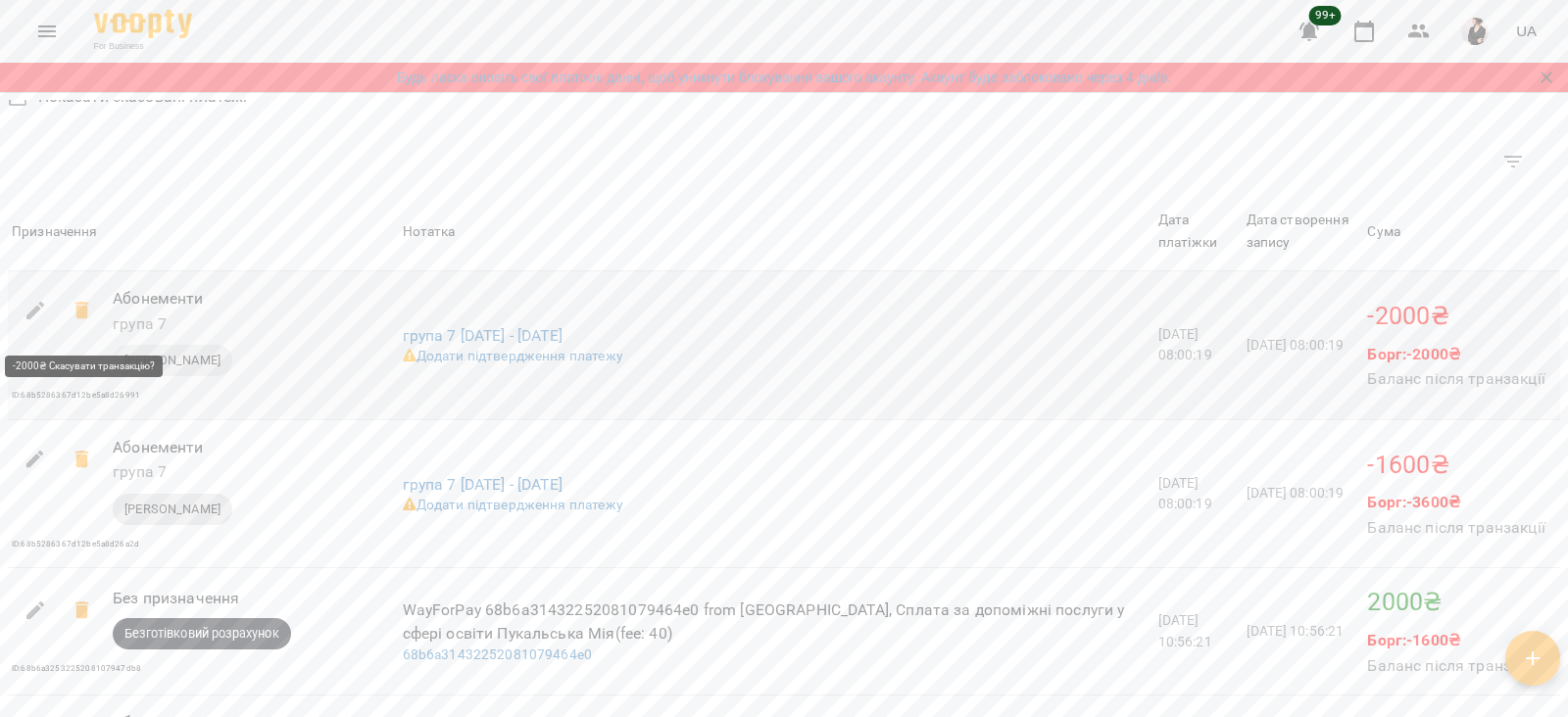
click at [82, 313] on icon at bounding box center [81, 311] width 14 height 18
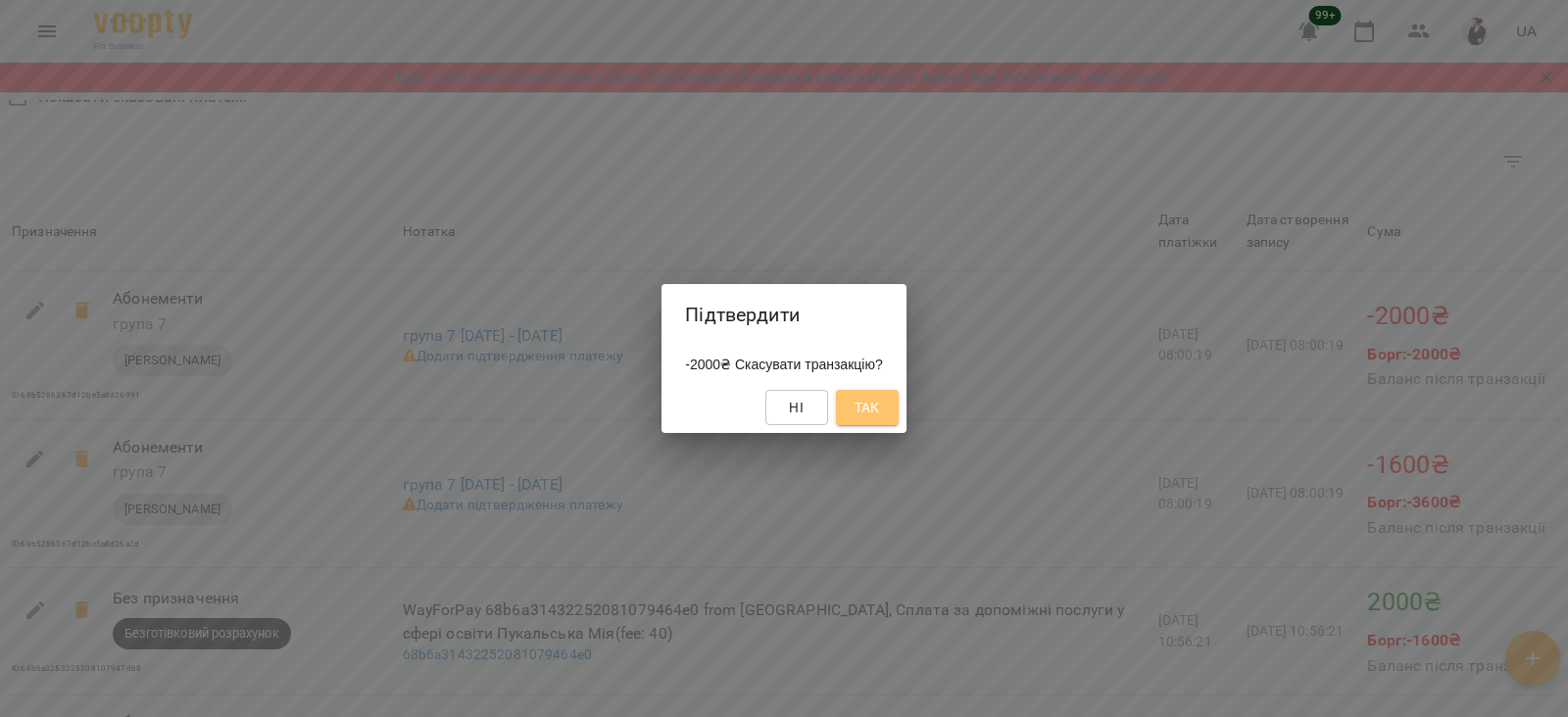
click at [869, 399] on span "Так" at bounding box center [867, 408] width 26 height 24
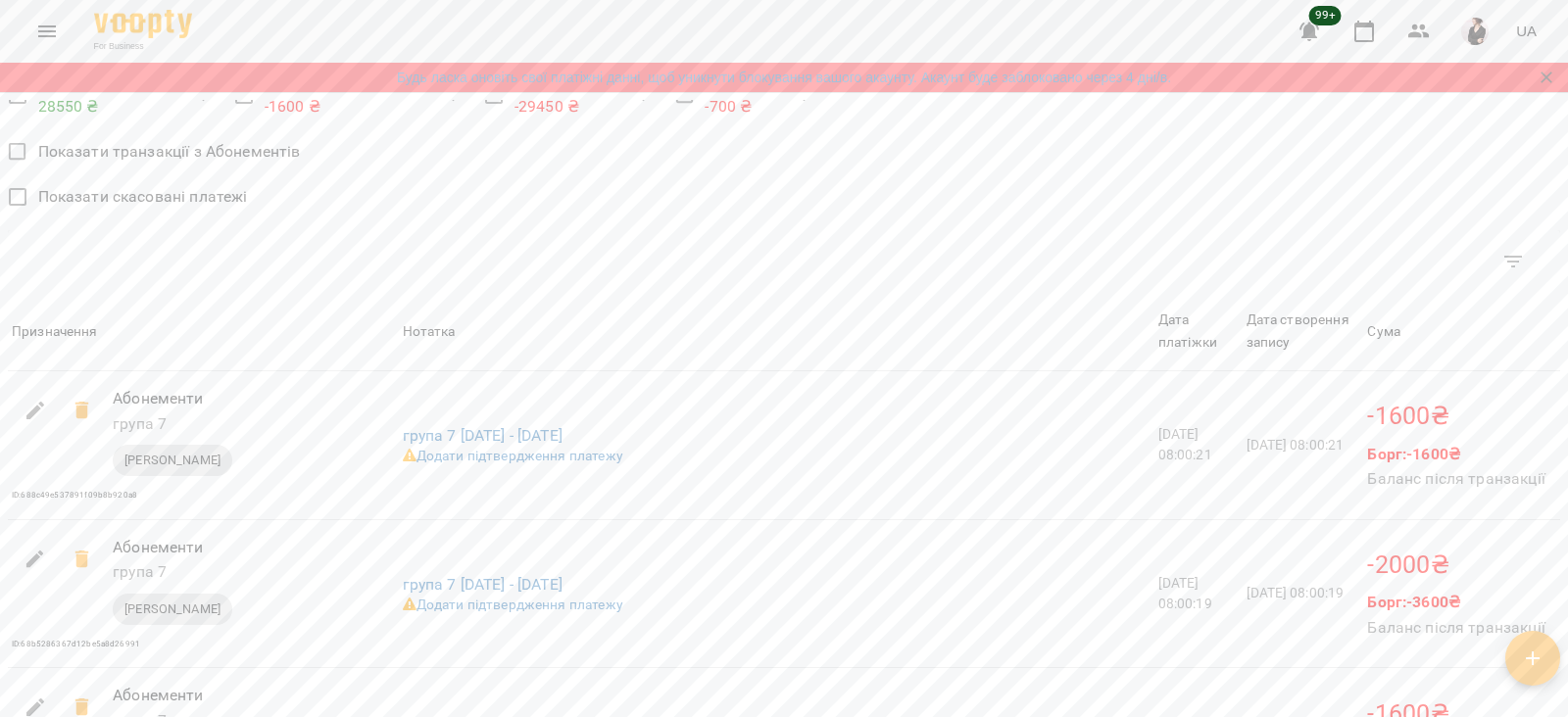
scroll to position [1784, 0]
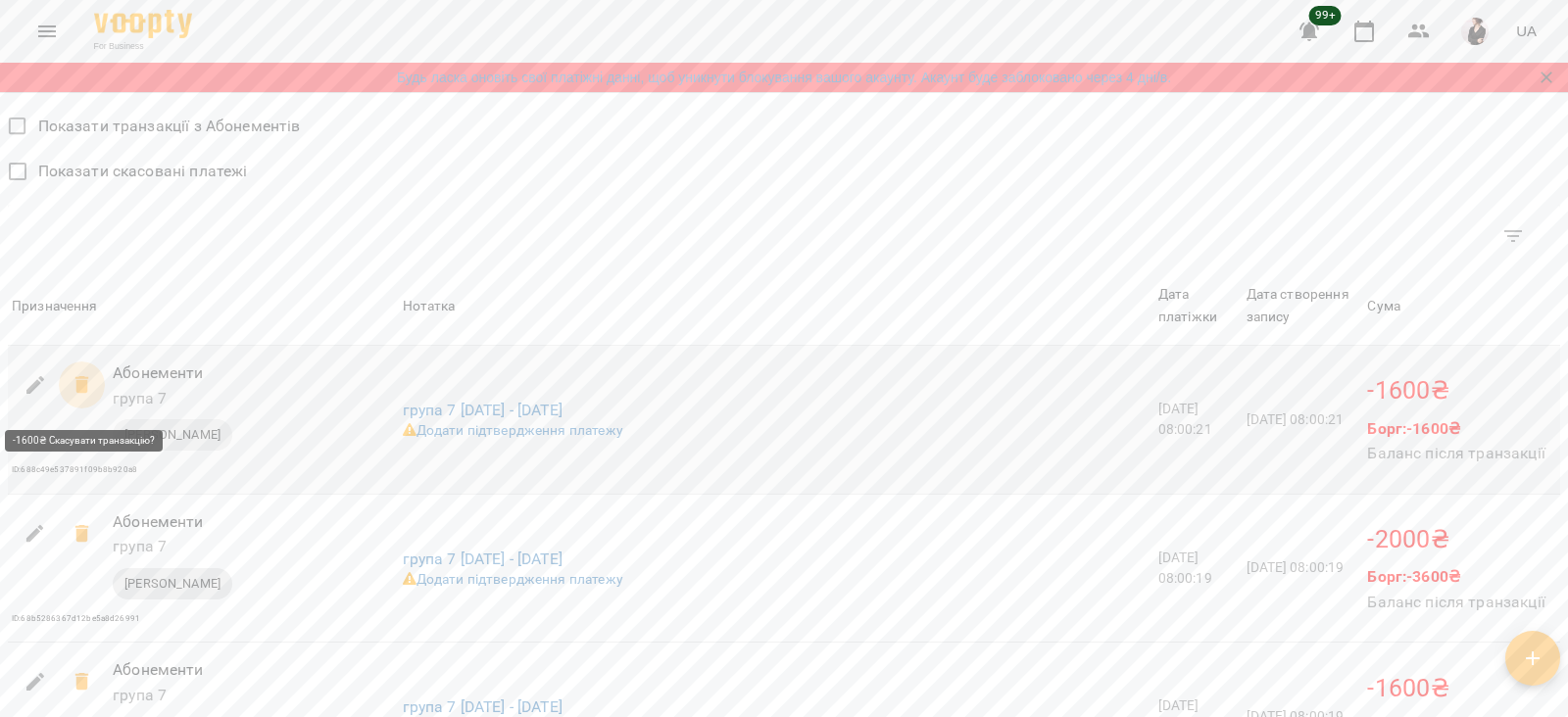
click at [76, 394] on icon at bounding box center [81, 385] width 14 height 18
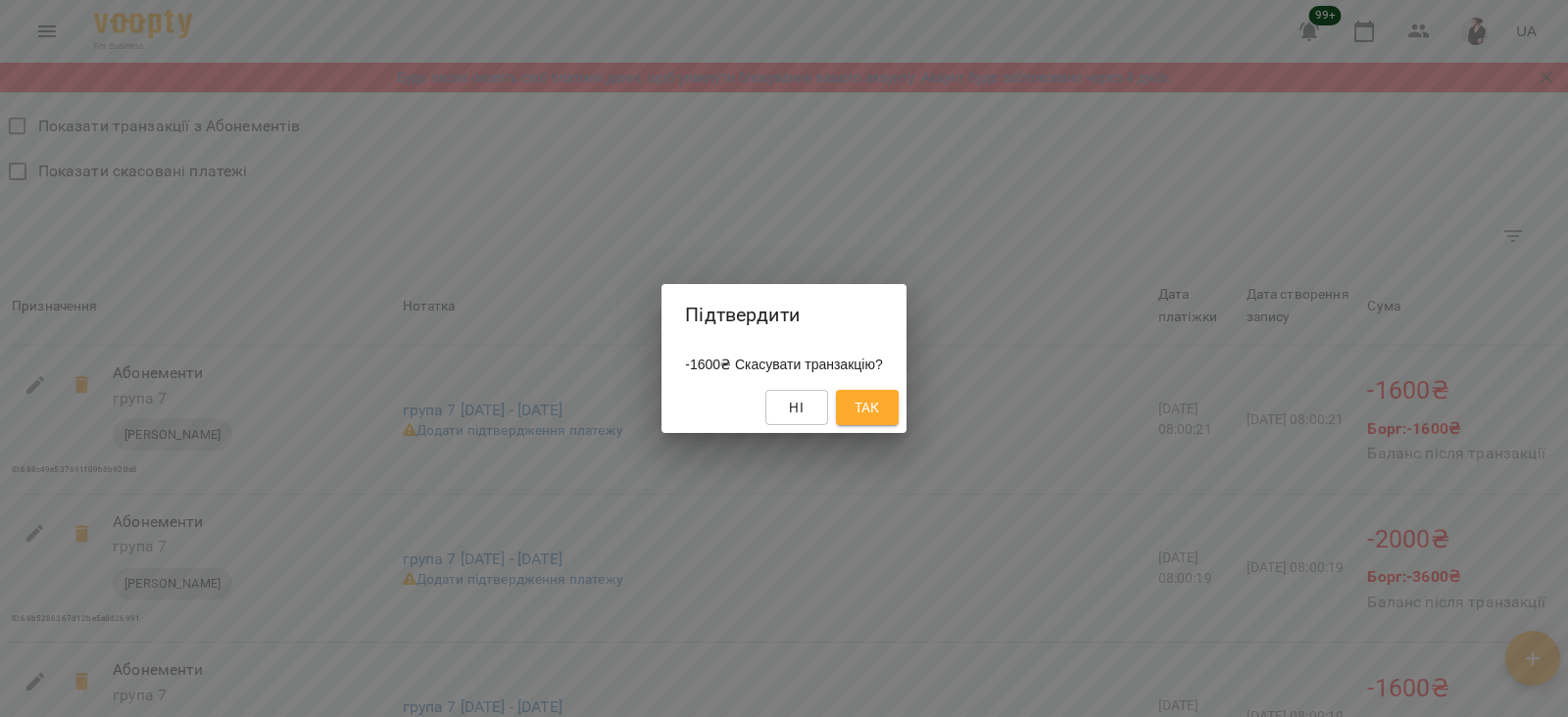
click at [880, 405] on span "Так" at bounding box center [867, 408] width 26 height 24
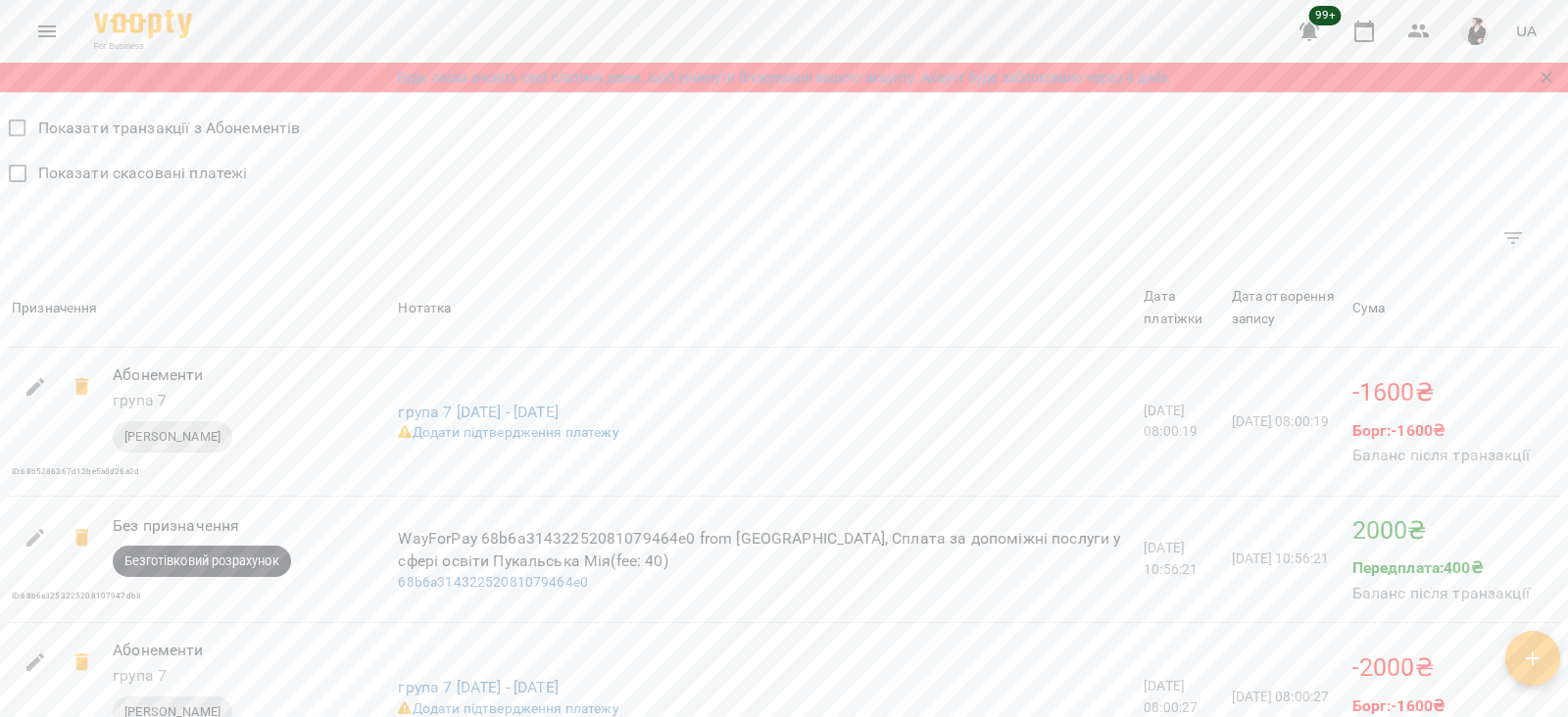
scroll to position [1783, 0]
click at [79, 391] on icon at bounding box center [81, 386] width 14 height 18
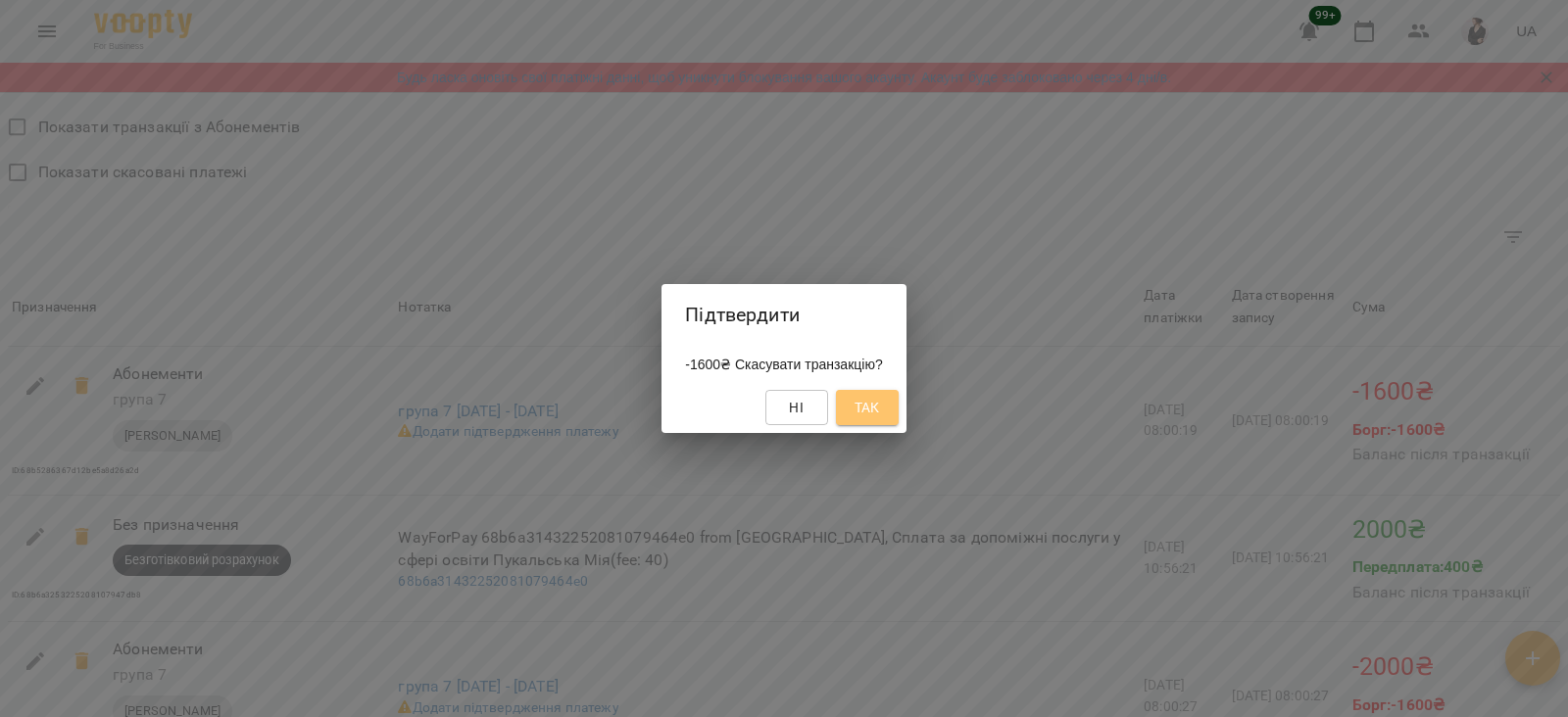
click at [880, 414] on span "Так" at bounding box center [867, 408] width 26 height 24
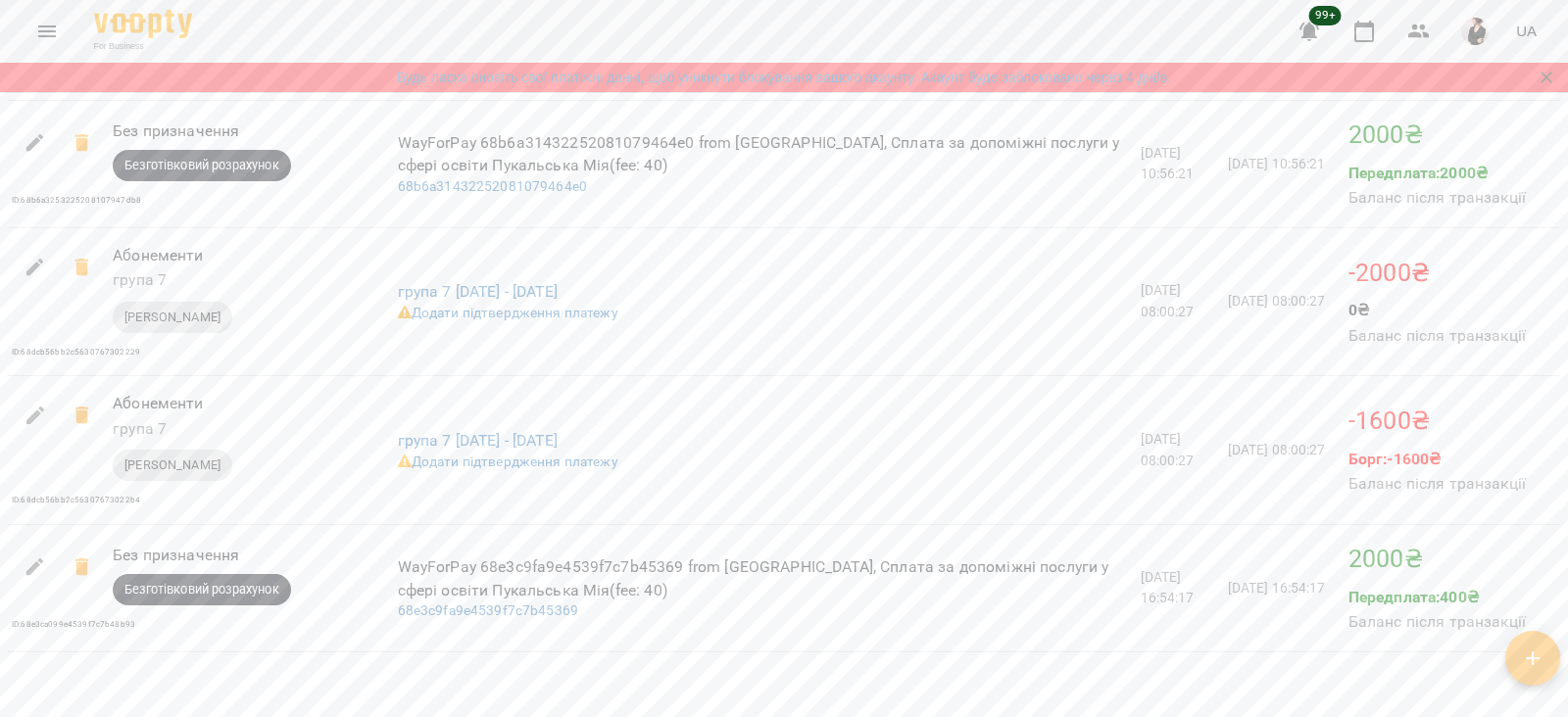
scroll to position [2036, 0]
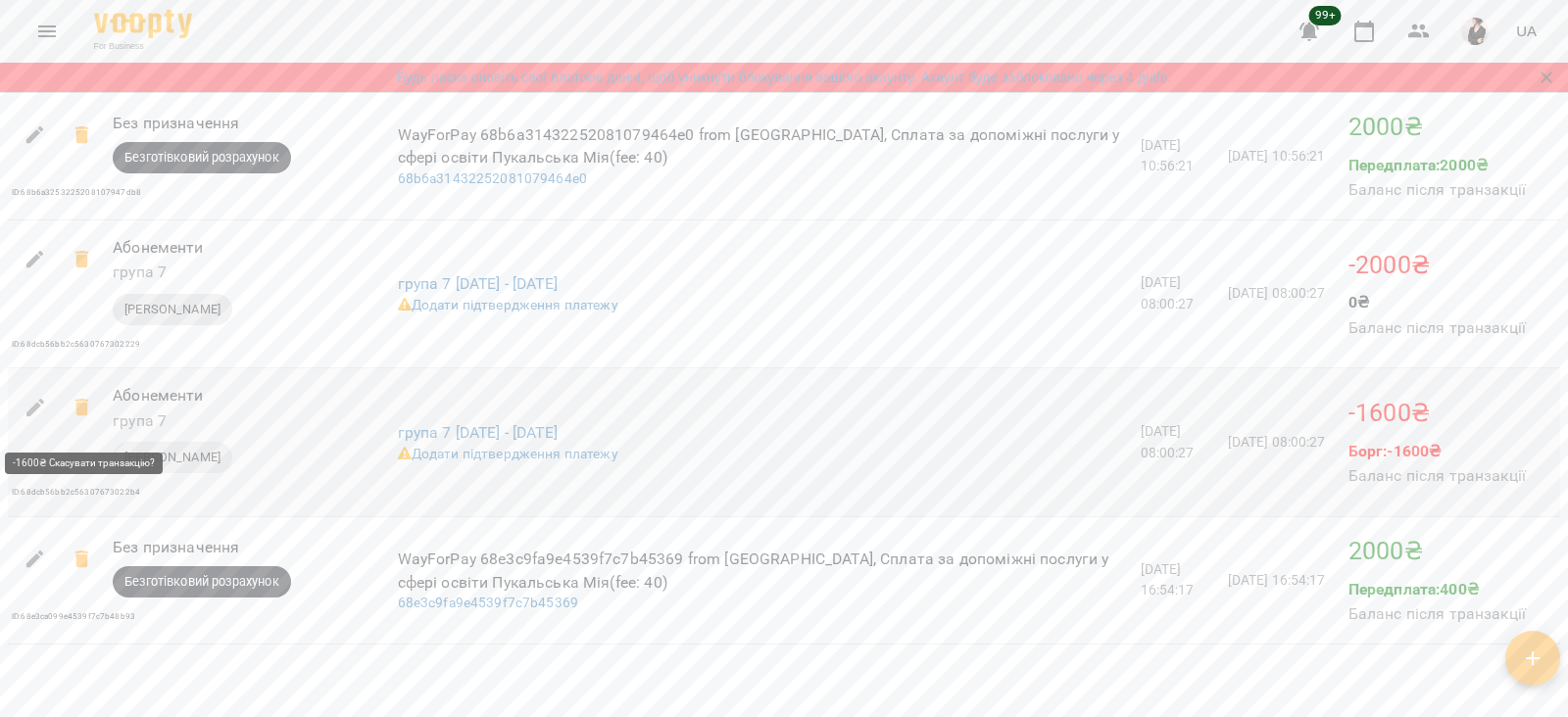
click at [72, 411] on icon at bounding box center [82, 408] width 24 height 24
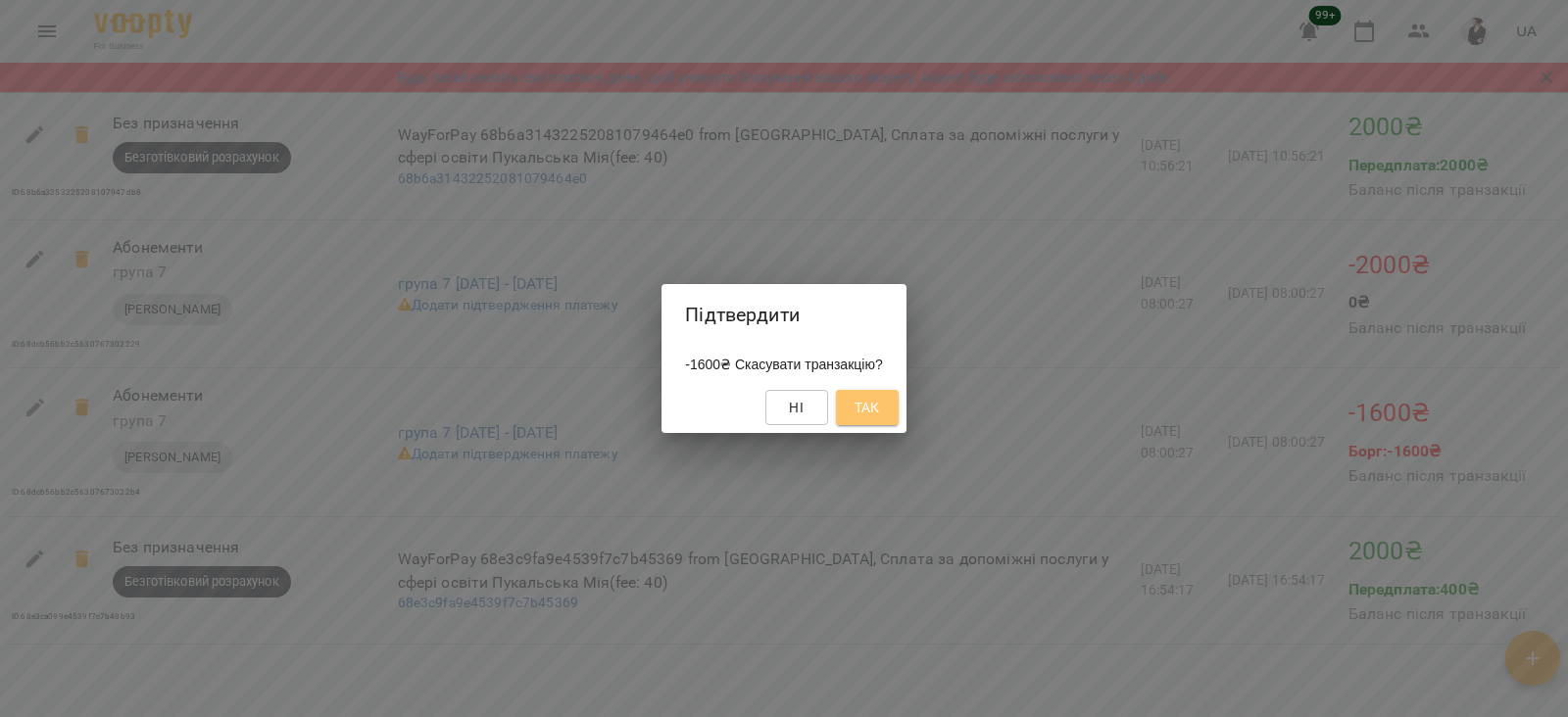
click at [871, 405] on span "Так" at bounding box center [867, 408] width 26 height 24
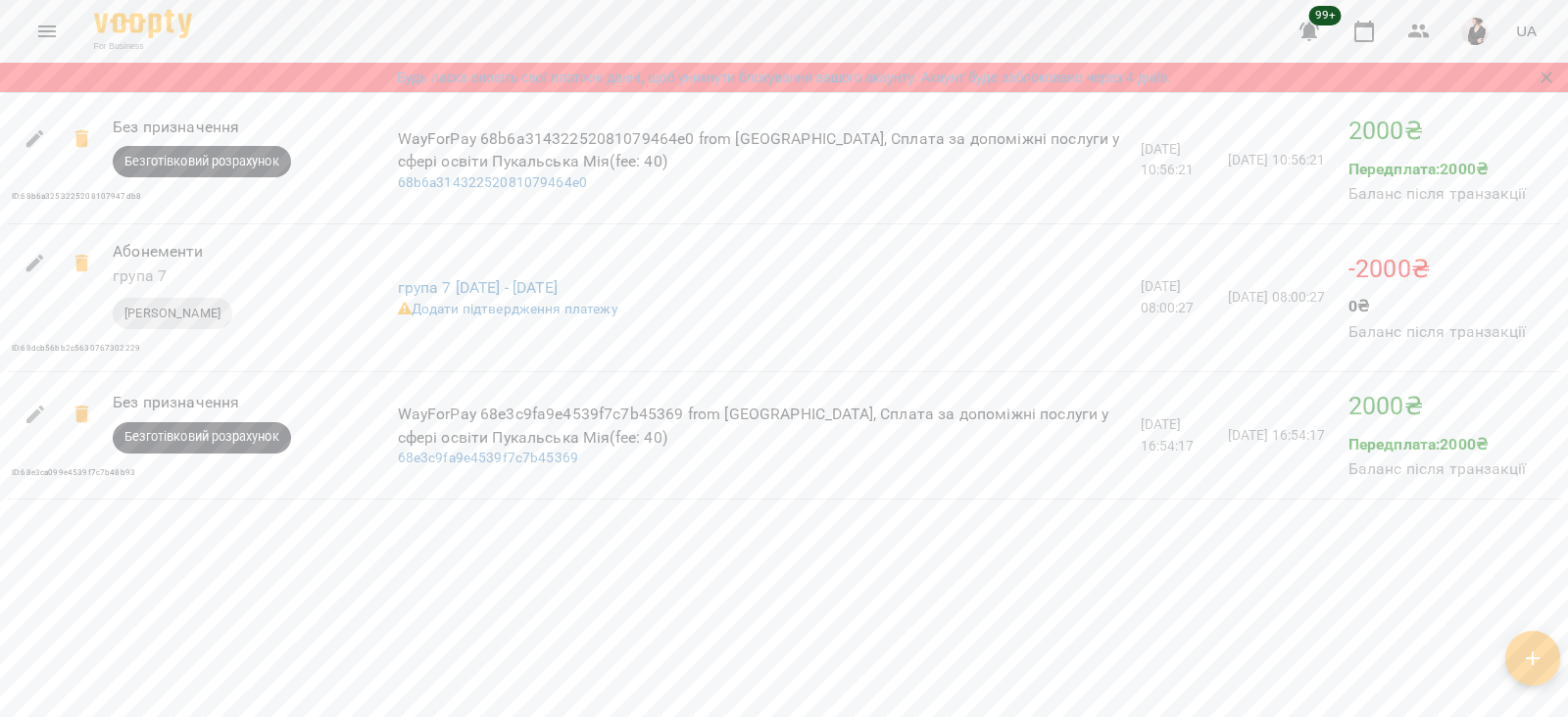
scroll to position [2032, 0]
